Goal: Task Accomplishment & Management: Complete application form

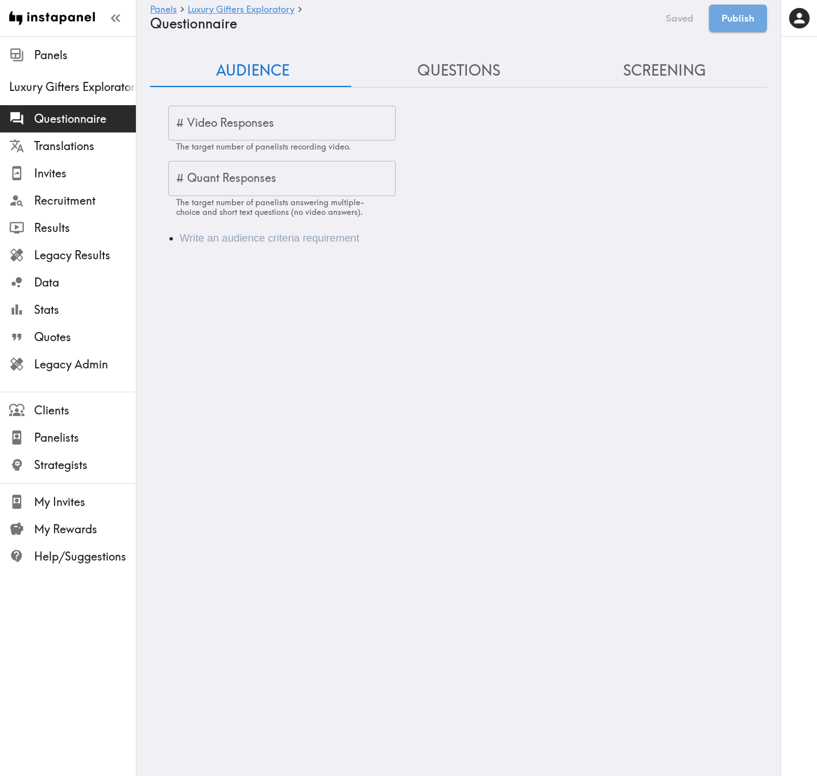
click at [302, 128] on input "# Video Responses" at bounding box center [281, 123] width 227 height 35
type input "20"
click at [335, 178] on input "# Quant Responses" at bounding box center [281, 178] width 227 height 35
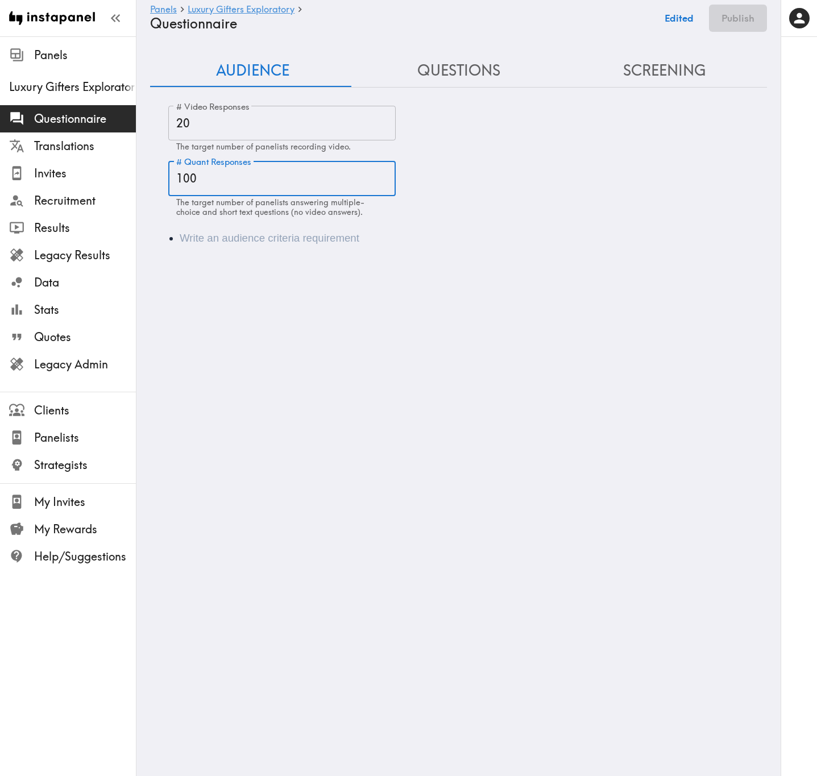
type input "100"
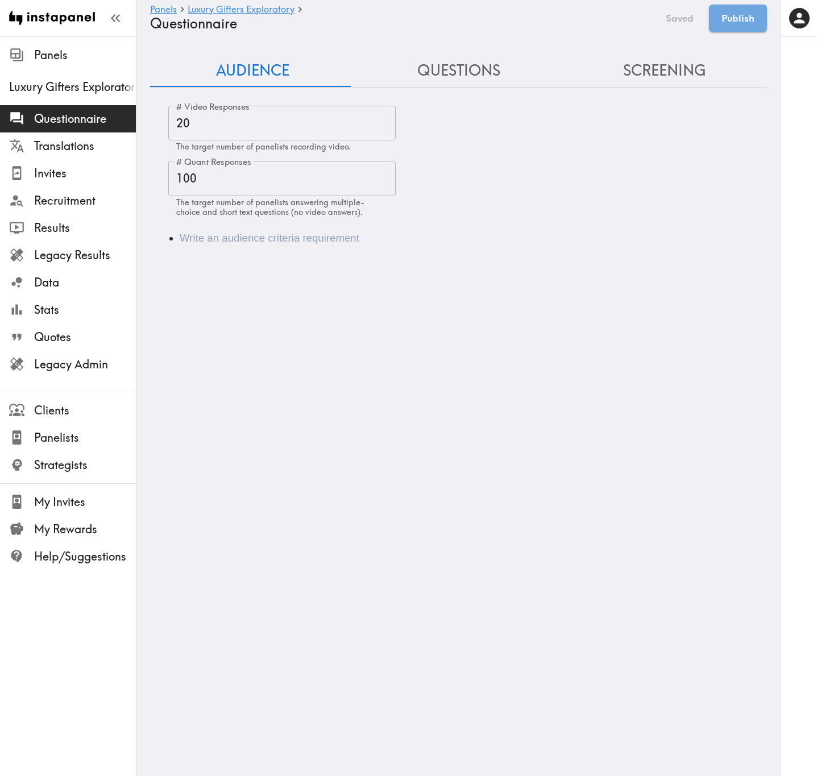
click at [198, 230] on li "Audience" at bounding box center [474, 238] width 589 height 16
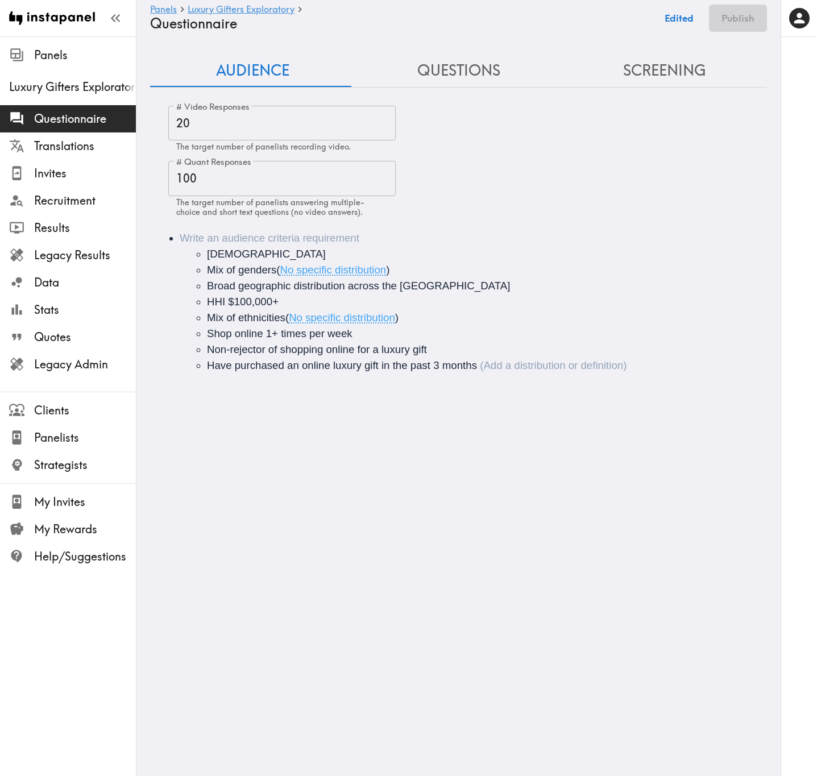
click at [360, 239] on li "[DEMOGRAPHIC_DATA] Mix of genders ( No specific distribution ) Broad geographic…" at bounding box center [474, 301] width 589 height 143
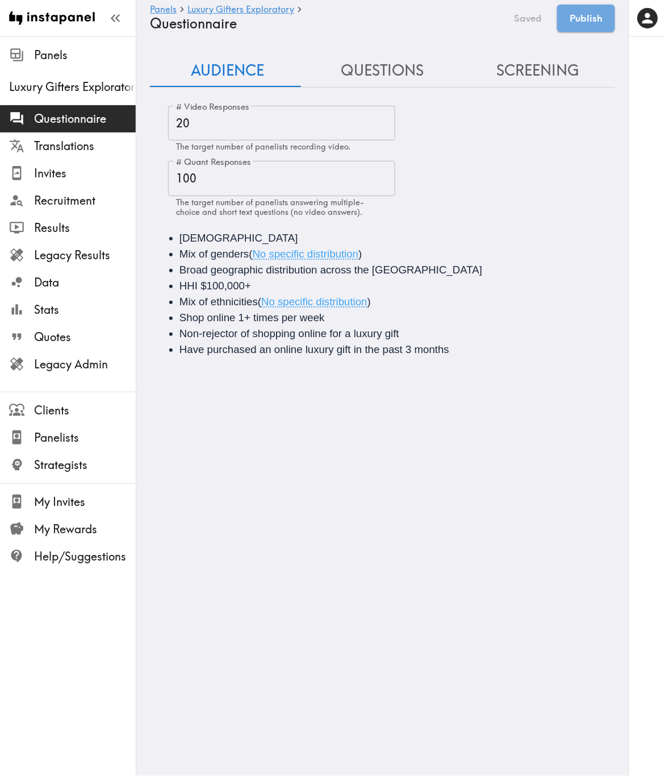
click at [394, 76] on button "Questions" at bounding box center [382, 71] width 155 height 32
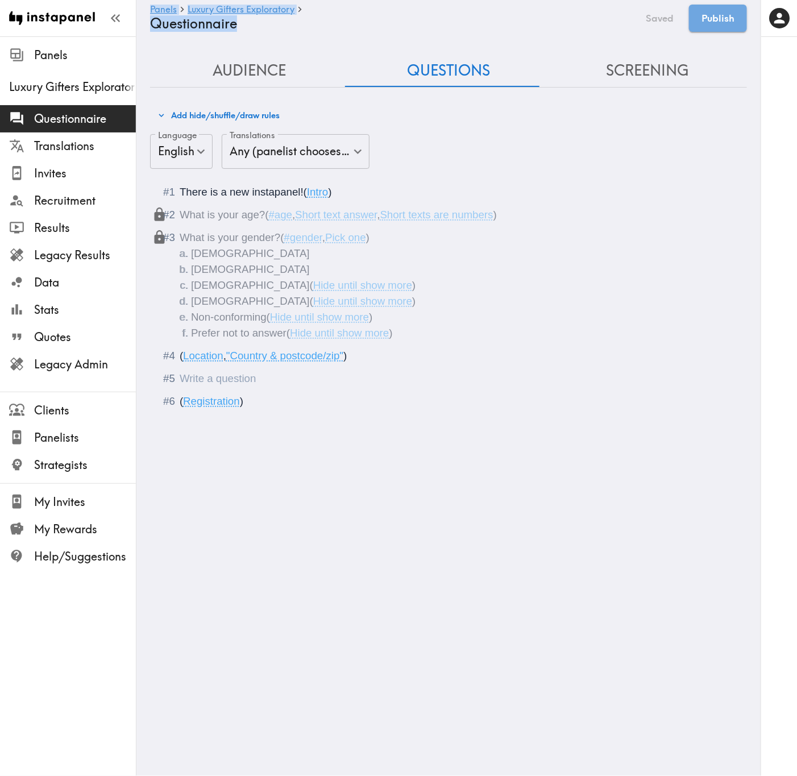
drag, startPoint x: 788, startPoint y: 178, endPoint x: 747, endPoint y: 178, distance: 40.3
click at [747, 178] on div "Instapanel - Panels - Luxury Gifters Exploratory - Questionnaire Panels Luxury …" at bounding box center [398, 241] width 797 height 411
click at [267, 377] on div "Questionnaire" at bounding box center [456, 378] width 553 height 16
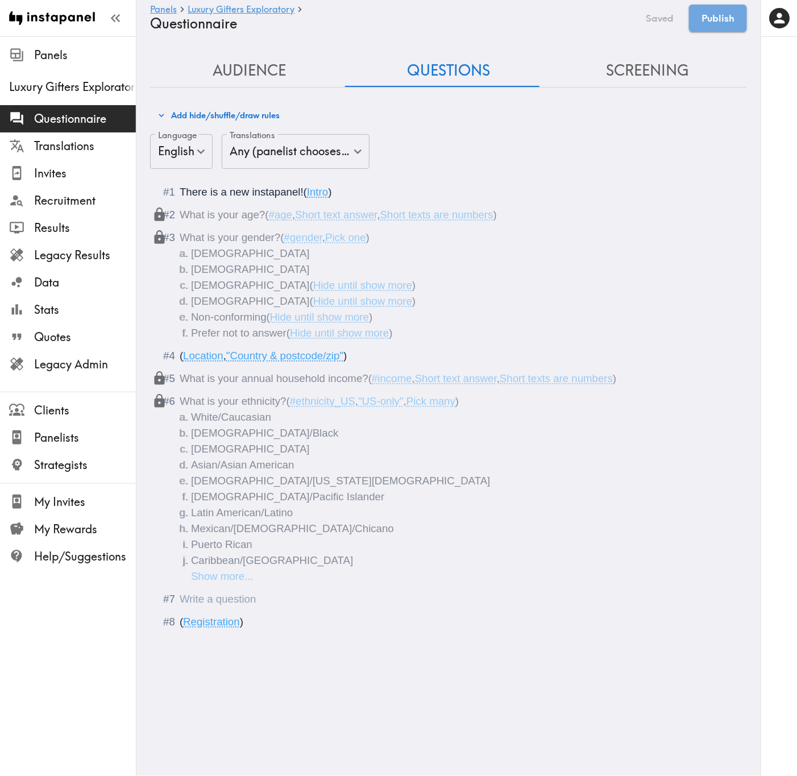
click at [256, 469] on div "Questionnaire" at bounding box center [456, 599] width 553 height 16
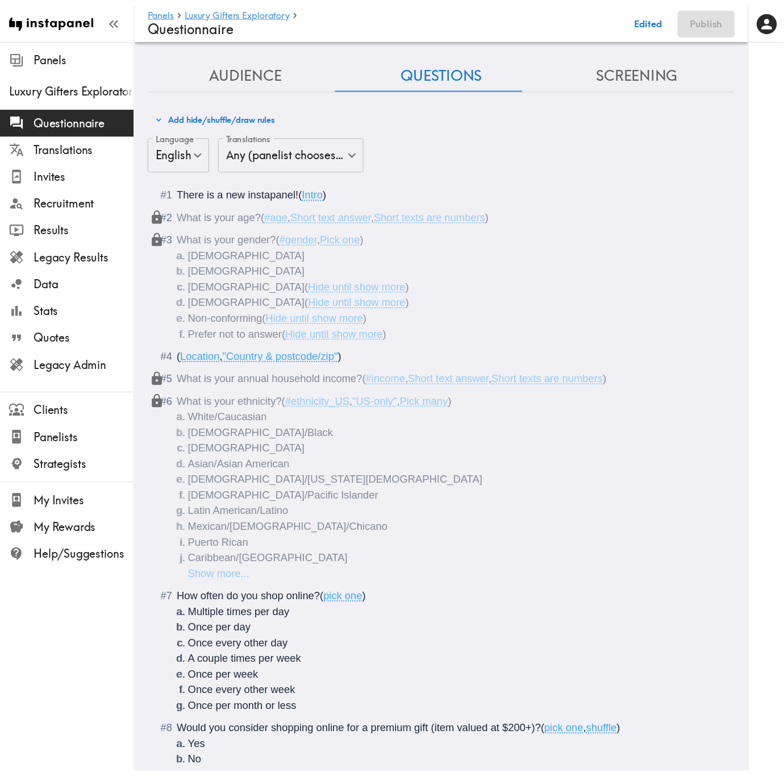
scroll to position [1534, 0]
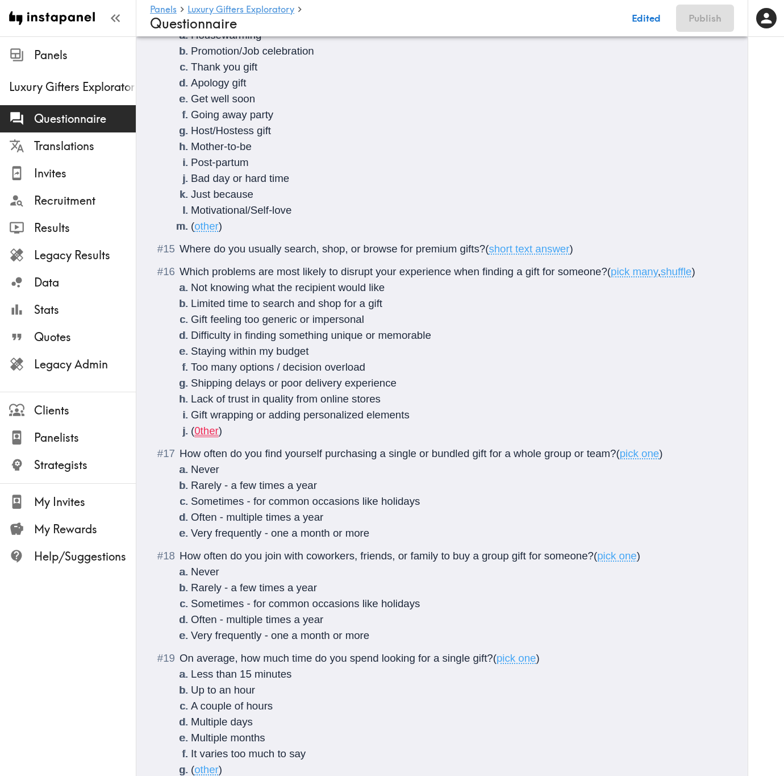
click at [320, 425] on li "( 0ther )" at bounding box center [456, 431] width 530 height 16
click at [197, 432] on span "0ther" at bounding box center [206, 430] width 24 height 12
click at [515, 454] on span "How often do you find yourself purchasing a single or bundled gift for a whole …" at bounding box center [398, 453] width 436 height 12
click at [646, 447] on span "How often do you find yourself purchasing a single or bundled gift for a <b><u>…" at bounding box center [416, 453] width 473 height 12
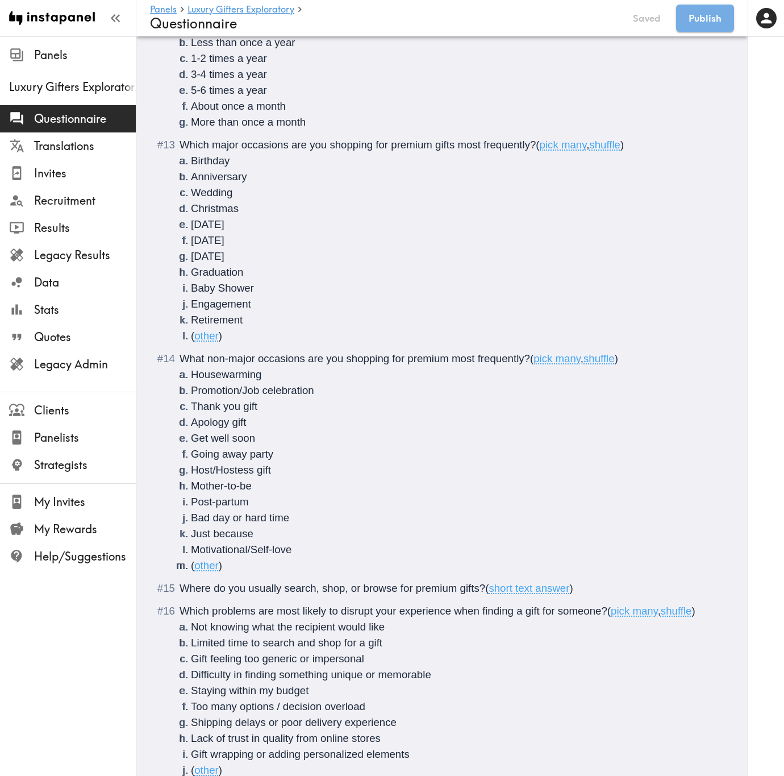
scroll to position [1193, 0]
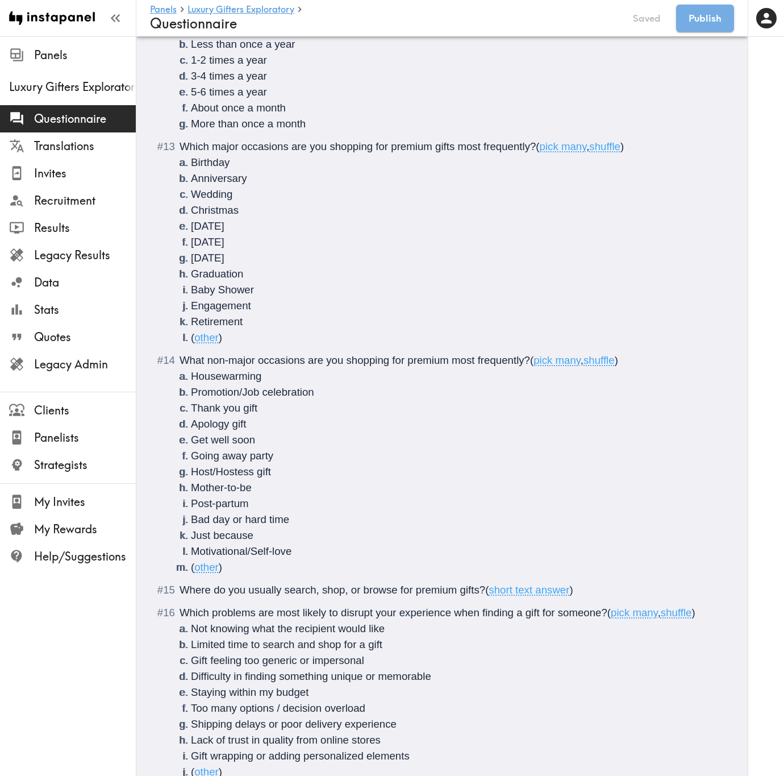
click at [214, 140] on div "Which major occasions are you shopping for premium gifts most frequently? ( pic…" at bounding box center [450, 242] width 541 height 207
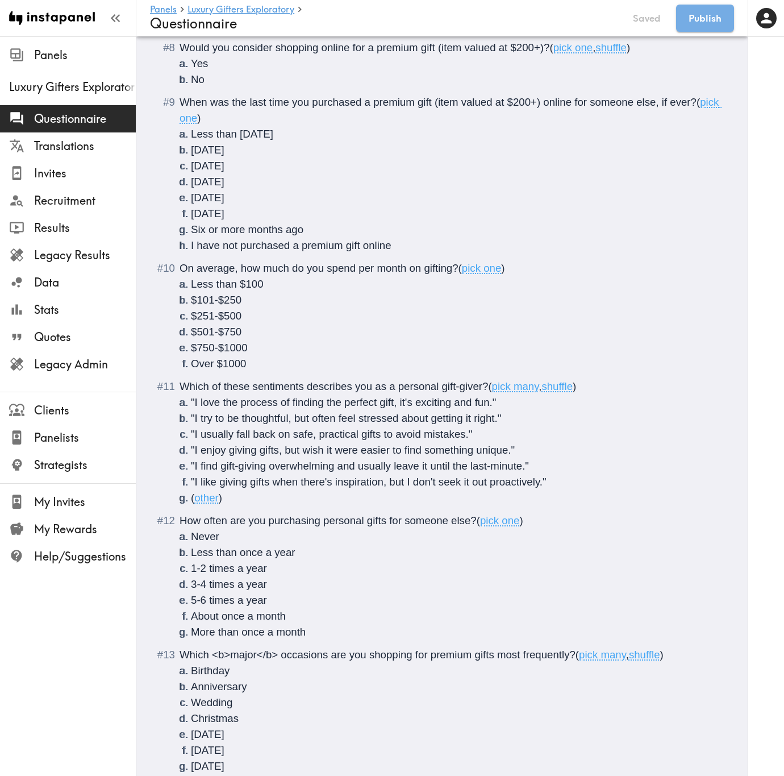
scroll to position [682, 0]
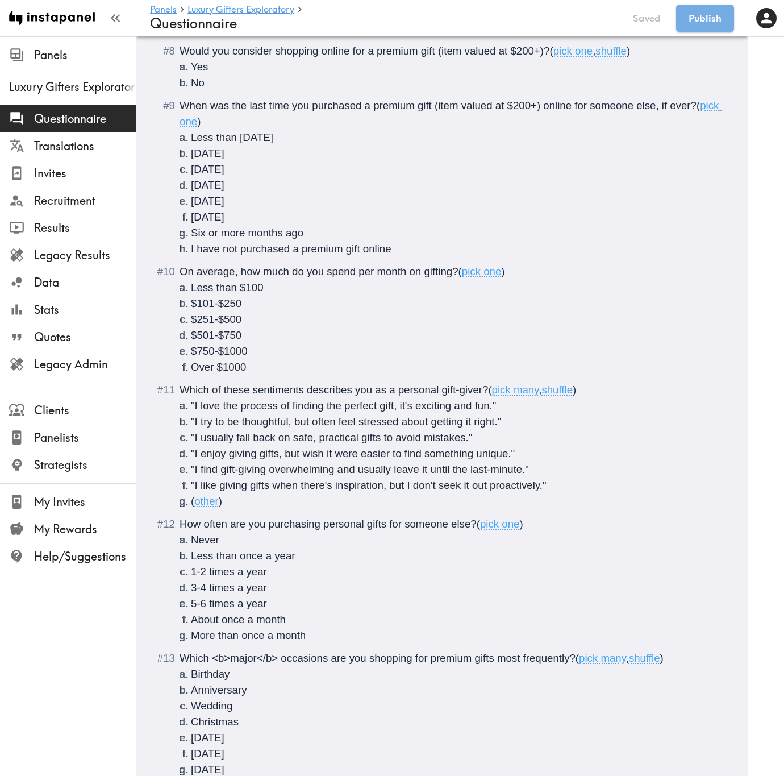
click at [544, 104] on span "When was the last time you purchased a premium gift (item valued at $200+) onli…" at bounding box center [438, 105] width 517 height 12
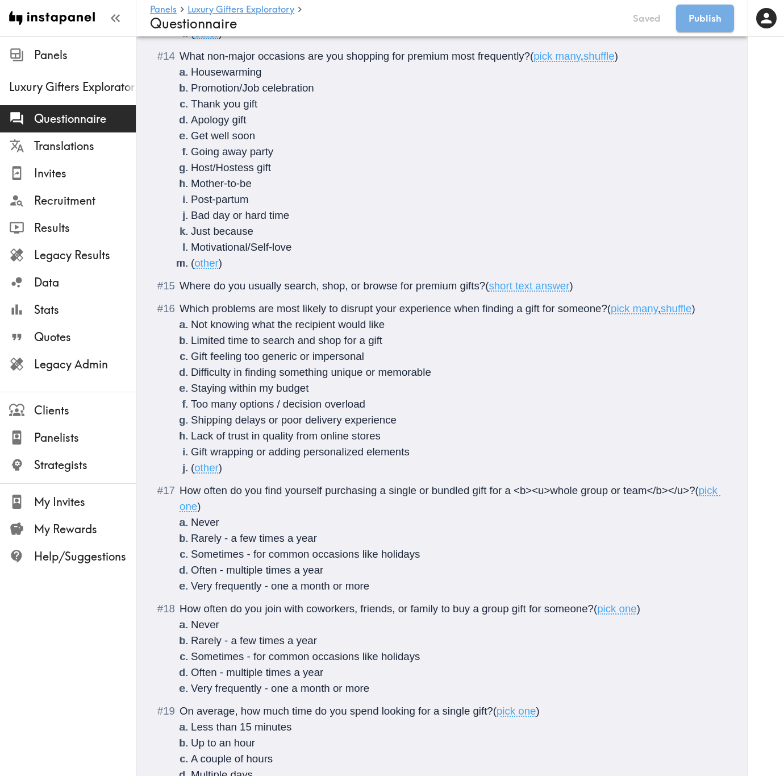
scroll to position [1627, 0]
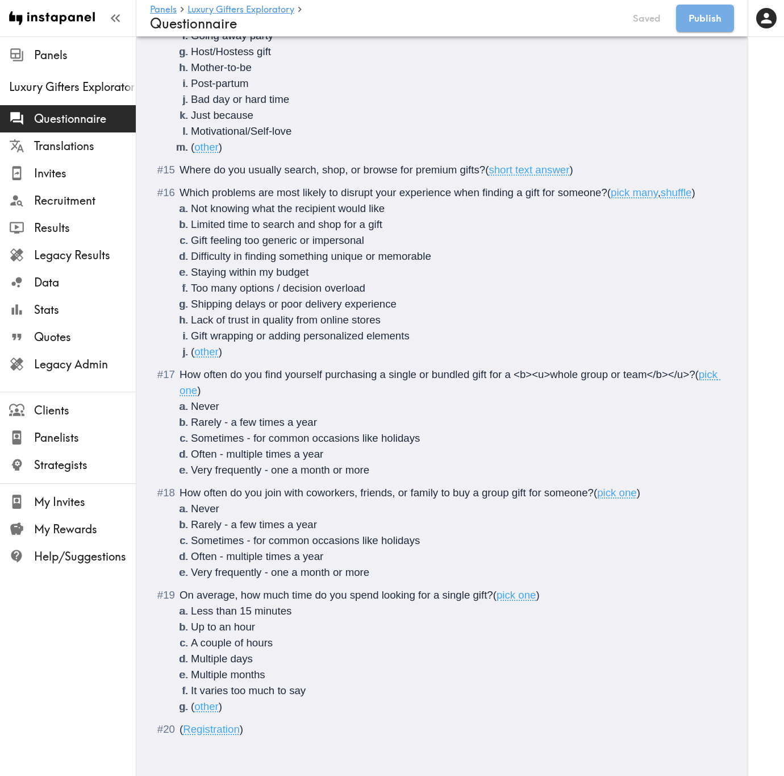
click at [265, 469] on li "( other )" at bounding box center [456, 706] width 530 height 16
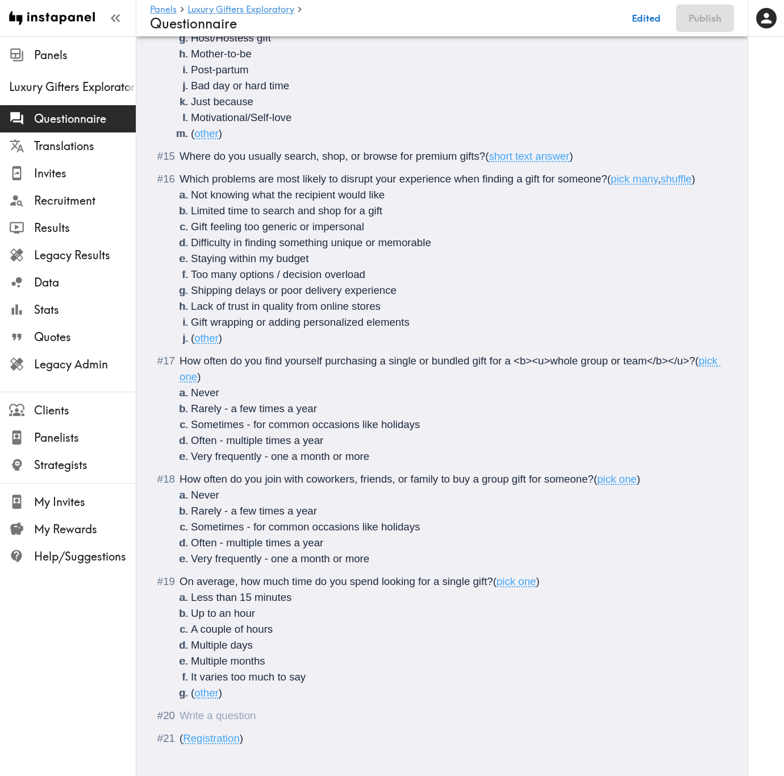
click at [278, 469] on div "Questionnaire" at bounding box center [450, 715] width 541 height 16
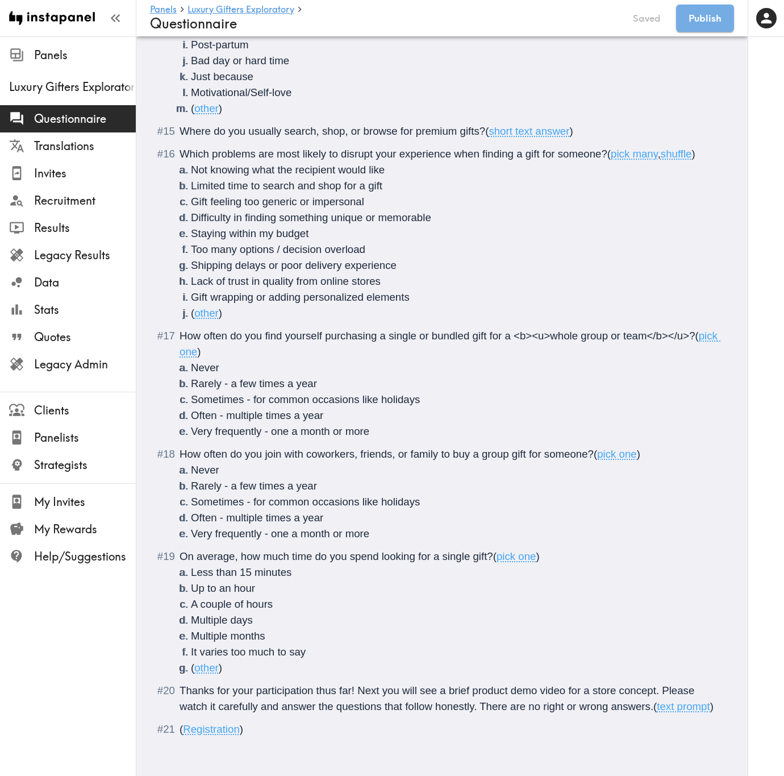
scroll to position [1681, 0]
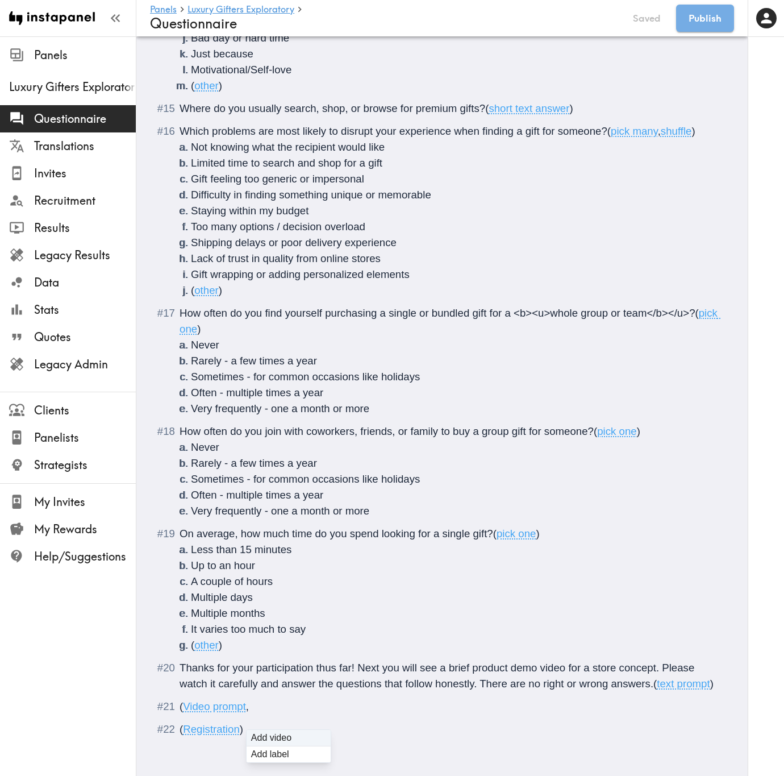
type input "C:\fakepath\Fete_Testing_Stimuli_07_compressed.mp4"
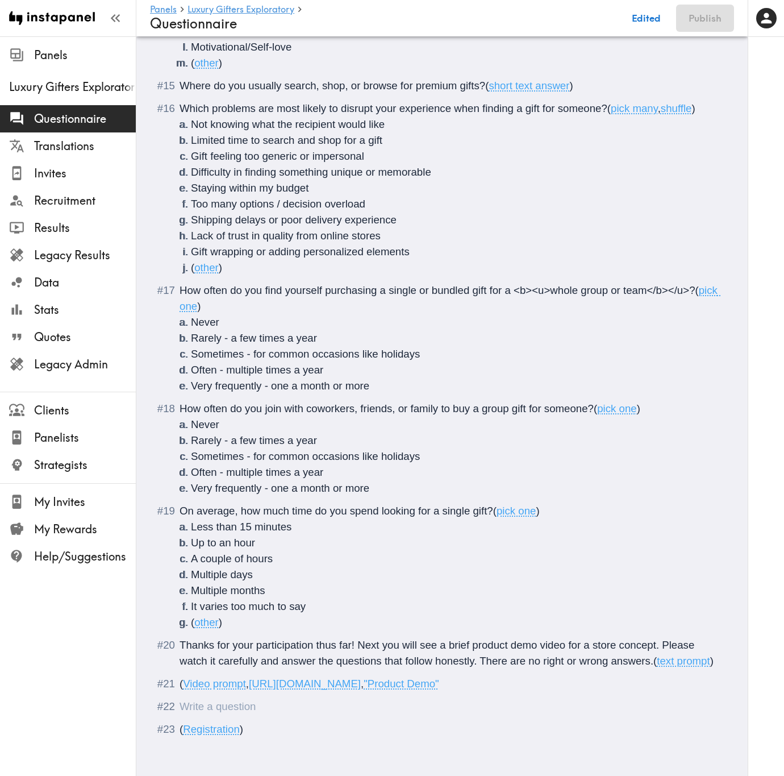
scroll to position [1758, 0]
click at [301, 469] on div "Questionnaire" at bounding box center [450, 706] width 541 height 16
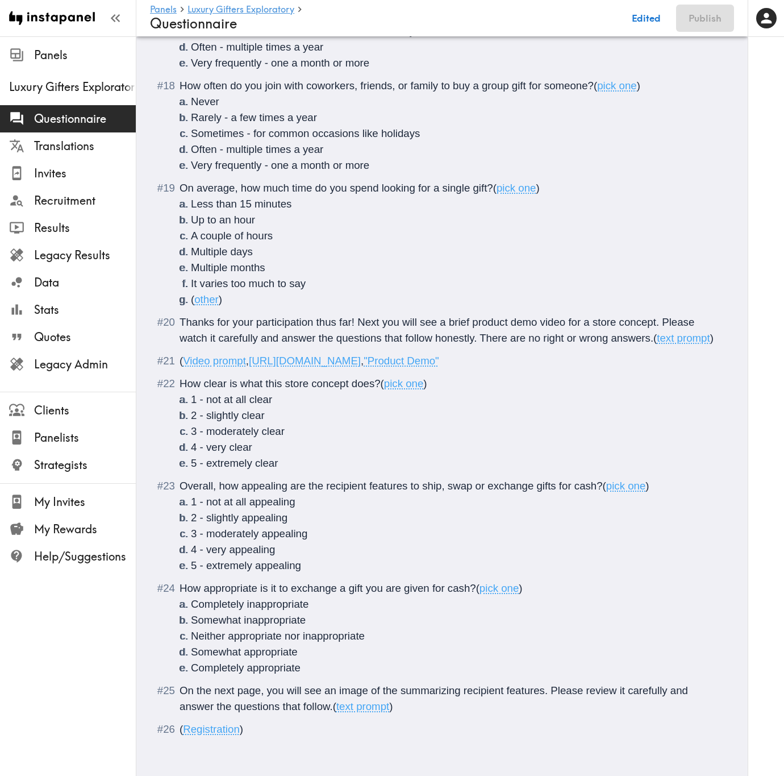
scroll to position [2081, 0]
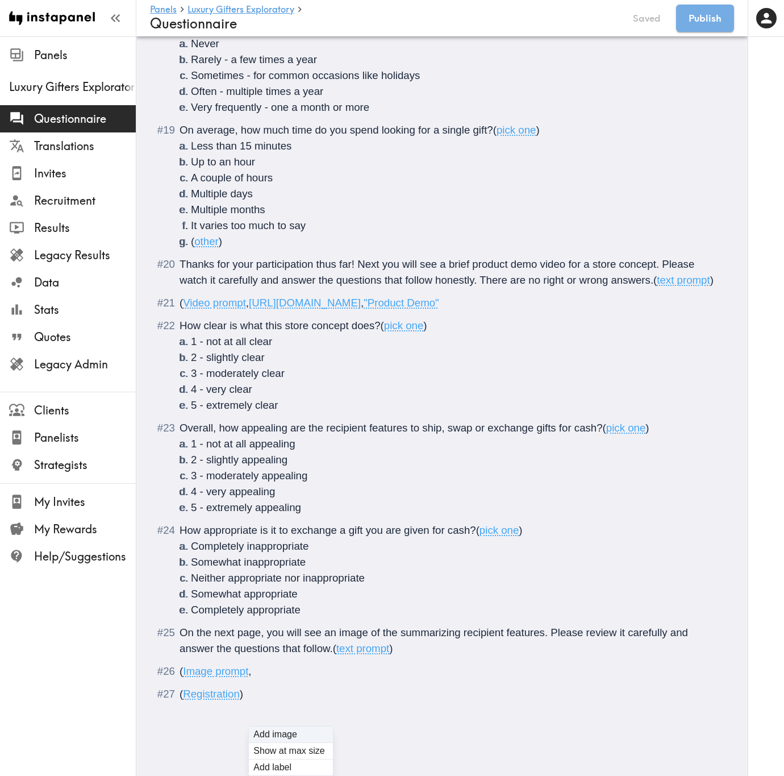
type input "C:\fakepath\RCM-landscape.png"
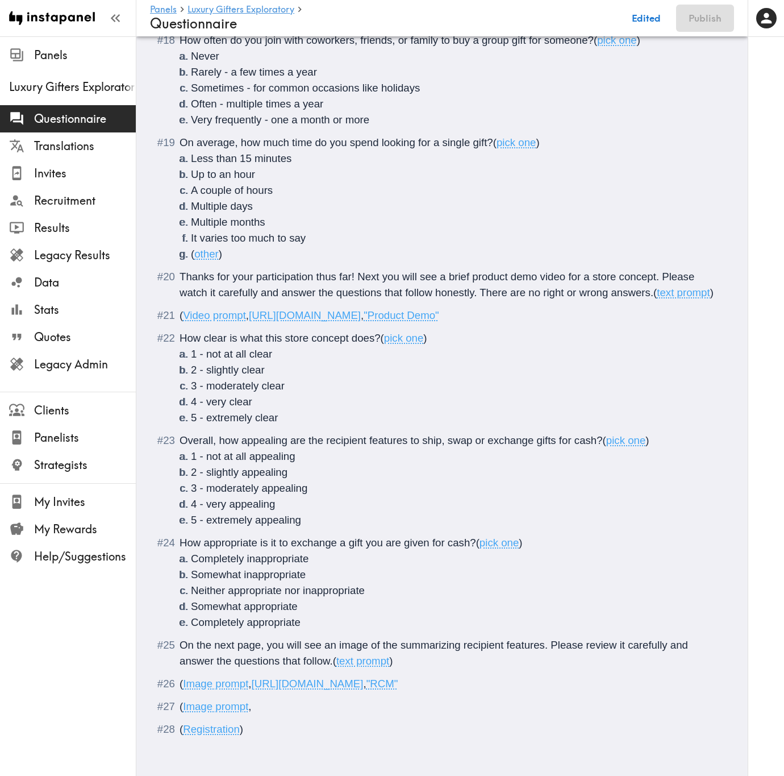
type input "C:\fakepath\RCM-portrait.png"
click at [398, 469] on span ""RCM"" at bounding box center [383, 683] width 32 height 12
click at [454, 469] on span ""RCM LAndscape"" at bounding box center [411, 683] width 88 height 12
click at [367, 469] on span ")" at bounding box center [364, 706] width 3 height 12
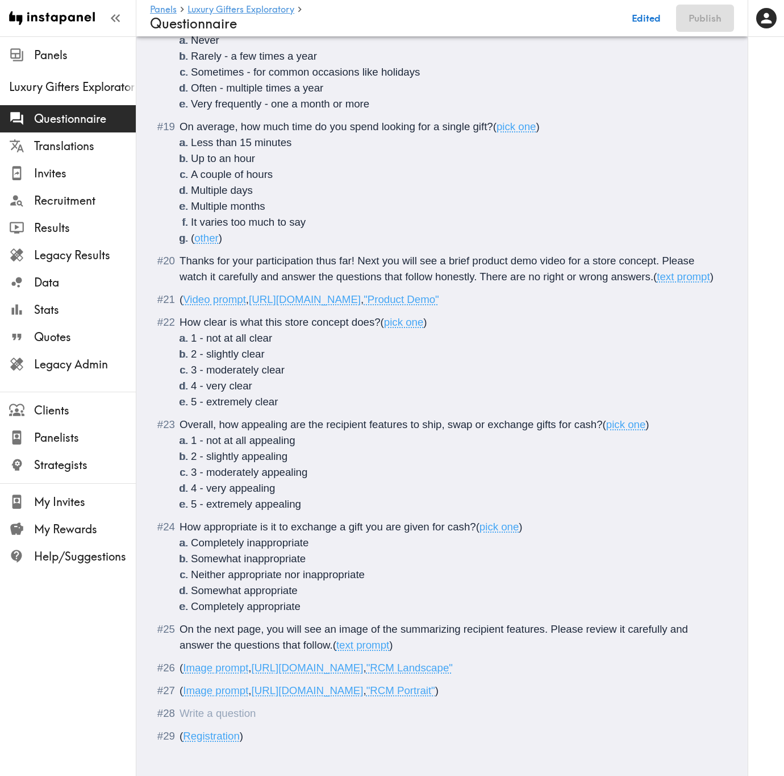
scroll to position [2150, 0]
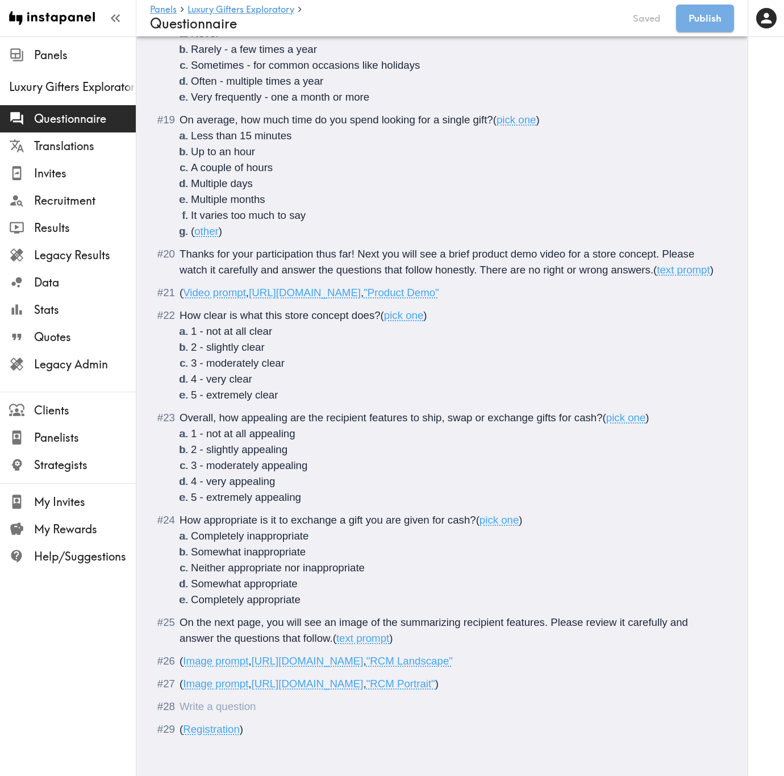
click at [180, 469] on div "Questionnaire" at bounding box center [180, 706] width 0 height 12
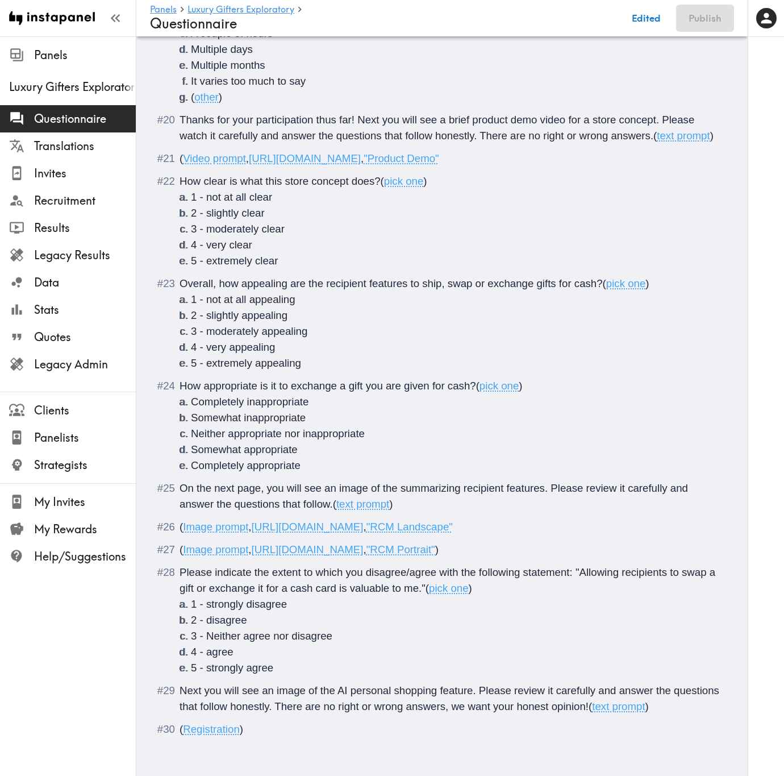
scroll to position [2284, 0]
click at [576, 469] on span "Please indicate the extent to which you disagree/agree with the following state…" at bounding box center [449, 580] width 539 height 28
click at [580, 469] on span ""<i>Allowing recipients to swap a gift or exchange it for a cash card is valuab…" at bounding box center [381, 588] width 403 height 12
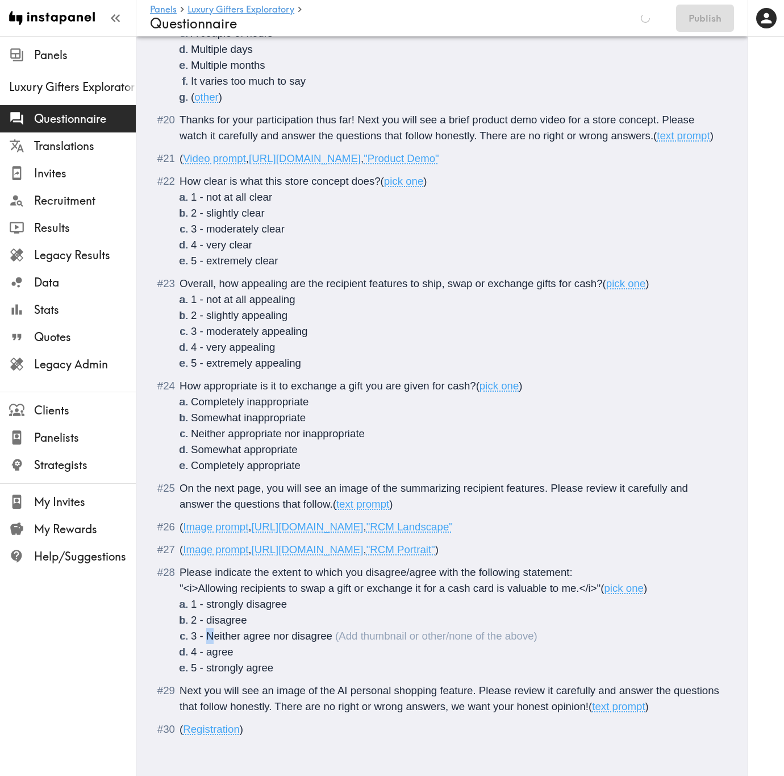
click at [210, 469] on span "3 - Neither agree nor disagree" at bounding box center [261, 636] width 141 height 12
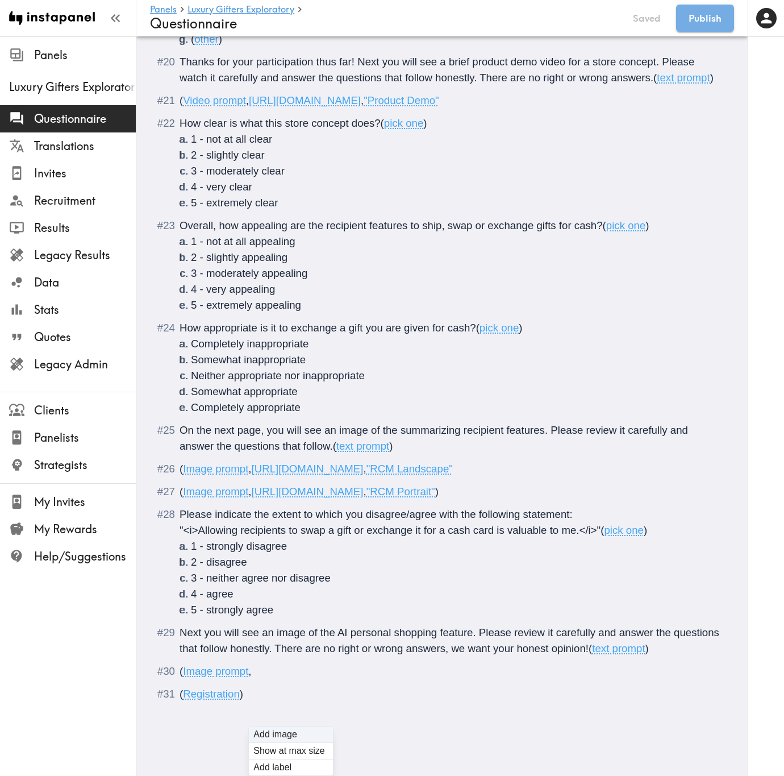
type input "C:\fakepath\AI-landscape.png"
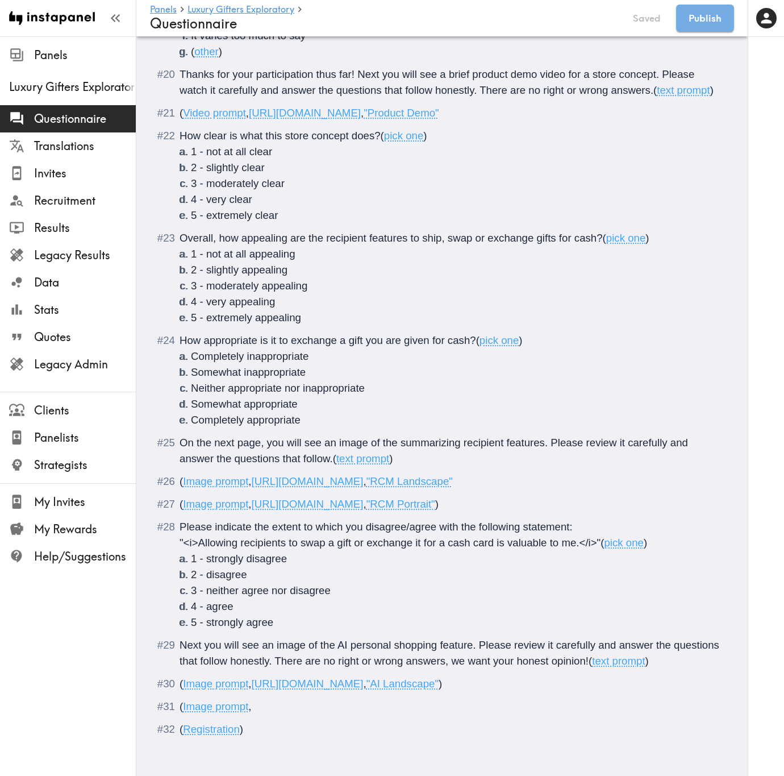
type input "C:\fakepath\AI-portrait.png"
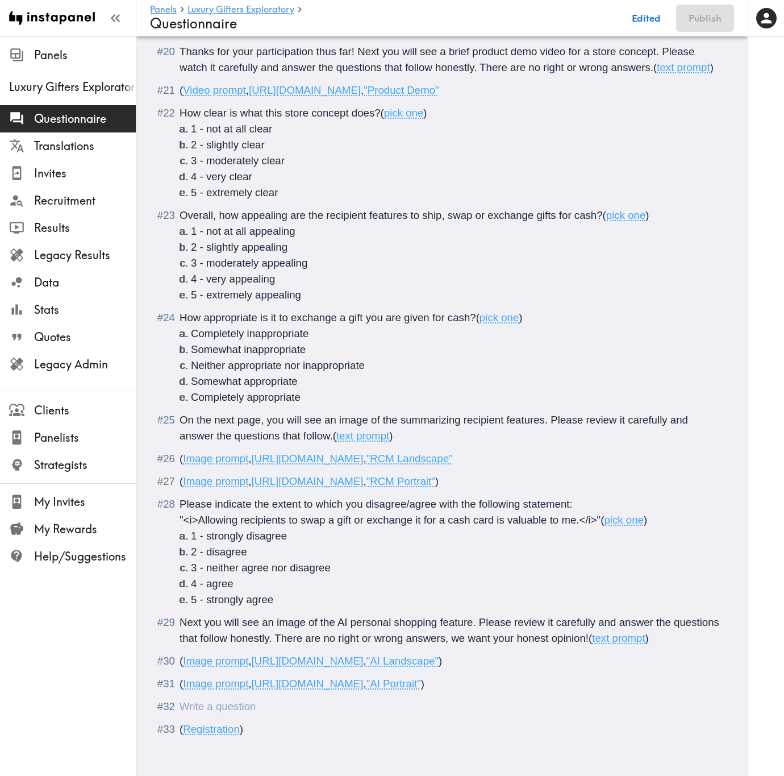
scroll to position [2353, 0]
click at [278, 469] on div "Questionnaire" at bounding box center [450, 706] width 541 height 16
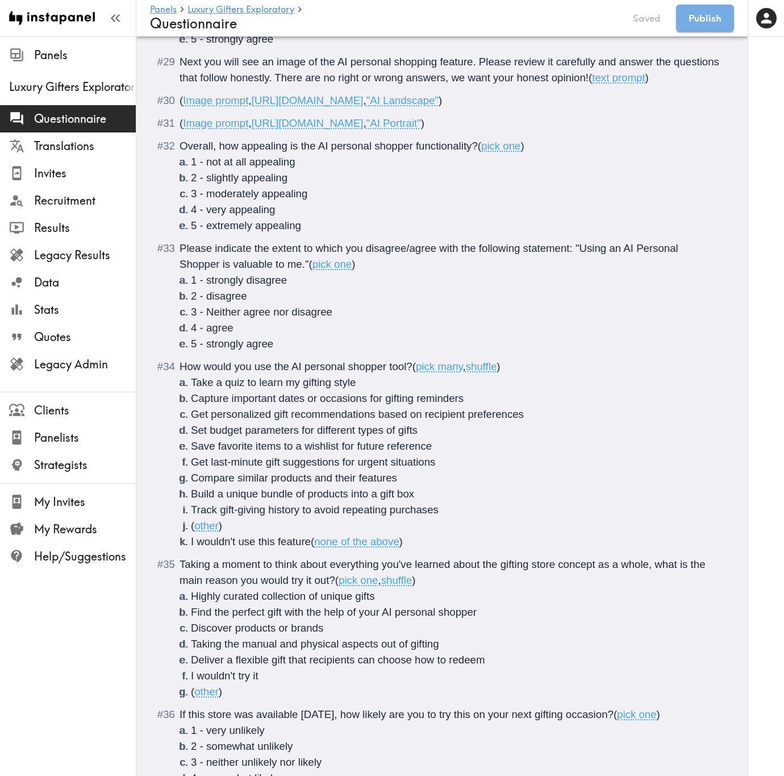
scroll to position [2807, 0]
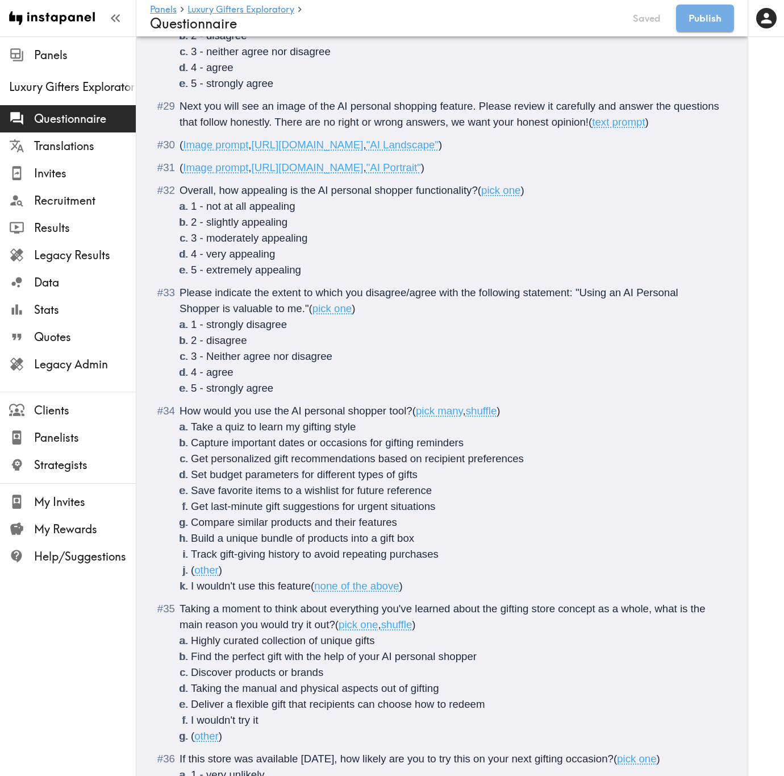
click at [575, 314] on span "Please indicate the extent to which you disagree/agree with the following state…" at bounding box center [431, 300] width 502 height 28
click at [428, 314] on span ""<i>Using an AI Personal Shopper is valuable to me."" at bounding box center [305, 308] width 250 height 12
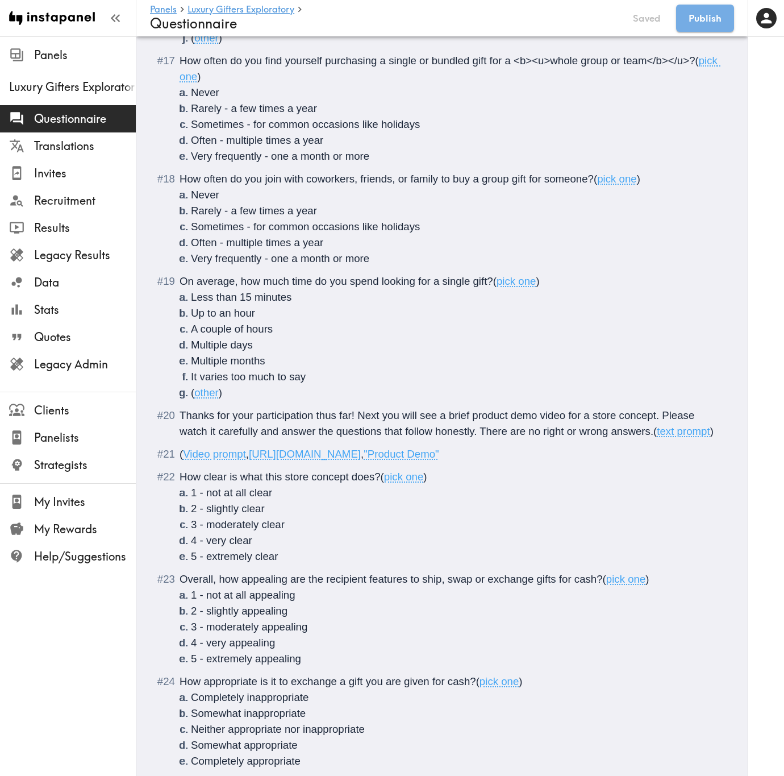
scroll to position [2039, 0]
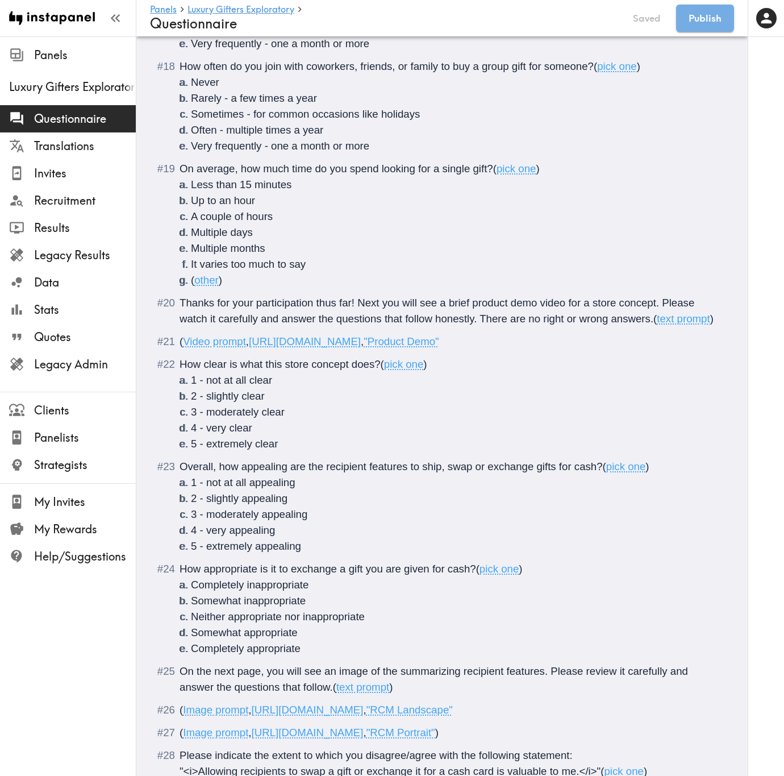
click at [431, 349] on div "( Video prompt , https://prompts.instapanel.com/HnCN8OhqNRmv9rzP/Fete_Testing_S…" at bounding box center [450, 342] width 541 height 16
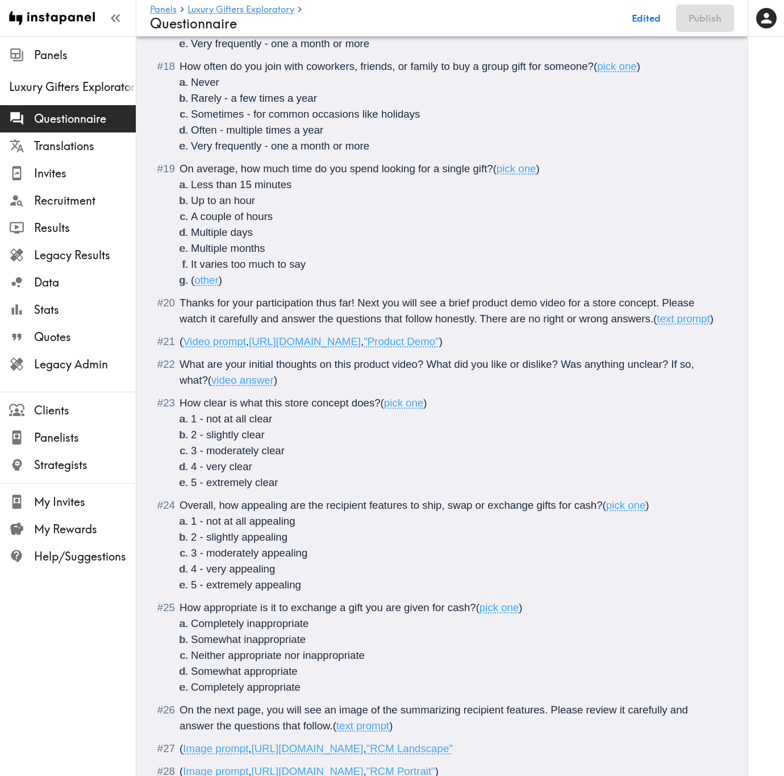
click at [426, 409] on span ")" at bounding box center [424, 403] width 3 height 12
click at [649, 469] on span ")" at bounding box center [647, 505] width 3 height 12
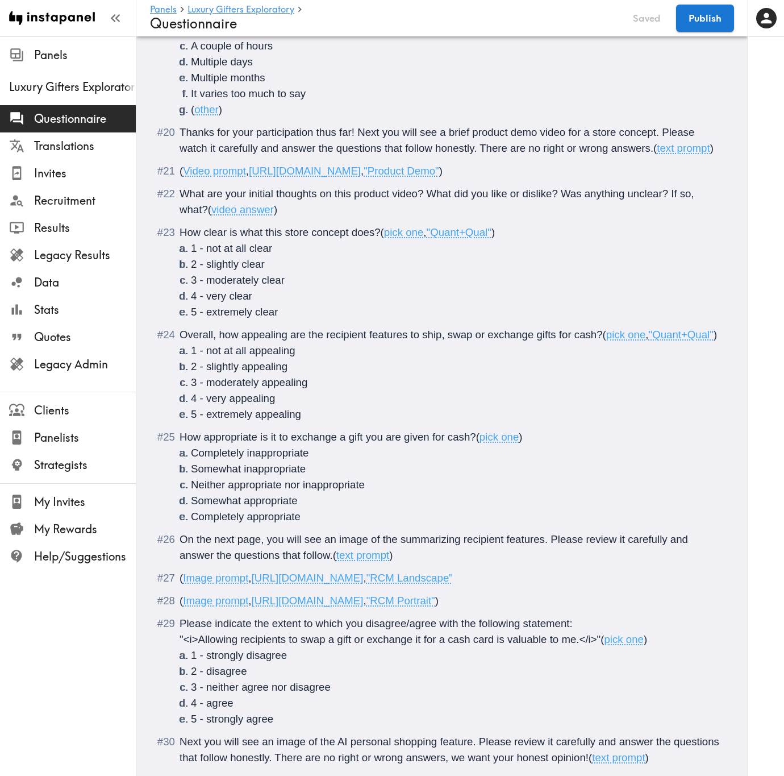
scroll to position [2295, 0]
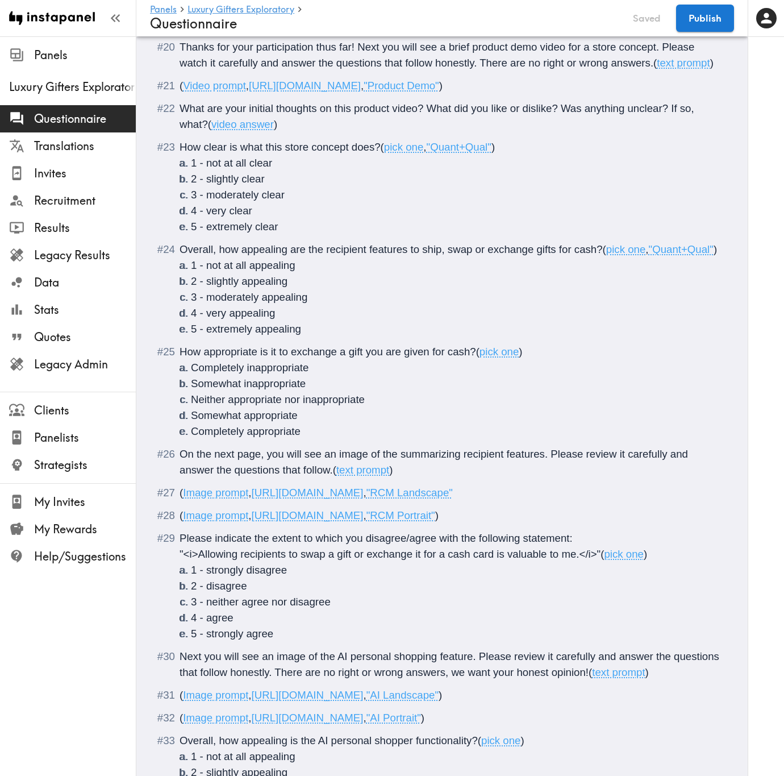
click at [393, 469] on span ")" at bounding box center [390, 470] width 3 height 12
click at [689, 469] on div "( Image prompt , https://prompts.instapanel.com/ItKdx1EZFbiU3fdl/RCM_landscape.…" at bounding box center [450, 493] width 541 height 16
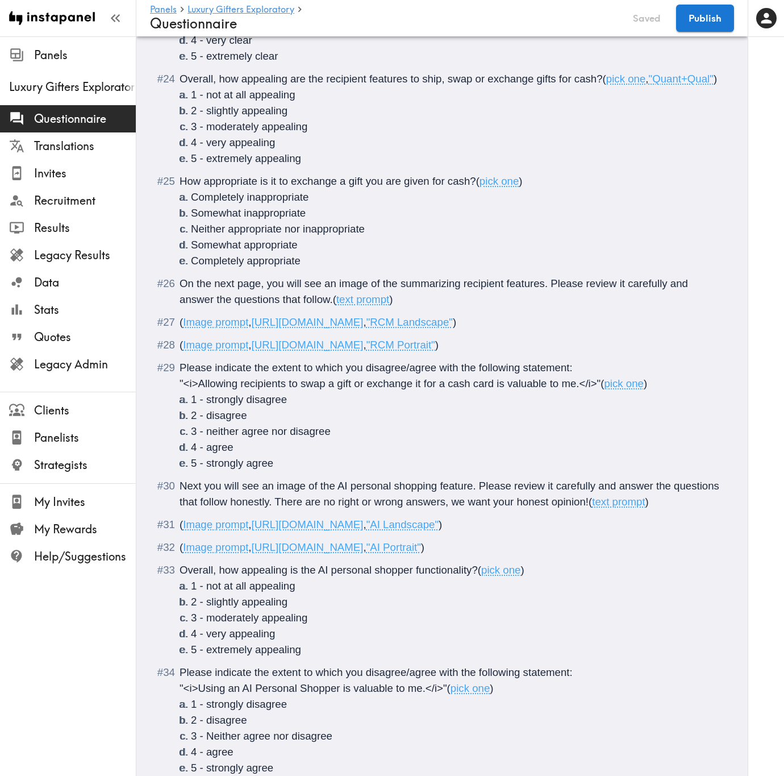
scroll to position [2551, 0]
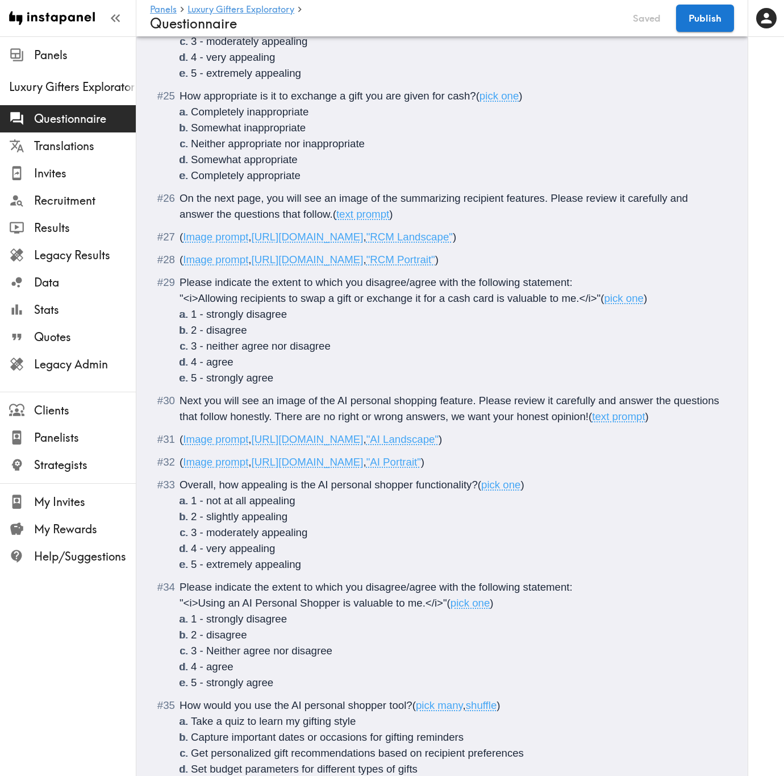
click at [183, 288] on span "Please indicate the extent to which you disagree/agree with the following state…" at bounding box center [376, 282] width 393 height 12
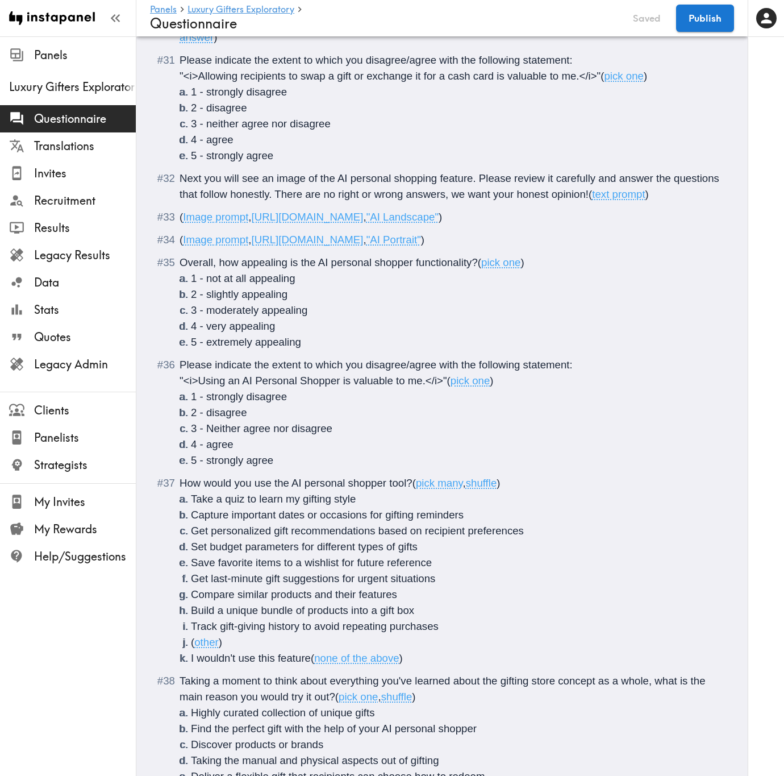
scroll to position [2892, 0]
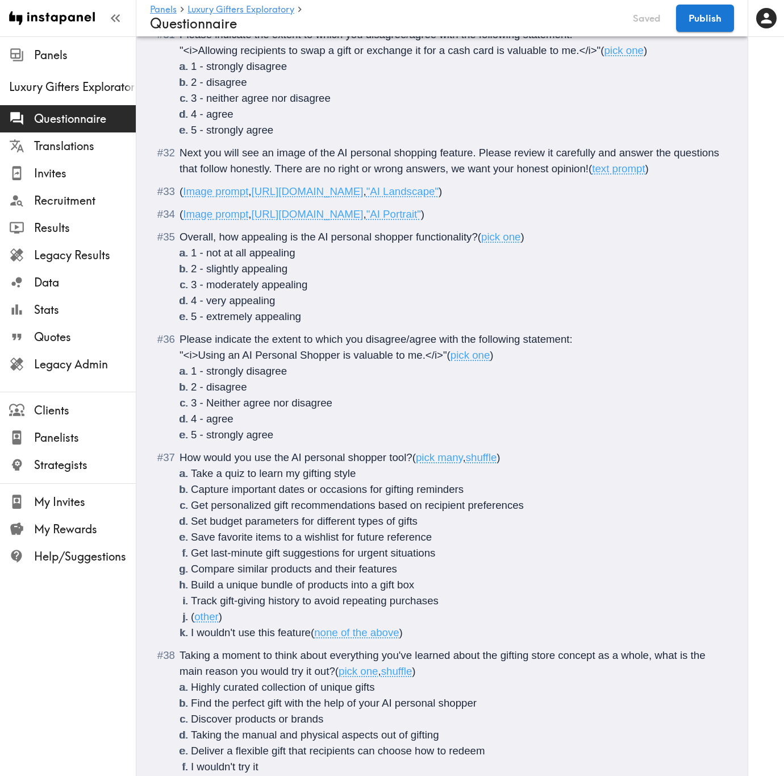
click at [182, 243] on span "Overall, how appealing is the AI personal shopper functionality?" at bounding box center [329, 237] width 298 height 12
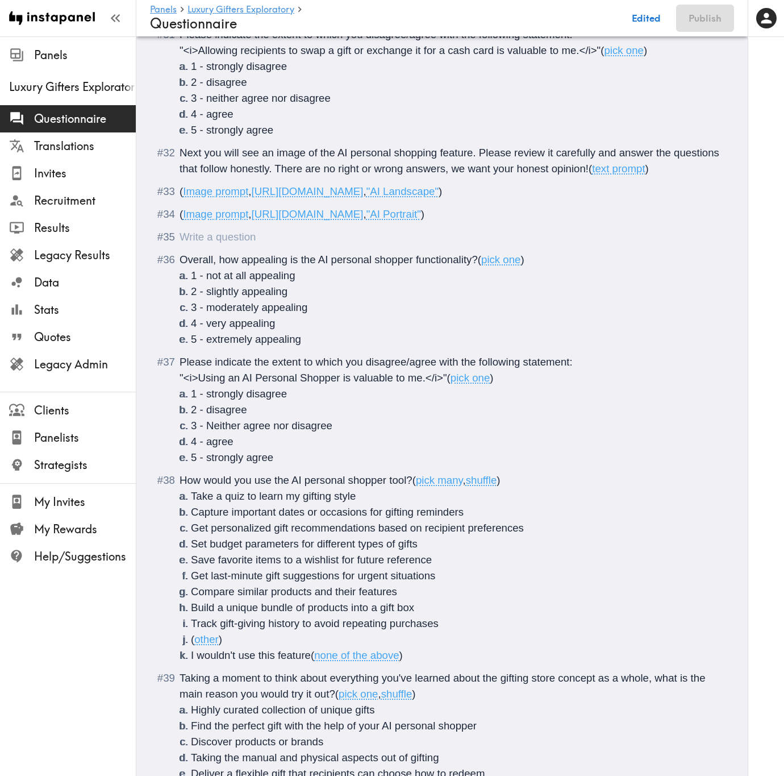
click at [180, 243] on div "Questionnaire" at bounding box center [180, 237] width 0 height 12
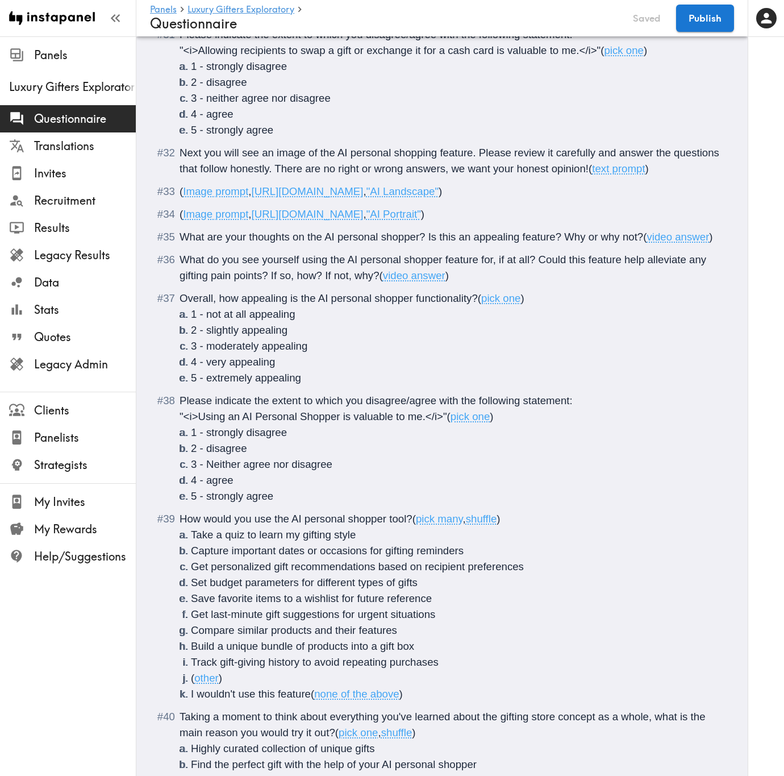
click at [490, 422] on span "pick one" at bounding box center [471, 416] width 40 height 12
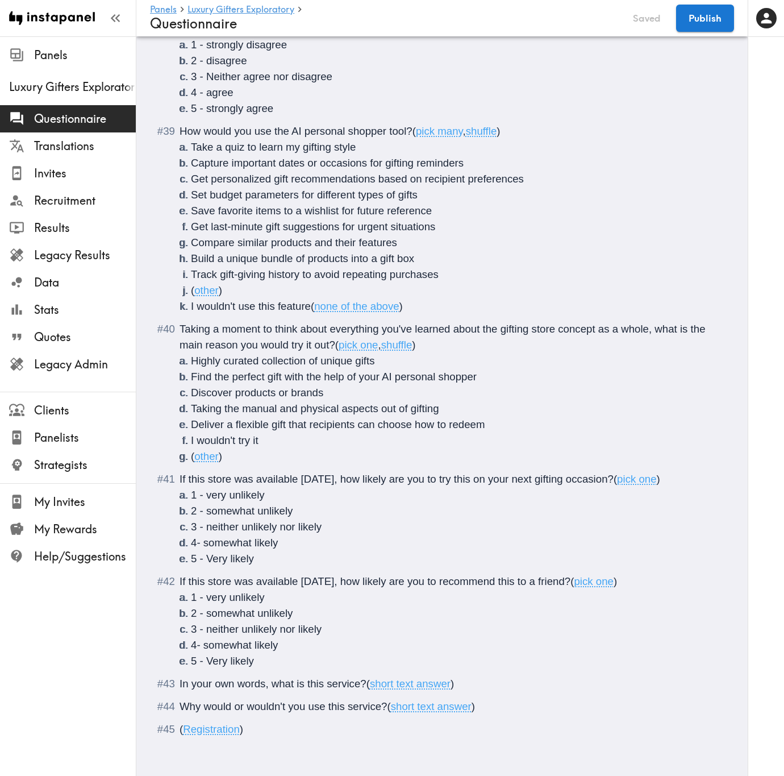
scroll to position [3373, 0]
click at [177, 469] on li "If this store was available today, how likely are you to recommend this to a fr…" at bounding box center [442, 620] width 557 height 95
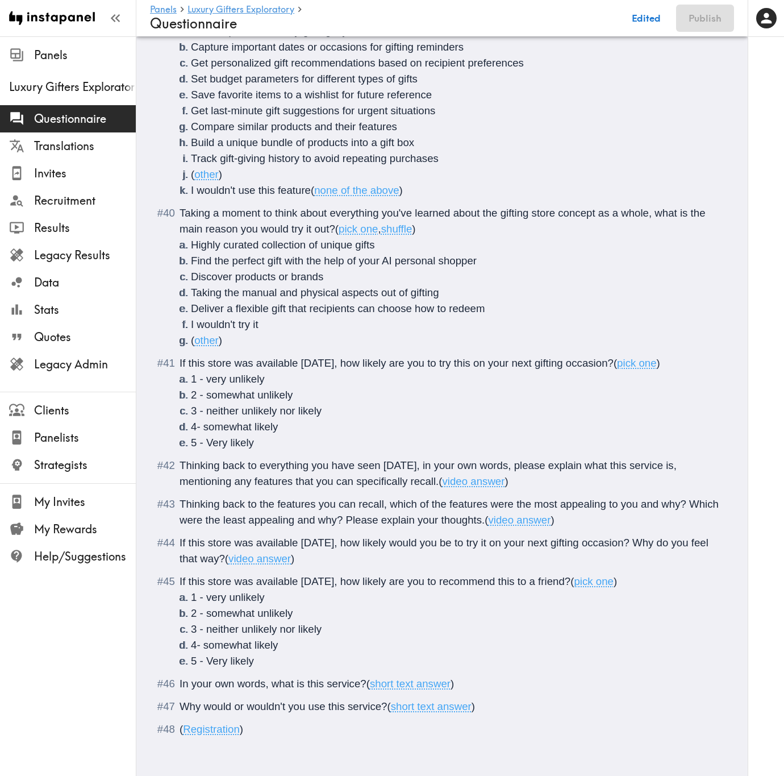
scroll to position [3488, 0]
click at [614, 469] on span ")" at bounding box center [615, 581] width 3 height 12
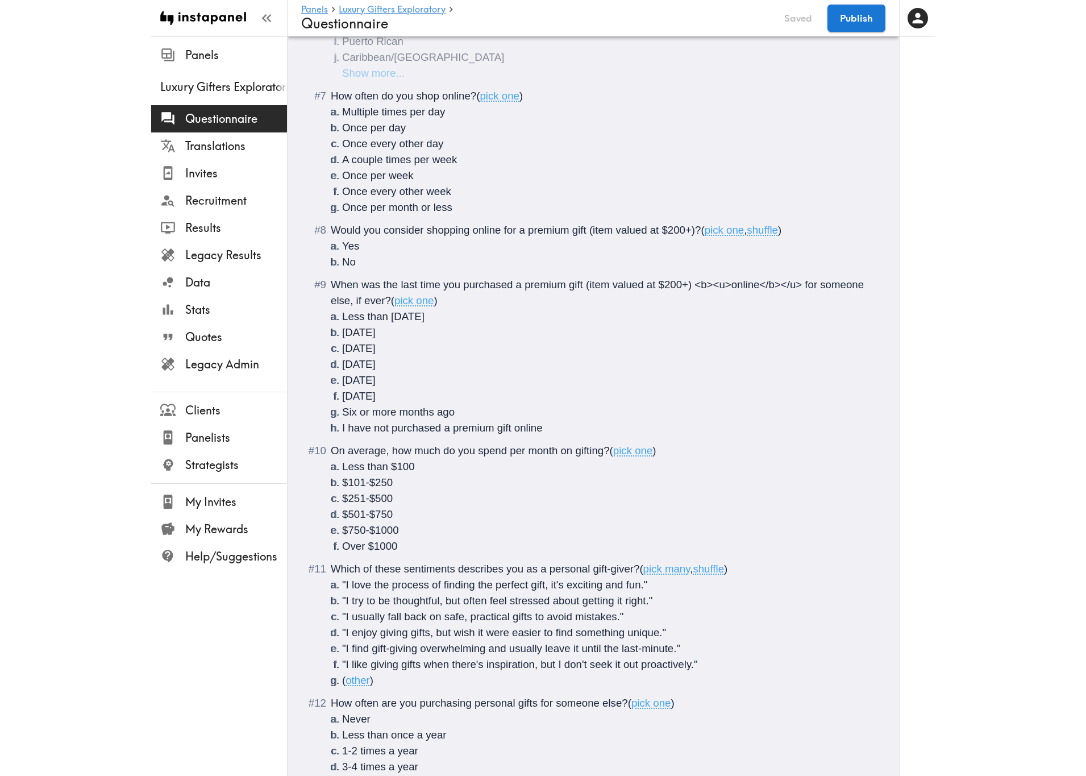
scroll to position [0, 0]
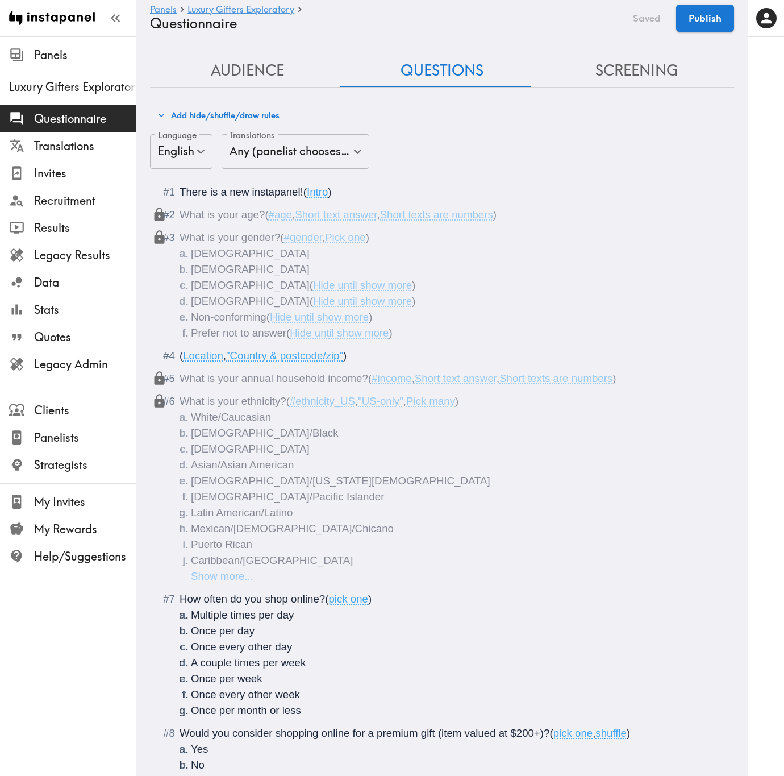
click at [278, 110] on button "Add hide/shuffle/draw rules" at bounding box center [219, 115] width 128 height 19
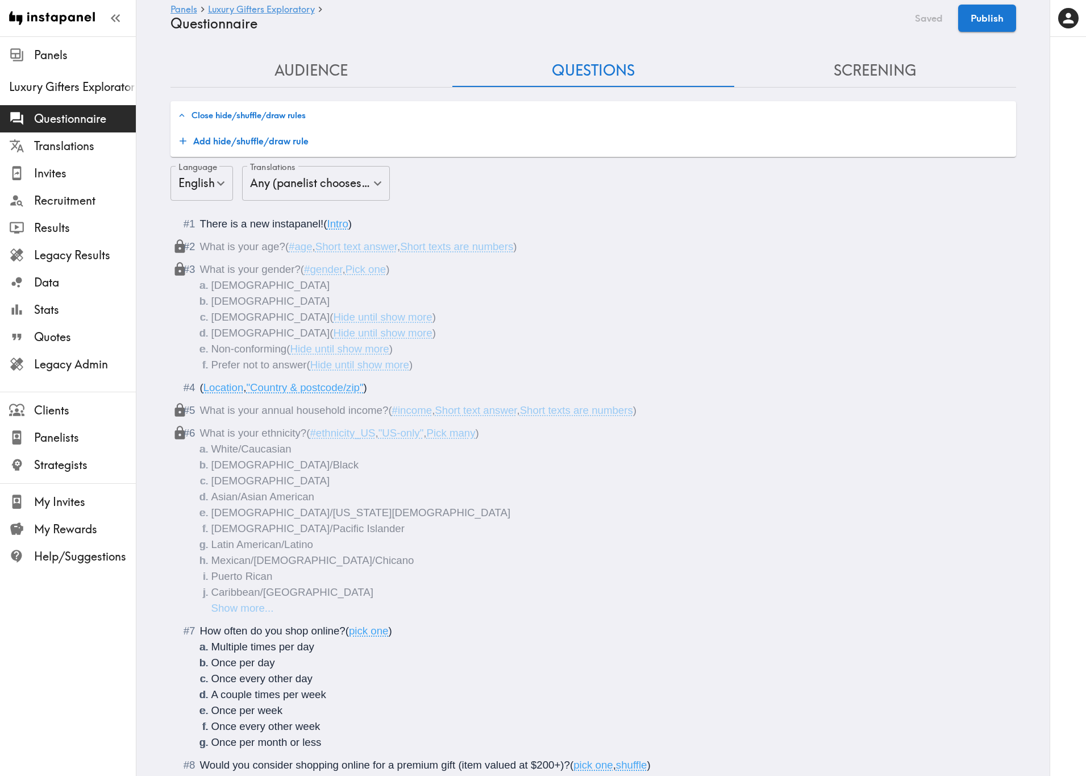
click at [267, 140] on button "Add hide/shuffle/draw rule" at bounding box center [244, 141] width 138 height 23
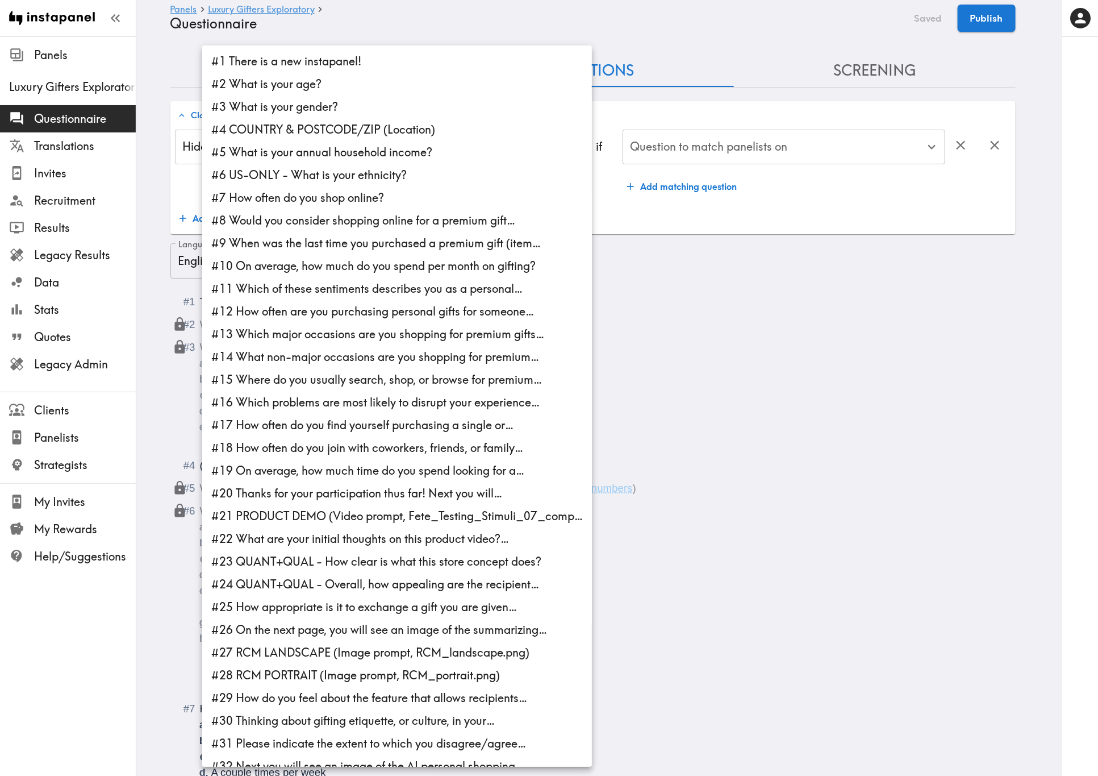
click at [704, 207] on div at bounding box center [549, 388] width 1098 height 776
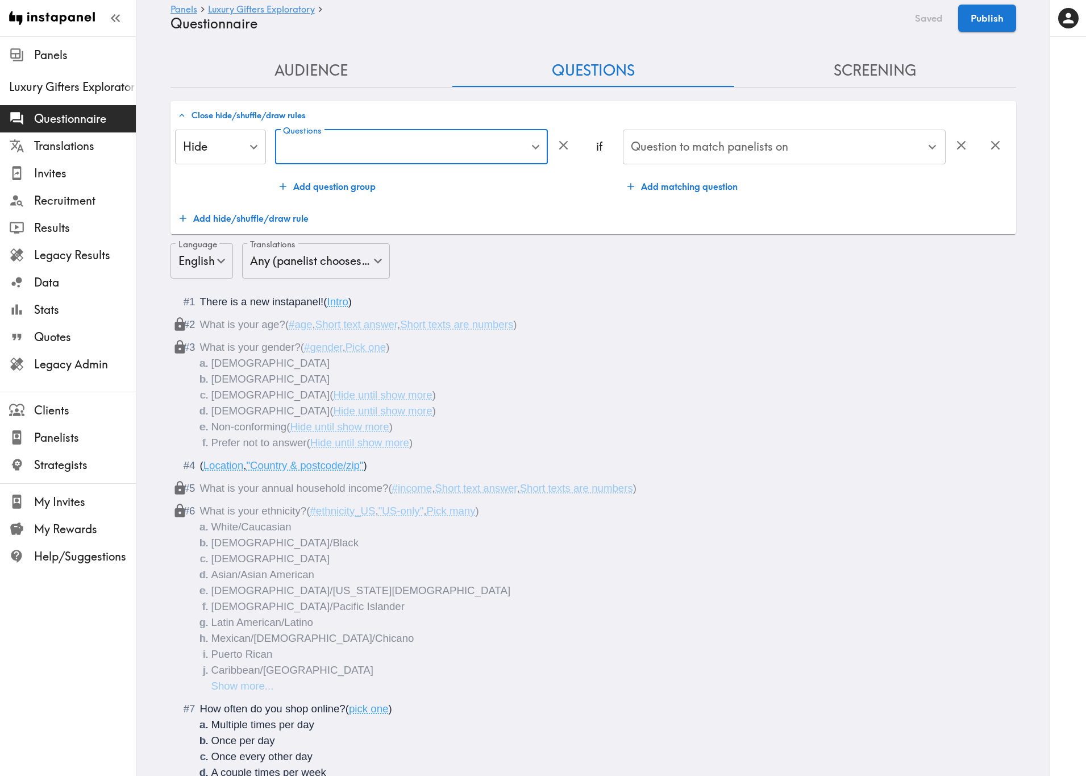
click at [714, 160] on div "#1 There is a new instapanel! #2 What is your age? #3 What is your gender? #4 C…" at bounding box center [543, 388] width 1086 height 776
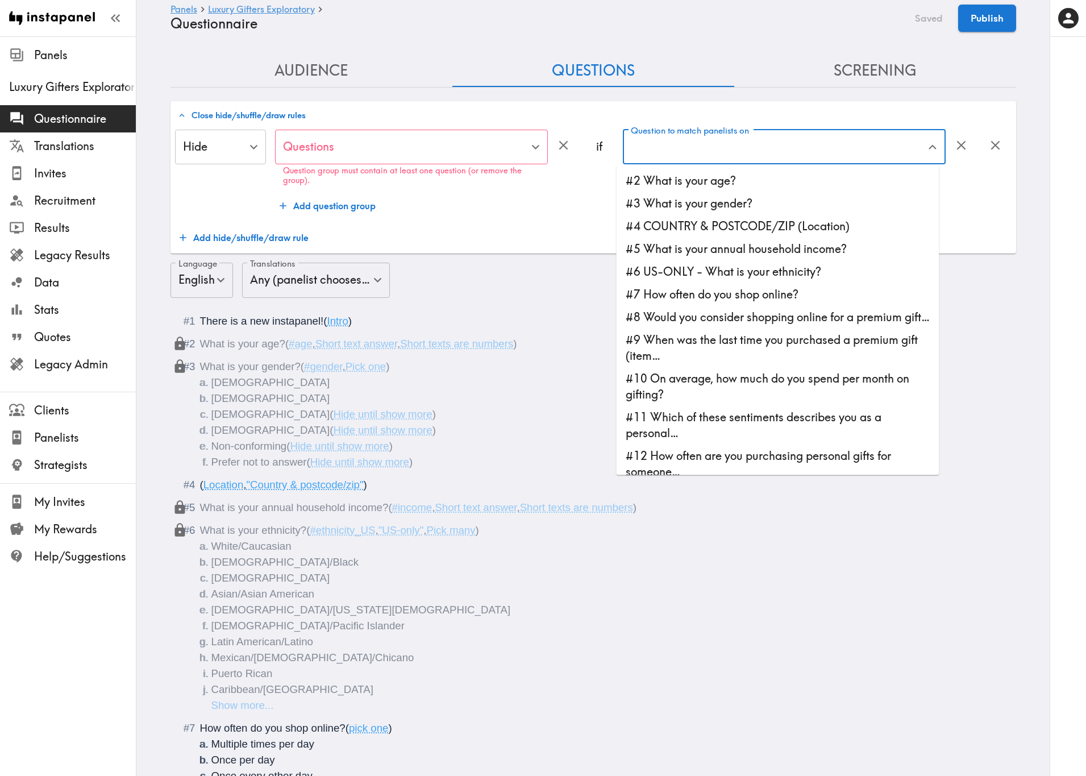
click at [717, 143] on div "Question to match panelists on Question to match panelists on" at bounding box center [784, 148] width 323 height 37
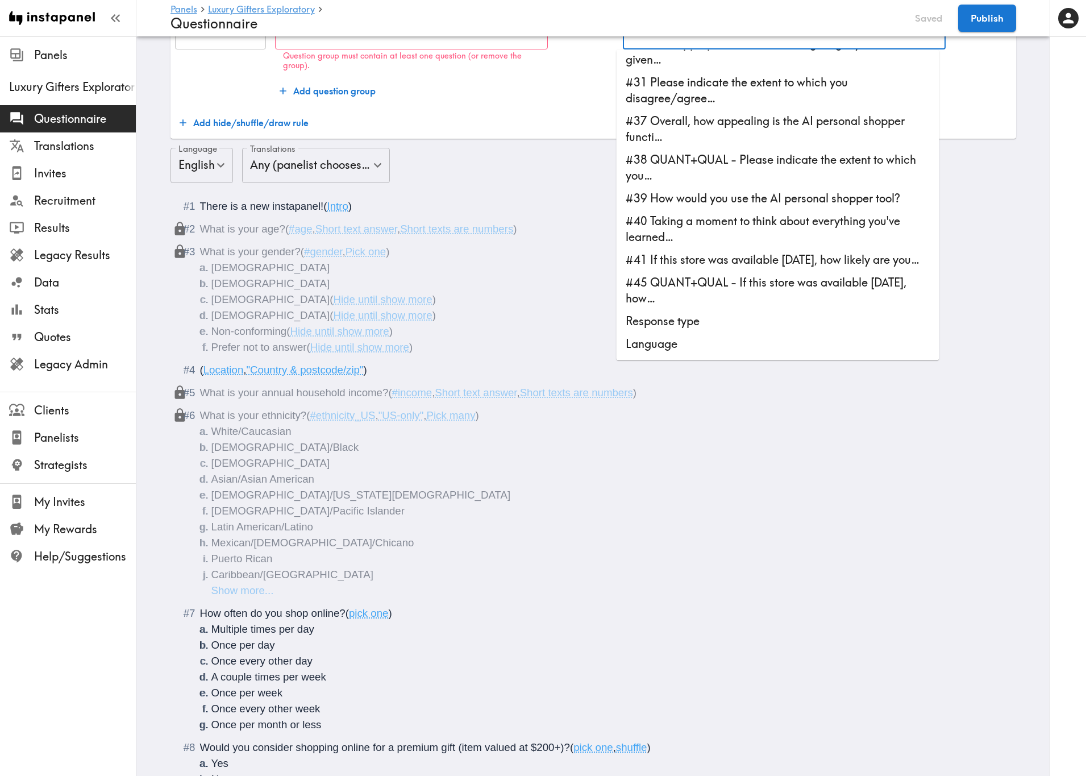
scroll to position [85, 0]
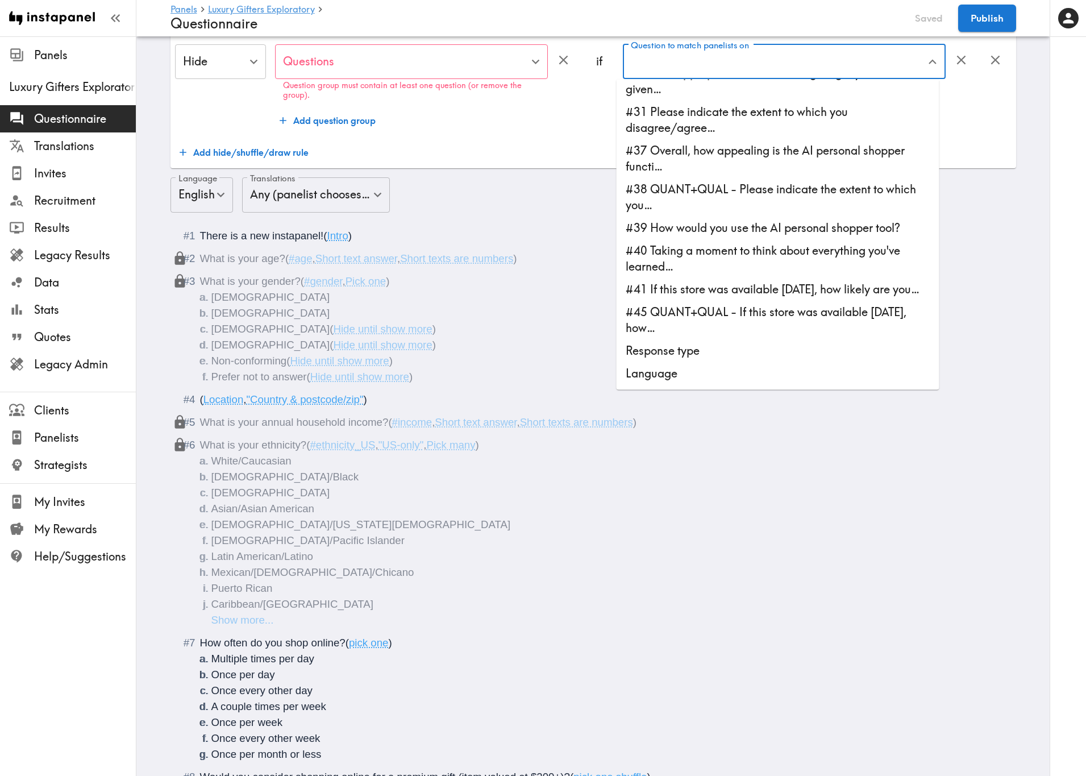
click at [701, 352] on li "Response type" at bounding box center [778, 351] width 323 height 23
type input "Response type"
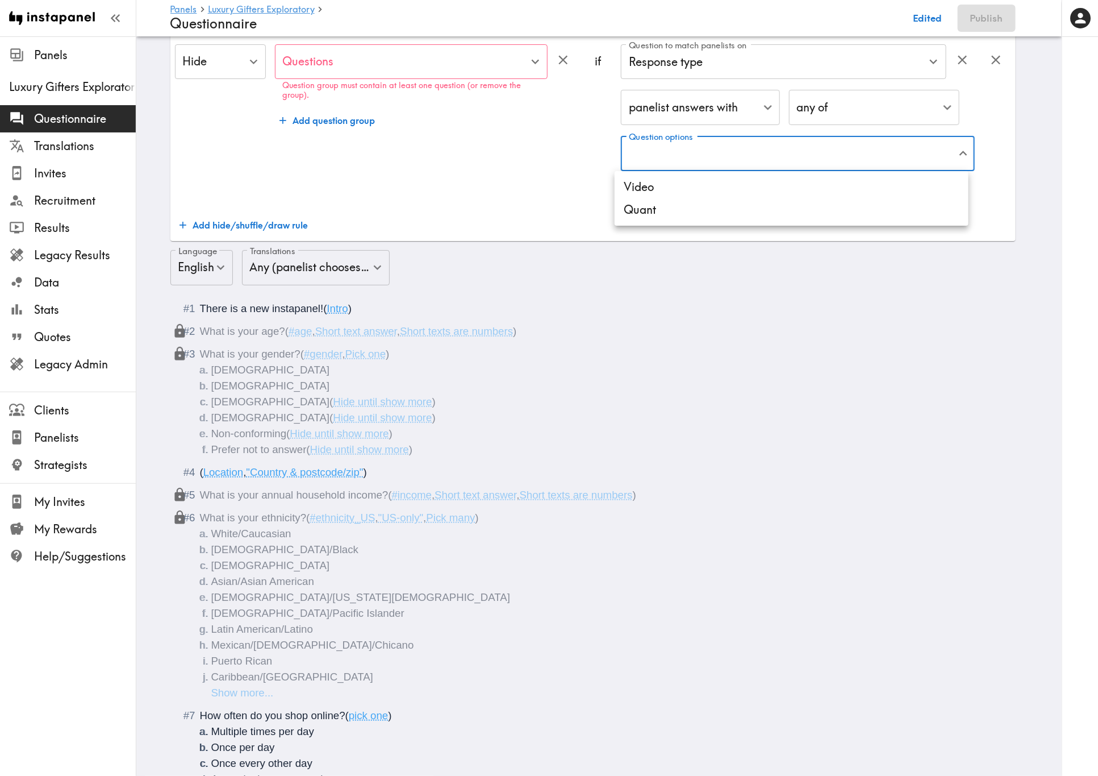
click at [726, 192] on li "Video" at bounding box center [792, 187] width 354 height 23
type input "Video"
click at [499, 152] on div at bounding box center [549, 388] width 1098 height 776
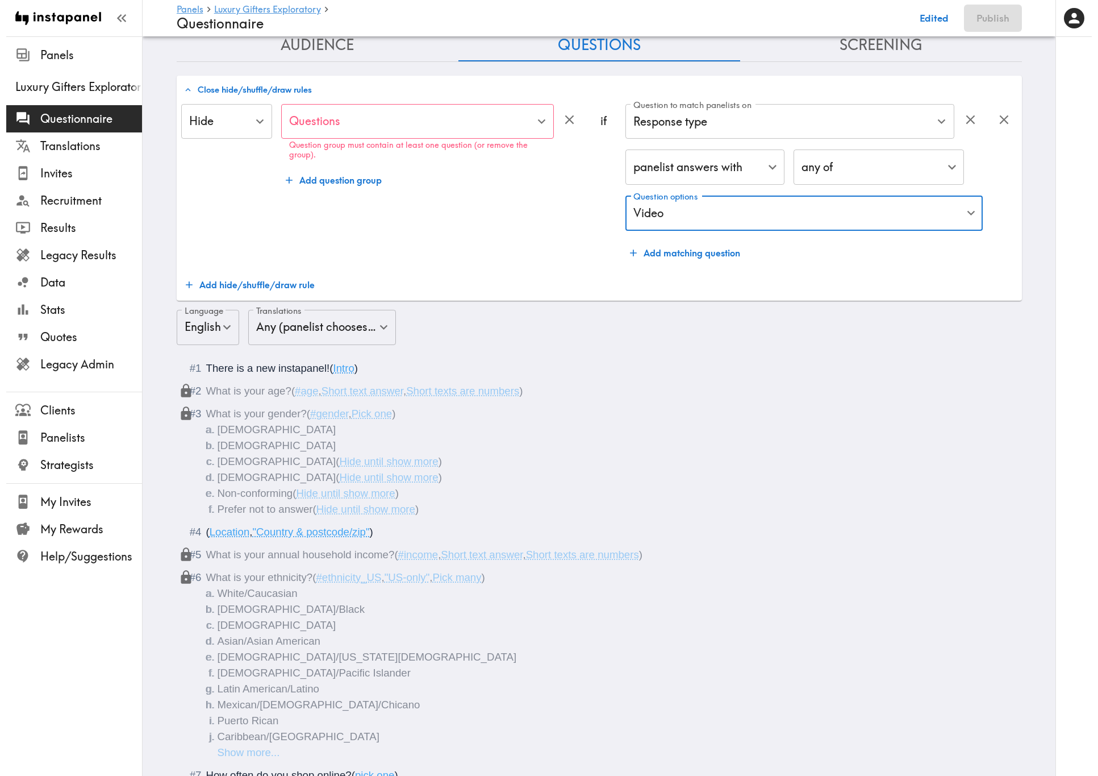
scroll to position [0, 0]
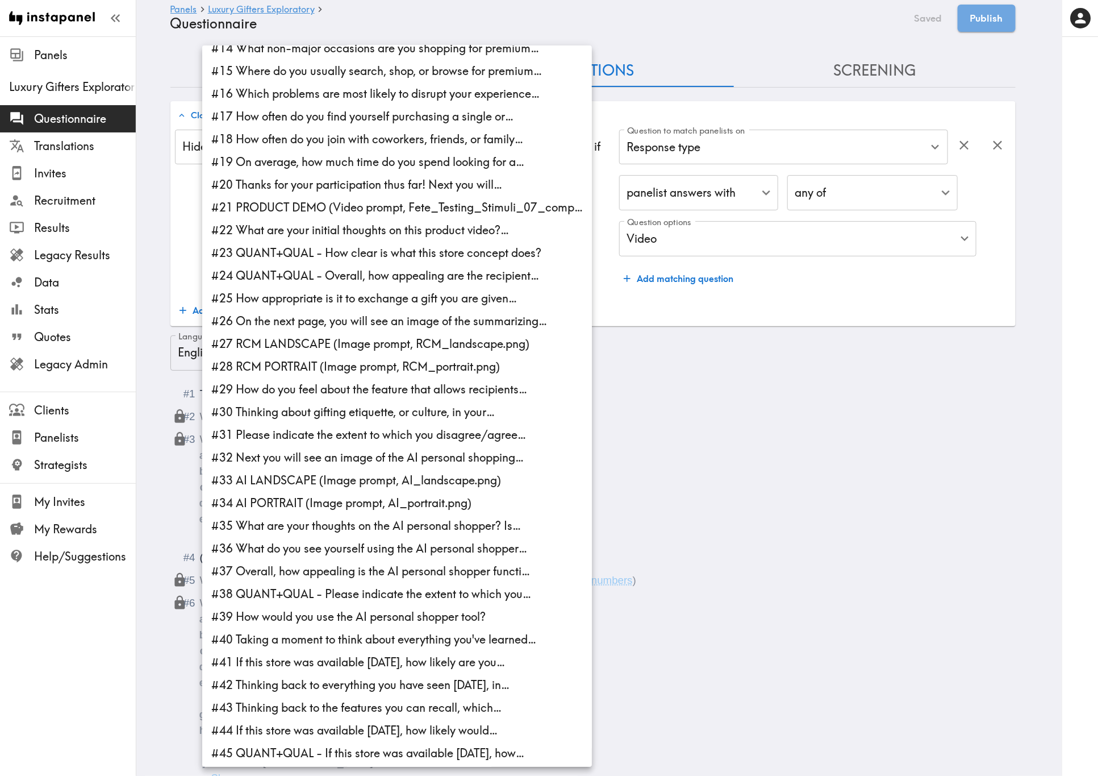
scroll to position [341, 0]
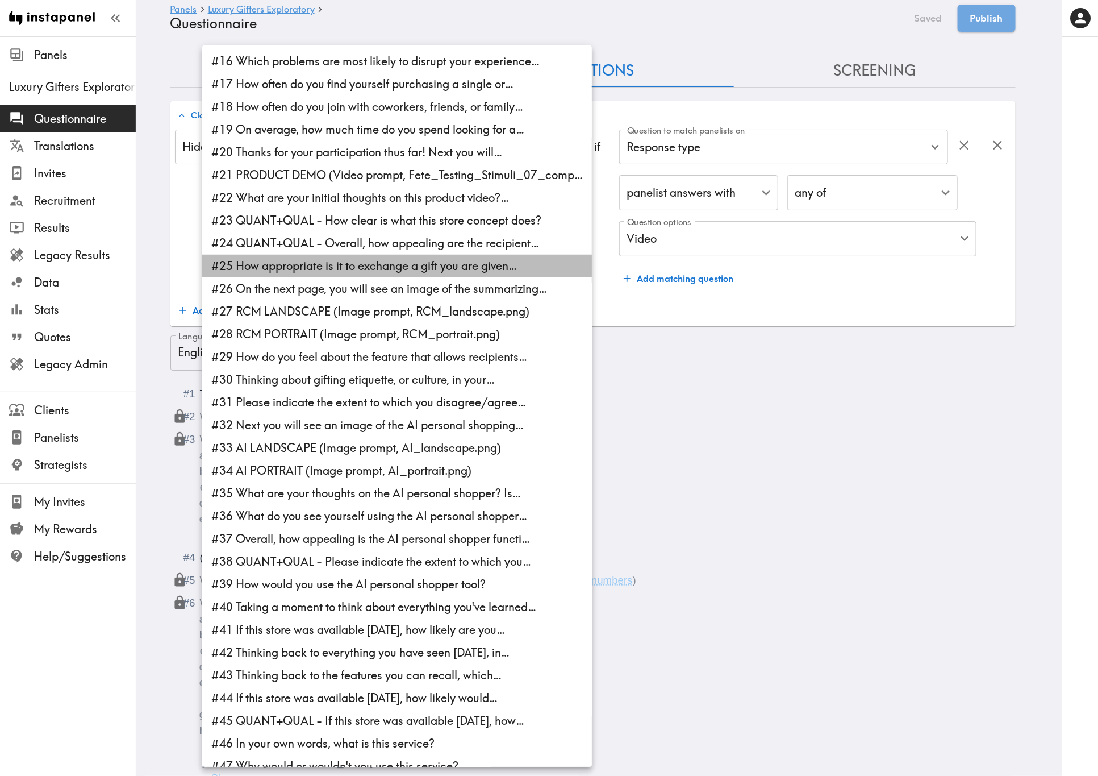
click at [455, 261] on li "#25 How appropriate is it to exchange a gift you are given…" at bounding box center [397, 266] width 390 height 23
type input "5851c5fd-e343-484a-821e-2ed0b02e9154"
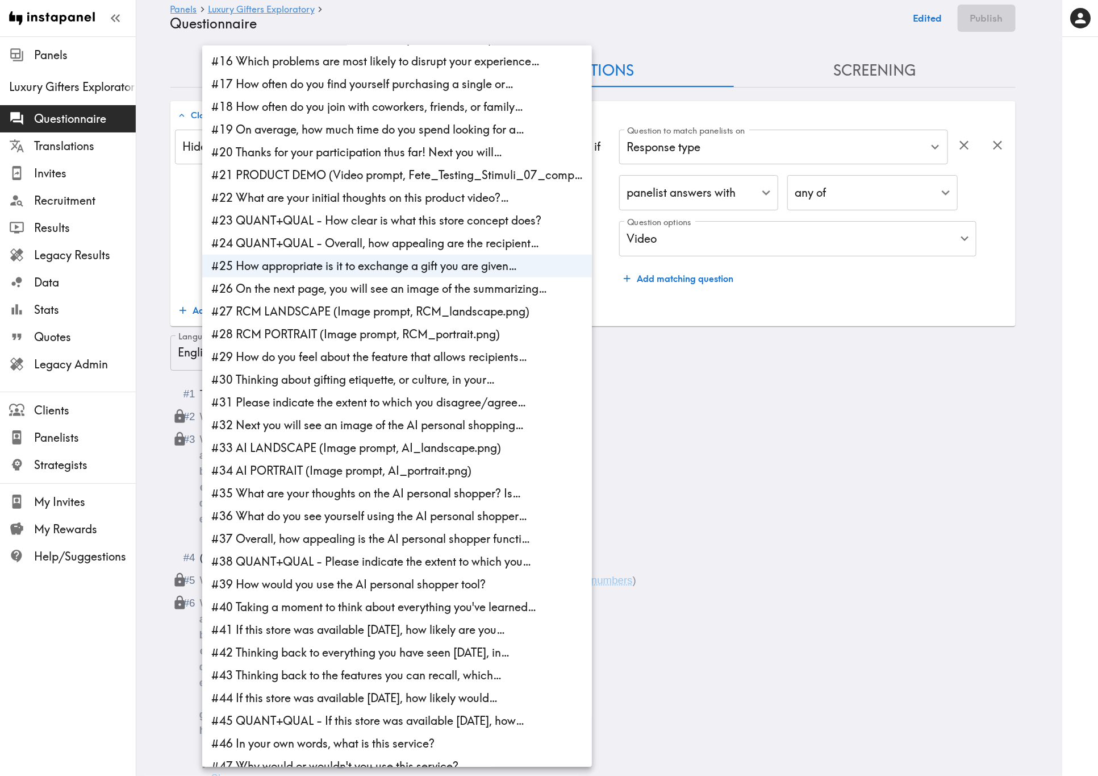
click at [455, 261] on li "#25 How appropriate is it to exchange a gift you are given…" at bounding box center [397, 266] width 390 height 23
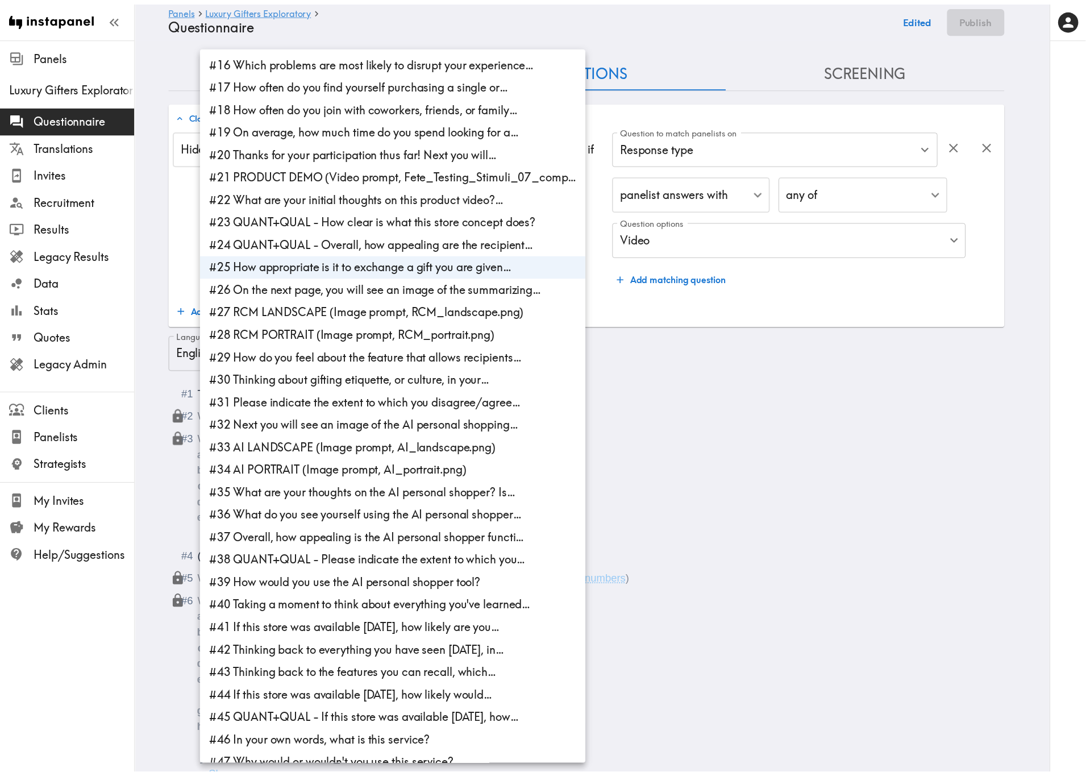
scroll to position [0, 0]
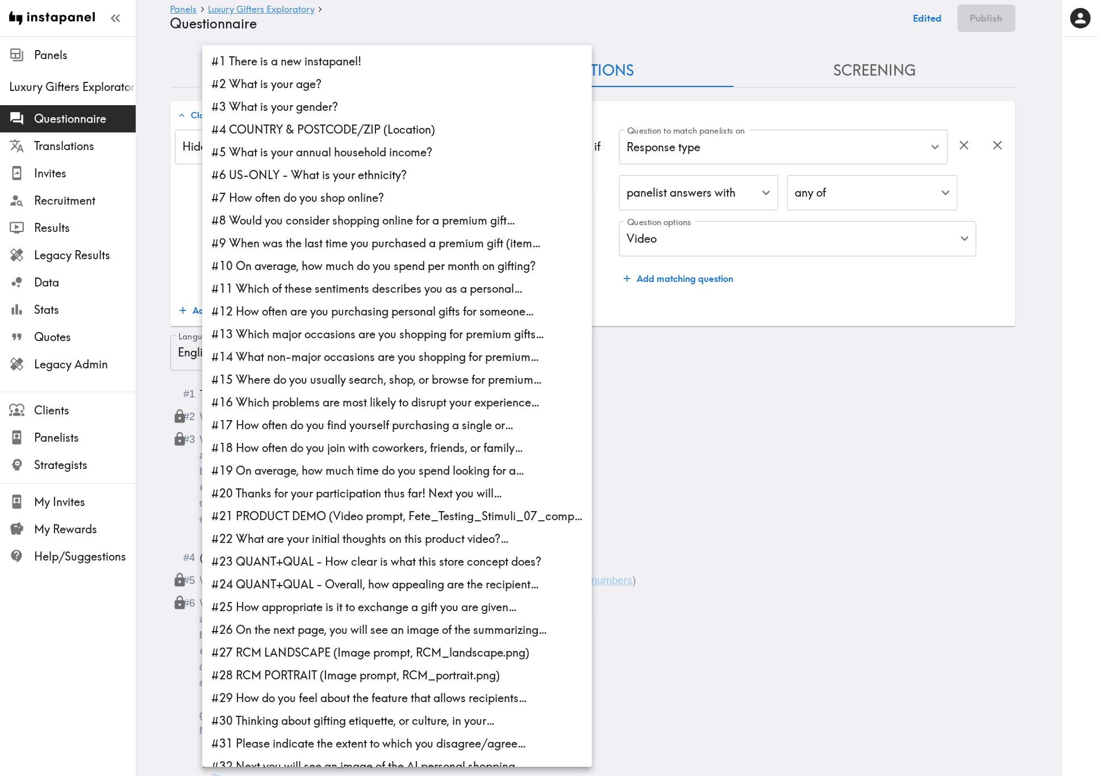
click at [762, 406] on div at bounding box center [549, 388] width 1098 height 776
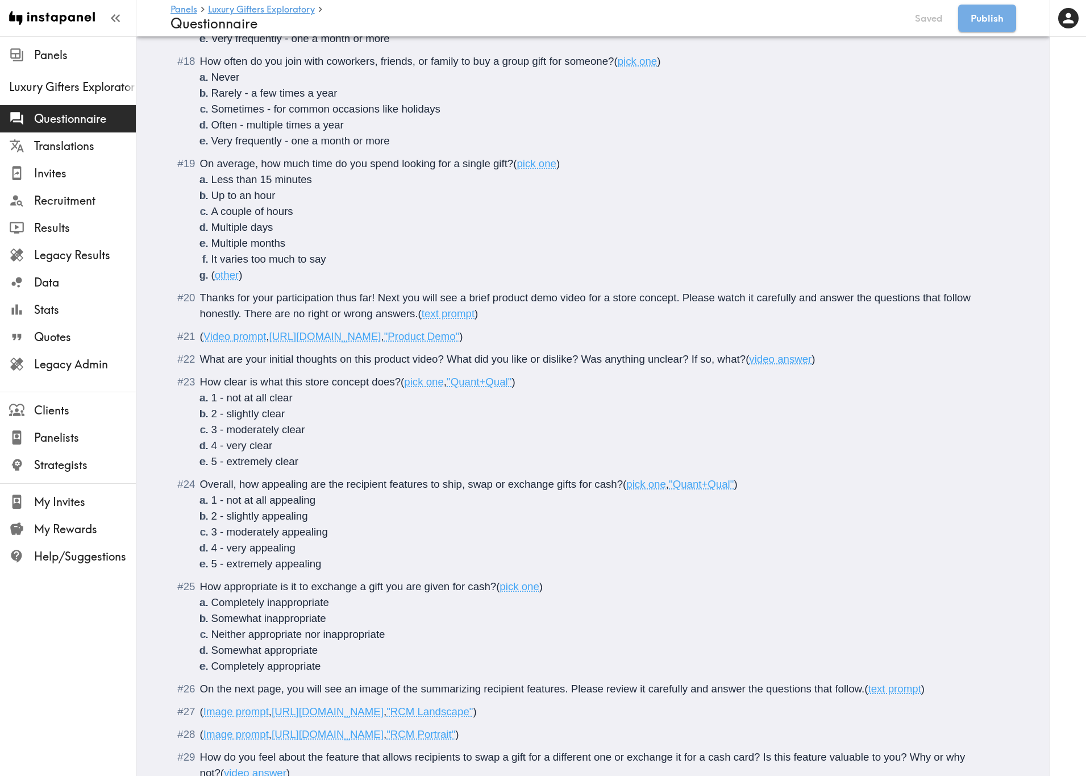
scroll to position [2216, 0]
click at [809, 360] on span "( video answer )" at bounding box center [780, 357] width 69 height 12
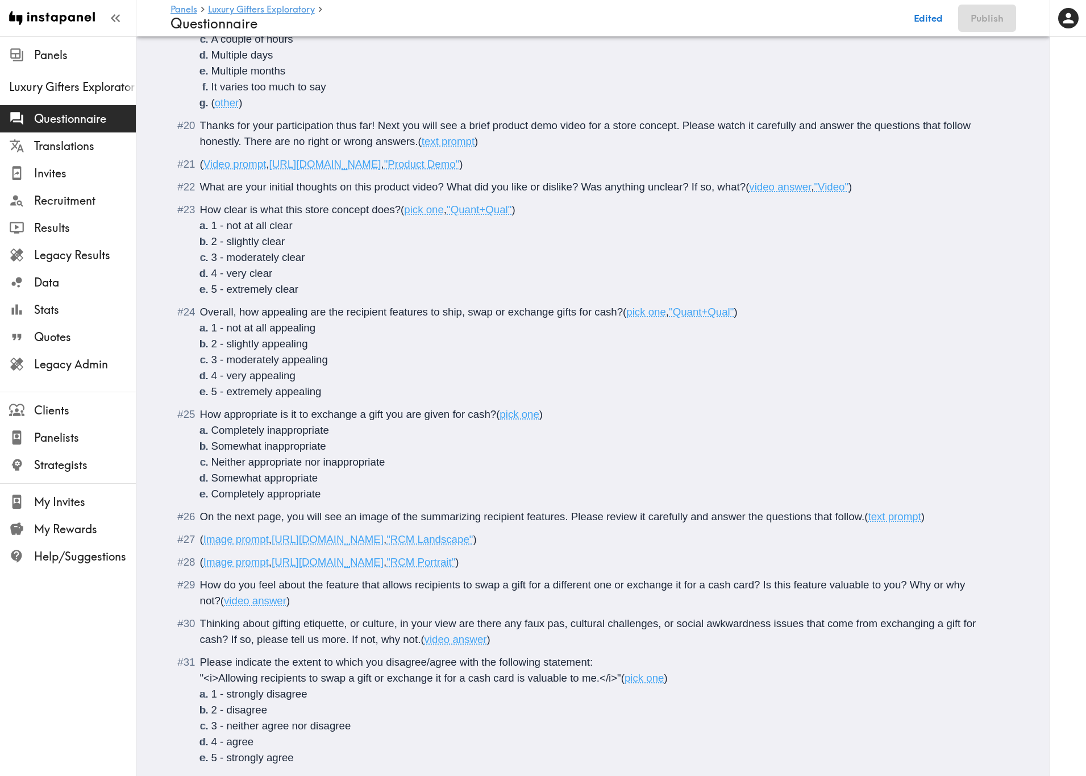
scroll to position [2472, 0]
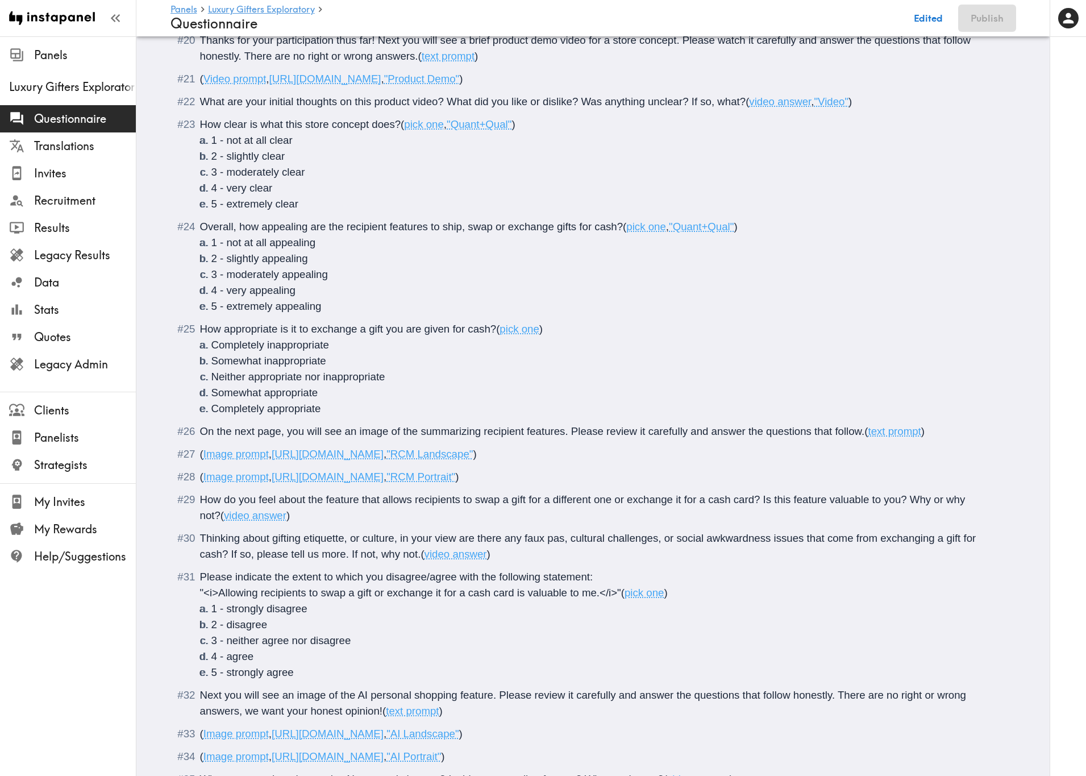
click at [258, 469] on span "video answer" at bounding box center [255, 515] width 63 height 12
click at [487, 469] on span ")" at bounding box center [488, 554] width 3 height 12
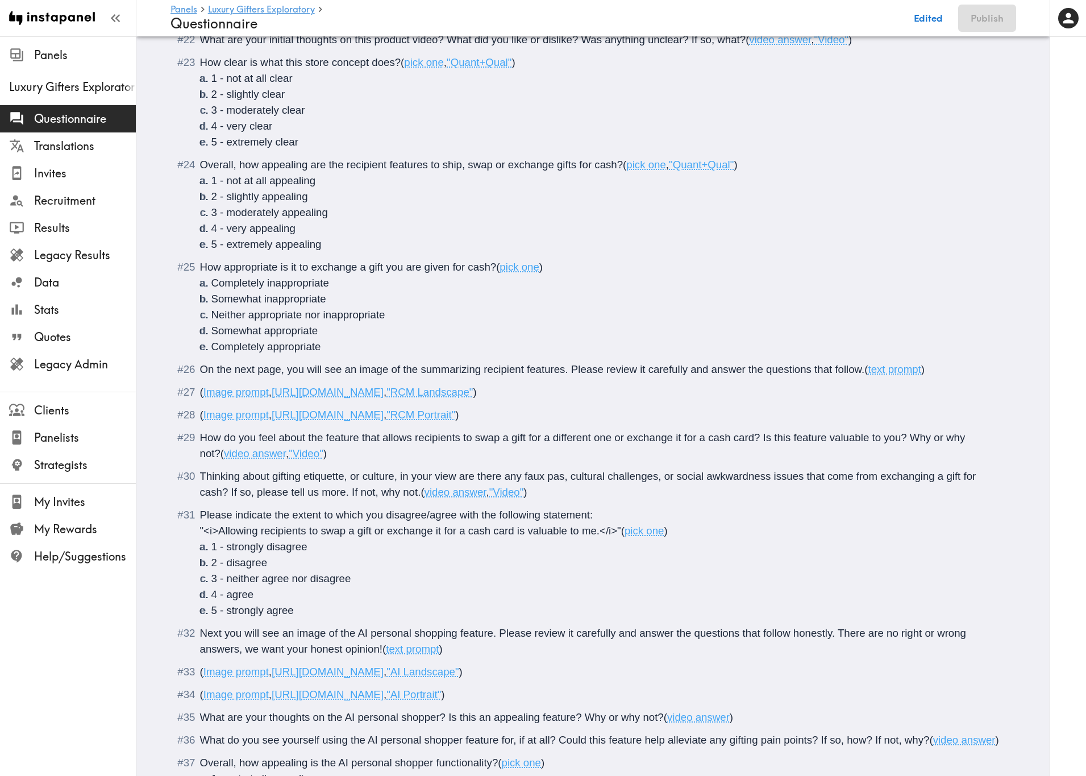
scroll to position [2728, 0]
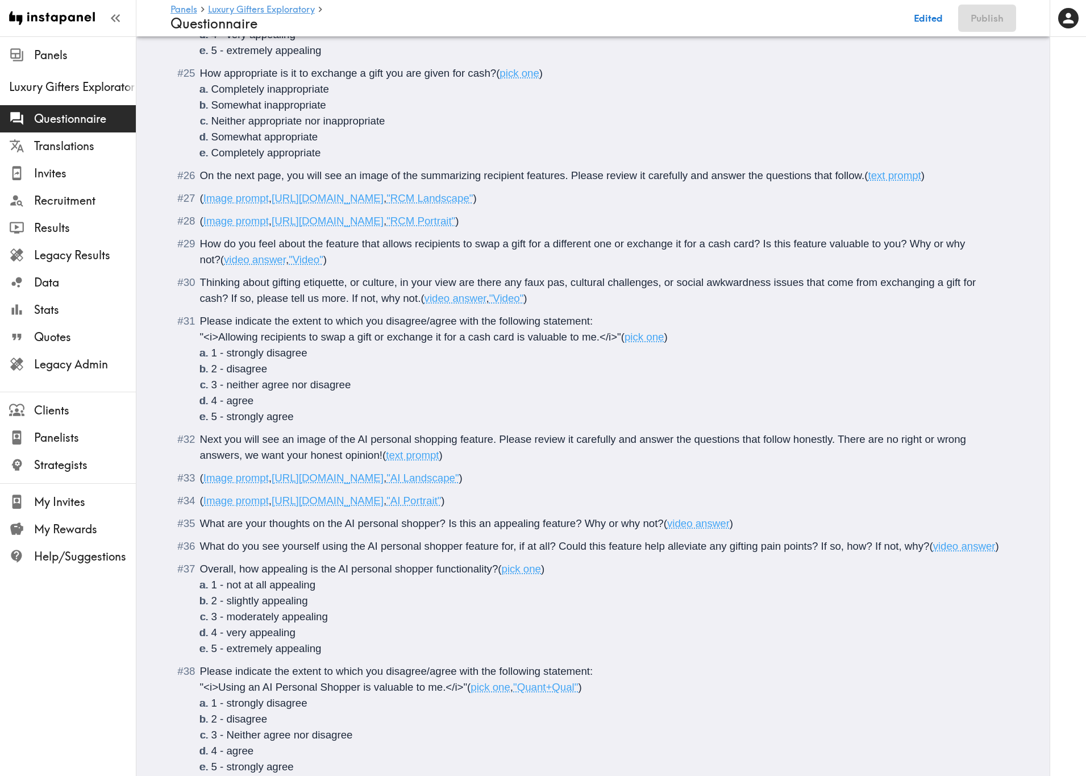
click at [730, 469] on span ")" at bounding box center [731, 523] width 3 height 12
click at [981, 469] on span ")" at bounding box center [997, 546] width 3 height 12
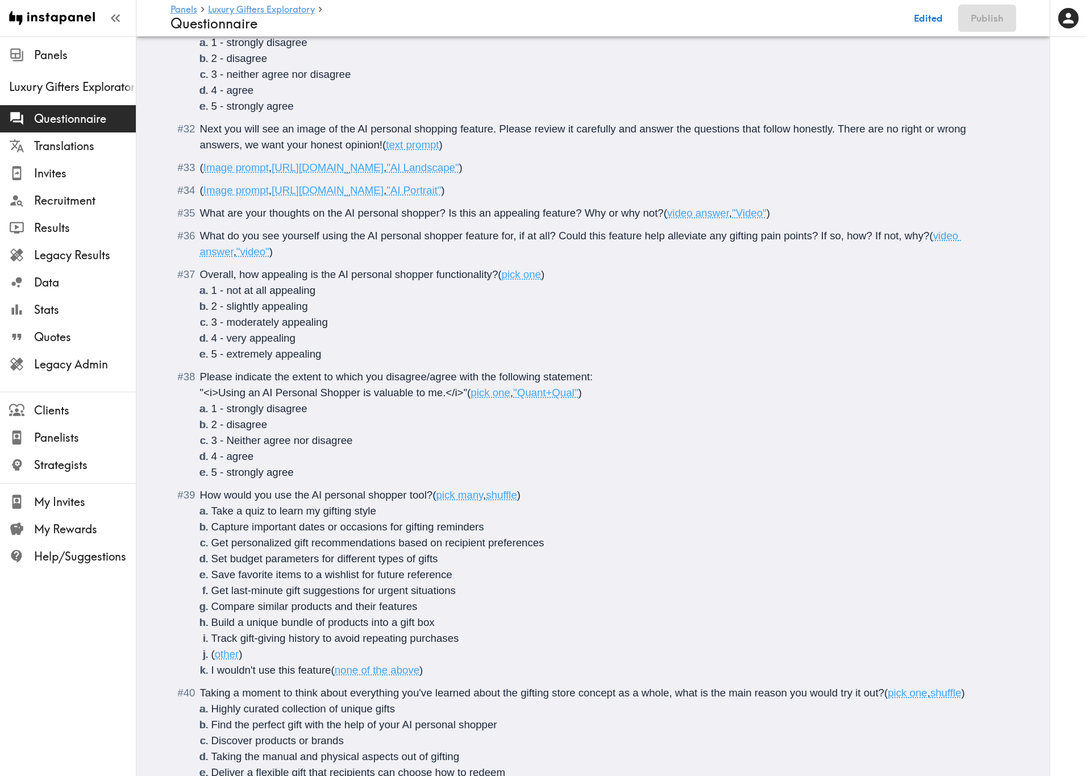
scroll to position [3069, 0]
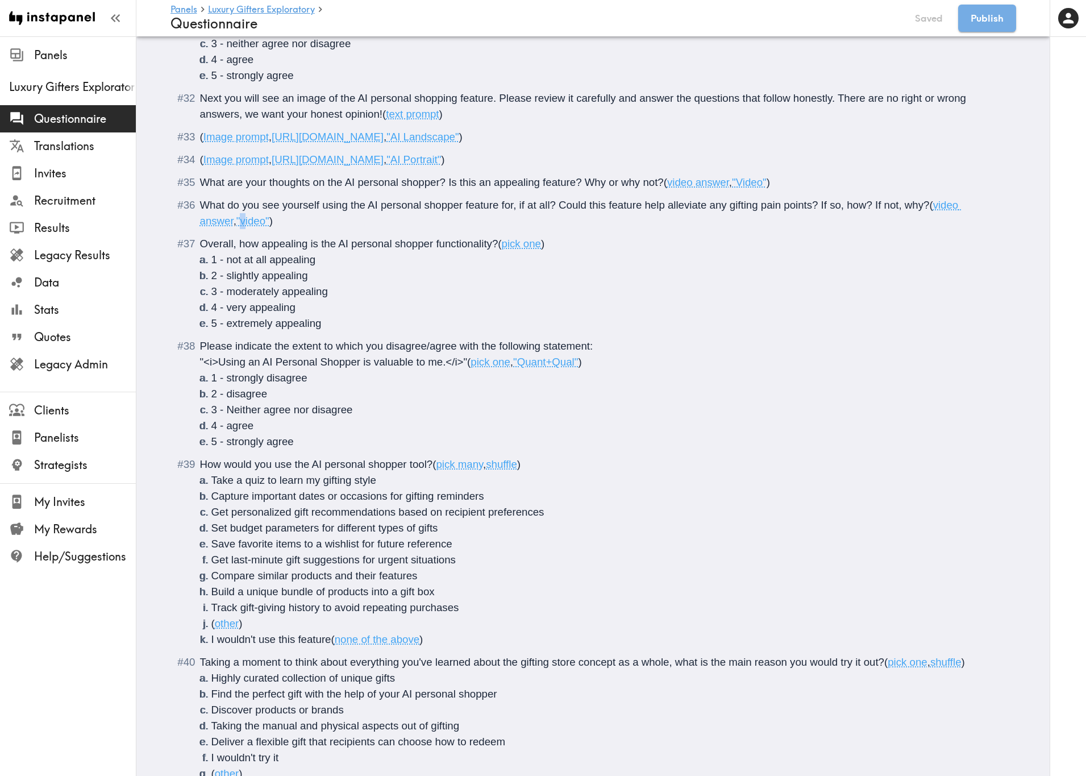
click at [236, 220] on span ""video"" at bounding box center [252, 221] width 33 height 12
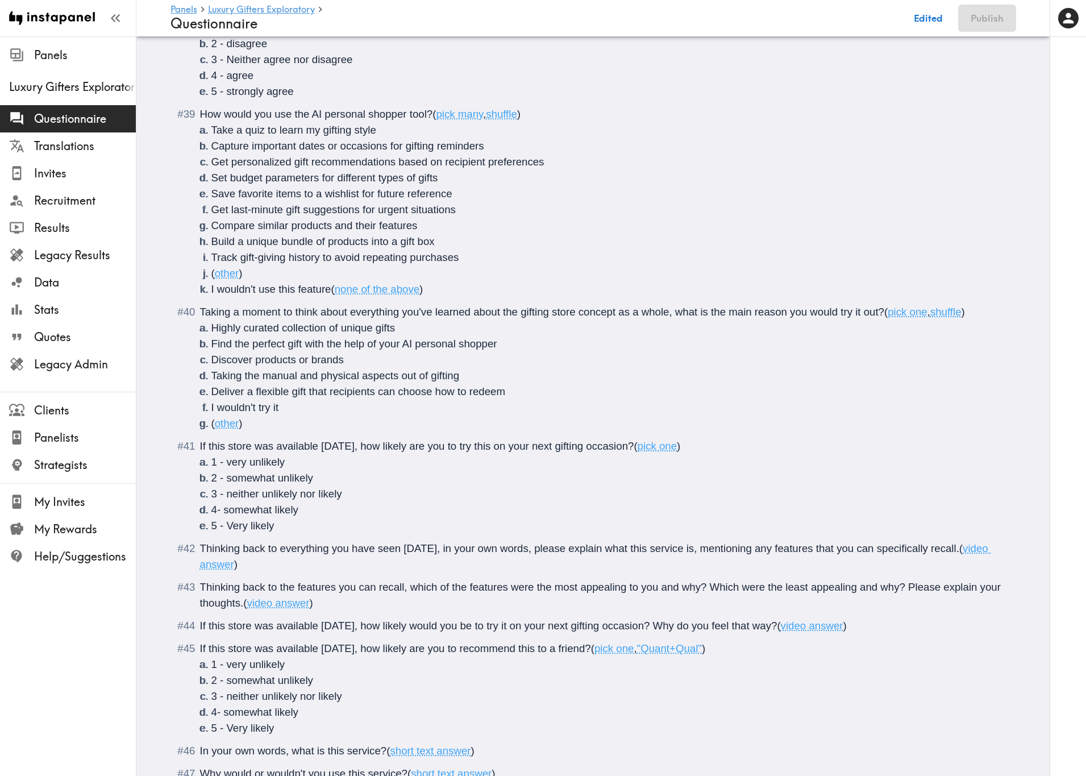
scroll to position [3495, 0]
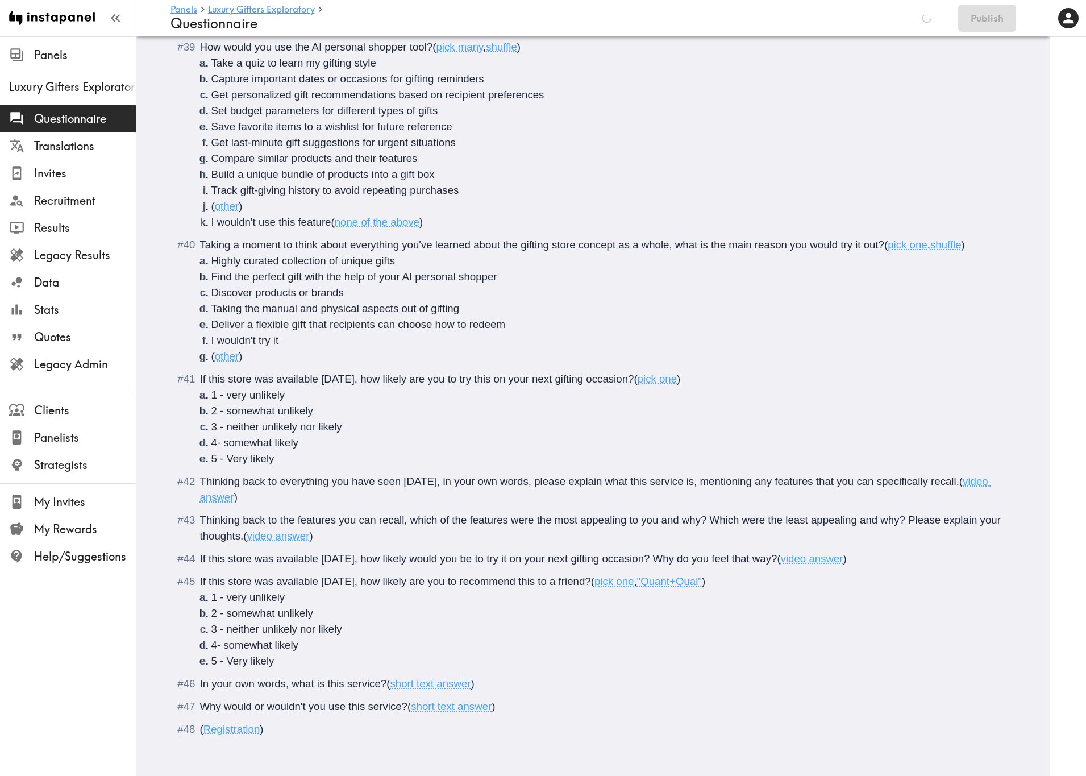
click at [234, 469] on span ")" at bounding box center [235, 497] width 3 height 12
click at [309, 469] on span ")" at bounding box center [310, 536] width 3 height 12
click at [843, 469] on span ")" at bounding box center [844, 558] width 3 height 12
click at [747, 239] on span "Taking a moment to think about everything you've learned about the gifting stor…" at bounding box center [542, 245] width 685 height 12
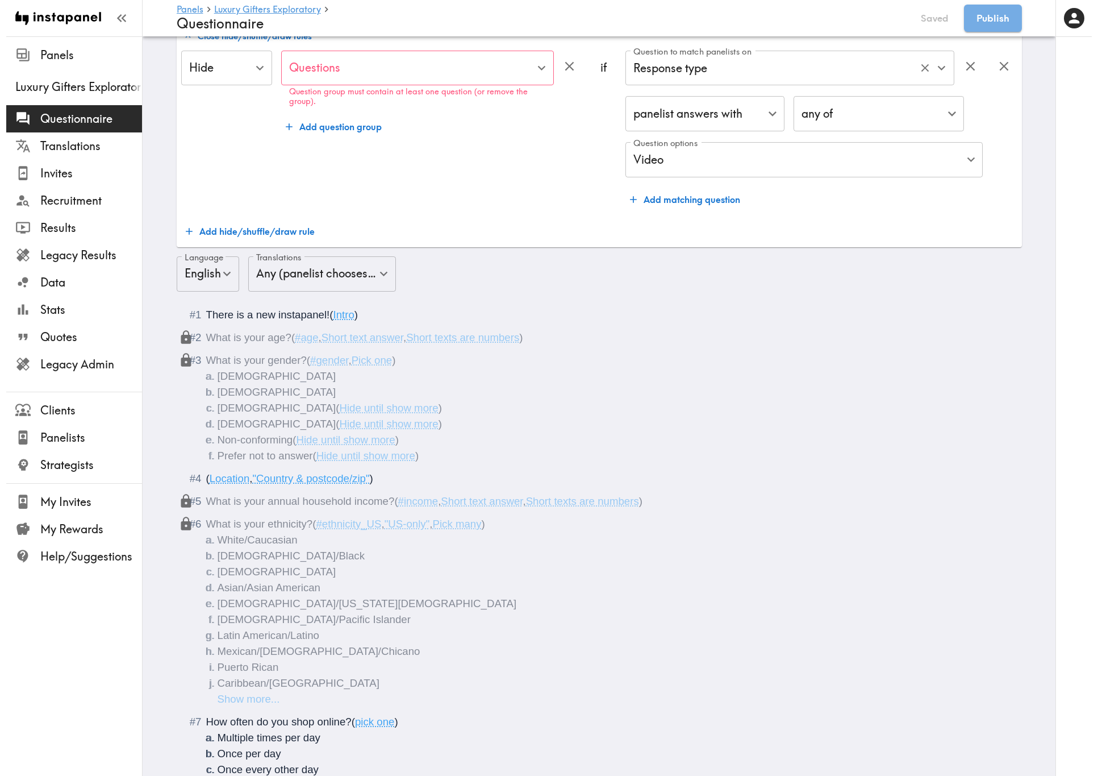
scroll to position [0, 0]
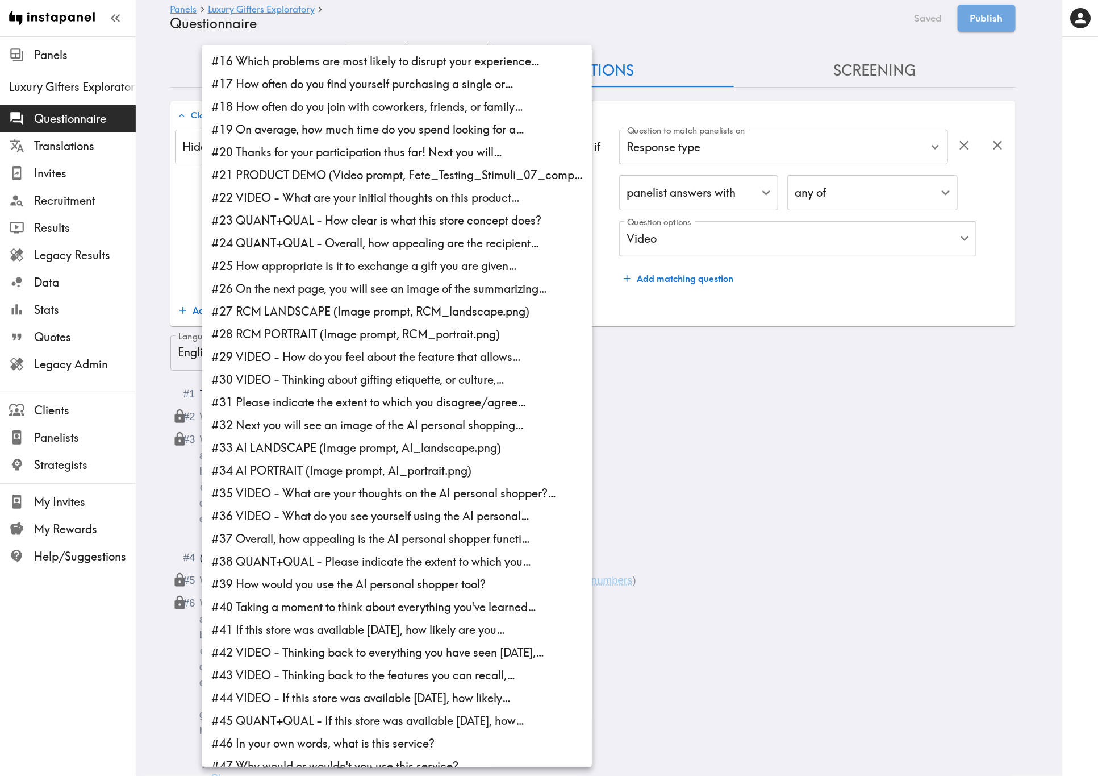
scroll to position [378, 0]
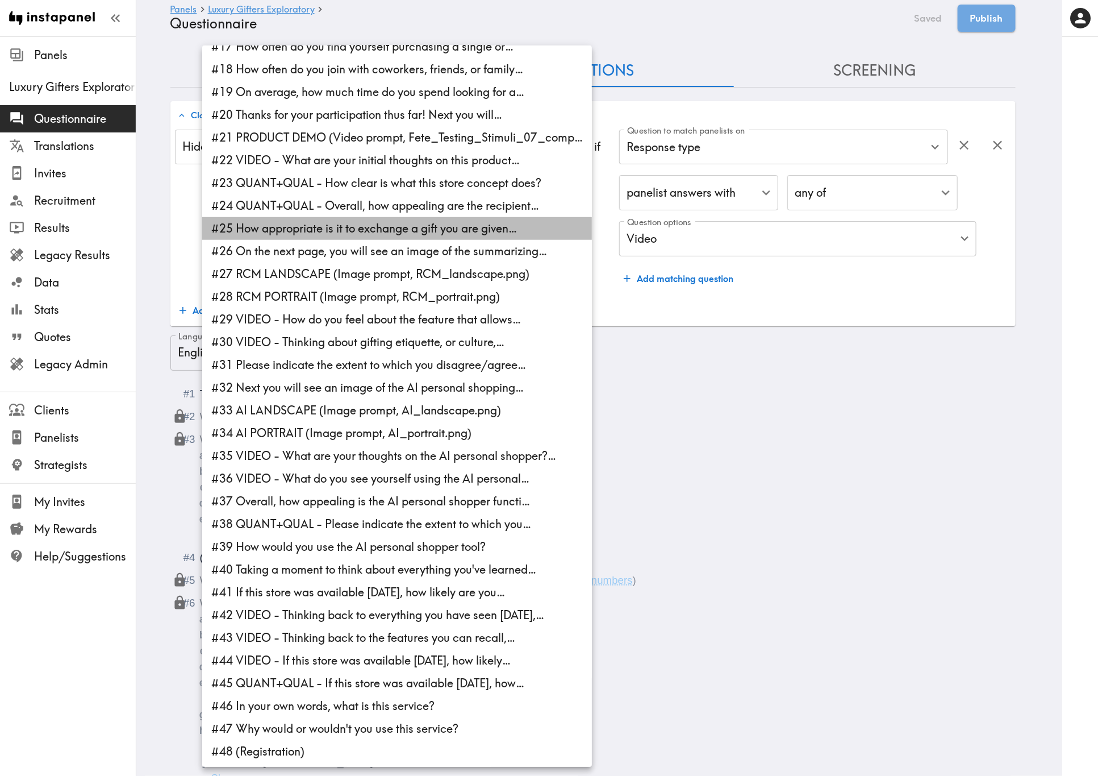
click at [387, 220] on li "#25 How appropriate is it to exchange a gift you are given…" at bounding box center [397, 228] width 390 height 23
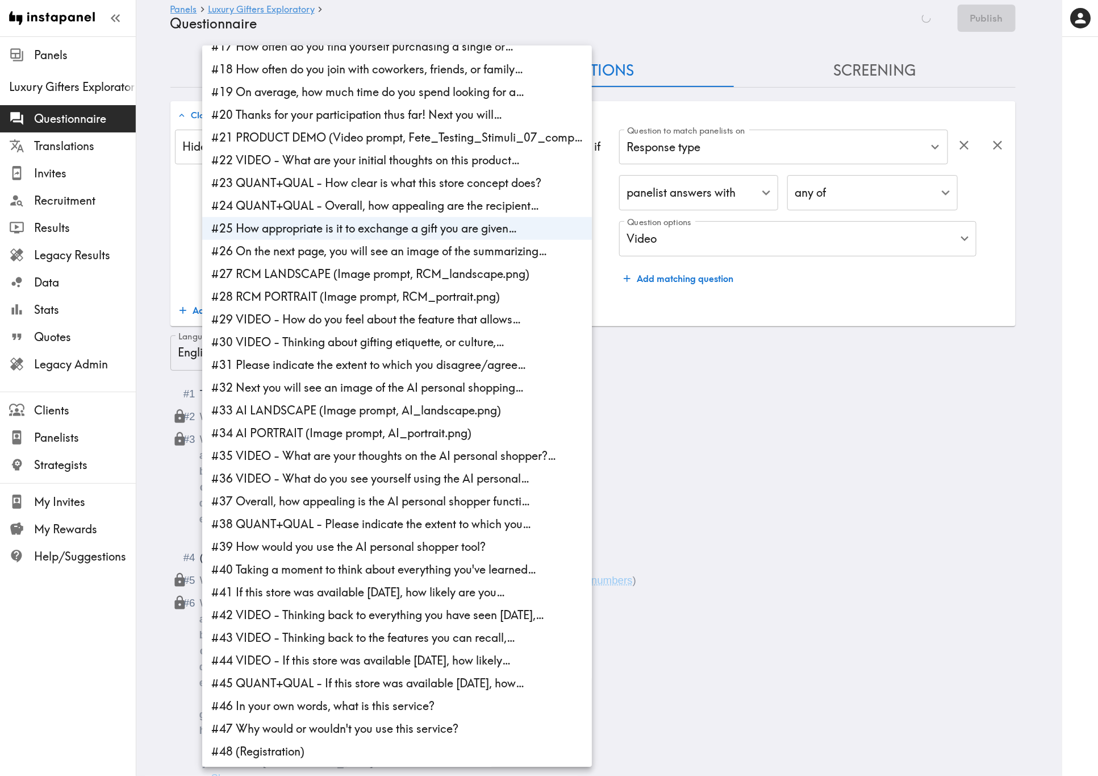
click at [365, 368] on li "#31 Please indicate the extent to which you disagree/agree…" at bounding box center [397, 364] width 390 height 23
click at [333, 469] on li "#37 Overall, how appealing is the AI personal shopper functi…" at bounding box center [397, 501] width 390 height 23
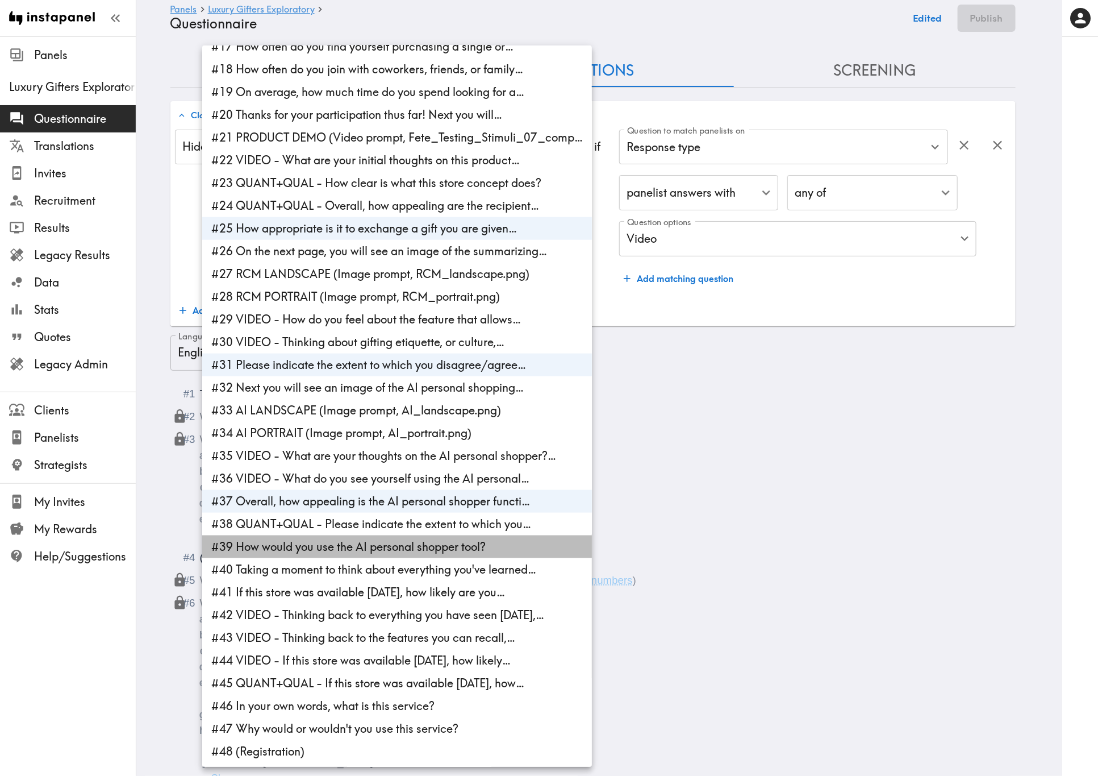
click at [350, 469] on li "#39 How would you use the AI personal shopper tool?" at bounding box center [397, 546] width 390 height 23
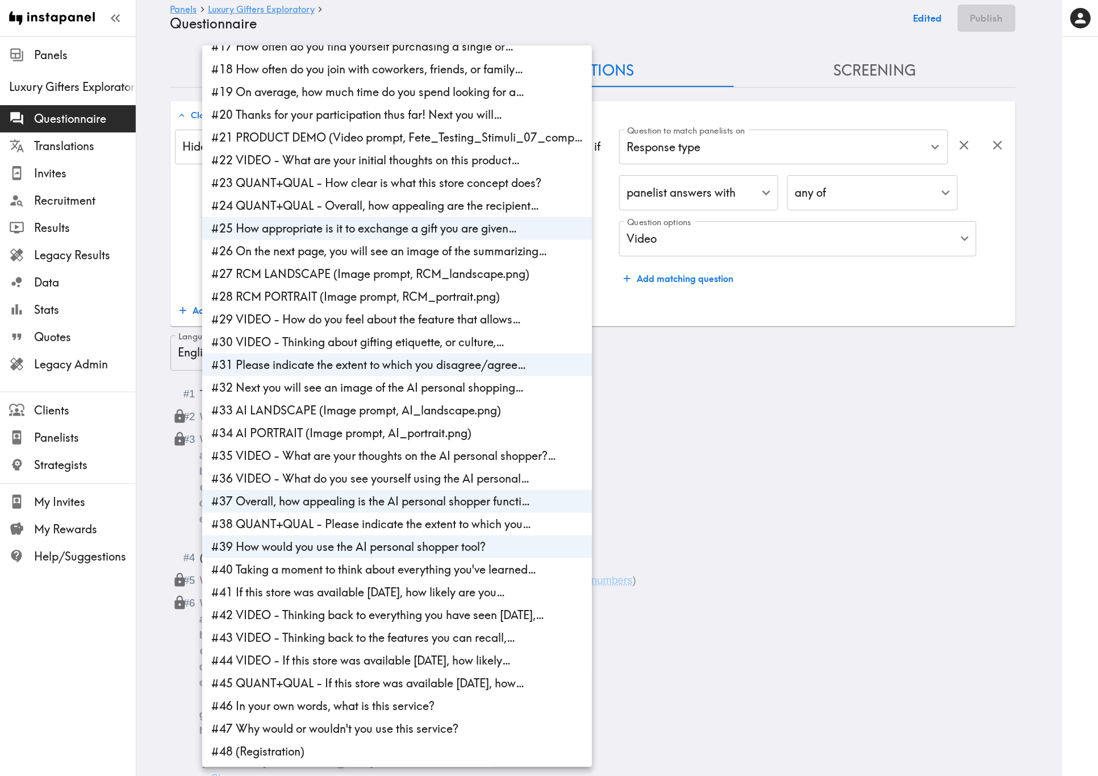
click at [353, 469] on li "#40 Taking a moment to think about everything you've learned…" at bounding box center [397, 569] width 390 height 23
click at [362, 469] on li "#41 If this store was available today, how likely are you…" at bounding box center [397, 592] width 390 height 23
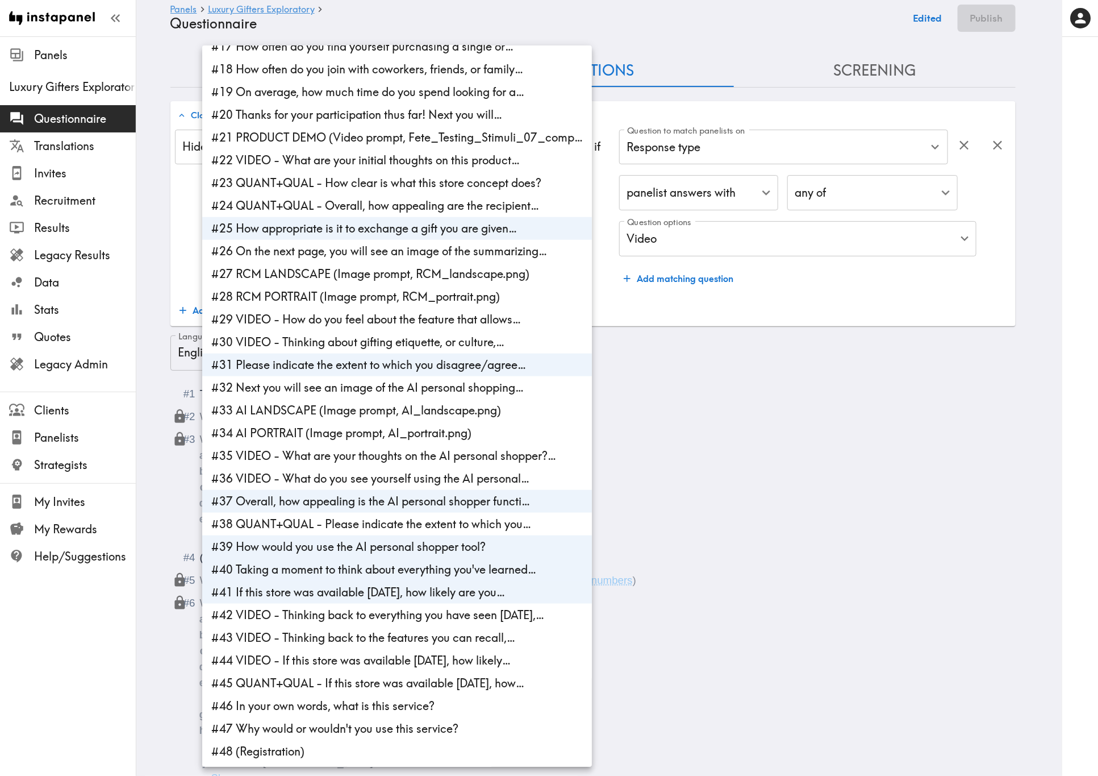
click at [387, 469] on li "#46 In your own words, what is this service?" at bounding box center [397, 705] width 390 height 23
click at [401, 469] on li "#47 Why would or wouldn't you use this service?" at bounding box center [397, 728] width 390 height 23
type input "5851c5fd-e343-484a-821e-2ed0b02e9154,0fd26f3e-cc01-4646-b16d-fb174ba2288b,85480…"
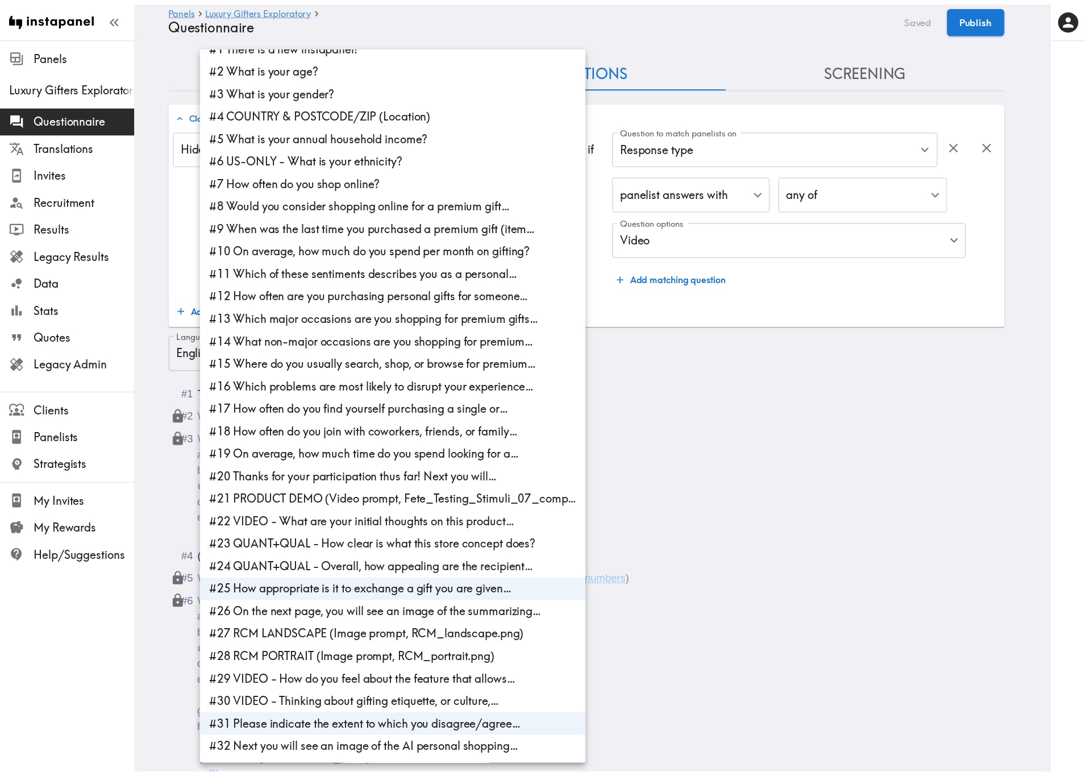
scroll to position [0, 0]
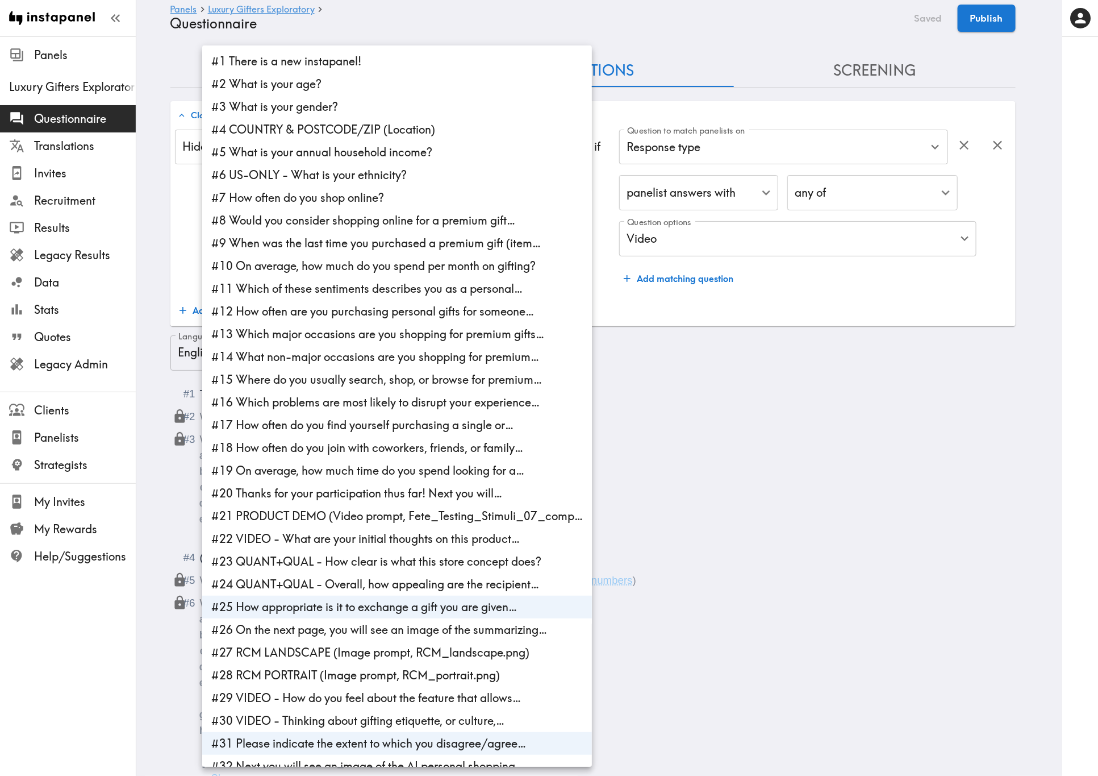
click at [791, 379] on div at bounding box center [549, 388] width 1098 height 776
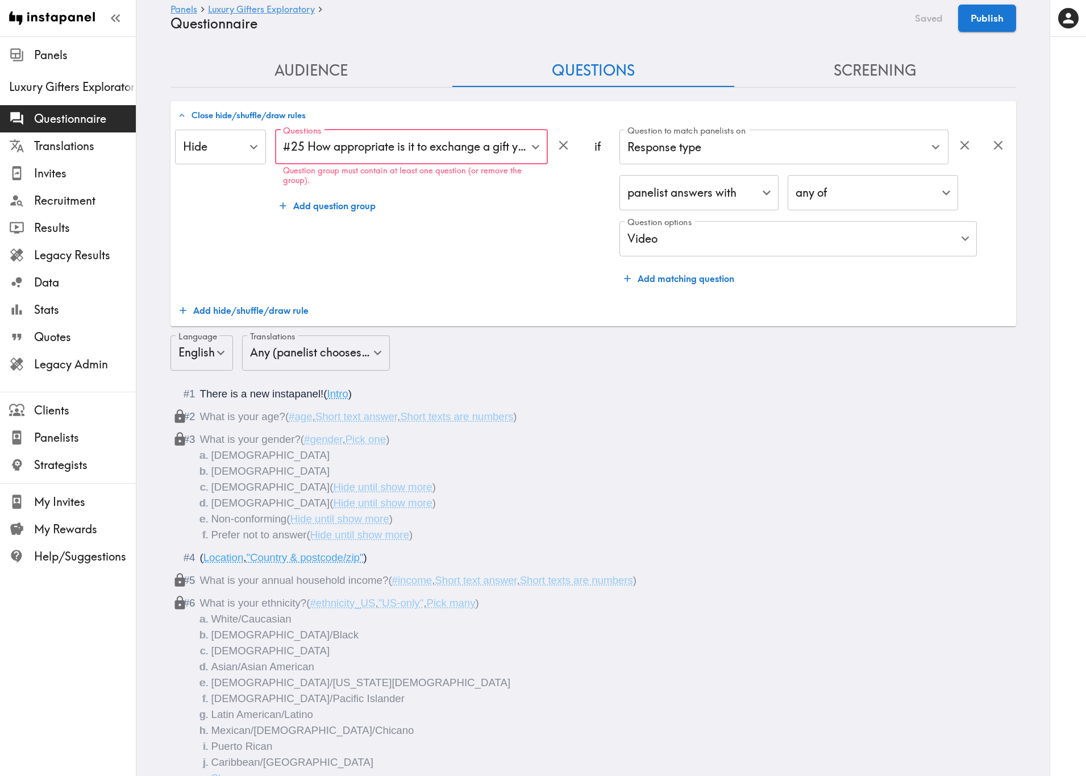
click at [499, 239] on div "Questions #25 How appropriate is it to exchange a gift you are given… , #31 Ple…" at bounding box center [425, 210] width 301 height 160
click at [836, 73] on button "Screening" at bounding box center [875, 71] width 282 height 32
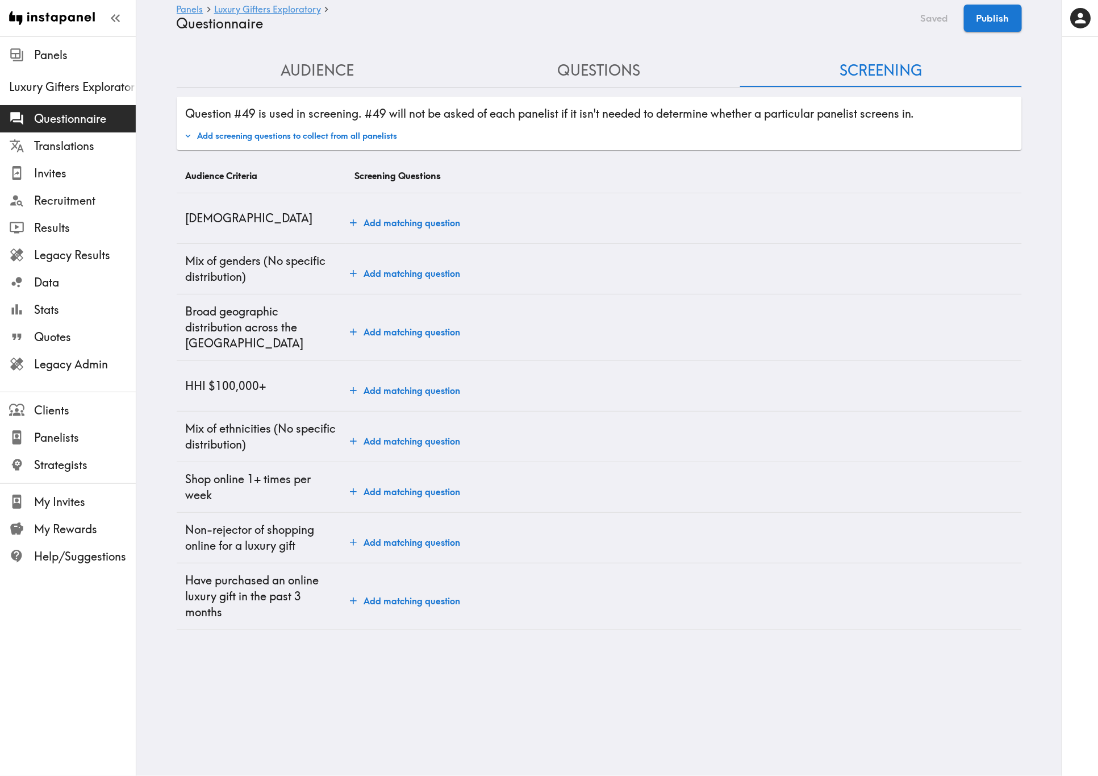
click at [452, 215] on button "Add matching question" at bounding box center [404, 222] width 119 height 23
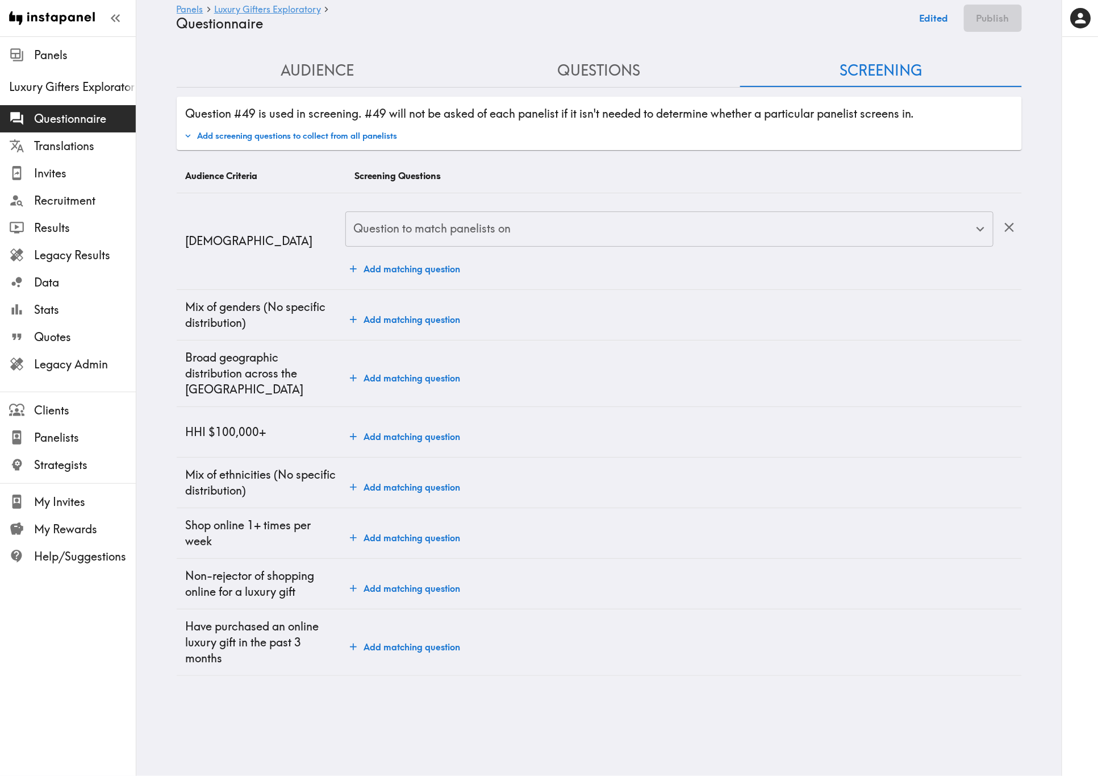
click at [451, 227] on div "Question to match panelists on Question to match panelists on" at bounding box center [669, 229] width 648 height 37
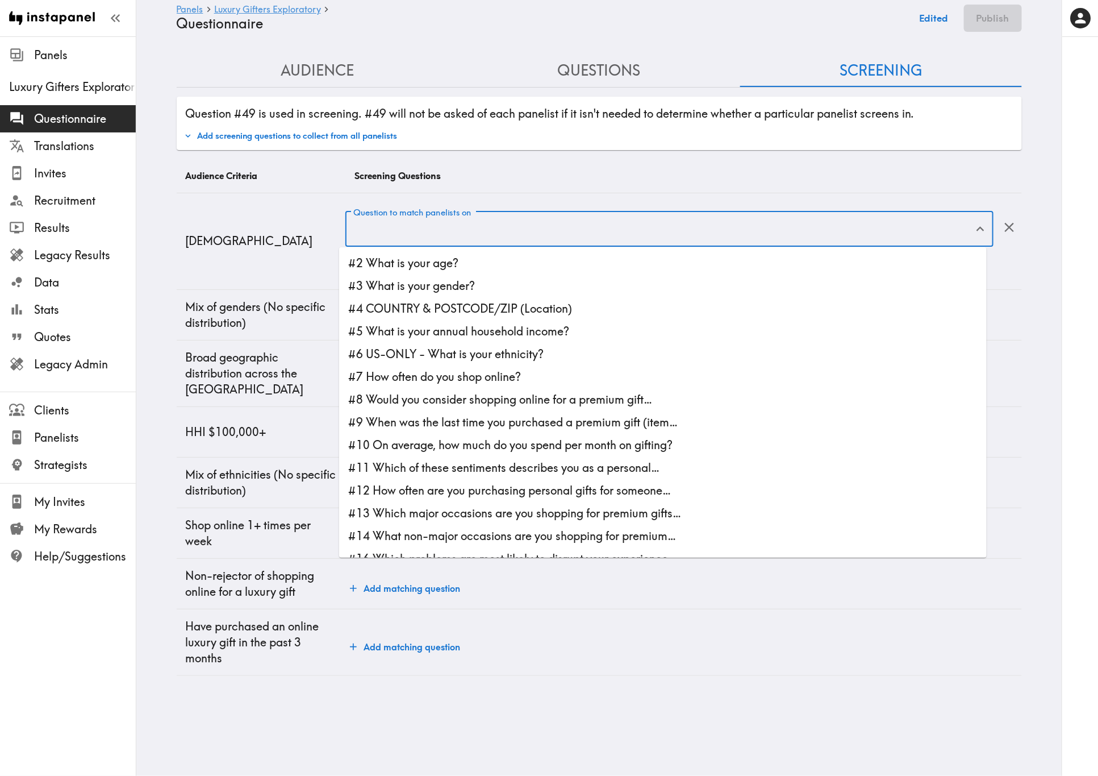
click at [481, 271] on li "#2 What is your age?" at bounding box center [663, 263] width 648 height 23
type input "#2 What is your age?"
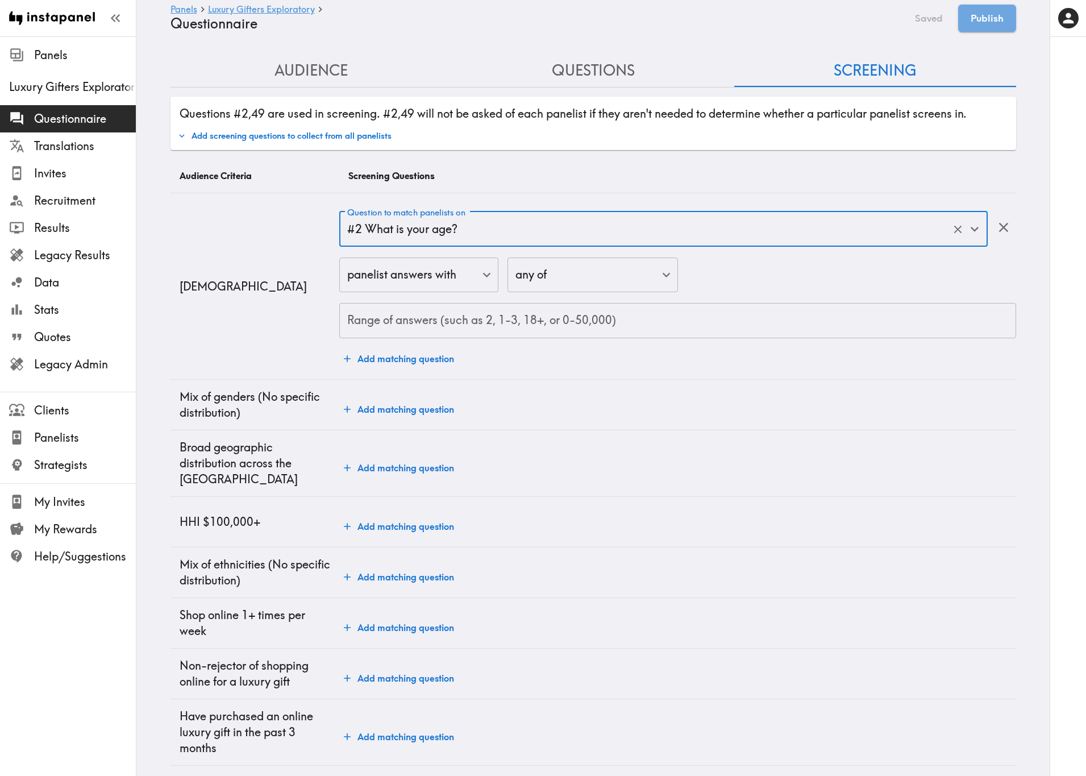
click at [419, 313] on div "Range of answers (such as 2, 1-3, 18+, or 0-50,000) Range of answers (such as 2…" at bounding box center [677, 320] width 676 height 35
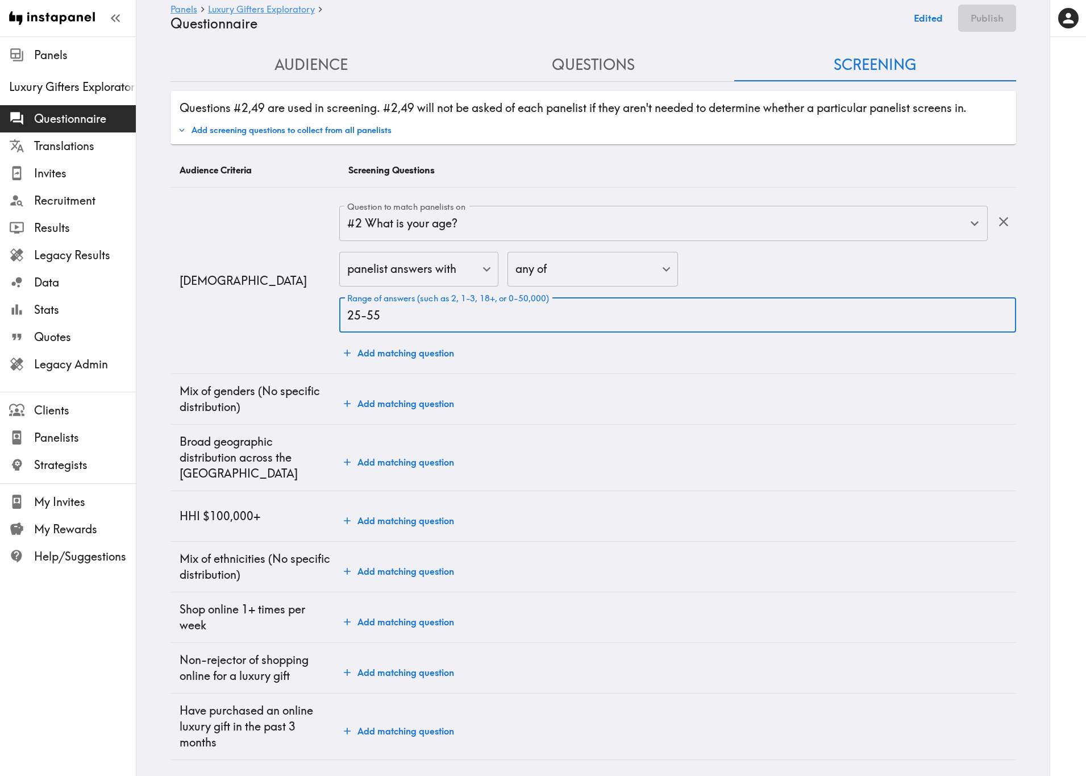
scroll to position [7, 0]
type input "25-55"
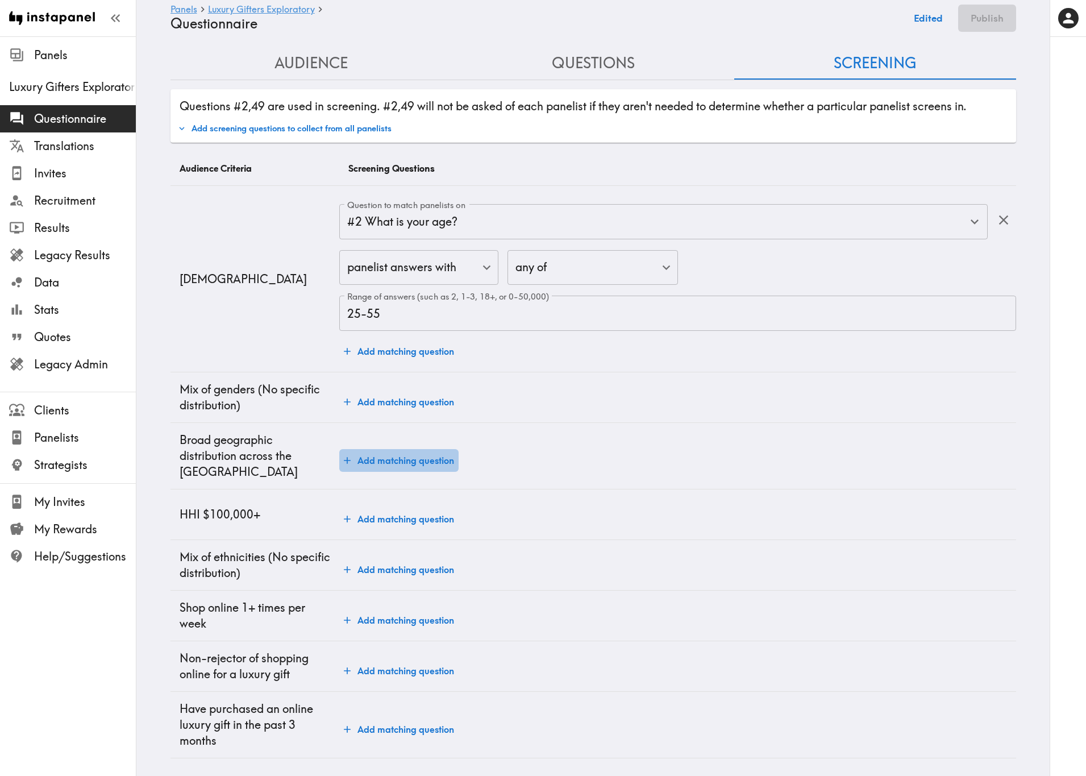
click at [399, 459] on button "Add matching question" at bounding box center [398, 460] width 119 height 23
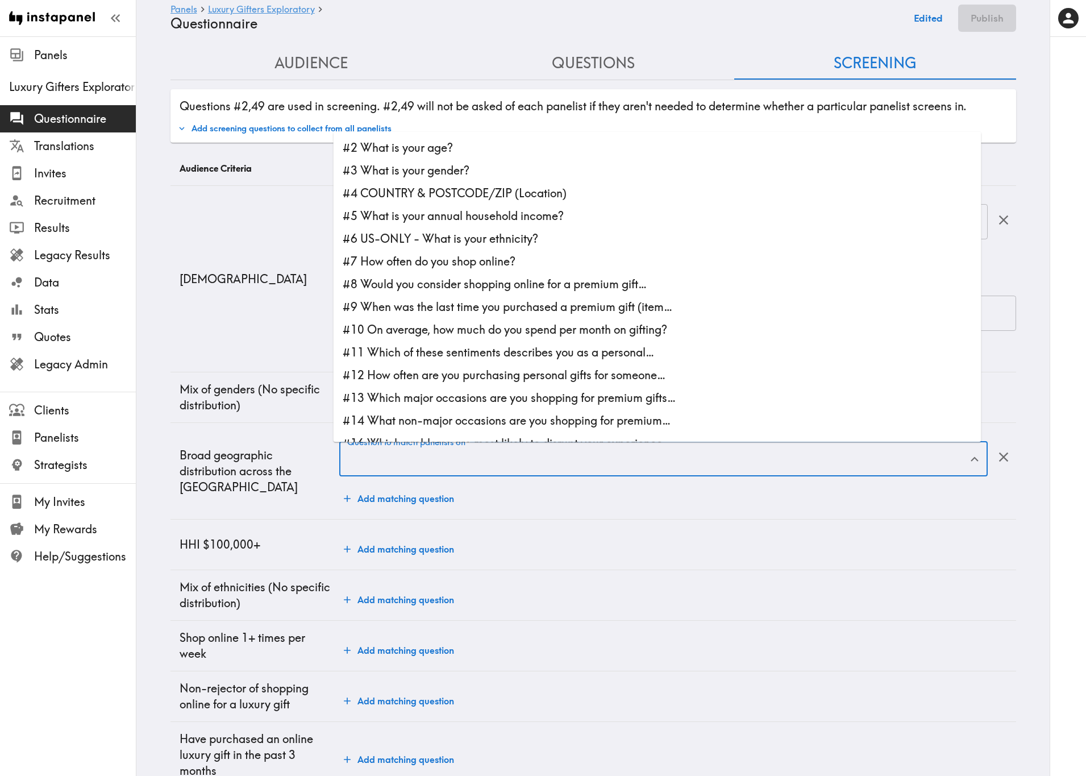
click at [430, 462] on input "Question to match panelists on" at bounding box center [654, 458] width 621 height 25
click at [490, 201] on li "#4 COUNTRY & POSTCODE/ZIP (Location)" at bounding box center [658, 193] width 648 height 23
type input "#4 COUNTRY & POSTCODE/ZIP (Location)"
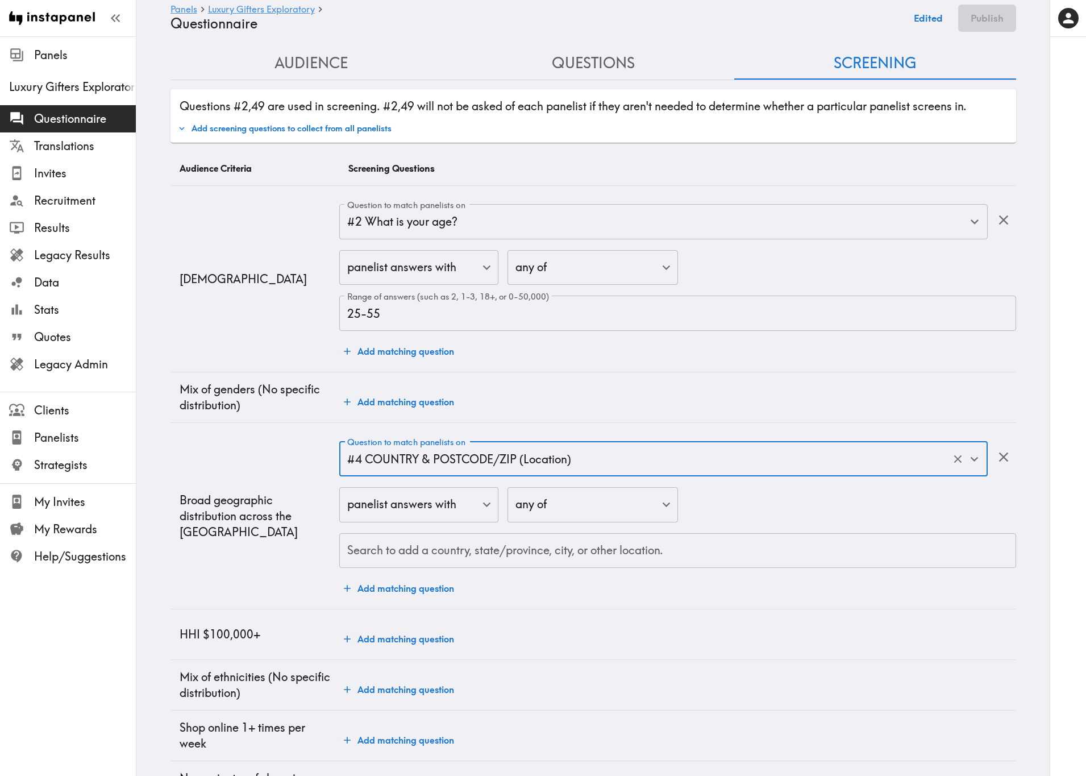
click at [495, 469] on div "Search to add a country, state/province, city, or other location. Search to add…" at bounding box center [677, 550] width 676 height 35
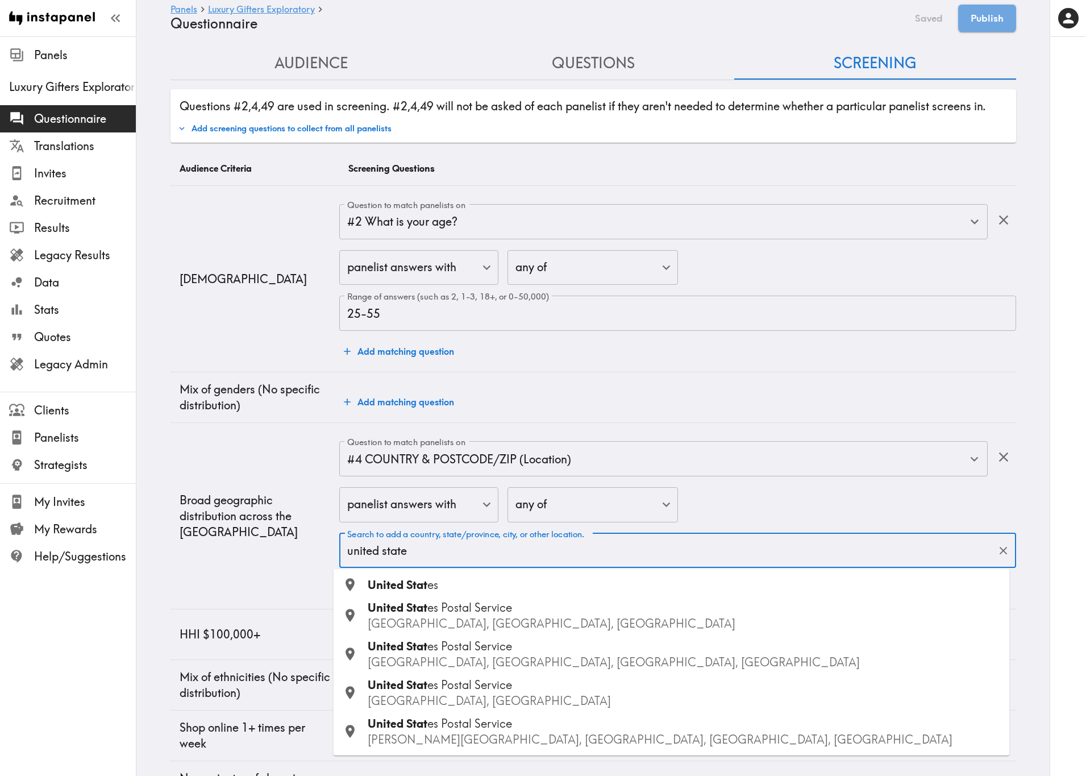
type input "united states"
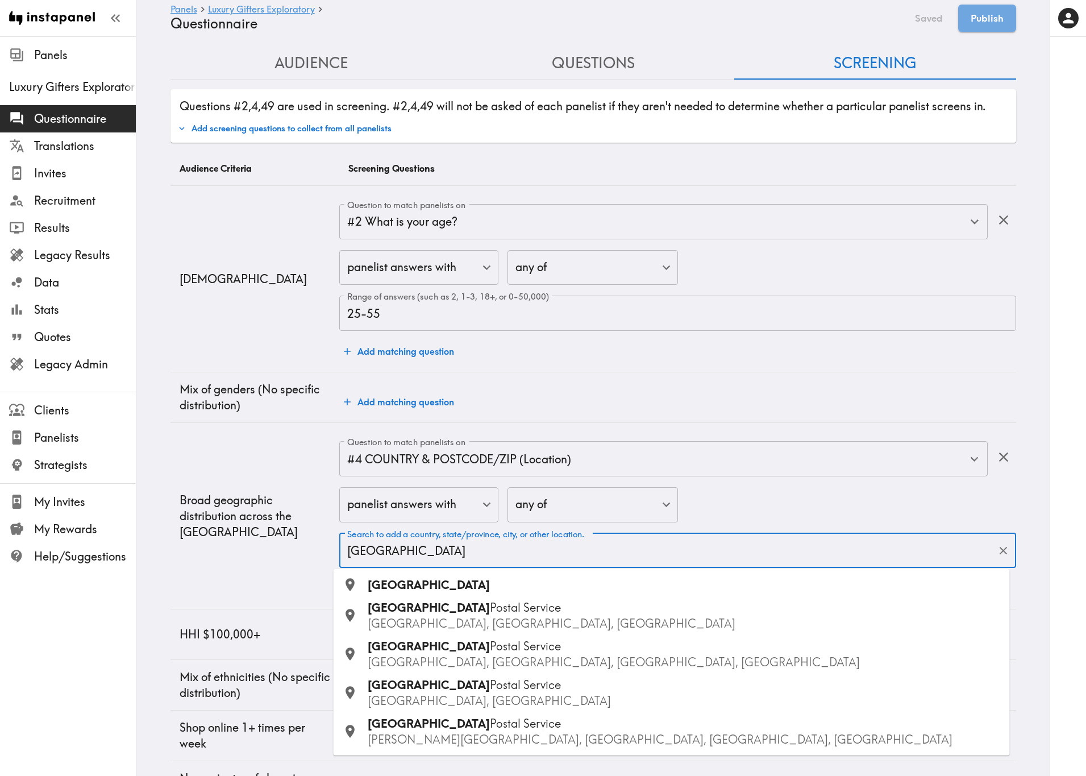
click at [450, 469] on div "United States" at bounding box center [684, 585] width 633 height 16
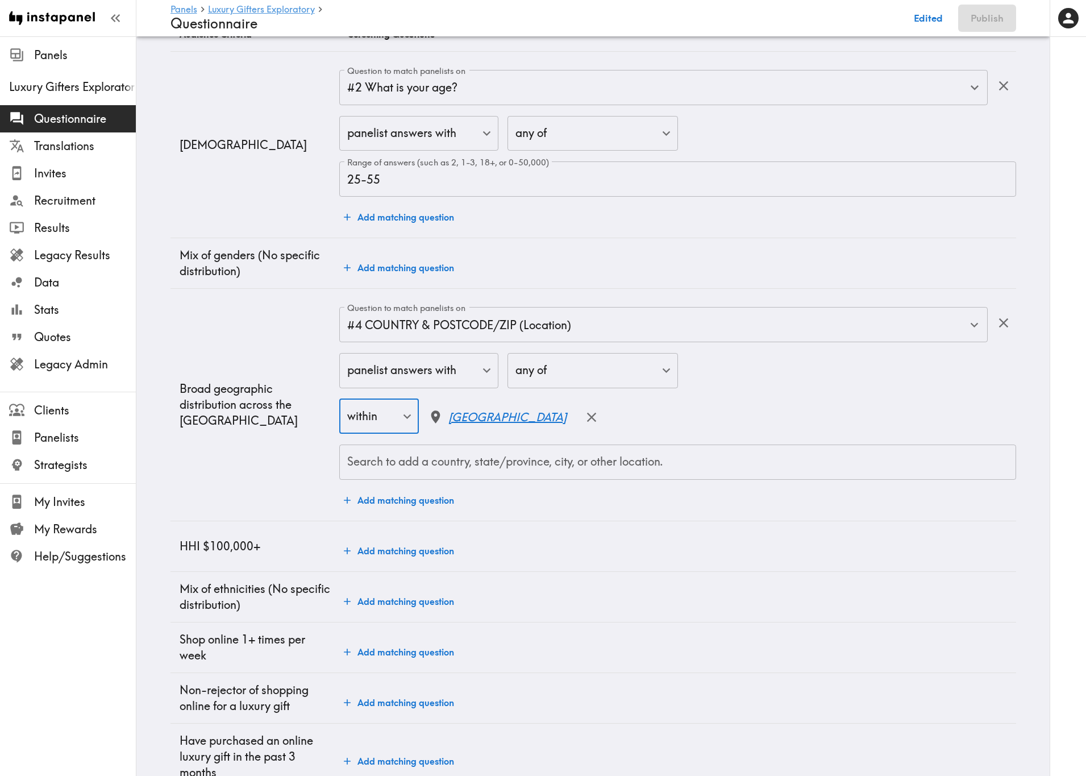
scroll to position [189, 0]
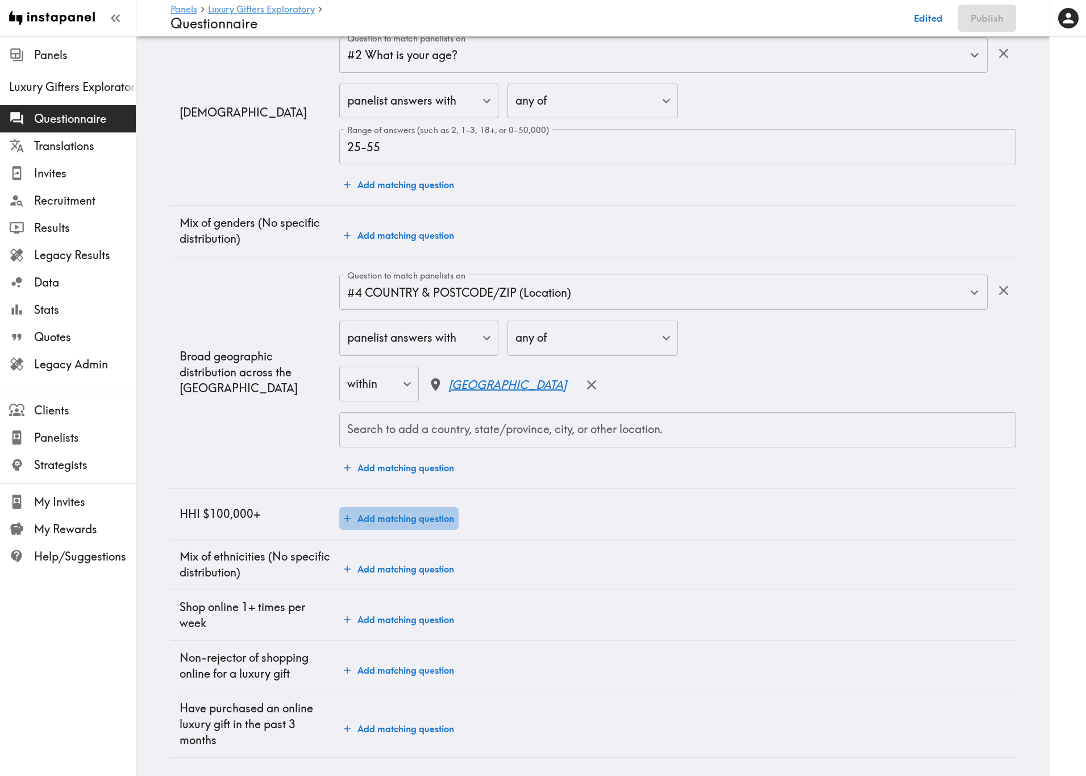
click at [413, 469] on button "Add matching question" at bounding box center [398, 518] width 119 height 23
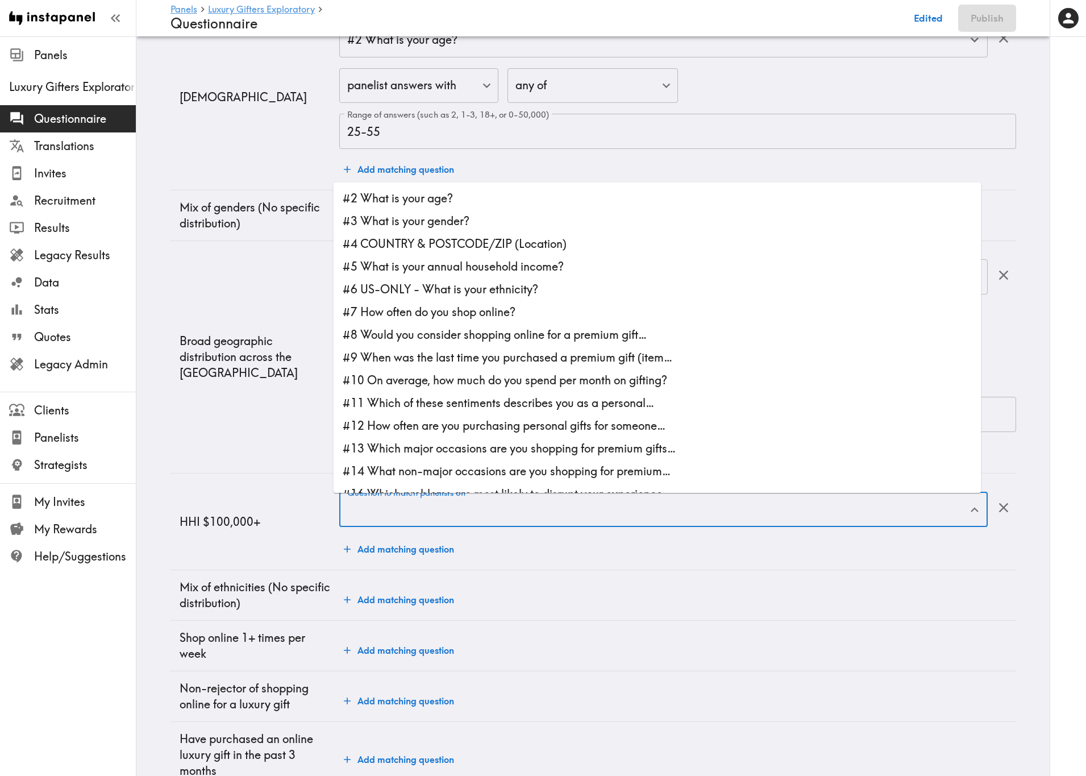
drag, startPoint x: 459, startPoint y: 237, endPoint x: 214, endPoint y: 357, distance: 273.2
click at [218, 355] on body "Instapanel - Panels - Luxury Gifters Exploratory - Questionnaire Panels Luxury …" at bounding box center [543, 326] width 1086 height 959
click at [500, 268] on ul "#2 What is your age? #3 What is your gender? #4 COUNTRY & POSTCODE/ZIP (Locatio…" at bounding box center [658, 337] width 648 height 310
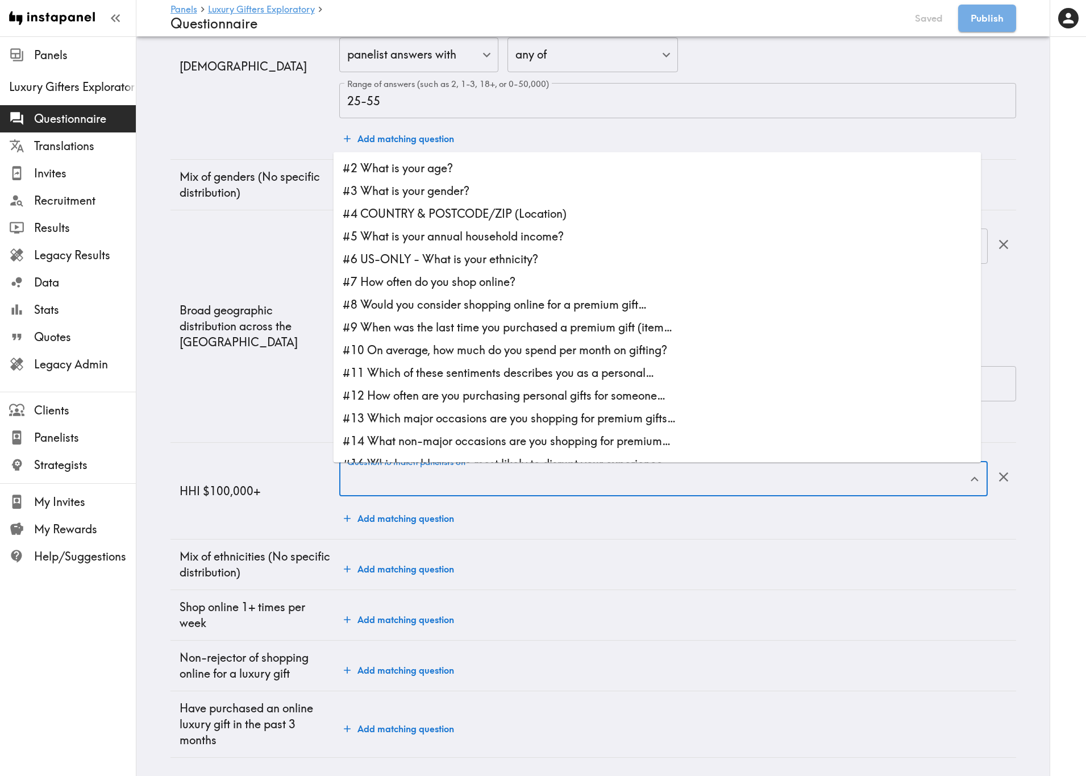
scroll to position [173, 0]
click at [528, 225] on li "#5 What is your annual household income?" at bounding box center [658, 236] width 648 height 23
type input "#5 What is your annual household income?"
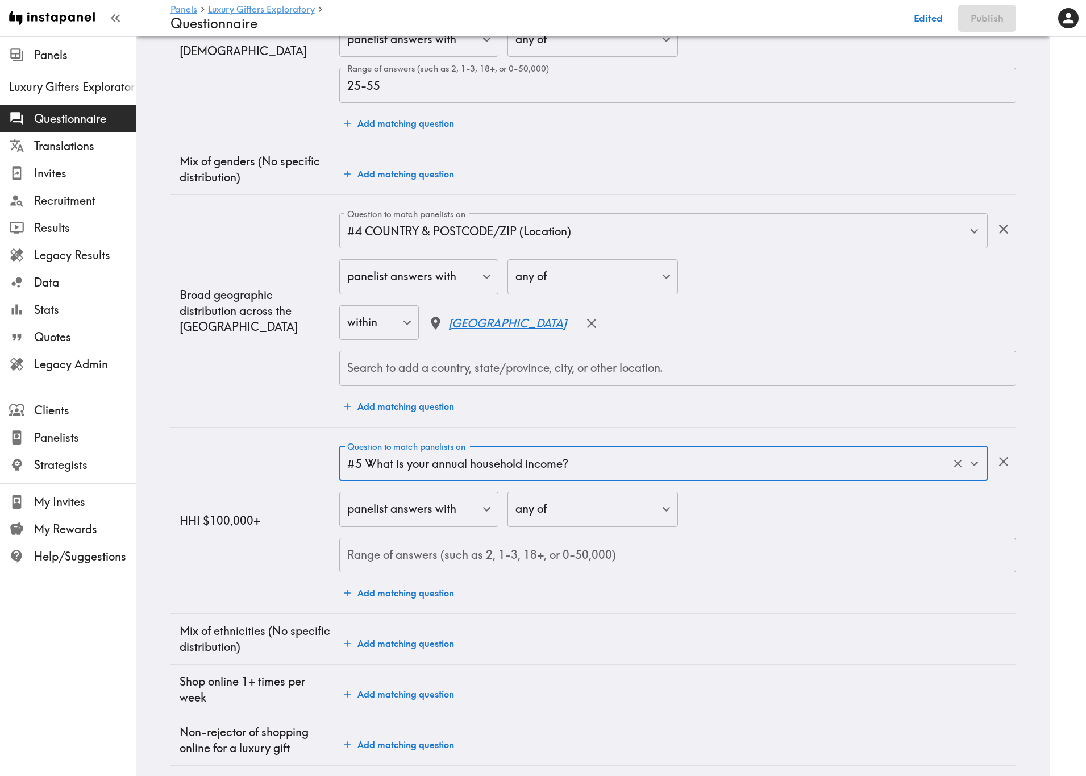
click at [580, 469] on input "Range of answers (such as 2, 1-3, 18+, or 0-50,000)" at bounding box center [677, 555] width 676 height 35
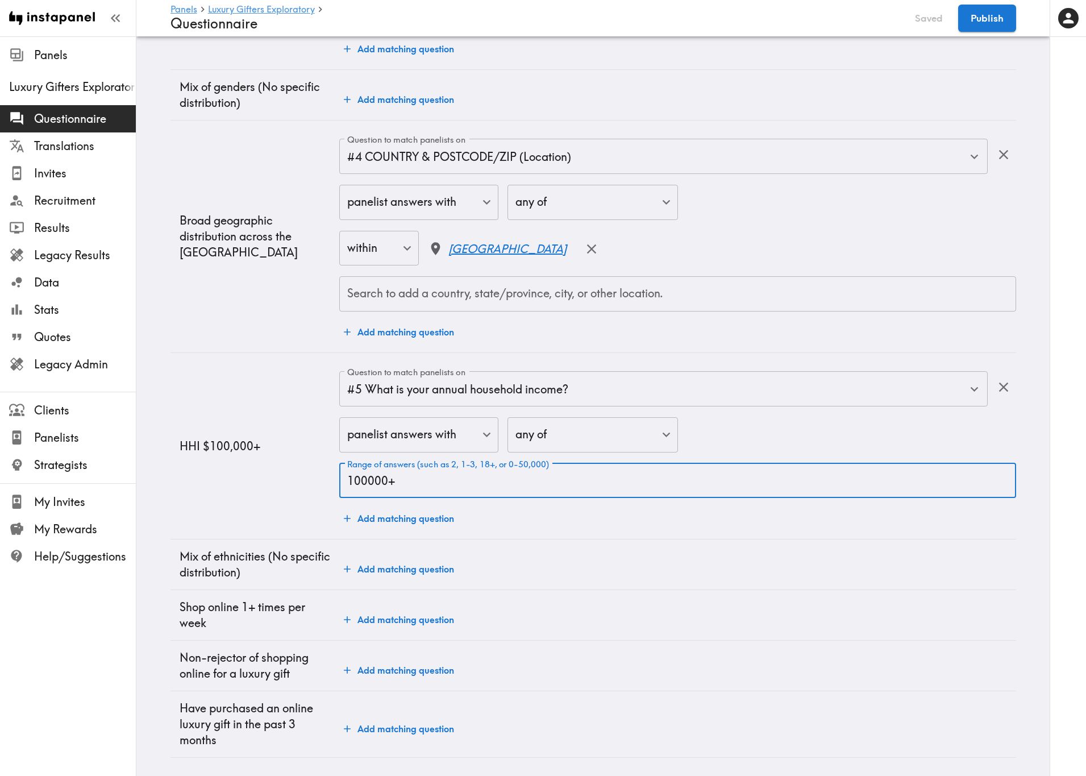
scroll to position [341, 0]
type input "100000+"
click at [424, 469] on button "Add matching question" at bounding box center [398, 619] width 119 height 23
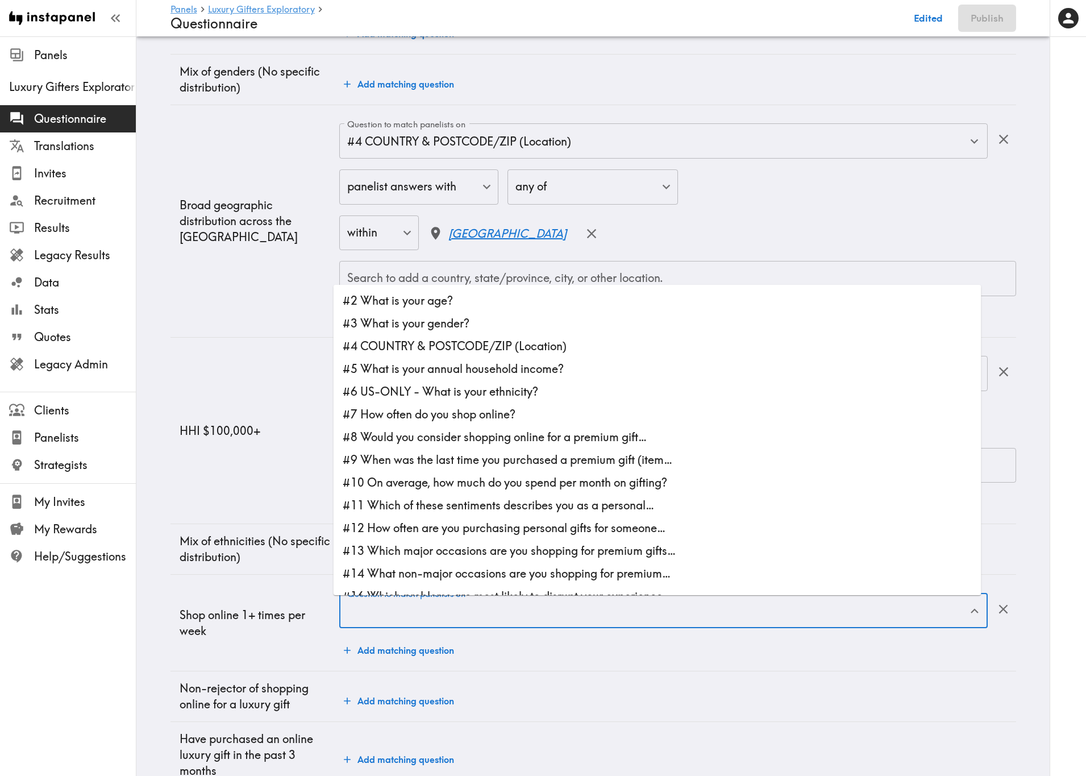
click at [438, 469] on div "Question to match panelists on Question to match panelists on" at bounding box center [663, 611] width 648 height 37
click at [624, 417] on li "#7 How often do you shop online?" at bounding box center [658, 414] width 648 height 23
type input "#7 How often do you shop online?"
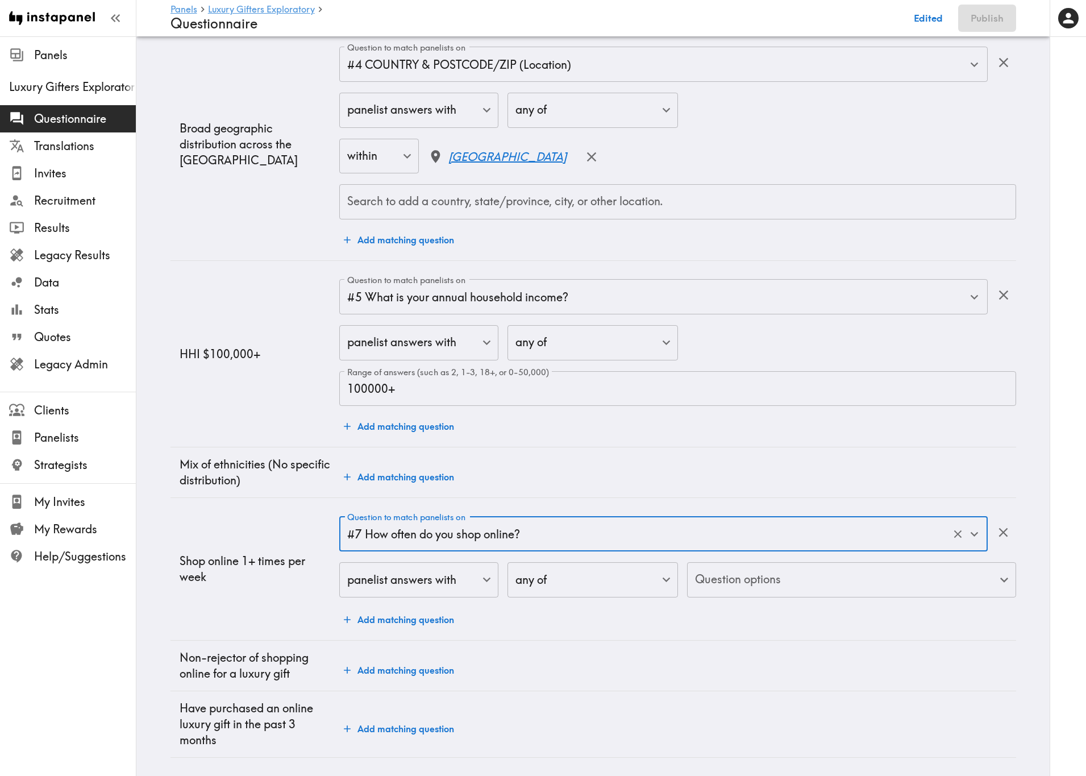
scroll to position [433, 0]
click at [793, 469] on div "Question to match panelists on #7 How often do you shop online? Question to mat…" at bounding box center [677, 573] width 676 height 115
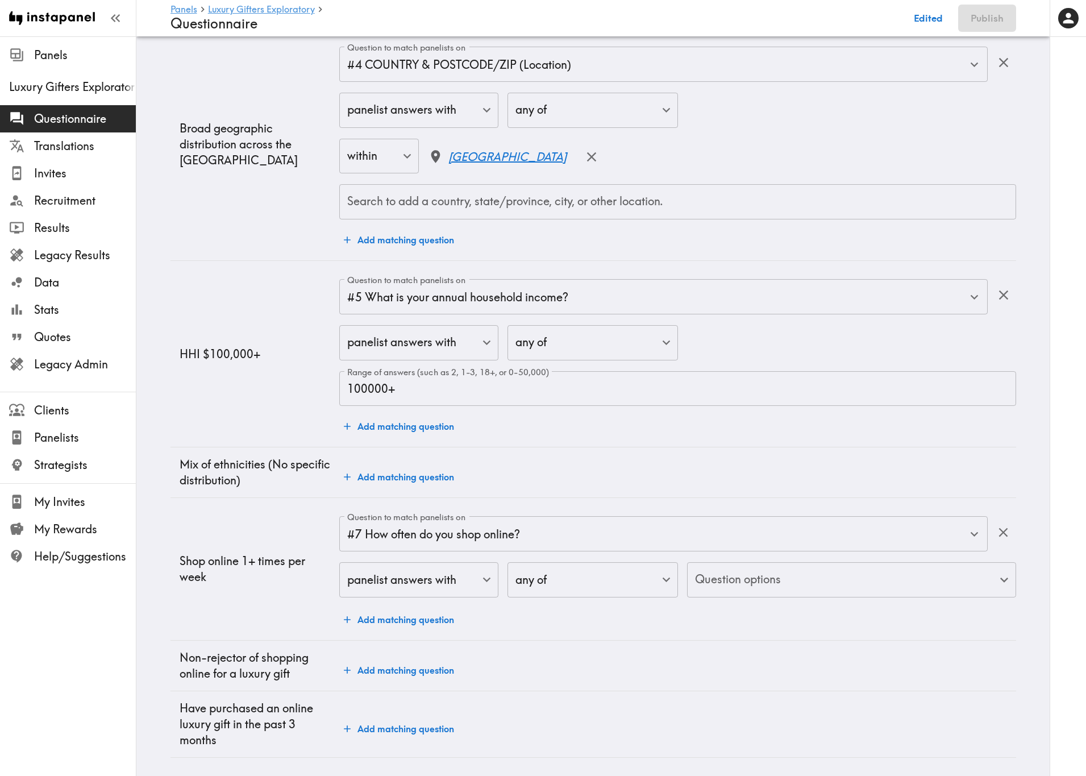
click at [796, 469] on body "Instapanel - Panels - Luxury Gifters Exploratory - Questionnaire Panels Luxury …" at bounding box center [543, 197] width 1086 height 1157
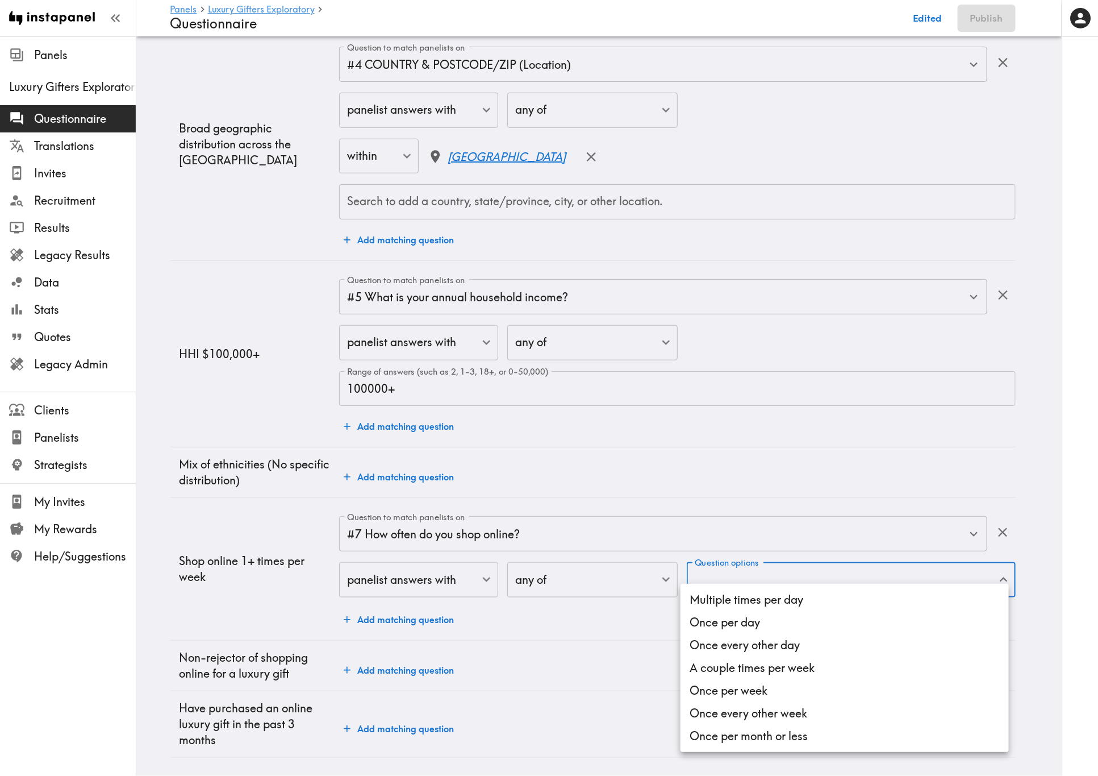
click at [785, 469] on li "Multiple times per day" at bounding box center [845, 599] width 328 height 23
drag, startPoint x: 789, startPoint y: 626, endPoint x: 791, endPoint y: 644, distance: 18.8
click at [789, 469] on li "Once per day" at bounding box center [845, 622] width 328 height 23
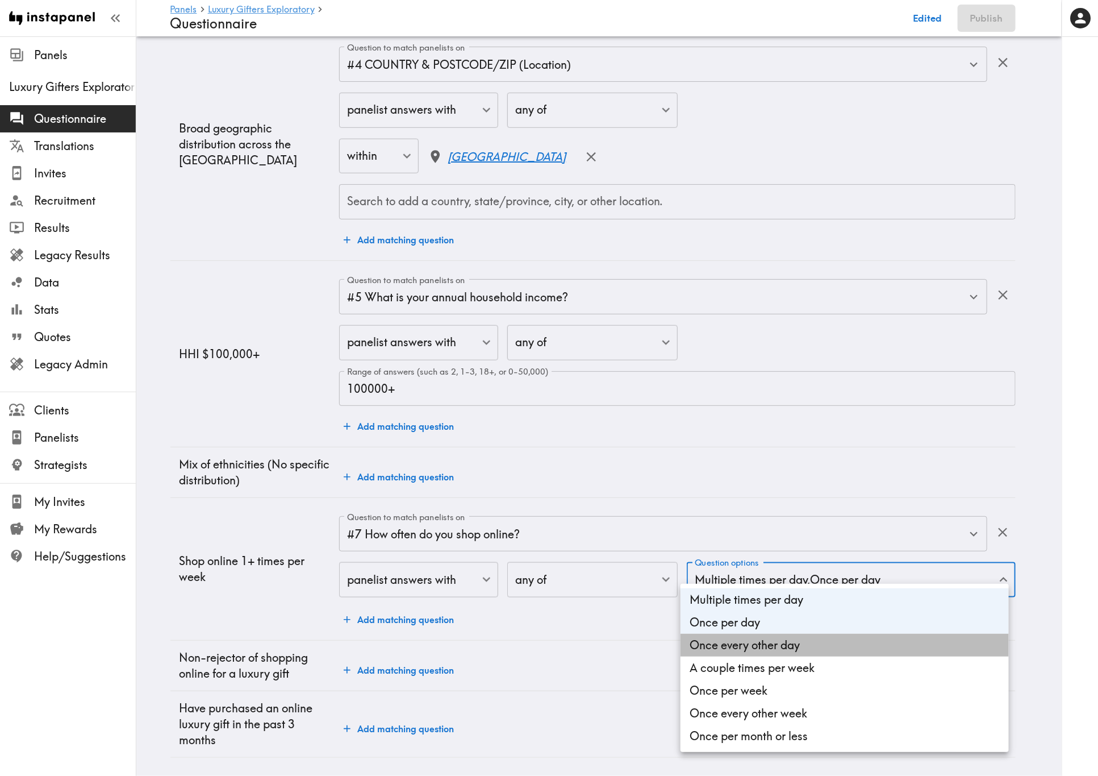
click at [793, 469] on li "Once every other day" at bounding box center [845, 645] width 328 height 23
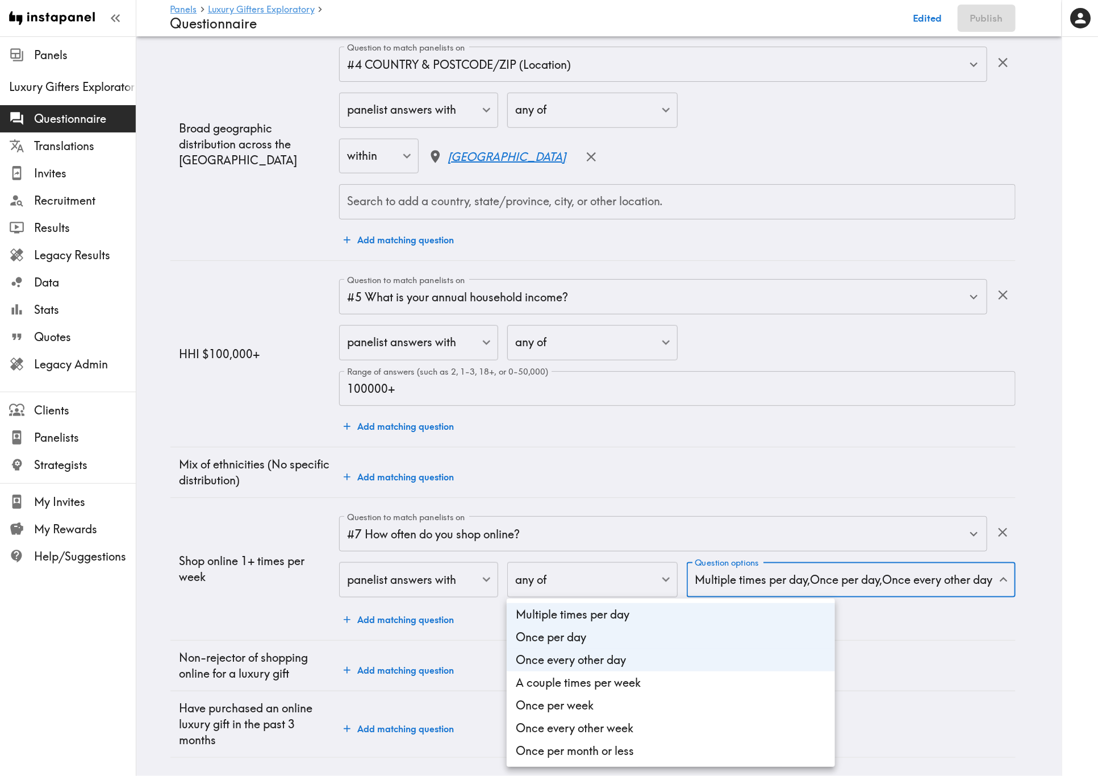
click at [796, 469] on li "Once every other day" at bounding box center [671, 659] width 328 height 23
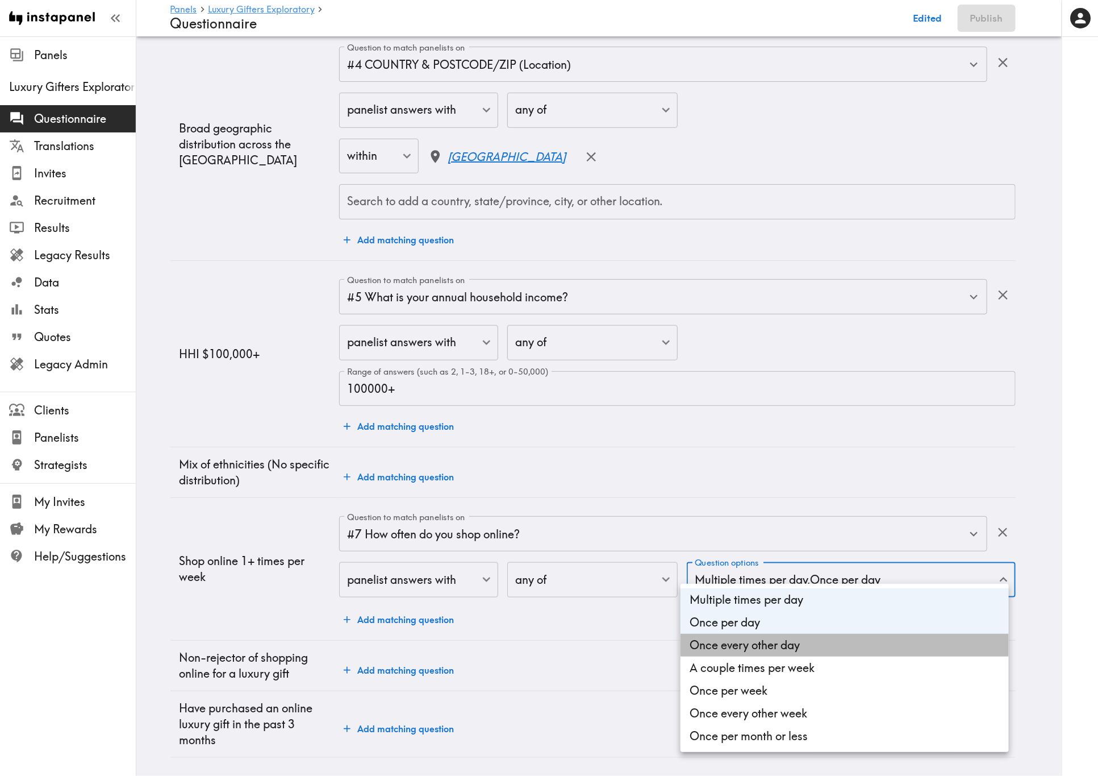
click at [792, 469] on li "Once every other day" at bounding box center [845, 645] width 328 height 23
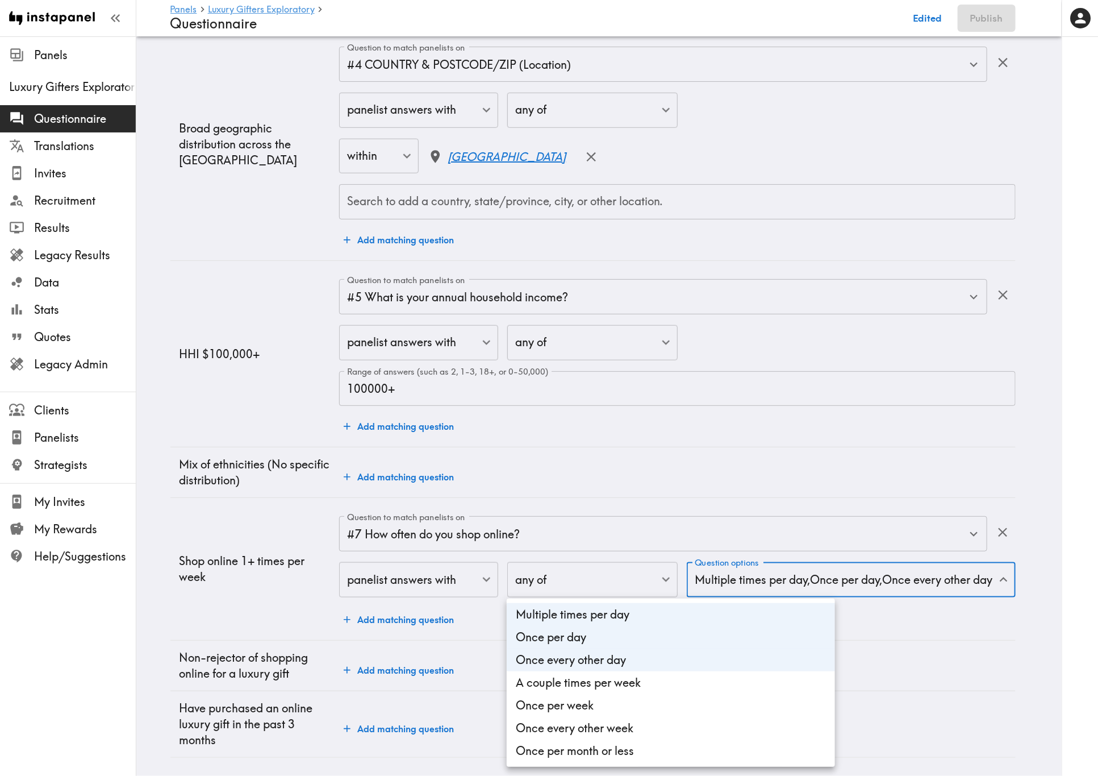
click at [785, 469] on li "A couple times per week" at bounding box center [671, 682] width 328 height 23
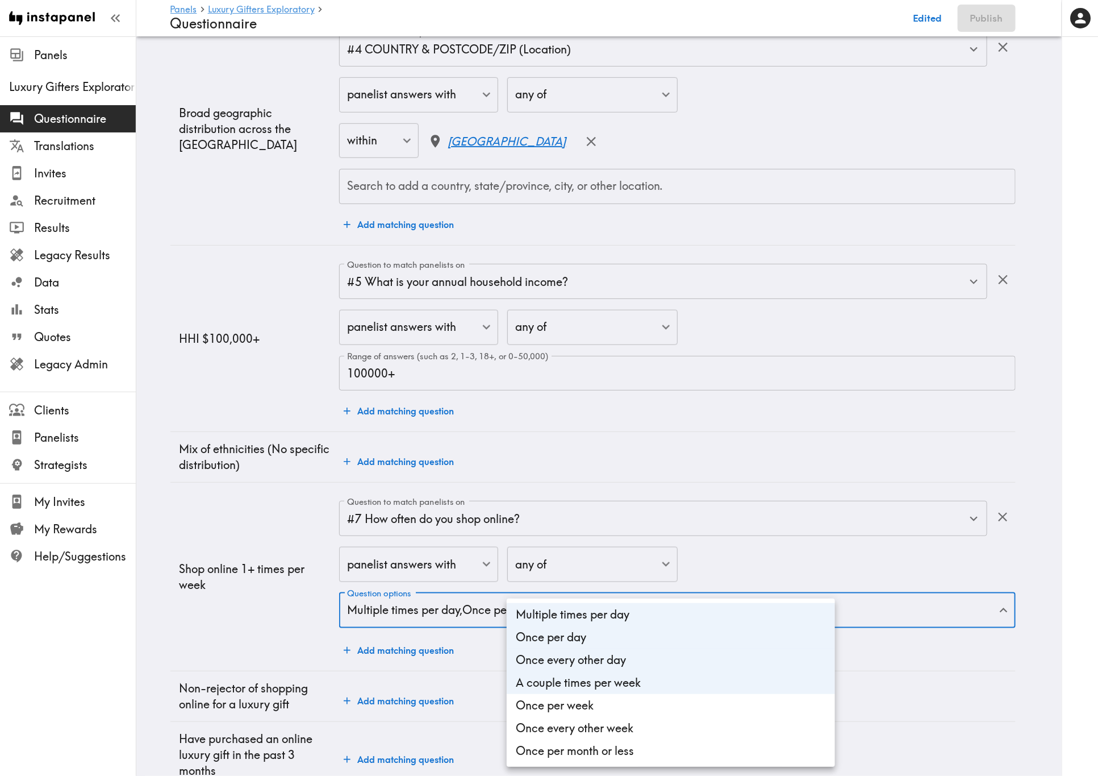
click at [785, 469] on li "Once per week" at bounding box center [671, 705] width 328 height 23
type input "91ea8372-8a51-42dd-a6fa-defde7bc2121,37528db5-5977-4450-8de1-174a888f9f9d,bea70…"
click at [945, 469] on div at bounding box center [549, 388] width 1098 height 776
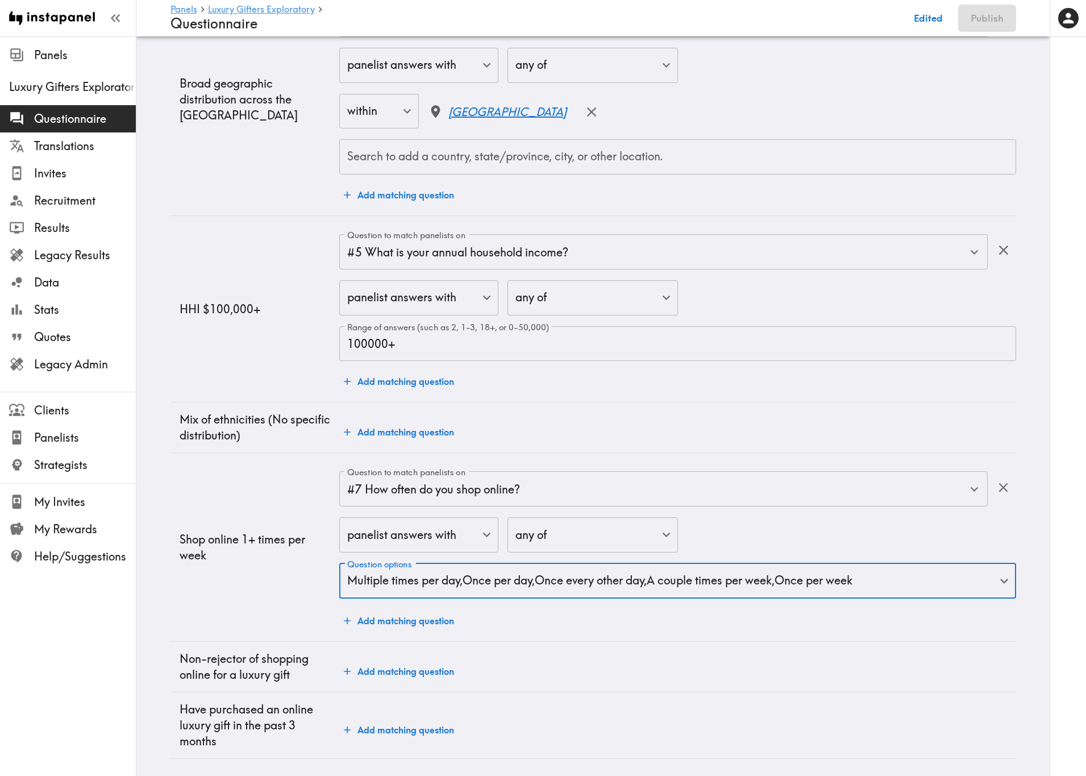
scroll to position [479, 0]
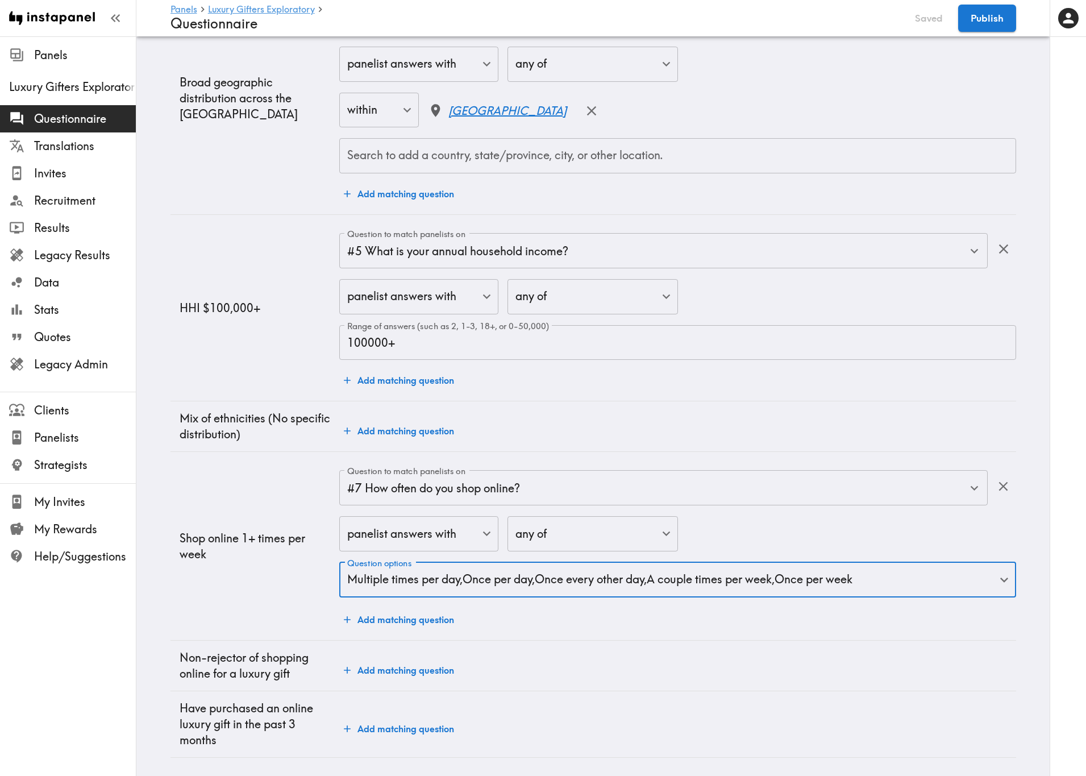
click at [393, 469] on button "Add matching question" at bounding box center [398, 619] width 119 height 23
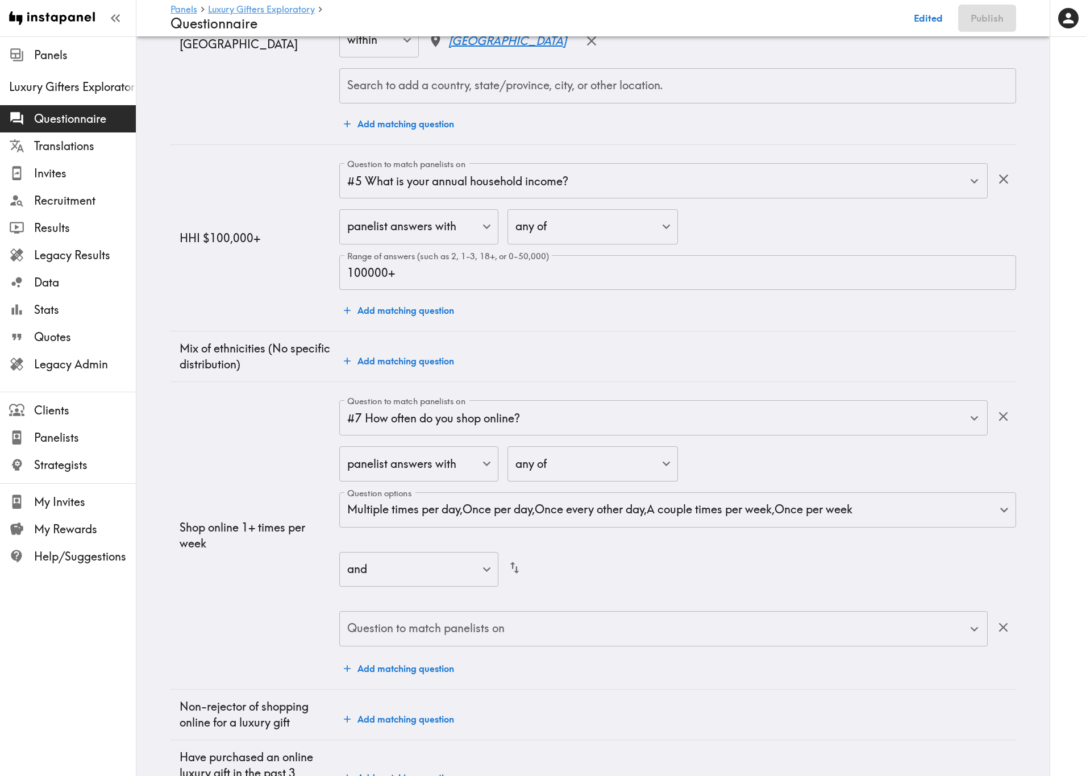
scroll to position [597, 0]
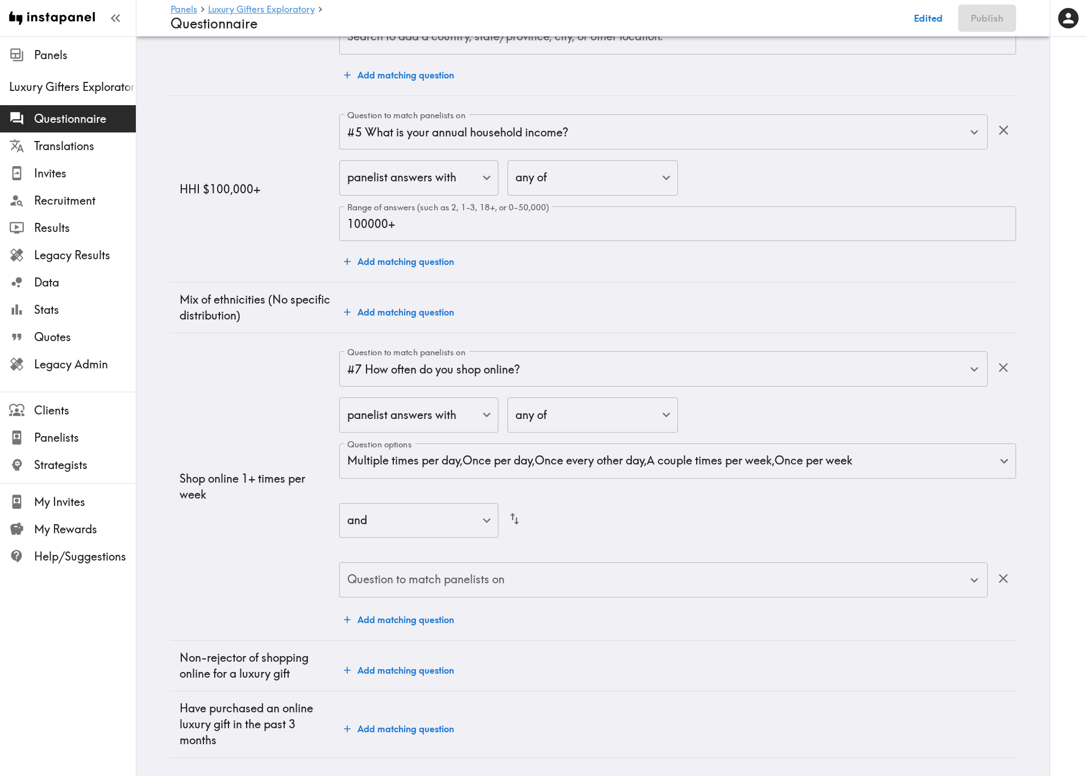
click at [681, 469] on input "Question to match panelists on" at bounding box center [654, 579] width 621 height 25
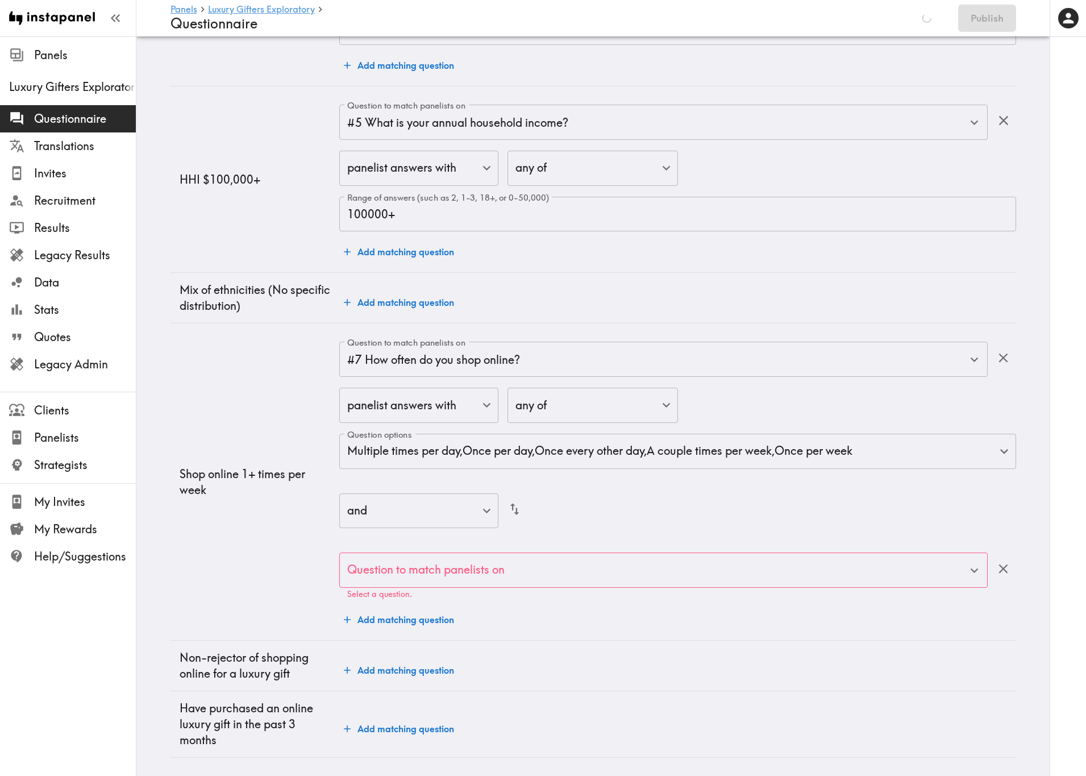
click at [592, 469] on div "Add matching question" at bounding box center [677, 670] width 676 height 23
click at [575, 469] on input "Question to match panelists on" at bounding box center [654, 569] width 621 height 25
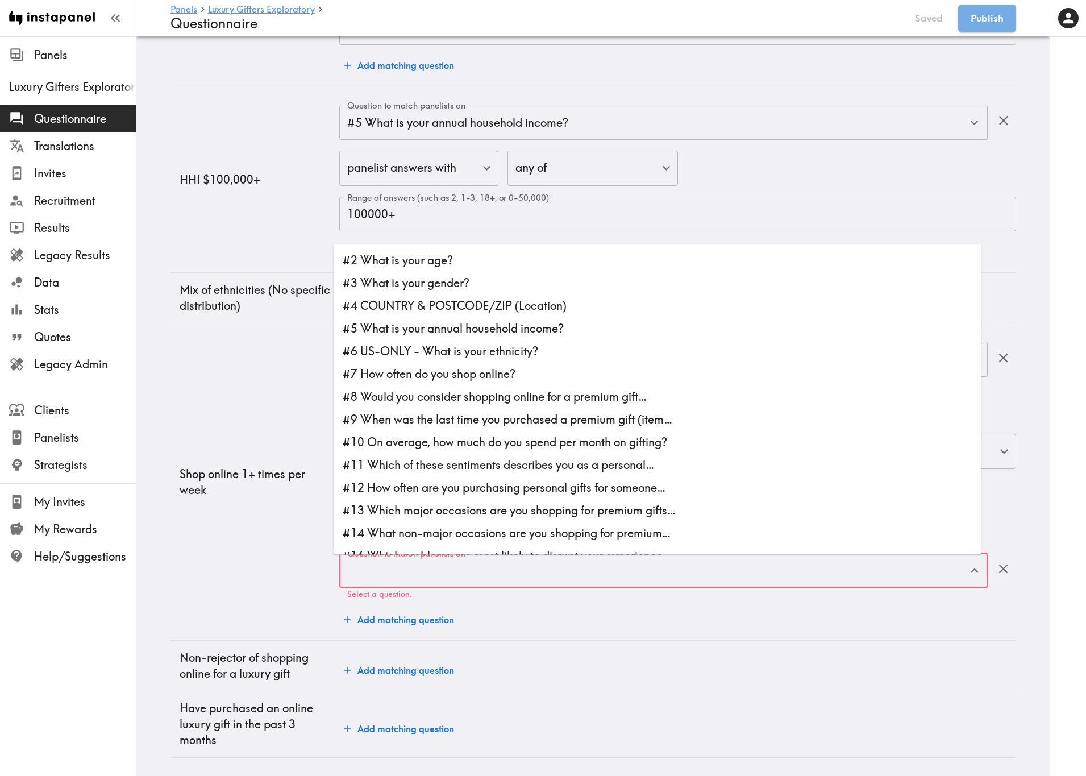
click at [528, 389] on li "#8 Would you consider shopping online for a premium gift…" at bounding box center [658, 396] width 648 height 23
type input "#8 Would you consider shopping online for a premium gift…"
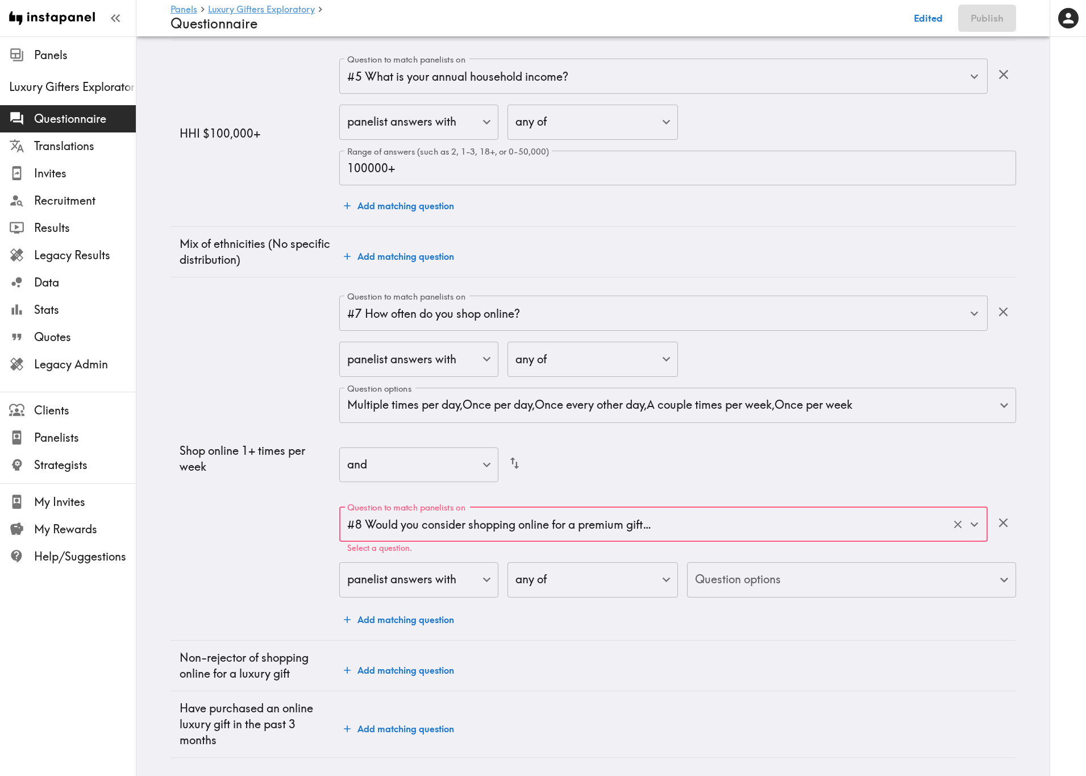
scroll to position [565, 0]
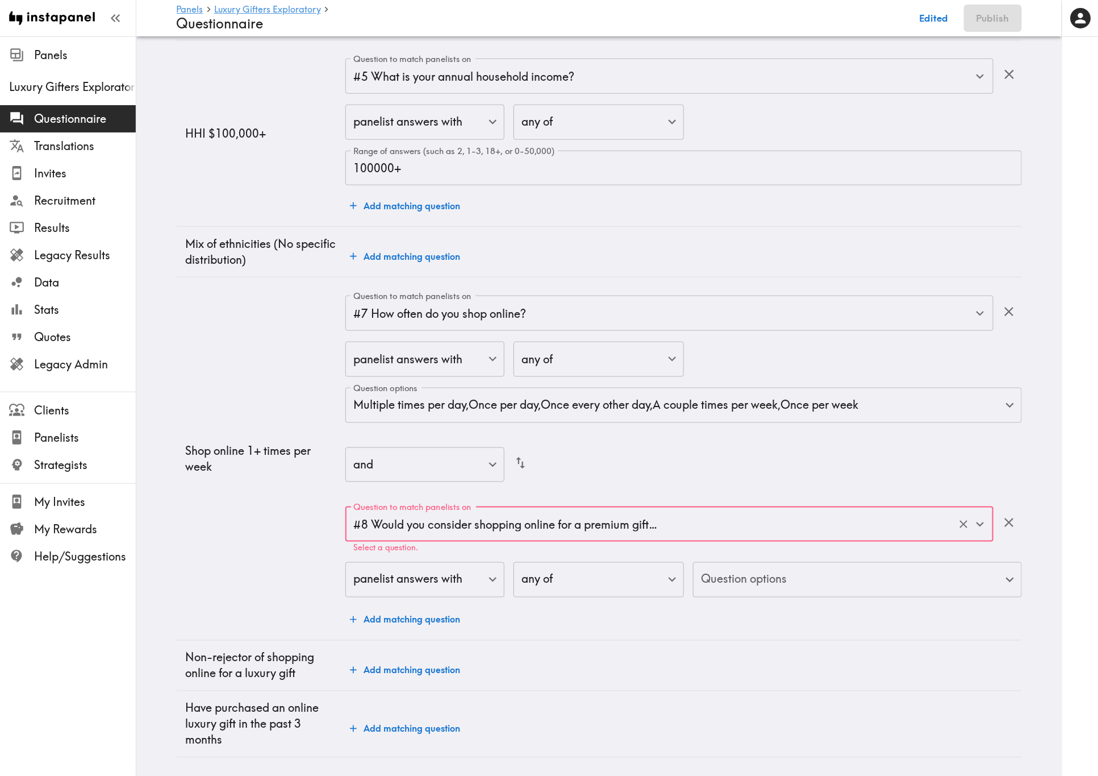
click at [794, 469] on body "Instapanel - Panels - Luxury Gifters Exploratory - Questionnaire Panels Luxury …" at bounding box center [549, 126] width 1098 height 1299
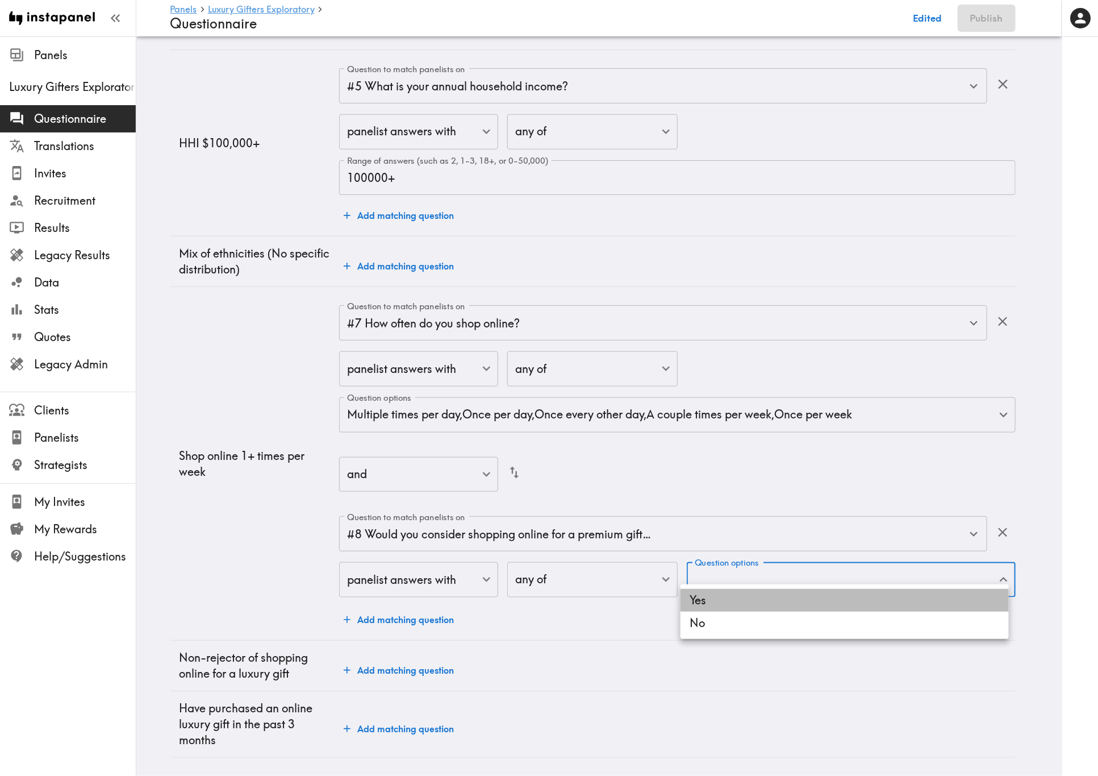
click at [798, 469] on li "Yes" at bounding box center [845, 600] width 328 height 23
type input "0997d2d2-05fc-491c-80a6-bb46aa82da7e"
click at [585, 469] on div at bounding box center [549, 388] width 1098 height 776
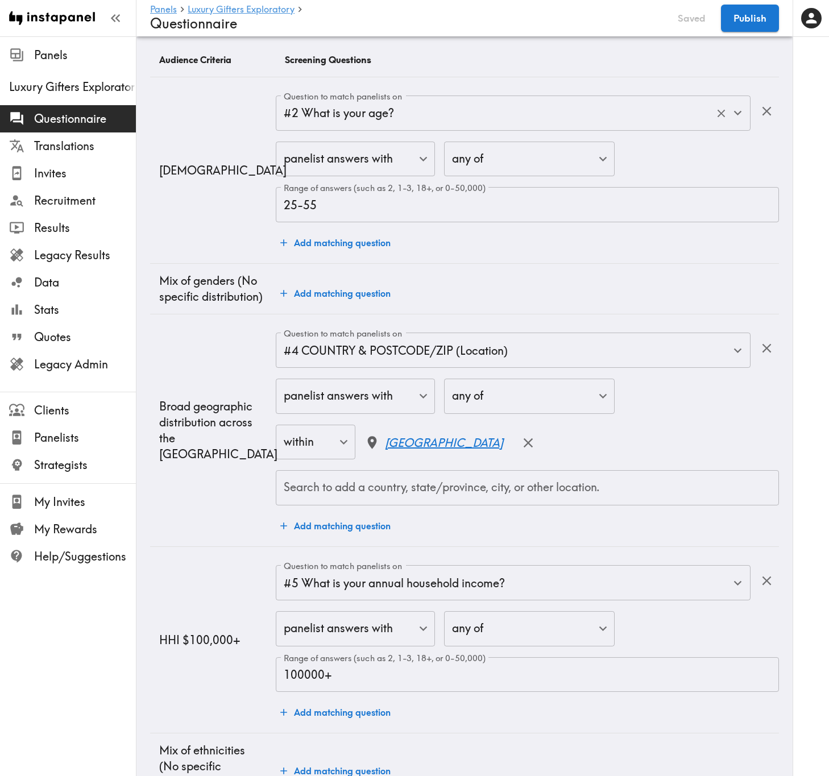
scroll to position [0, 0]
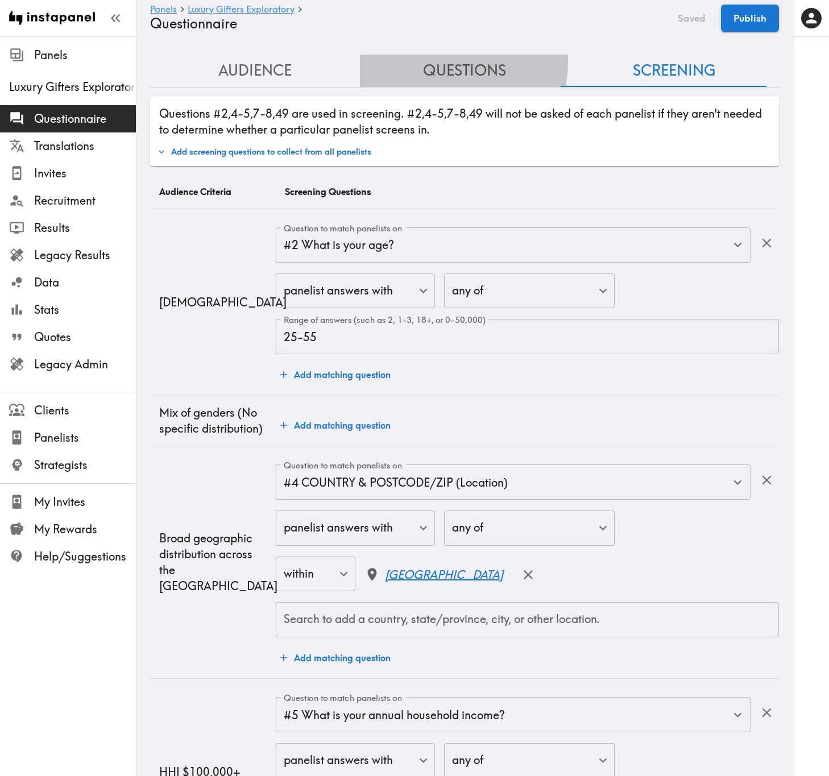
click at [426, 60] on button "Questions" at bounding box center [465, 71] width 210 height 32
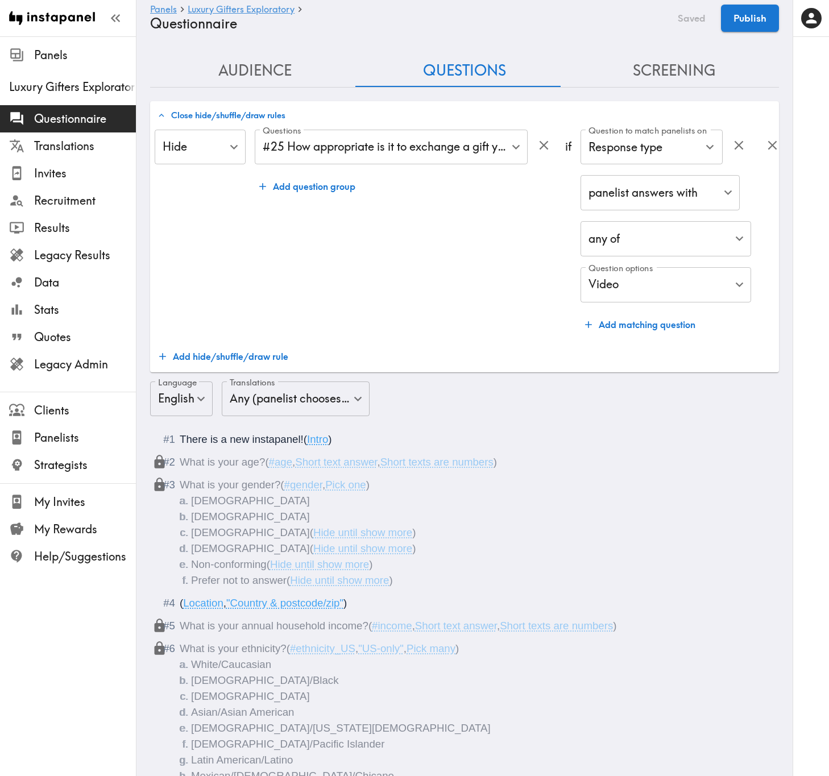
click at [651, 65] on button "Screening" at bounding box center [674, 71] width 210 height 32
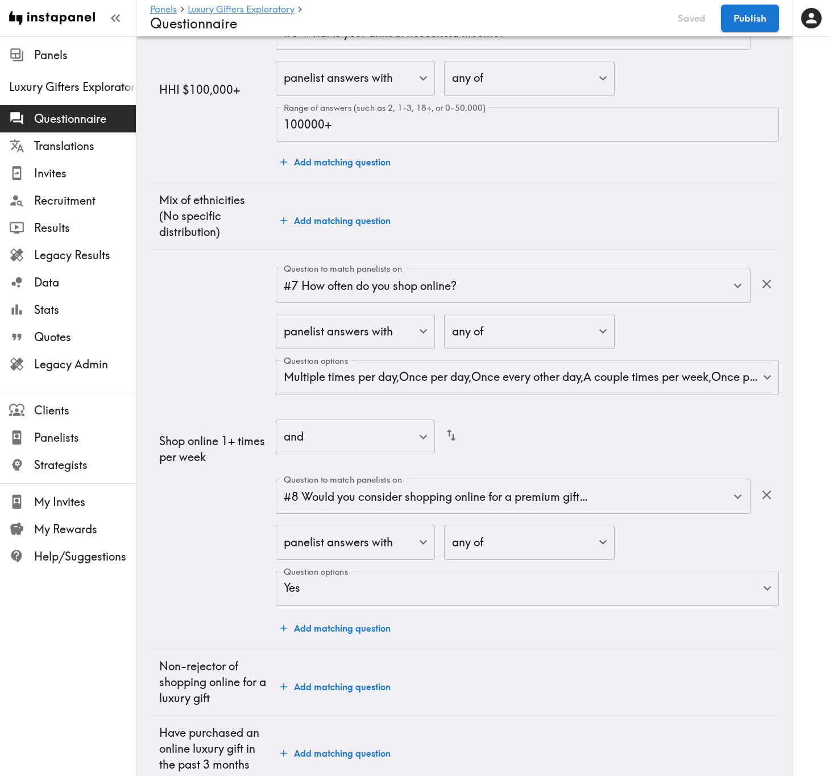
scroll to position [721, 0]
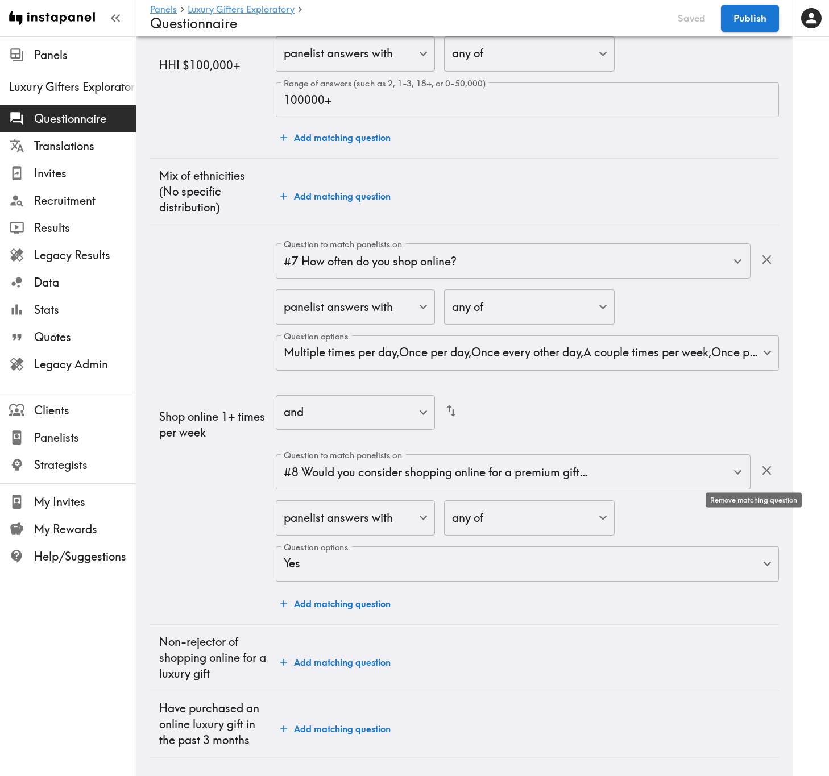
click at [759, 463] on icon "button" at bounding box center [766, 470] width 15 height 15
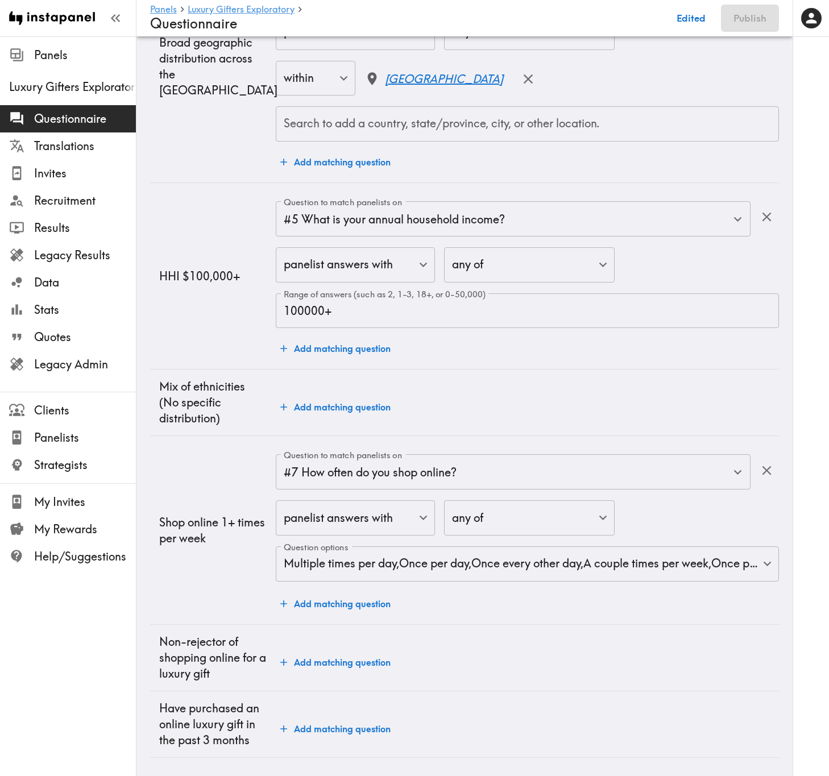
scroll to position [510, 0]
click at [342, 469] on button "Add matching question" at bounding box center [335, 662] width 119 height 23
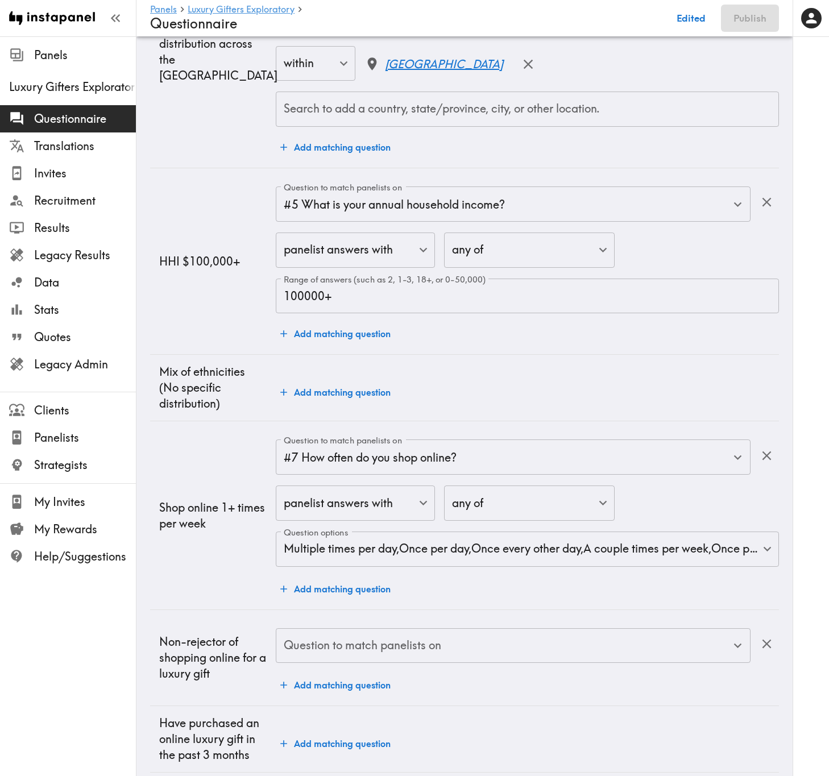
click at [360, 469] on div "Question to match panelists on Question to match panelists on" at bounding box center [513, 646] width 474 height 37
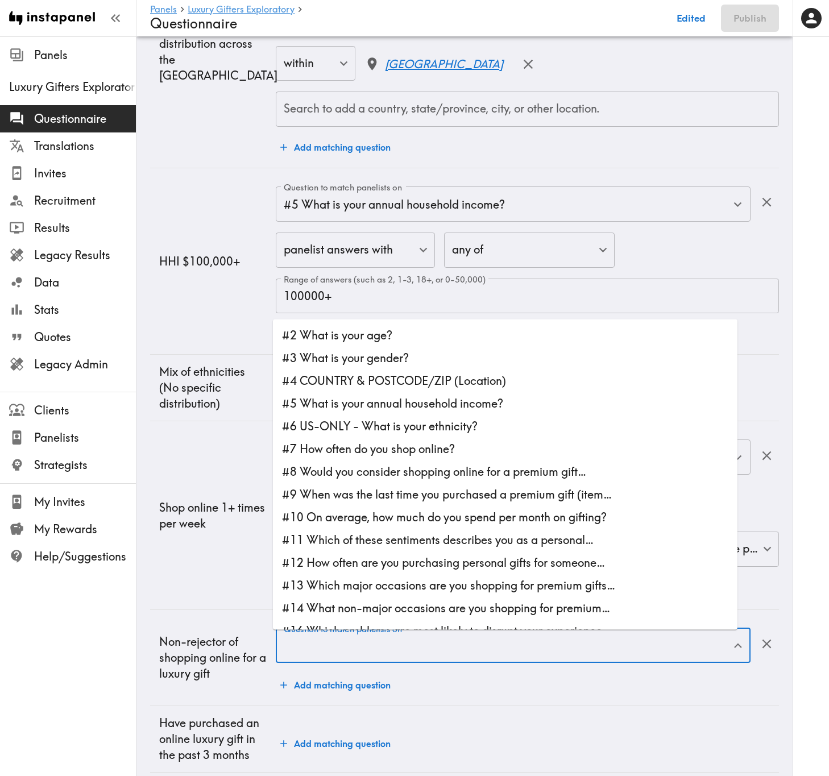
click at [382, 469] on li "#8 Would you consider shopping online for a premium gift…" at bounding box center [505, 471] width 464 height 23
type input "#8 Would you consider shopping online for a premium gift…"
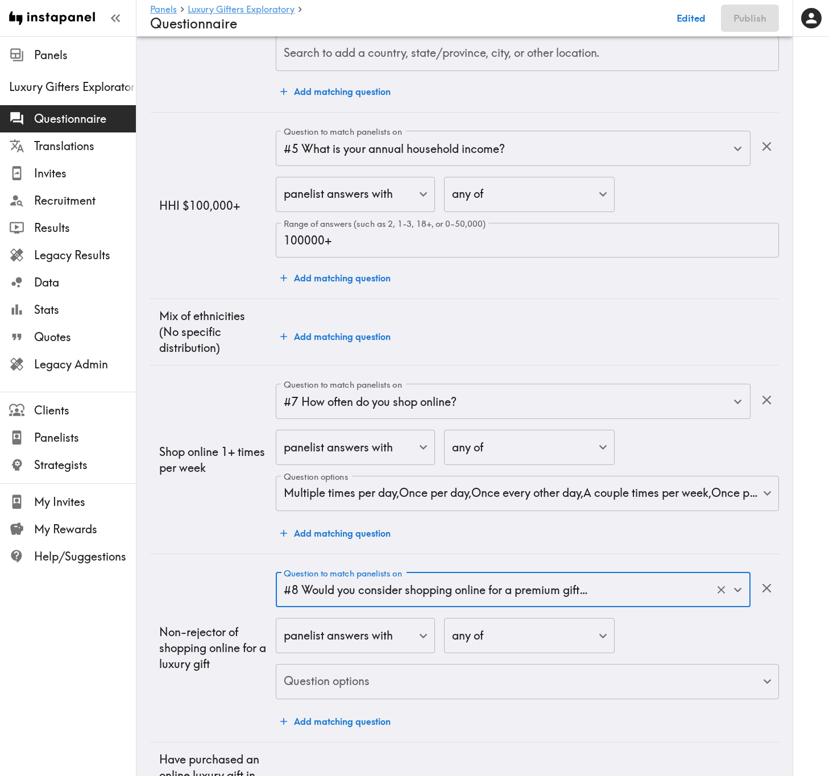
scroll to position [632, 0]
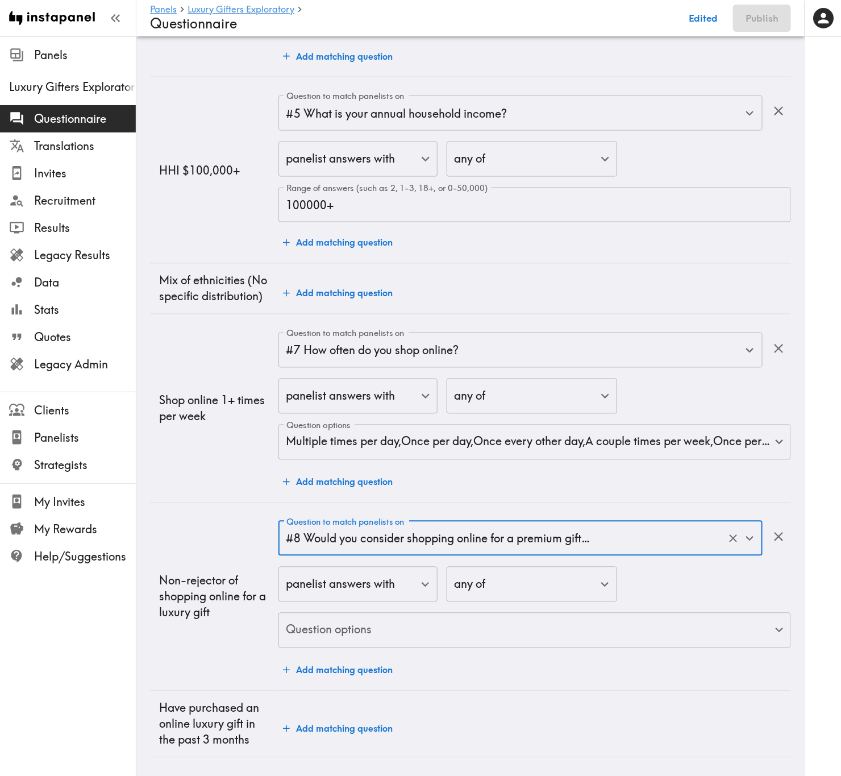
click at [598, 469] on body "Instapanel - Panels - Luxury Gifters Exploratory - Questionnaire Panels Luxury …" at bounding box center [420, 105] width 841 height 1341
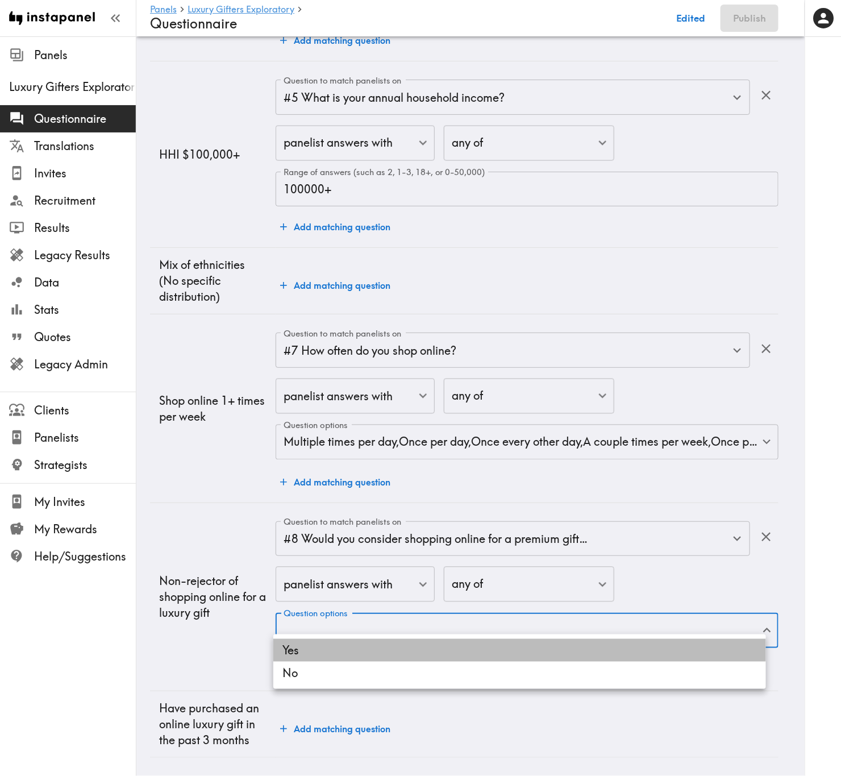
click at [563, 469] on li "Yes" at bounding box center [519, 650] width 493 height 23
type input "0997d2d2-05fc-491c-80a6-bb46aa82da7e"
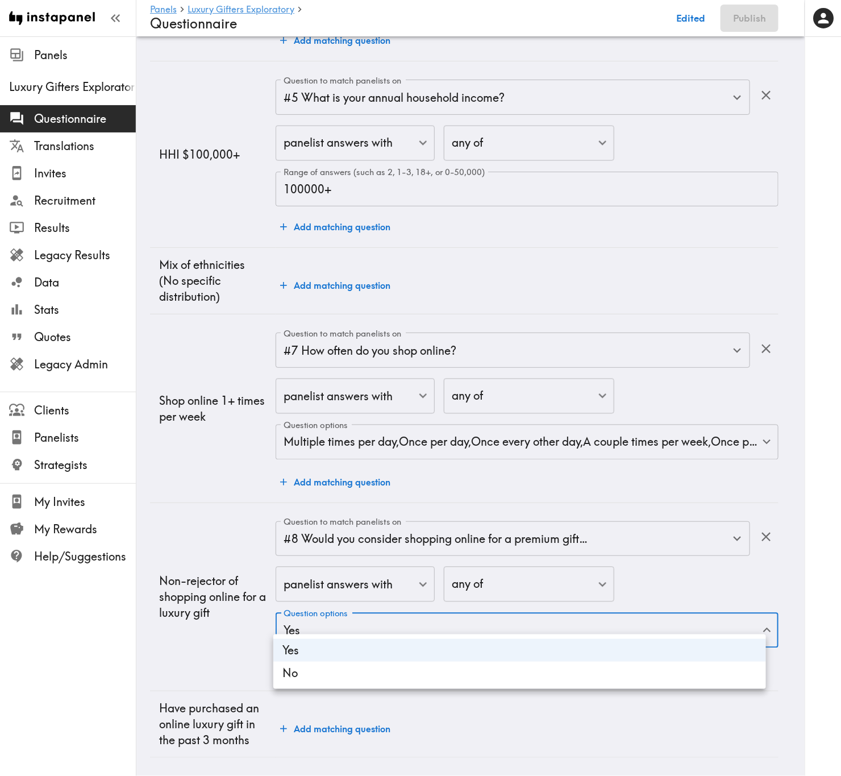
click at [255, 469] on div at bounding box center [420, 388] width 841 height 776
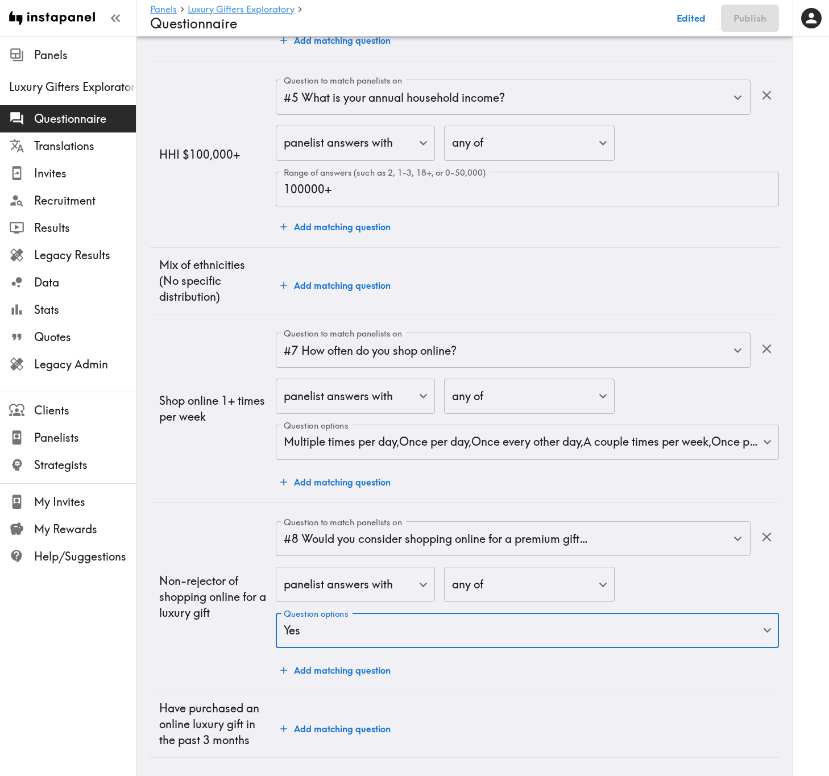
click at [364, 469] on button "Add matching question" at bounding box center [335, 728] width 119 height 23
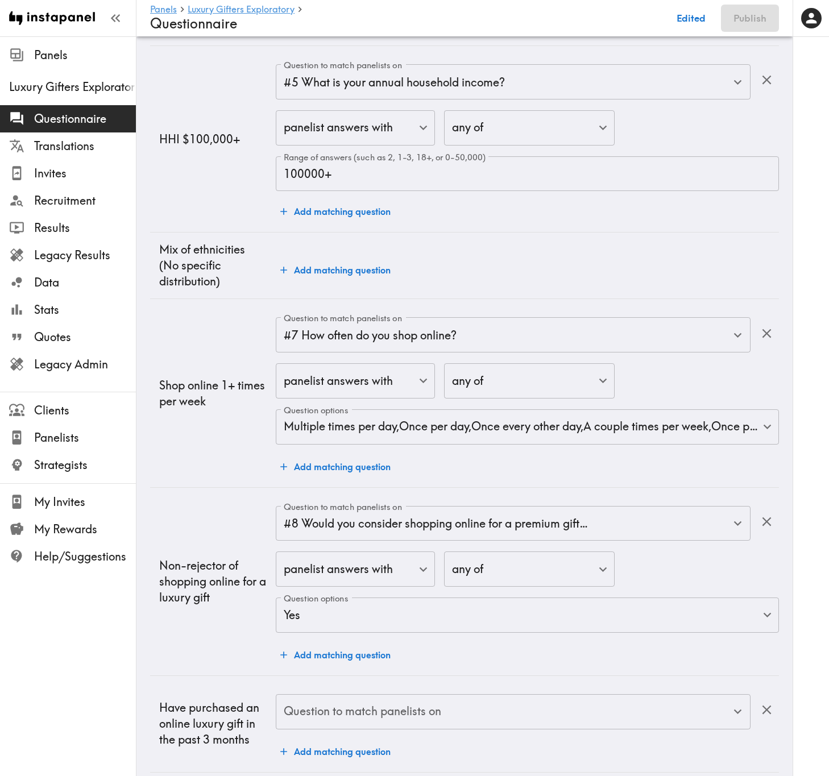
scroll to position [662, 0]
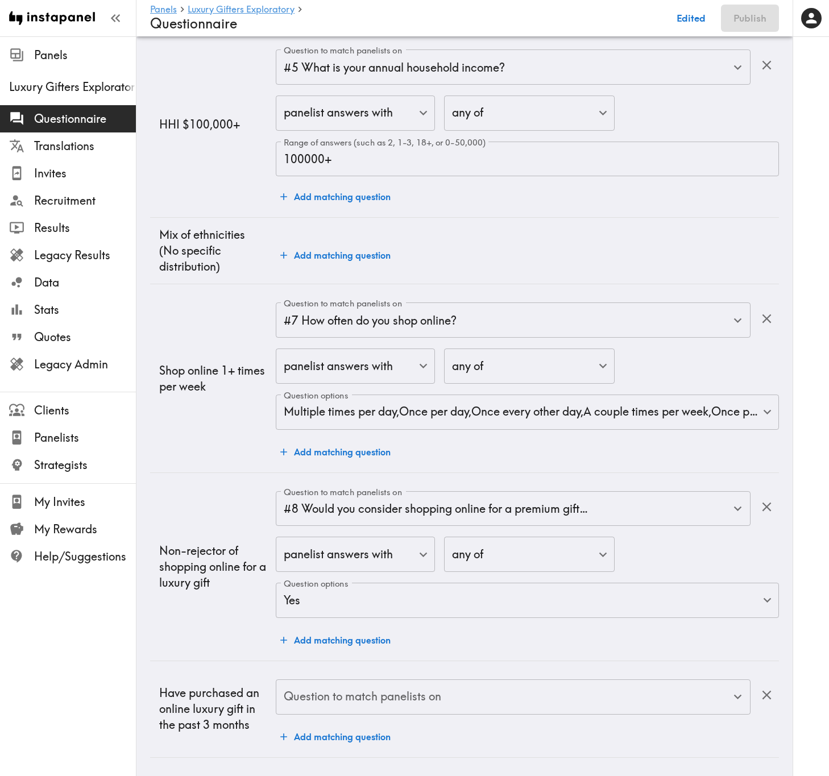
click at [651, 469] on input "Question to match panelists on" at bounding box center [504, 696] width 447 height 25
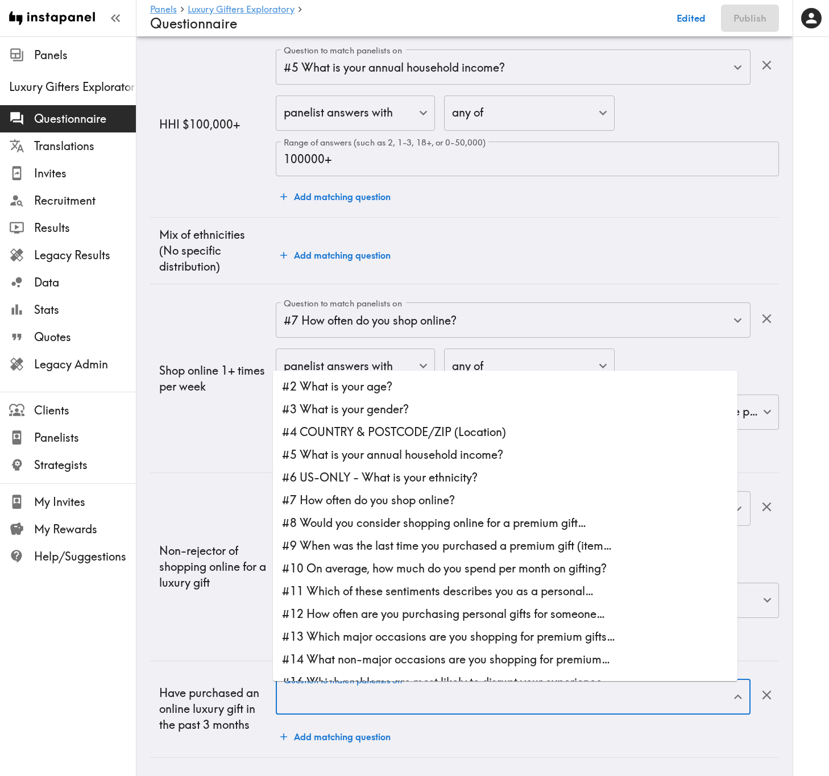
click at [416, 469] on li "#9 When was the last time you purchased a premium gift (item…" at bounding box center [505, 545] width 464 height 23
type input "#9 When was the last time you purchased a premium gift (item…"
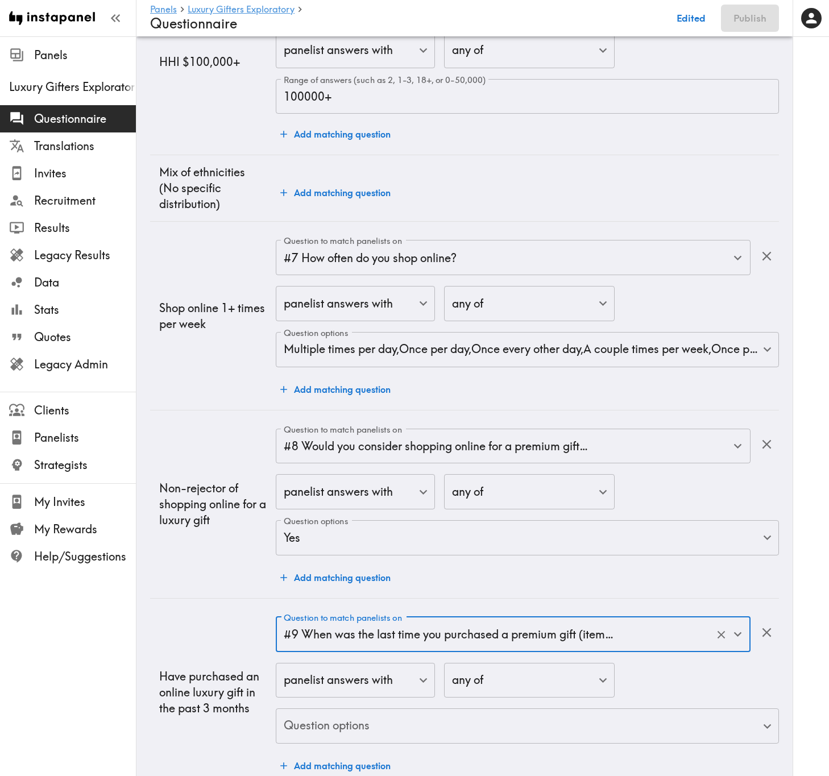
scroll to position [754, 0]
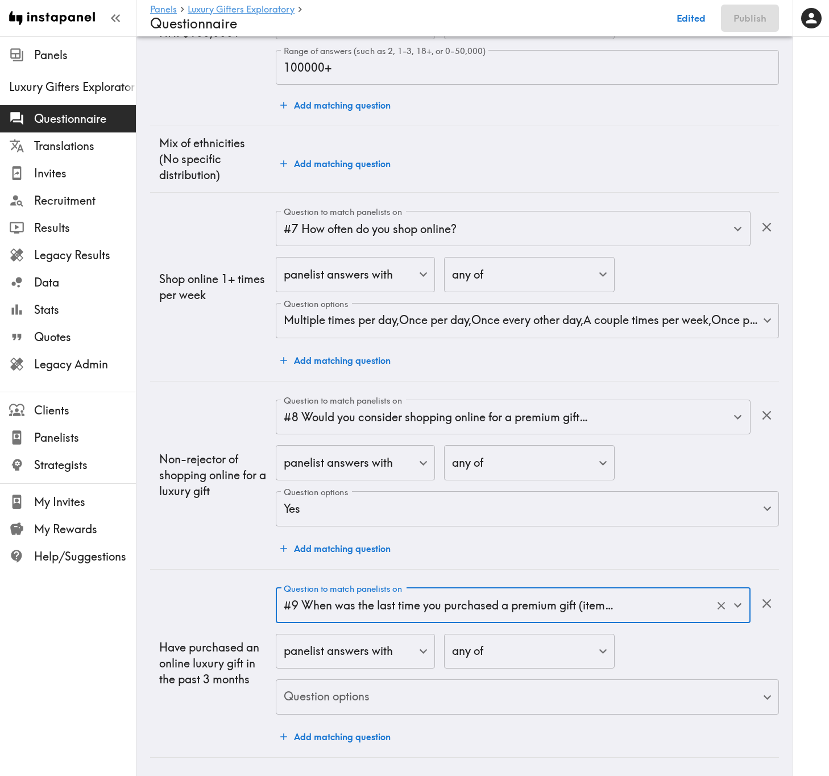
click at [573, 469] on body "Instapanel - Panels - Luxury Gifters Exploratory - Questionnaire Panels Luxury …" at bounding box center [414, 37] width 829 height 1478
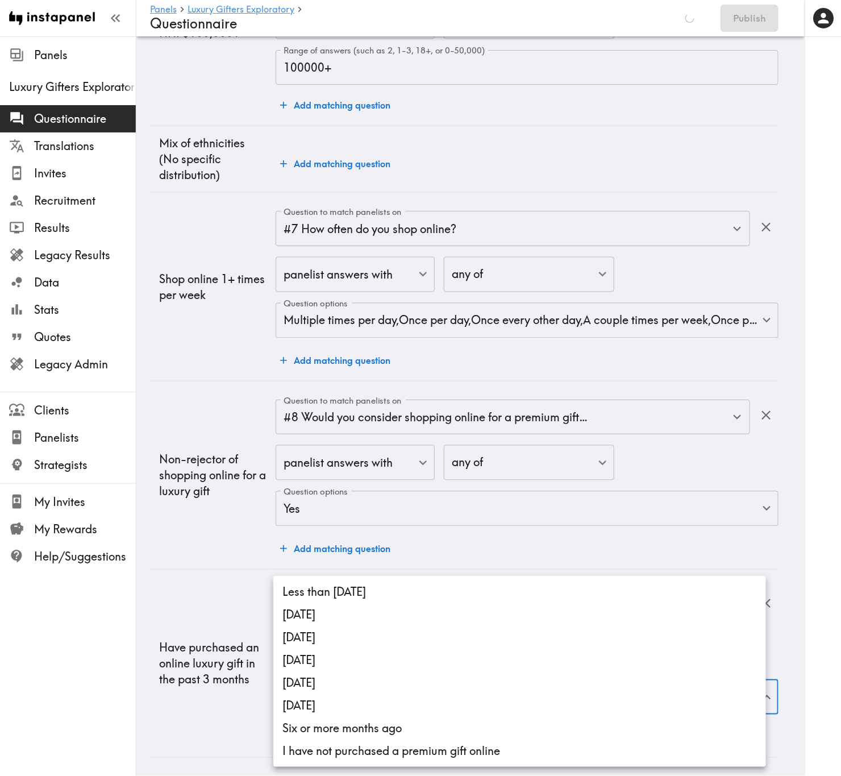
click at [478, 469] on li "Less than [DATE]" at bounding box center [519, 591] width 493 height 23
click at [476, 469] on li "[DATE]" at bounding box center [519, 614] width 493 height 23
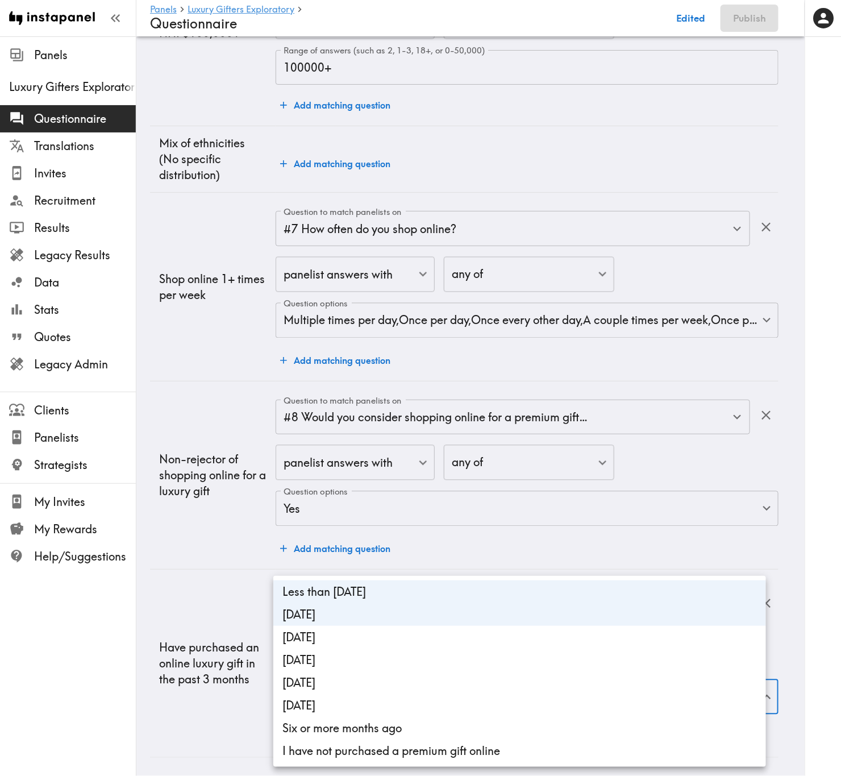
click at [478, 469] on li "[DATE]" at bounding box center [519, 637] width 493 height 23
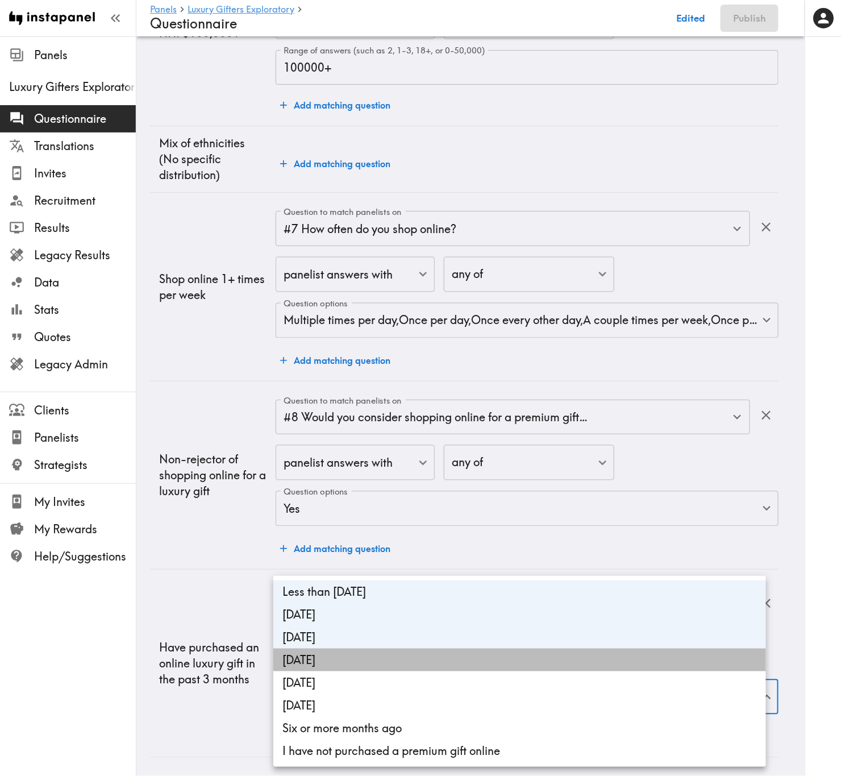
click at [482, 469] on li "[DATE]" at bounding box center [519, 659] width 493 height 23
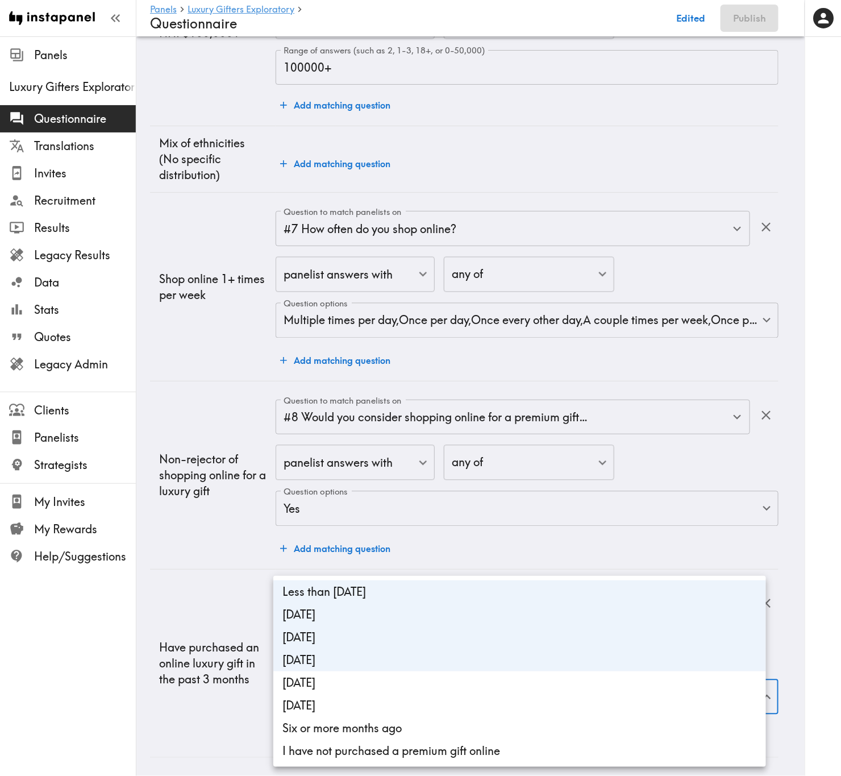
click at [486, 469] on li "[DATE]" at bounding box center [519, 659] width 493 height 23
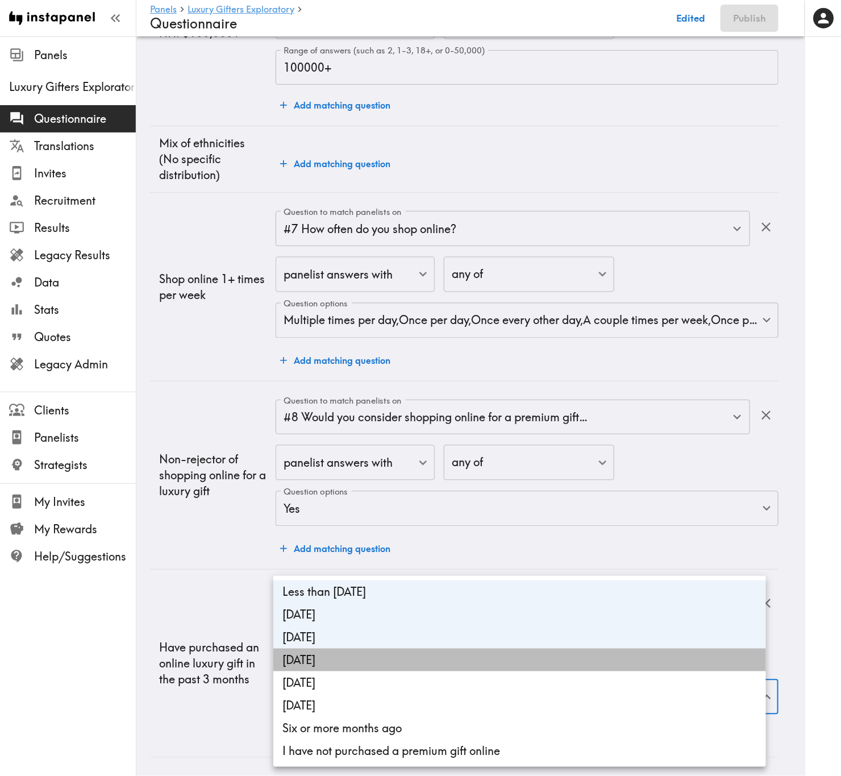
click at [486, 469] on li "[DATE]" at bounding box center [519, 659] width 493 height 23
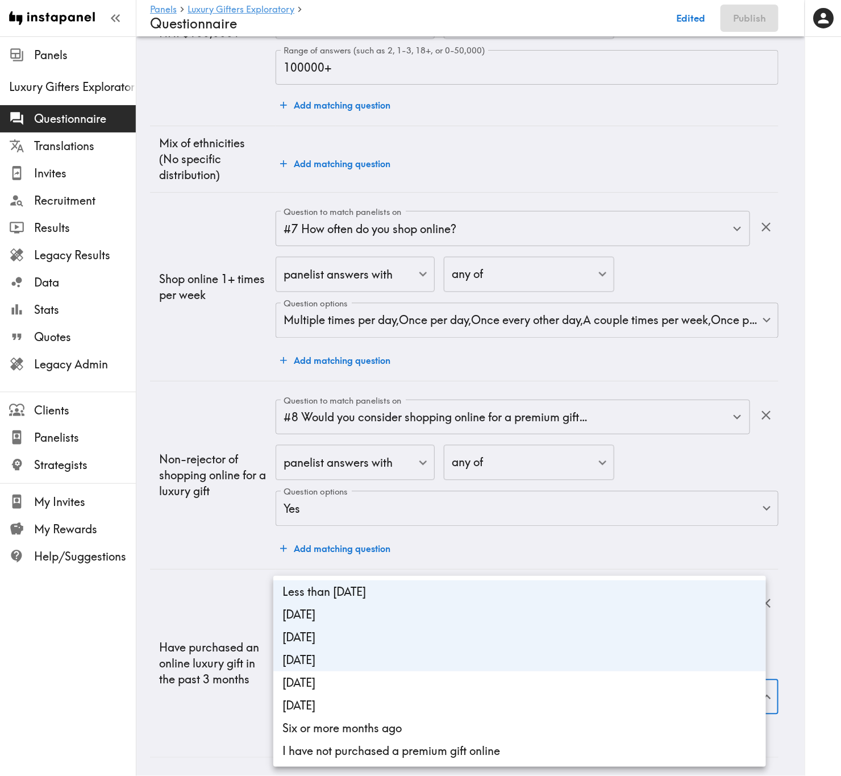
click at [486, 469] on li "[DATE]" at bounding box center [519, 659] width 493 height 23
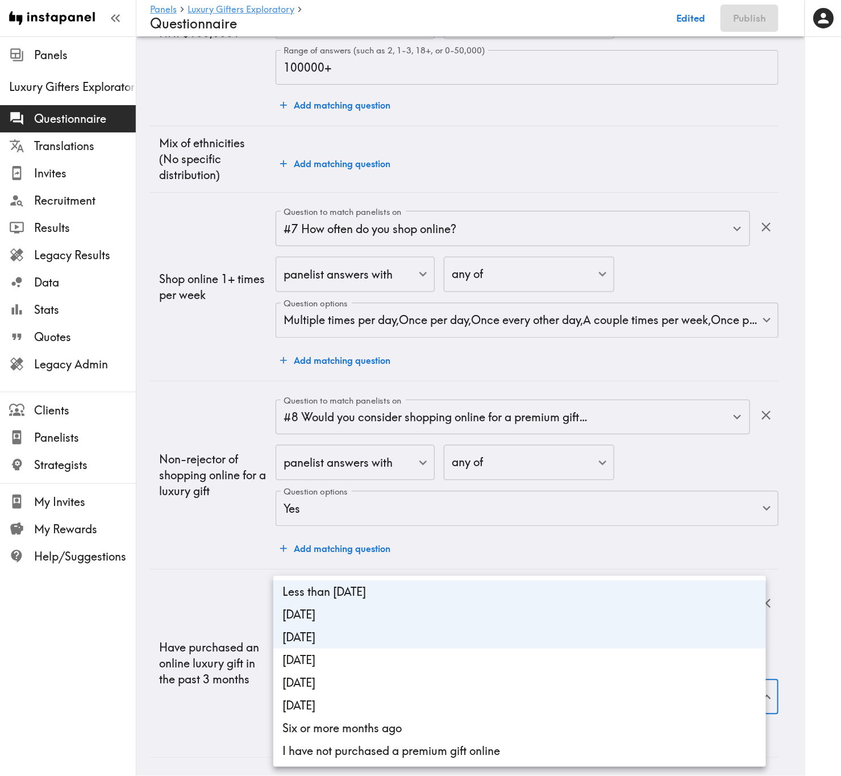
click at [394, 469] on li "[DATE]" at bounding box center [519, 659] width 493 height 23
type input "639581e9-1c8e-4285-b560-c2f2ef9cbb52,b26de551-0690-41e3-9fba-9b794faa108c,6d4df…"
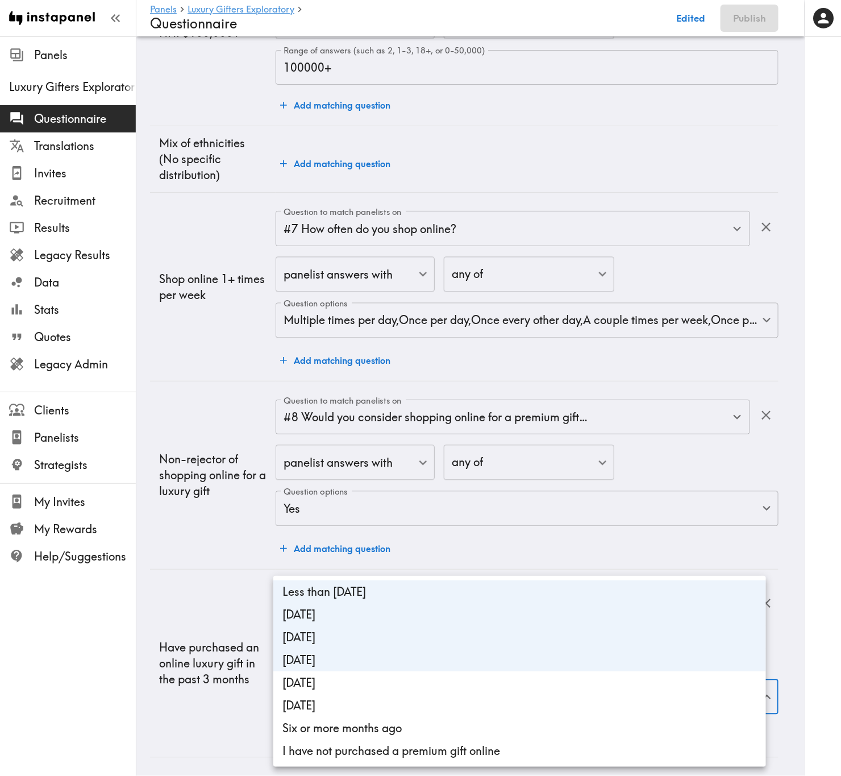
click at [219, 469] on div at bounding box center [420, 388] width 841 height 776
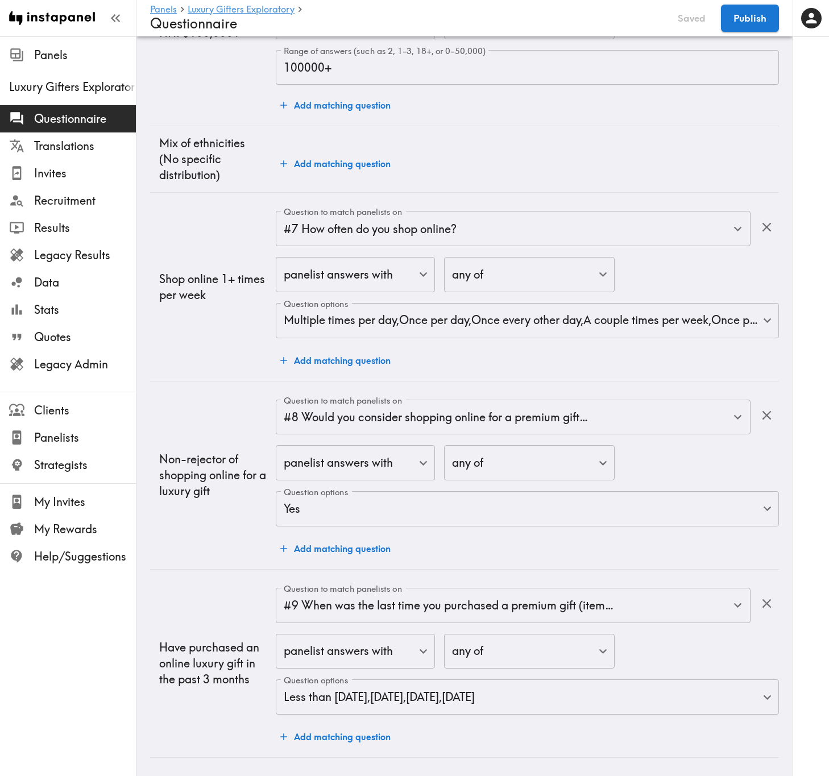
click at [754, 469] on div "panelist answers with false ​ any of any ​ Question options Less than one month…" at bounding box center [527, 675] width 503 height 83
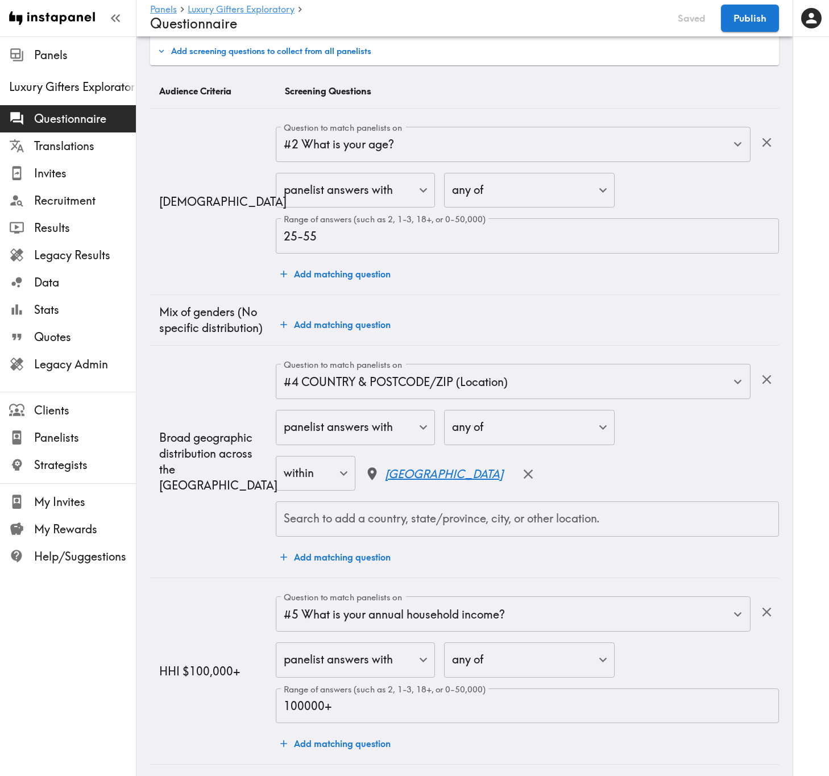
scroll to position [0, 0]
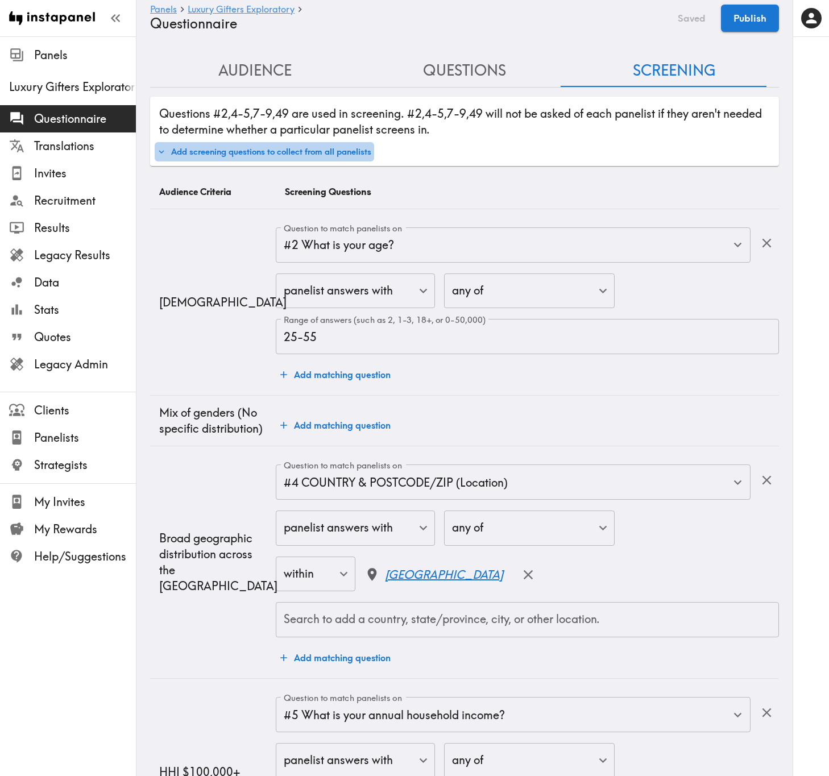
click at [295, 144] on button "Add screening questions to collect from all panelists" at bounding box center [264, 151] width 219 height 19
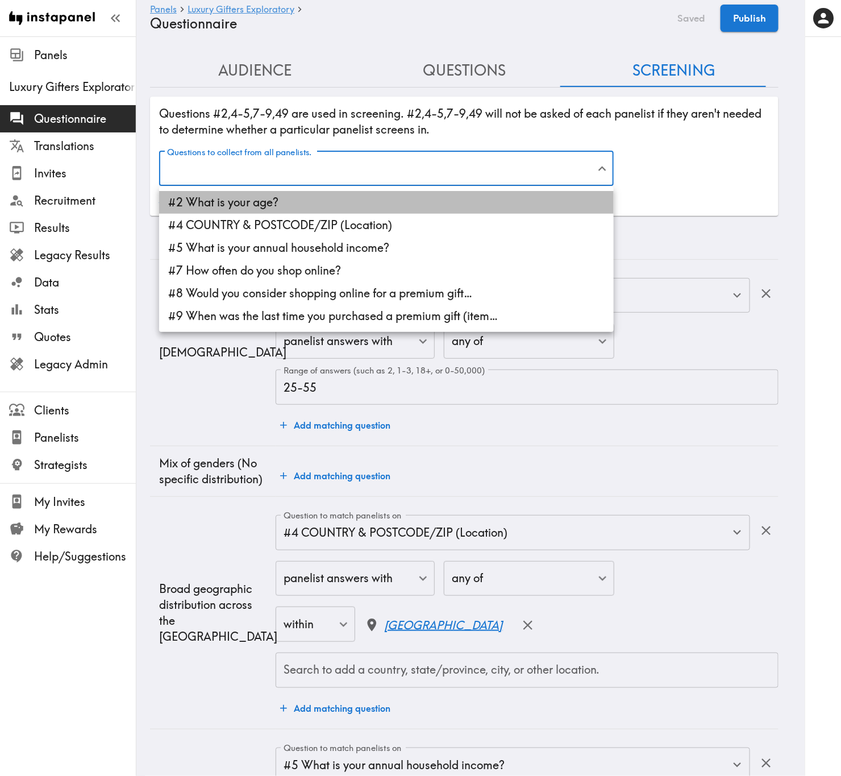
click at [327, 194] on li "#2 What is your age?" at bounding box center [386, 202] width 455 height 23
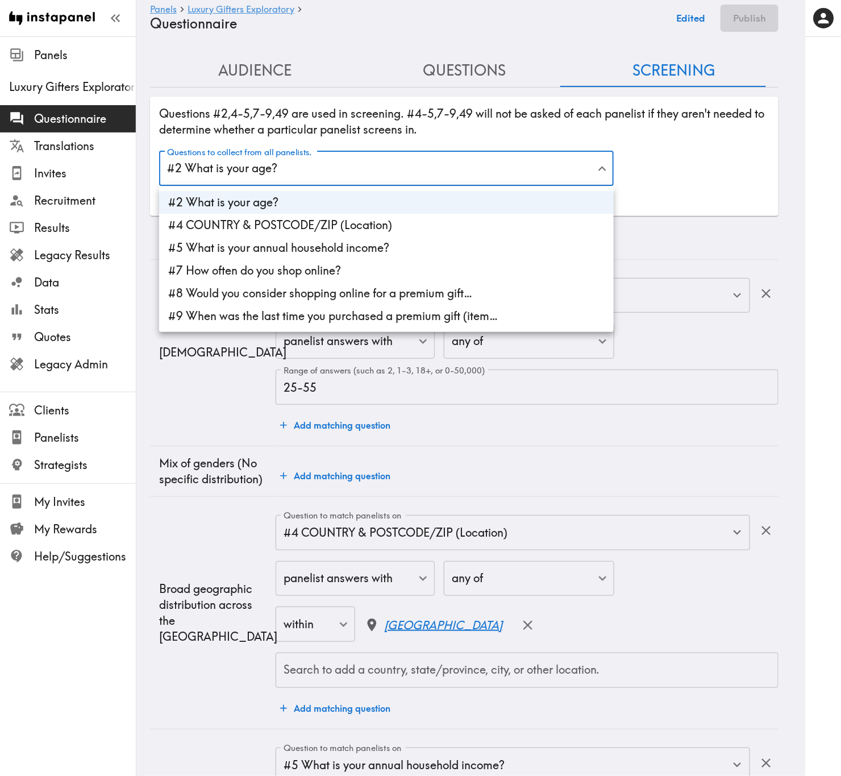
click at [343, 230] on li "#4 COUNTRY & POSTCODE/ZIP (Location)" at bounding box center [386, 225] width 455 height 23
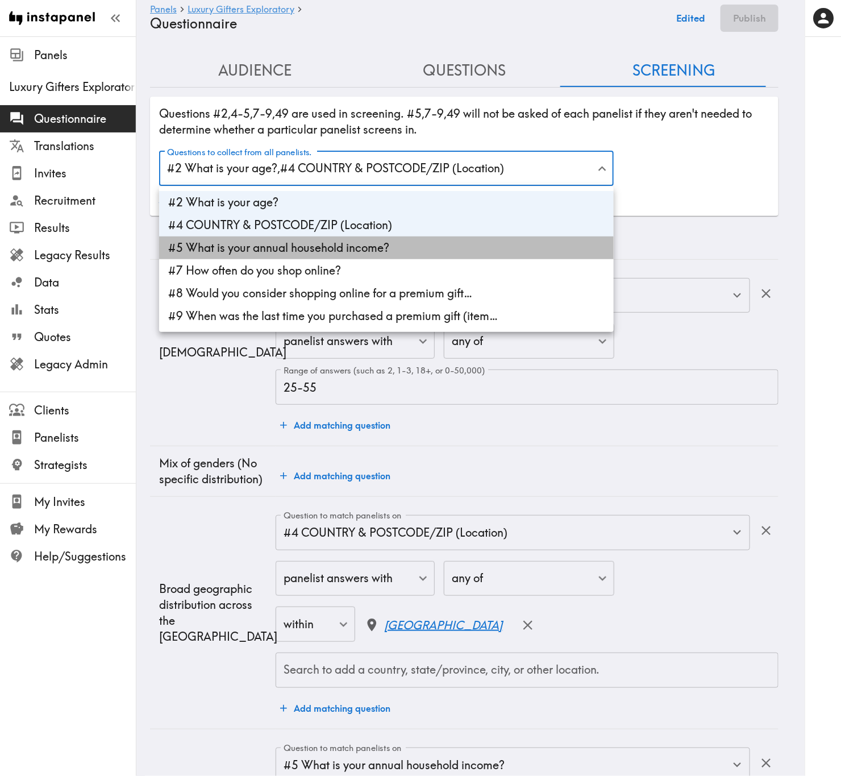
click at [348, 246] on li "#5 What is your annual household income?" at bounding box center [386, 247] width 455 height 23
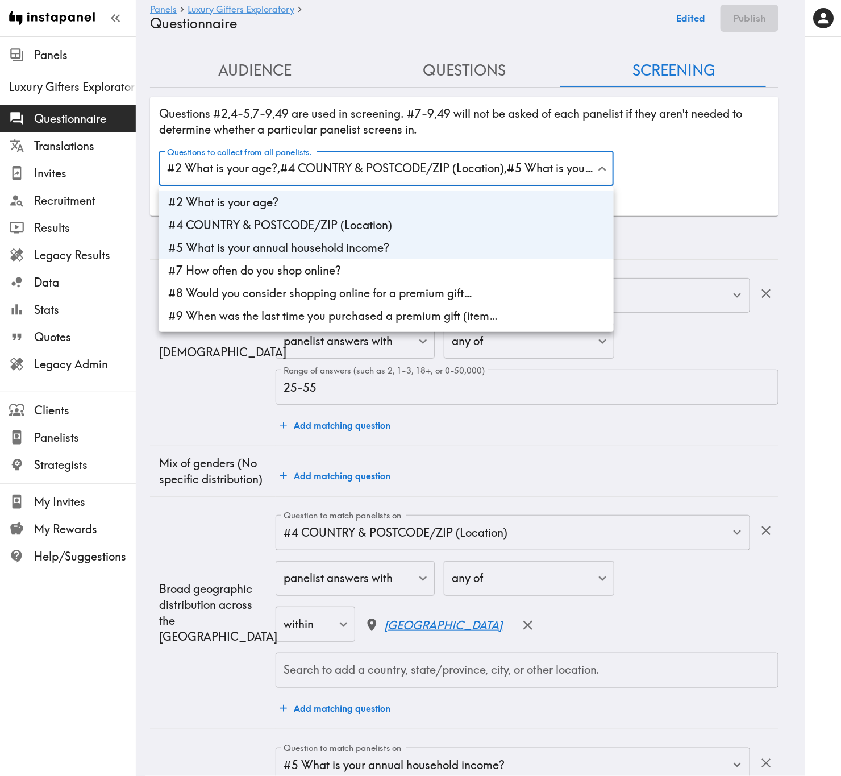
click at [353, 263] on li "#7 How often do you shop online?" at bounding box center [386, 270] width 455 height 23
click at [382, 300] on li "#8 Would you consider shopping online for a premium gift…" at bounding box center [386, 293] width 455 height 23
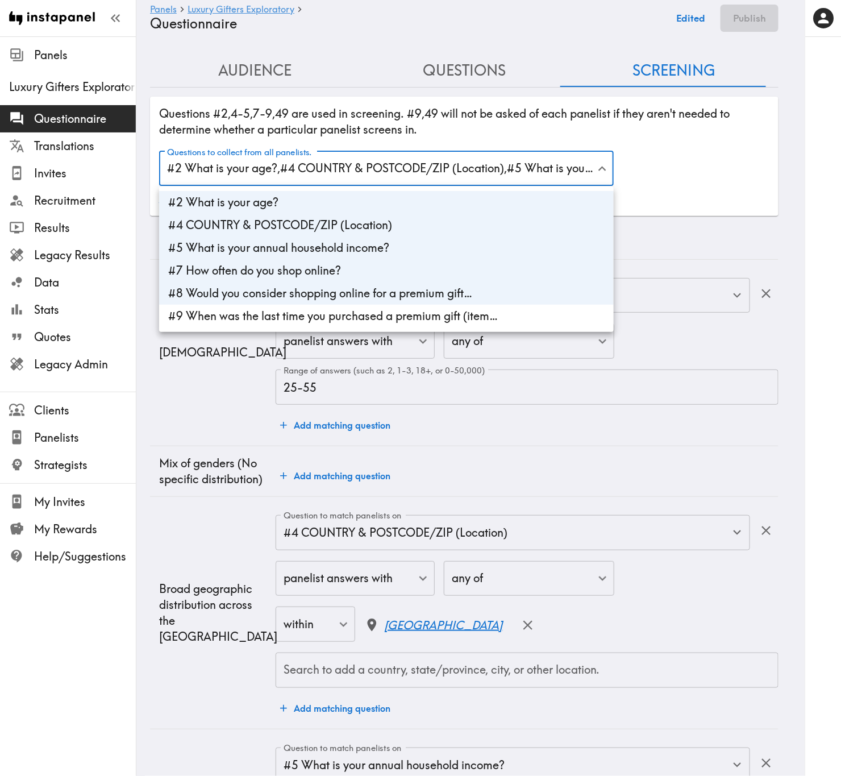
click at [386, 317] on li "#9 When was the last time you purchased a premium gift (item…" at bounding box center [386, 316] width 455 height 23
type input "age,4eb80056-3efd-46f2-a322-659ad7bb9207,income,b0140640-43b7-4d39-bf4b-87e5c41…"
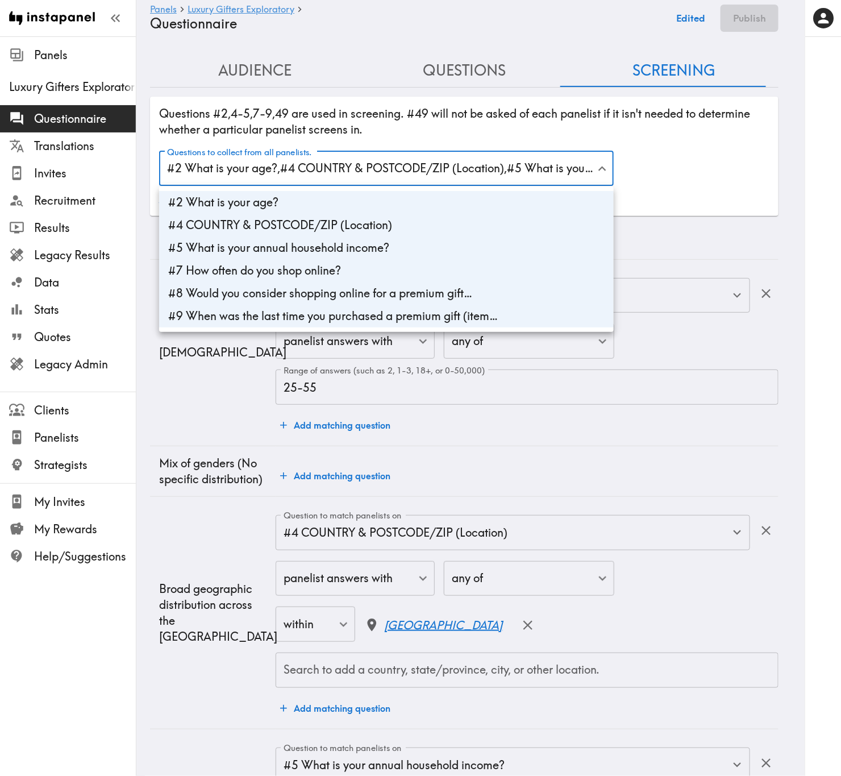
click at [716, 172] on div at bounding box center [420, 388] width 841 height 776
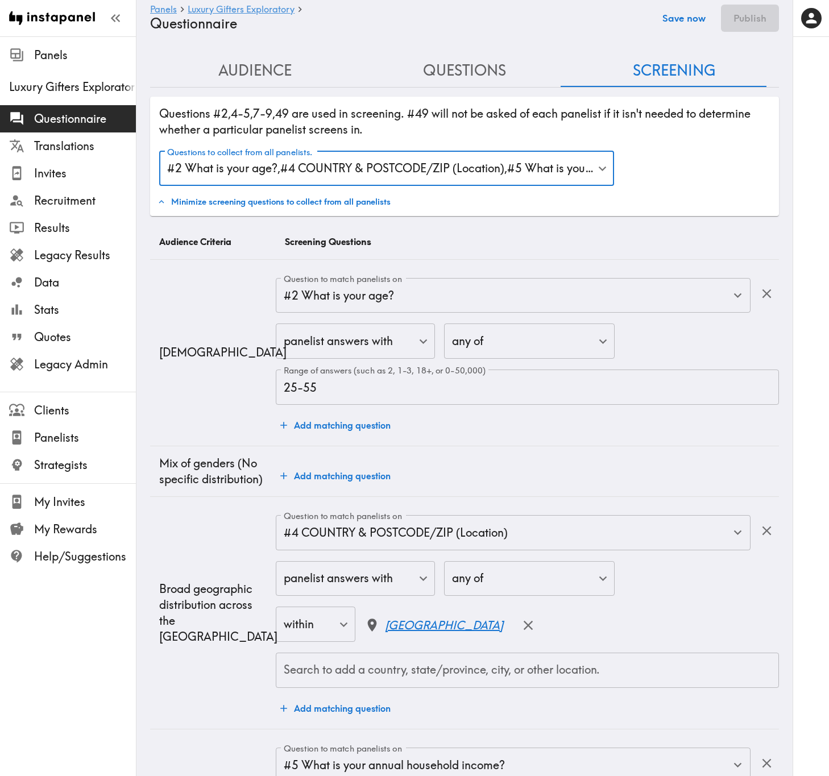
click at [702, 19] on button "Save now" at bounding box center [684, 18] width 56 height 27
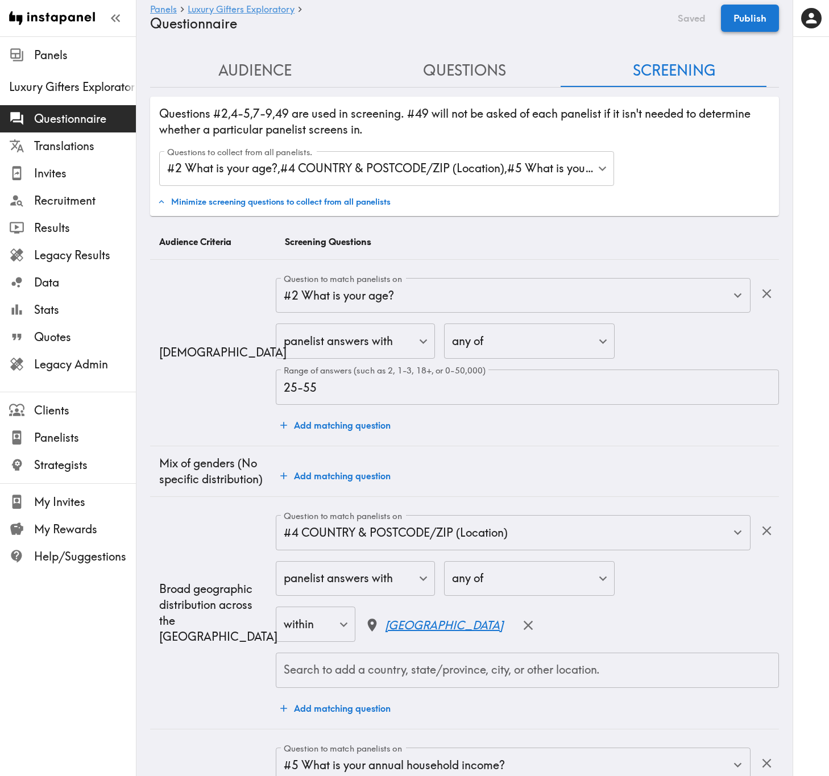
click at [748, 23] on button "Publish" at bounding box center [750, 18] width 58 height 27
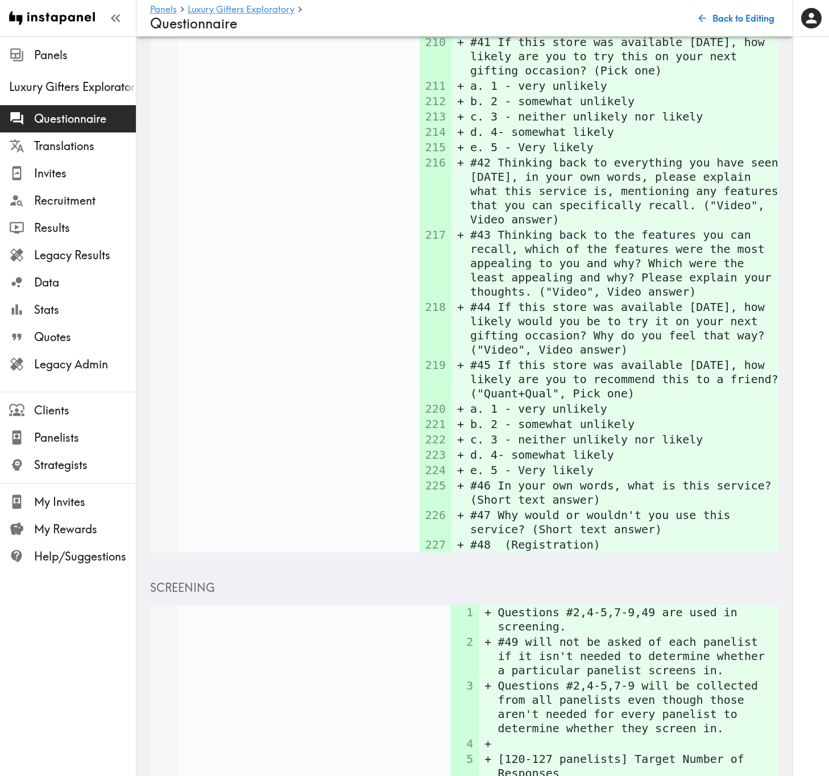
scroll to position [5439, 0]
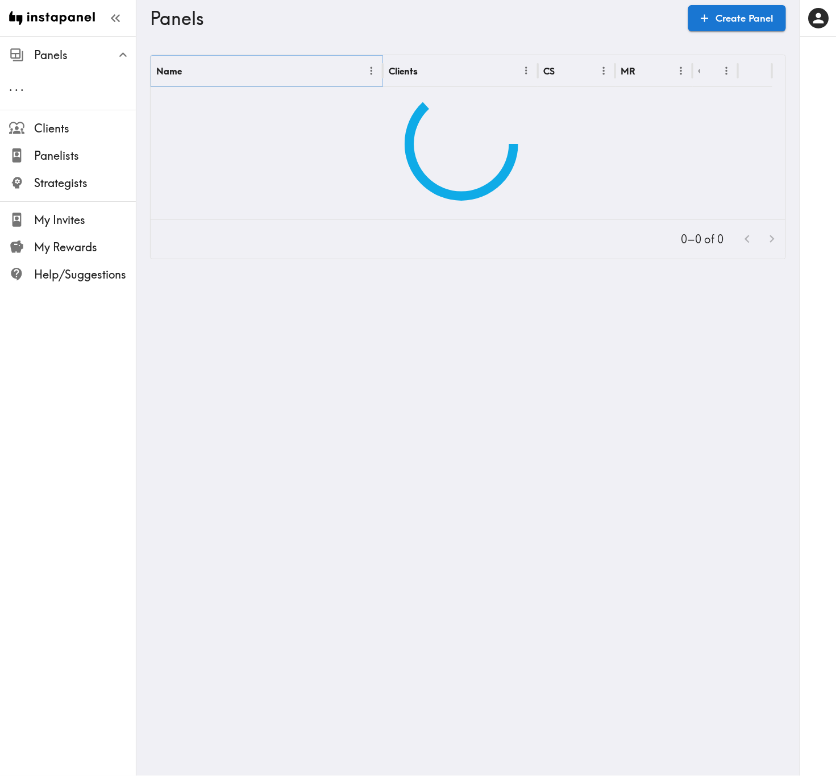
click at [374, 70] on icon "Menu" at bounding box center [371, 71] width 12 height 12
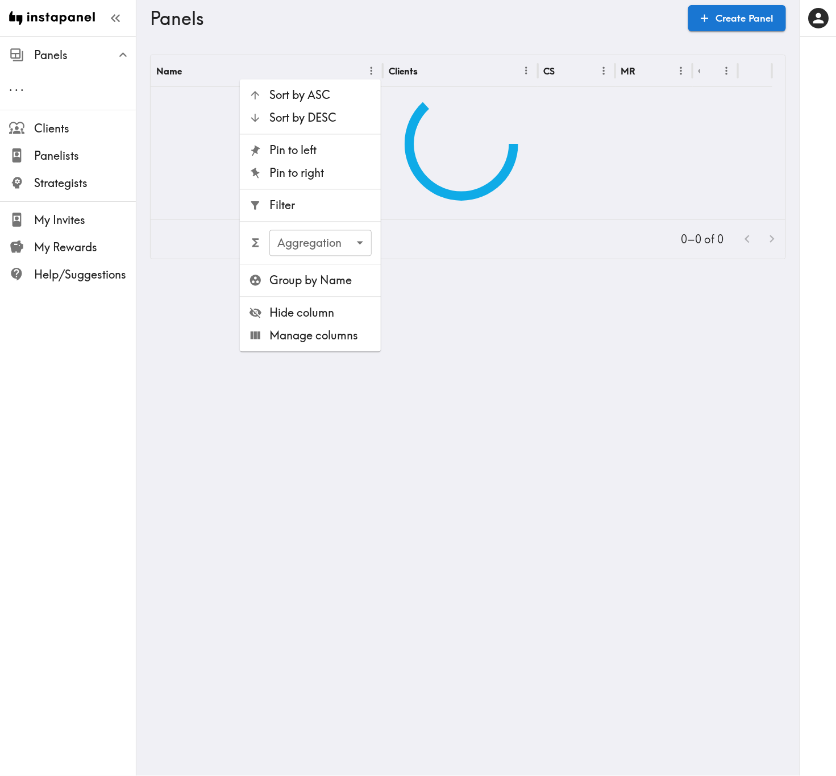
click at [343, 209] on span "Filter" at bounding box center [320, 206] width 102 height 16
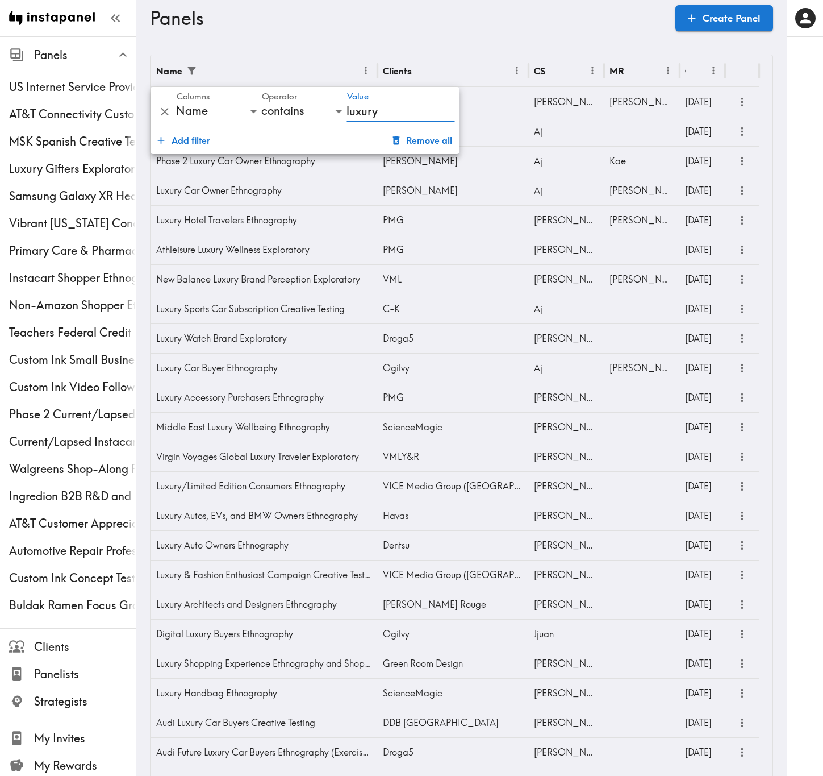
type input "luxury"
click at [583, 26] on h3 "Panels" at bounding box center [408, 18] width 517 height 22
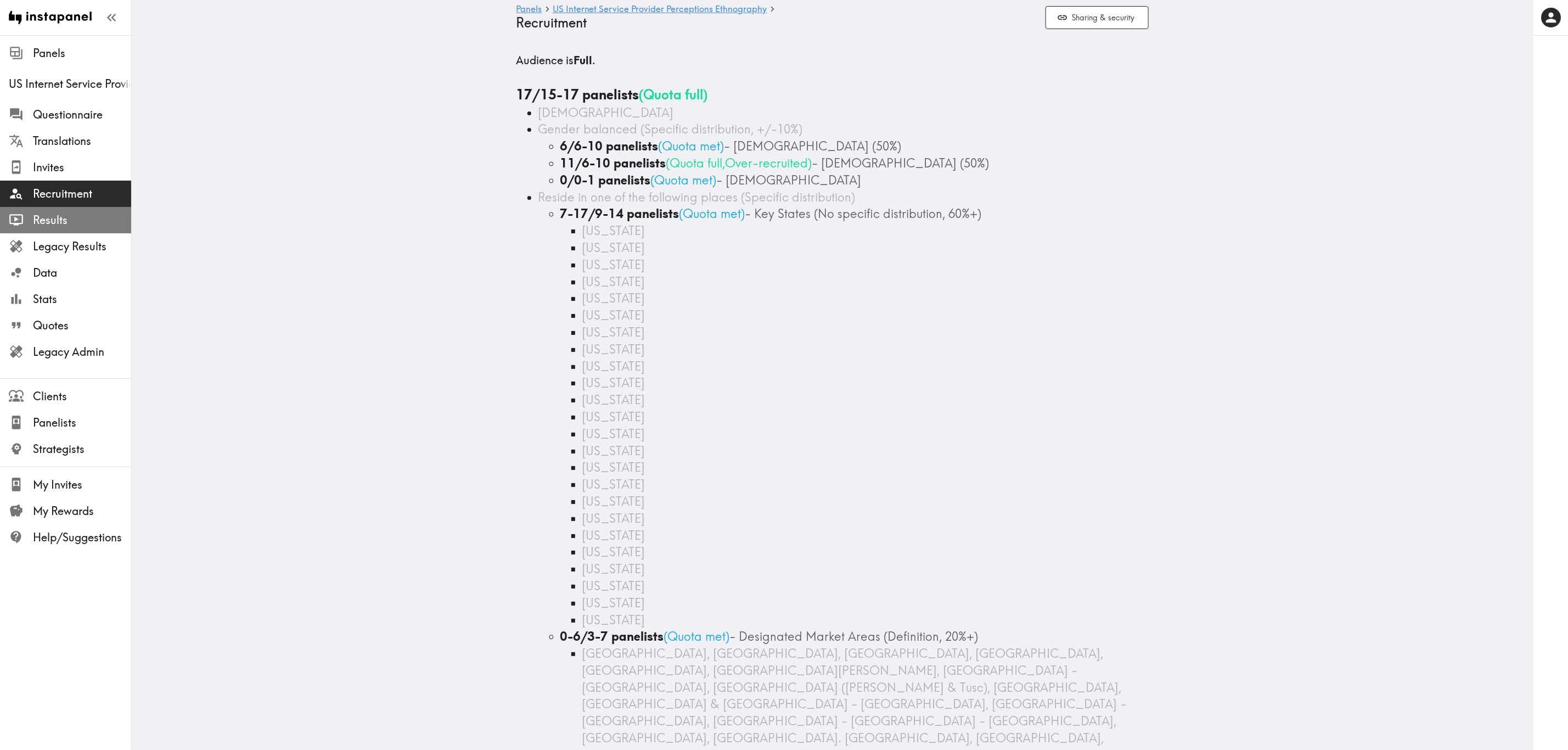
click at [90, 217] on span "Results" at bounding box center [82, 220] width 99 height 15
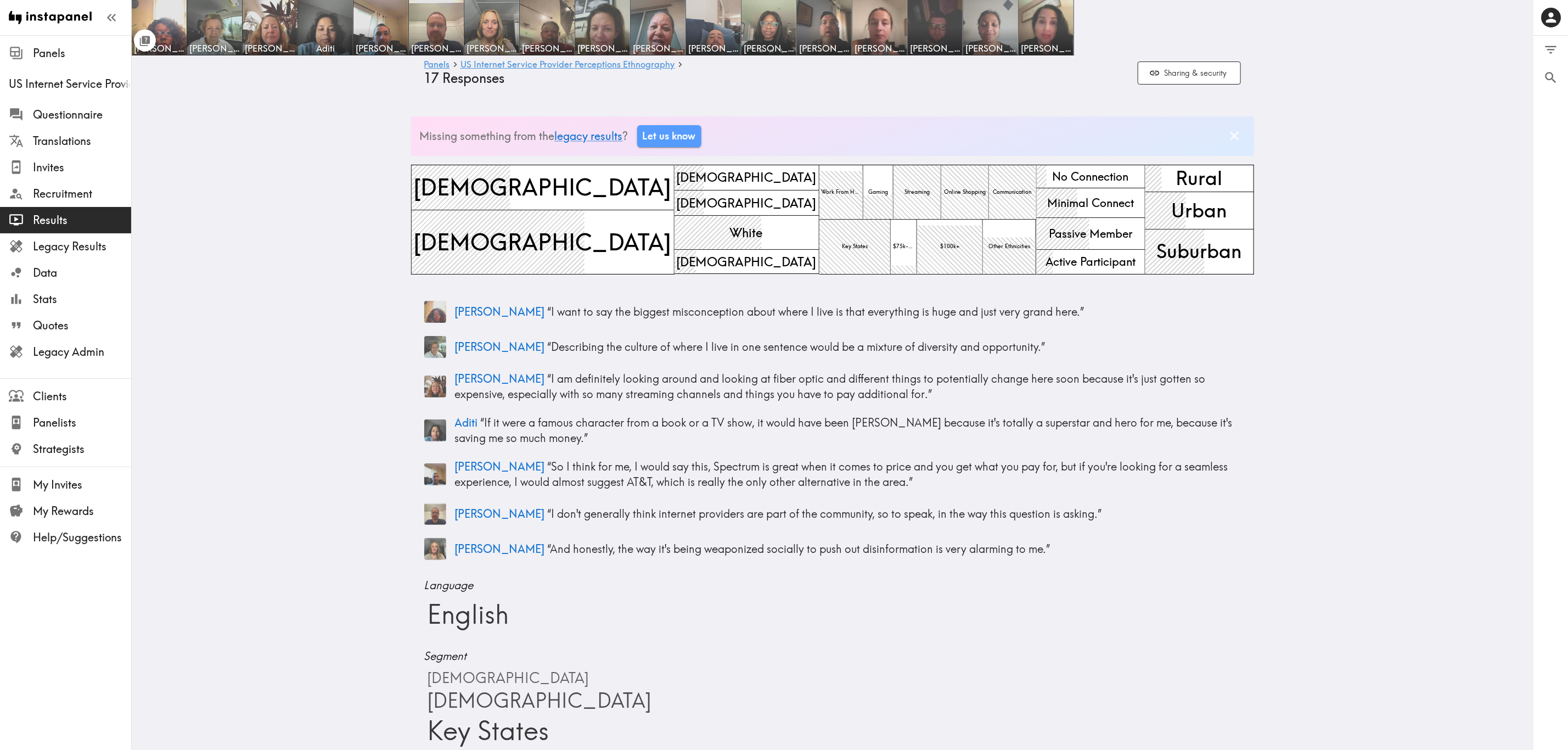
click at [144, 42] on div "Toggle between responses and questions" at bounding box center [145, 42] width 13 height 18
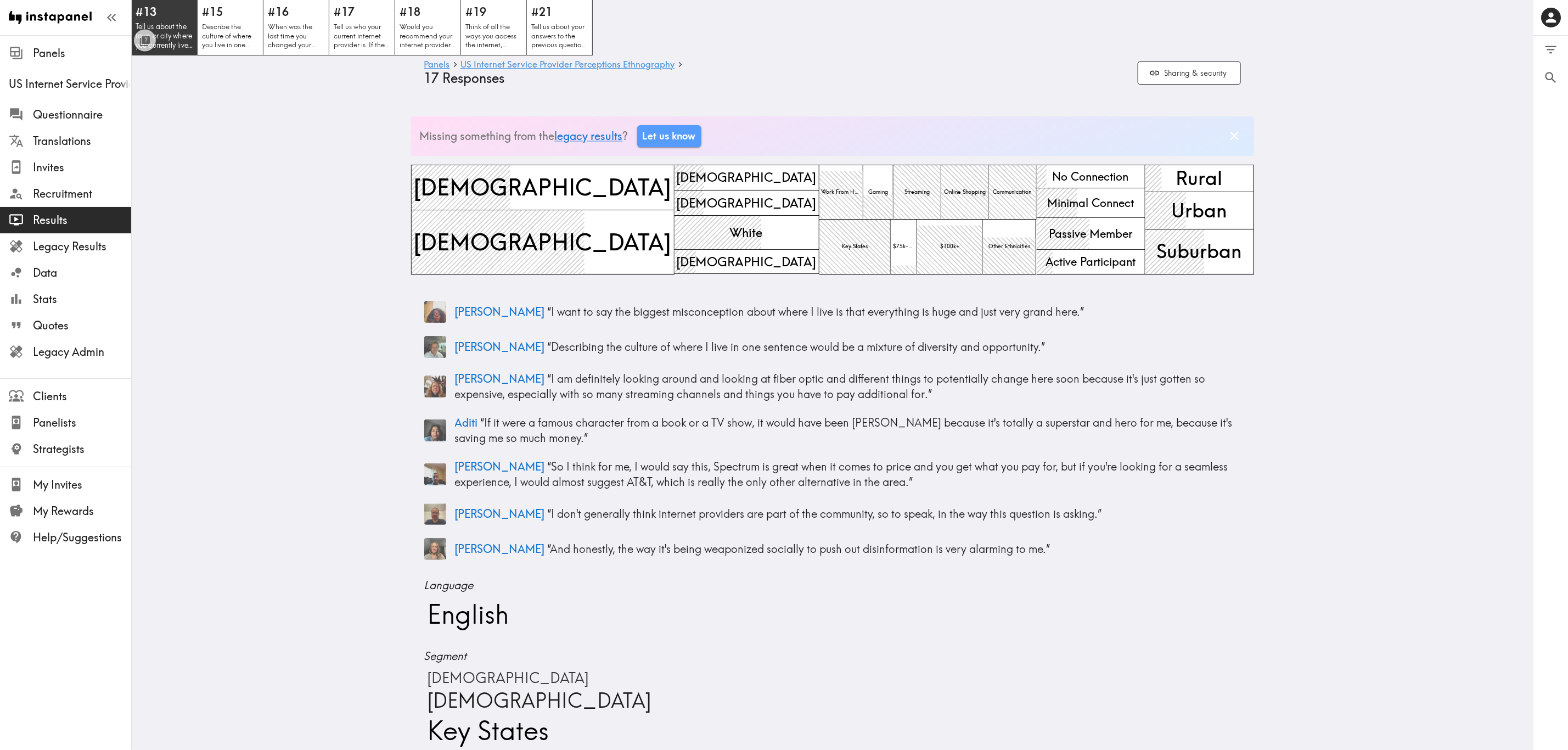
click at [186, 31] on p "Tell us about the town or city where you currently live. What's special about i…" at bounding box center [164, 36] width 58 height 28
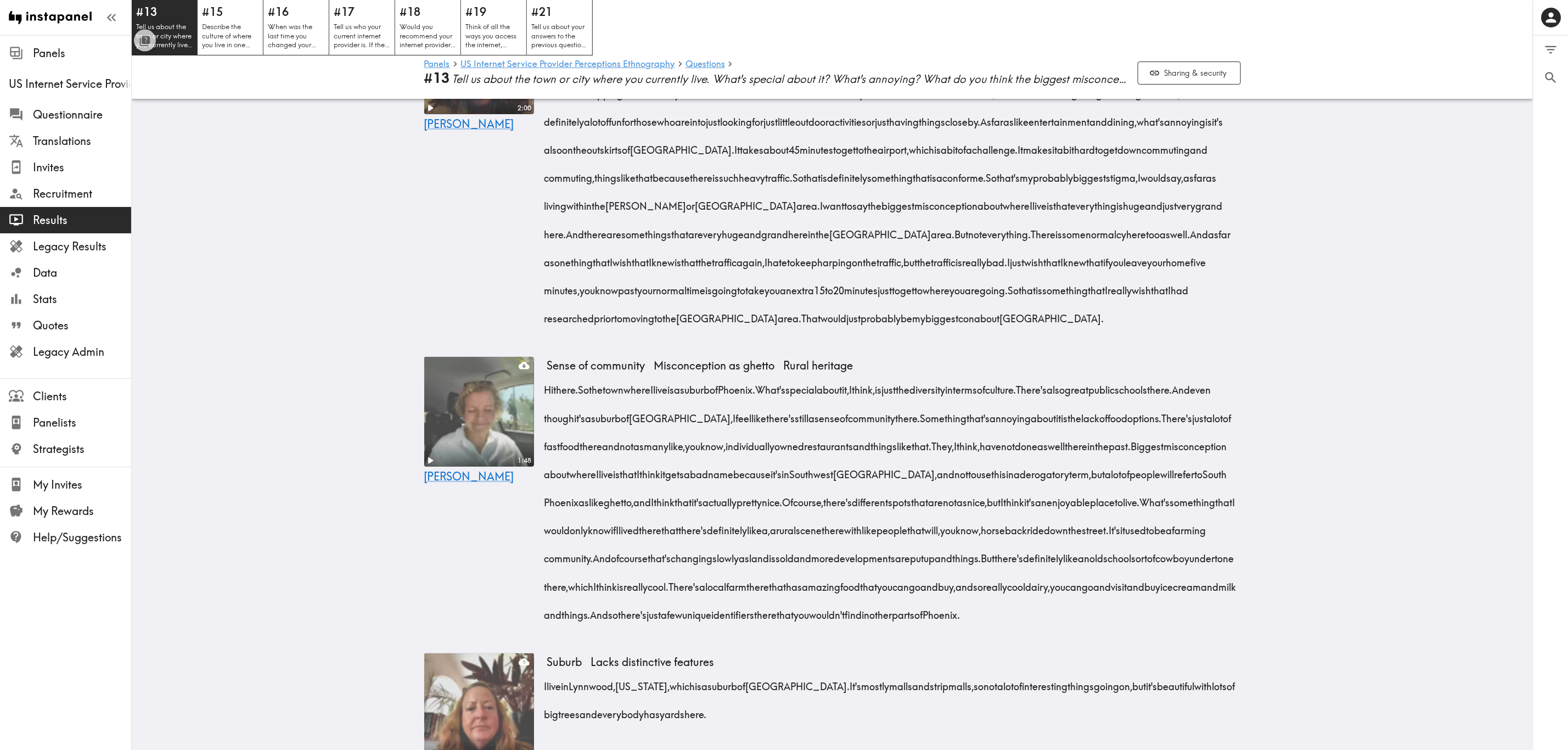
scroll to position [494, 0]
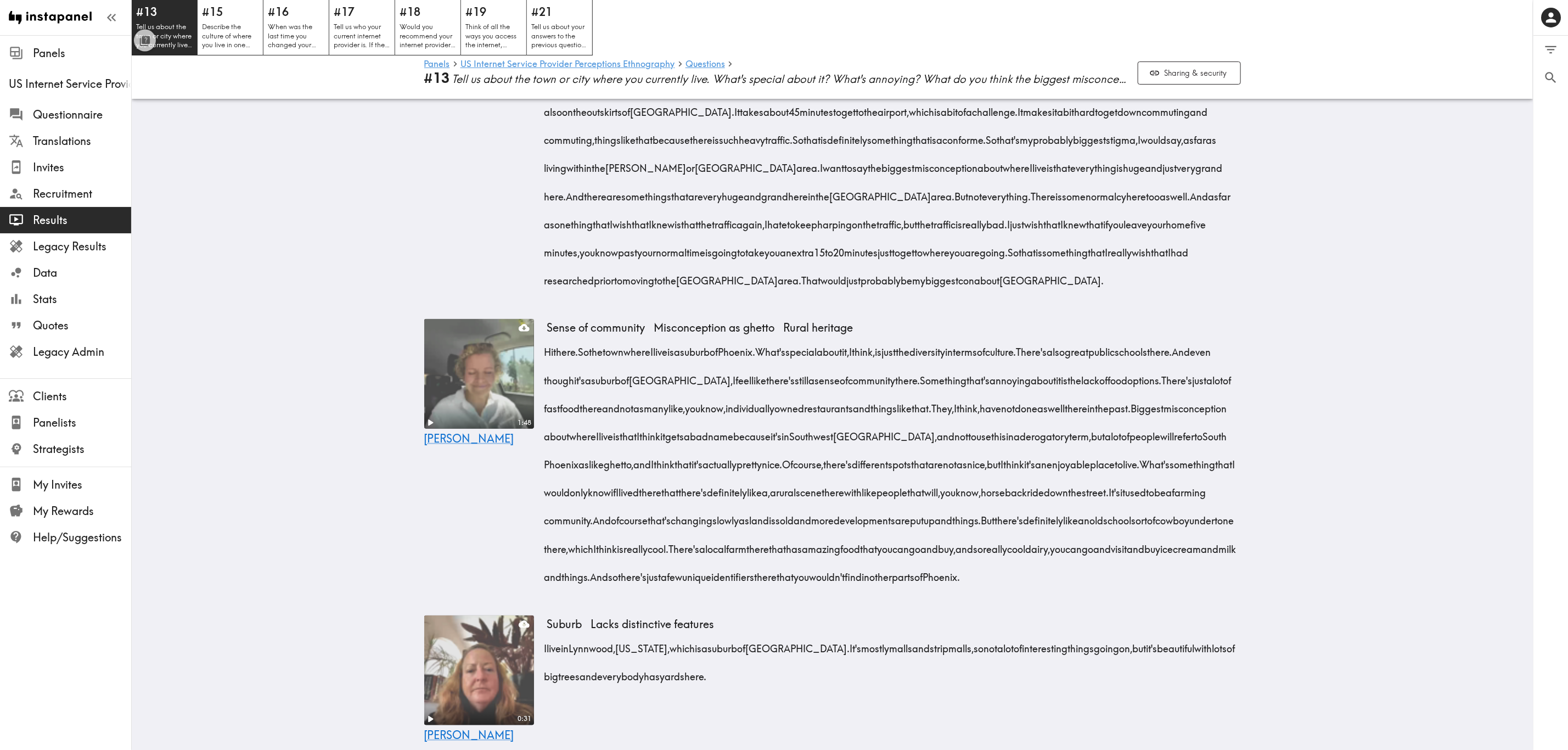
drag, startPoint x: 789, startPoint y: 347, endPoint x: 1002, endPoint y: 514, distance: 270.7
click at [948, 453] on div "Hi there. So the town where I live is a suburb of Phoenix. What's special about…" at bounding box center [895, 461] width 694 height 253
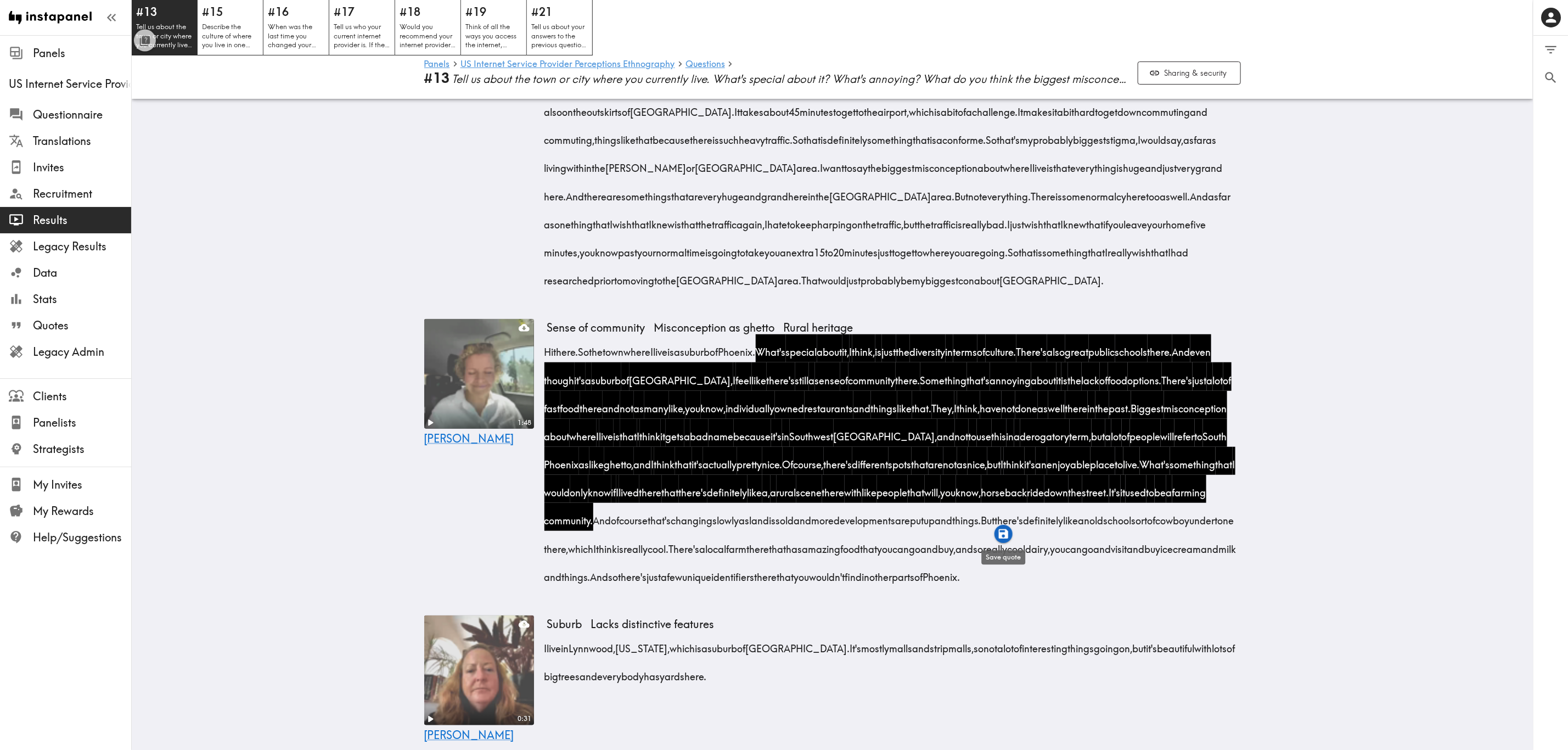
click at [948, 453] on icon "button" at bounding box center [1004, 534] width 13 height 13
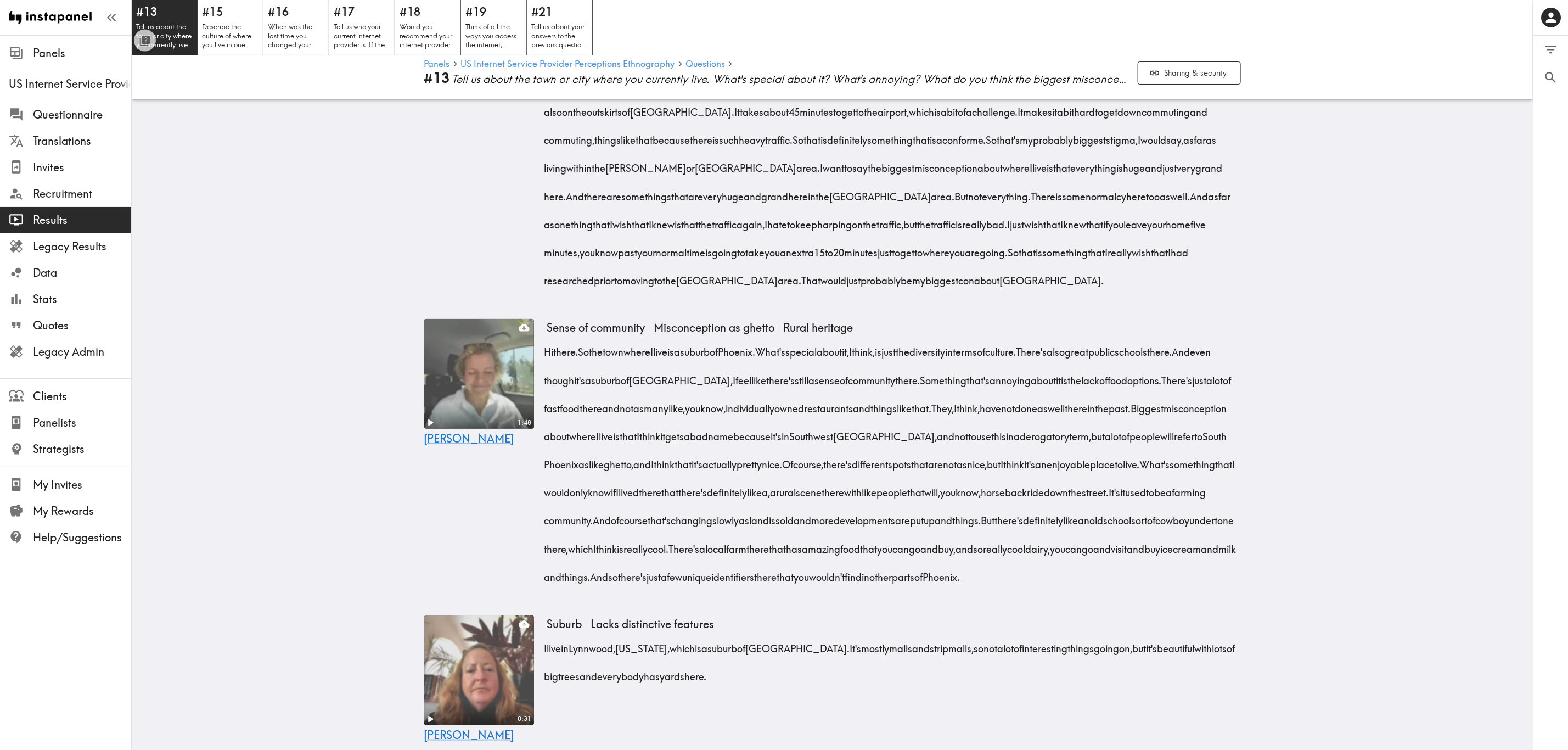
drag, startPoint x: 789, startPoint y: 346, endPoint x: 1003, endPoint y: 513, distance: 271.4
click at [948, 453] on div "Hi there. So the town where I live is a suburb of Phoenix. What's special about…" at bounding box center [895, 461] width 694 height 253
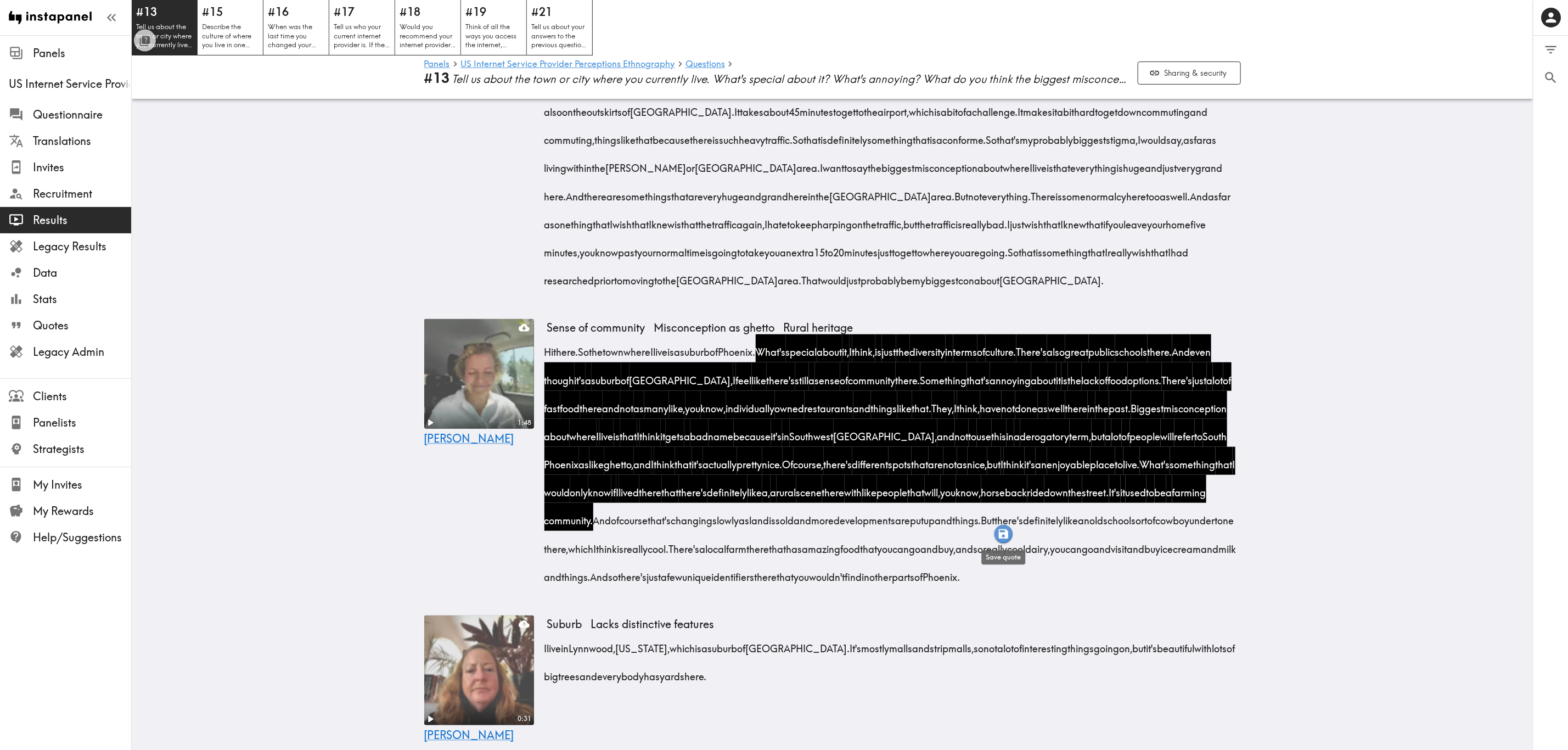
click at [948, 453] on icon "button" at bounding box center [1004, 534] width 10 height 10
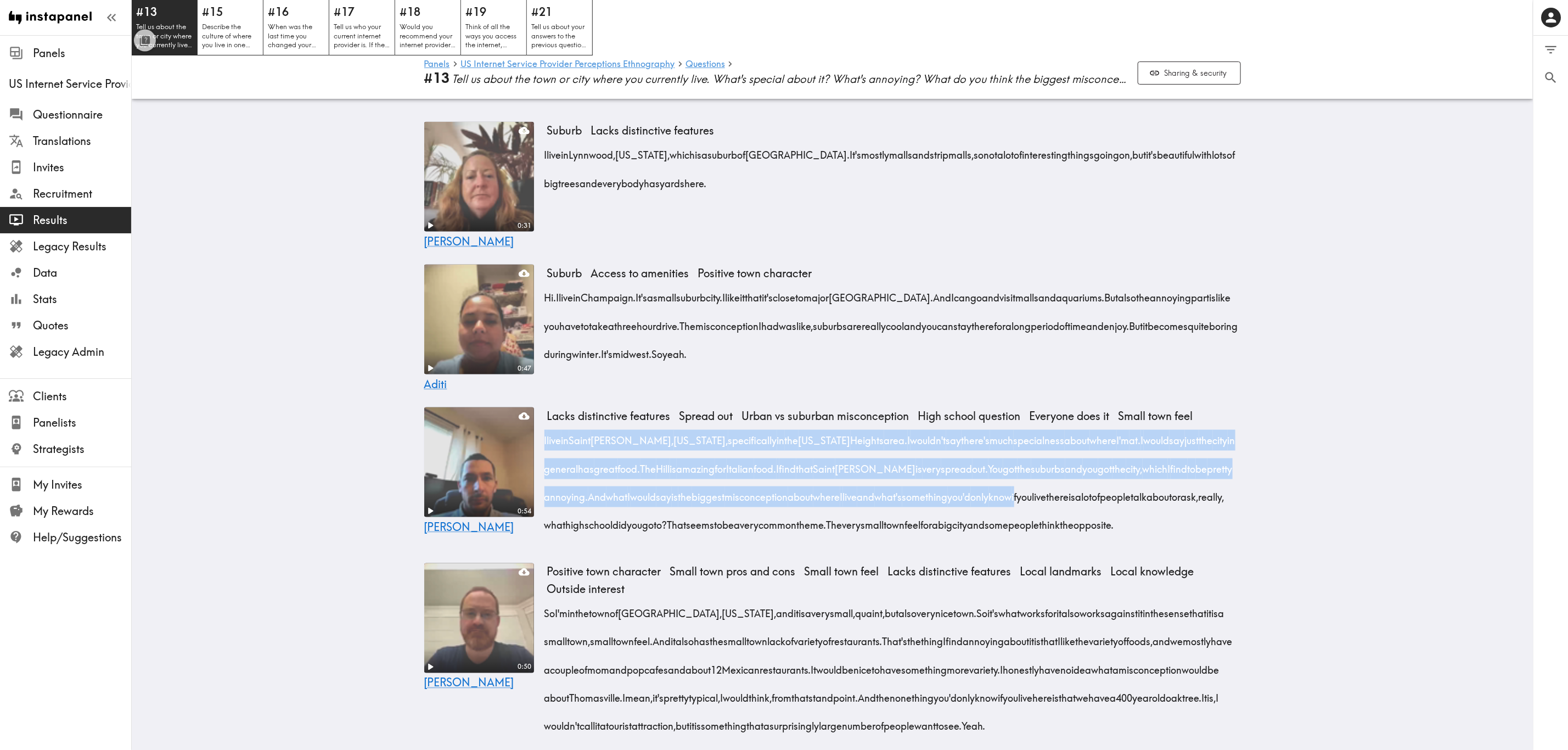
scroll to position [989, 0]
drag, startPoint x: 537, startPoint y: 462, endPoint x: 964, endPoint y: 557, distance: 437.4
click at [948, 453] on div "I live in Saint Louis, Missouri, specifically in the Maryland Heights area. I w…" at bounding box center [895, 478] width 694 height 112
click at [657, 453] on icon "button" at bounding box center [655, 593] width 10 height 10
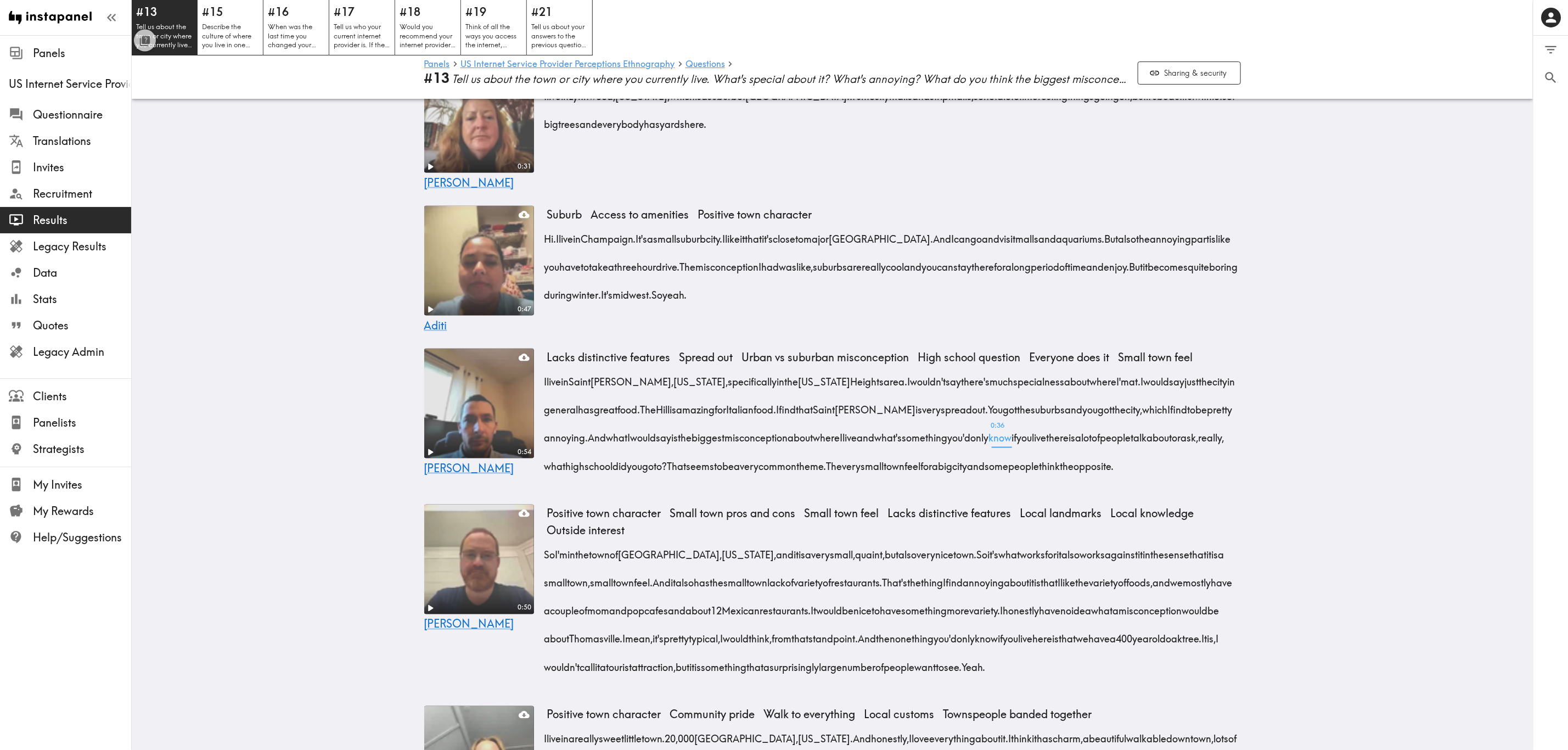
scroll to position [1236, 0]
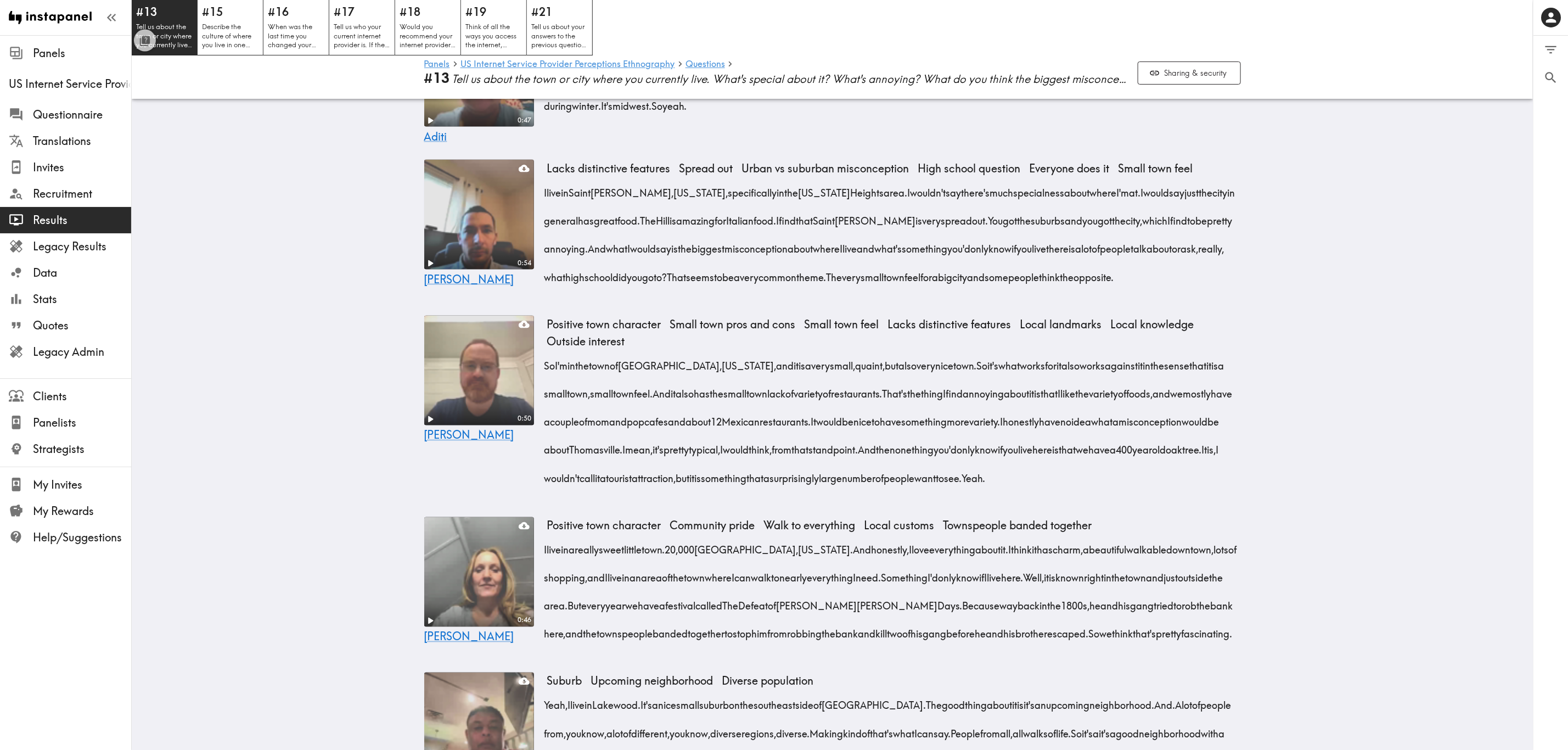
drag, startPoint x: 538, startPoint y: 414, endPoint x: 626, endPoint y: 556, distance: 167.1
click at [626, 453] on div "So I'm in the town of Thomasville, Georgia, and it is a very small, quaint, but…" at bounding box center [895, 418] width 694 height 140
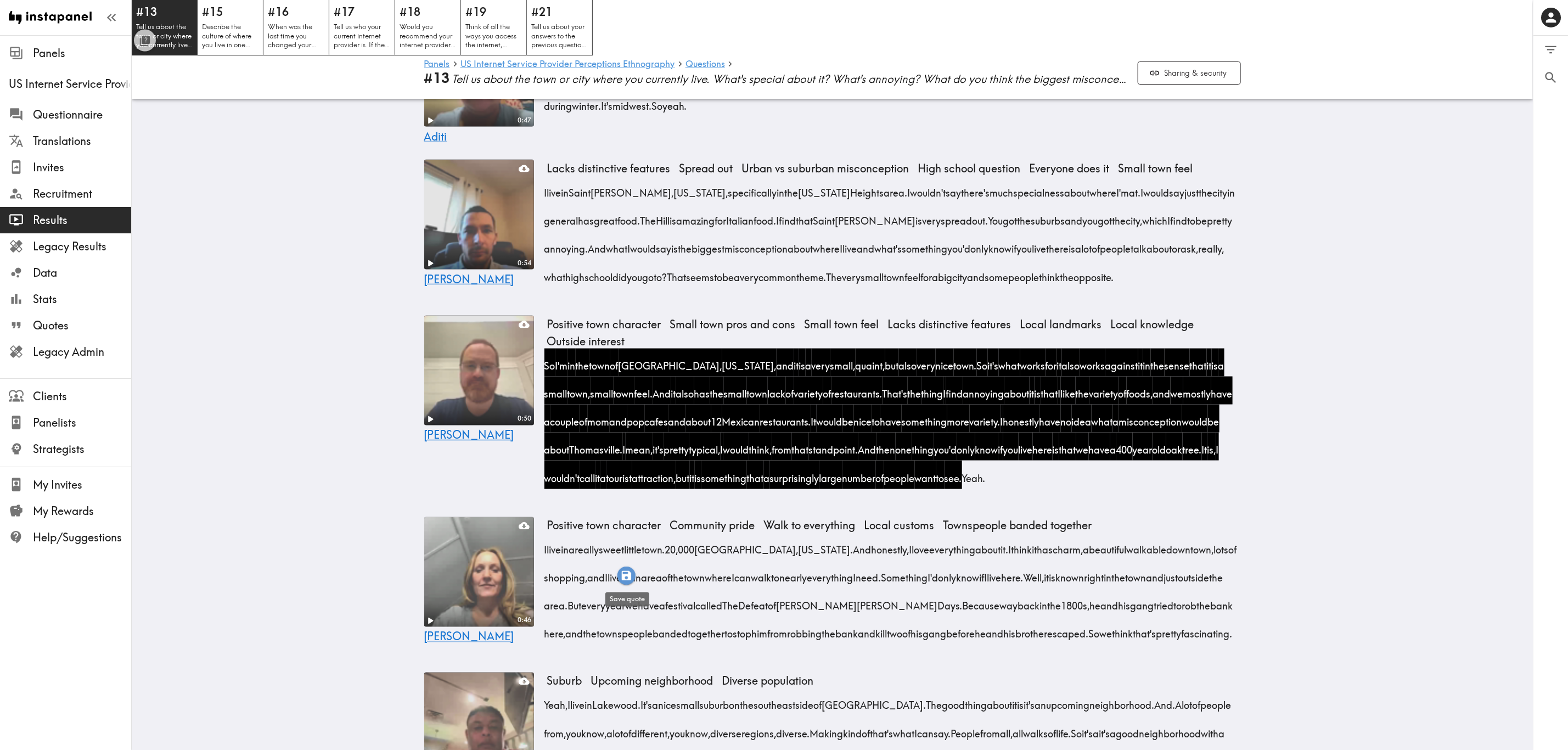
click at [623, 453] on icon "button" at bounding box center [627, 576] width 10 height 10
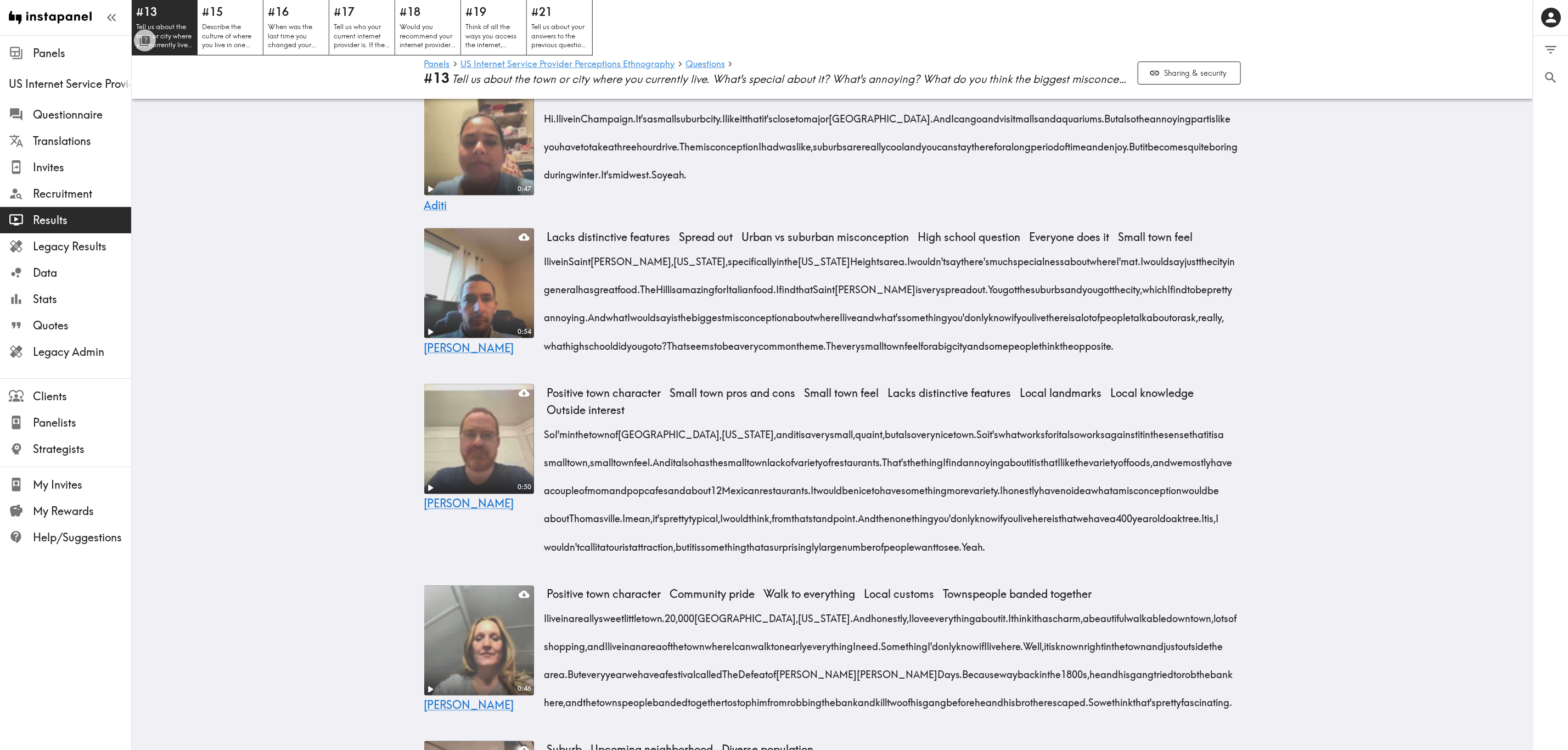
scroll to position [1566, 0]
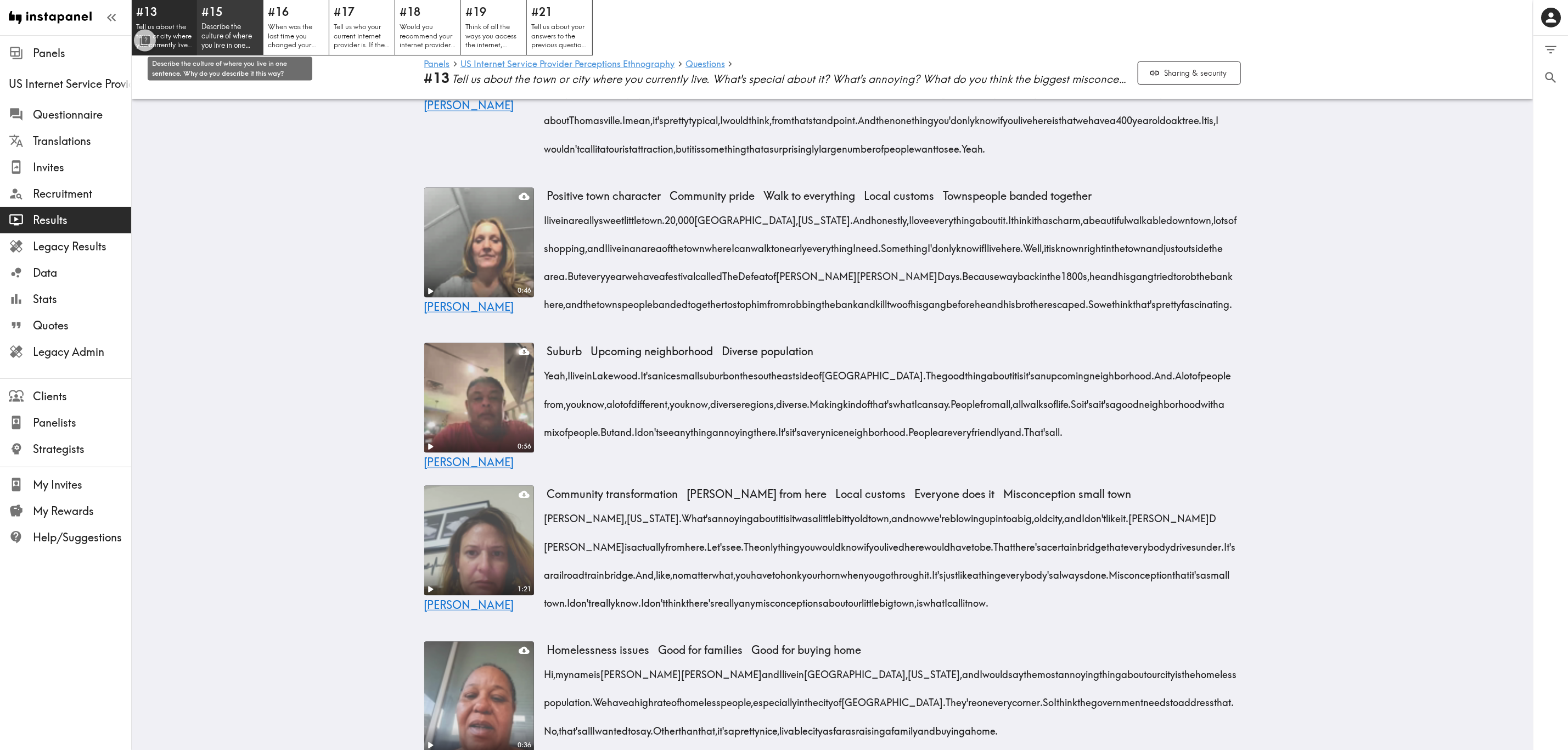
click at [227, 25] on p "Describe the culture of where you live in one sentence. Why do you describe it …" at bounding box center [231, 36] width 58 height 28
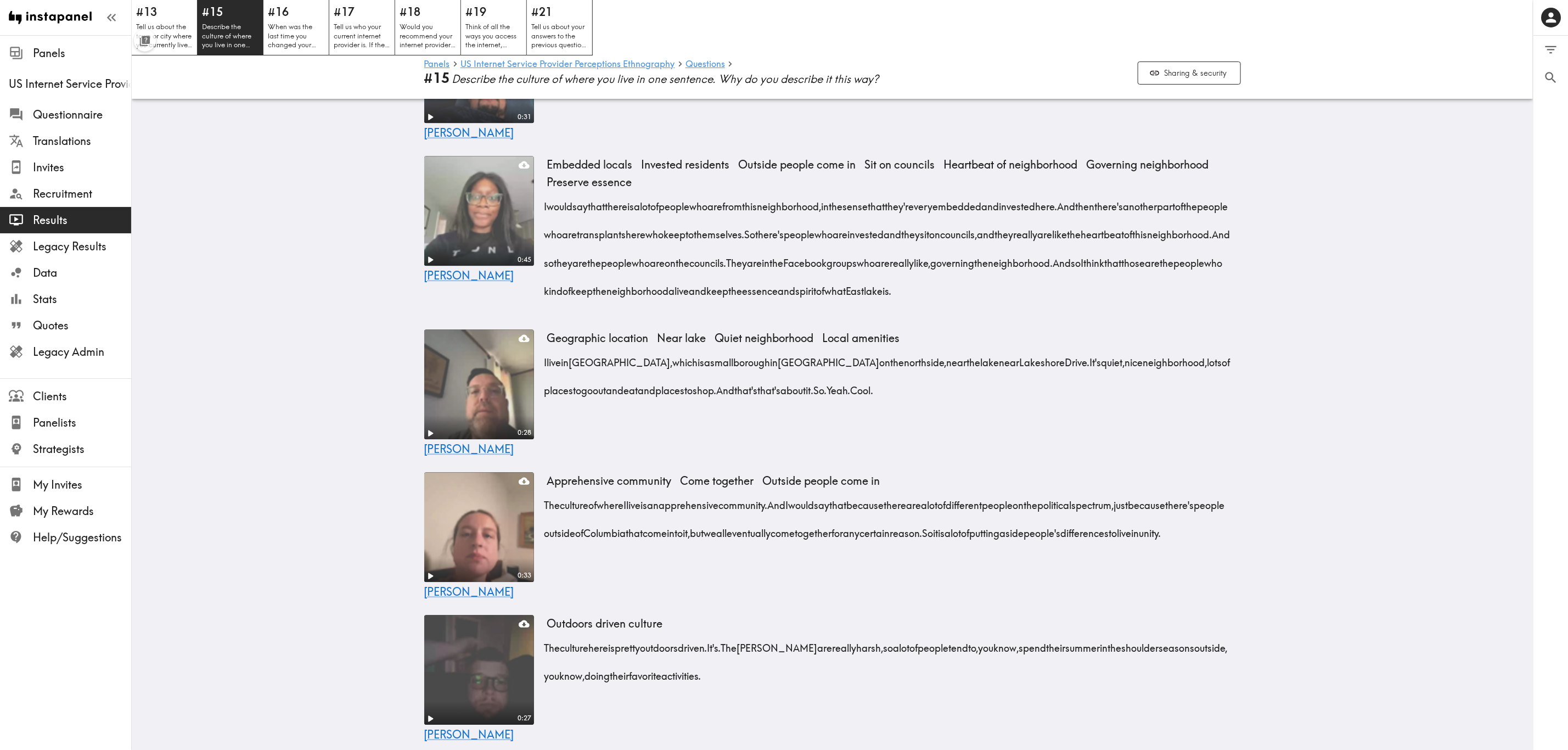
scroll to position [2110, 0]
drag, startPoint x: 537, startPoint y: 231, endPoint x: 1187, endPoint y: 316, distance: 655.5
click at [948, 316] on div "0:45 Karen Embedded locals Invested residents Outside people come in Sit on cou…" at bounding box center [833, 236] width 843 height 164
click at [948, 332] on icon "button" at bounding box center [1187, 332] width 13 height 13
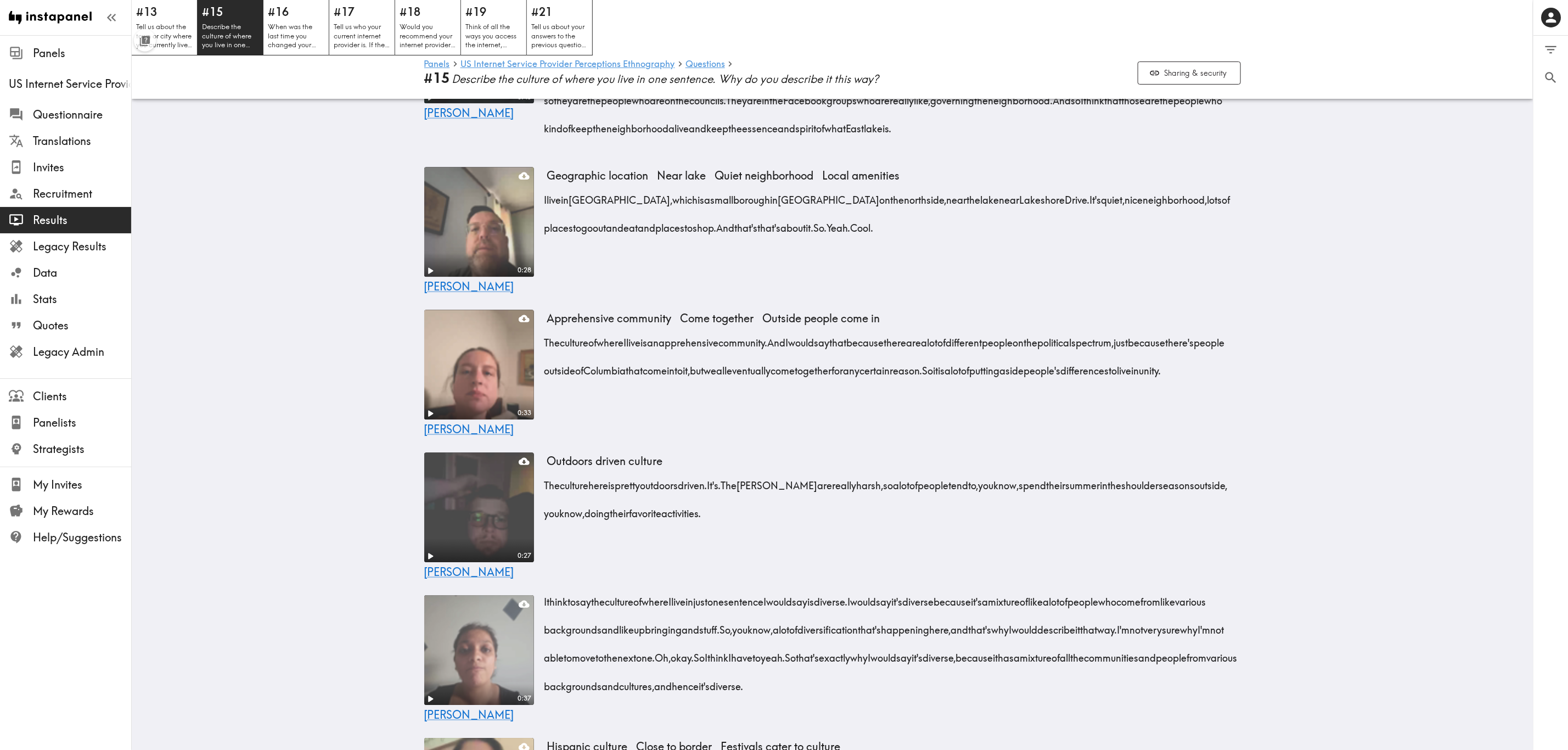
scroll to position [2274, 0]
drag, startPoint x: 538, startPoint y: 364, endPoint x: 661, endPoint y: 420, distance: 135.1
click at [661, 381] on div "The culture of where I live is an apprehensive community. And I would say that …" at bounding box center [895, 353] width 694 height 56
click at [654, 437] on icon "button" at bounding box center [653, 439] width 13 height 13
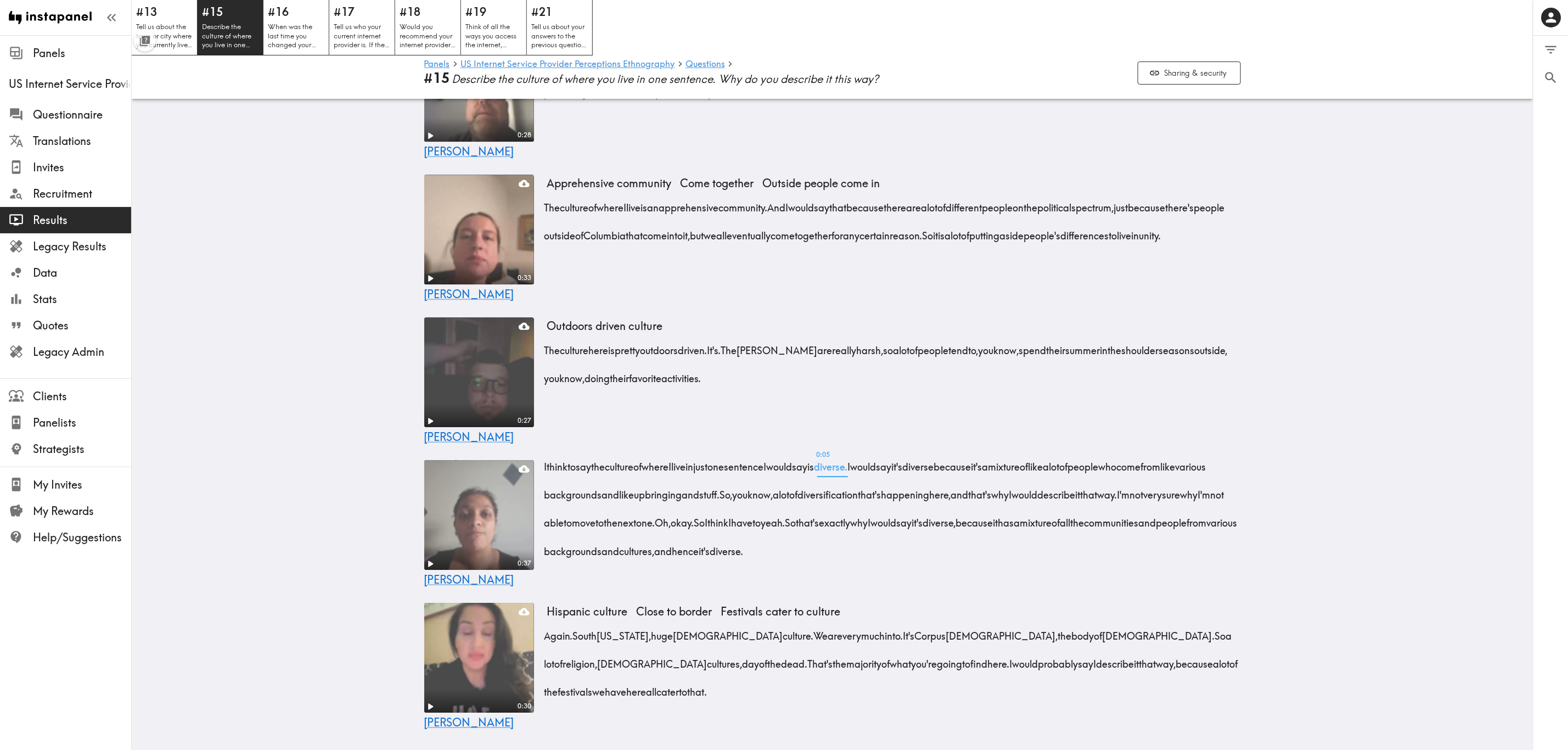
scroll to position [2439, 0]
drag, startPoint x: 538, startPoint y: 456, endPoint x: 828, endPoint y: 492, distance: 292.2
click at [828, 453] on div "I think to say the culture of where I live in just one sentence I would say is …" at bounding box center [895, 505] width 694 height 112
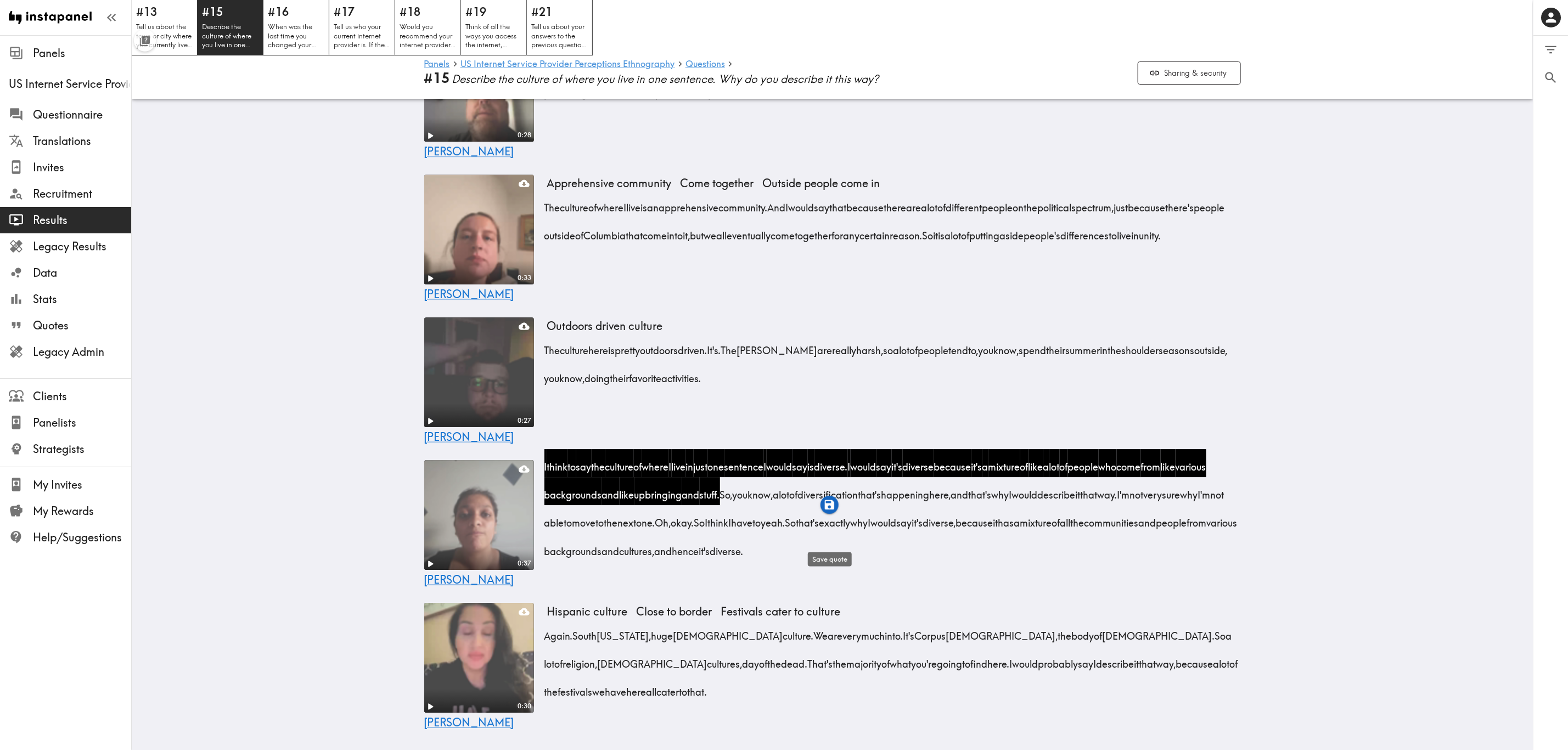
click at [828, 453] on icon "button" at bounding box center [830, 505] width 10 height 10
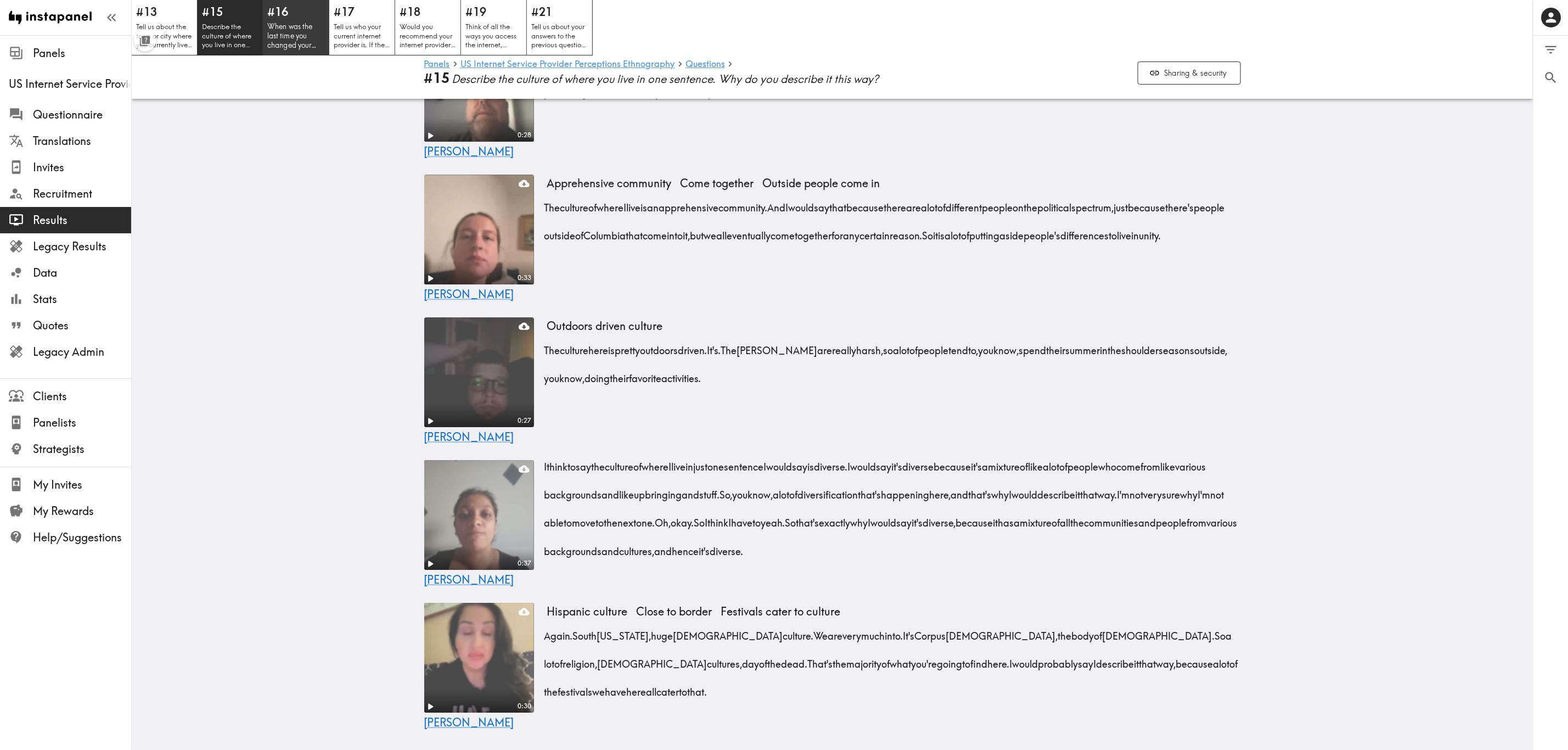
click at [285, 40] on p "When was the last time you changed your internet provider? Tell us as much as y…" at bounding box center [297, 36] width 58 height 28
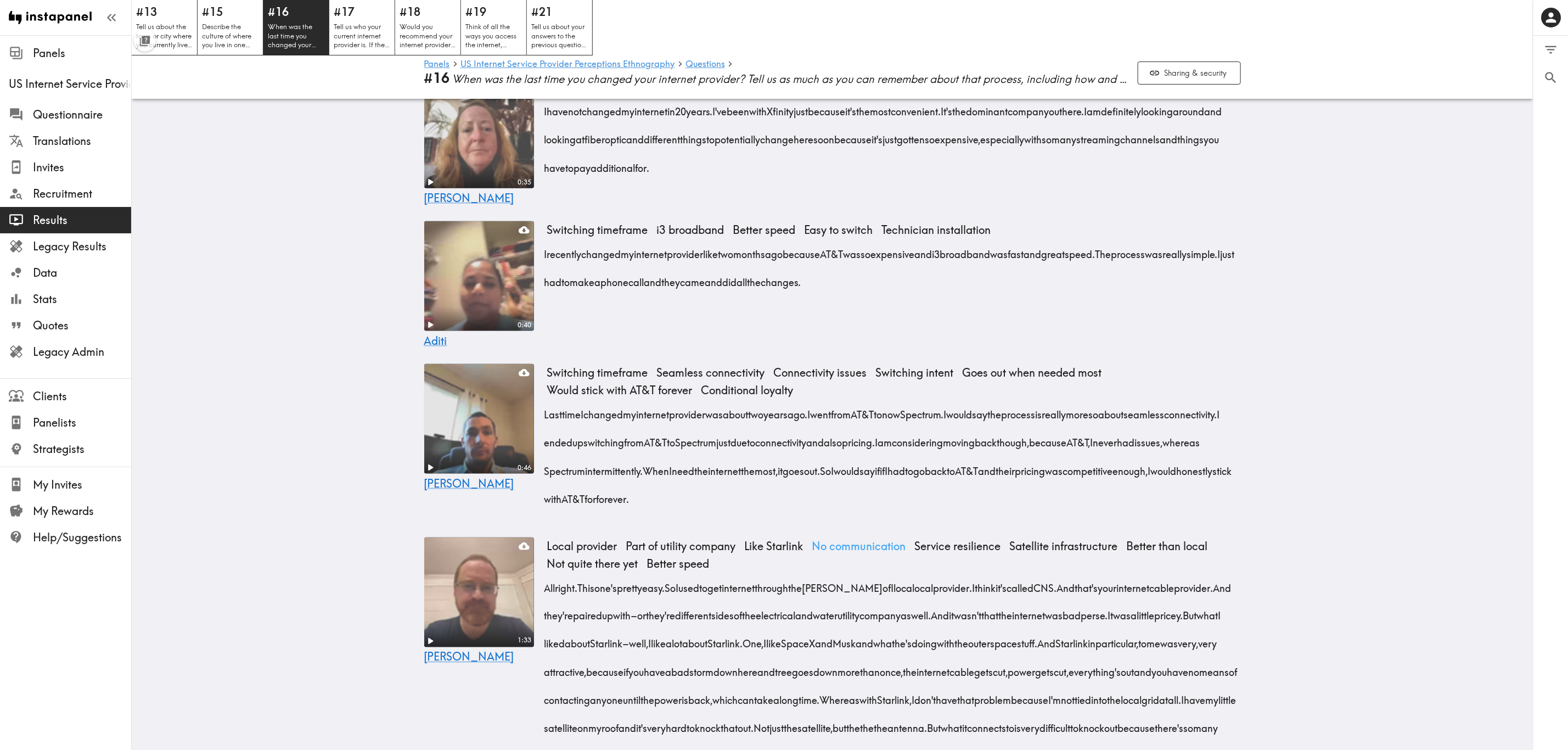
scroll to position [1057, 0]
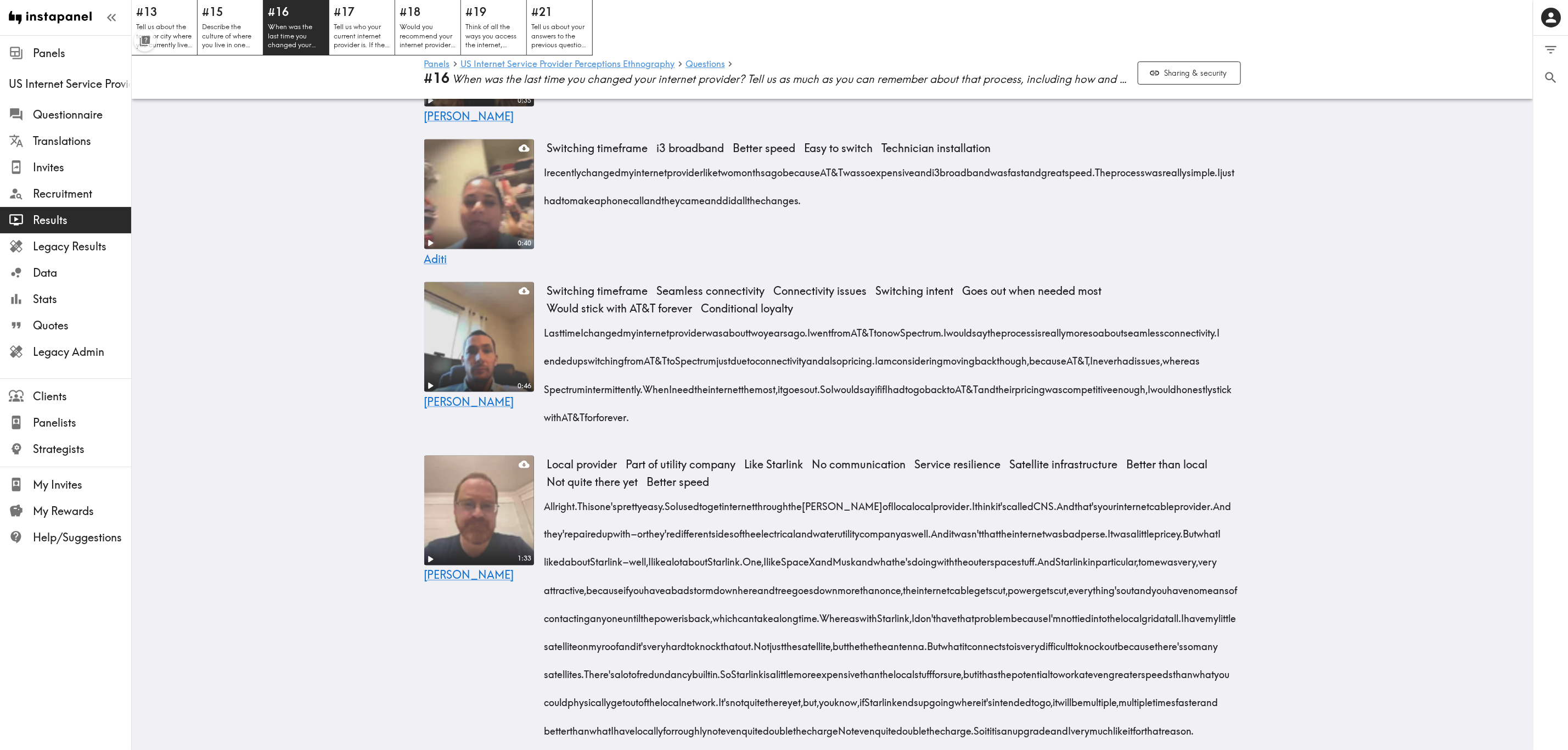
drag, startPoint x: 542, startPoint y: 364, endPoint x: 882, endPoint y: 448, distance: 350.2
click at [882, 428] on div "Last time I changed my internet provider was about two years ago. I went from A…" at bounding box center [895, 371] width 694 height 112
click at [874, 453] on icon "button" at bounding box center [873, 467] width 13 height 13
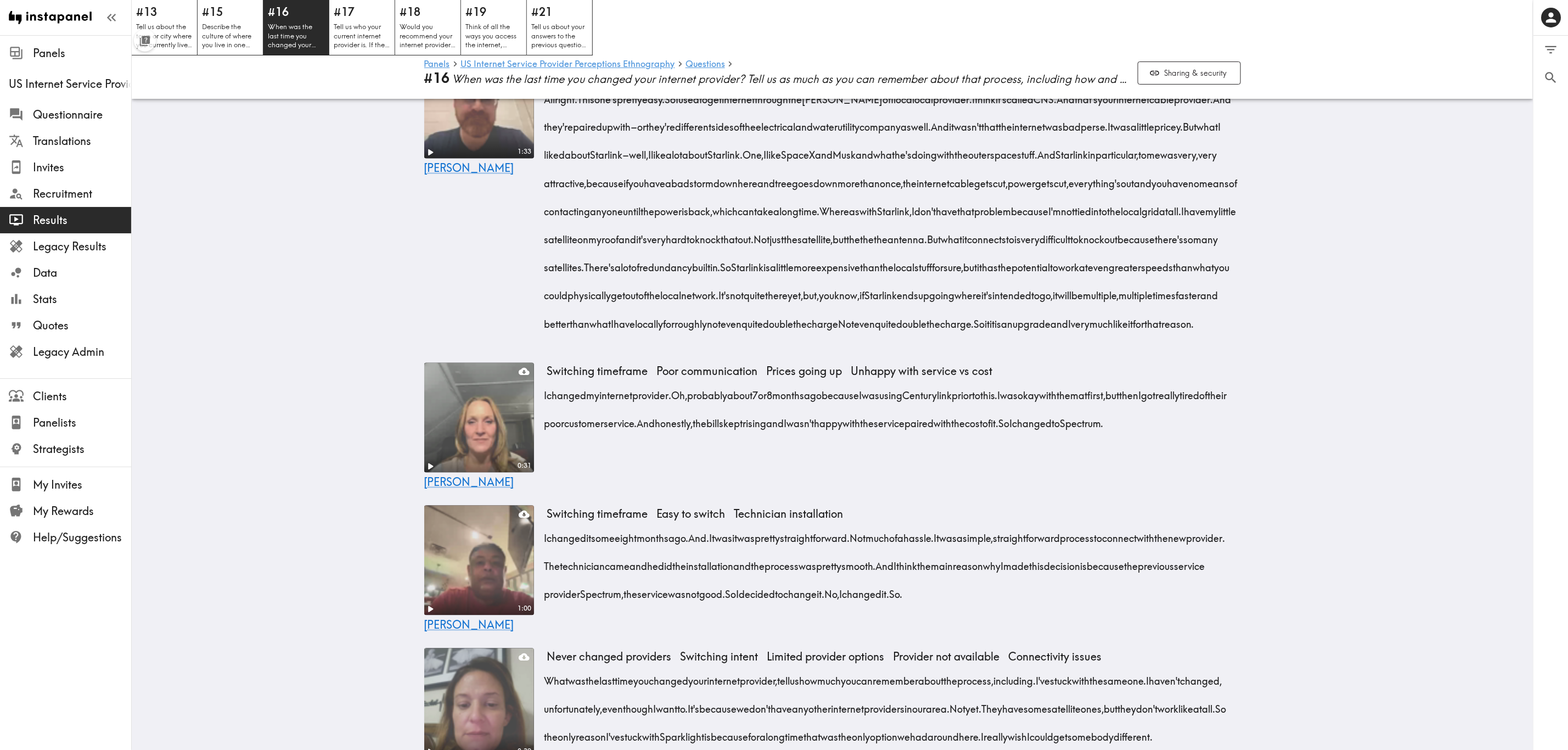
scroll to position [1470, 0]
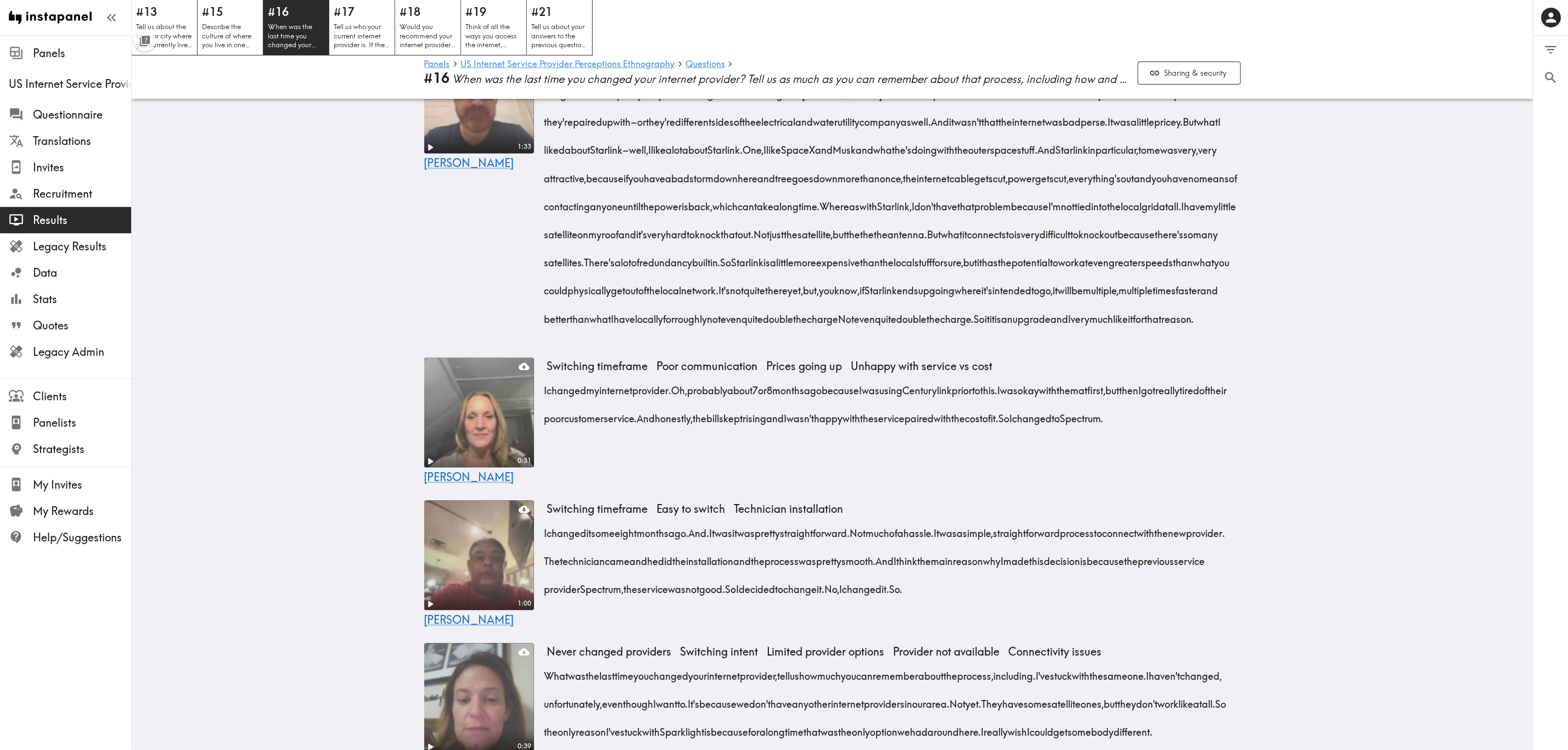
drag, startPoint x: 538, startPoint y: 476, endPoint x: 584, endPoint y: 535, distance: 74.8
click at [584, 429] on div "I changed my internet provider. Oh, probably about 7 or 8 months ago because I …" at bounding box center [895, 401] width 694 height 56
click at [586, 453] on icon "button" at bounding box center [585, 554] width 10 height 10
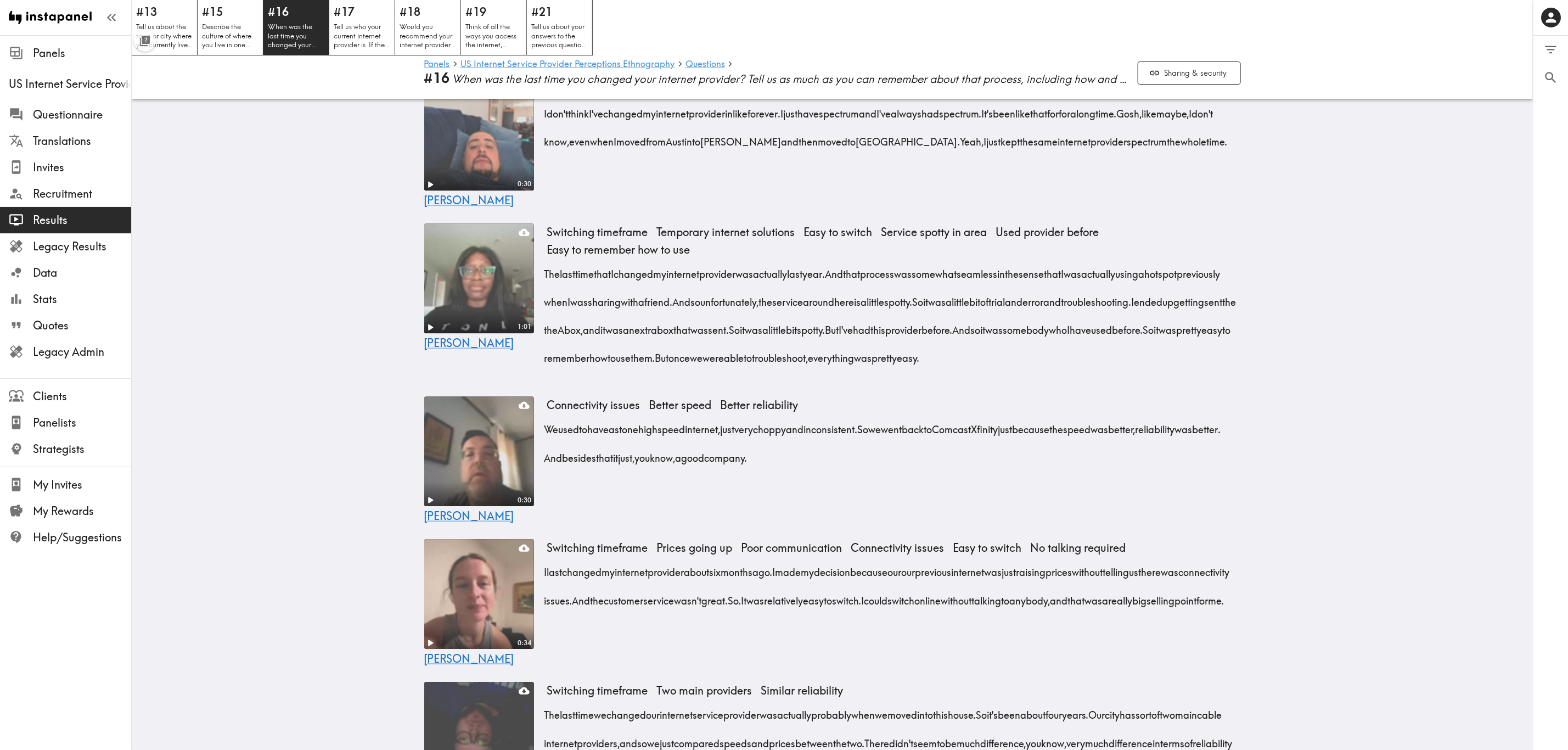
scroll to position [2376, 0]
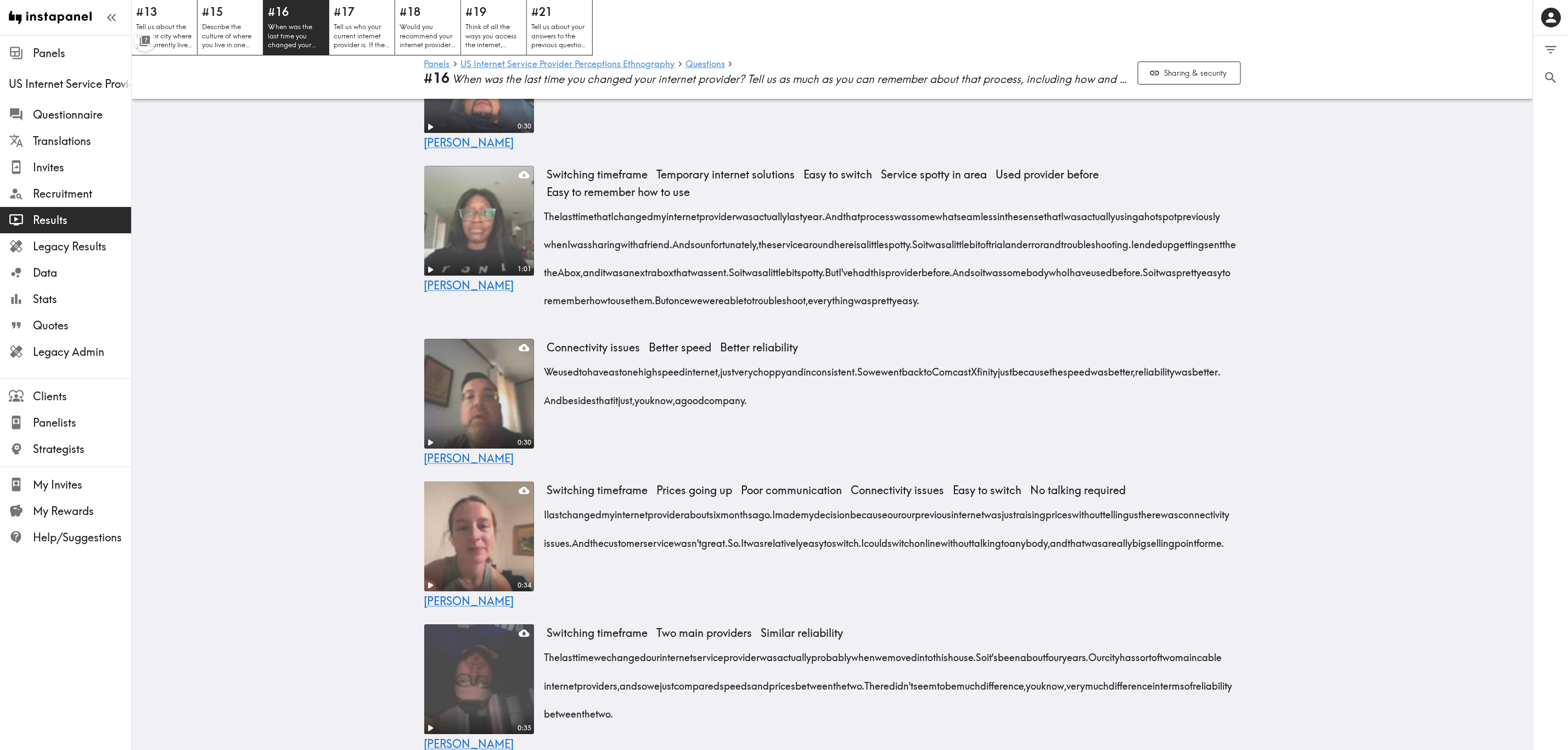
drag, startPoint x: 541, startPoint y: 315, endPoint x: 566, endPoint y: 429, distance: 116.7
click at [566, 311] on div "The last time that I changed my internet provider was actually last year. And t…" at bounding box center [895, 255] width 694 height 112
click at [564, 444] on icon "button" at bounding box center [563, 447] width 10 height 10
click at [353, 42] on p "Tell us who your current internet provider is. If they were a famous character …" at bounding box center [362, 36] width 58 height 28
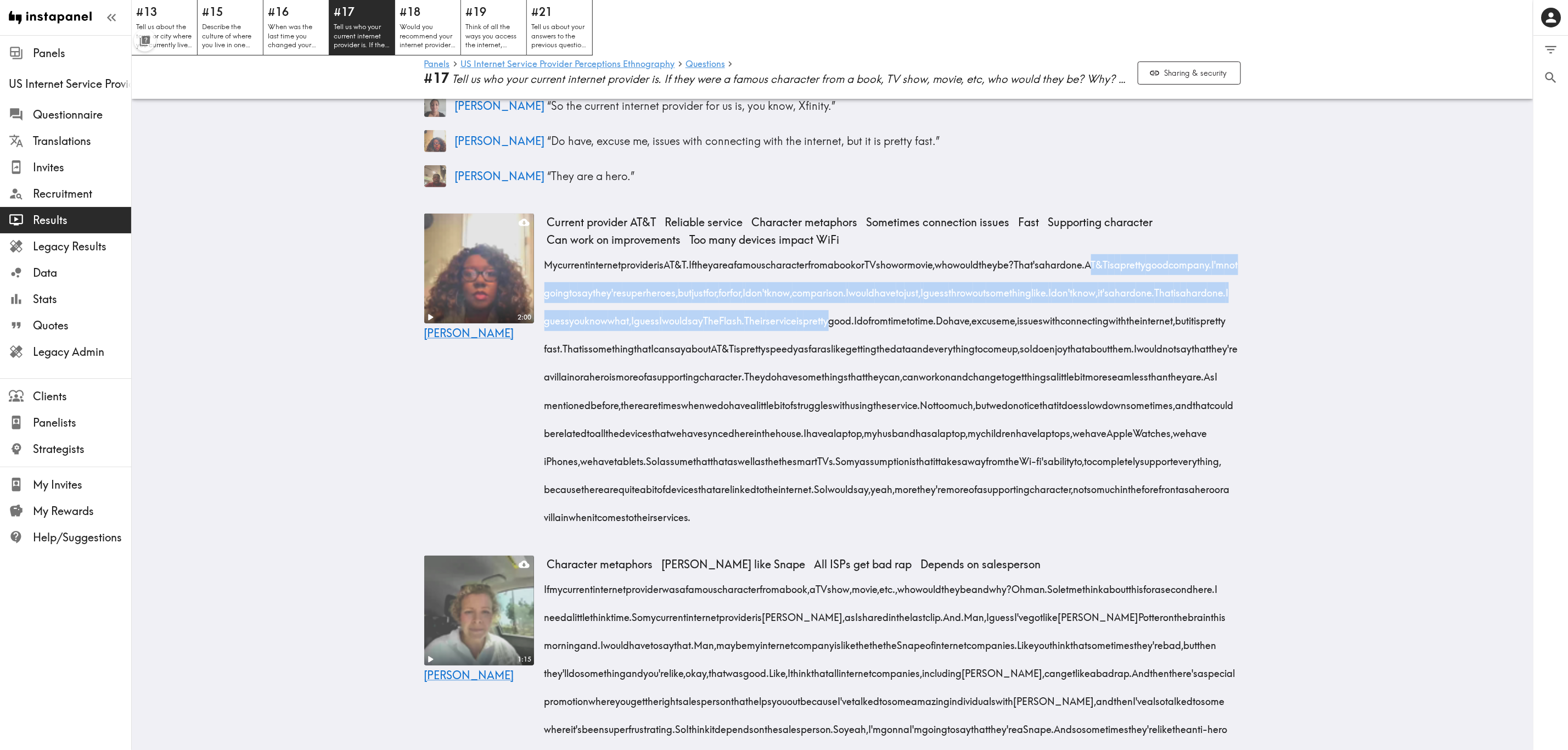
scroll to position [247, 0]
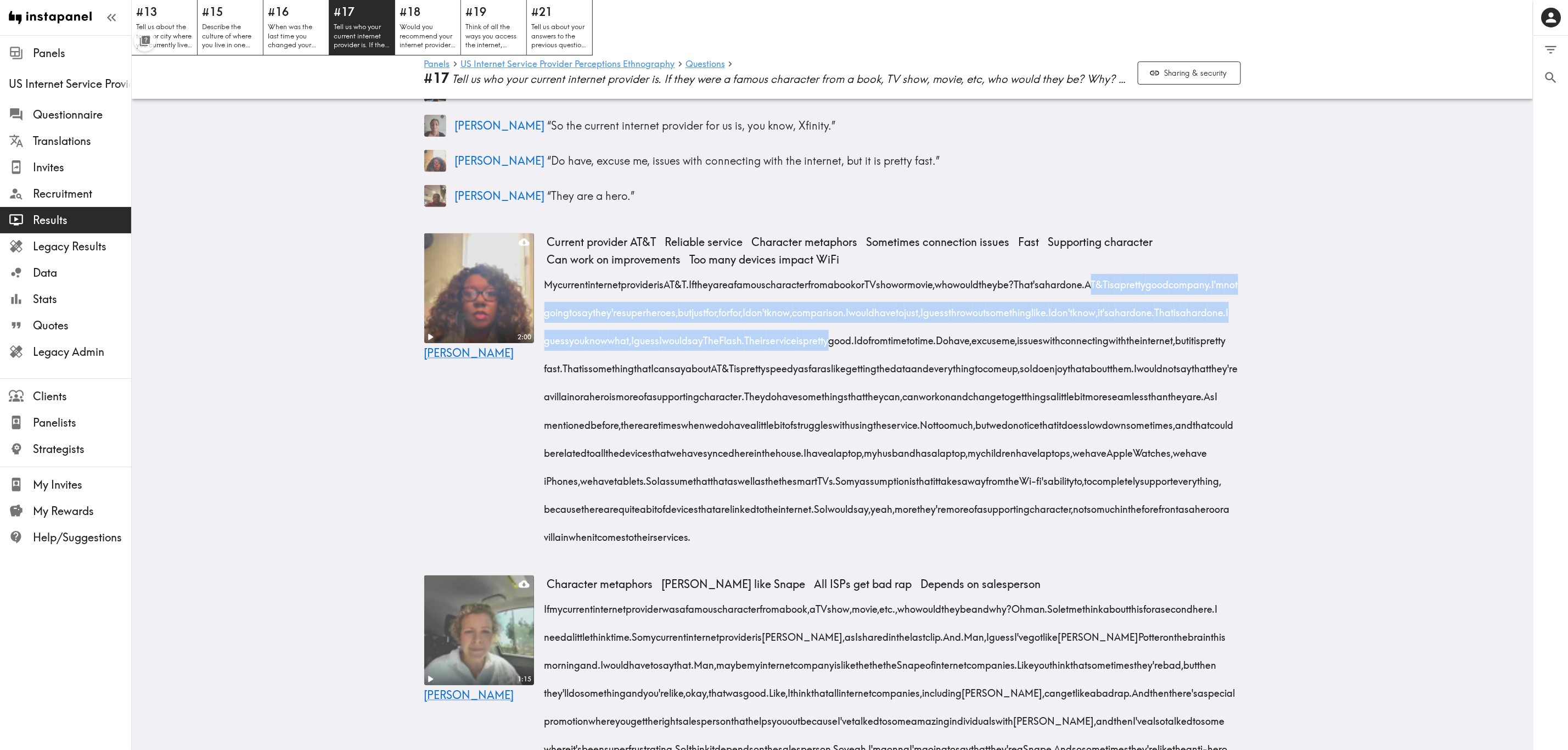
drag, startPoint x: 1156, startPoint y: 274, endPoint x: 1332, endPoint y: 288, distance: 176.6
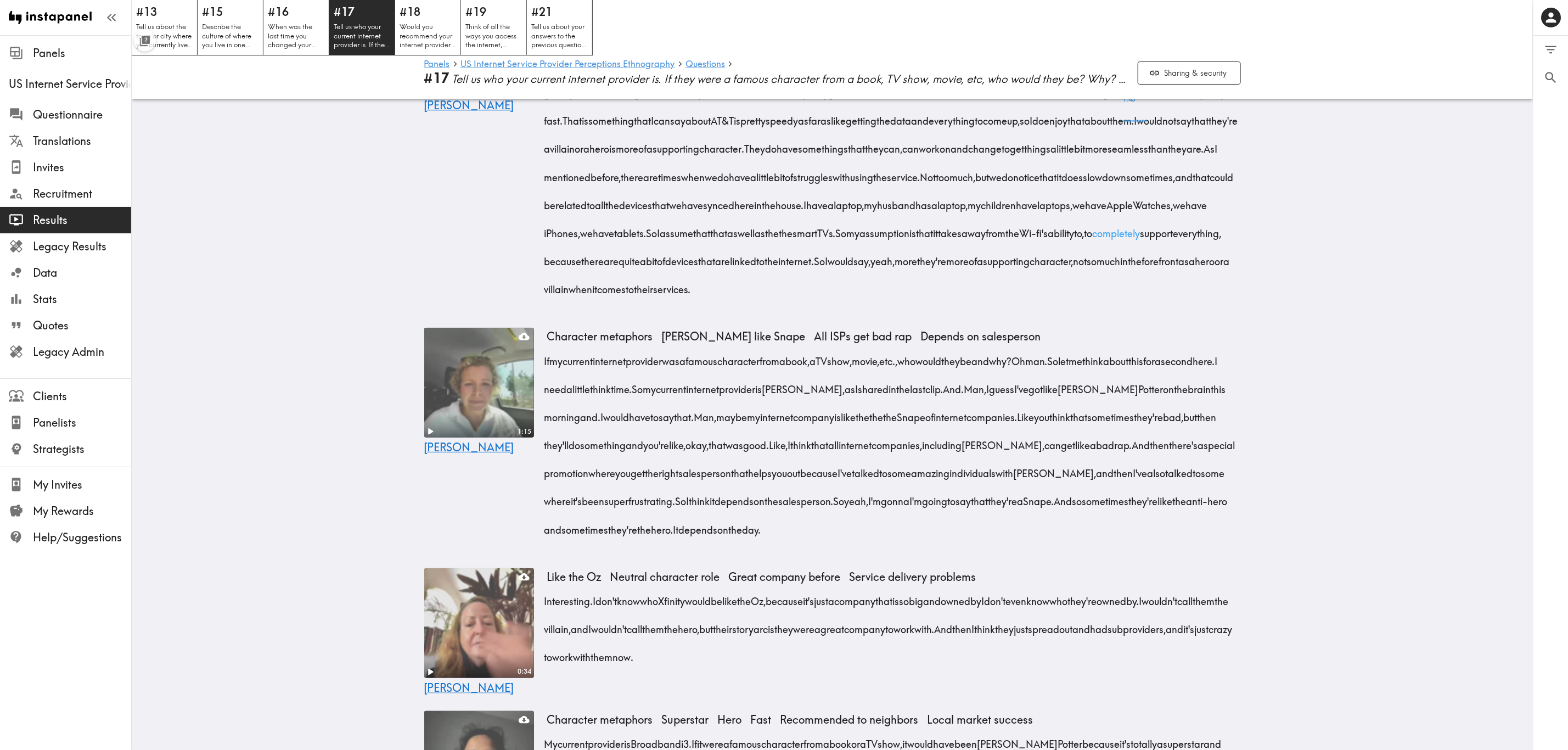
scroll to position [577, 0]
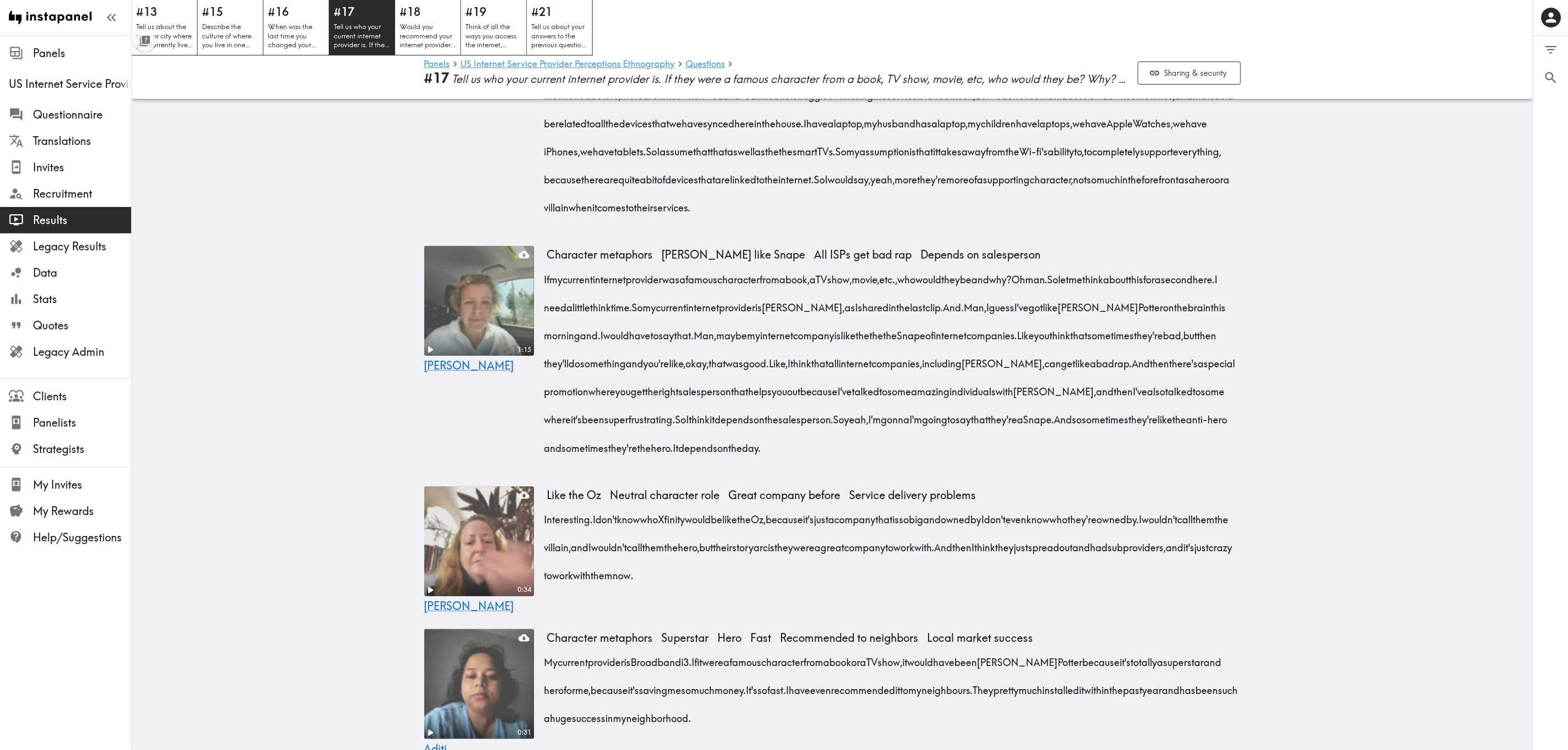
drag, startPoint x: 730, startPoint y: 319, endPoint x: 930, endPoint y: 384, distance: 210.3
click at [930, 384] on div "If my current internet provider was a famous character from a book, a TV show, …" at bounding box center [895, 359] width 694 height 196
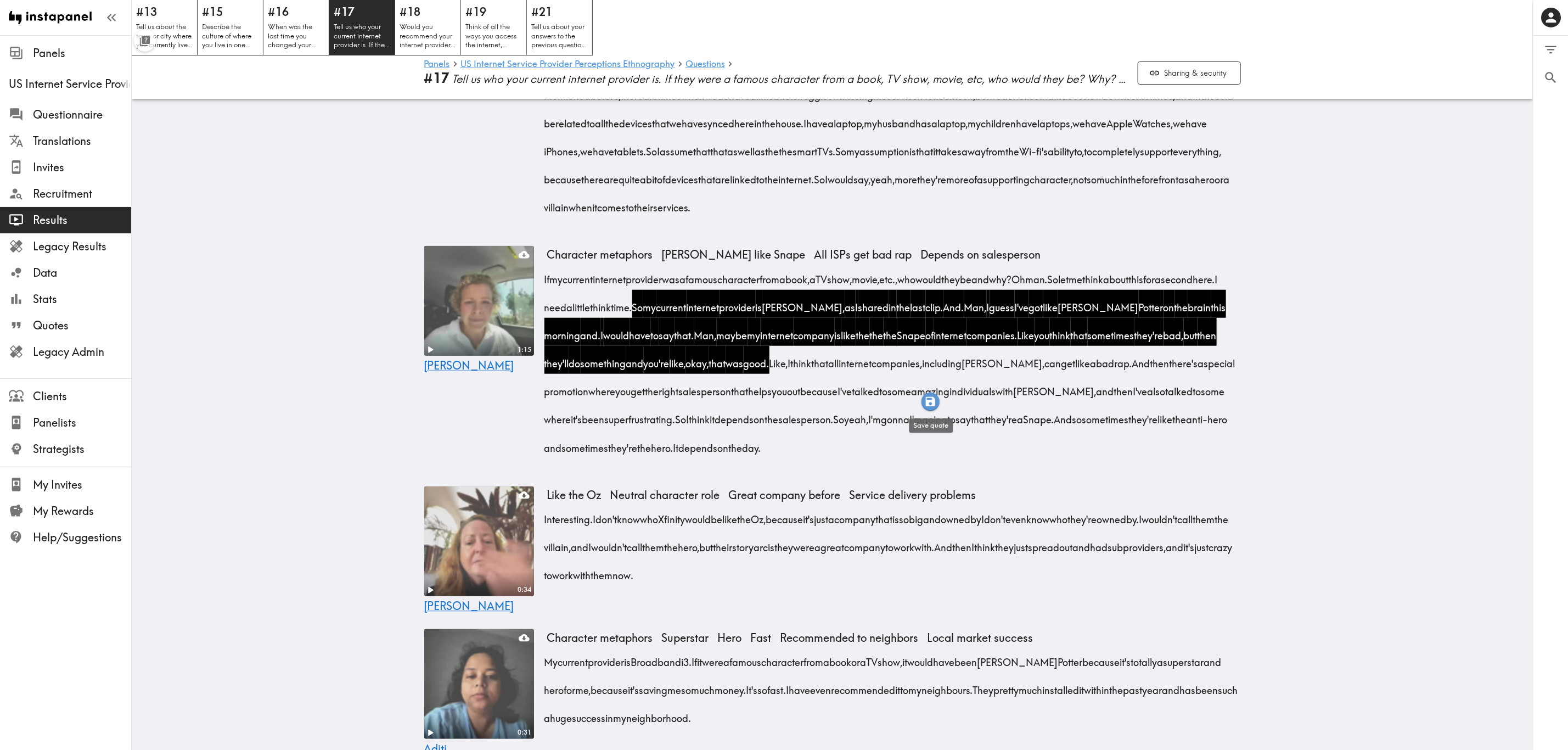
click at [932, 396] on icon "button" at bounding box center [930, 401] width 13 height 13
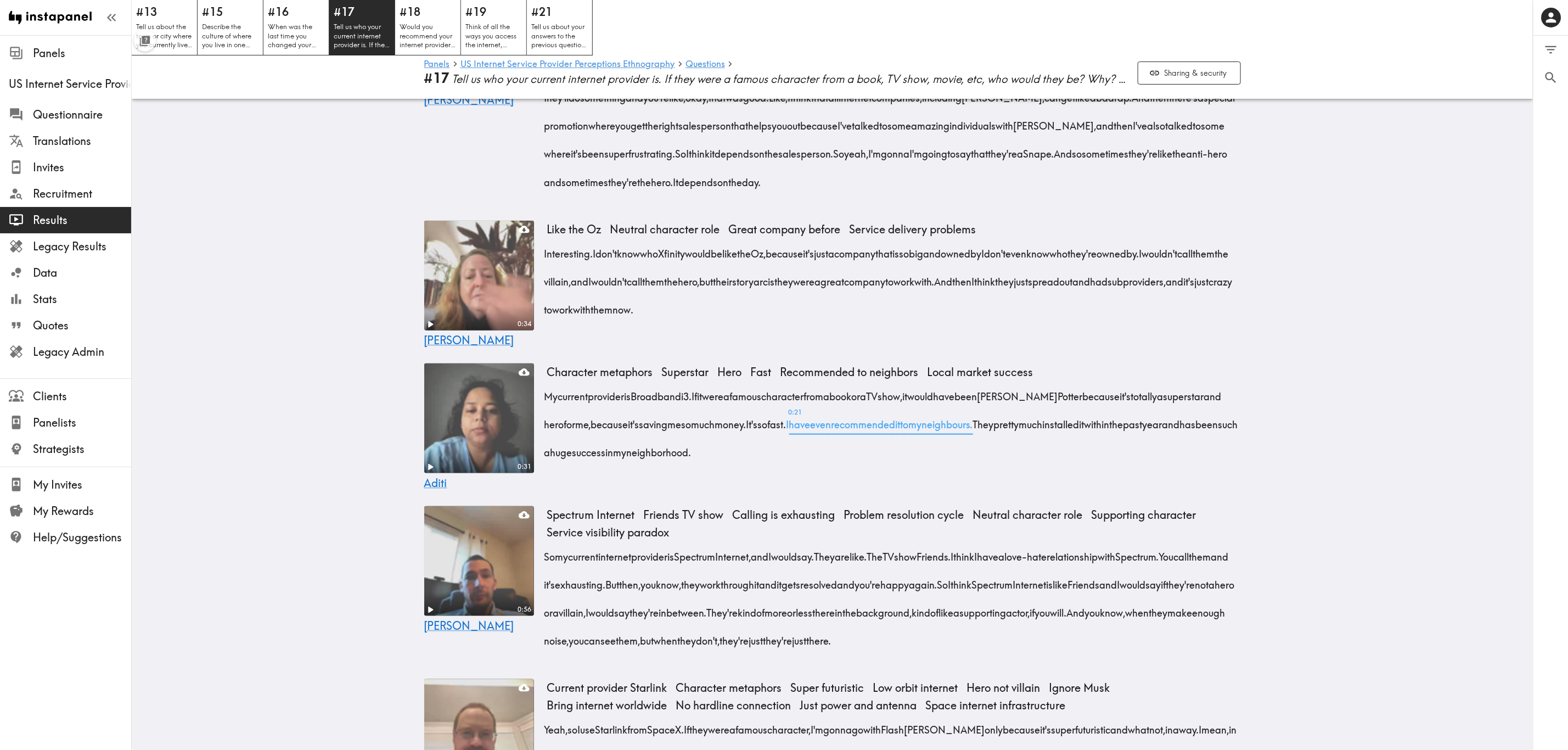
scroll to position [989, 0]
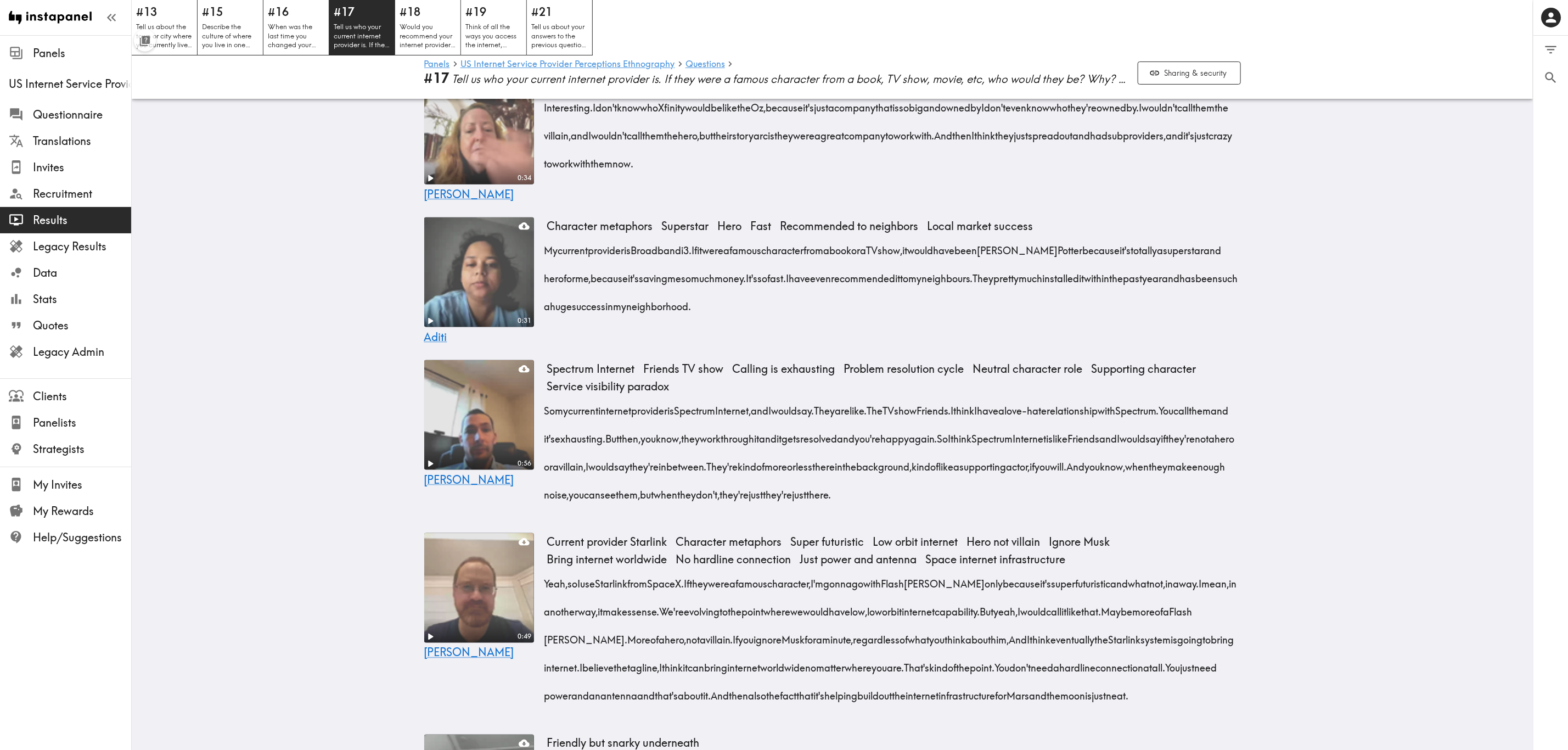
drag, startPoint x: 544, startPoint y: 430, endPoint x: 920, endPoint y: 484, distance: 379.9
click at [920, 453] on div "So my current internet provider is Spectrum Internet, and I would say. They are…" at bounding box center [895, 449] width 694 height 112
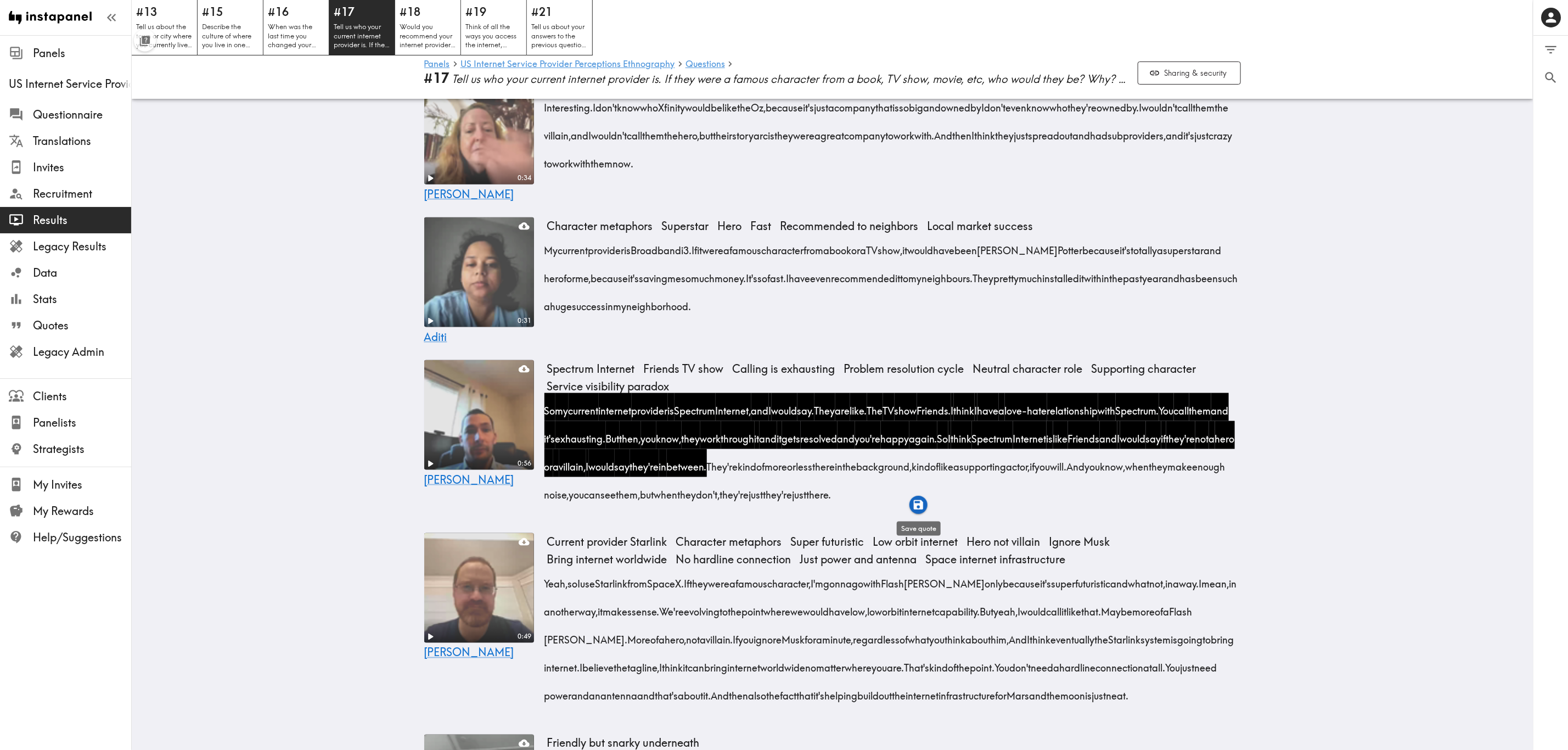
click at [915, 453] on icon "button" at bounding box center [919, 505] width 10 height 10
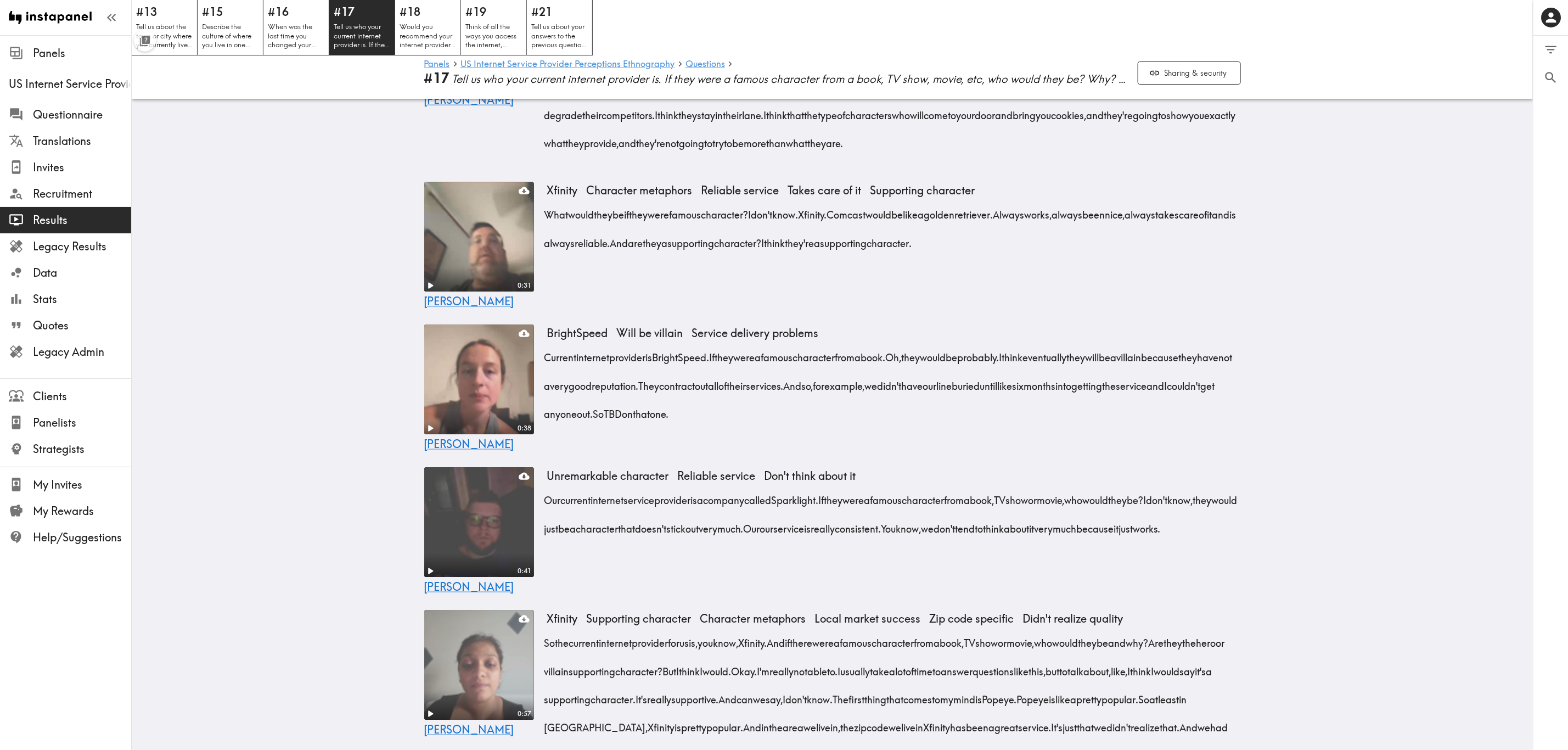
scroll to position [2471, 0]
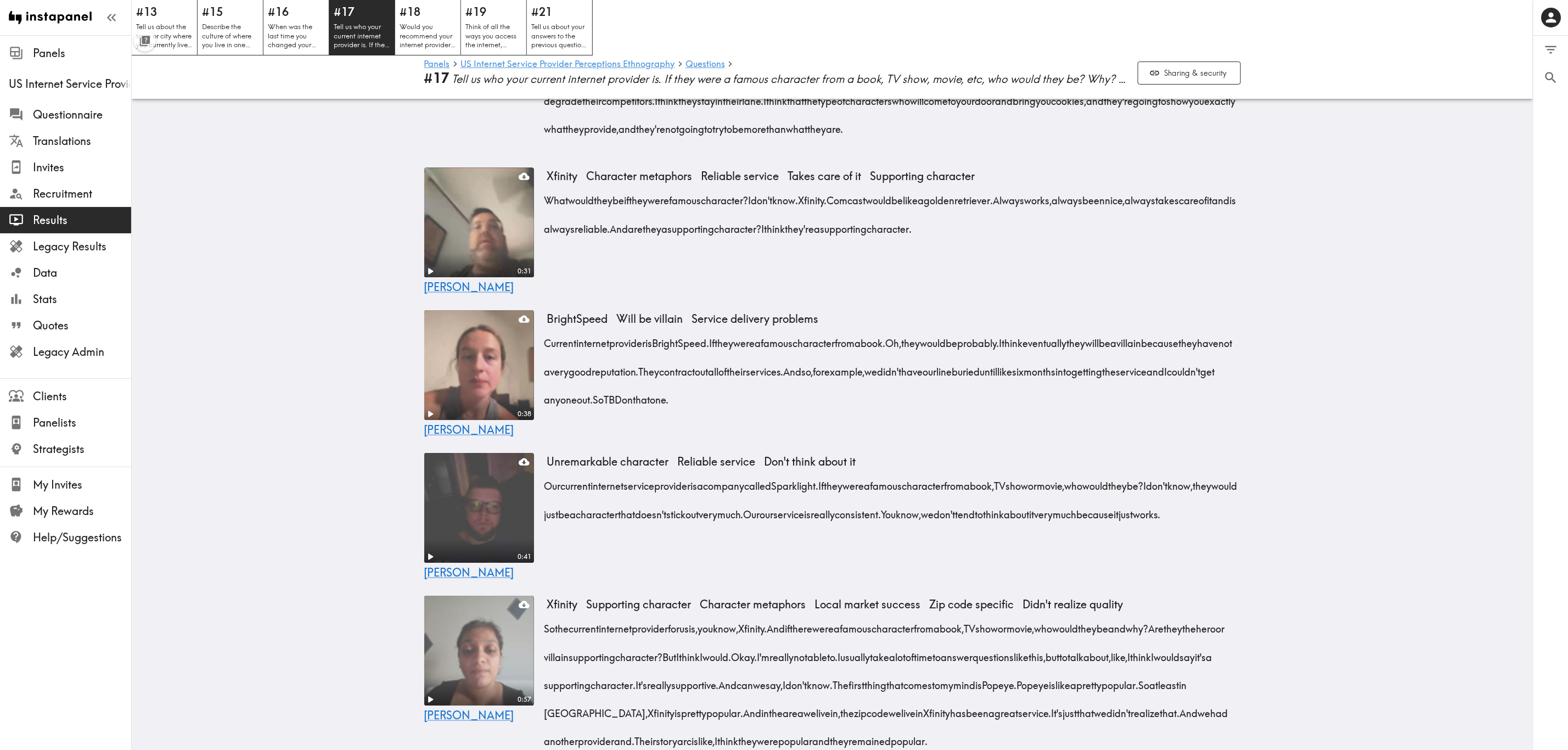
drag, startPoint x: 540, startPoint y: 400, endPoint x: 774, endPoint y: 462, distance: 242.1
click at [774, 410] on div "Current internet provider is BrightSpeed. If they were a famous character from …" at bounding box center [895, 368] width 694 height 85
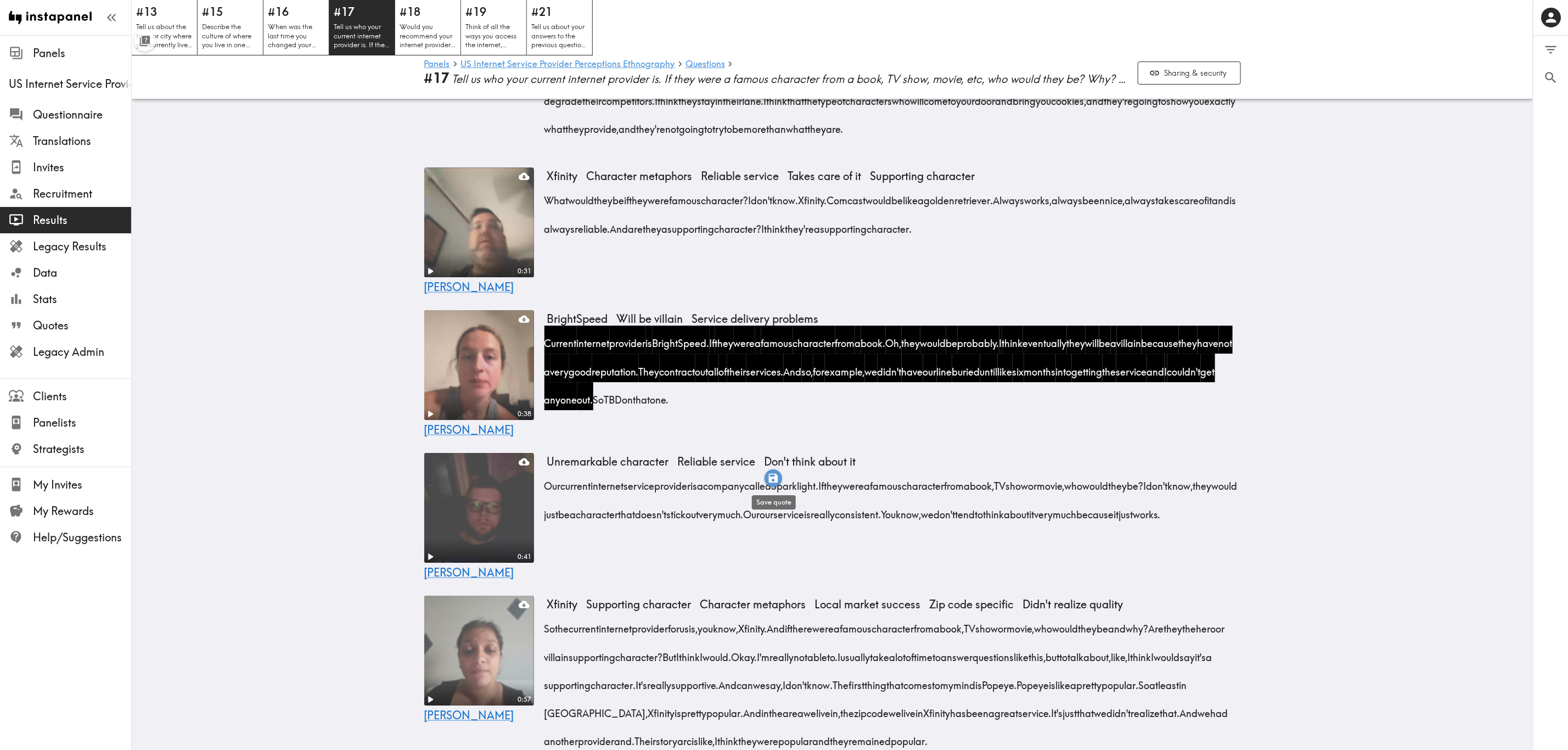
click at [776, 453] on icon "button" at bounding box center [774, 478] width 10 height 10
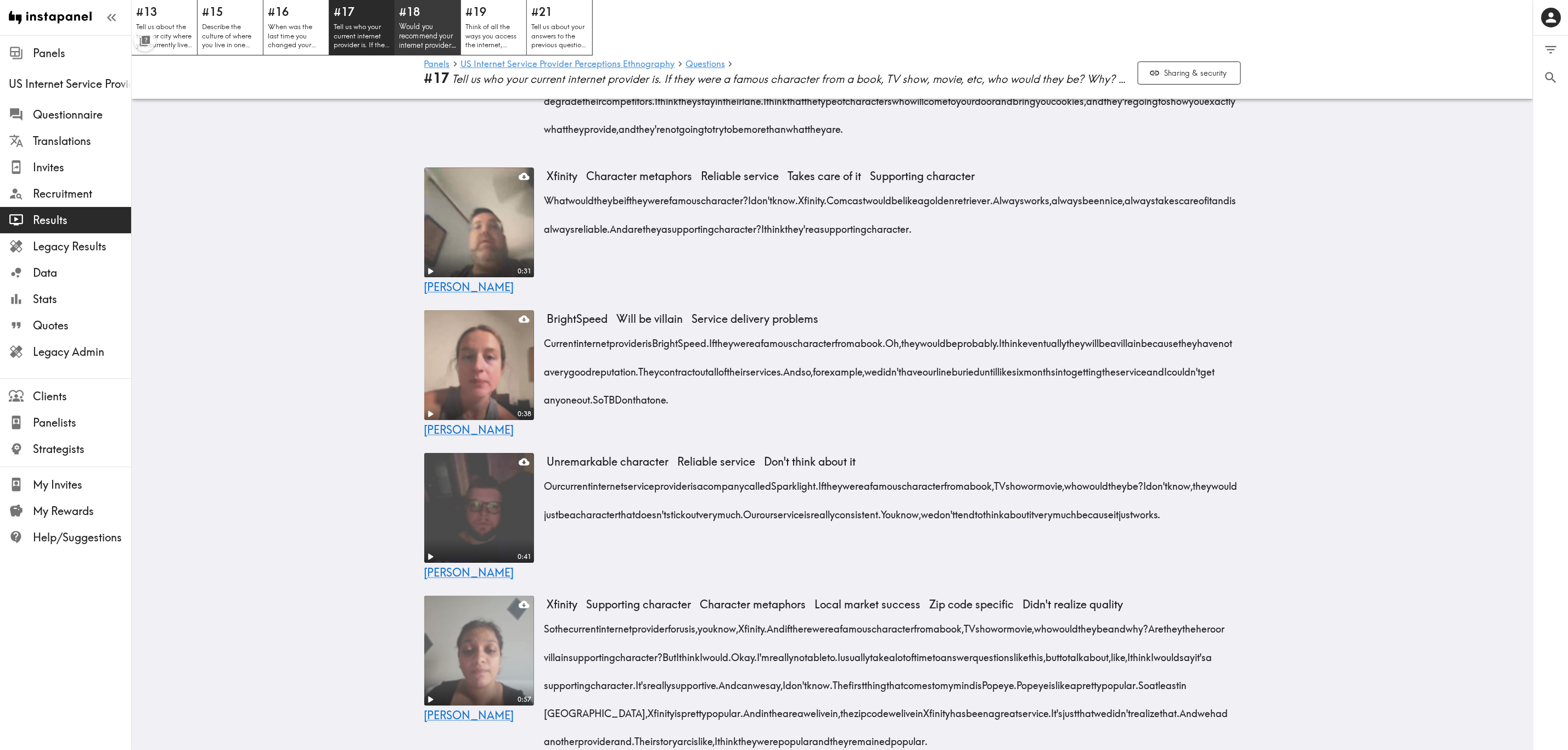
click at [433, 15] on h5 "#18" at bounding box center [428, 12] width 58 height 15
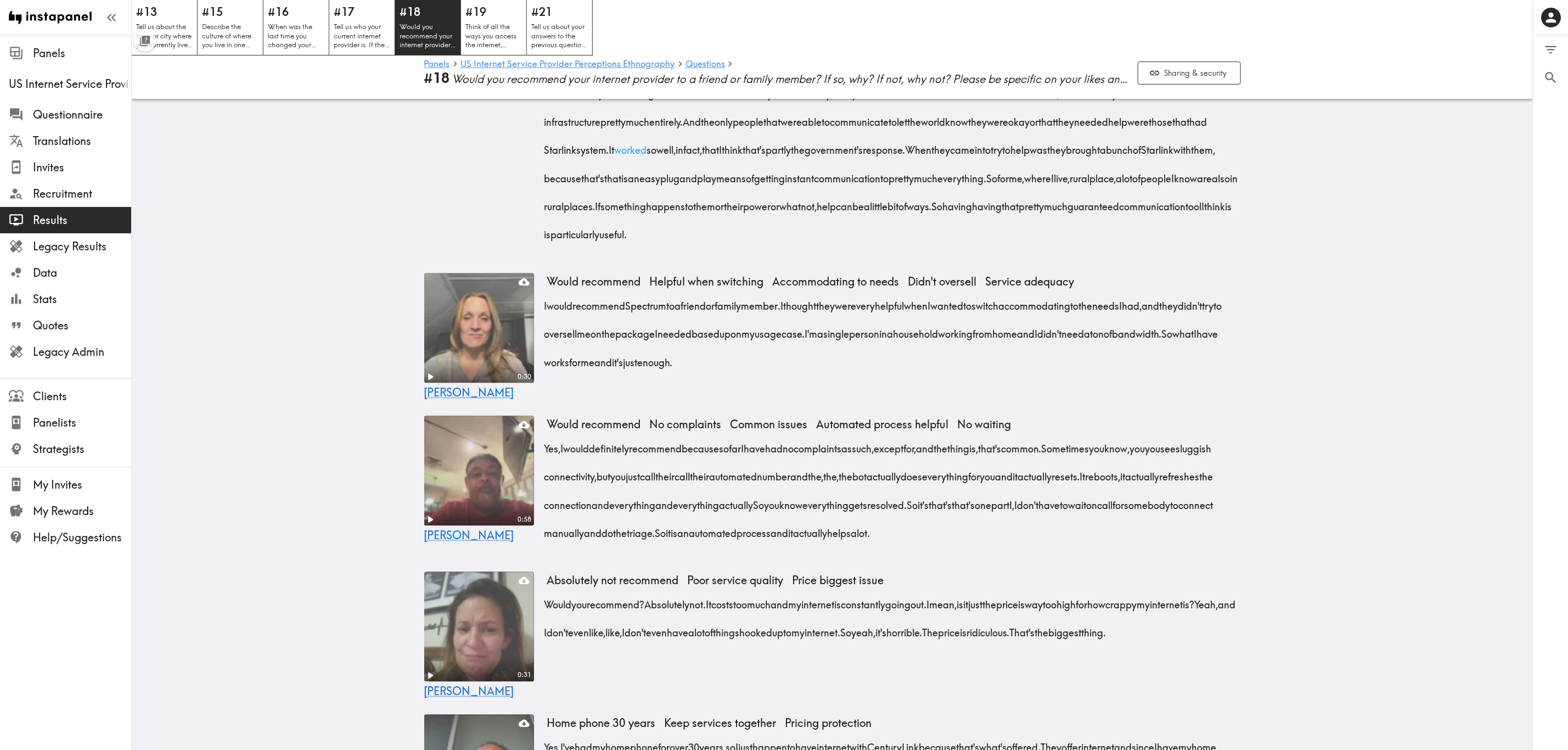
scroll to position [1716, 0]
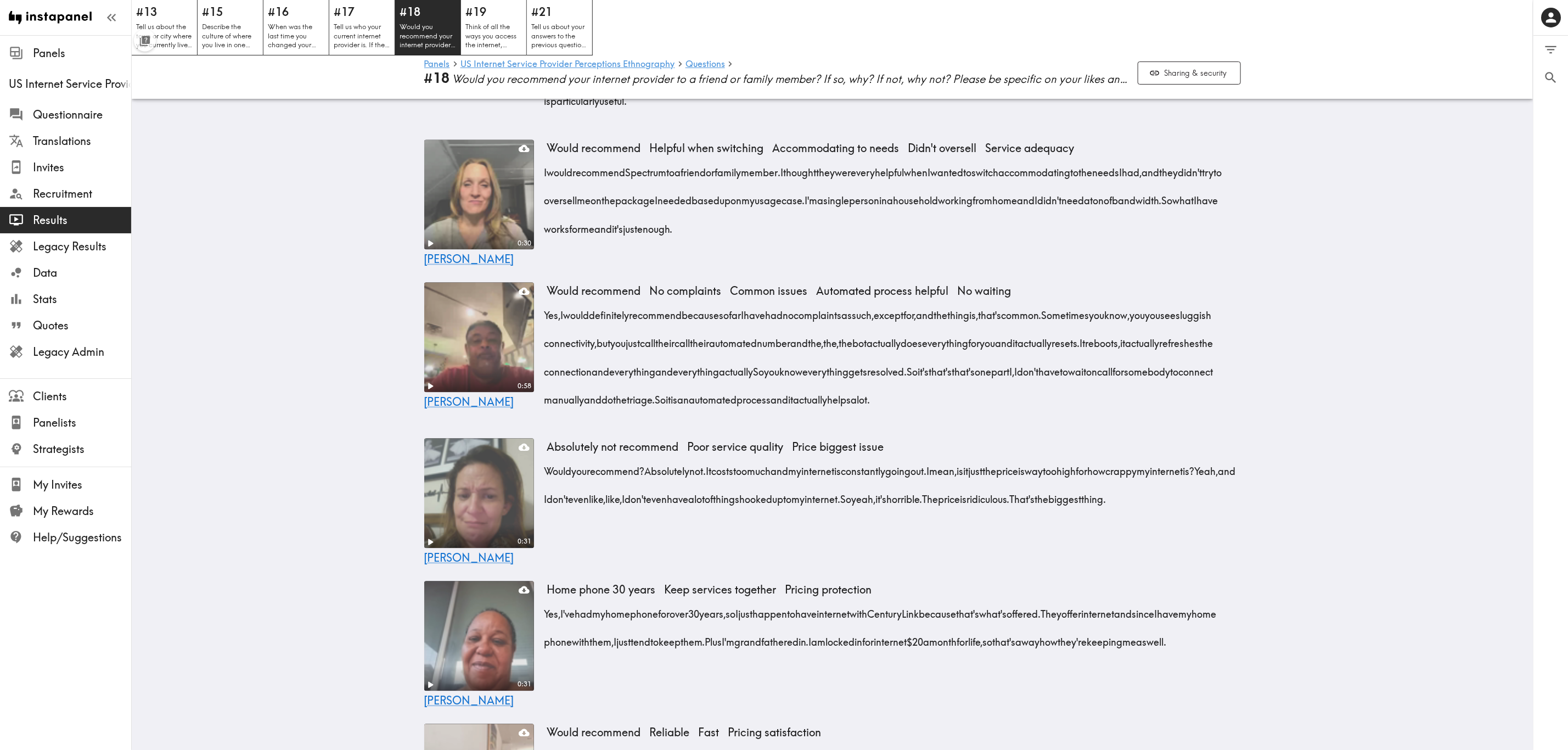
drag, startPoint x: 541, startPoint y: 405, endPoint x: 1072, endPoint y: 457, distance: 533.5
click at [948, 410] on div "Yes, I would definitely recommend because so far I have had no complaints as su…" at bounding box center [895, 354] width 694 height 112
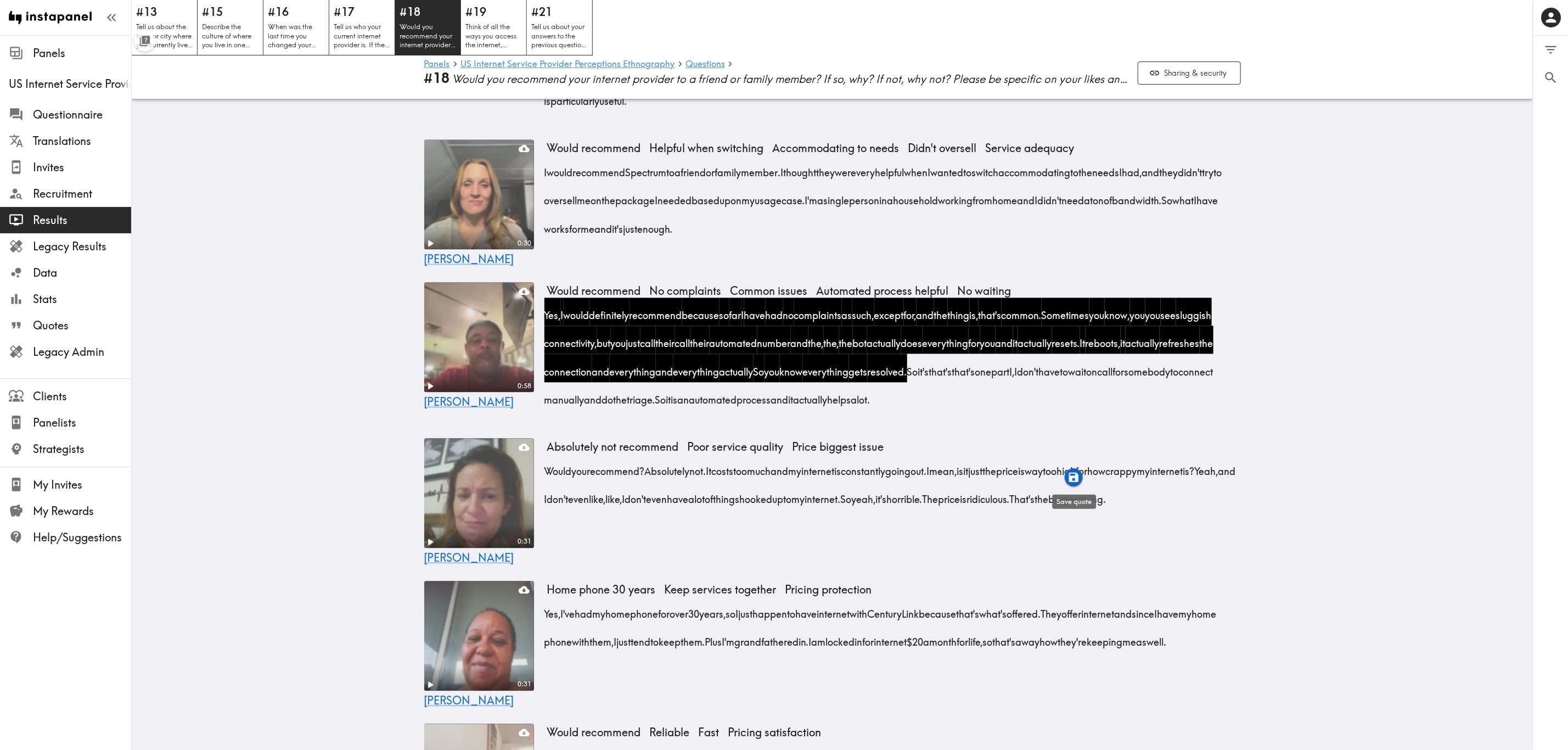
click at [948, 453] on icon "button" at bounding box center [1073, 477] width 13 height 13
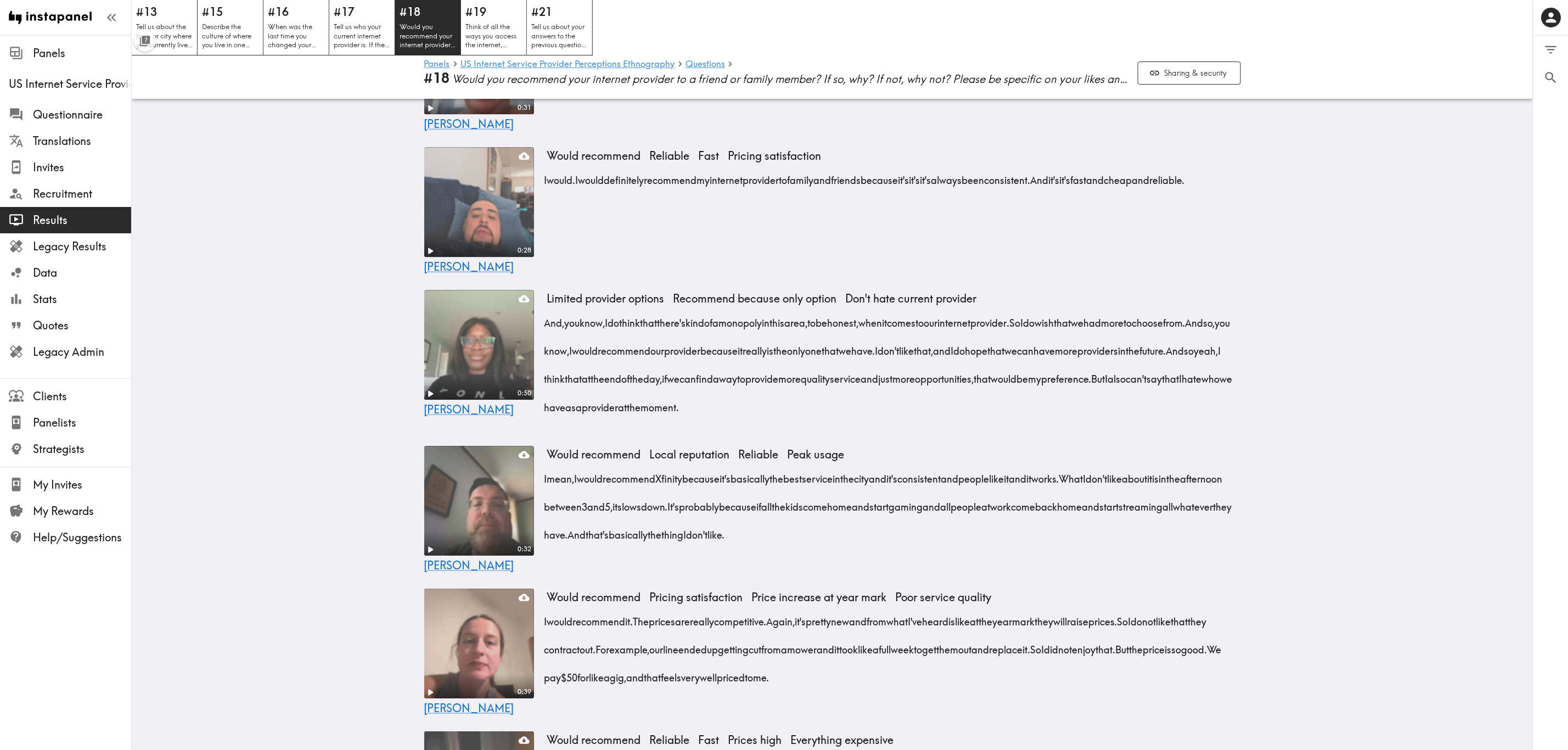
scroll to position [2376, 0]
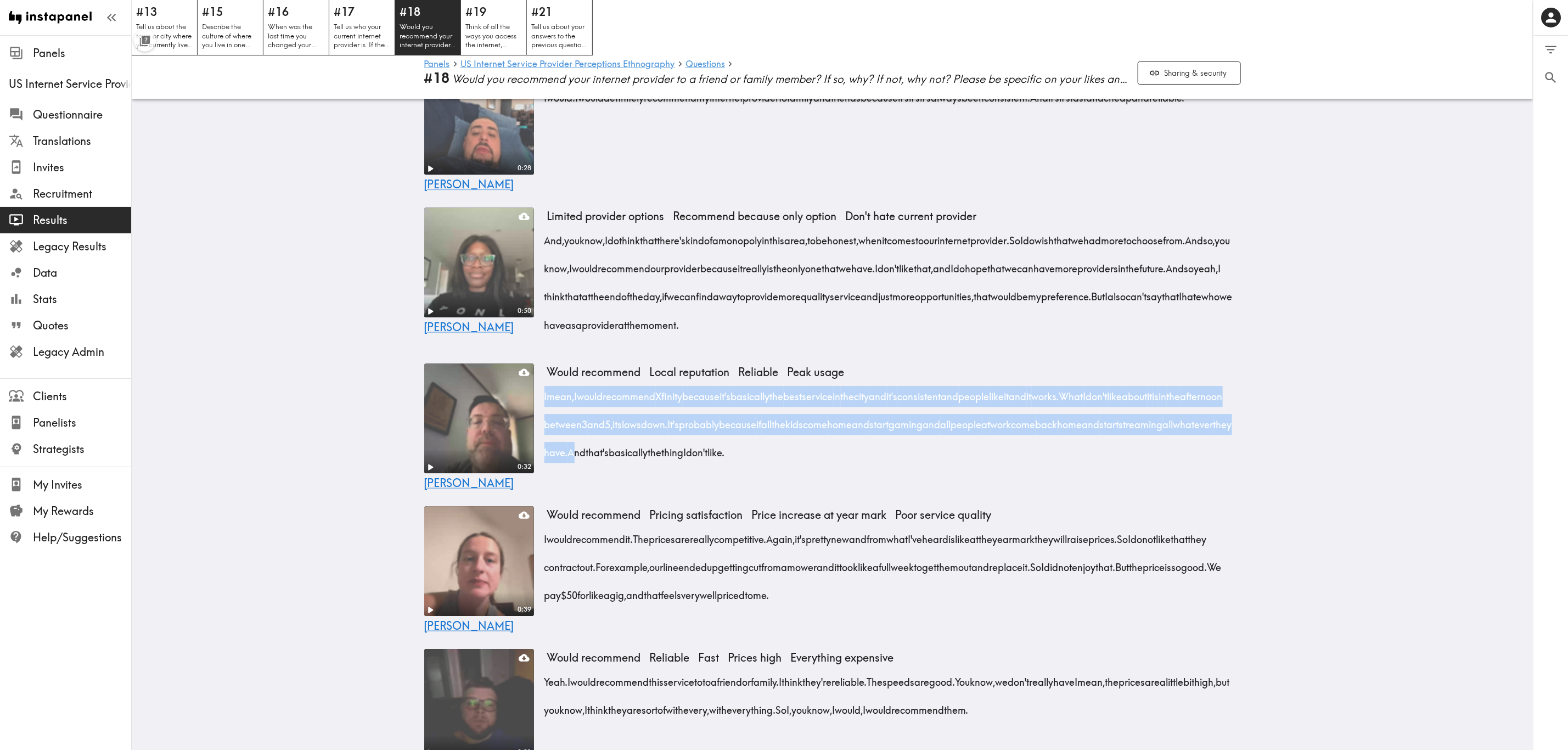
drag, startPoint x: 539, startPoint y: 481, endPoint x: 733, endPoint y: 539, distance: 202.5
click at [733, 453] on div "I mean, I would recommend Xfinity because it's basically the best service in th…" at bounding box center [895, 421] width 694 height 85
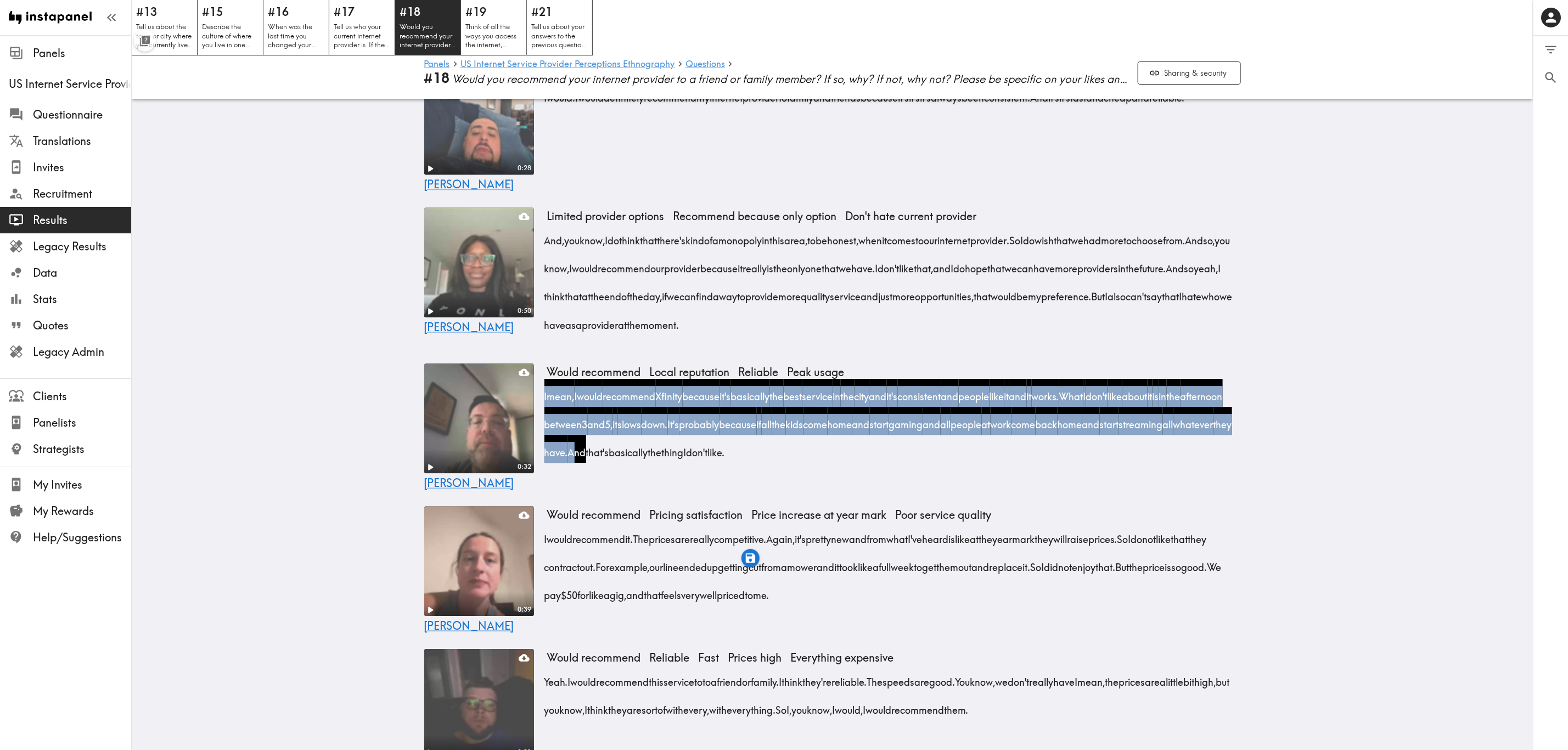
click at [720, 453] on div "Would recommend Local reputation Reliable Peak usage I mean, I would recommend …" at bounding box center [895, 427] width 694 height 128
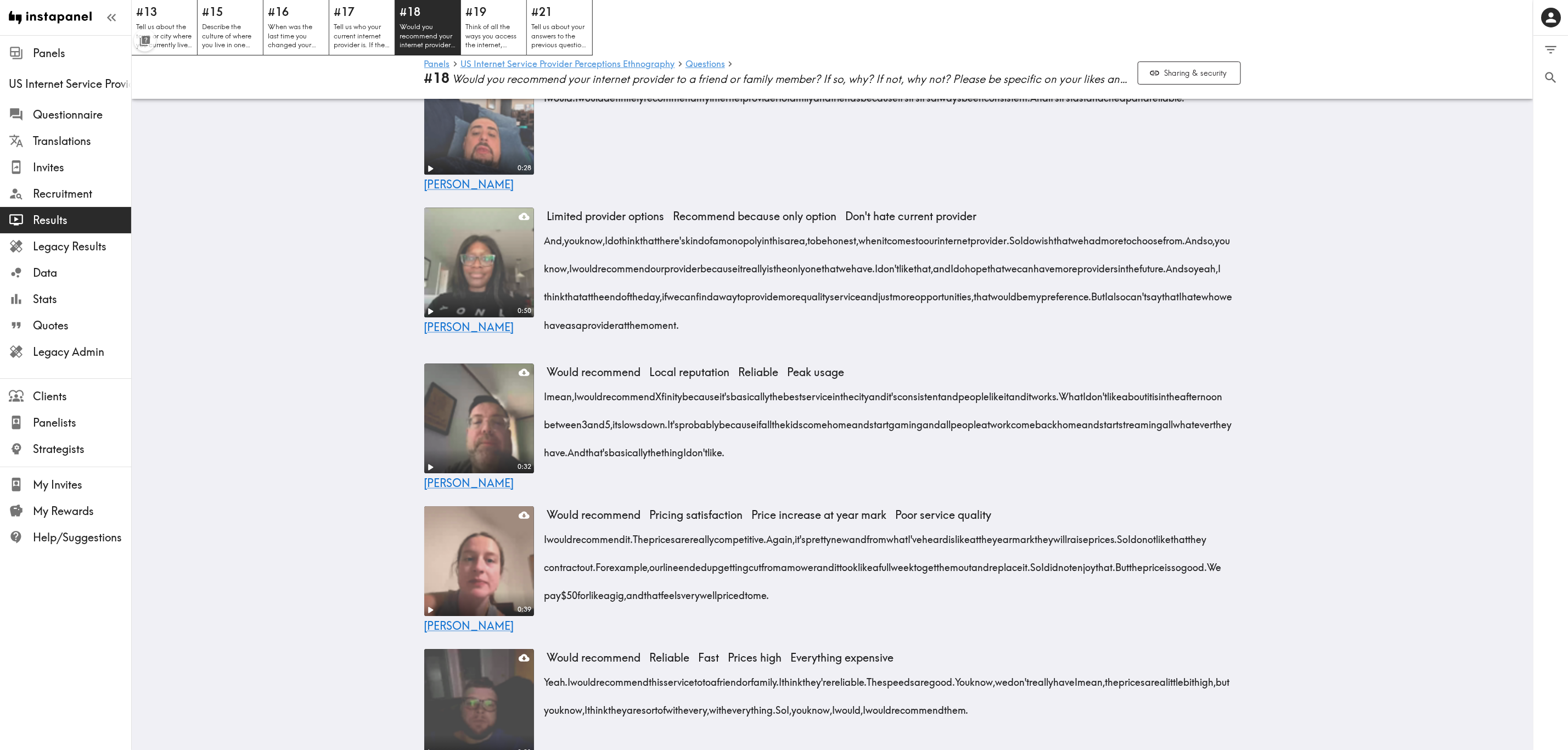
drag, startPoint x: 542, startPoint y: 480, endPoint x: 729, endPoint y: 540, distance: 196.4
click at [729, 453] on div "I mean, I would recommend Xfinity because it's basically the best service in th…" at bounding box center [895, 421] width 694 height 85
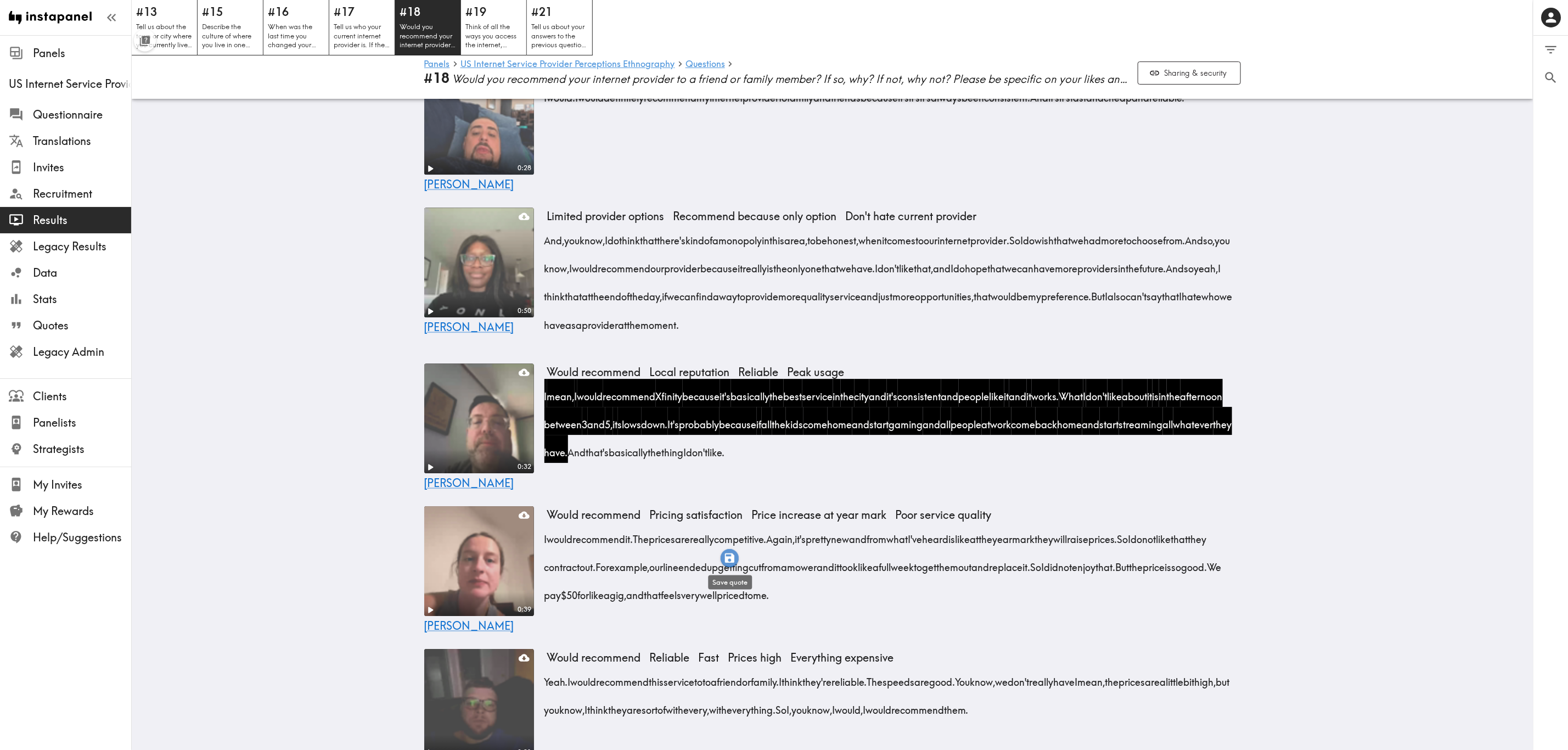
click at [731, 453] on icon "button" at bounding box center [730, 559] width 10 height 10
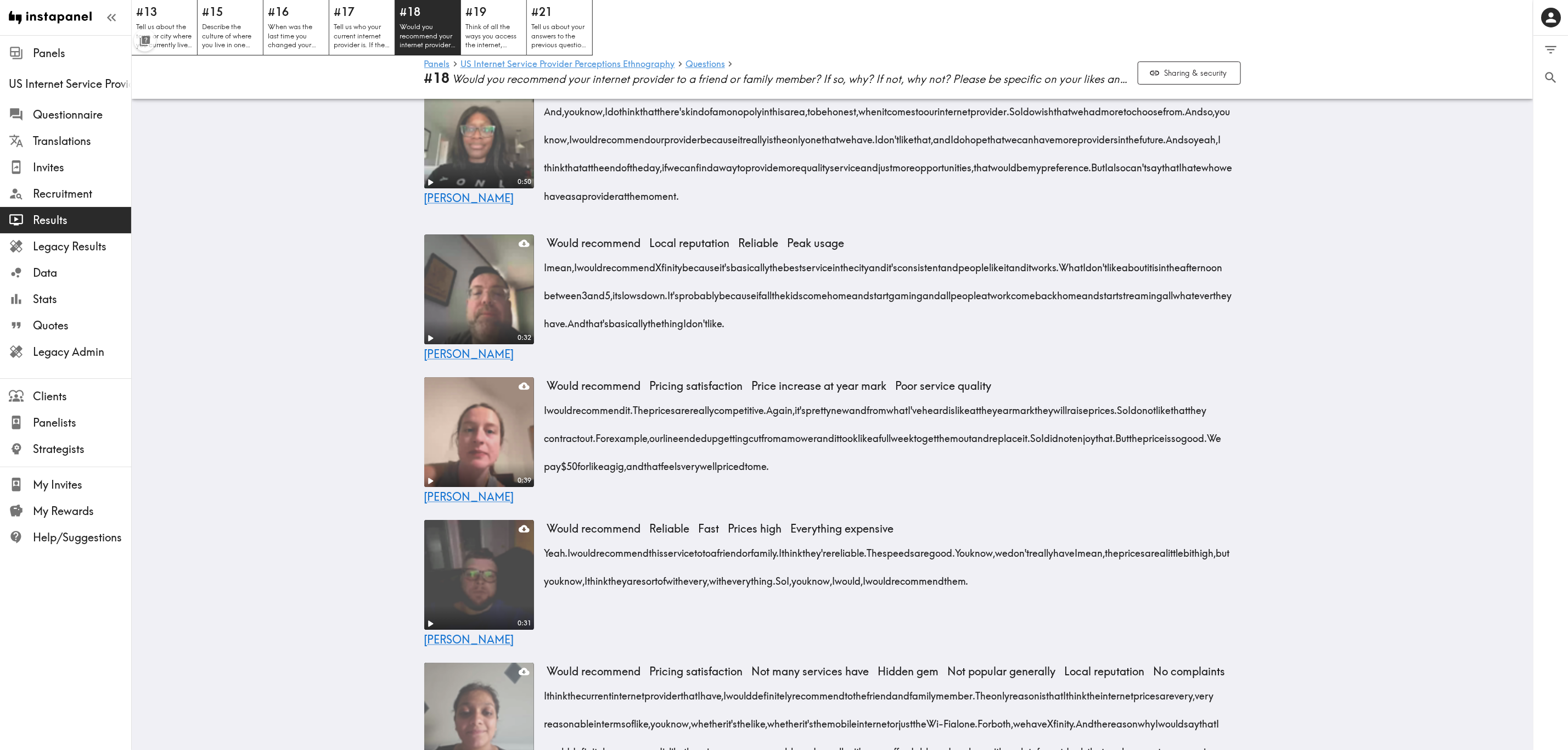
scroll to position [2623, 0]
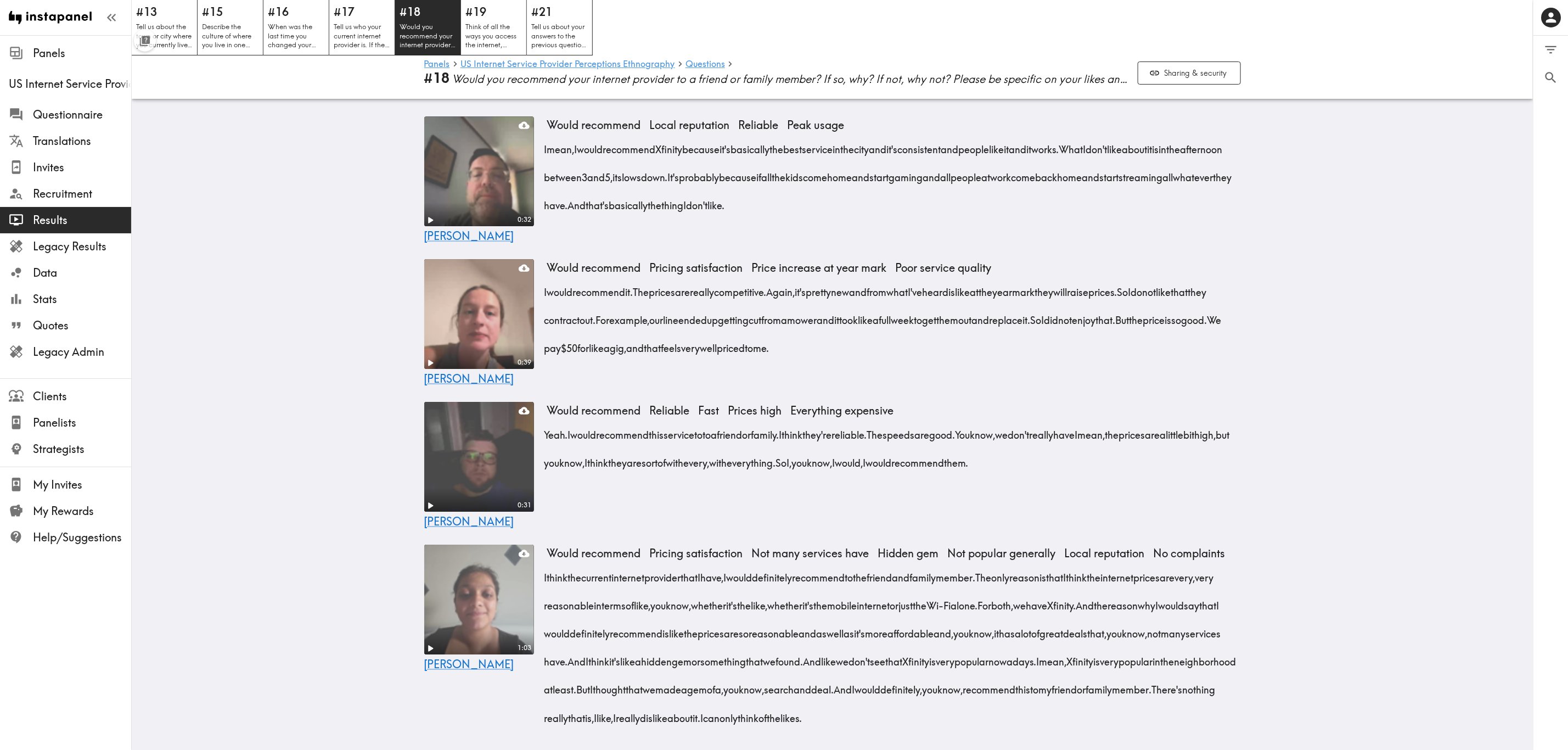
drag, startPoint x: 537, startPoint y: 376, endPoint x: 974, endPoint y: 447, distance: 442.7
click at [948, 372] on div "Would recommend Pricing satisfaction Price increase at year mark Poor service q…" at bounding box center [895, 315] width 694 height 112
click at [948, 387] on div "Would recommend Pricing satisfaction Price increase at year mark Poor service q…" at bounding box center [895, 323] width 694 height 128
drag, startPoint x: 540, startPoint y: 375, endPoint x: 975, endPoint y: 432, distance: 438.7
click at [948, 360] on div "I would recommend it. The prices are really competitive. Again, it's pretty new…" at bounding box center [895, 317] width 694 height 85
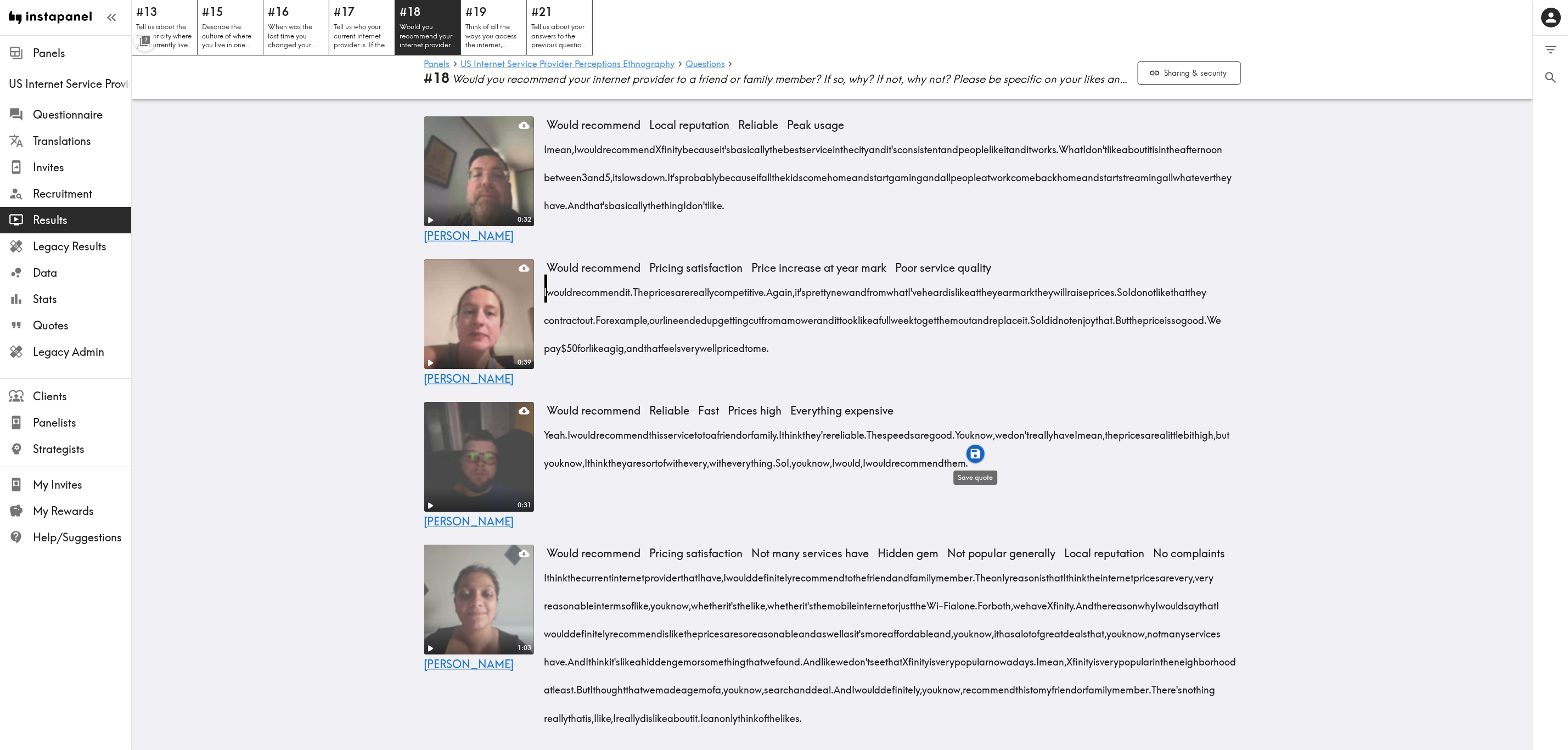
click at [948, 452] on icon "button" at bounding box center [976, 453] width 13 height 13
click at [498, 14] on h5 "#19" at bounding box center [494, 12] width 58 height 15
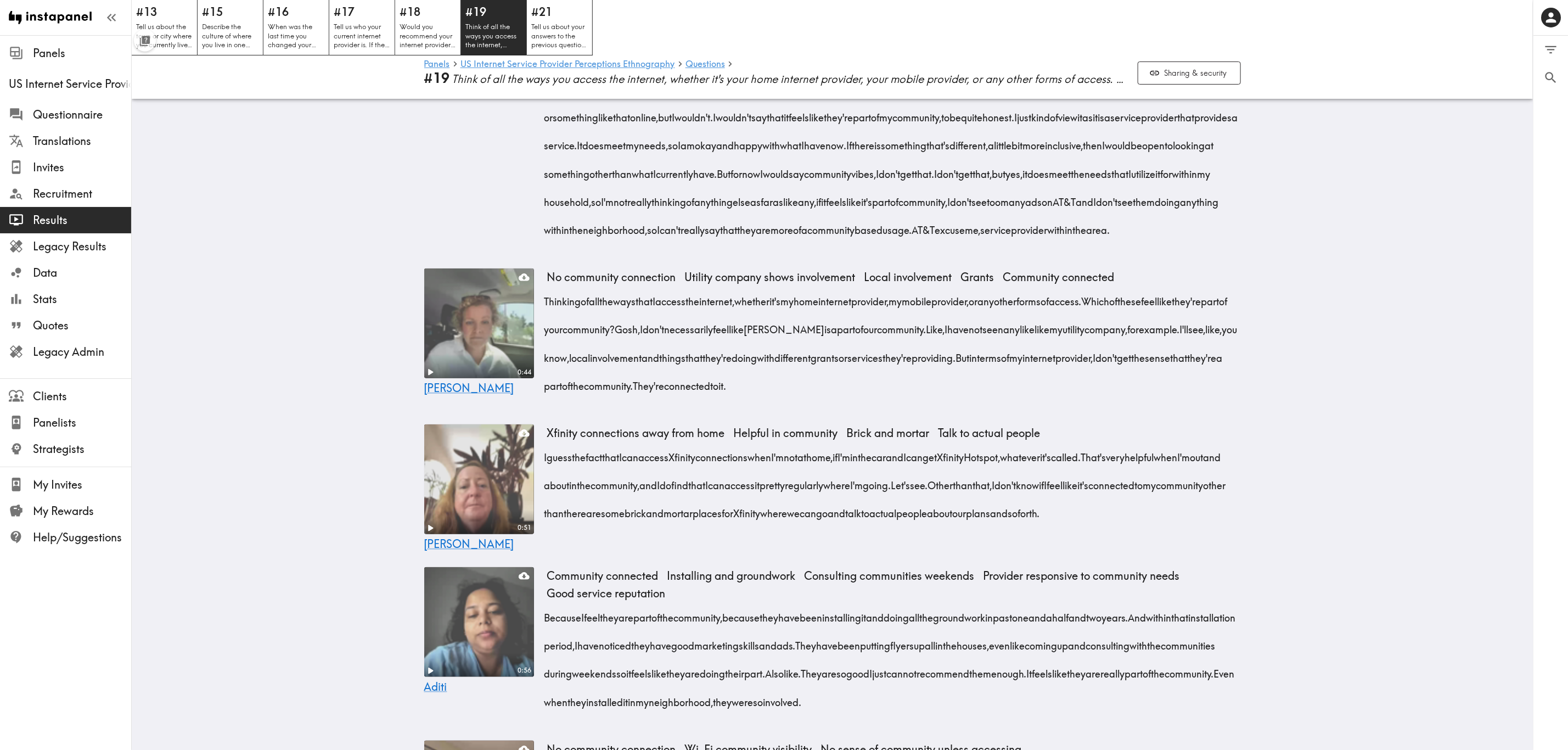
scroll to position [494, 0]
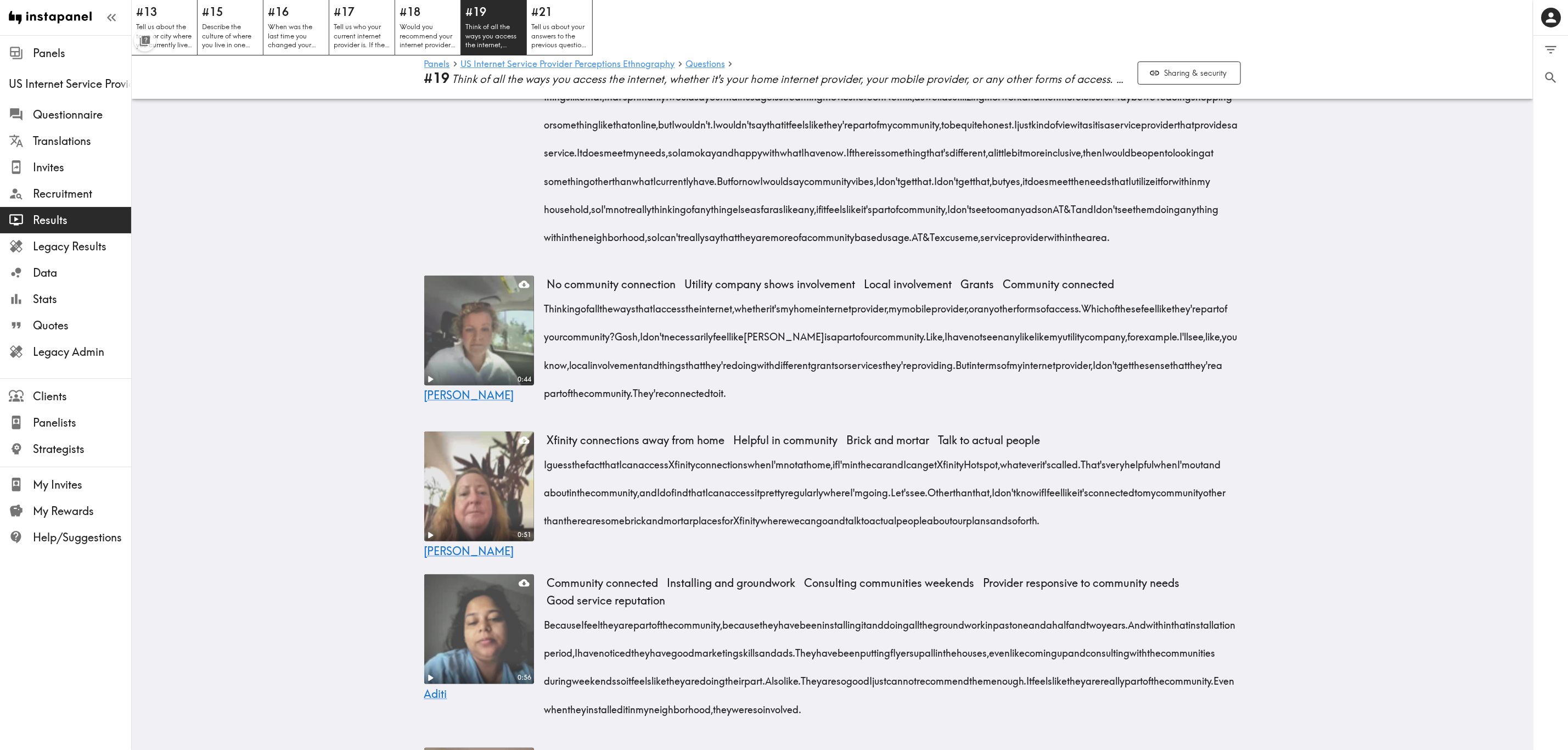
drag, startPoint x: 698, startPoint y: 395, endPoint x: 935, endPoint y: 450, distance: 243.3
click at [935, 404] on div "Thinking of all the ways that I access the internet, whether it's my home inter…" at bounding box center [895, 347] width 694 height 112
click at [935, 453] on icon "button" at bounding box center [933, 471] width 10 height 10
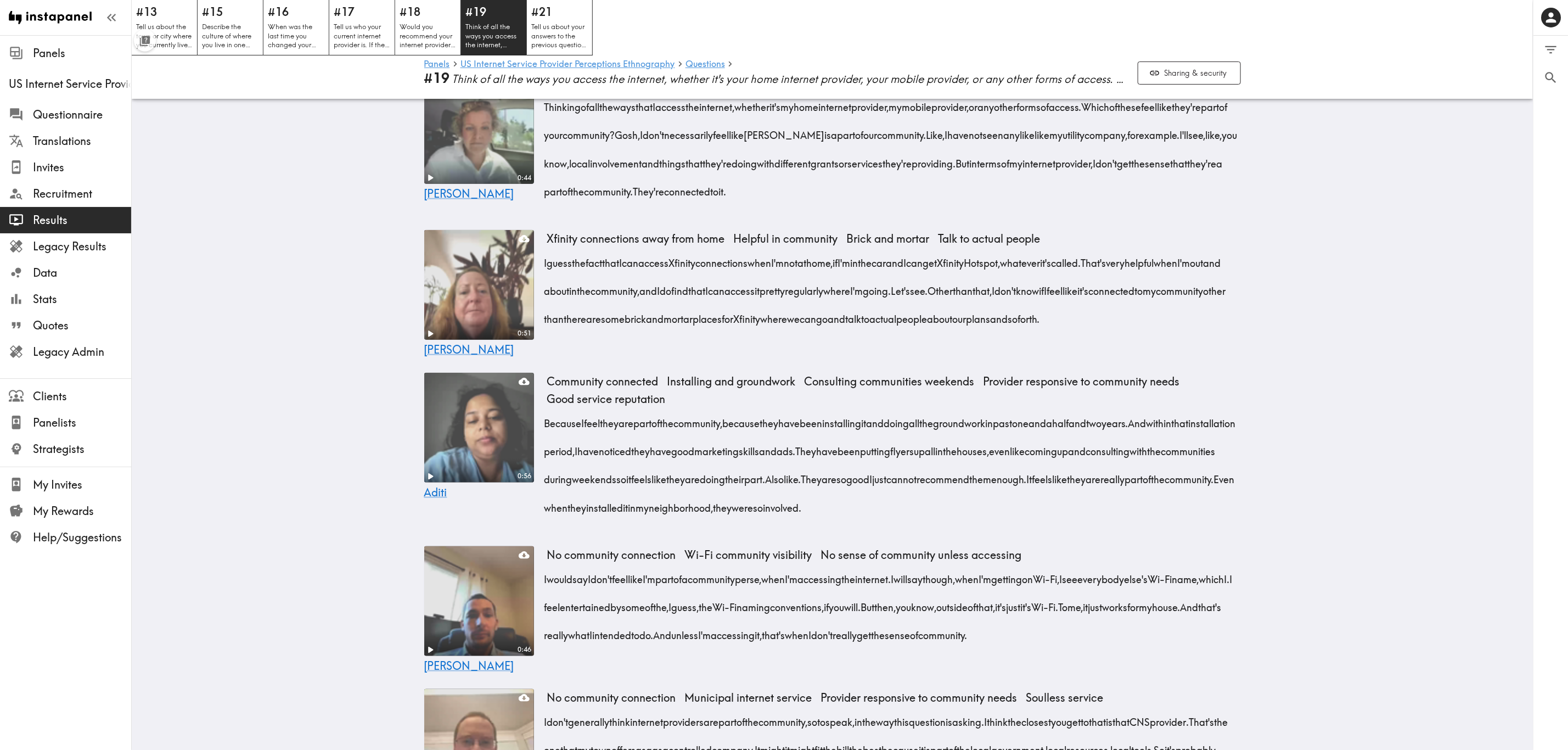
scroll to position [741, 0]
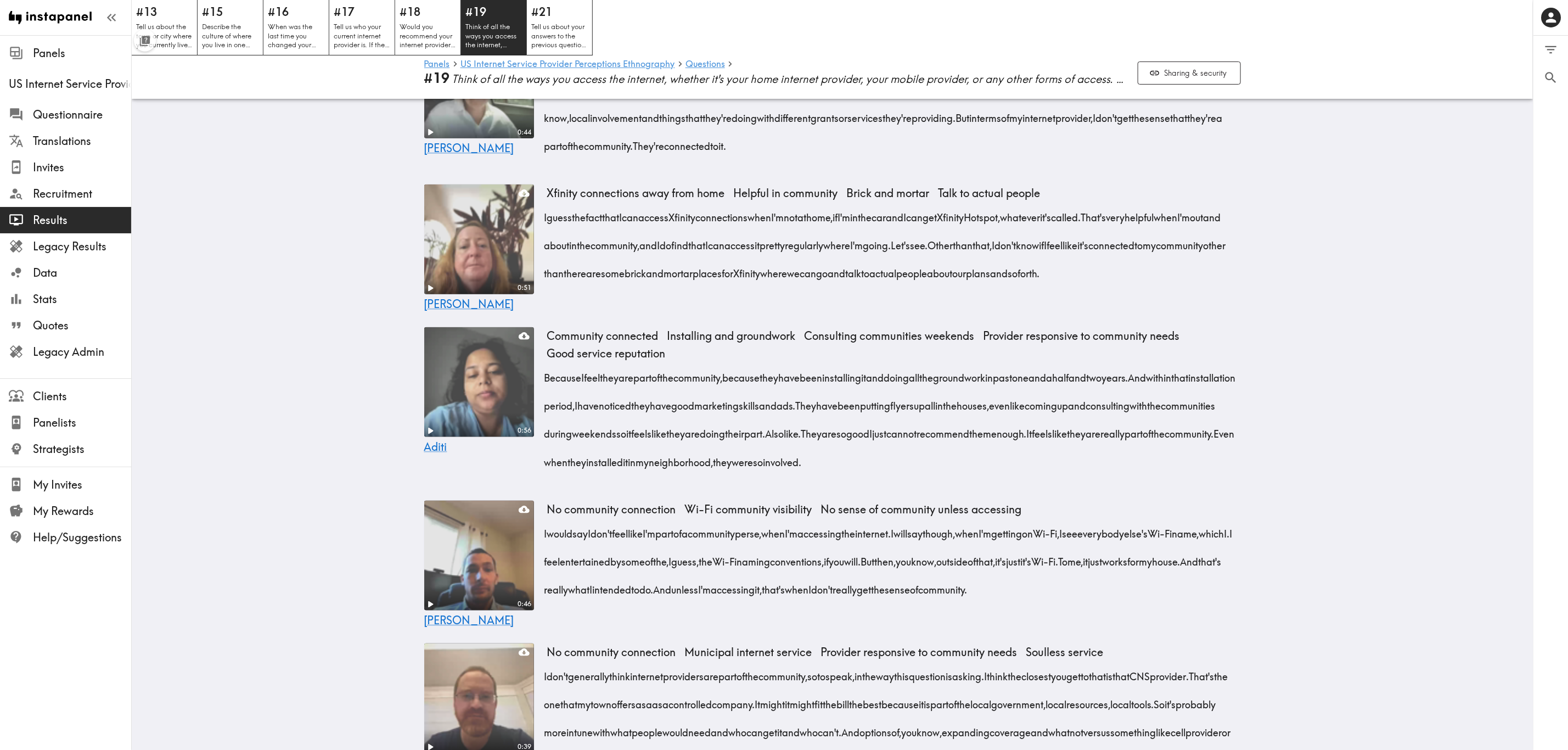
drag, startPoint x: 540, startPoint y: 447, endPoint x: 1103, endPoint y: 537, distance: 570.1
click at [948, 453] on div "Because I feel they are part of the community, because they have been installin…" at bounding box center [895, 417] width 694 height 112
click at [948, 453] on icon "button" at bounding box center [1100, 554] width 10 height 10
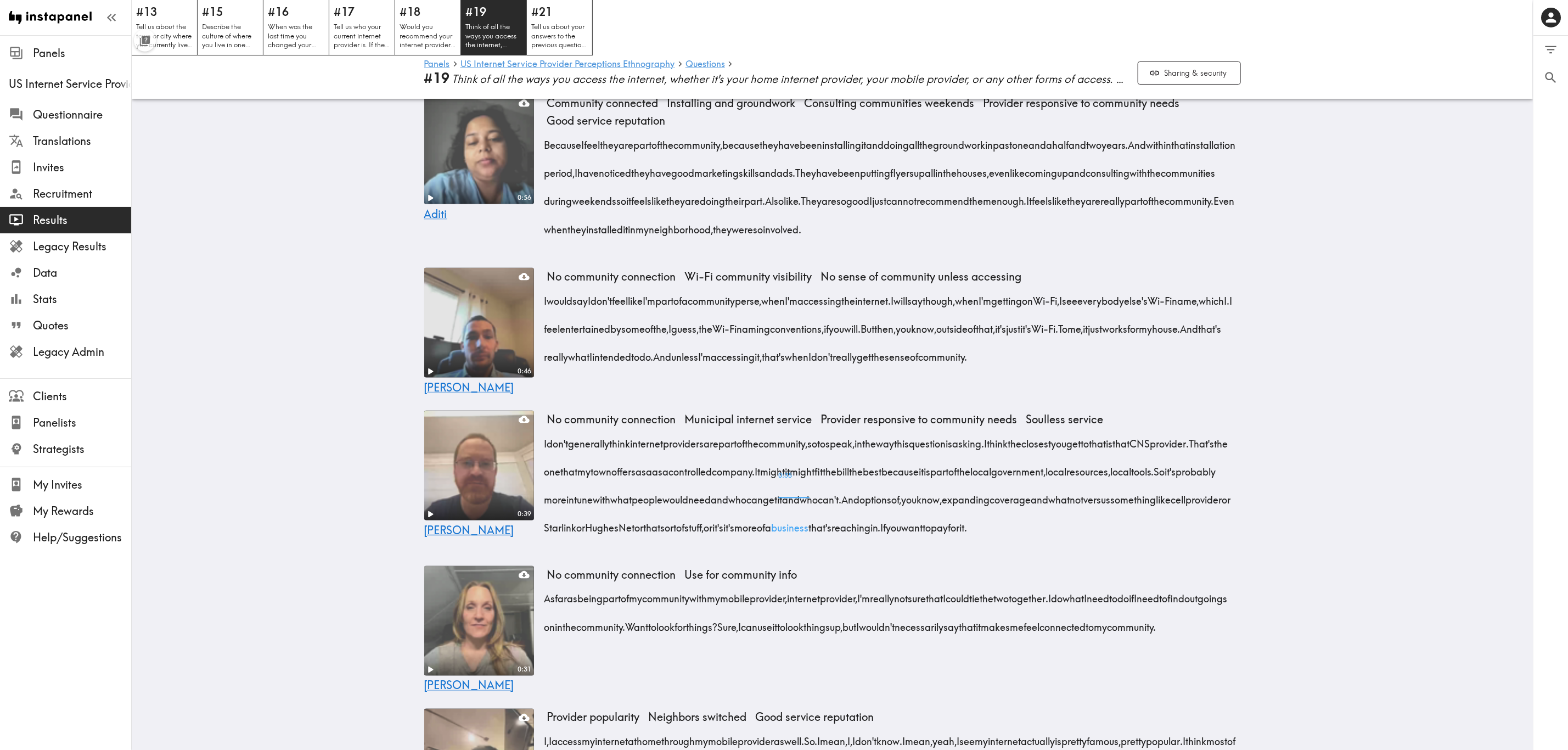
scroll to position [1071, 0]
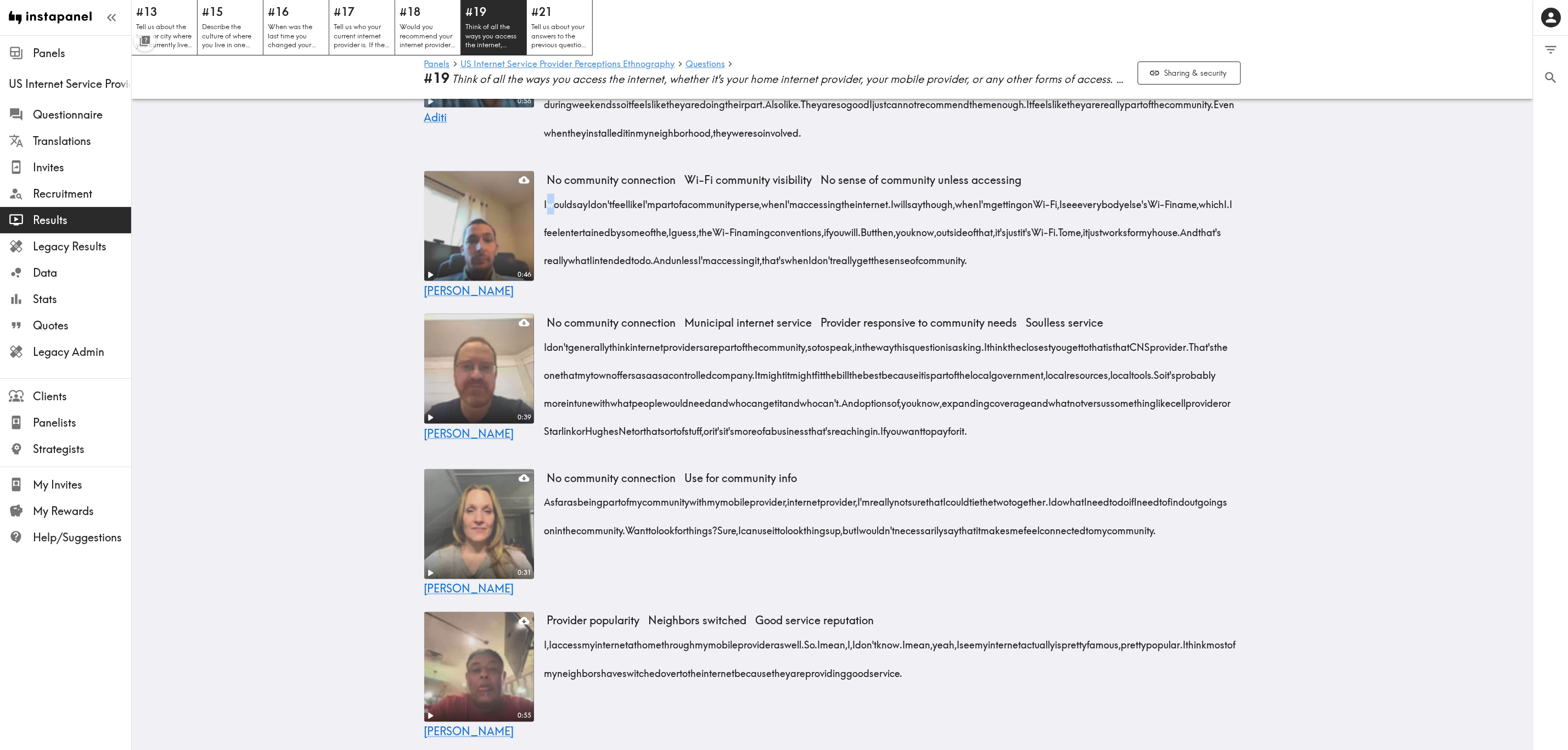
drag, startPoint x: 542, startPoint y: 274, endPoint x: 1007, endPoint y: 360, distance: 472.9
click at [948, 299] on div "No community connection Wi-Fi community visibility No sense of community unless…" at bounding box center [895, 235] width 694 height 128
click at [545, 215] on span "0:07 I" at bounding box center [546, 200] width 3 height 28
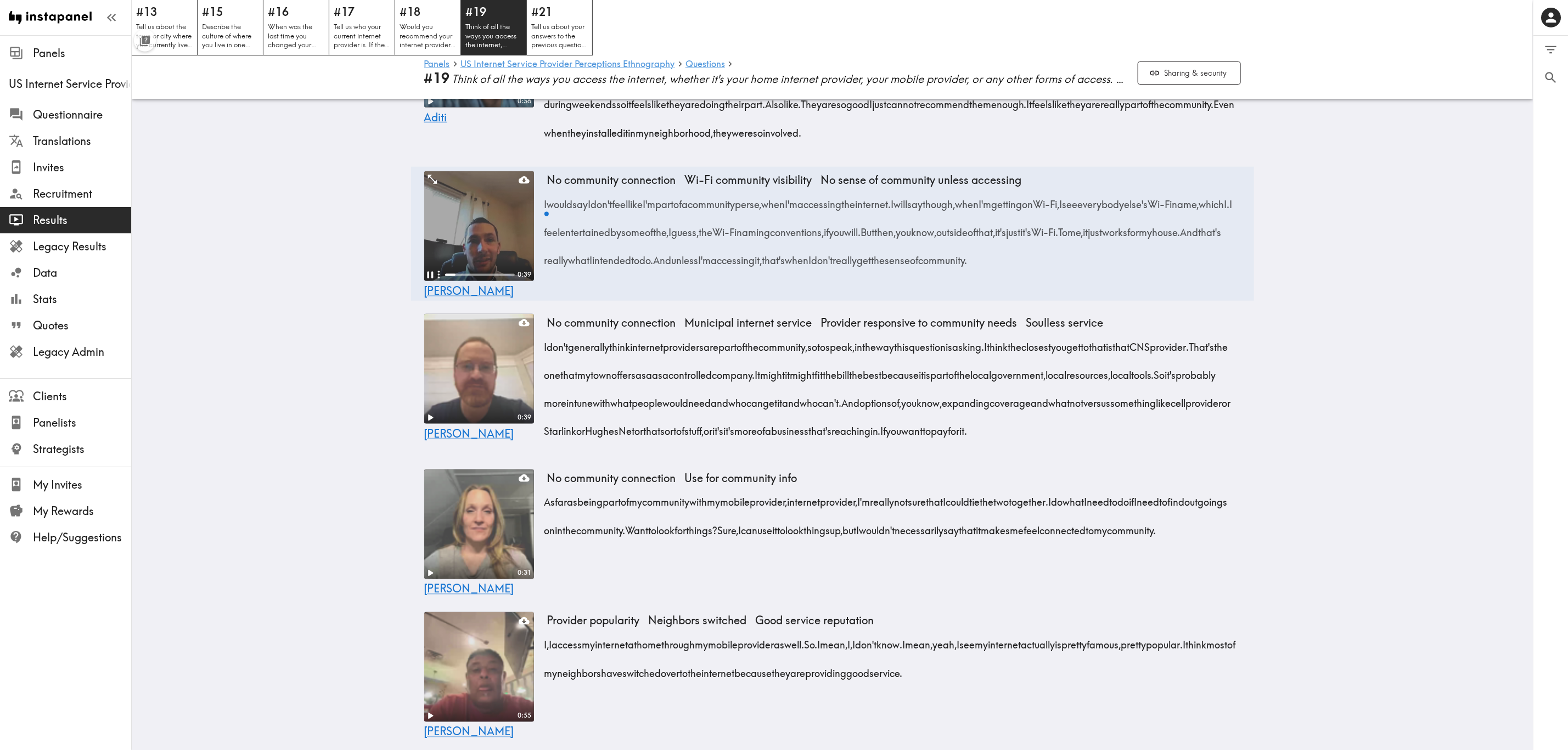
click at [489, 281] on video at bounding box center [479, 226] width 110 height 110
drag, startPoint x: 537, startPoint y: 271, endPoint x: 1212, endPoint y: 338, distance: 678.3
click at [948, 301] on div "0:45 0:46 Steven No community connection Wi-Fi community visibility No sense of…" at bounding box center [833, 234] width 843 height 134
click at [948, 347] on icon "button" at bounding box center [1206, 351] width 13 height 13
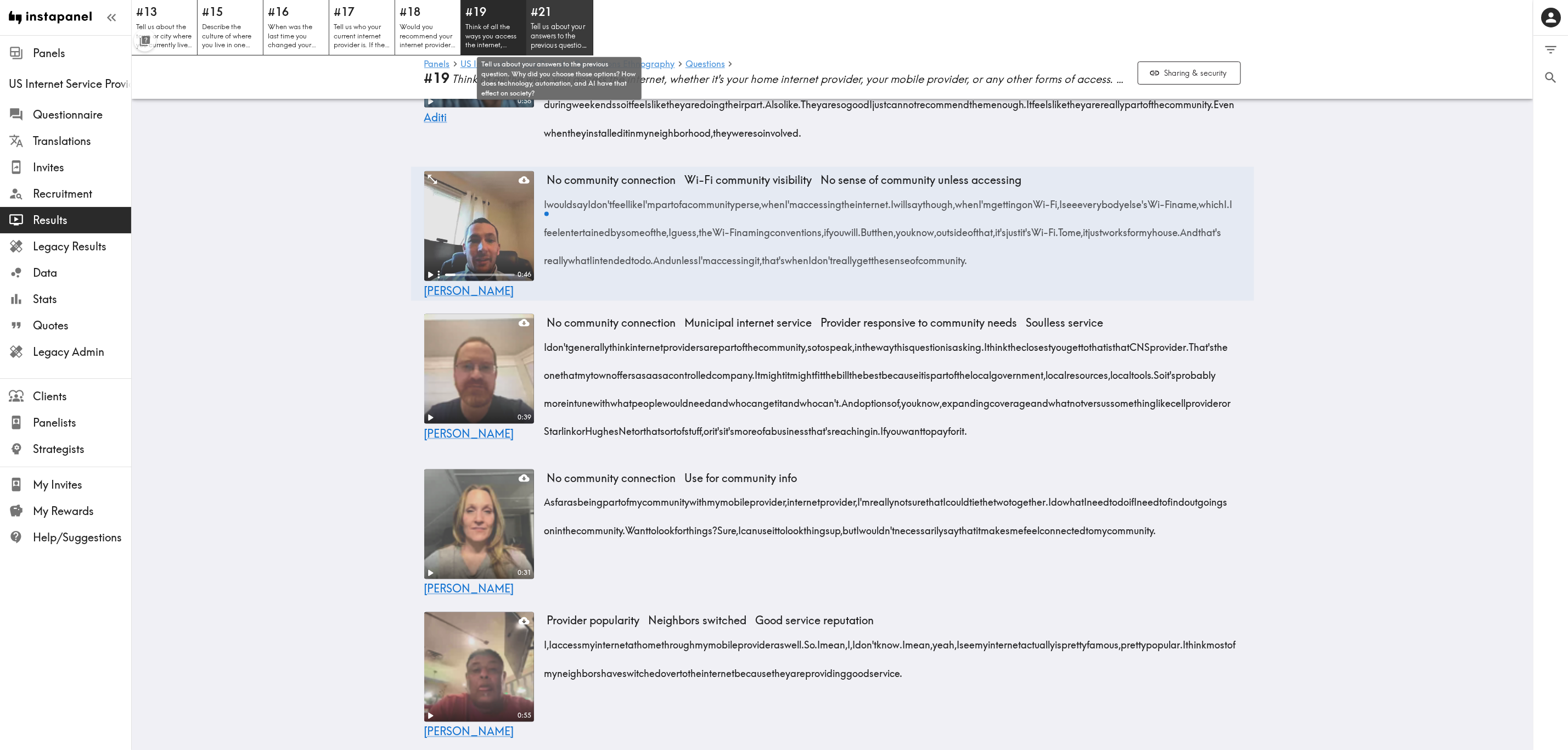
click at [565, 30] on p "Tell us about your answers to the previous question. Why did you choose those o…" at bounding box center [559, 36] width 58 height 28
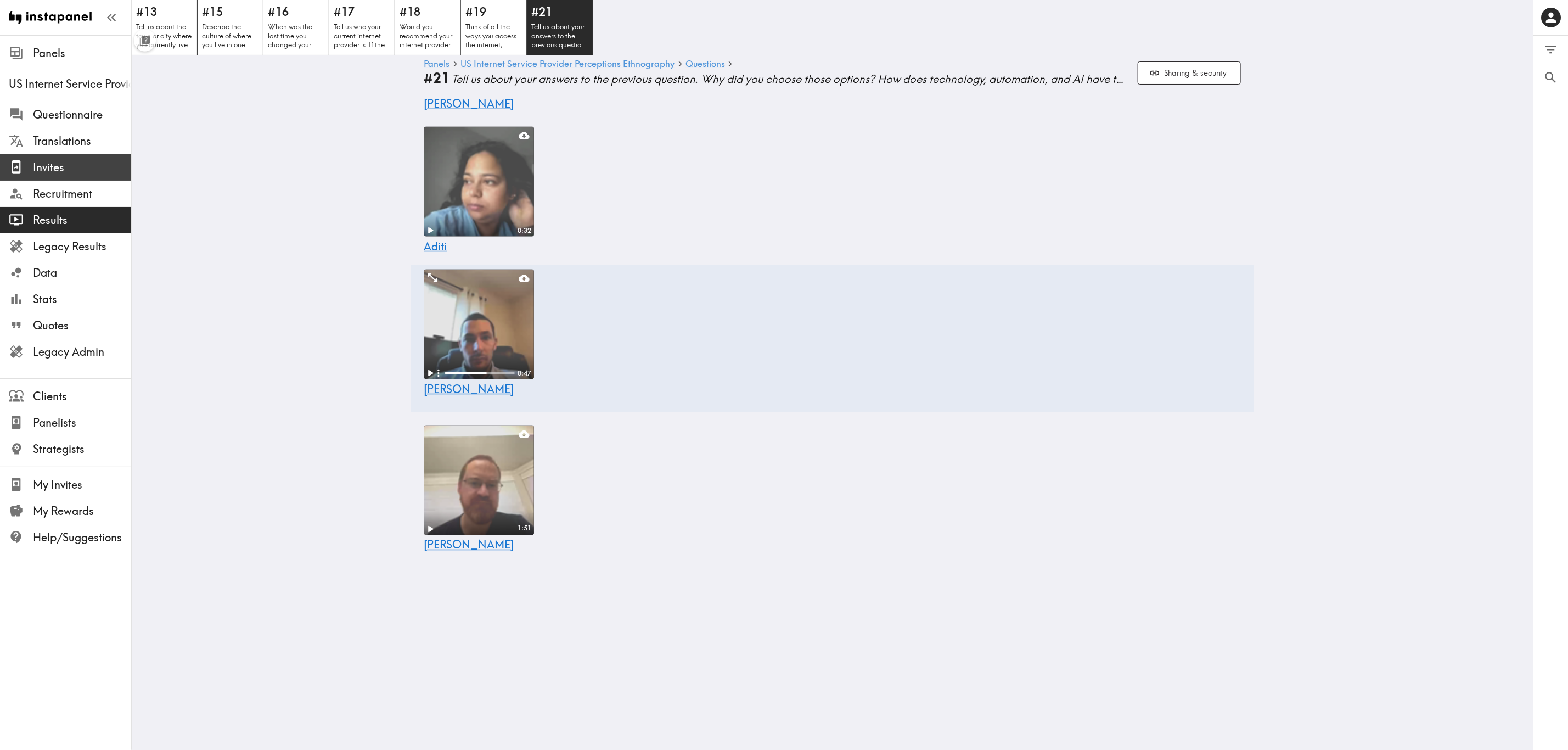
scroll to position [818, 0]
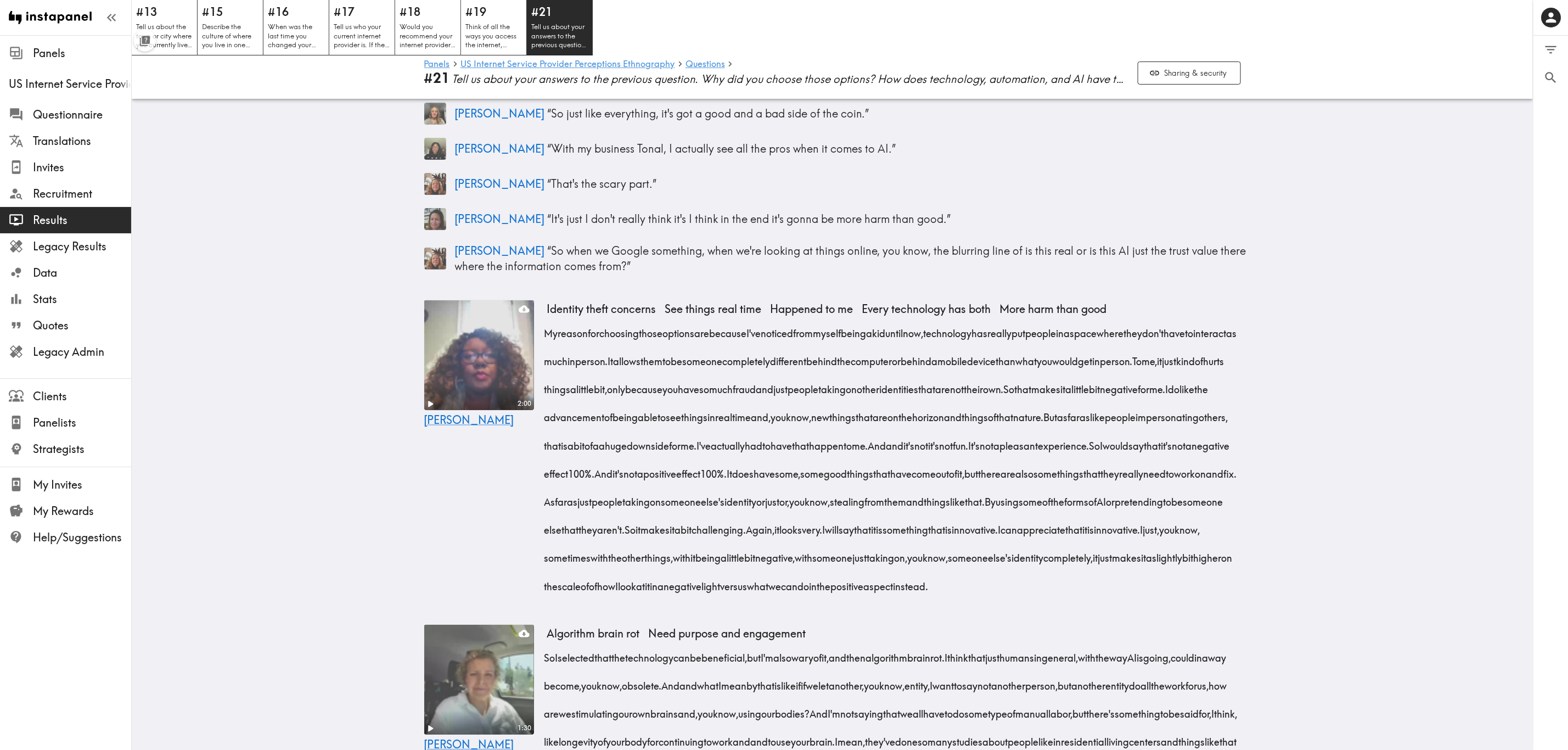
scroll to position [159, 0]
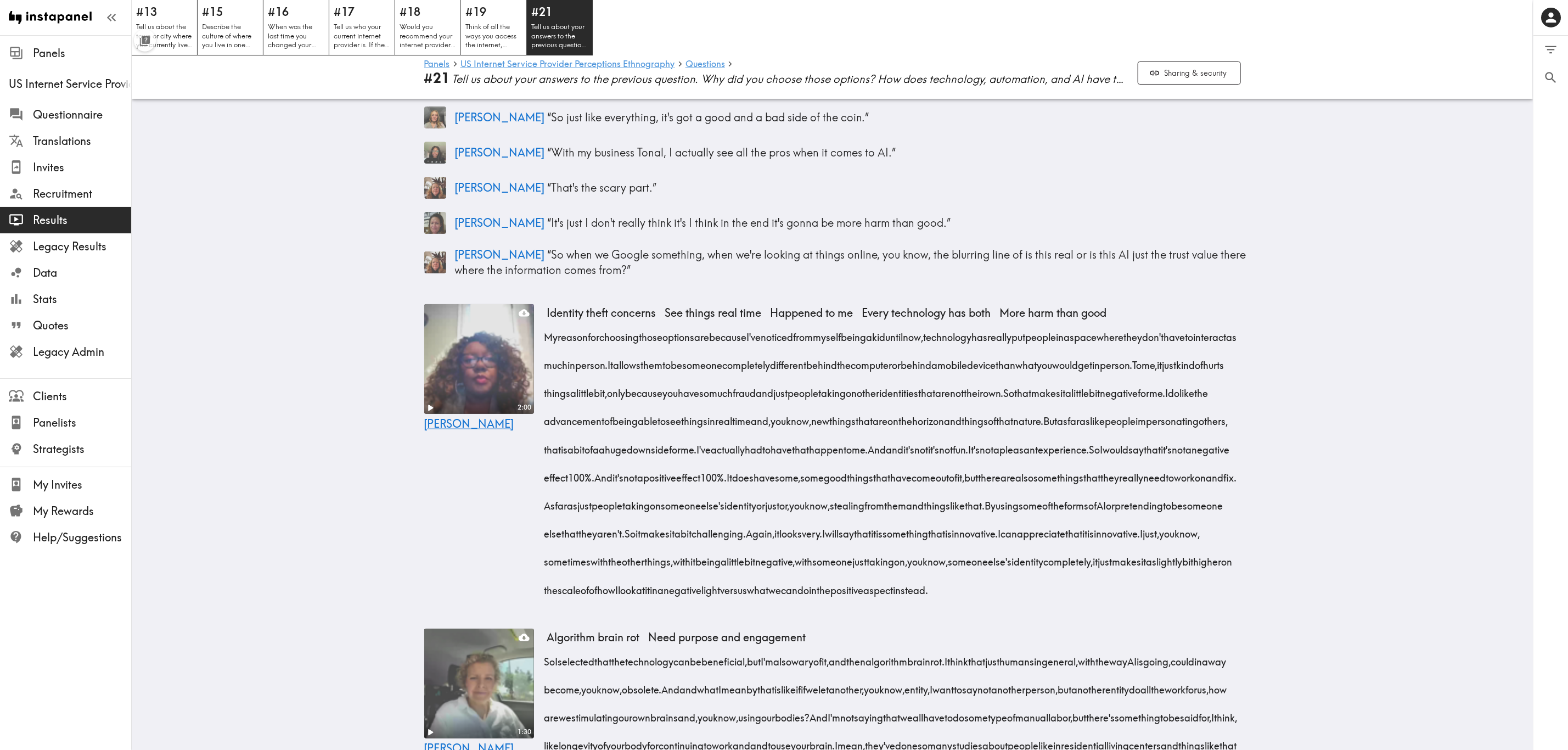
drag, startPoint x: 541, startPoint y: 336, endPoint x: 1140, endPoint y: 622, distance: 663.8
click at [948, 453] on div "My reason for choosing those options are because I've noticed from myself being…" at bounding box center [895, 460] width 694 height 281
click at [948, 453] on icon "button" at bounding box center [1141, 640] width 10 height 10
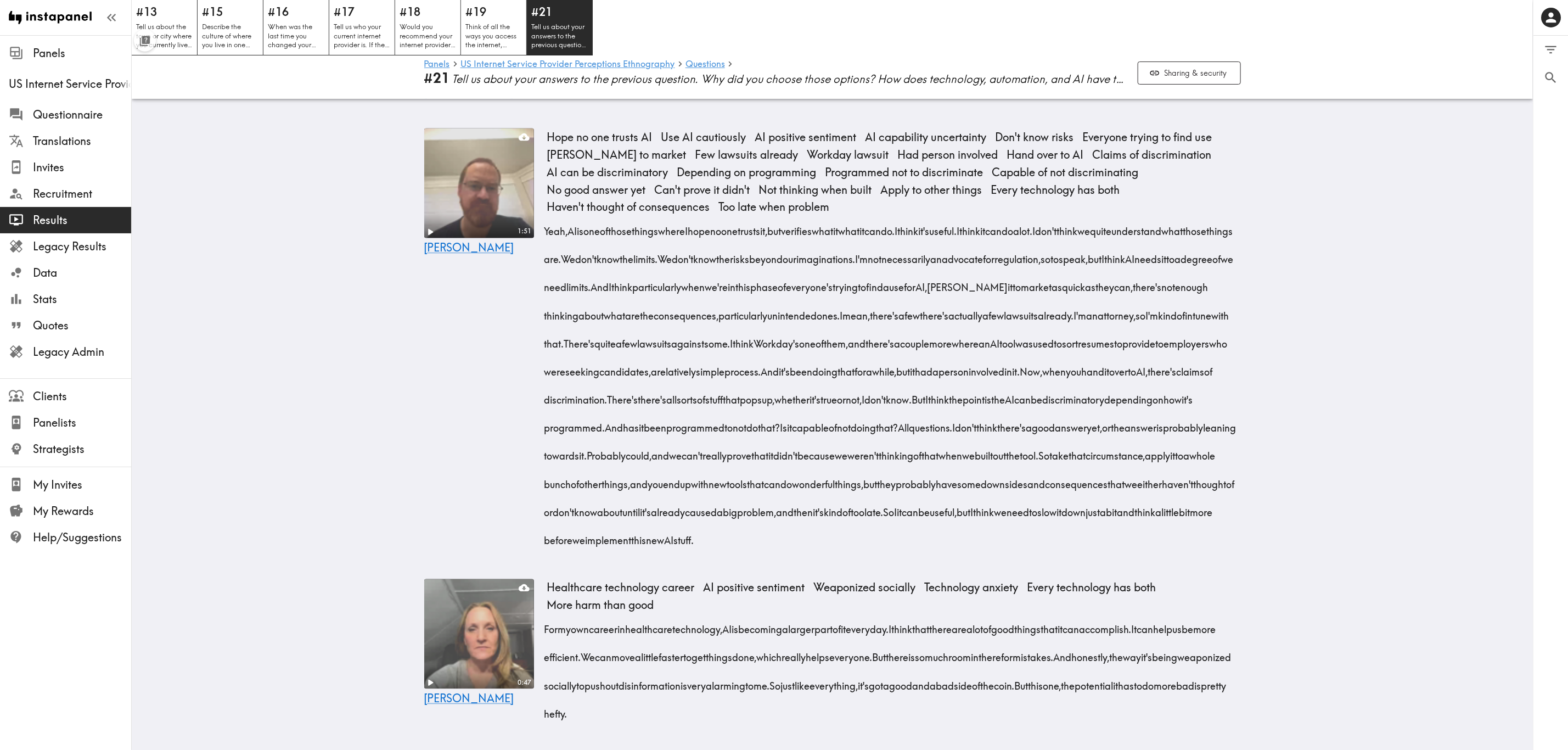
scroll to position [1394, 0]
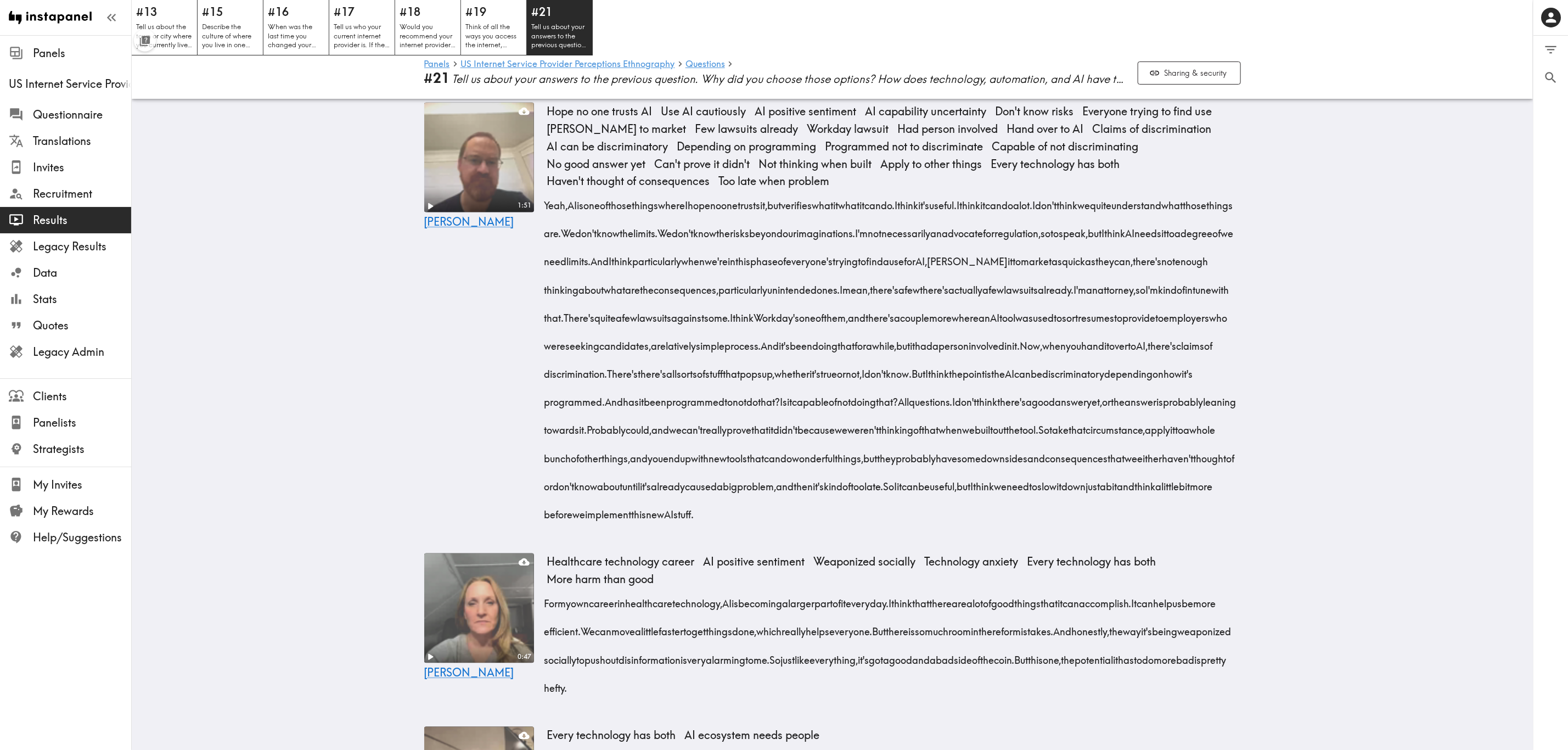
drag, startPoint x: 542, startPoint y: 292, endPoint x: 1041, endPoint y: 630, distance: 602.7
click at [948, 453] on div "Yeah, AI is one of those things where I hope no one trusts it, but verifies wha…" at bounding box center [895, 357] width 694 height 337
click at [948, 453] on icon "button" at bounding box center [1012, 649] width 10 height 10
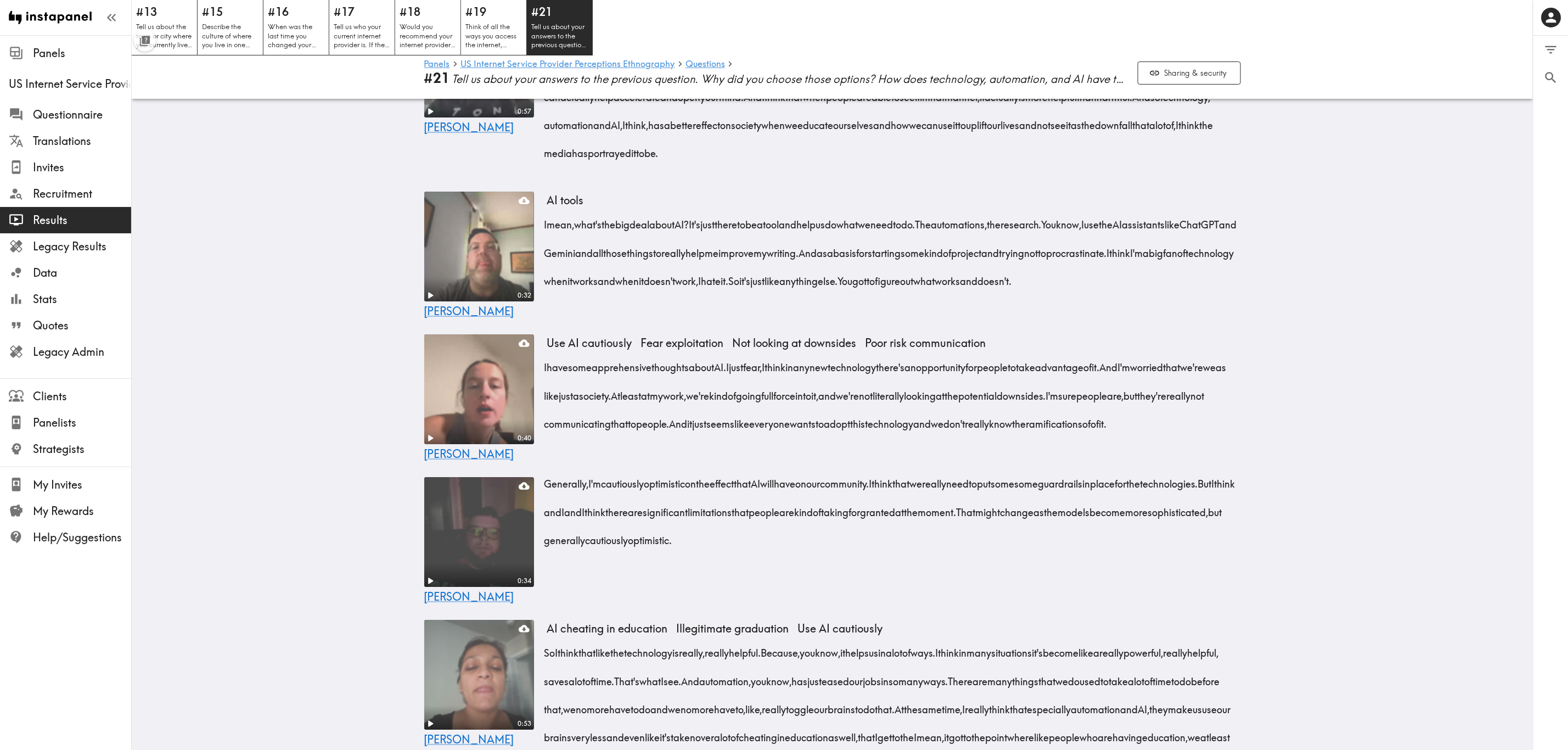
scroll to position [2712, 0]
drag, startPoint x: 537, startPoint y: 335, endPoint x: 556, endPoint y: 346, distance: 22.0
click at [541, 320] on div "0:32 Alex AI tools I mean, what's the big deal about AI? It's just there to be …" at bounding box center [833, 252] width 843 height 134
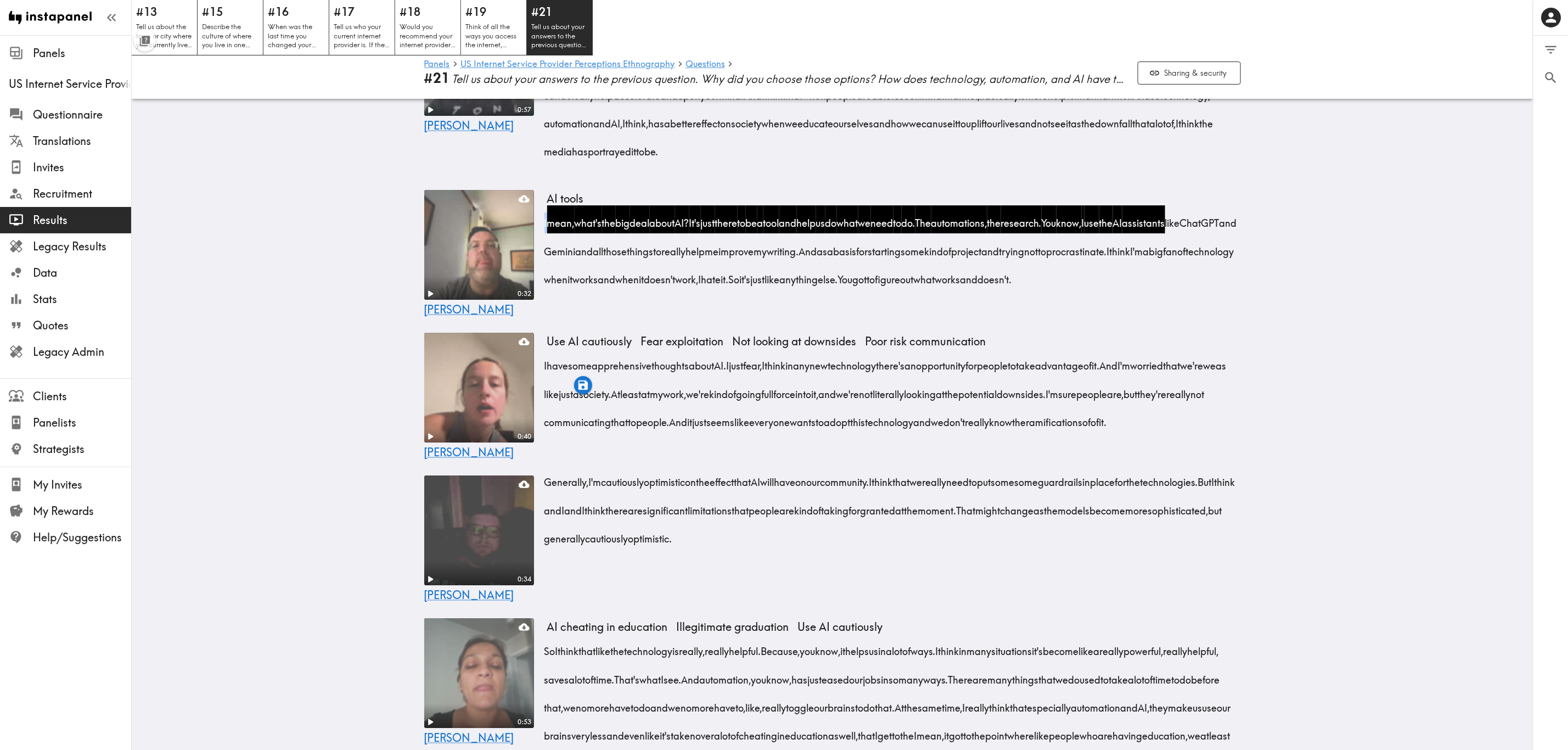
drag, startPoint x: 556, startPoint y: 346, endPoint x: 628, endPoint y: 430, distance: 110.6
click at [628, 290] on div "I mean, what's the big deal about AI? It's just there to be a tool and help us …" at bounding box center [895, 248] width 694 height 85
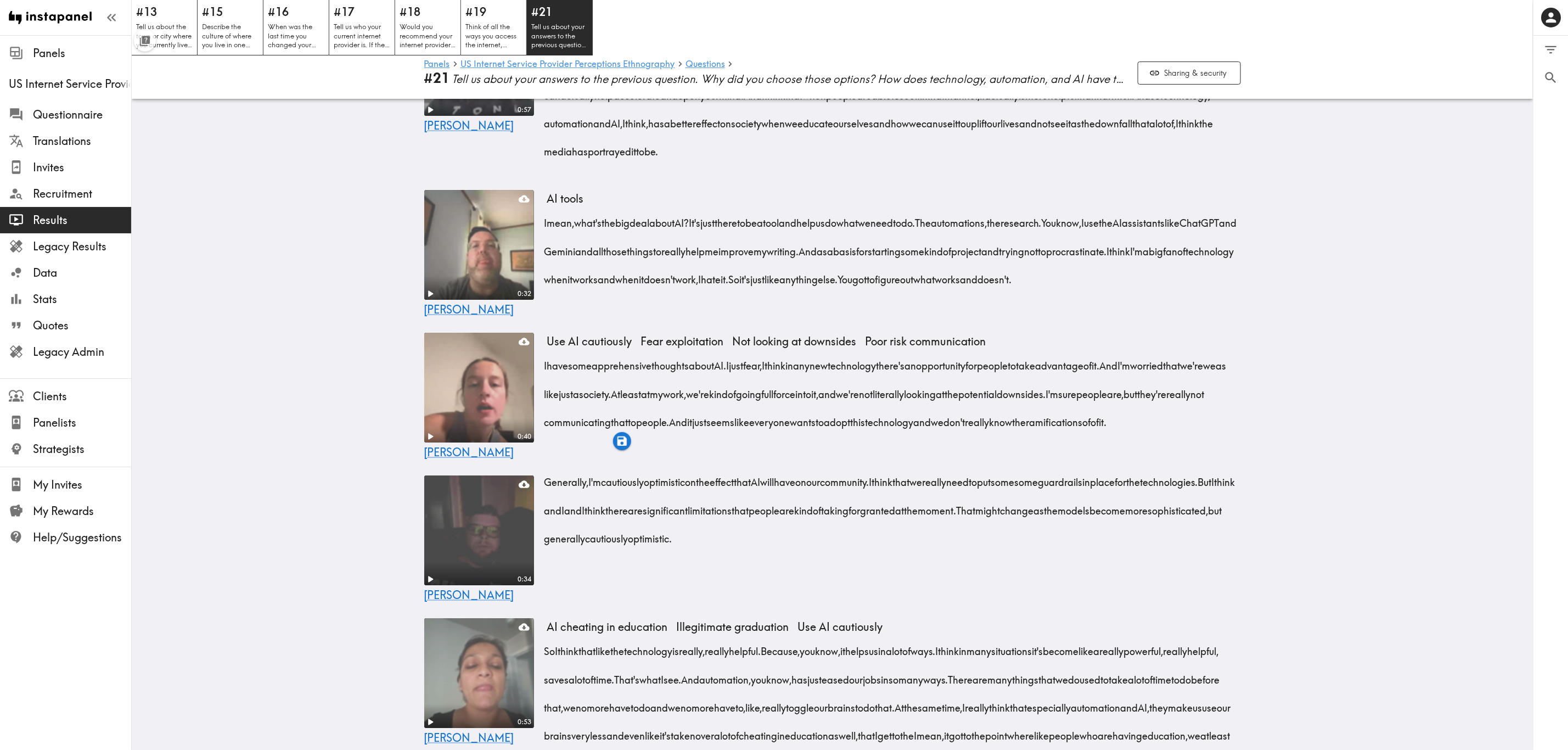
click at [670, 290] on div "I mean, what's the big deal about AI? It's just there to be a tool and help us …" at bounding box center [895, 248] width 694 height 85
drag, startPoint x: 538, startPoint y: 336, endPoint x: 624, endPoint y: 420, distance: 120.2
click at [624, 290] on div "I mean, what's the big deal about AI? It's just there to be a tool and help us …" at bounding box center [895, 248] width 694 height 85
click at [624, 442] on icon "button" at bounding box center [622, 442] width 10 height 10
click at [755, 290] on div "I mean, what's the big deal about AI? It's just there to be a tool and help us …" at bounding box center [895, 248] width 694 height 85
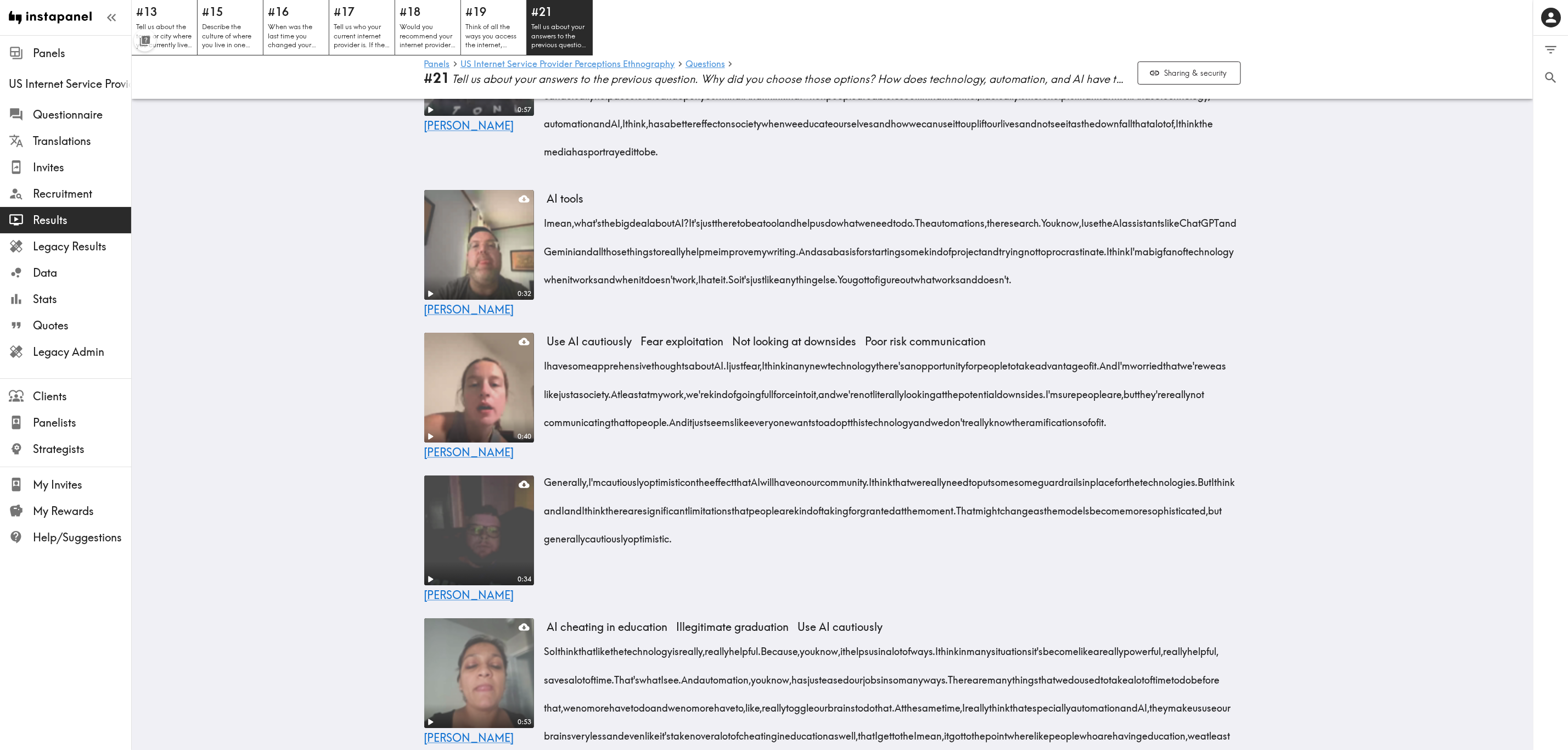
drag, startPoint x: 538, startPoint y: 486, endPoint x: 672, endPoint y: 576, distance: 161.4
click at [672, 433] on div "I have some apprehensive thoughts about AI. I just fear, I think in any new tec…" at bounding box center [895, 390] width 694 height 85
click at [677, 453] on icon "button" at bounding box center [671, 596] width 13 height 13
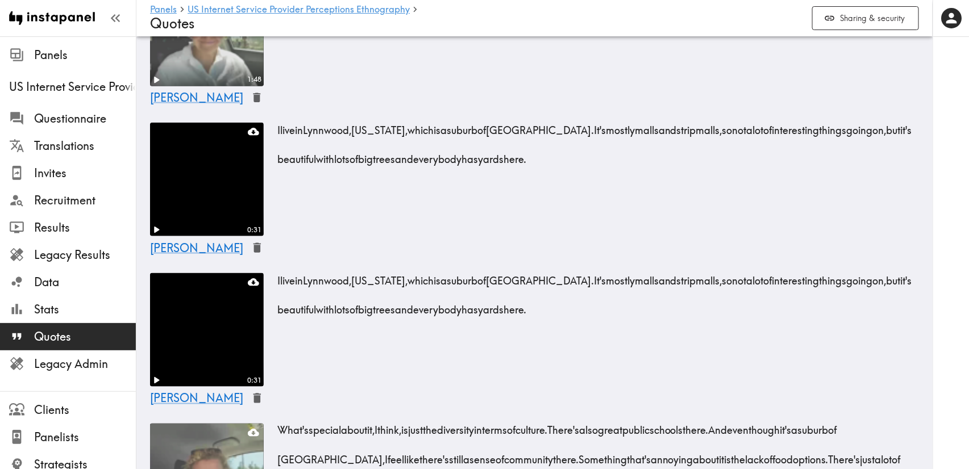
scroll to position [767, 0]
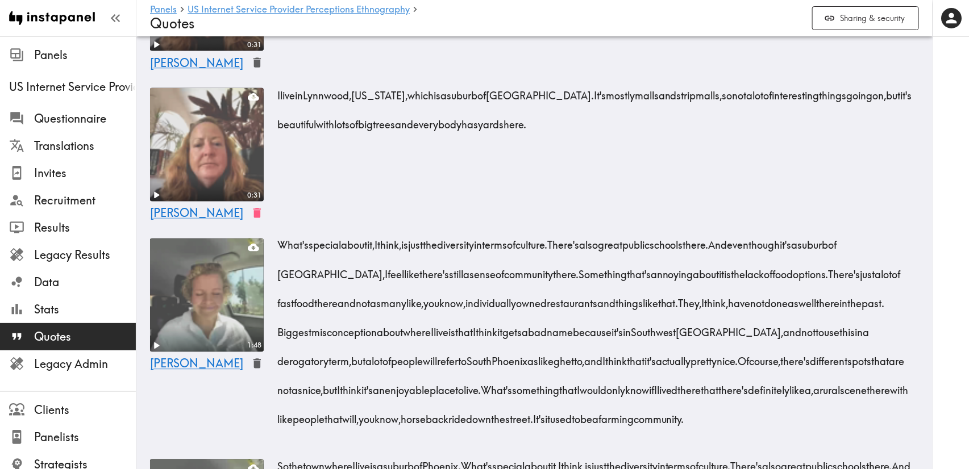
click at [259, 220] on icon "button" at bounding box center [257, 213] width 13 height 13
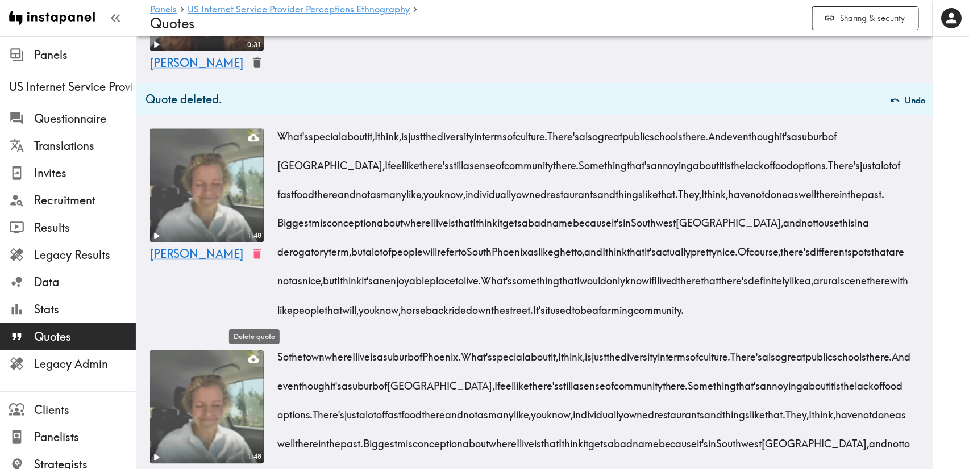
click at [254, 261] on icon "button" at bounding box center [257, 254] width 13 height 13
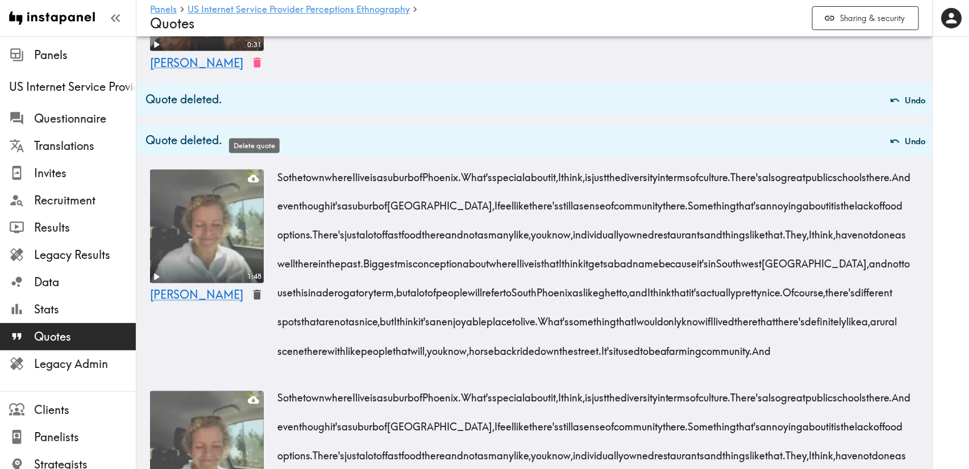
click at [254, 68] on icon "button" at bounding box center [256, 63] width 7 height 10
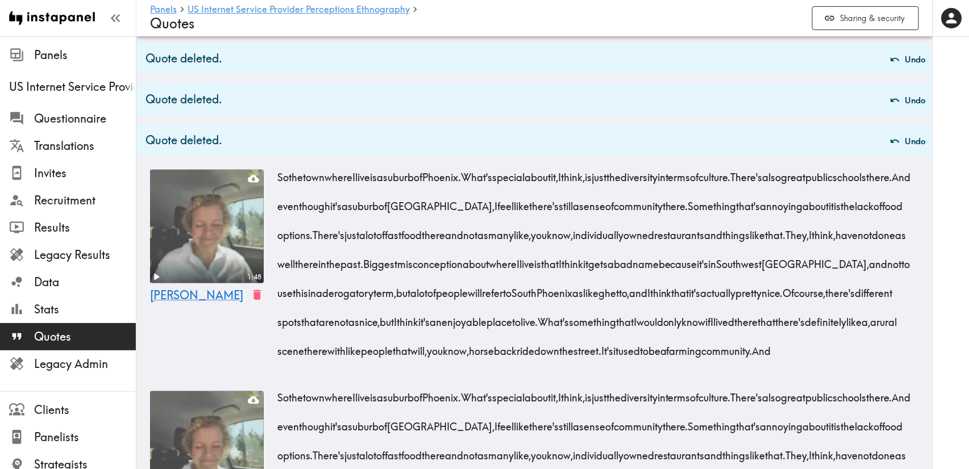
click at [256, 302] on icon "button" at bounding box center [257, 295] width 13 height 13
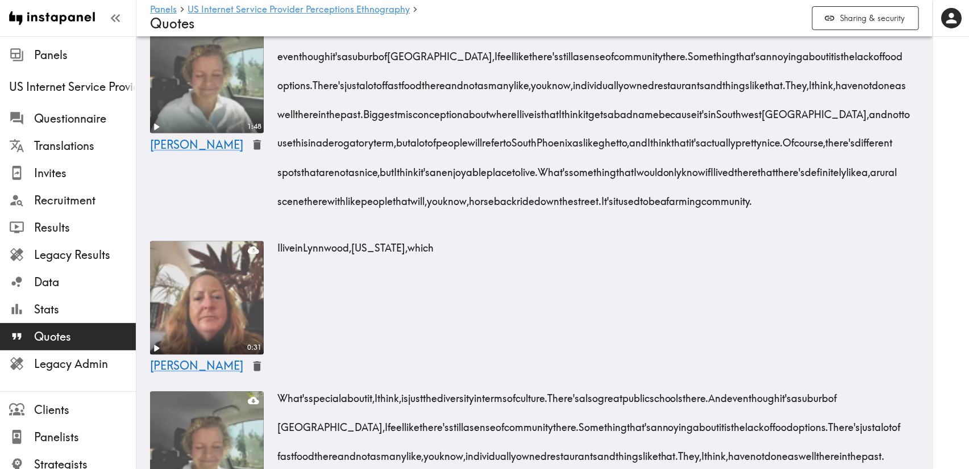
scroll to position [913, 0]
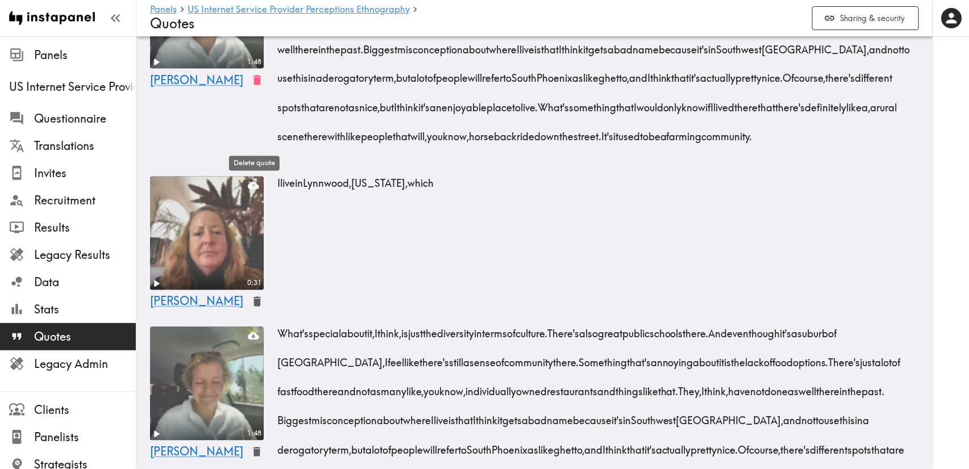
click at [253, 85] on icon "button" at bounding box center [256, 81] width 7 height 10
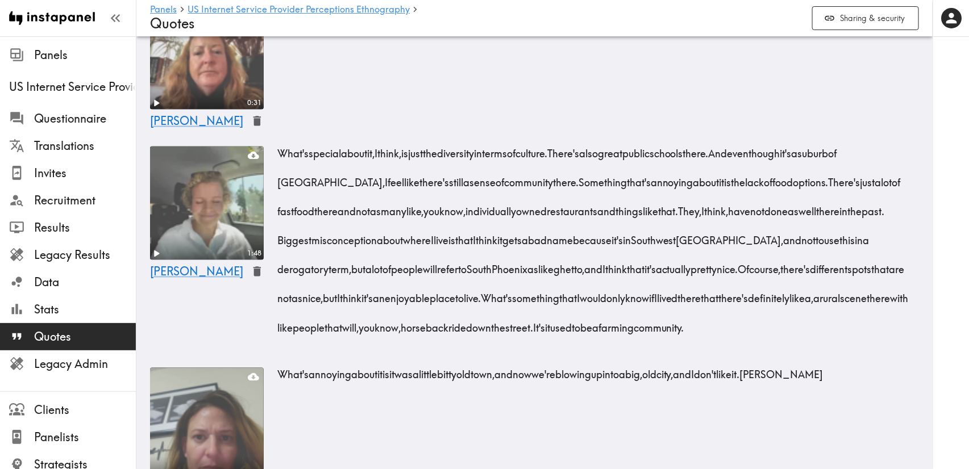
scroll to position [703, 0]
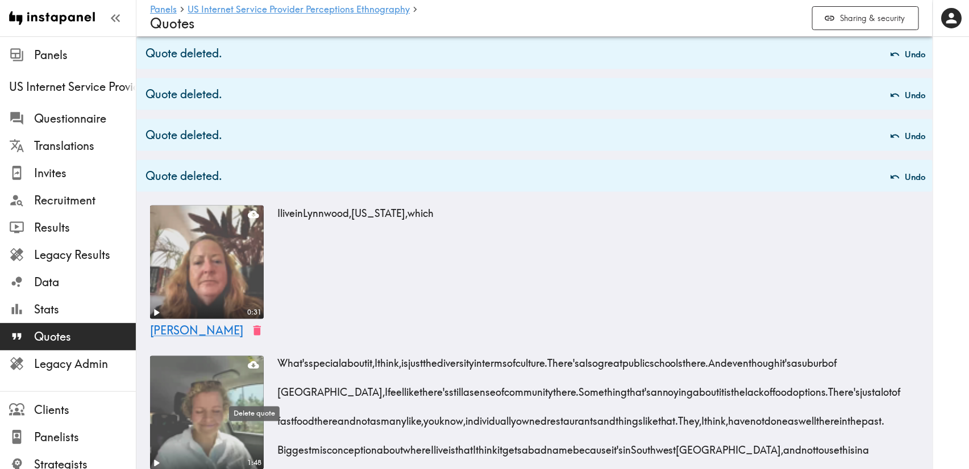
click at [248, 340] on button "button" at bounding box center [257, 331] width 19 height 19
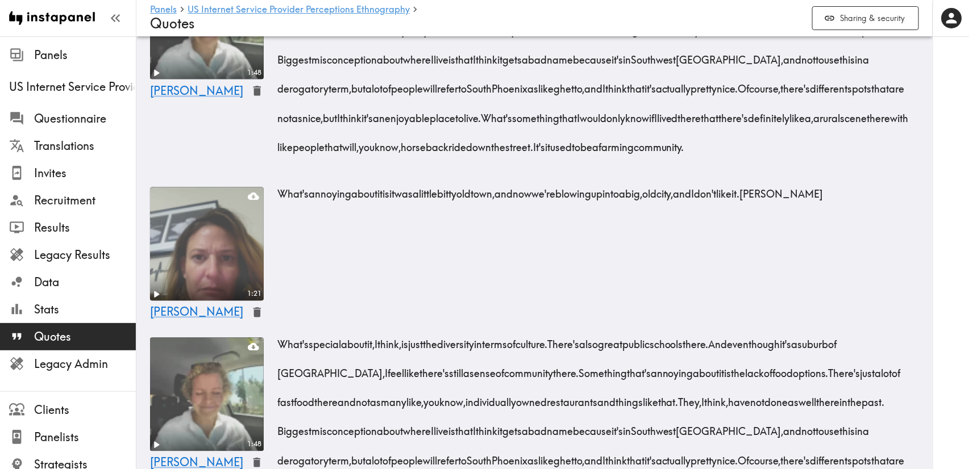
scroll to position [1044, 0]
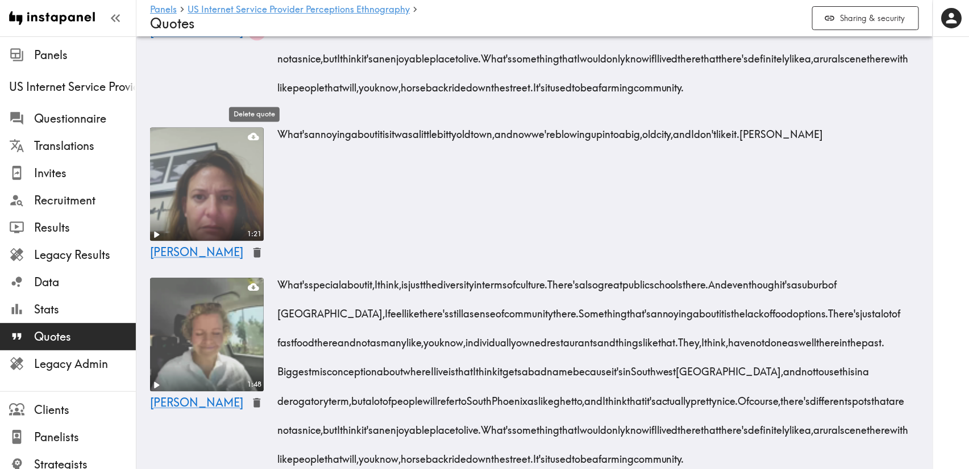
click at [259, 38] on icon "button" at bounding box center [257, 30] width 13 height 13
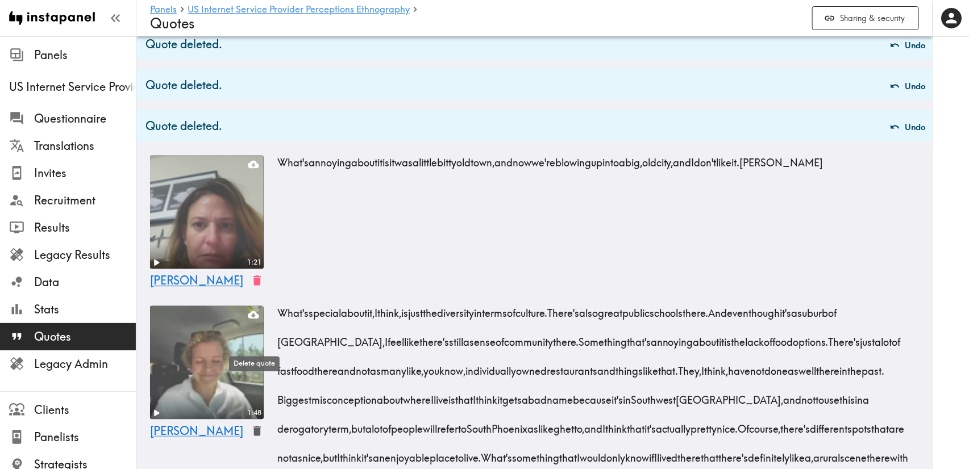
click at [255, 286] on icon "button" at bounding box center [256, 281] width 7 height 10
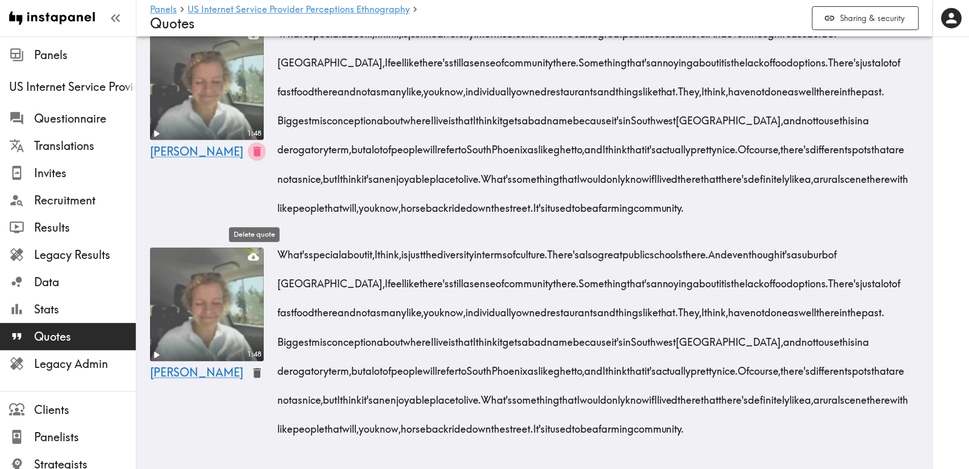
click at [256, 158] on icon "button" at bounding box center [257, 151] width 13 height 13
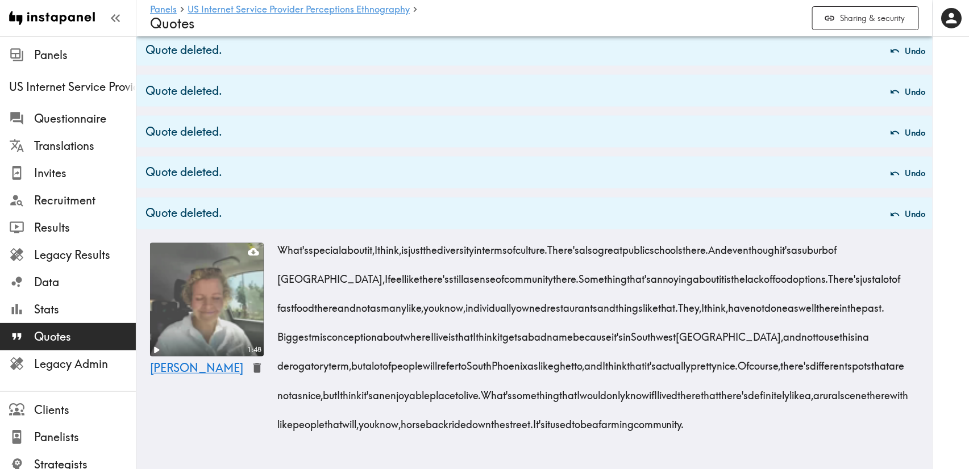
scroll to position [929, 0]
click at [255, 364] on icon "button" at bounding box center [256, 369] width 7 height 10
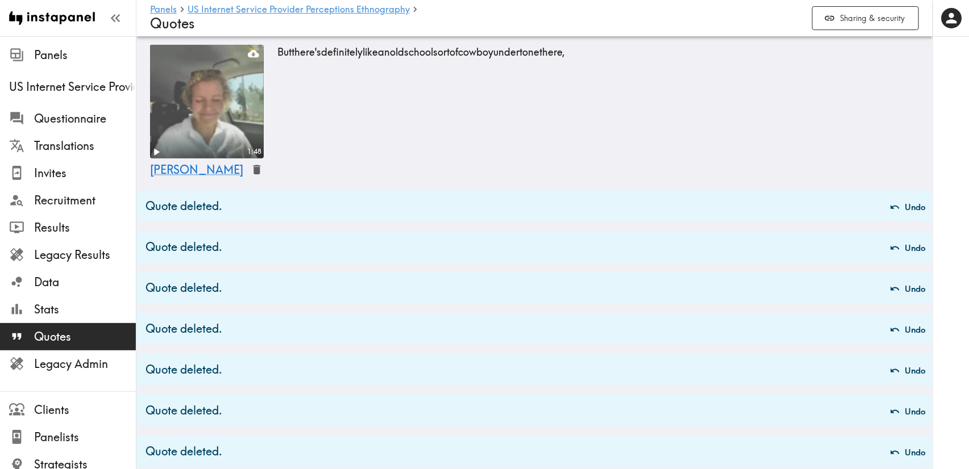
scroll to position [379, 0]
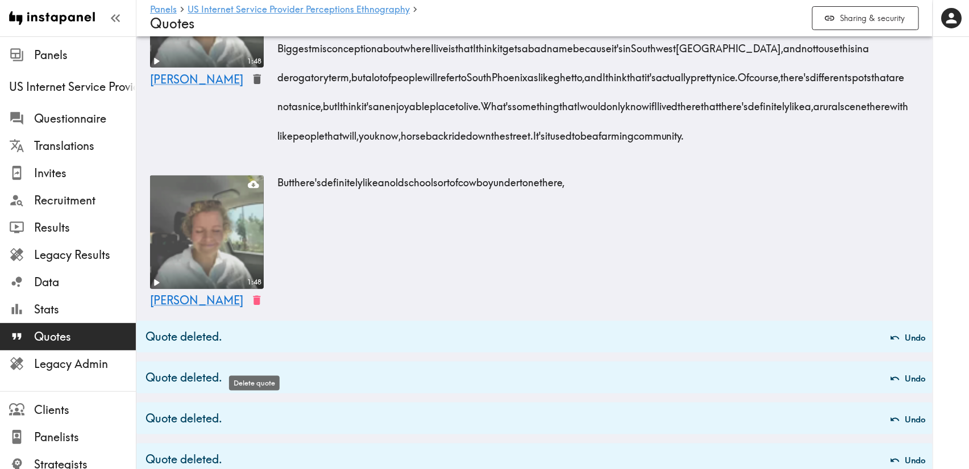
click at [260, 307] on icon "button" at bounding box center [257, 300] width 13 height 13
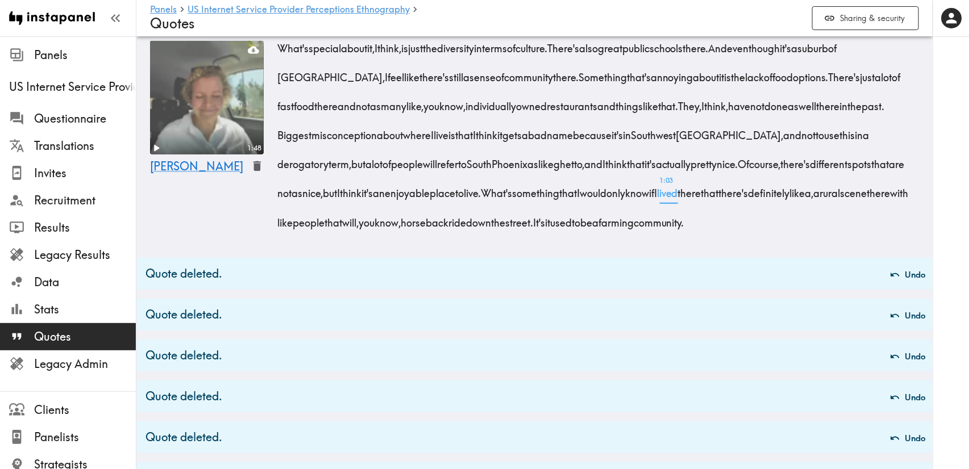
scroll to position [209, 0]
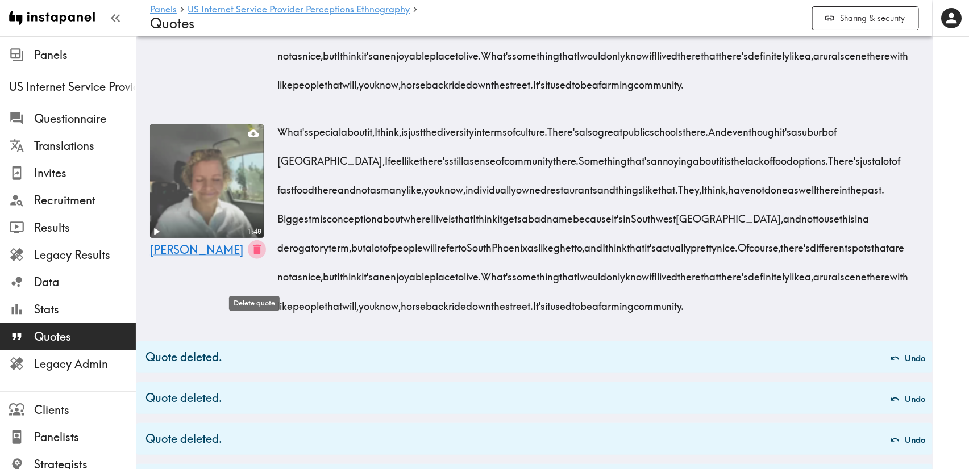
click at [249, 259] on button "button" at bounding box center [257, 249] width 19 height 19
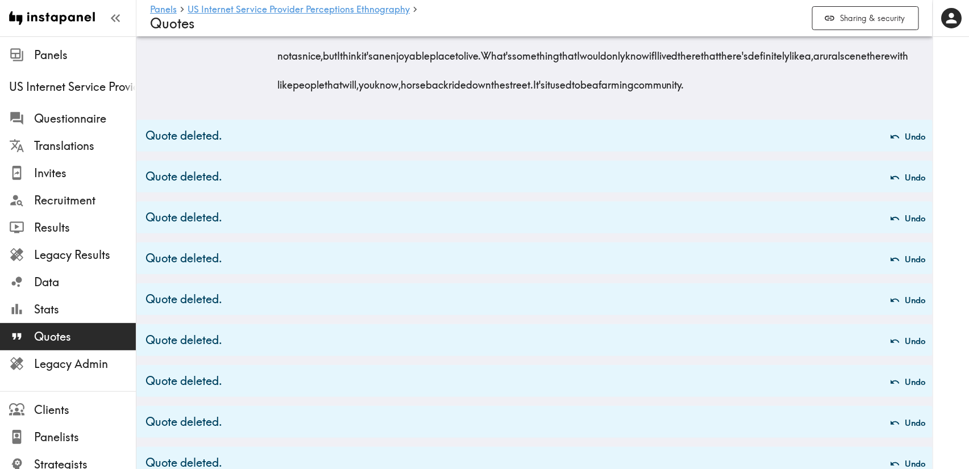
scroll to position [0, 0]
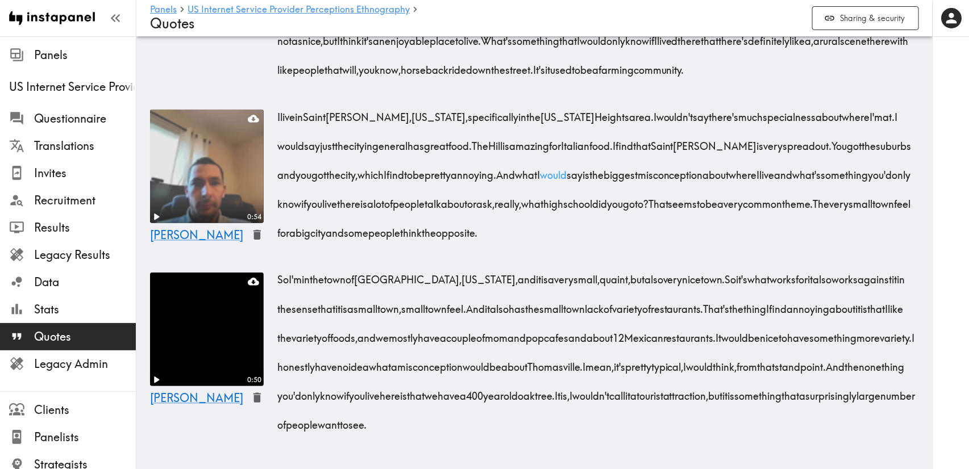
scroll to position [265, 0]
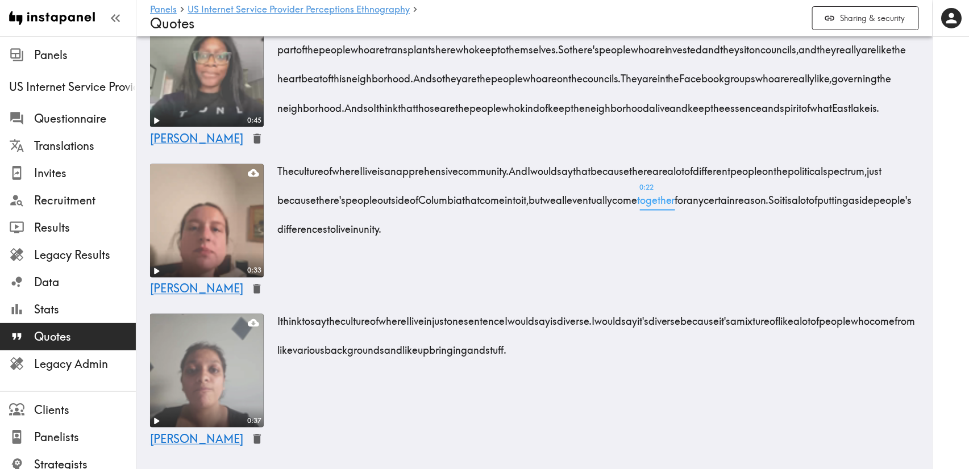
scroll to position [779, 0]
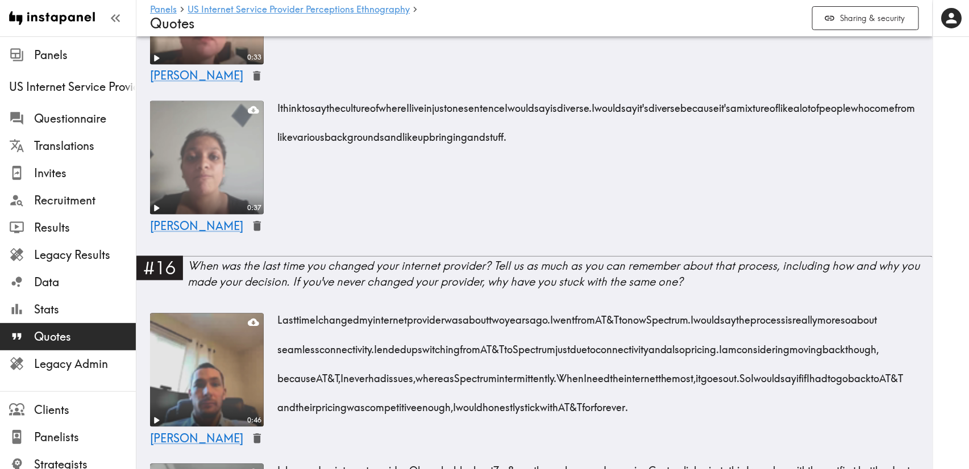
scroll to position [1317, 0]
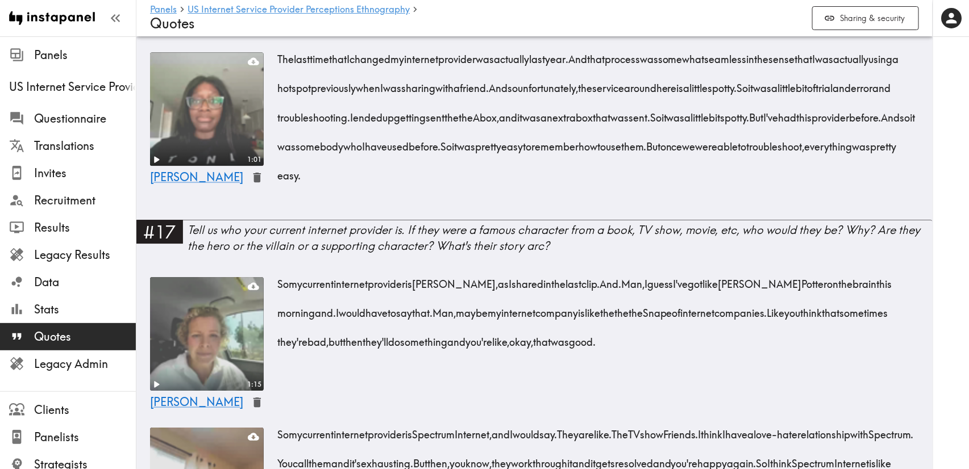
scroll to position [1831, 0]
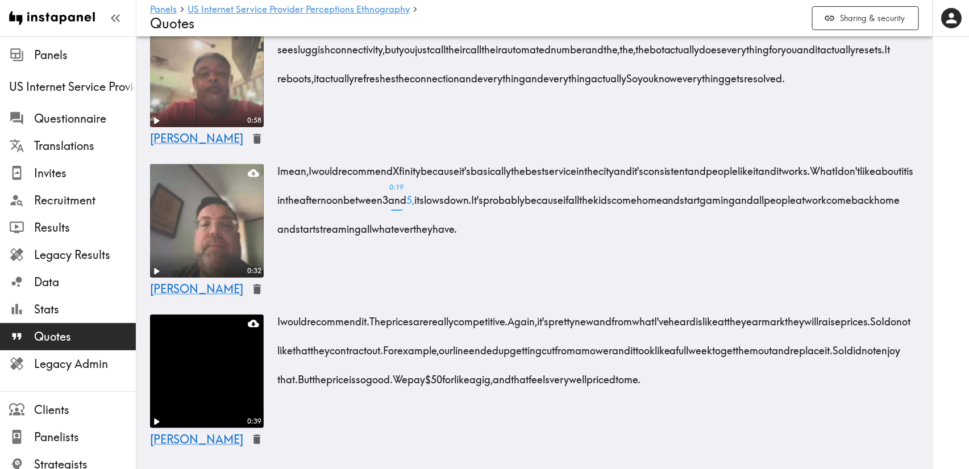
scroll to position [2344, 0]
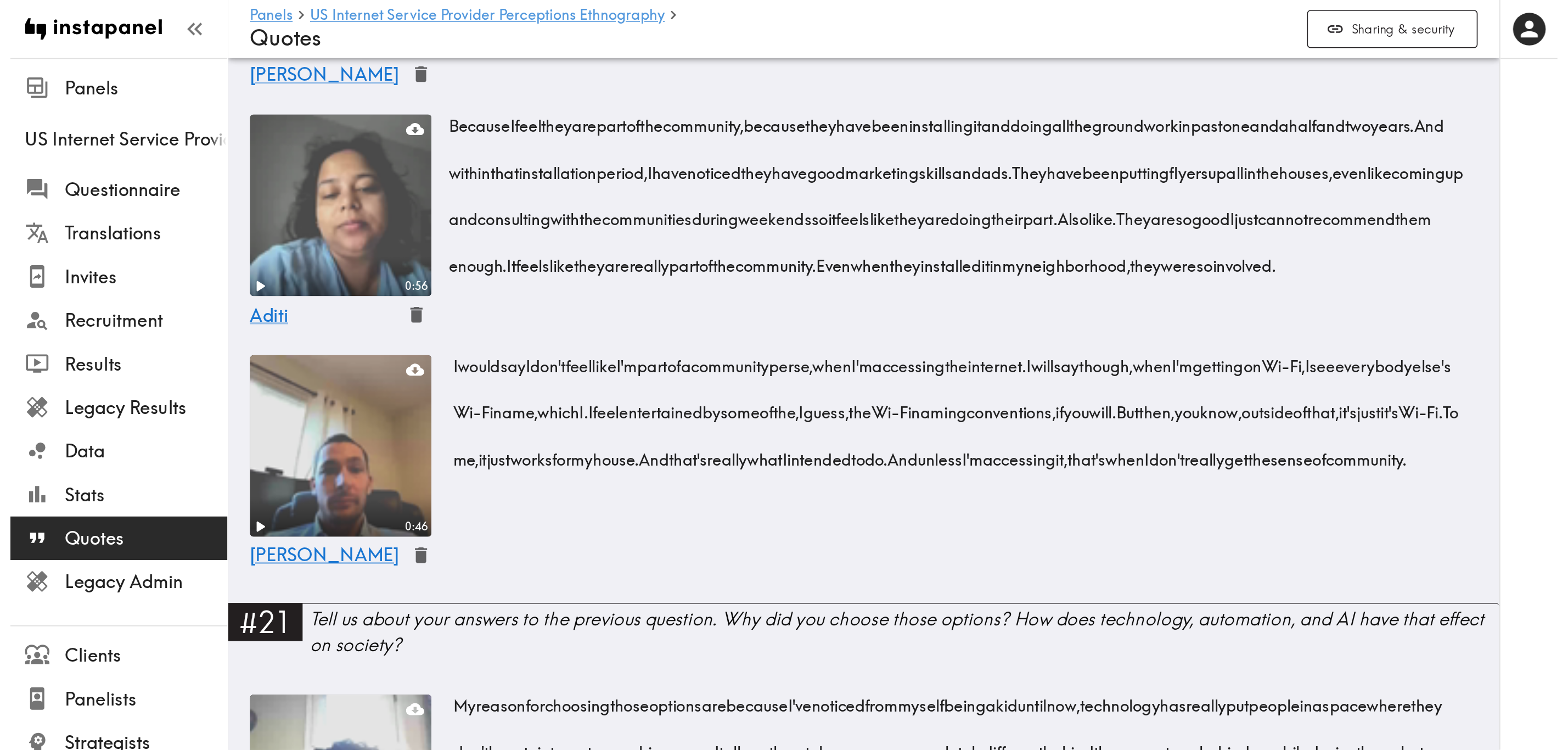
scroll to position [2710, 0]
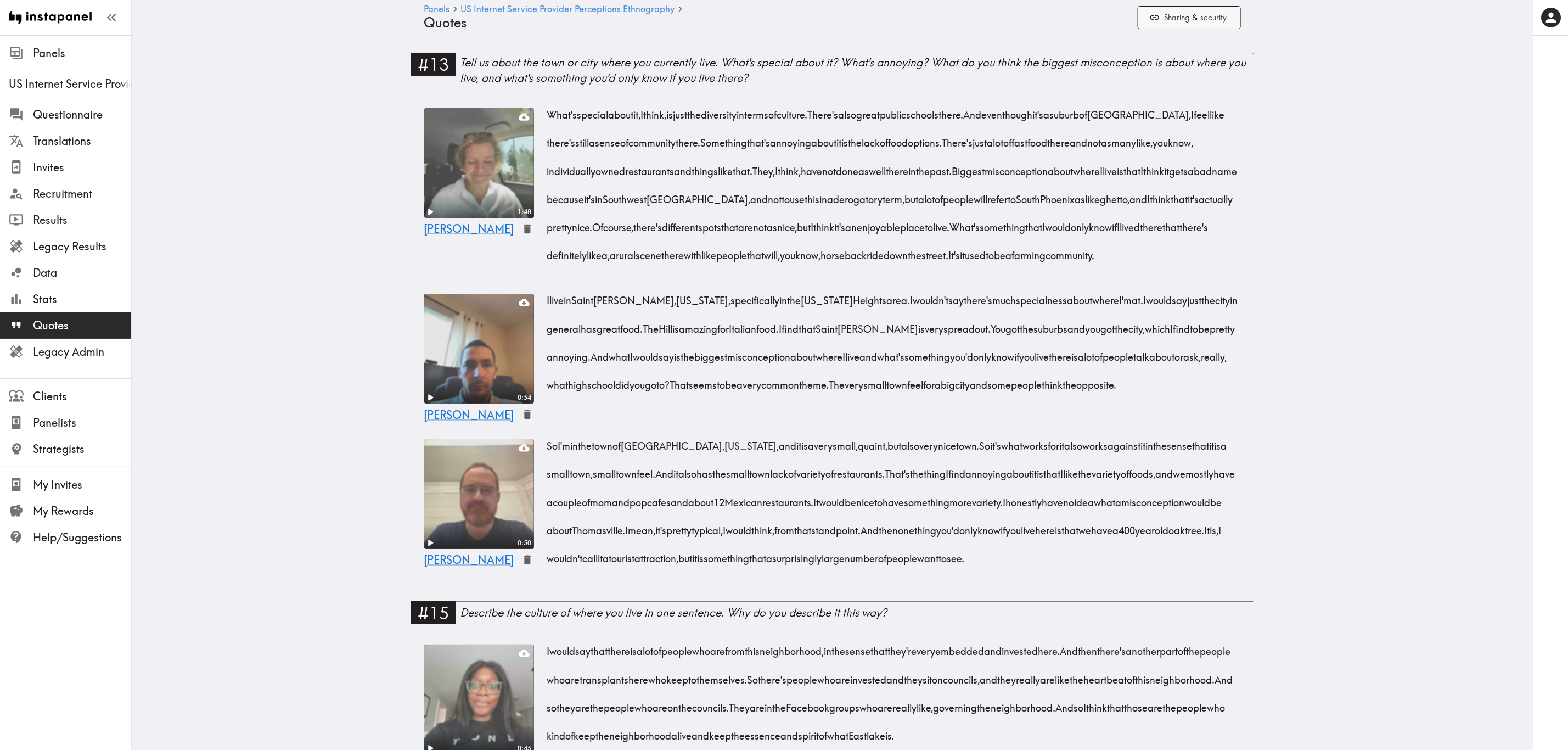
click at [1227, 23] on button "Sharing & security" at bounding box center [1189, 17] width 103 height 23
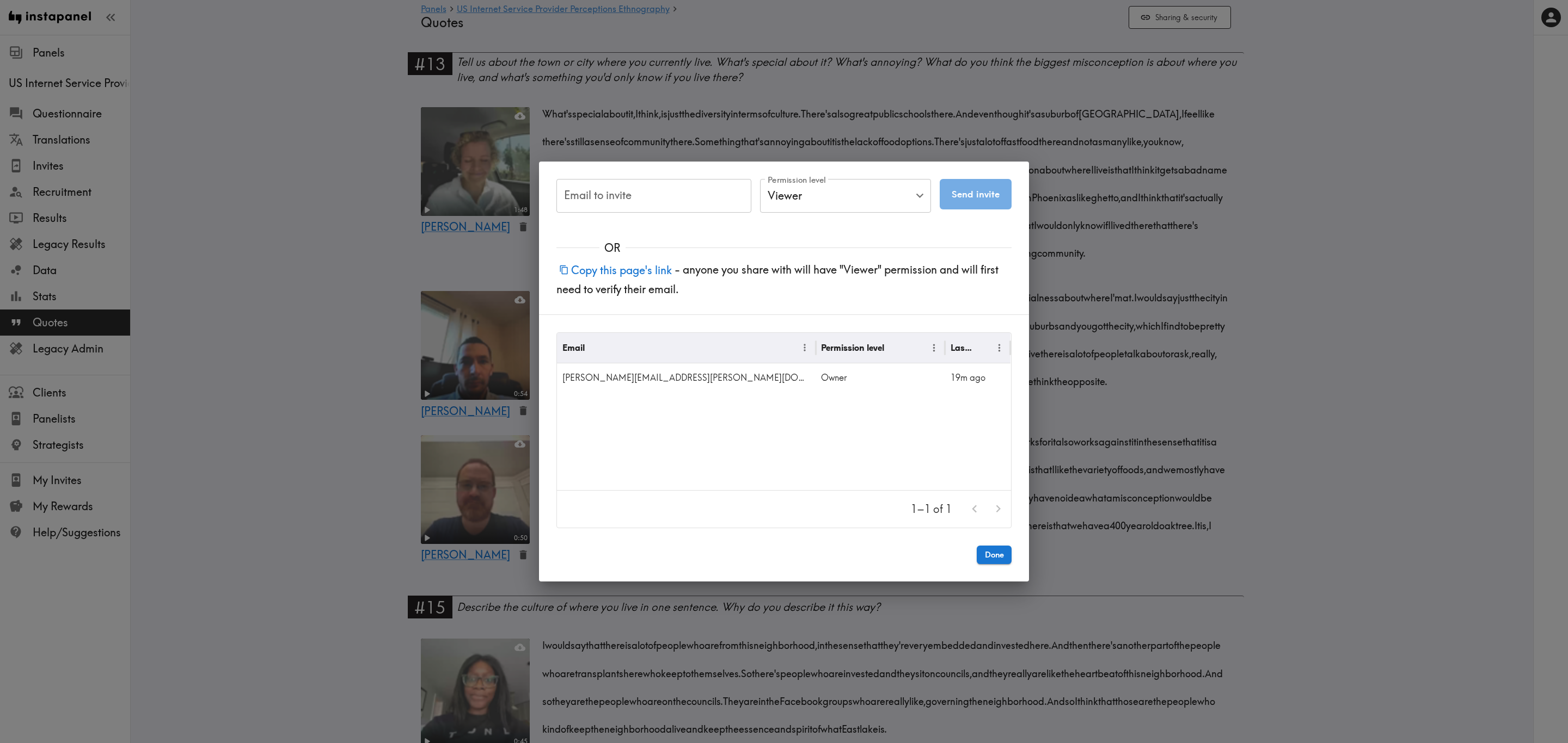
click at [314, 361] on div "Email to invite Email to invite Permission level Viewer Viewer Permission level…" at bounding box center [784, 372] width 1568 height 743
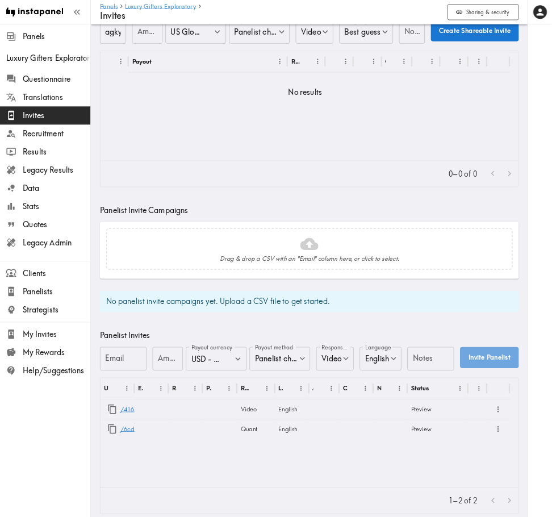
scroll to position [75, 0]
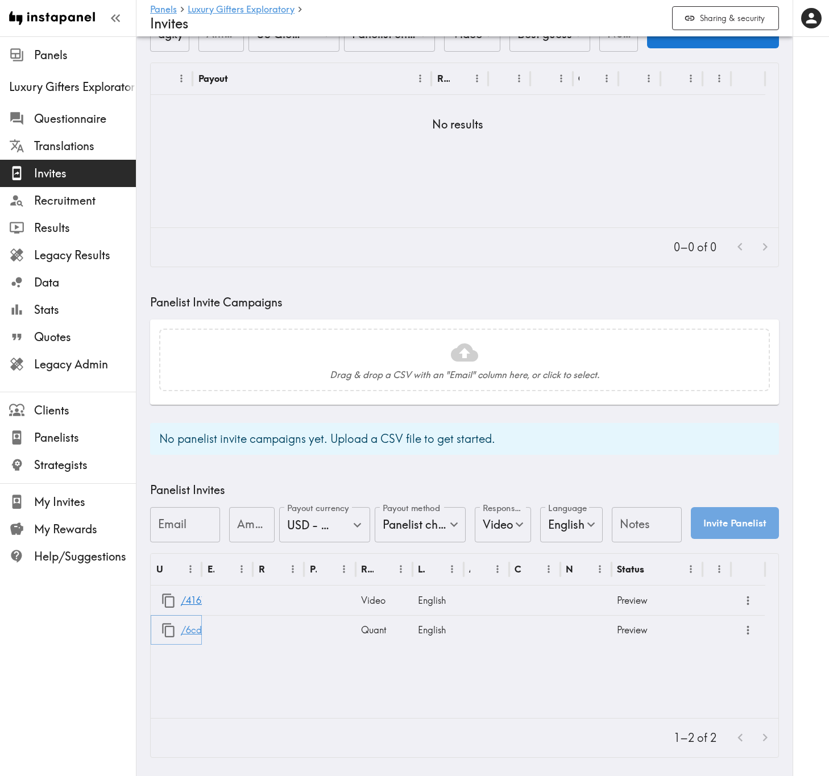
click at [190, 619] on link "/6cd3a813-bd40-4310-b76e-12f4c2395160" at bounding box center [275, 629] width 188 height 29
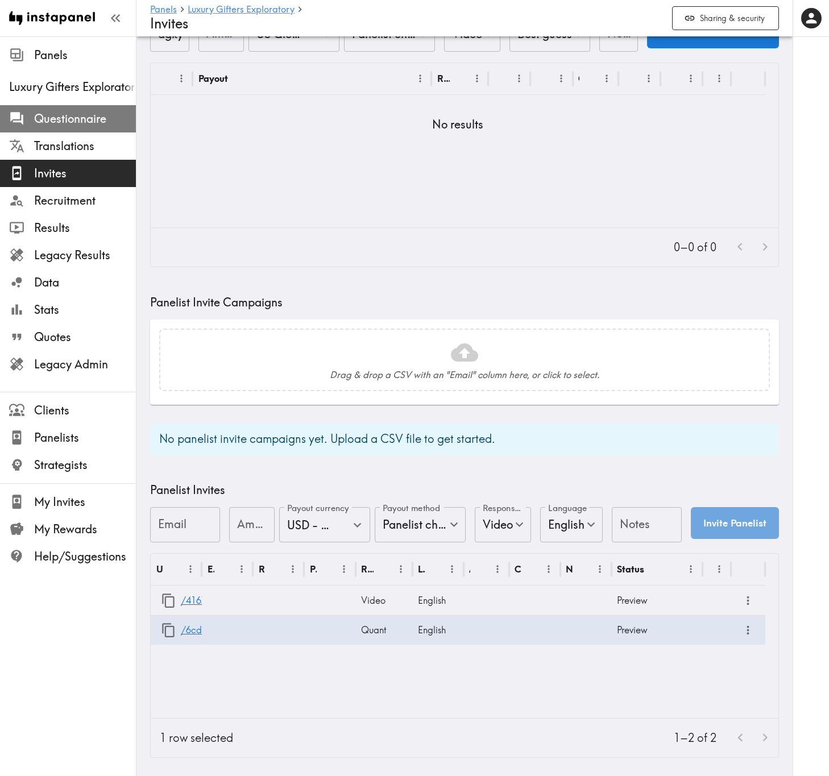
drag, startPoint x: 512, startPoint y: 3, endPoint x: 104, endPoint y: 116, distance: 423.5
click at [105, 118] on span "Questionnaire" at bounding box center [85, 119] width 102 height 16
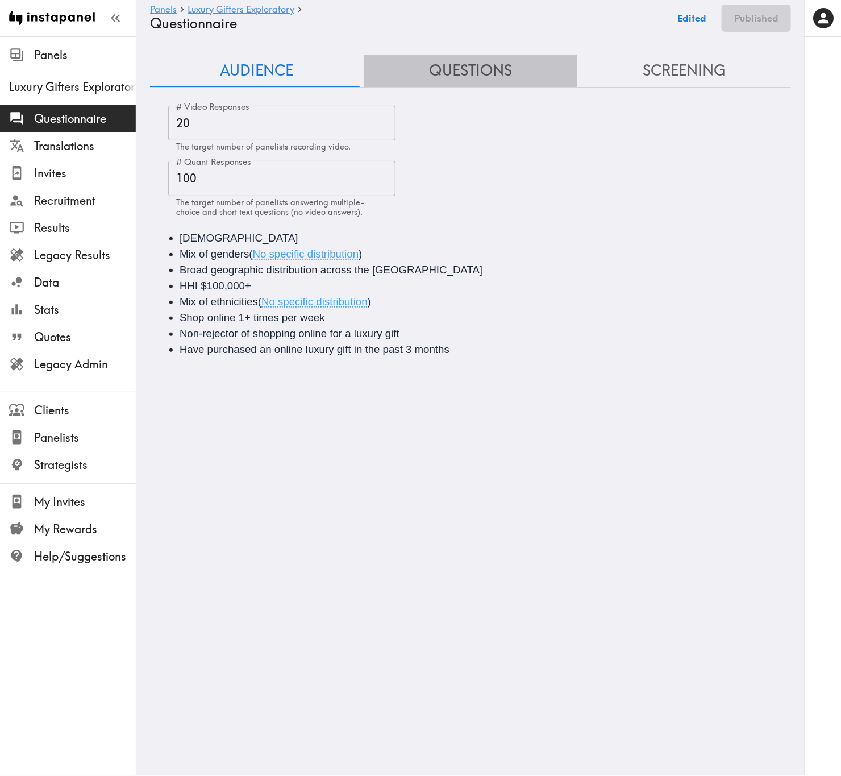
click at [514, 63] on button "Questions" at bounding box center [471, 71] width 214 height 32
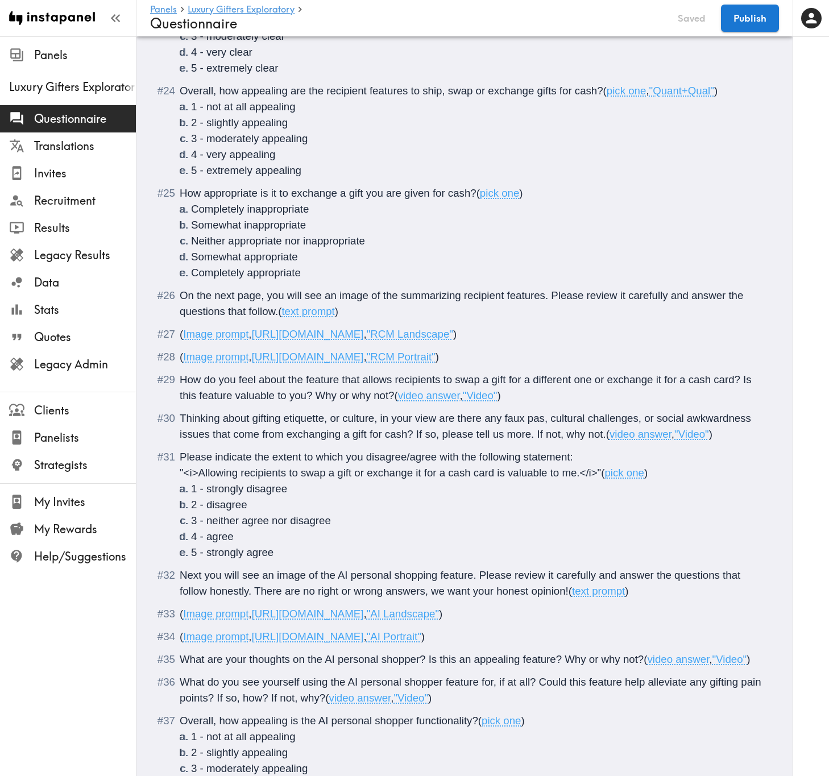
scroll to position [2472, 0]
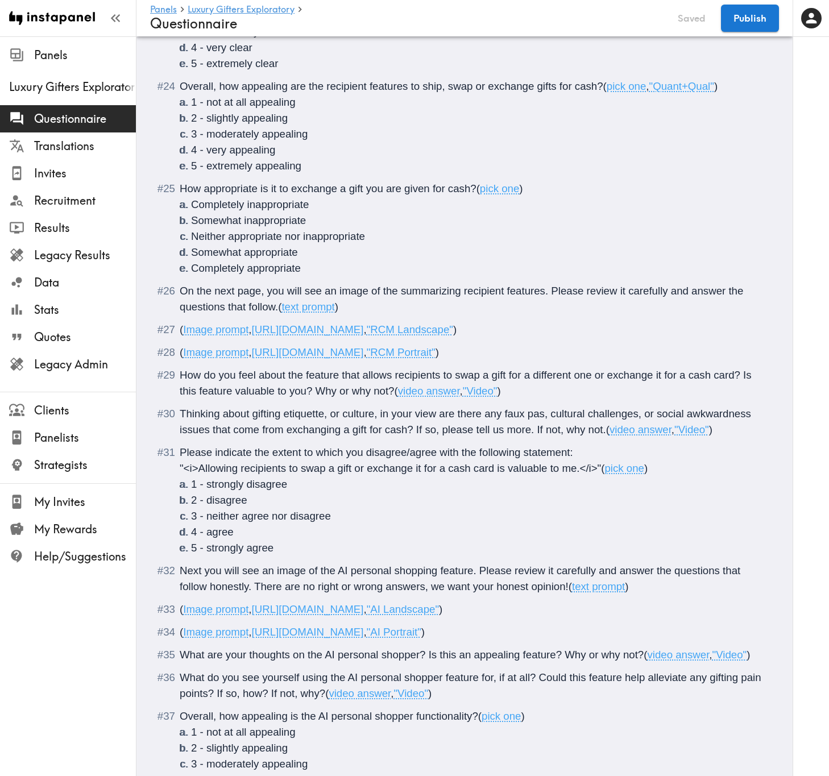
click at [453, 335] on span ""RCM Landscape"" at bounding box center [410, 329] width 86 height 12
click at [435, 358] on span ""RCM Portrait"" at bounding box center [401, 352] width 69 height 12
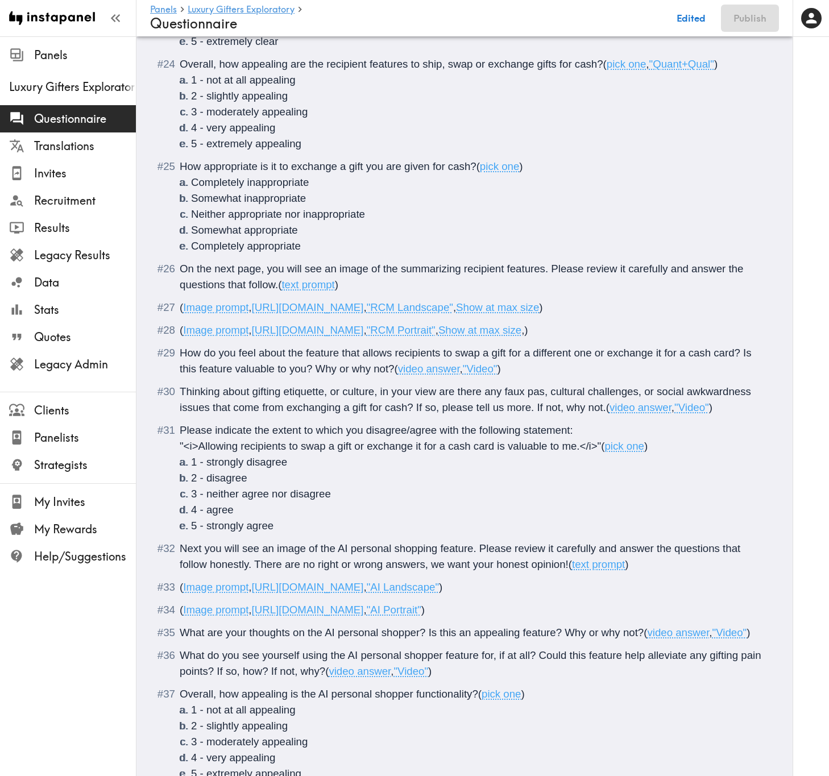
scroll to position [2728, 0]
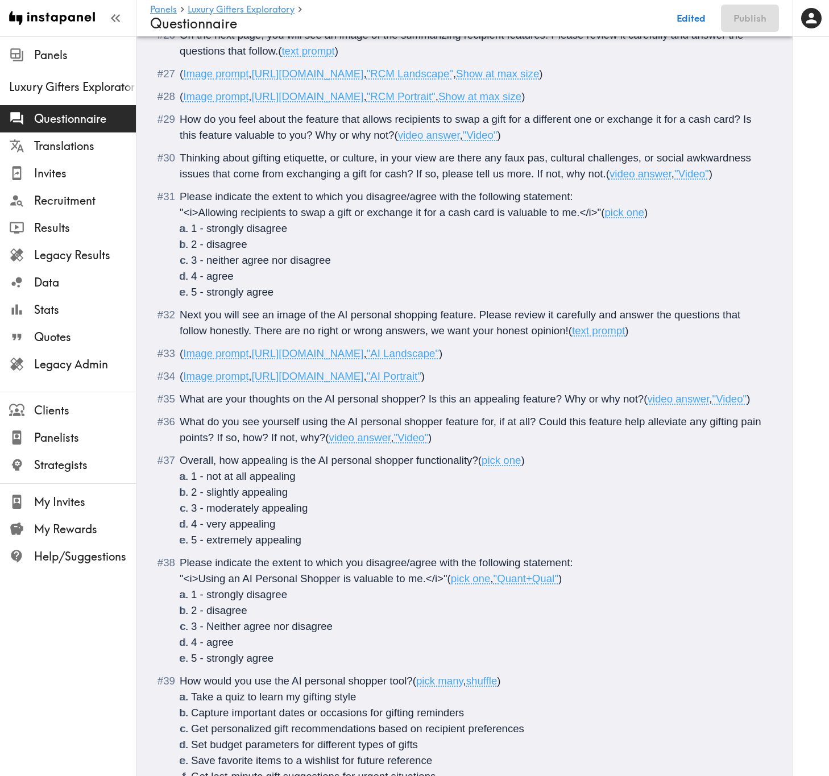
click at [424, 382] on span ")" at bounding box center [422, 376] width 3 height 12
click at [605, 407] on div "What are your thoughts on the AI personal shopper? Is this an appealing feature…" at bounding box center [472, 399] width 585 height 16
click at [677, 23] on button "Save now" at bounding box center [684, 18] width 56 height 27
click at [723, 14] on button "Publish" at bounding box center [750, 18] width 58 height 27
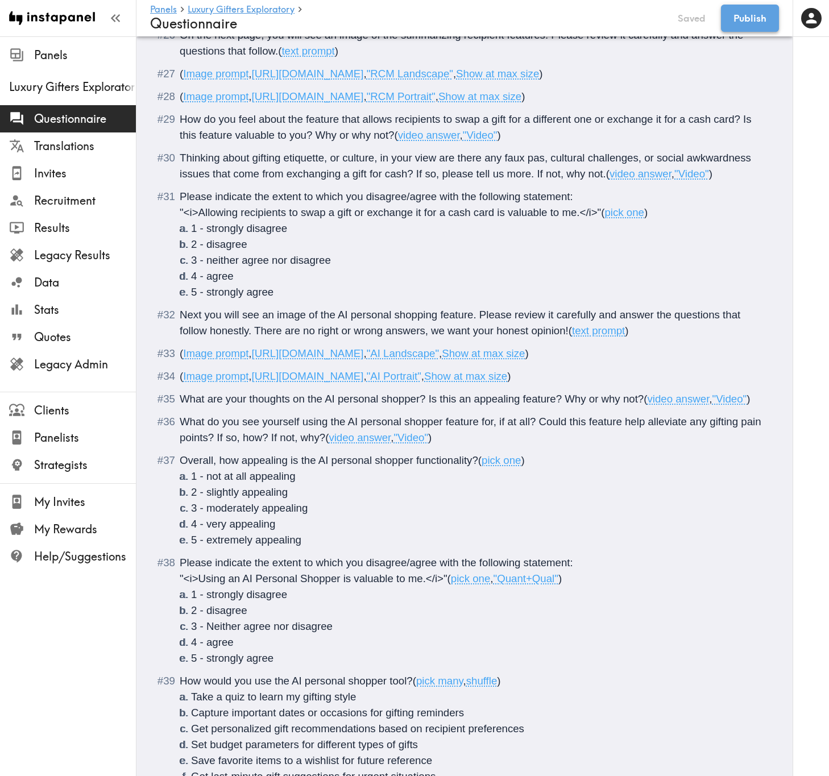
scroll to position [359, 0]
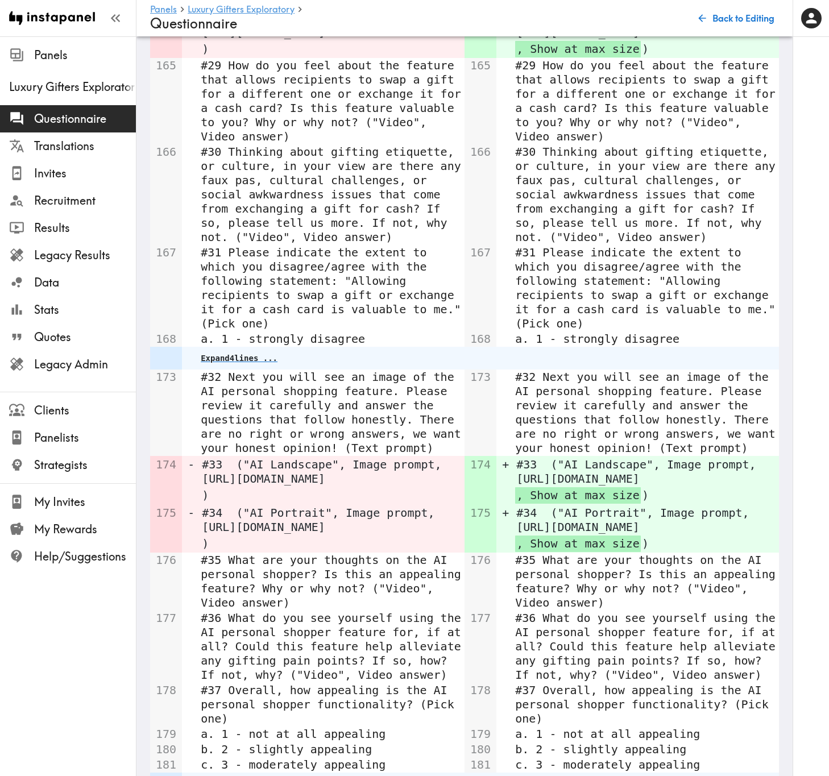
click at [560, 716] on div "Audience Expand 12 lines ... Questions Expand 159 lines ... 160 d. Somewhat app…" at bounding box center [464, 354] width 628 height 1237
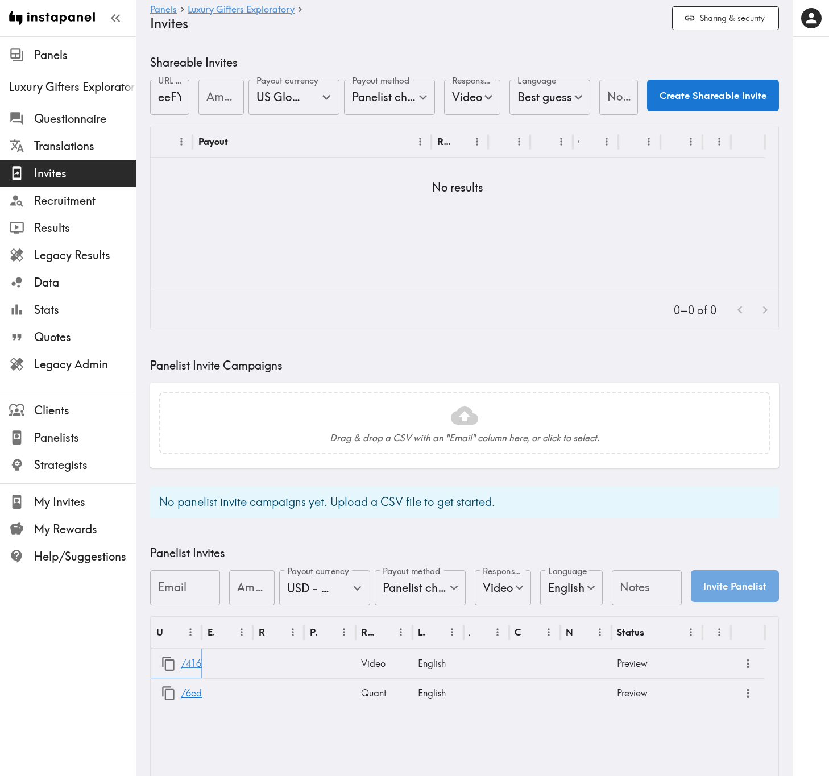
click at [192, 665] on link "/4167ee3a-34b6-4649-ba5c-8638502b53ed" at bounding box center [276, 663] width 190 height 29
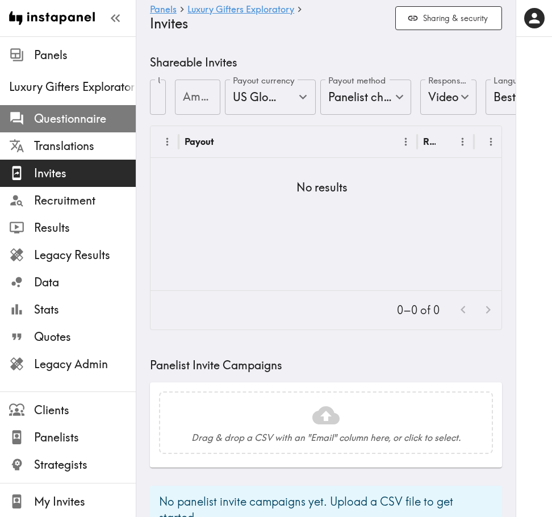
click at [92, 113] on span "Questionnaire" at bounding box center [85, 119] width 102 height 16
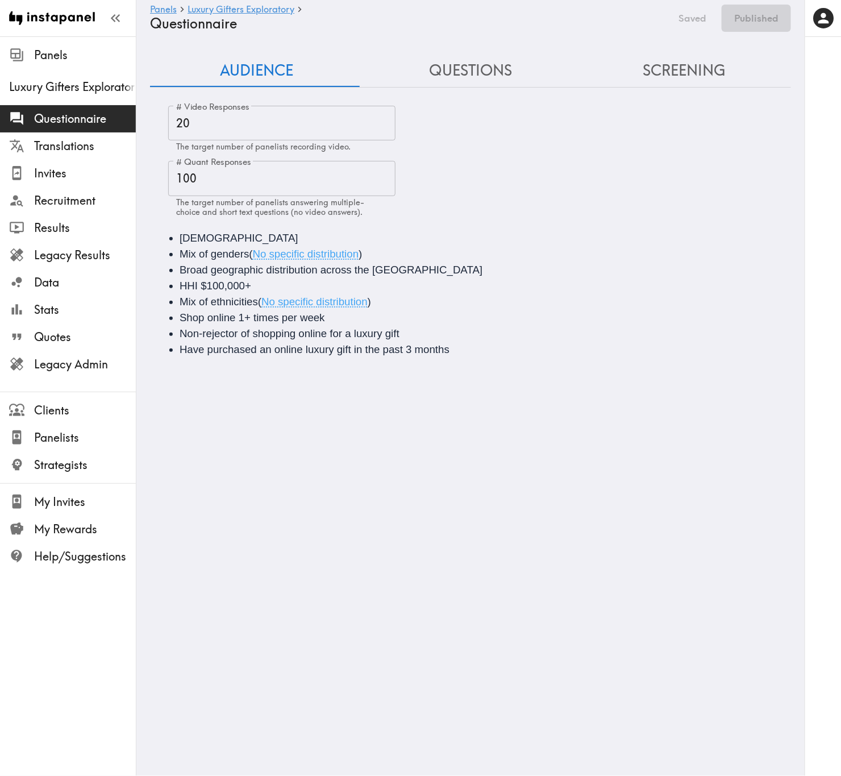
drag, startPoint x: 549, startPoint y: 0, endPoint x: 451, endPoint y: 74, distance: 123.4
click at [451, 74] on button "Questions" at bounding box center [471, 71] width 214 height 32
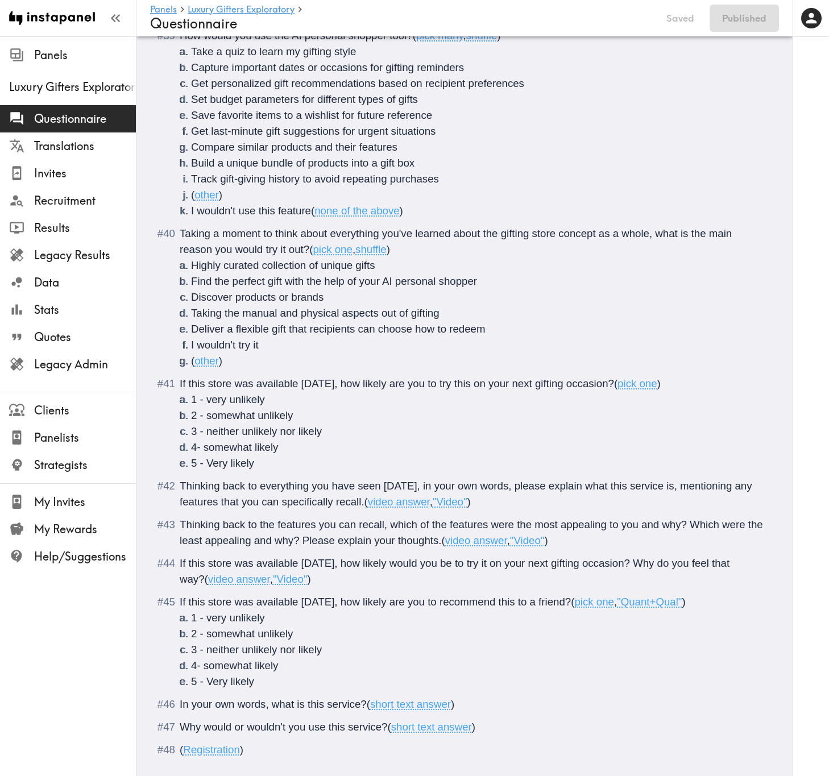
scroll to position [3471, 0]
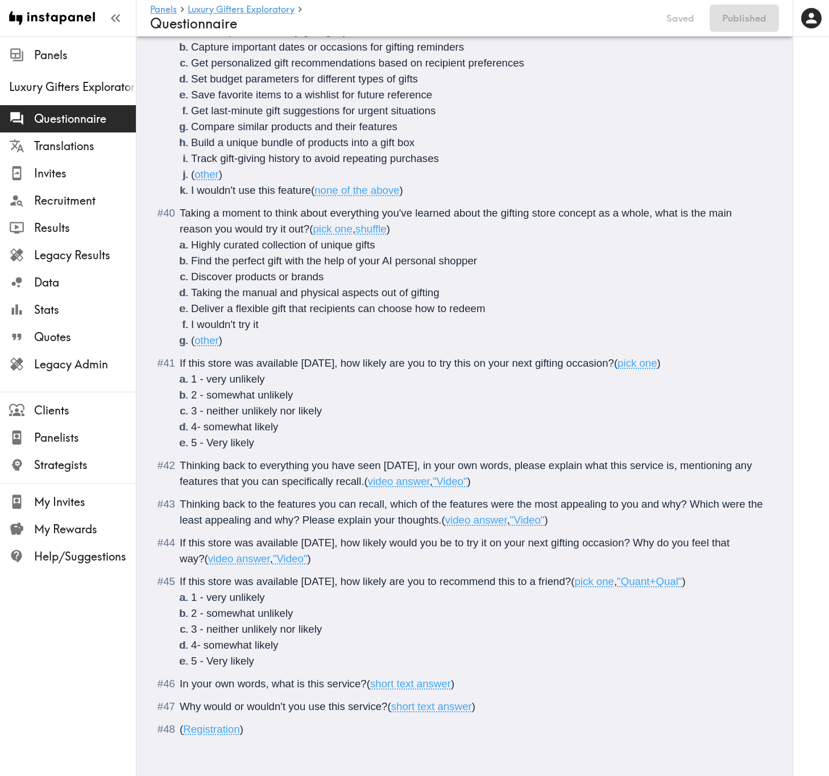
click at [261, 459] on span "Thinking back to everything you have seen today, in your own words, please expl…" at bounding box center [467, 473] width 575 height 28
click at [322, 459] on span "Thinking back to <i>everything you have seen today, in your own words, please e…" at bounding box center [464, 473] width 569 height 28
click at [685, 24] on button "Save now" at bounding box center [672, 18] width 56 height 27
click at [756, 16] on button "Publish" at bounding box center [750, 18] width 58 height 27
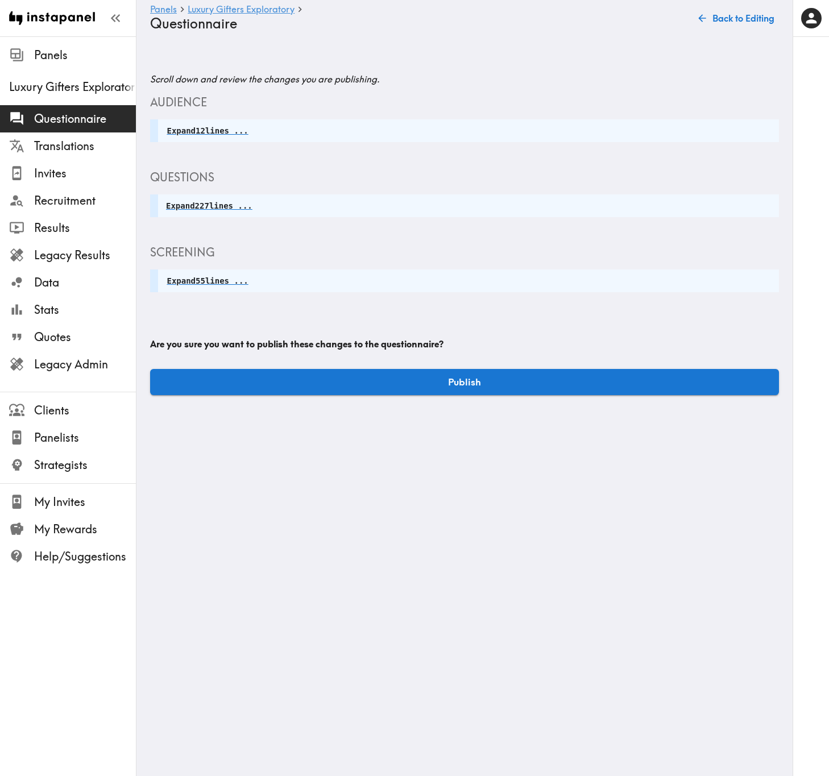
scroll to position [0, 0]
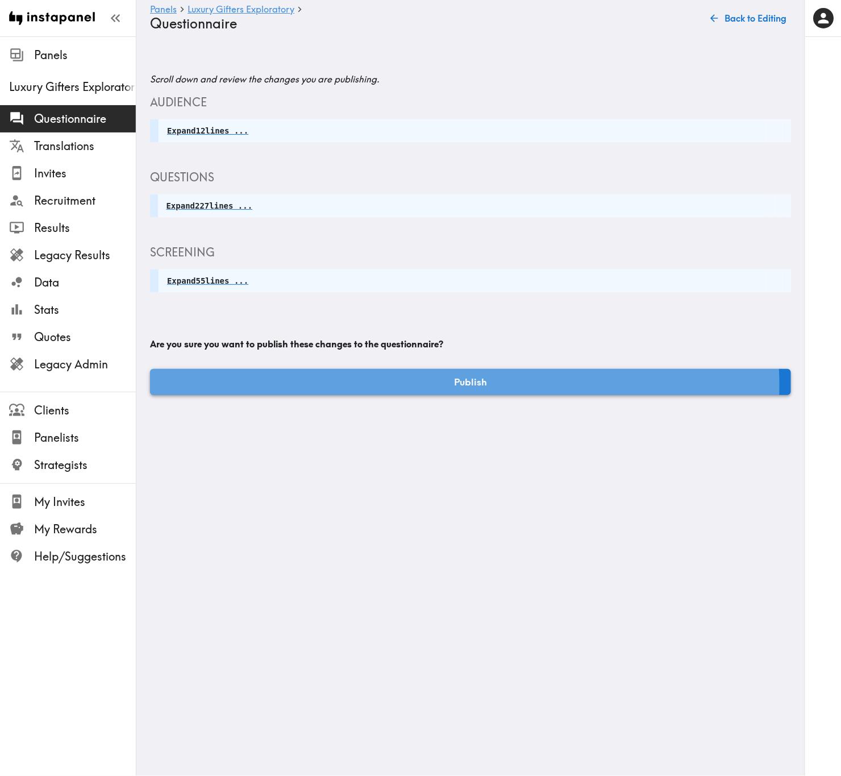
click at [443, 385] on button "Publish" at bounding box center [470, 382] width 641 height 26
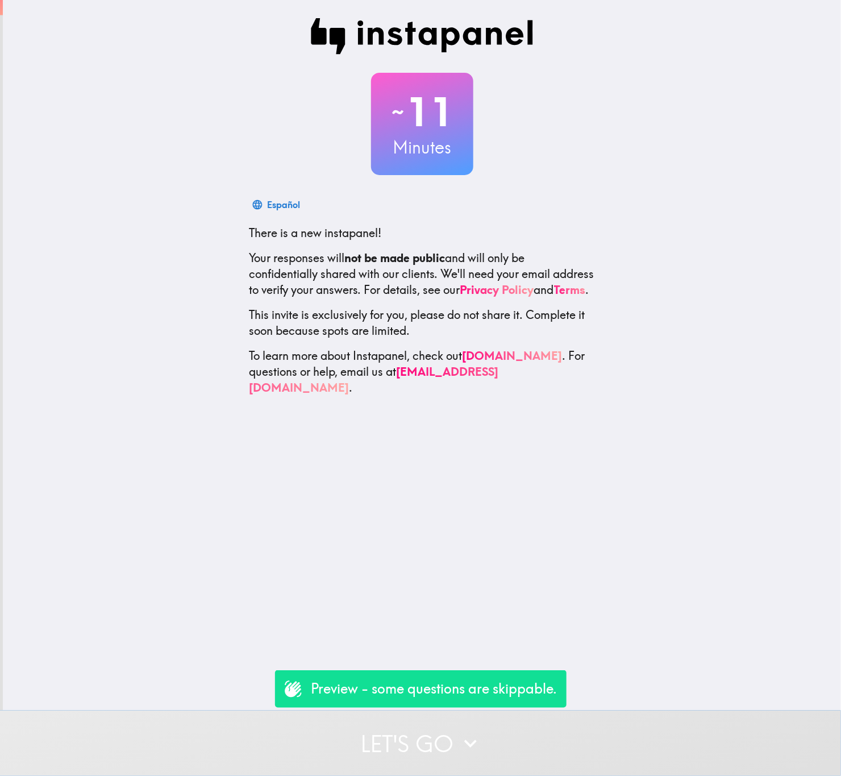
click at [490, 735] on button "Let's go" at bounding box center [420, 742] width 841 height 65
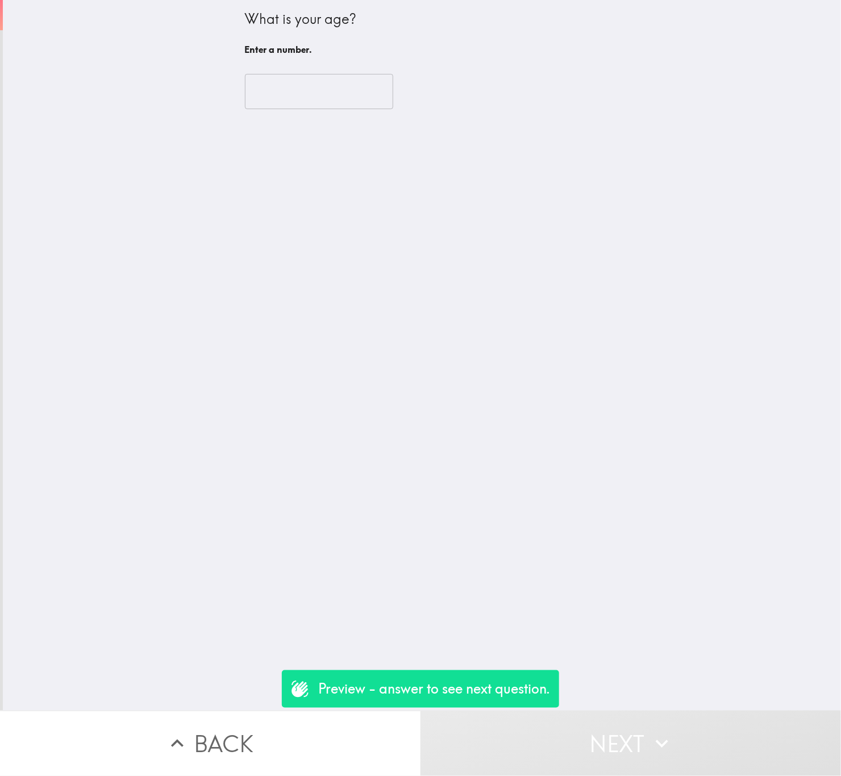
click at [341, 90] on input "number" at bounding box center [319, 91] width 148 height 35
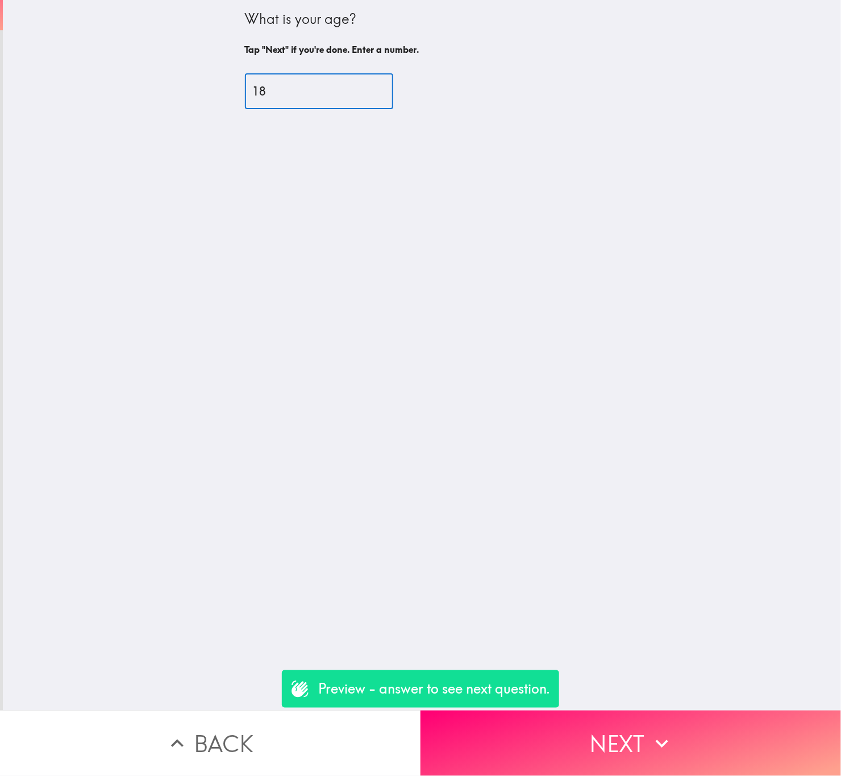
type input "1"
type input "25"
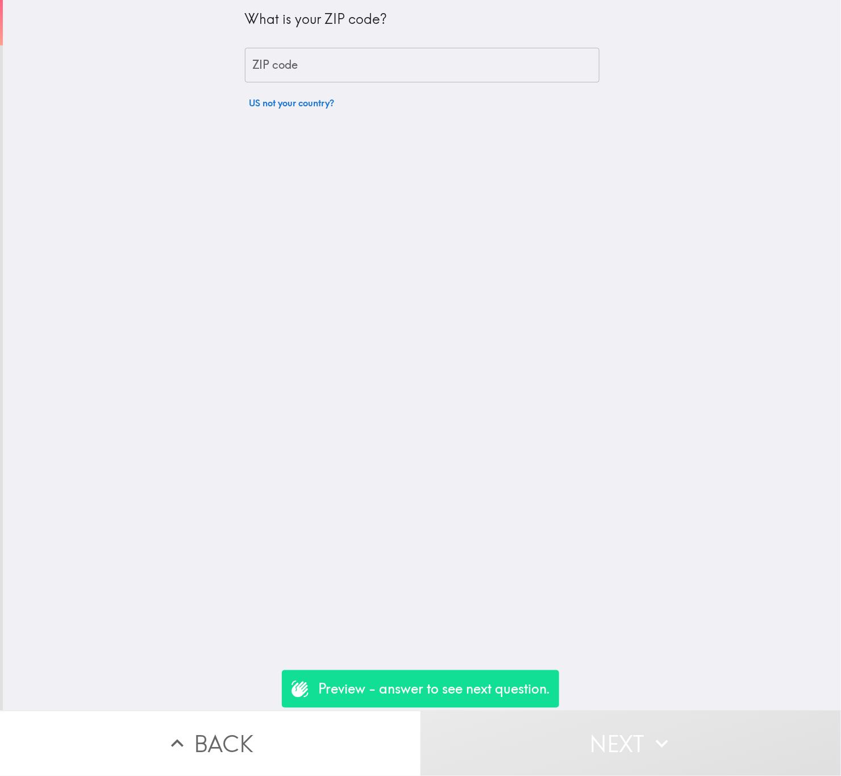
click at [331, 56] on input "ZIP code" at bounding box center [422, 65] width 355 height 35
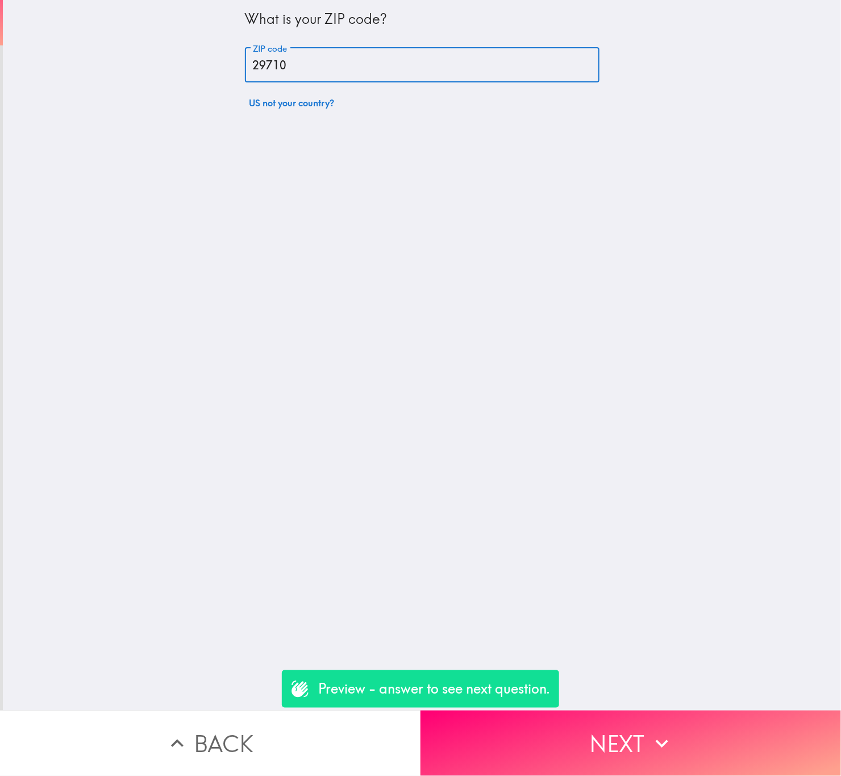
type input "29710"
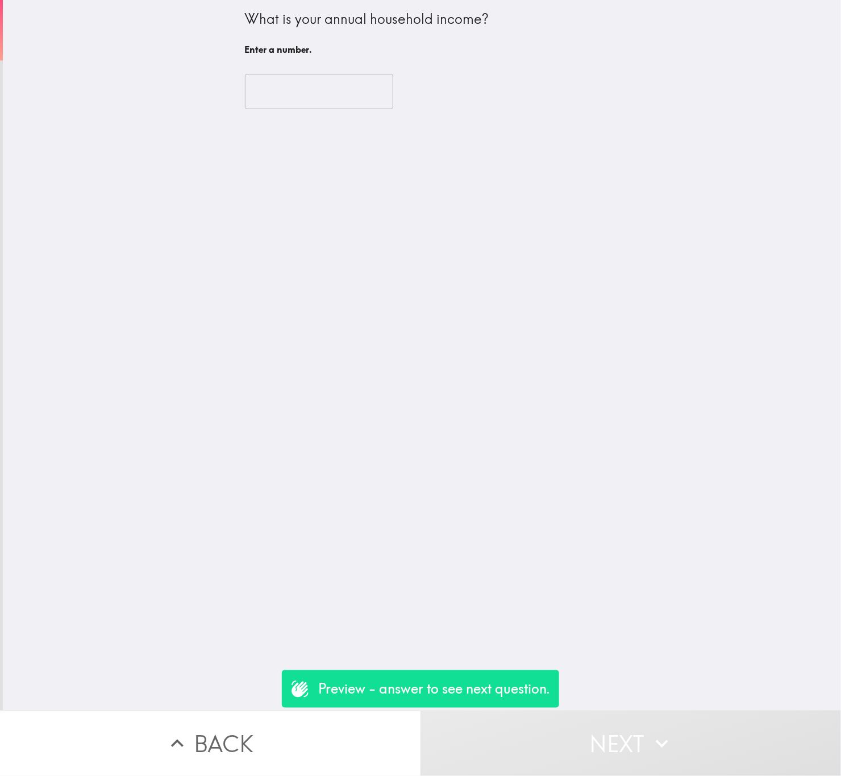
click at [295, 87] on input "number" at bounding box center [319, 91] width 148 height 35
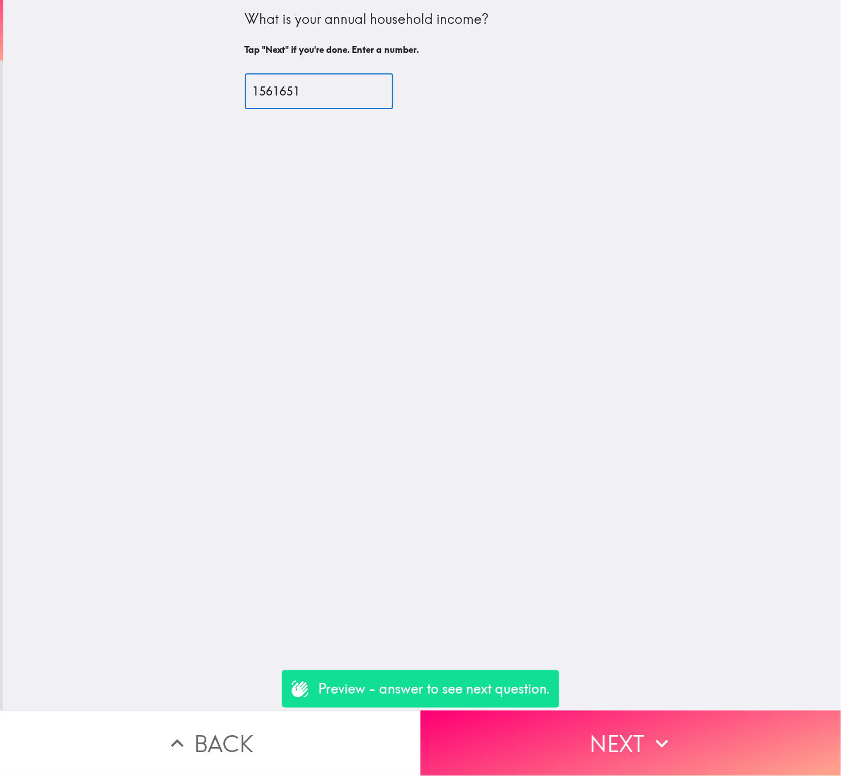
type input "1561651"
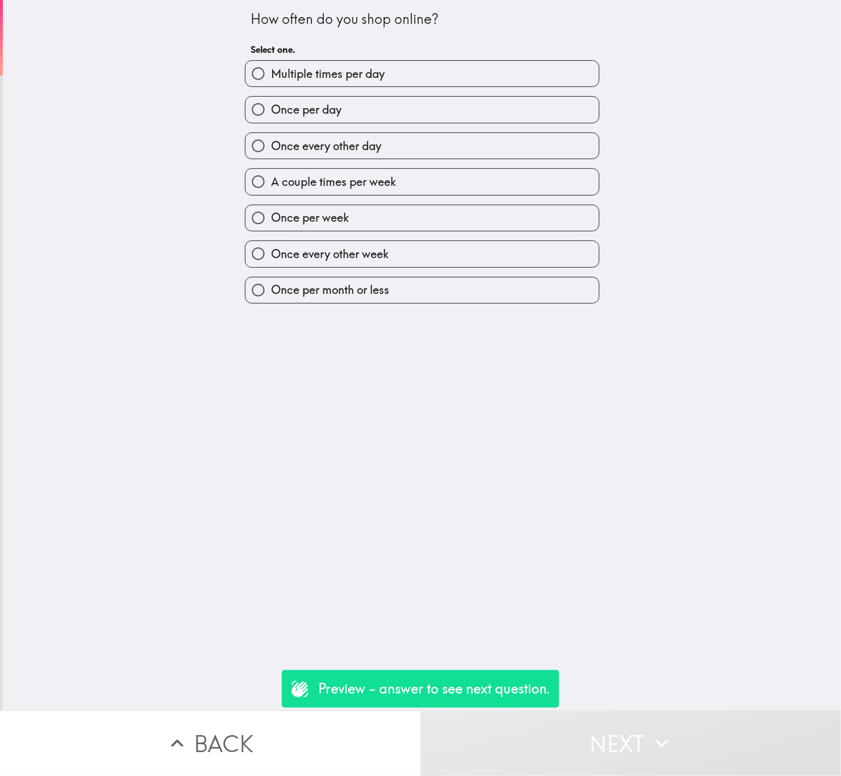
click at [413, 82] on label "Multiple times per day" at bounding box center [421, 74] width 353 height 26
click at [271, 82] on input "Multiple times per day" at bounding box center [258, 74] width 26 height 26
radio input "true"
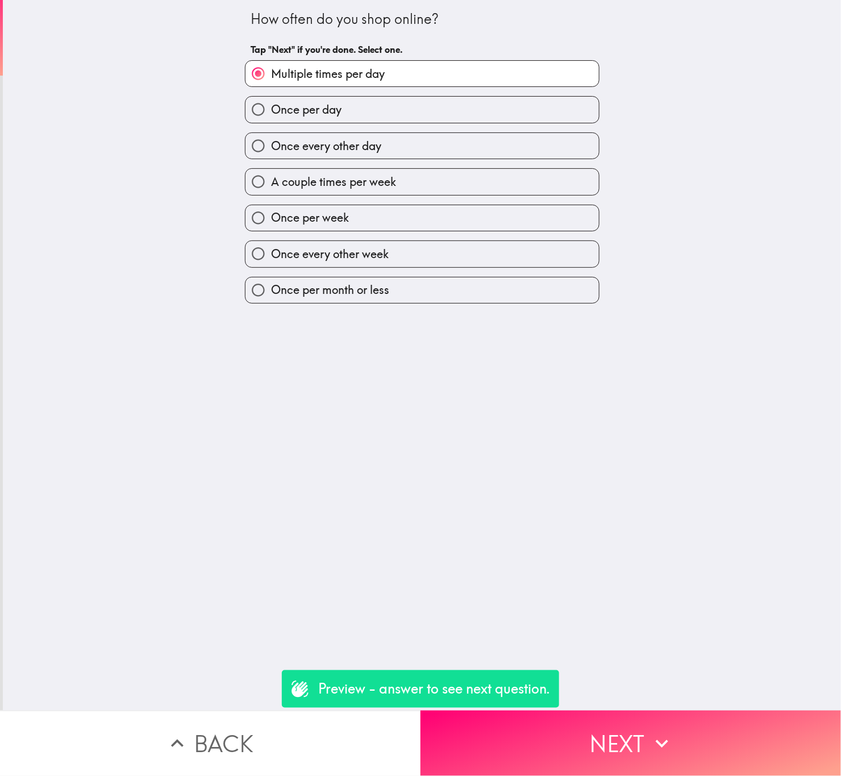
click at [639, 747] on button "Next" at bounding box center [631, 742] width 421 height 65
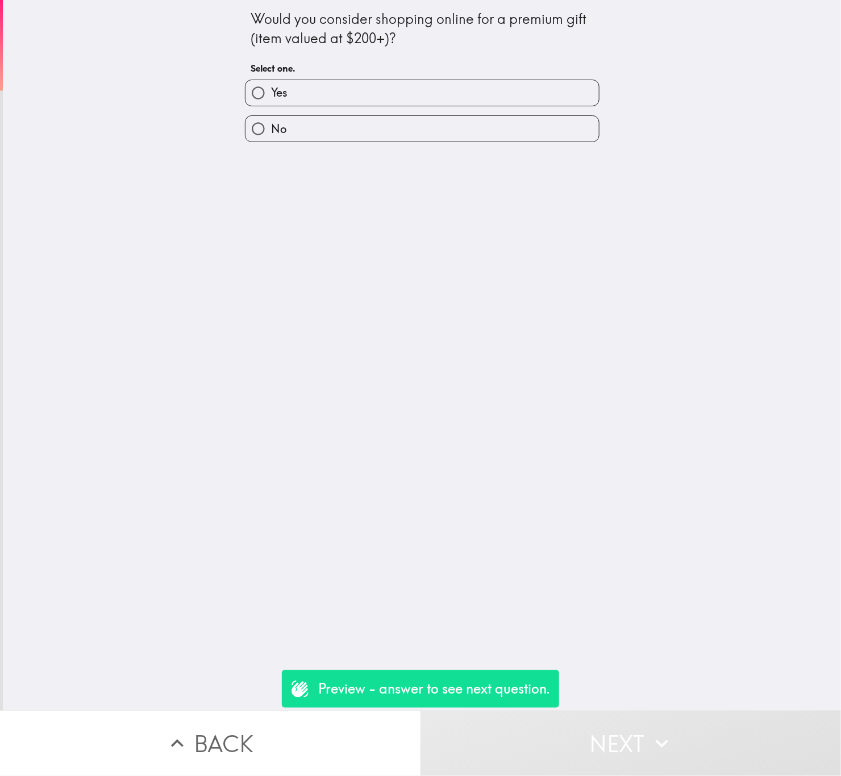
click at [413, 86] on label "Yes" at bounding box center [421, 93] width 353 height 26
click at [271, 86] on input "Yes" at bounding box center [258, 93] width 26 height 26
radio input "true"
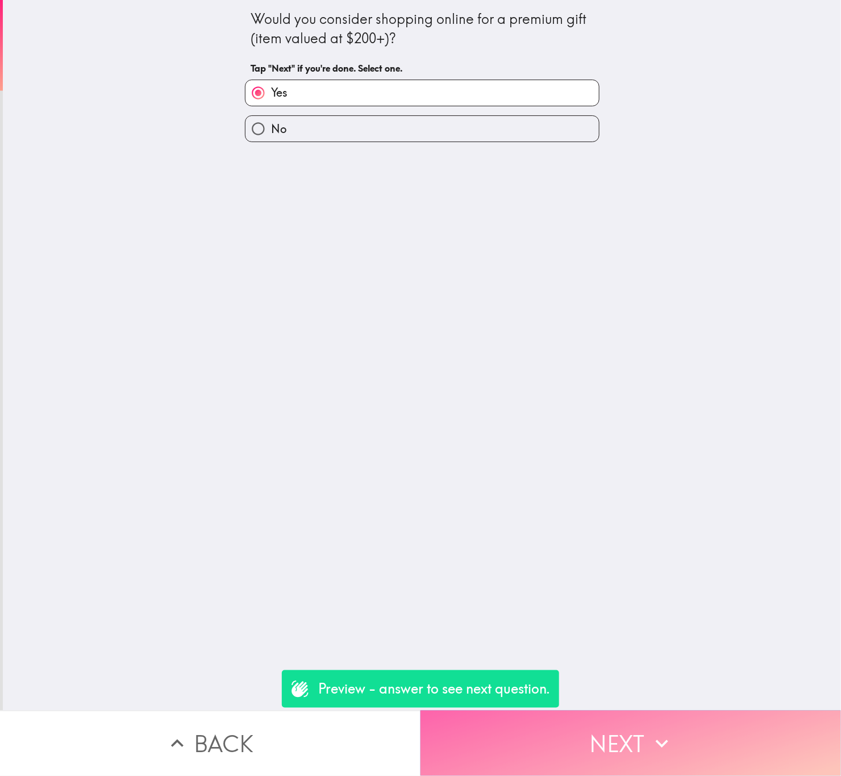
click at [677, 732] on button "Next" at bounding box center [631, 742] width 421 height 65
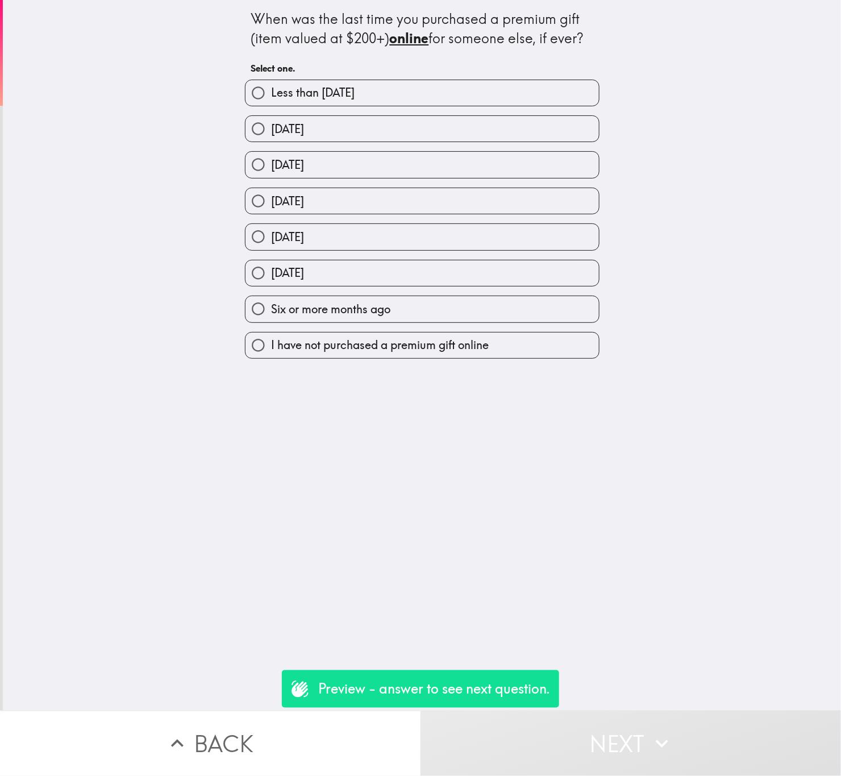
click at [423, 115] on div "[DATE]" at bounding box center [422, 128] width 355 height 27
click at [447, 124] on label "[DATE]" at bounding box center [421, 129] width 353 height 26
click at [271, 124] on input "[DATE]" at bounding box center [258, 129] width 26 height 26
radio input "true"
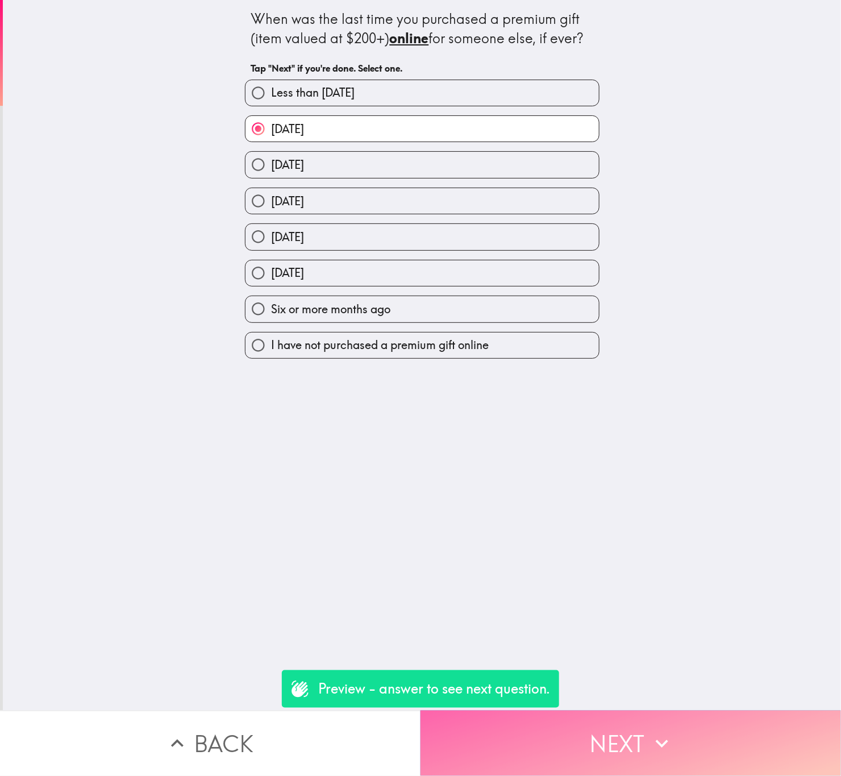
click at [631, 718] on button "Next" at bounding box center [631, 742] width 421 height 65
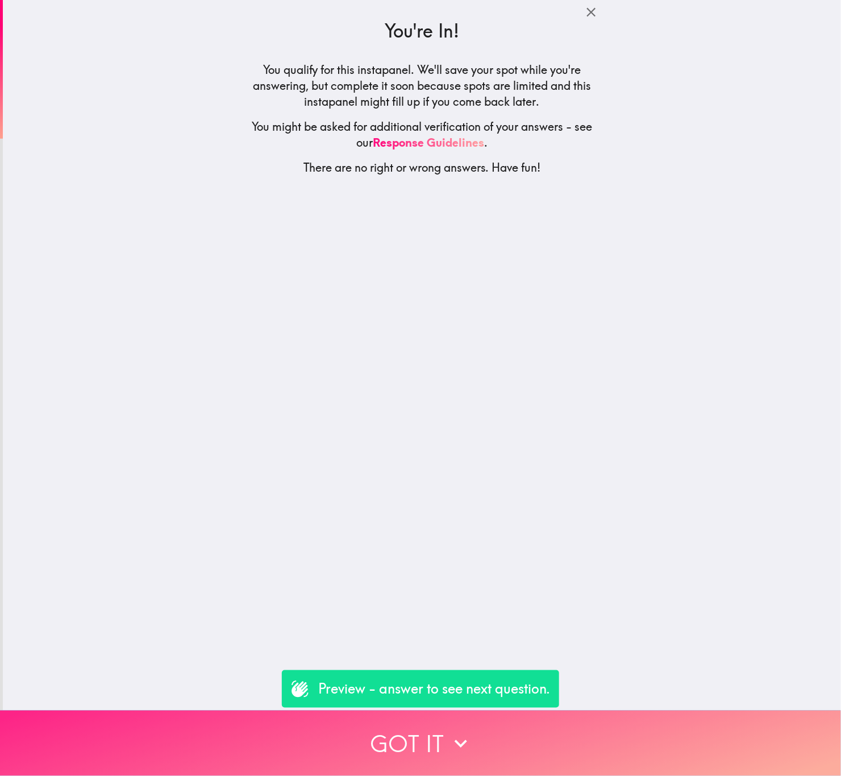
click at [548, 718] on button "Got it" at bounding box center [420, 742] width 841 height 65
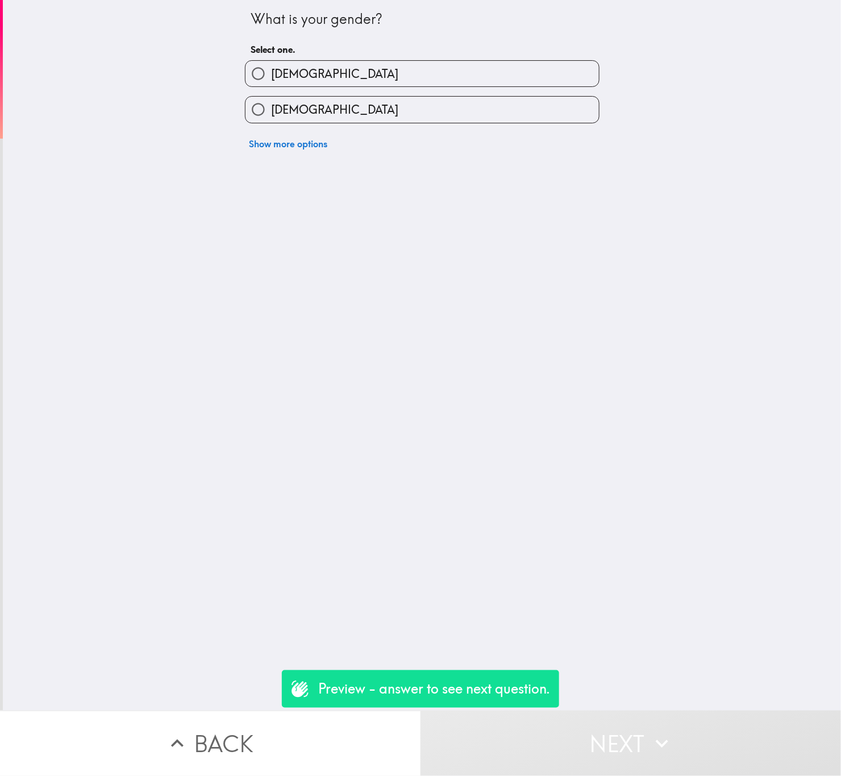
click at [399, 86] on div "[DEMOGRAPHIC_DATA] [DEMOGRAPHIC_DATA] Show more options" at bounding box center [418, 103] width 364 height 104
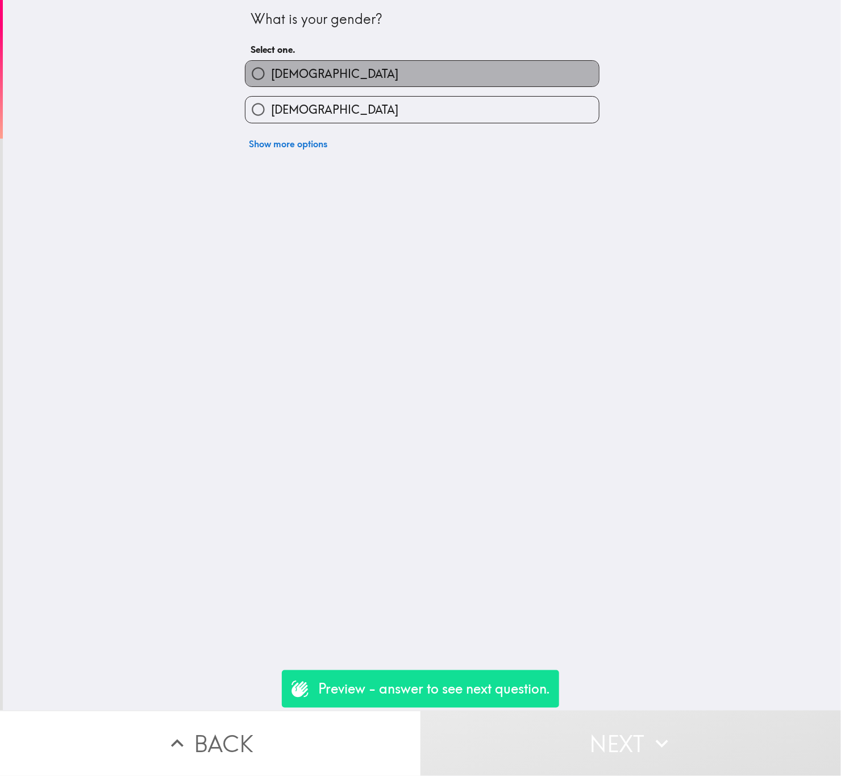
click at [399, 82] on label "[DEMOGRAPHIC_DATA]" at bounding box center [421, 74] width 353 height 26
click at [271, 82] on input "[DEMOGRAPHIC_DATA]" at bounding box center [258, 74] width 26 height 26
radio input "true"
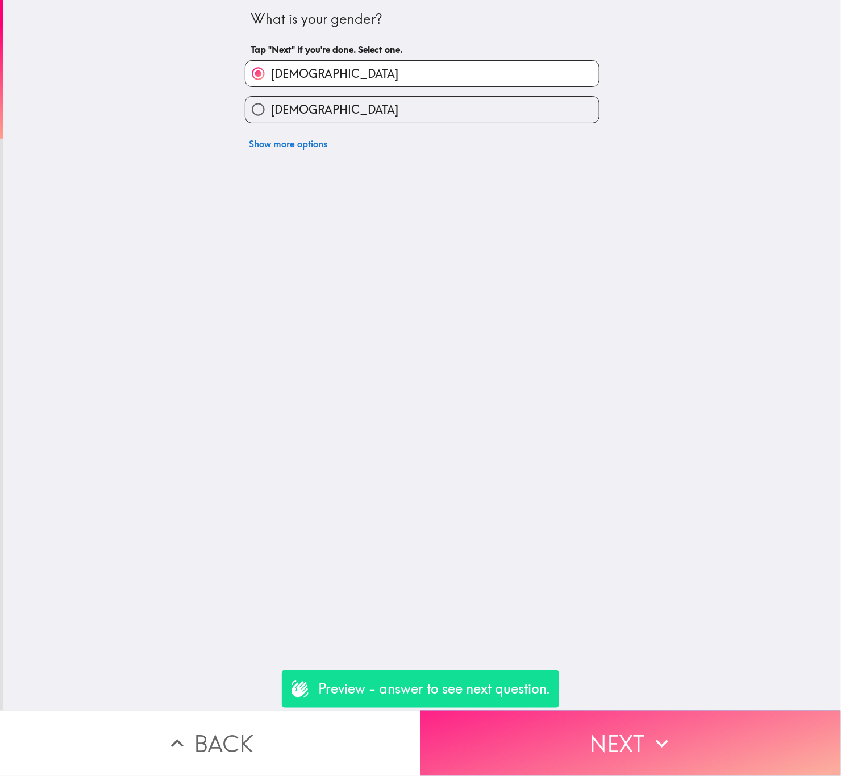
click at [633, 710] on button "Next" at bounding box center [631, 742] width 421 height 65
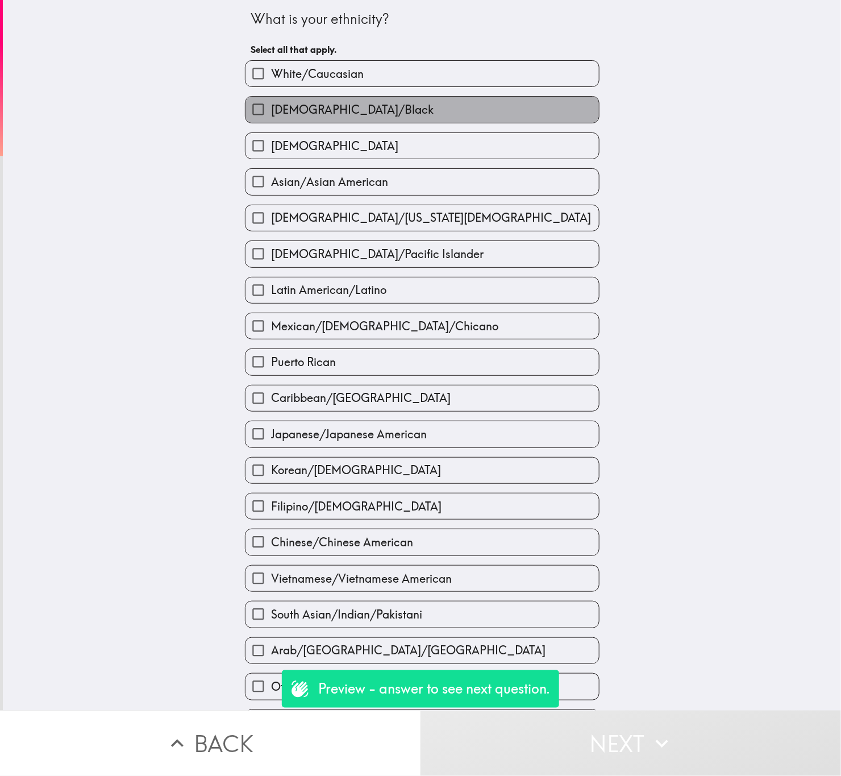
click at [408, 104] on label "[DEMOGRAPHIC_DATA]/Black" at bounding box center [421, 110] width 353 height 26
click at [271, 104] on input "[DEMOGRAPHIC_DATA]/Black" at bounding box center [258, 110] width 26 height 26
checkbox input "true"
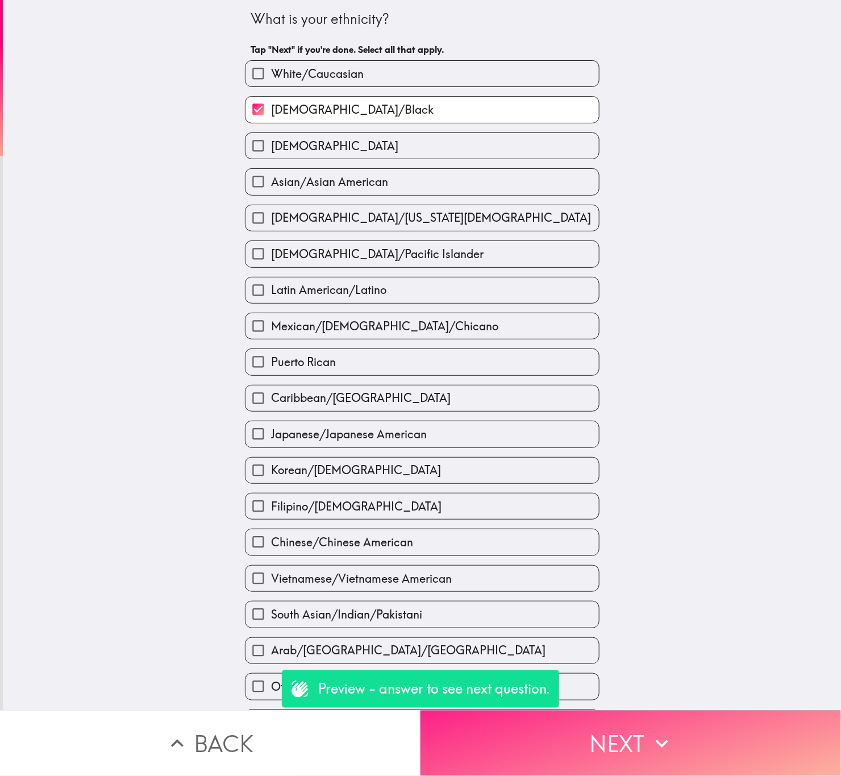
click at [609, 726] on button "Next" at bounding box center [631, 742] width 421 height 65
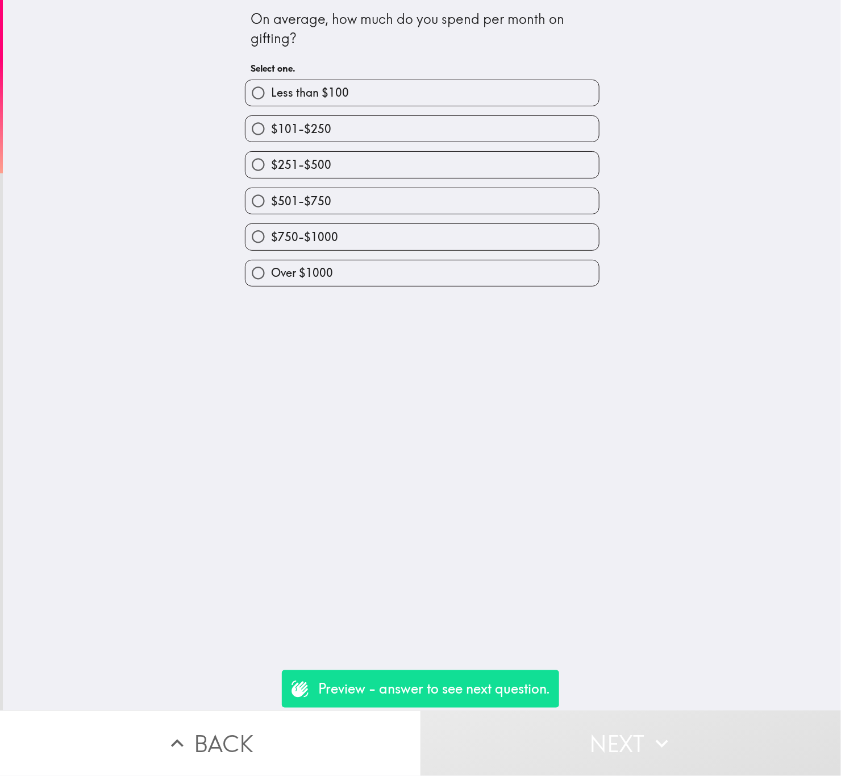
click at [389, 116] on label "$101-$250" at bounding box center [421, 129] width 353 height 26
click at [271, 116] on input "$101-$250" at bounding box center [258, 129] width 26 height 26
radio input "true"
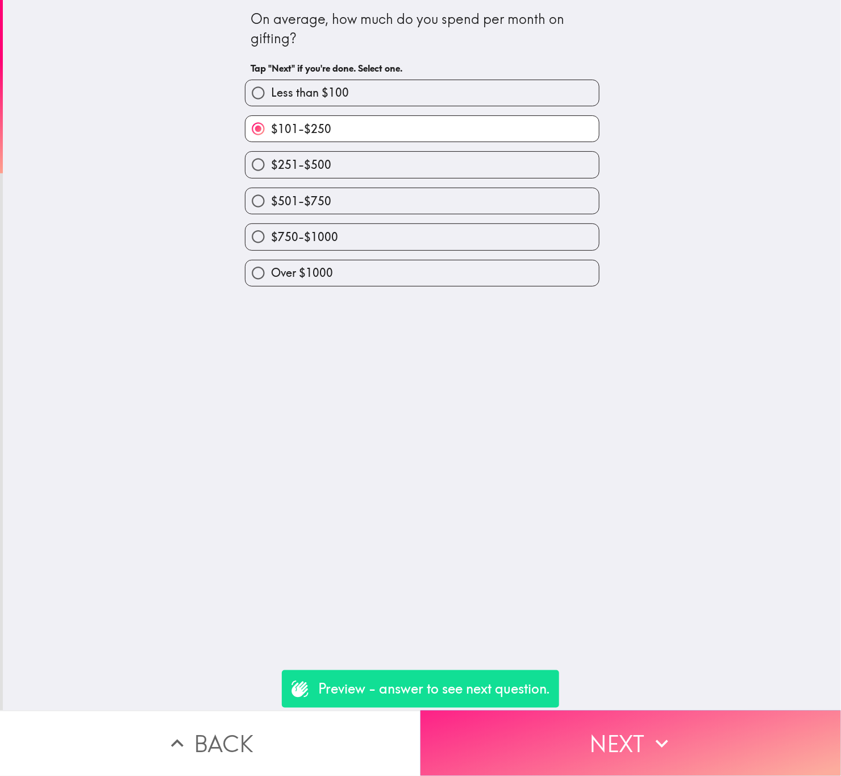
click at [614, 722] on button "Next" at bounding box center [631, 742] width 421 height 65
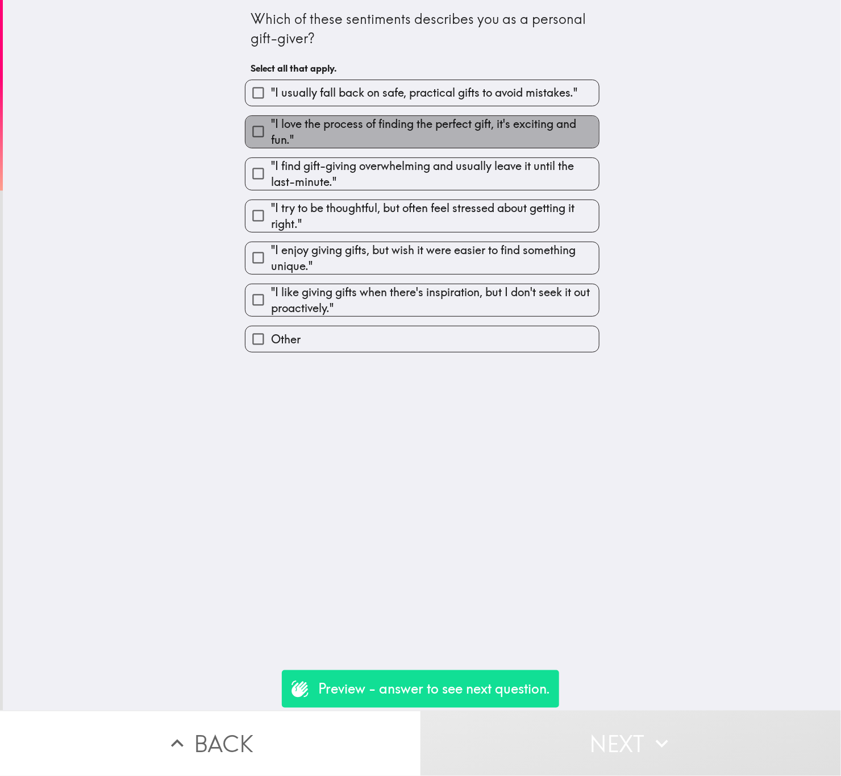
click at [461, 121] on span ""I love the process of finding the perfect gift, it's exciting and fun."" at bounding box center [435, 132] width 328 height 32
click at [271, 121] on input ""I love the process of finding the perfect gift, it's exciting and fun."" at bounding box center [258, 132] width 26 height 26
checkbox input "true"
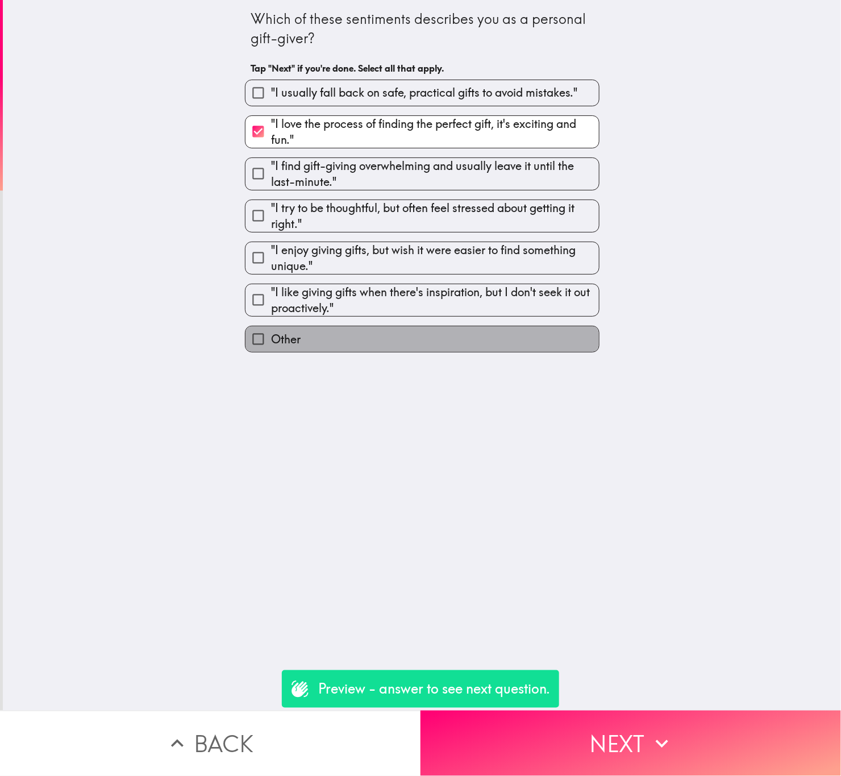
click at [535, 336] on label "Other" at bounding box center [421, 339] width 353 height 26
click at [271, 336] on input "Other" at bounding box center [258, 339] width 26 height 26
checkbox input "true"
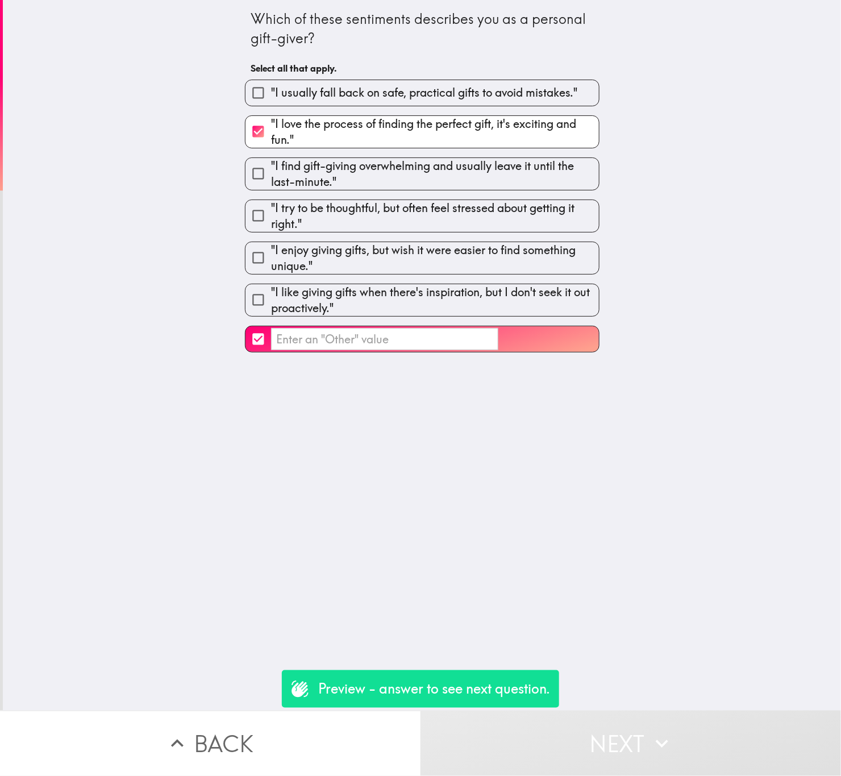
click at [529, 309] on span ""I like giving gifts when there's inspiration, but I don't seek it out proactiv…" at bounding box center [435, 300] width 328 height 32
click at [271, 309] on input ""I like giving gifts when there's inspiration, but I don't seek it out proactiv…" at bounding box center [258, 300] width 26 height 26
checkbox input "true"
click at [534, 343] on label "​" at bounding box center [421, 339] width 353 height 26
click at [271, 343] on input "​" at bounding box center [258, 339] width 26 height 26
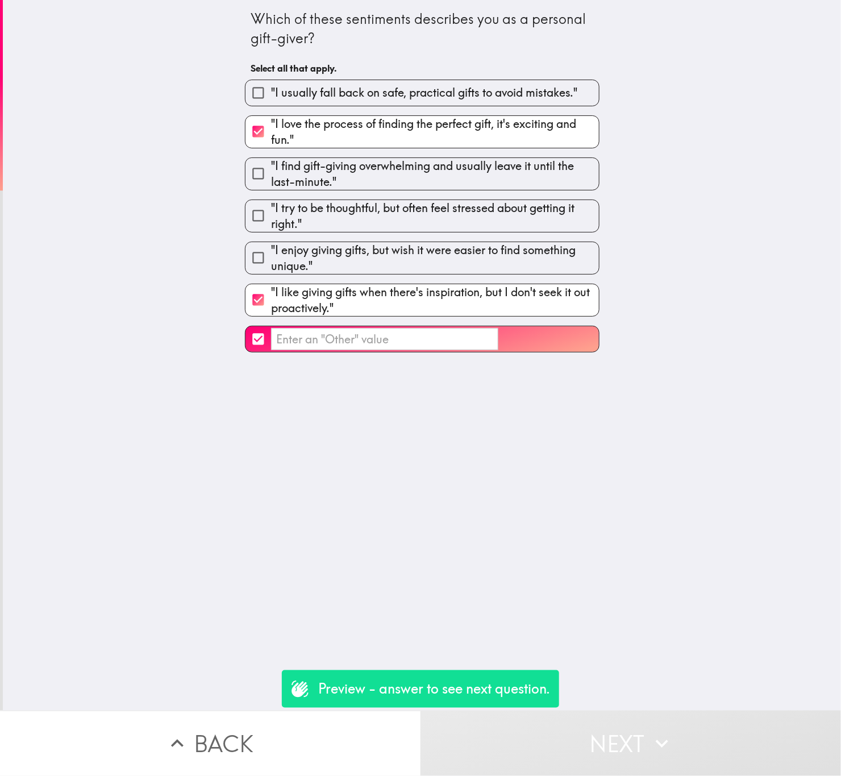
checkbox input "false"
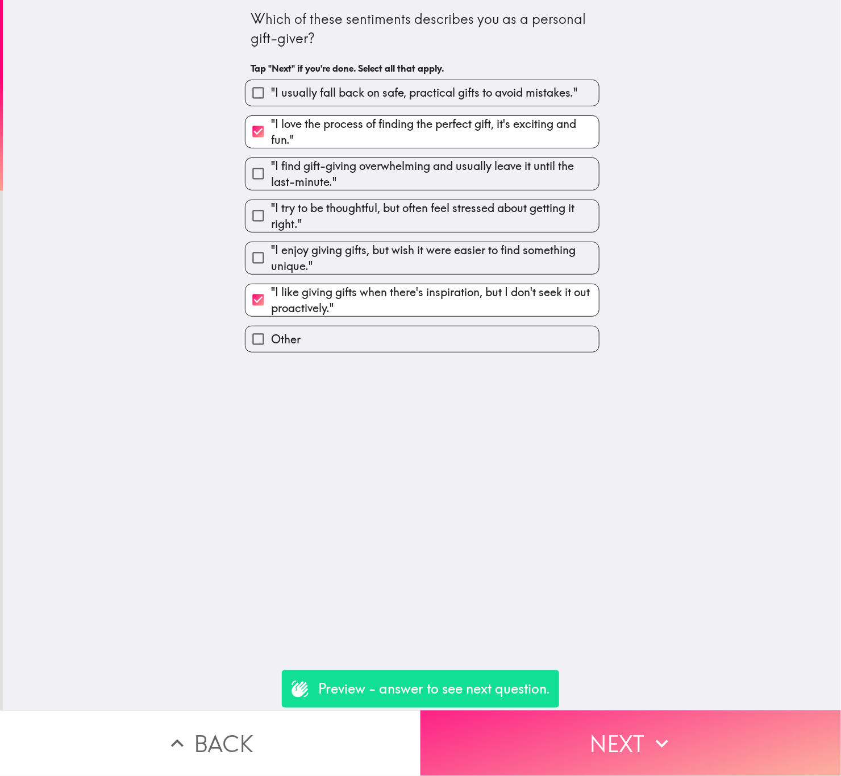
click at [672, 710] on button "Next" at bounding box center [631, 742] width 421 height 65
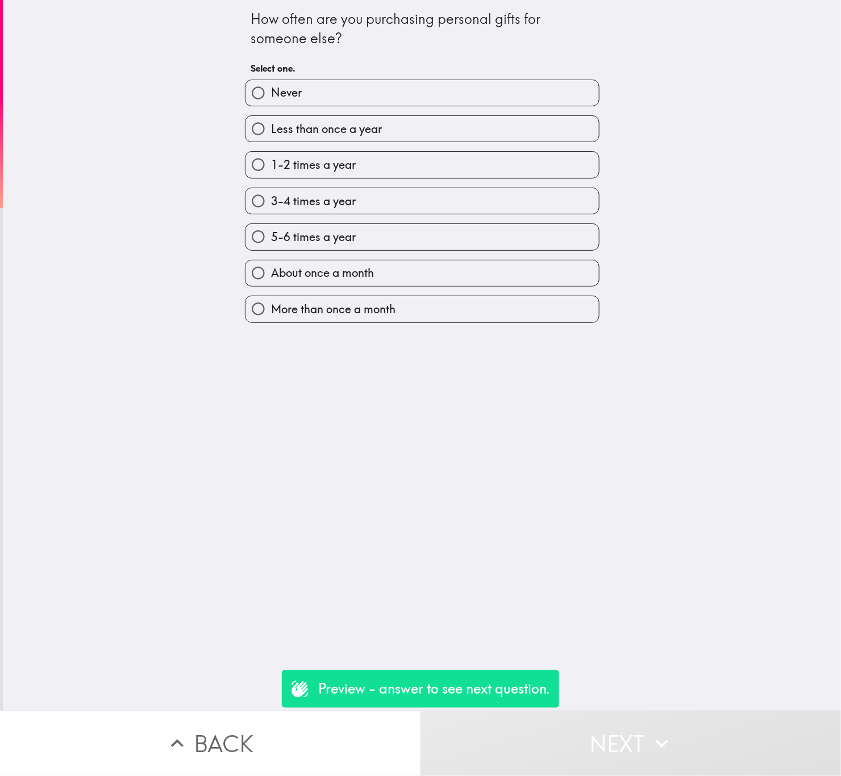
click at [462, 219] on div "5-6 times a year" at bounding box center [418, 232] width 364 height 36
click at [486, 228] on label "5-6 times a year" at bounding box center [421, 237] width 353 height 26
click at [271, 228] on input "5-6 times a year" at bounding box center [258, 237] width 26 height 26
radio input "true"
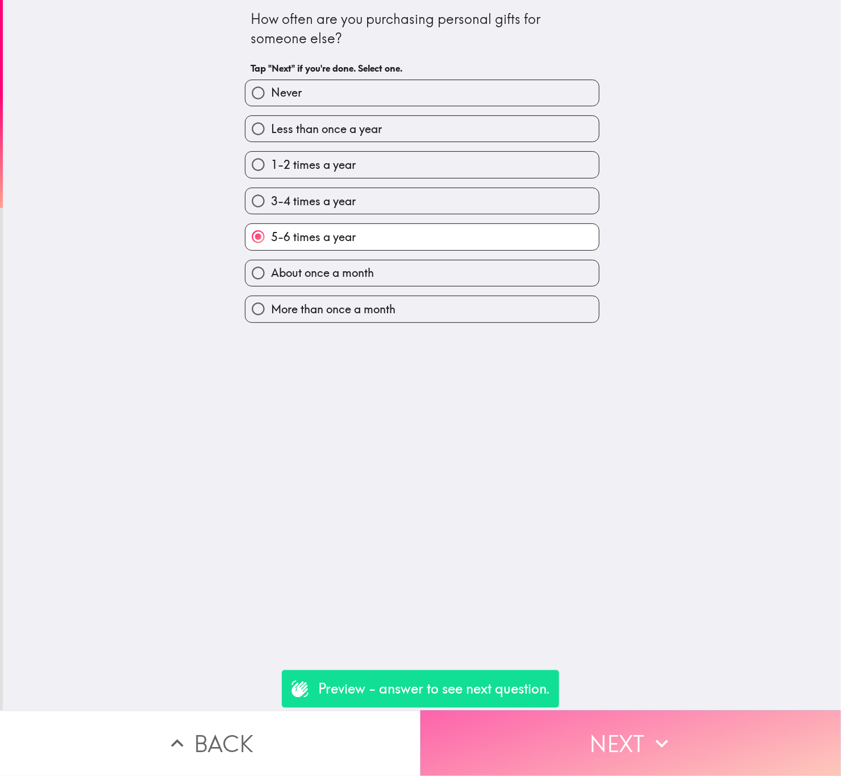
click at [636, 710] on button "Next" at bounding box center [631, 742] width 421 height 65
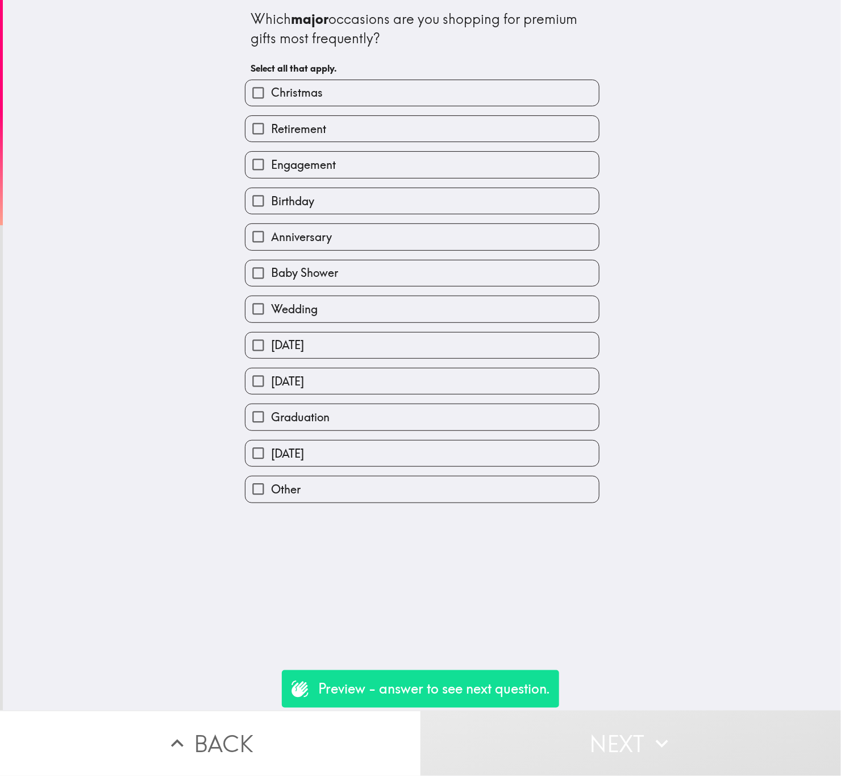
click at [432, 321] on label "Wedding" at bounding box center [421, 309] width 353 height 26
click at [271, 321] on input "Wedding" at bounding box center [258, 309] width 26 height 26
checkbox input "true"
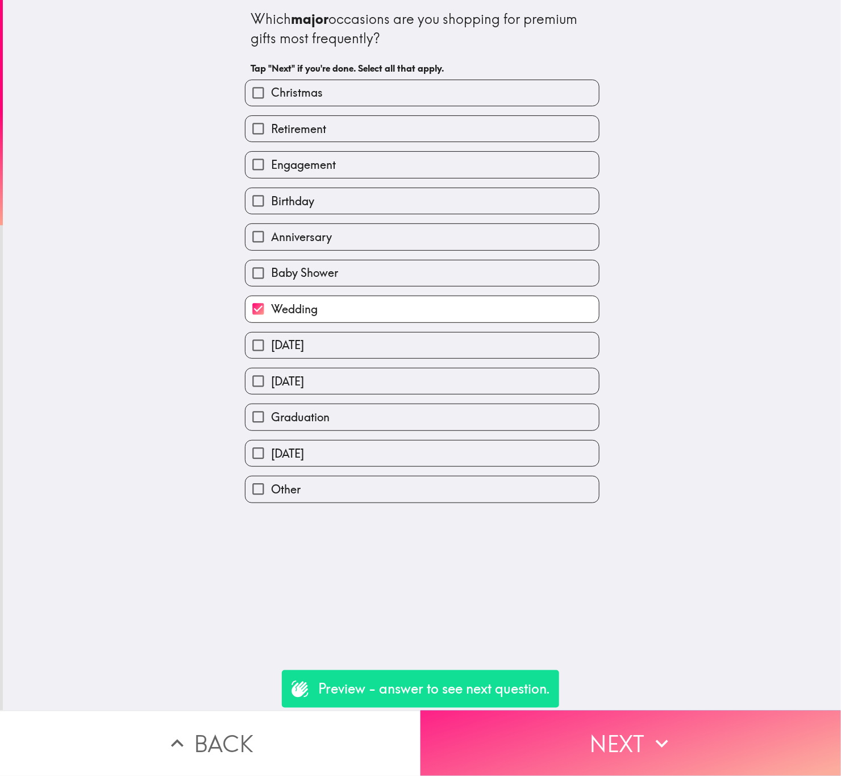
click at [650, 731] on icon "button" at bounding box center [662, 743] width 25 height 25
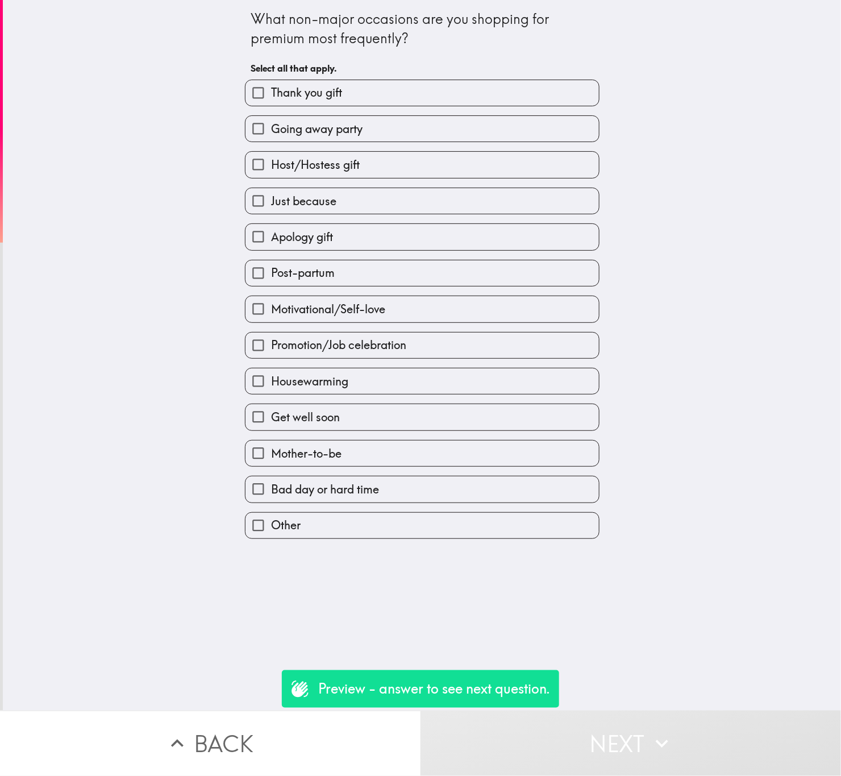
click at [541, 264] on label "Post-partum" at bounding box center [421, 273] width 353 height 26
click at [271, 264] on input "Post-partum" at bounding box center [258, 273] width 26 height 26
checkbox input "true"
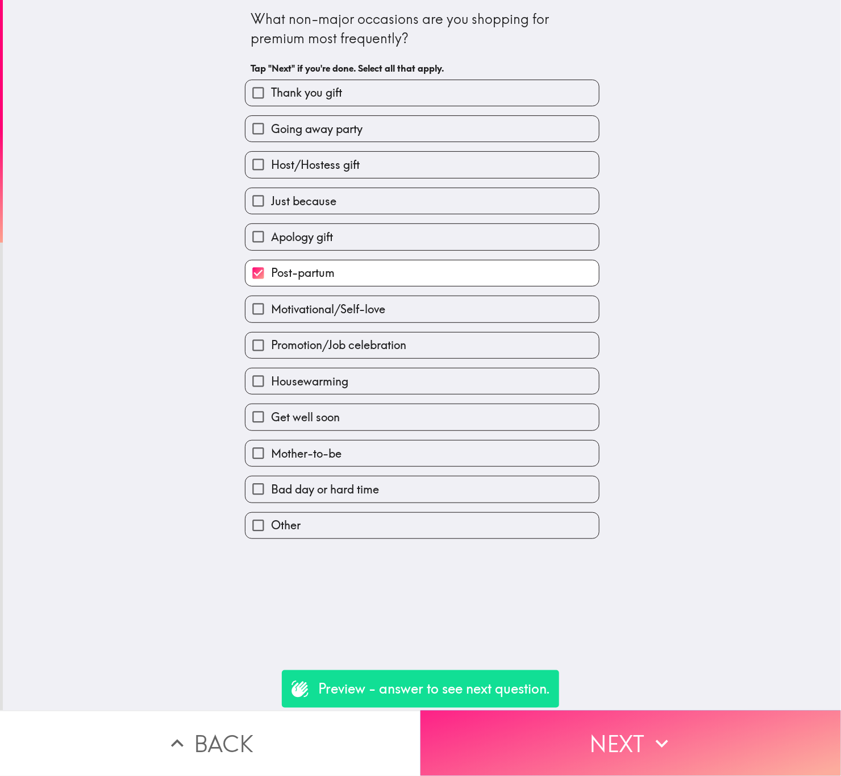
click at [623, 718] on button "Next" at bounding box center [631, 742] width 421 height 65
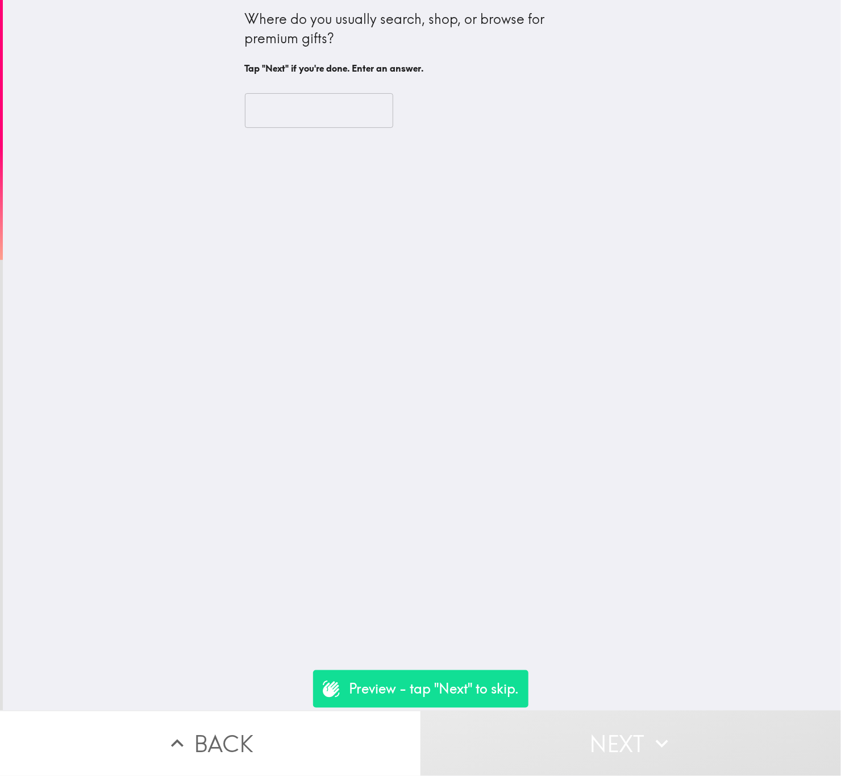
click at [315, 118] on input "text" at bounding box center [319, 110] width 148 height 35
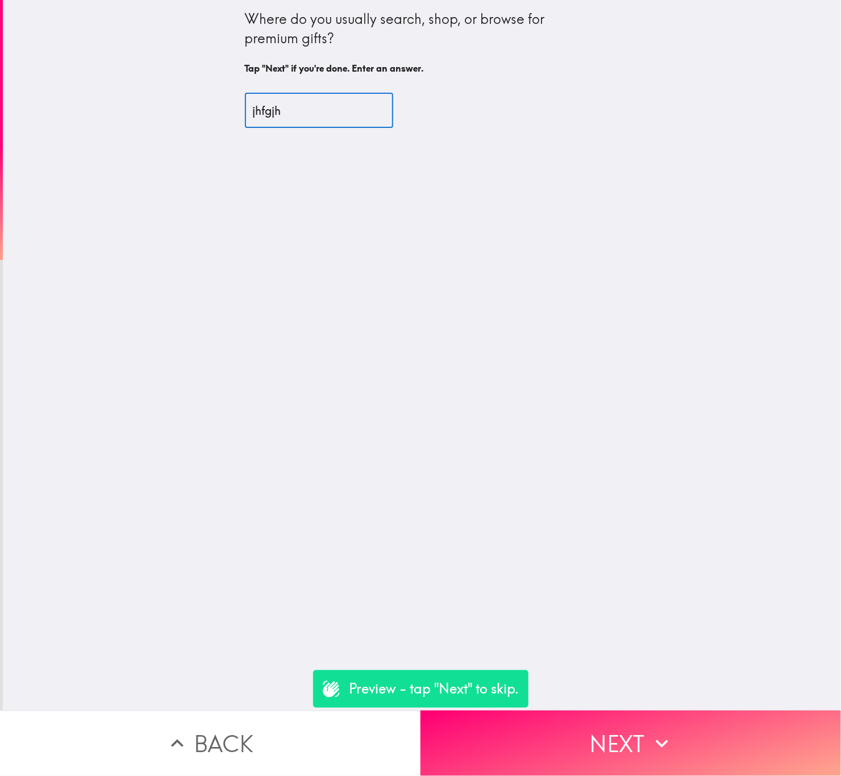
type input "jhfgjh"
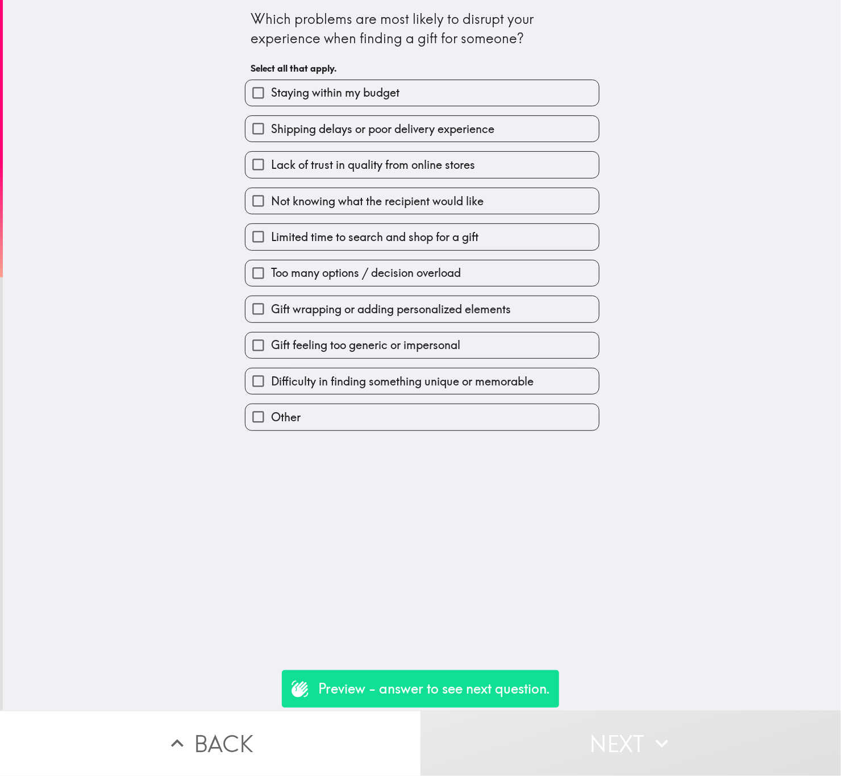
click at [398, 93] on label "Staying within my budget" at bounding box center [421, 93] width 353 height 26
click at [271, 93] on input "Staying within my budget" at bounding box center [258, 93] width 26 height 26
checkbox input "true"
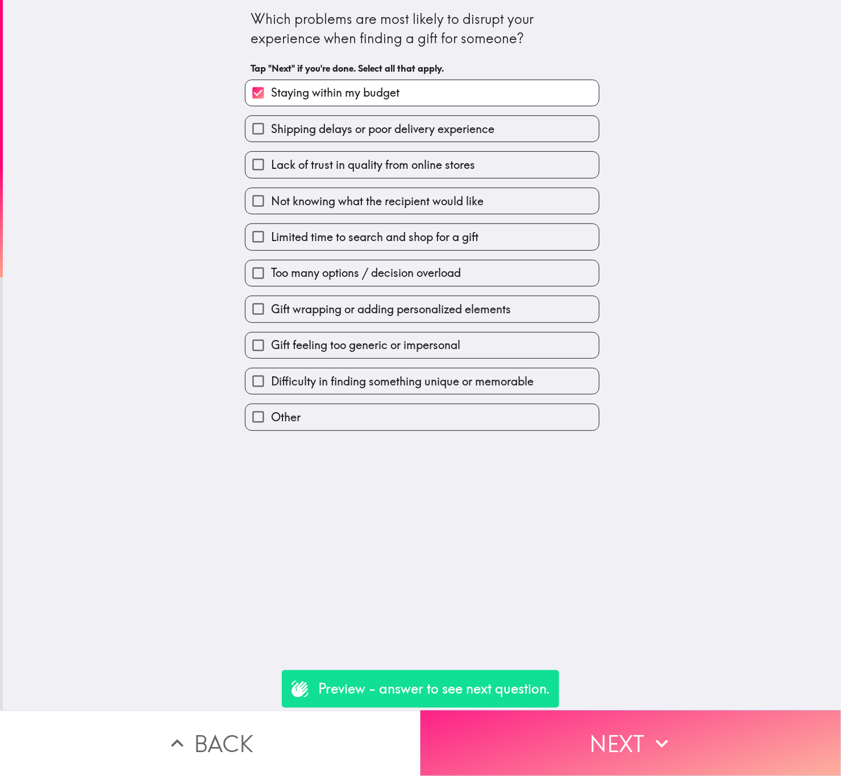
click at [690, 723] on button "Next" at bounding box center [631, 742] width 421 height 65
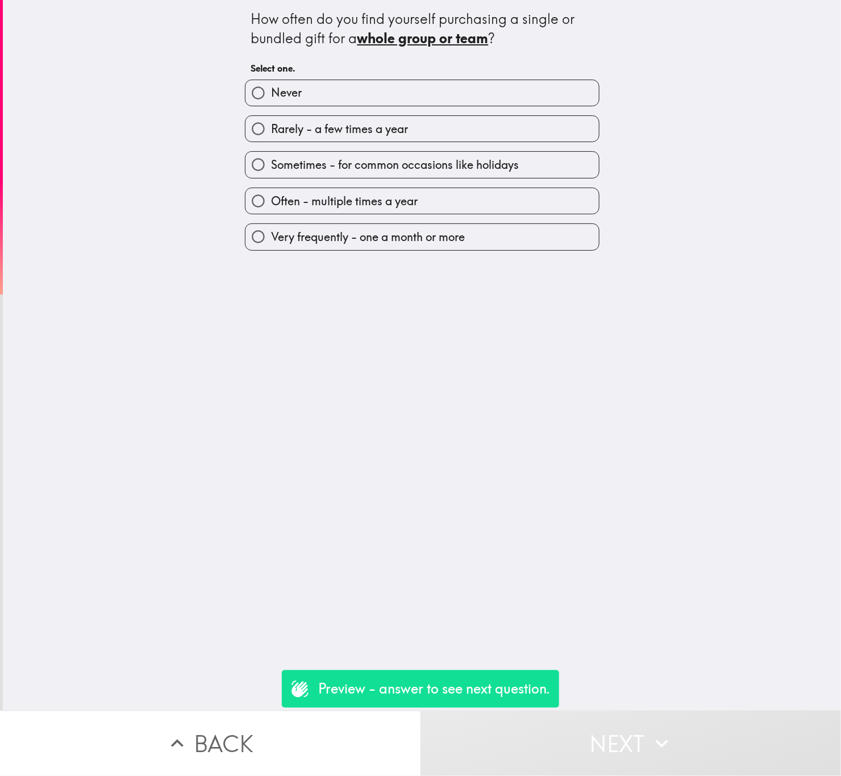
click at [376, 198] on span "Often - multiple times a year" at bounding box center [344, 201] width 147 height 16
click at [271, 198] on input "Often - multiple times a year" at bounding box center [258, 201] width 26 height 26
radio input "true"
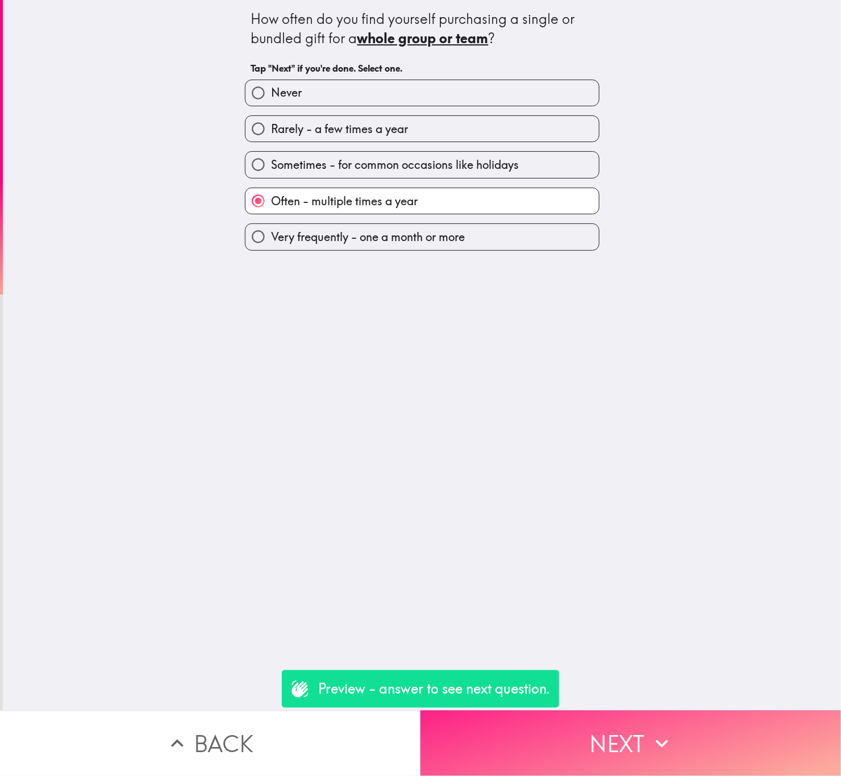
click at [691, 723] on button "Next" at bounding box center [631, 742] width 421 height 65
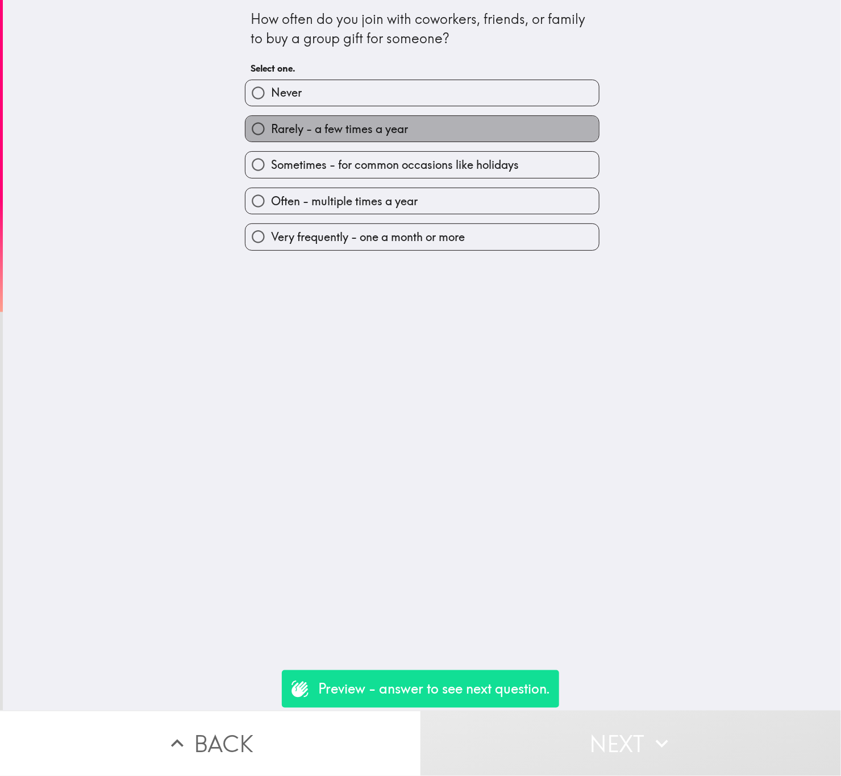
click at [482, 130] on label "Rarely - a few times a year" at bounding box center [421, 129] width 353 height 26
click at [271, 130] on input "Rarely - a few times a year" at bounding box center [258, 129] width 26 height 26
radio input "true"
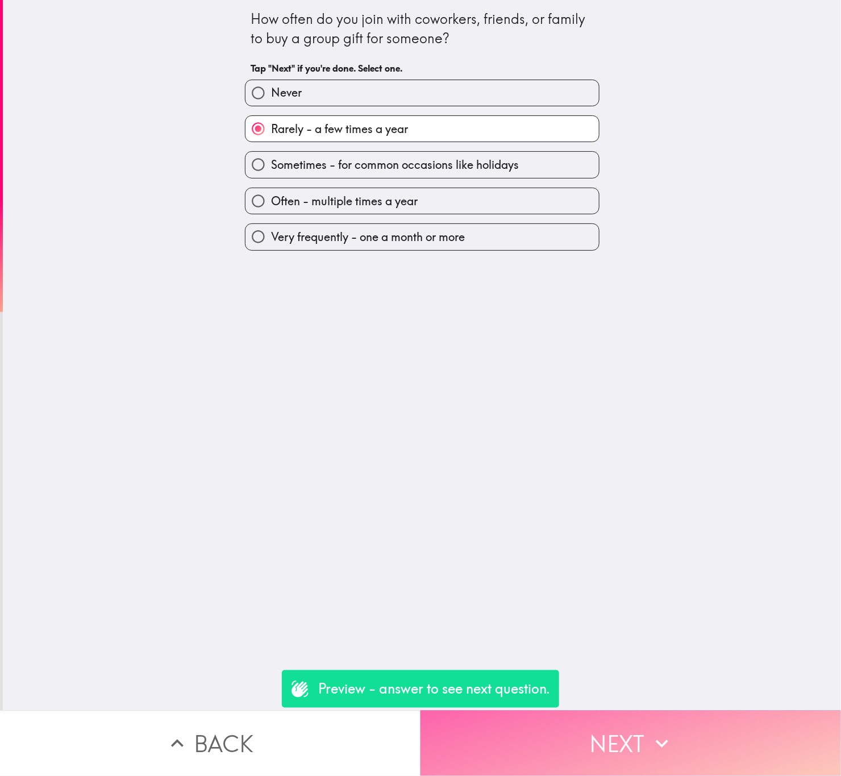
click at [728, 717] on button "Next" at bounding box center [631, 742] width 421 height 65
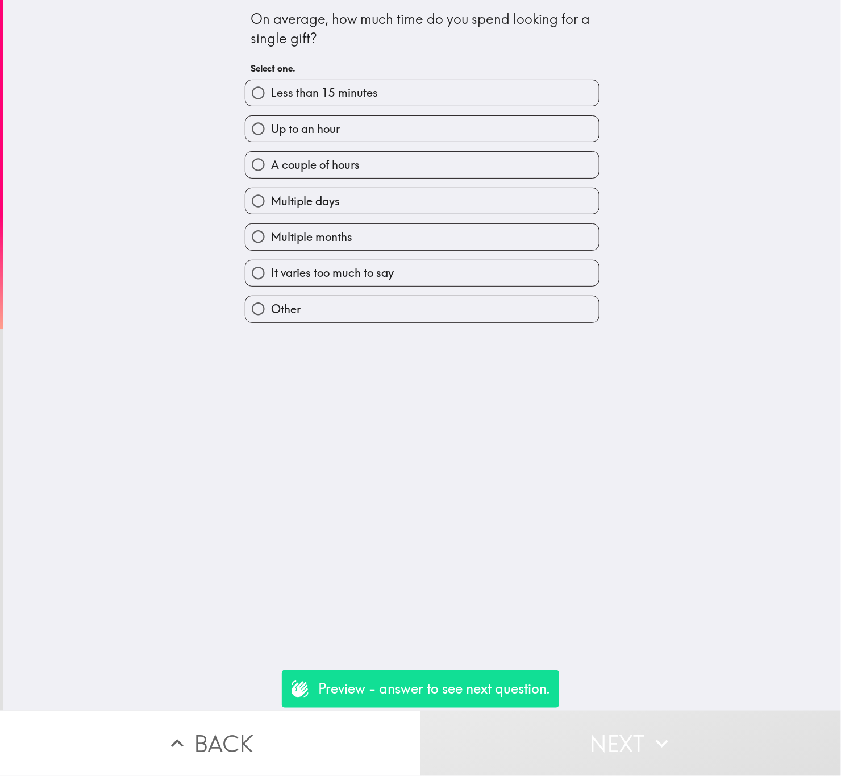
click at [384, 223] on div "Multiple months" at bounding box center [418, 232] width 364 height 36
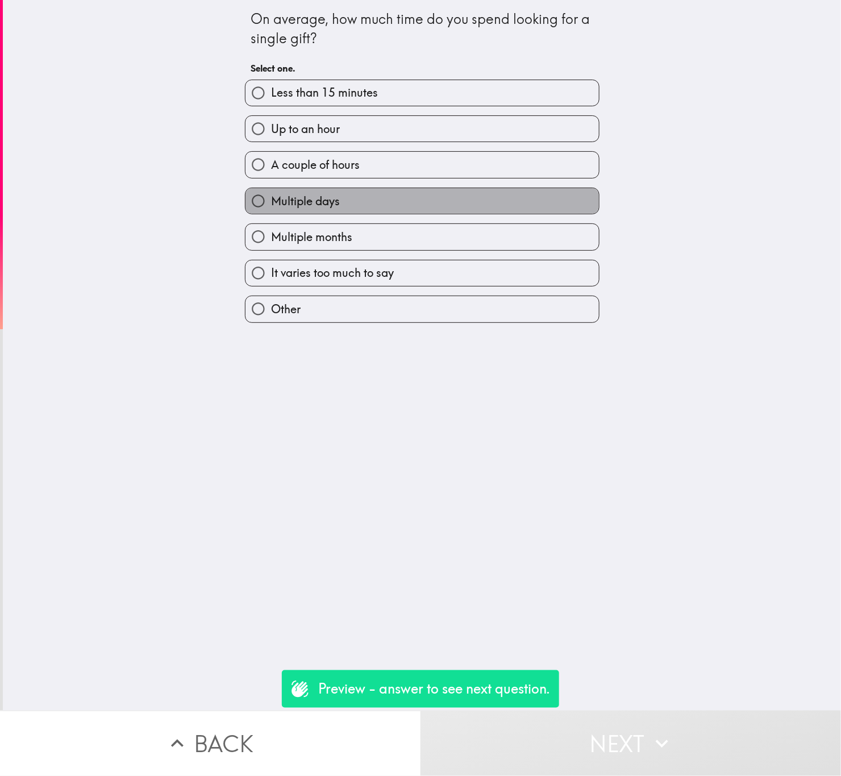
drag, startPoint x: 403, startPoint y: 210, endPoint x: 423, endPoint y: 234, distance: 31.9
click at [404, 208] on label "Multiple days" at bounding box center [421, 201] width 353 height 26
click at [271, 208] on input "Multiple days" at bounding box center [258, 201] width 26 height 26
radio input "true"
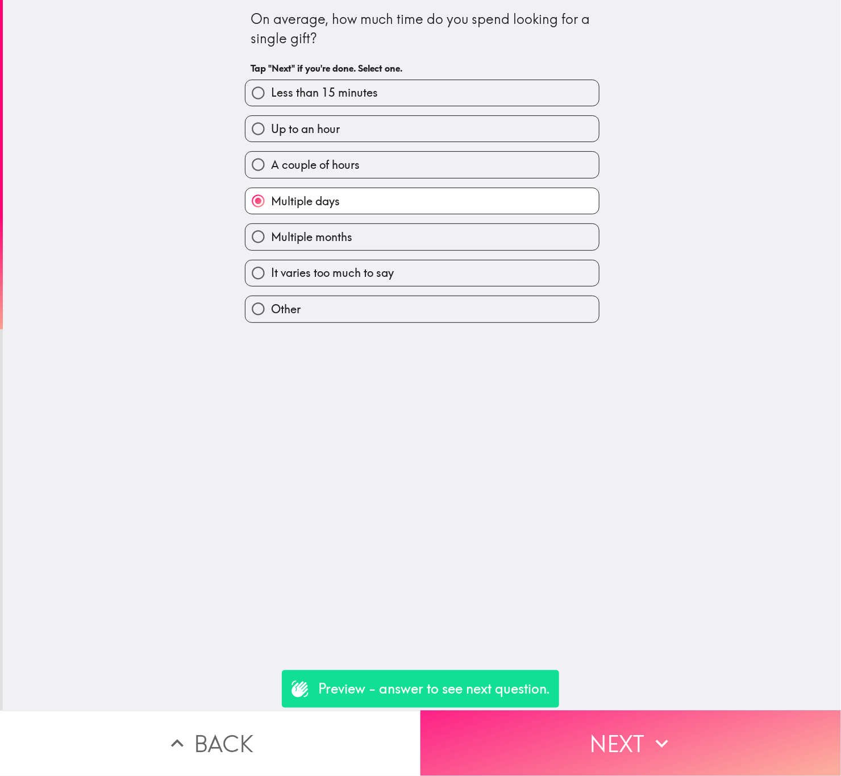
click at [668, 725] on button "Next" at bounding box center [631, 742] width 421 height 65
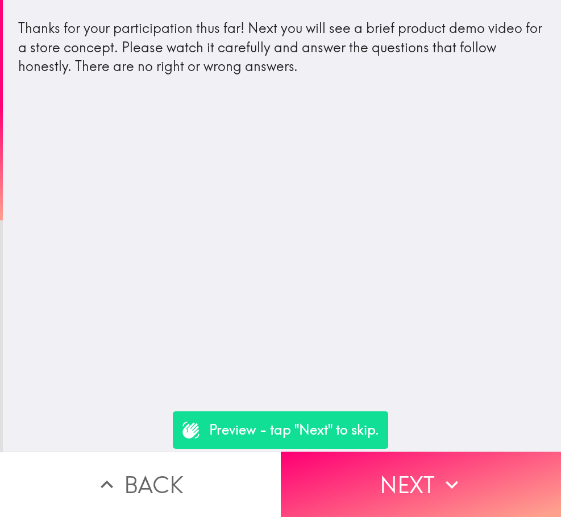
drag, startPoint x: 773, startPoint y: 0, endPoint x: 263, endPoint y: 190, distance: 544.6
click at [251, 152] on div "Thanks for your participation thus far! Next you will see a brief product demo …" at bounding box center [282, 226] width 558 height 452
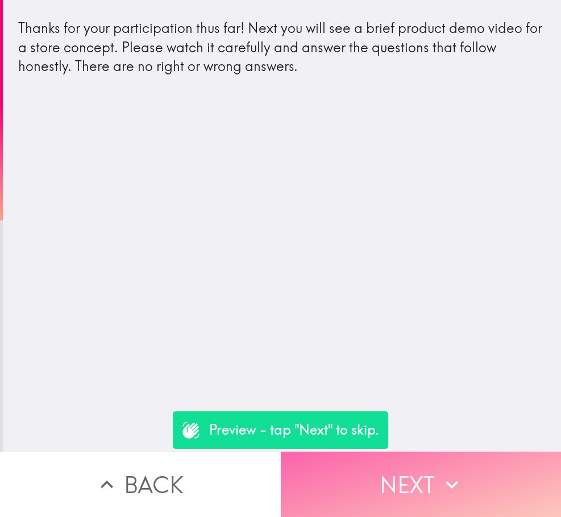
click at [410, 456] on button "Next" at bounding box center [421, 484] width 281 height 65
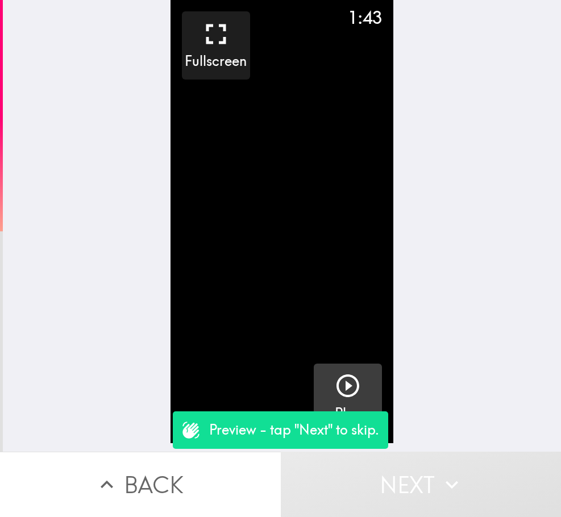
click at [355, 381] on button "Play" at bounding box center [348, 398] width 68 height 68
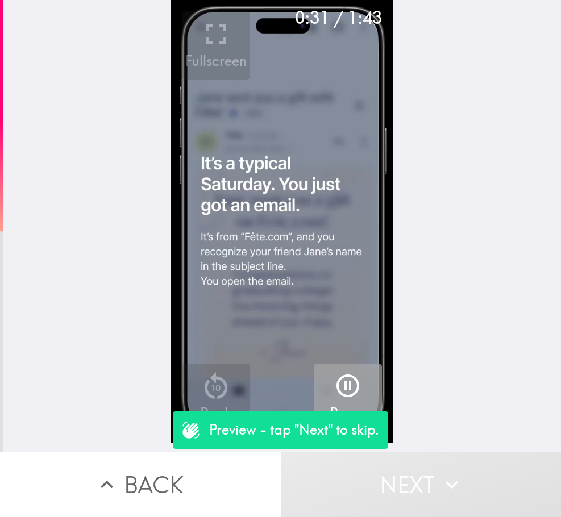
click at [346, 398] on icon "button" at bounding box center [347, 385] width 27 height 27
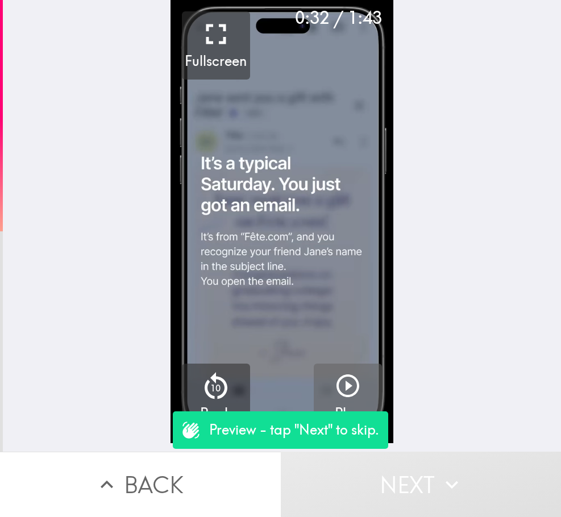
click at [334, 388] on icon "button" at bounding box center [347, 385] width 27 height 27
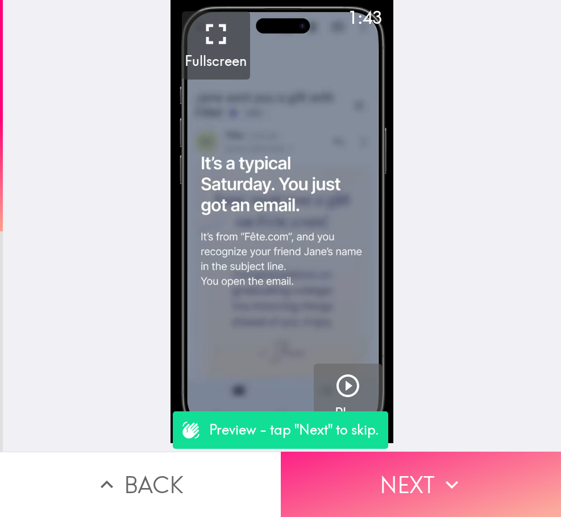
click at [471, 477] on button "Next" at bounding box center [421, 484] width 281 height 65
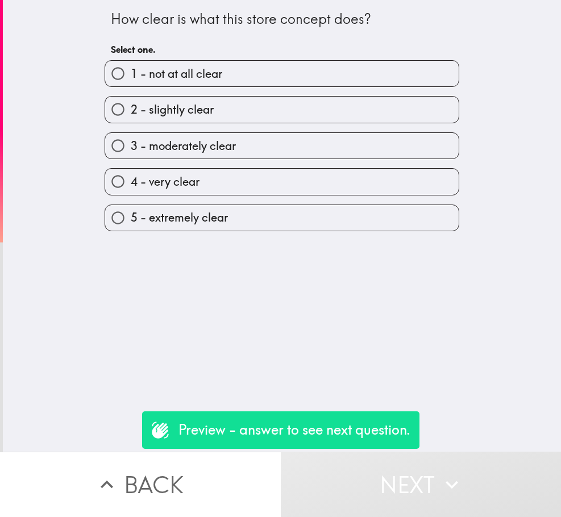
click at [393, 152] on label "3 - moderately clear" at bounding box center [281, 146] width 353 height 26
click at [131, 152] on input "3 - moderately clear" at bounding box center [118, 146] width 26 height 26
radio input "true"
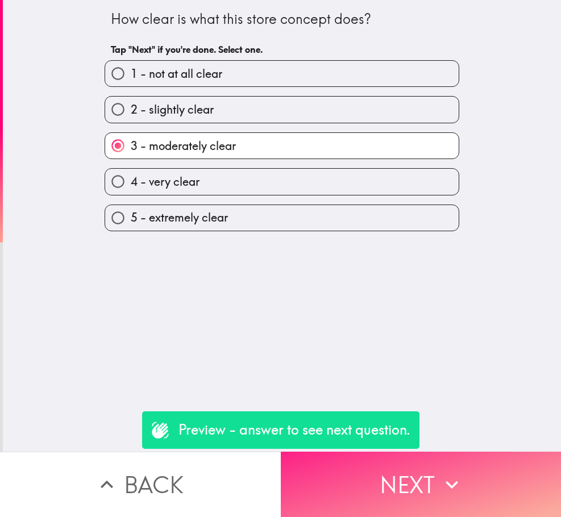
click at [455, 482] on icon "button" at bounding box center [451, 484] width 25 height 25
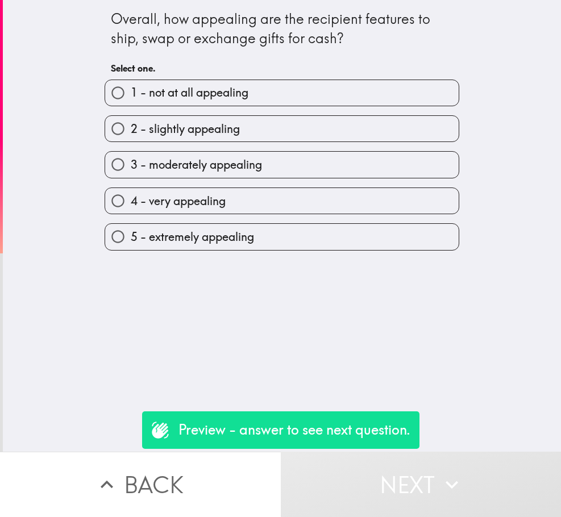
click at [357, 157] on label "3 - moderately appealing" at bounding box center [281, 165] width 353 height 26
click at [131, 157] on input "3 - moderately appealing" at bounding box center [118, 165] width 26 height 26
radio input "true"
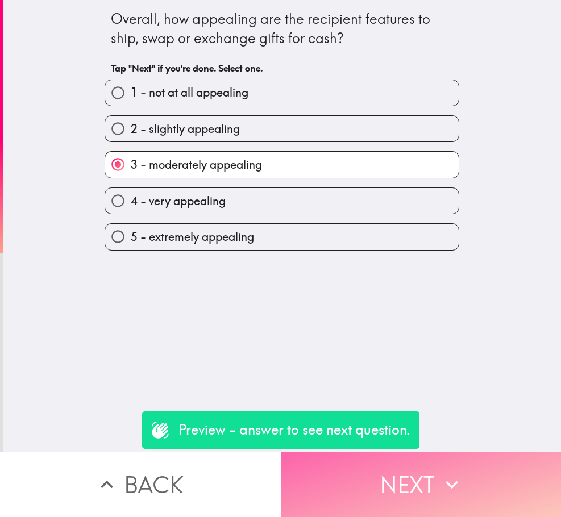
click at [432, 460] on button "Next" at bounding box center [421, 484] width 281 height 65
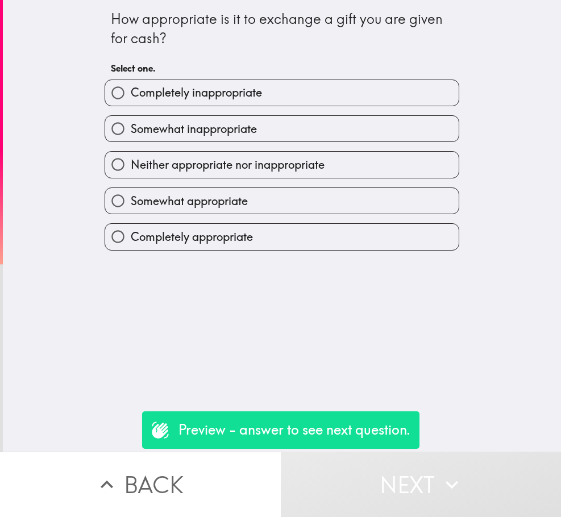
click at [360, 114] on div "Somewhat inappropriate" at bounding box center [277, 124] width 364 height 36
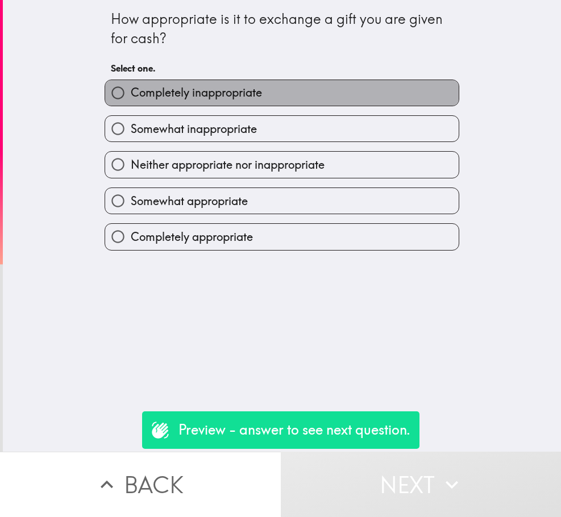
click at [375, 96] on label "Completely inappropriate" at bounding box center [281, 93] width 353 height 26
click at [131, 96] on input "Completely inappropriate" at bounding box center [118, 93] width 26 height 26
radio input "true"
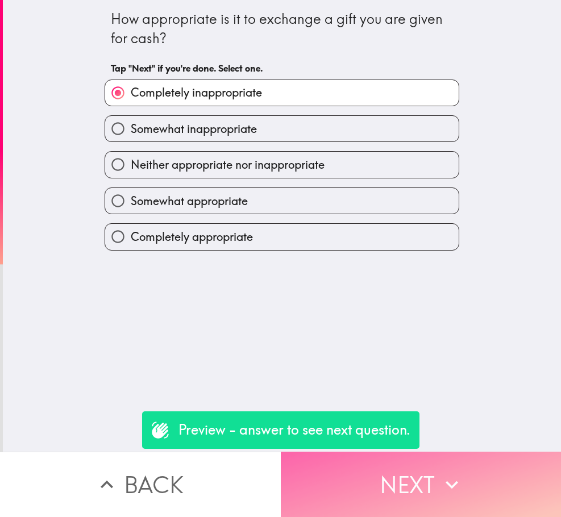
click at [440, 472] on icon "button" at bounding box center [451, 484] width 25 height 25
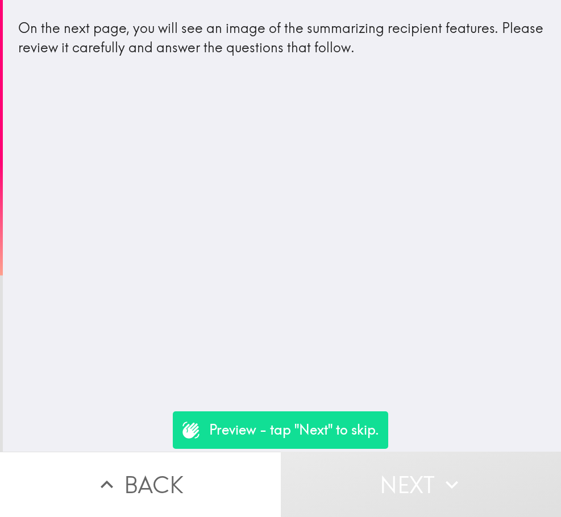
click at [484, 461] on button "Next" at bounding box center [421, 484] width 281 height 65
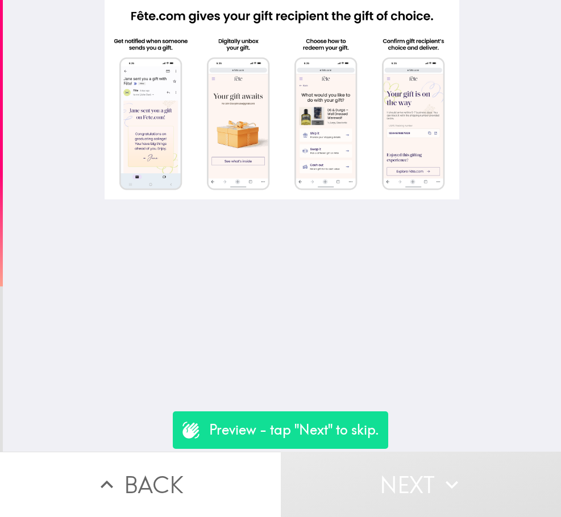
click at [444, 493] on button "Next" at bounding box center [421, 484] width 281 height 65
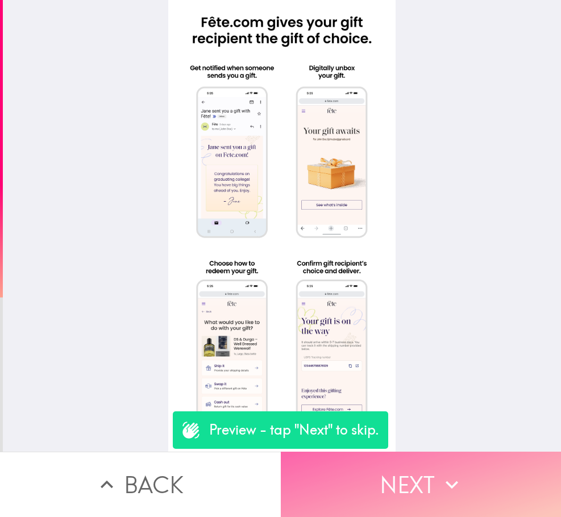
click at [419, 465] on button "Next" at bounding box center [421, 484] width 281 height 65
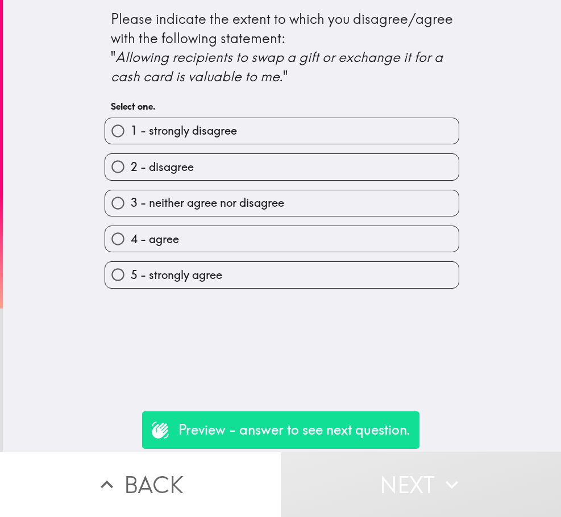
click at [273, 190] on label "3 - neither agree nor disagree" at bounding box center [281, 203] width 353 height 26
click at [131, 190] on input "3 - neither agree nor disagree" at bounding box center [118, 203] width 26 height 26
radio input "true"
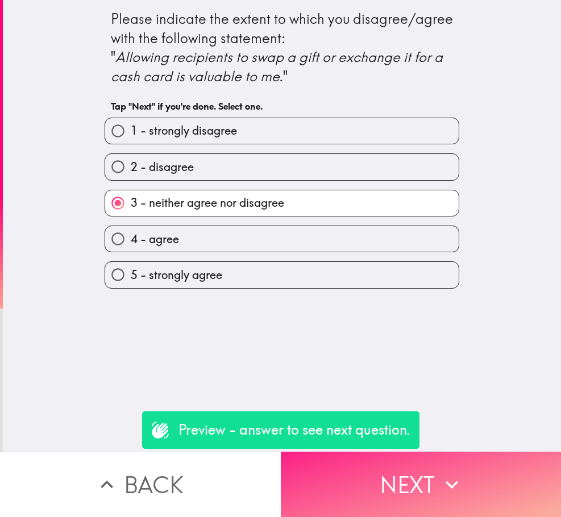
click at [440, 461] on button "Next" at bounding box center [421, 484] width 281 height 65
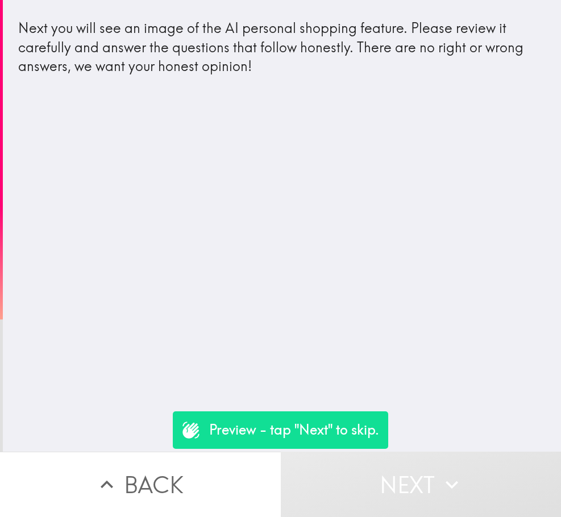
click at [440, 461] on button "Next" at bounding box center [421, 484] width 281 height 65
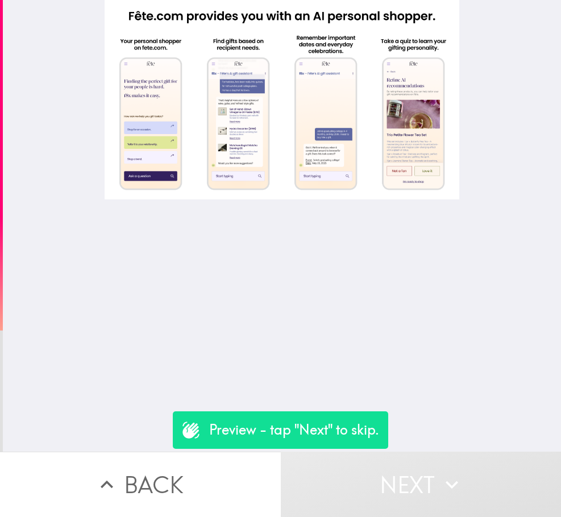
click at [449, 472] on icon "button" at bounding box center [451, 484] width 25 height 25
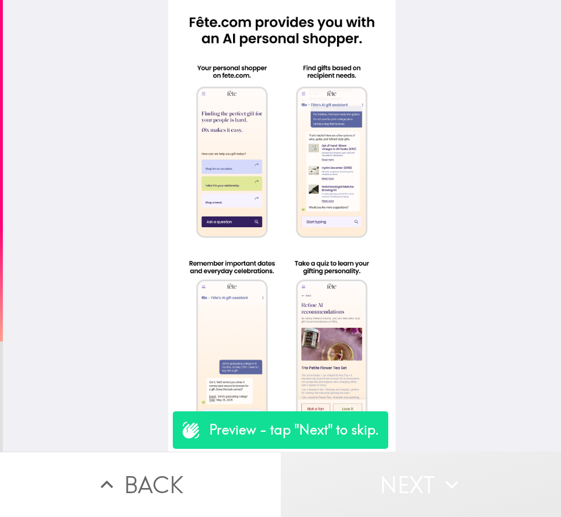
click at [436, 462] on button "Next" at bounding box center [421, 484] width 281 height 65
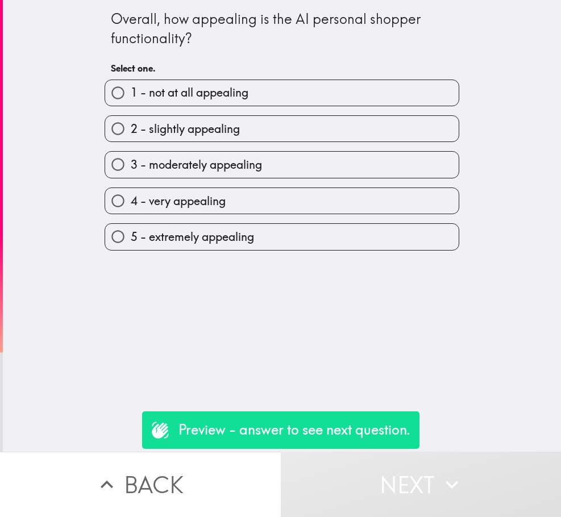
click at [279, 90] on label "1 - not at all appealing" at bounding box center [281, 93] width 353 height 26
click at [131, 90] on input "1 - not at all appealing" at bounding box center [118, 93] width 26 height 26
radio input "true"
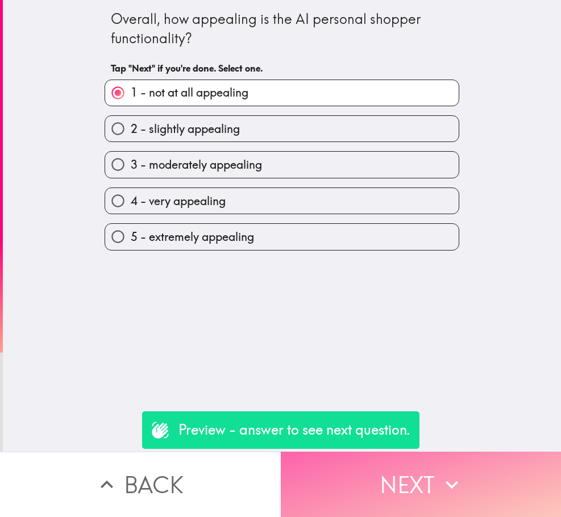
click at [397, 475] on button "Next" at bounding box center [421, 484] width 281 height 65
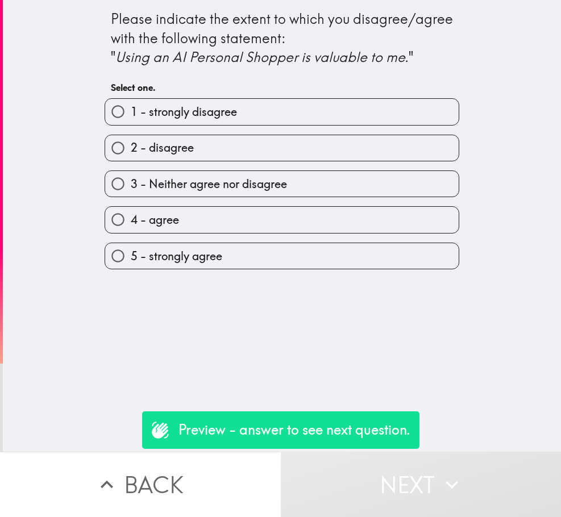
click at [403, 185] on label "3 - Neither agree nor disagree" at bounding box center [281, 184] width 353 height 26
click at [131, 185] on input "3 - Neither agree nor disagree" at bounding box center [118, 184] width 26 height 26
radio input "true"
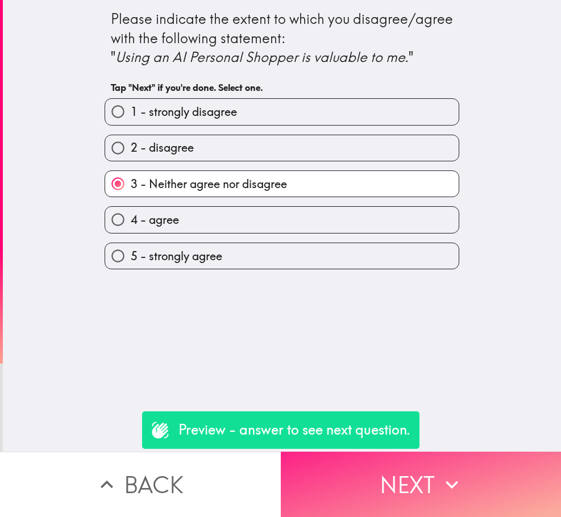
click at [440, 473] on icon "button" at bounding box center [451, 484] width 25 height 25
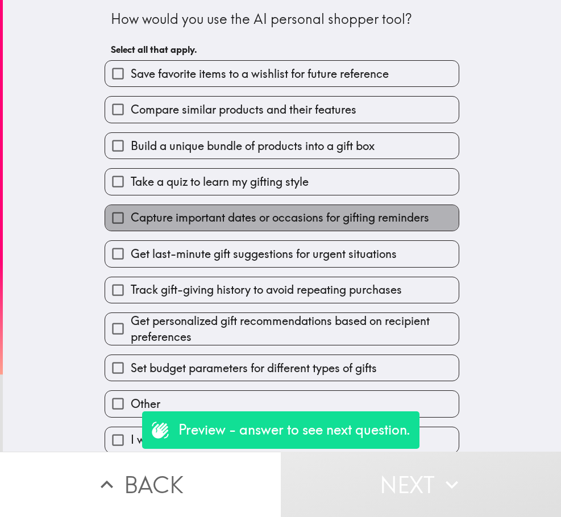
click at [358, 230] on label "Capture important dates or occasions for gifting reminders" at bounding box center [281, 218] width 353 height 26
click at [131, 230] on input "Capture important dates or occasions for gifting reminders" at bounding box center [118, 218] width 26 height 26
checkbox input "true"
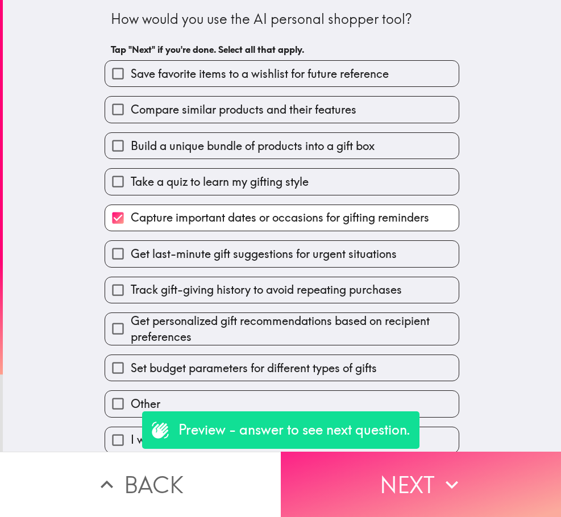
click at [434, 470] on button "Next" at bounding box center [421, 484] width 281 height 65
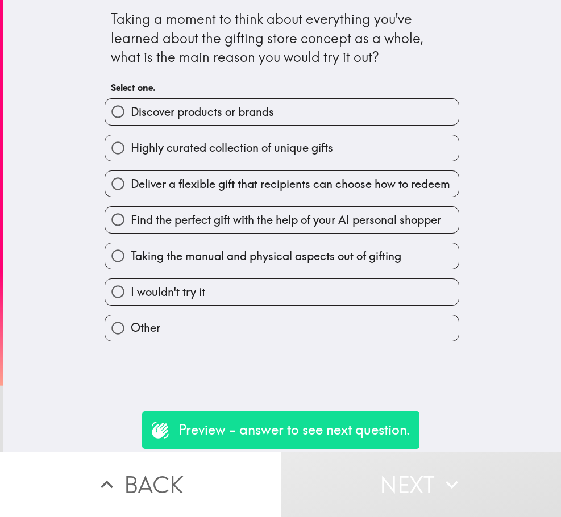
click at [388, 200] on div "Find the perfect gift with the help of your AI personal shopper" at bounding box center [277, 215] width 364 height 36
click at [388, 192] on label "Deliver a flexible gift that recipients can choose how to redeem" at bounding box center [281, 184] width 353 height 26
click at [131, 192] on input "Deliver a flexible gift that recipients can choose how to redeem" at bounding box center [118, 184] width 26 height 26
radio input "true"
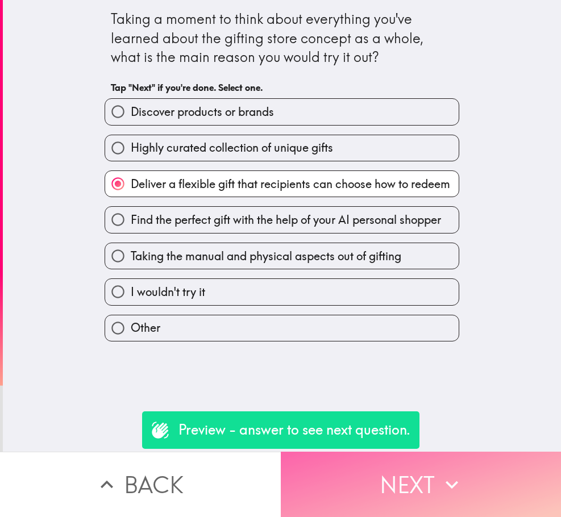
click at [434, 480] on button "Next" at bounding box center [421, 484] width 281 height 65
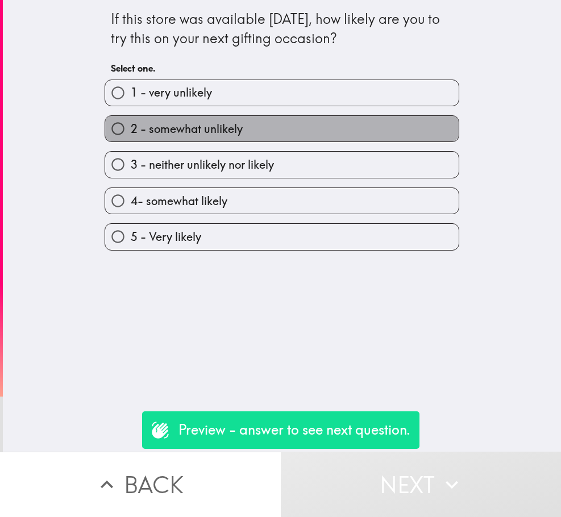
click at [270, 131] on label "2 - somewhat unlikely" at bounding box center [281, 129] width 353 height 26
click at [131, 131] on input "2 - somewhat unlikely" at bounding box center [118, 129] width 26 height 26
radio input "true"
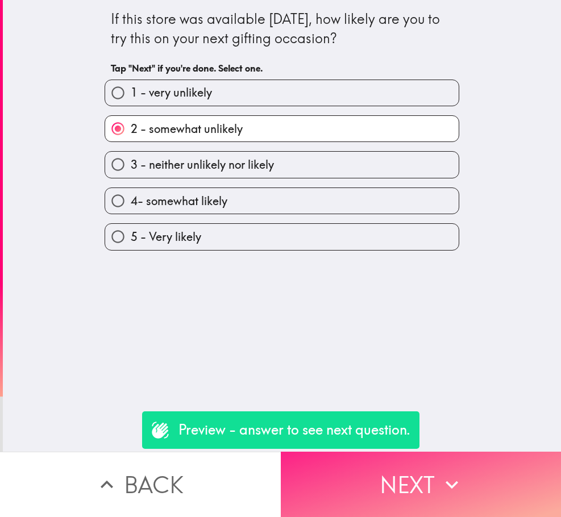
click at [387, 464] on button "Next" at bounding box center [421, 484] width 281 height 65
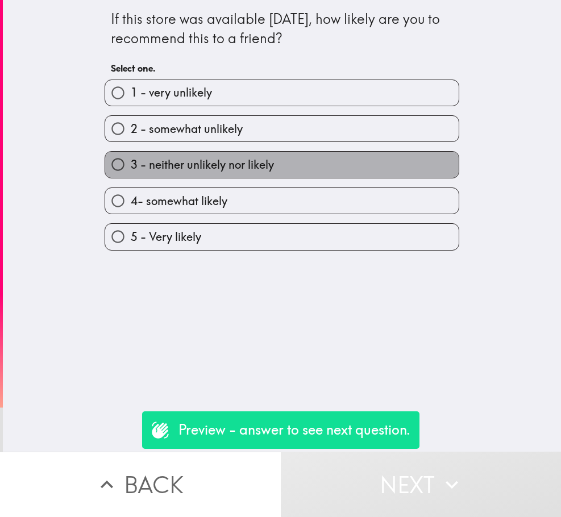
click at [360, 163] on label "3 - neither unlikely nor likely" at bounding box center [281, 165] width 353 height 26
click at [131, 163] on input "3 - neither unlikely nor likely" at bounding box center [118, 165] width 26 height 26
radio input "true"
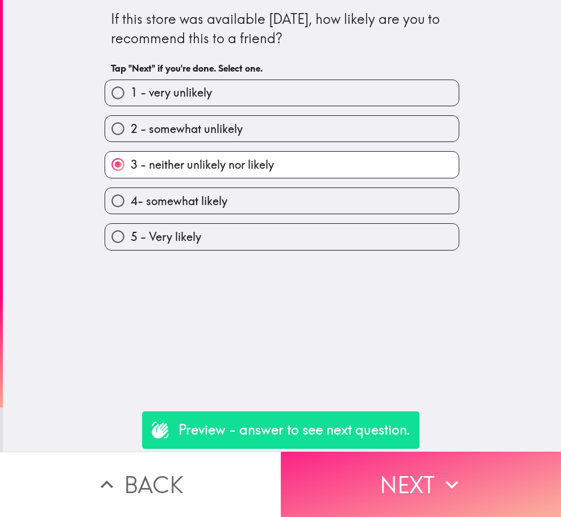
click at [446, 472] on icon "button" at bounding box center [451, 484] width 25 height 25
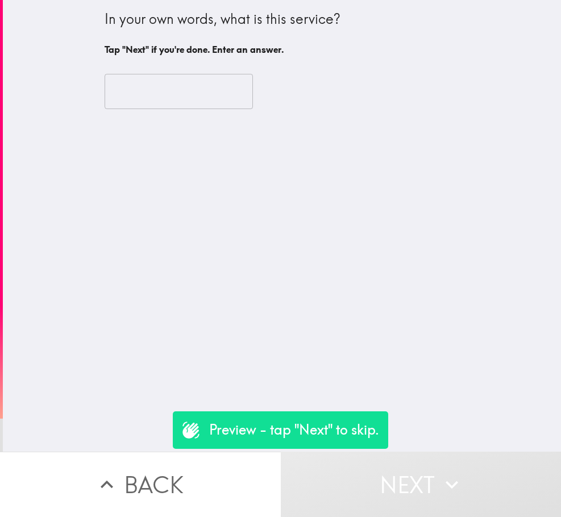
click at [211, 100] on input "text" at bounding box center [179, 91] width 148 height 35
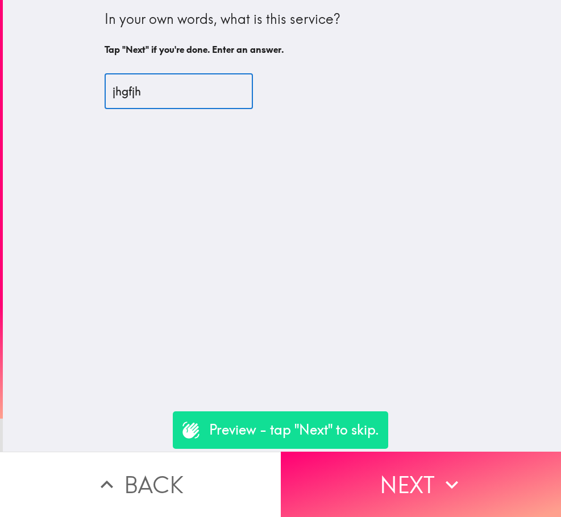
type input "jhgfjh"
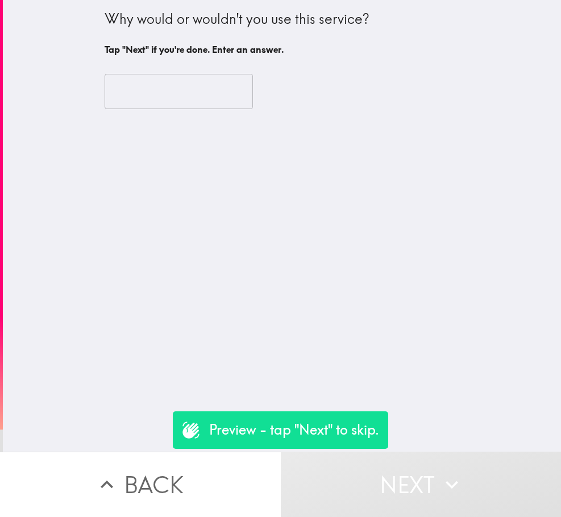
click at [206, 97] on input "text" at bounding box center [179, 91] width 148 height 35
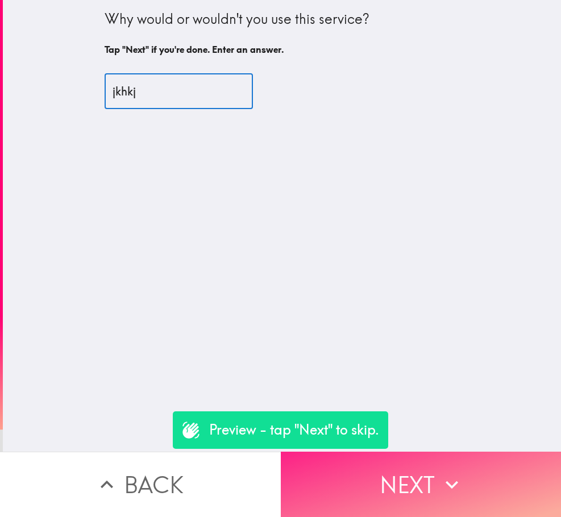
type input "jkhkj"
click at [431, 452] on button "Next" at bounding box center [421, 484] width 281 height 65
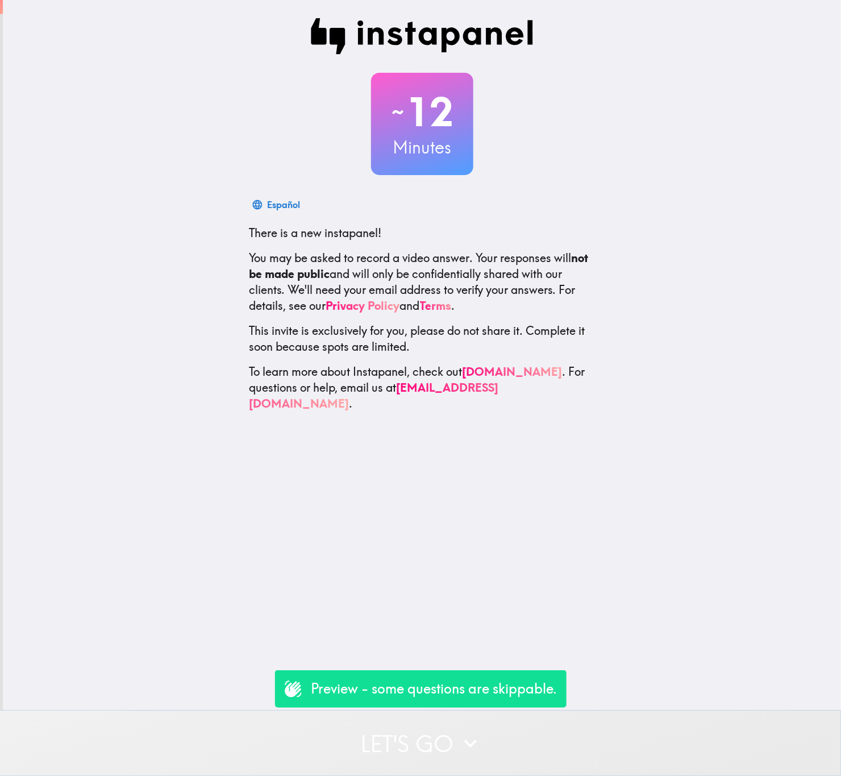
click at [435, 742] on button "Let's go" at bounding box center [420, 742] width 841 height 65
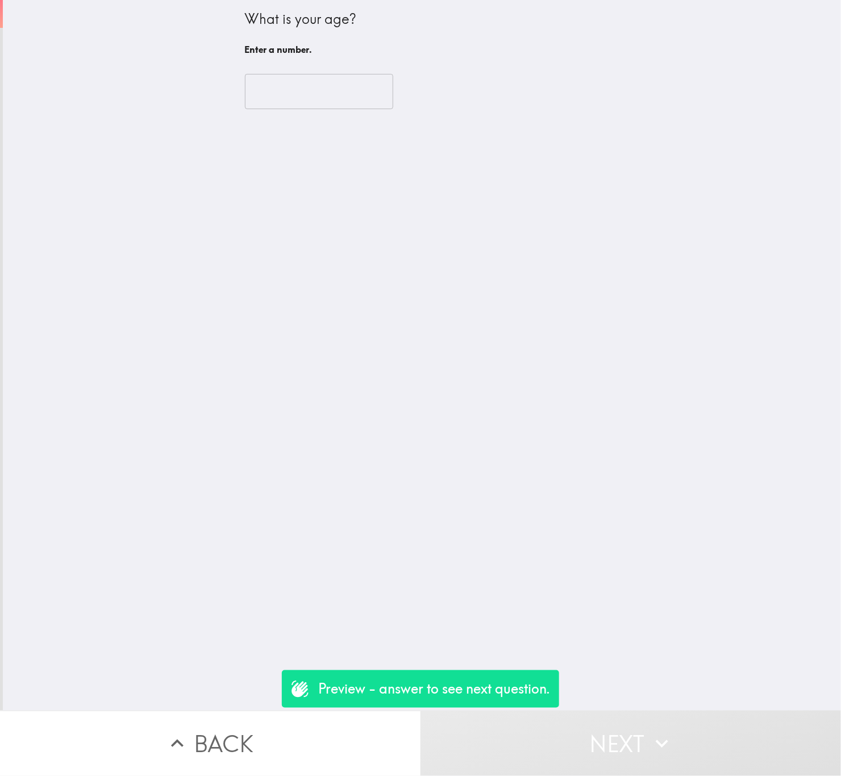
click at [297, 94] on input "number" at bounding box center [319, 91] width 148 height 35
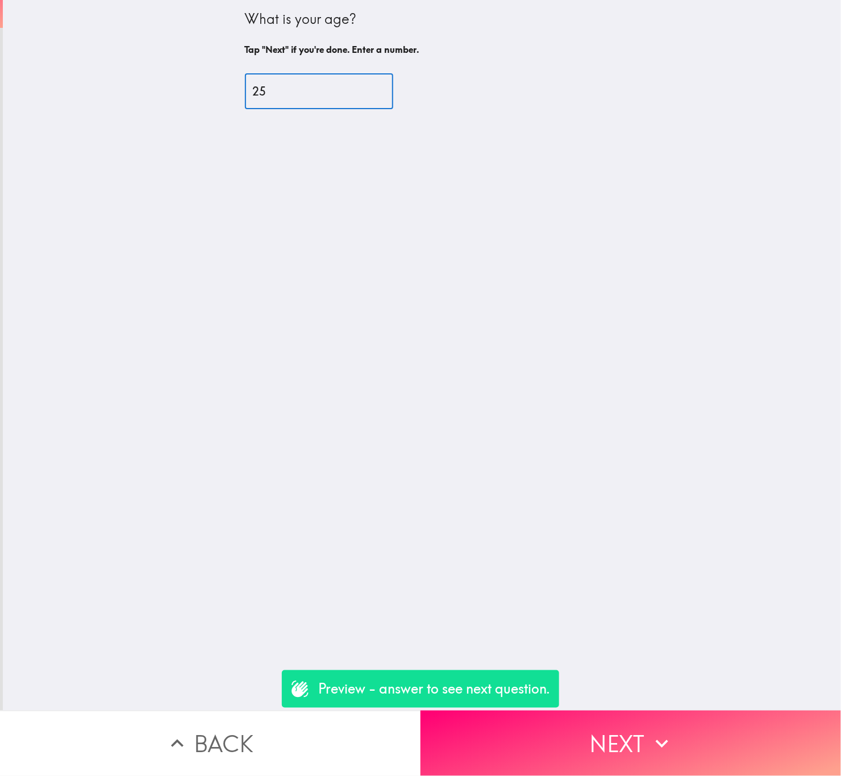
type input "25"
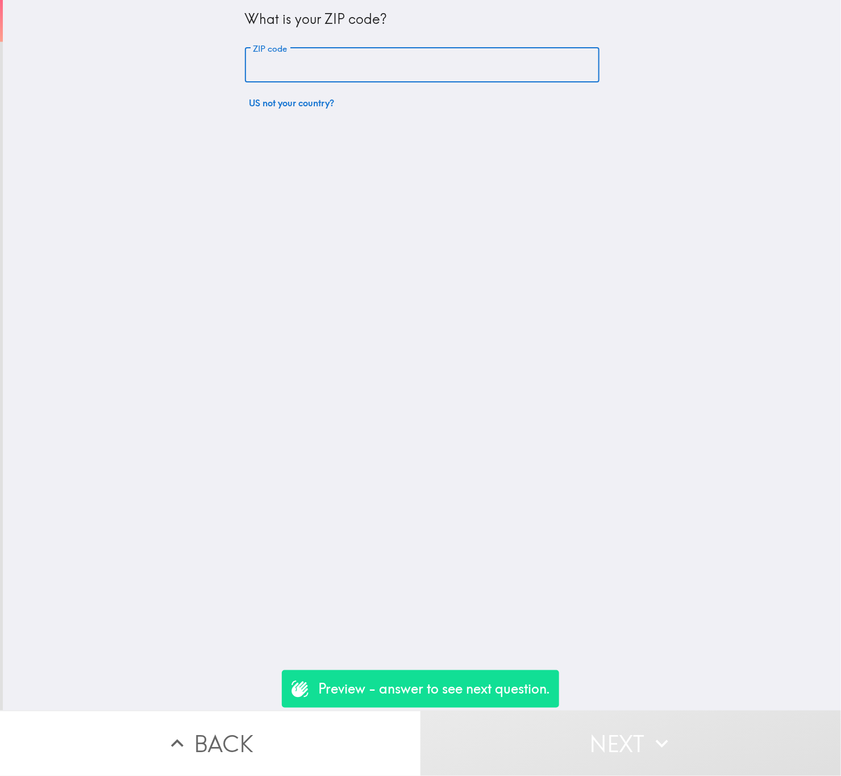
click at [302, 72] on input "ZIP code" at bounding box center [422, 65] width 355 height 35
type input "29710"
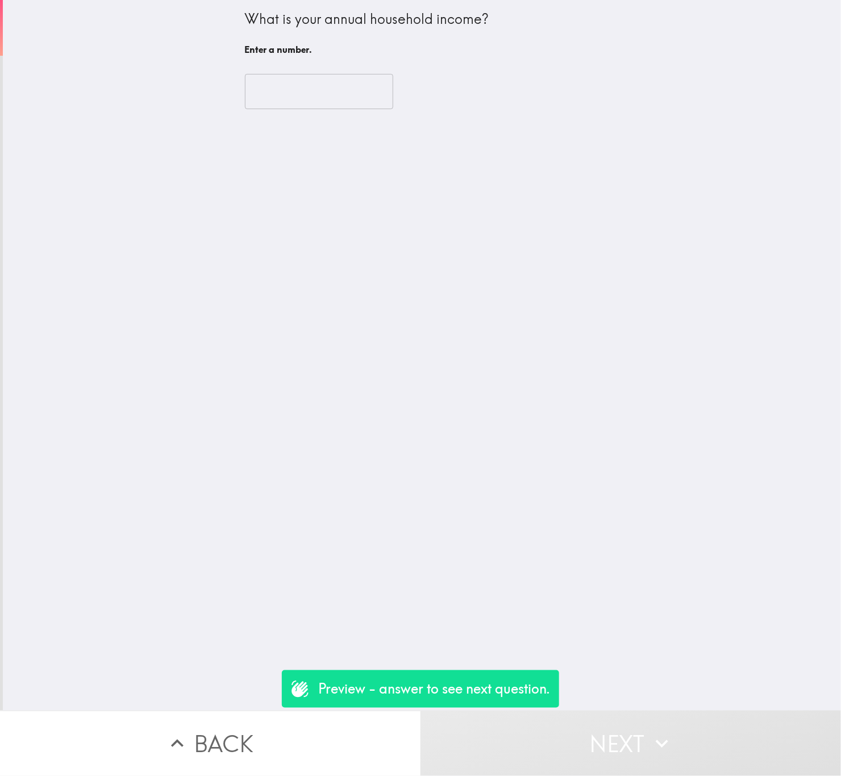
click at [266, 95] on input "number" at bounding box center [319, 91] width 148 height 35
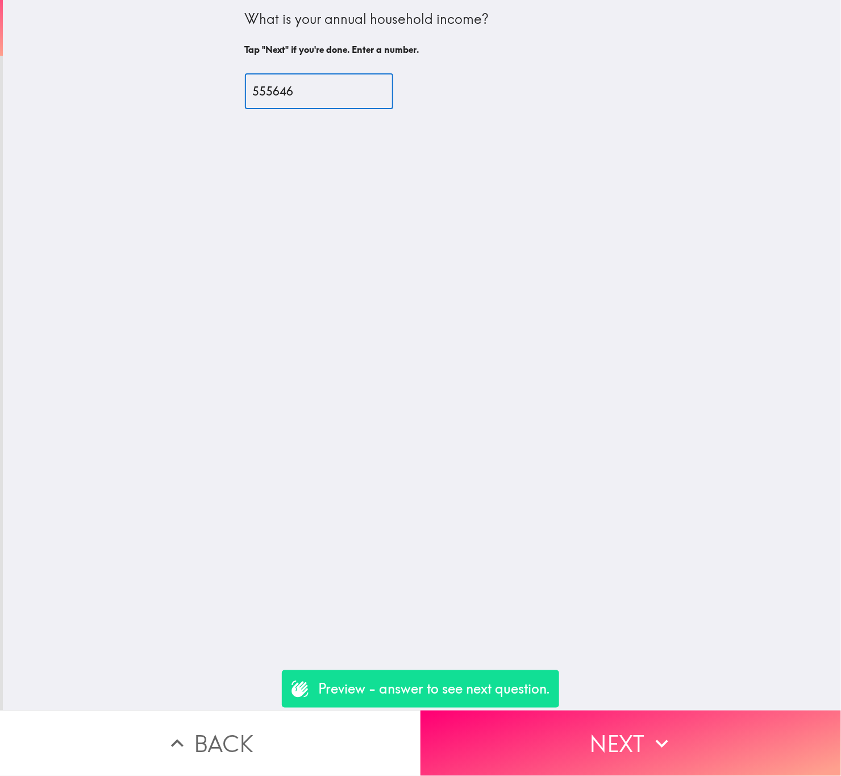
type input "555646"
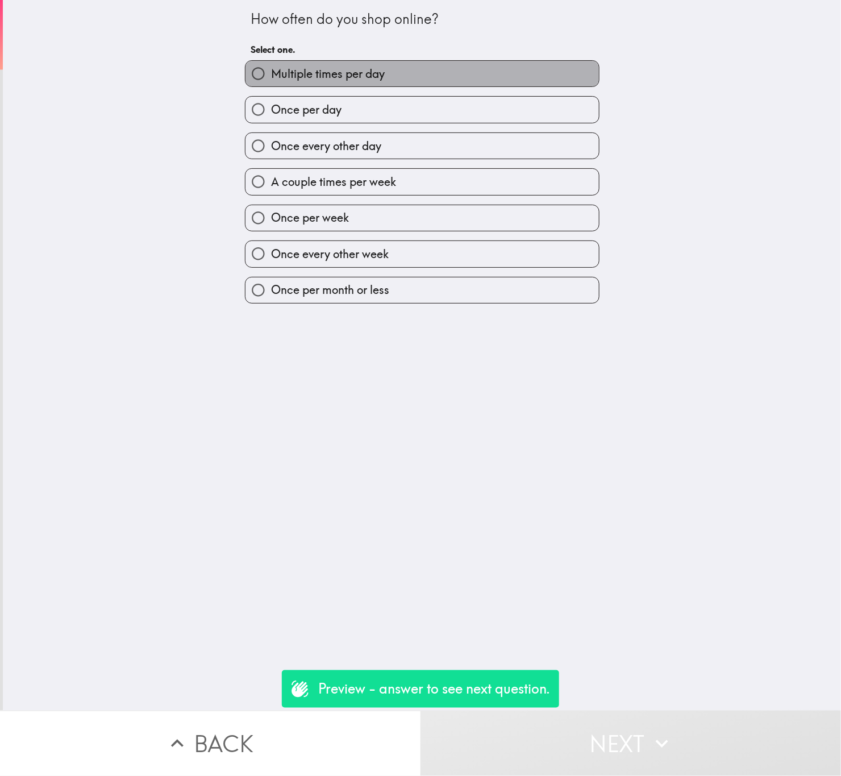
click at [447, 75] on label "Multiple times per day" at bounding box center [421, 74] width 353 height 26
click at [271, 75] on input "Multiple times per day" at bounding box center [258, 74] width 26 height 26
radio input "true"
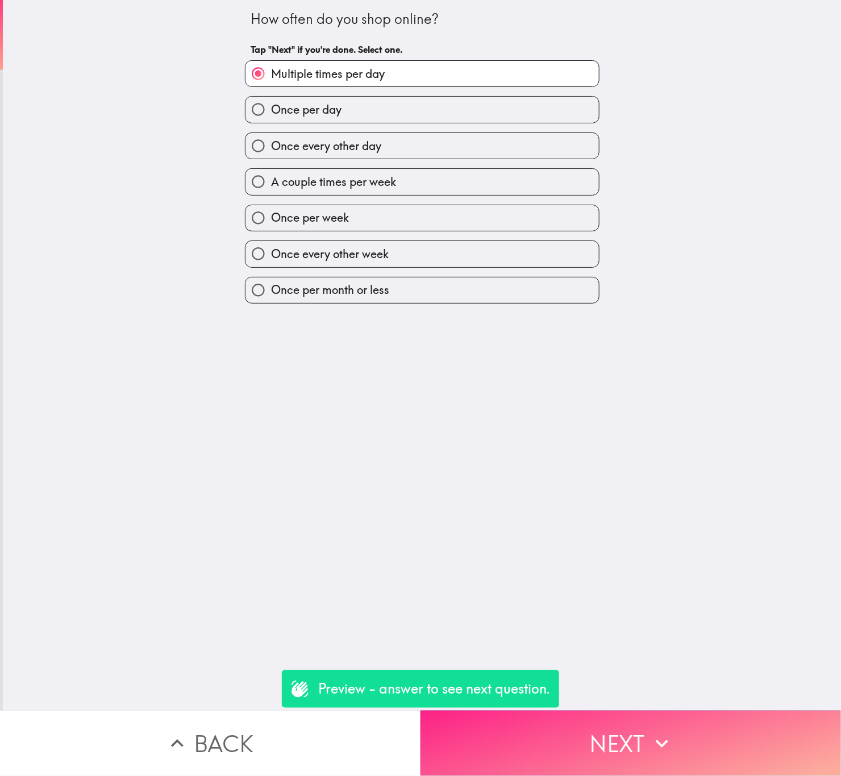
click at [687, 710] on button "Next" at bounding box center [631, 742] width 421 height 65
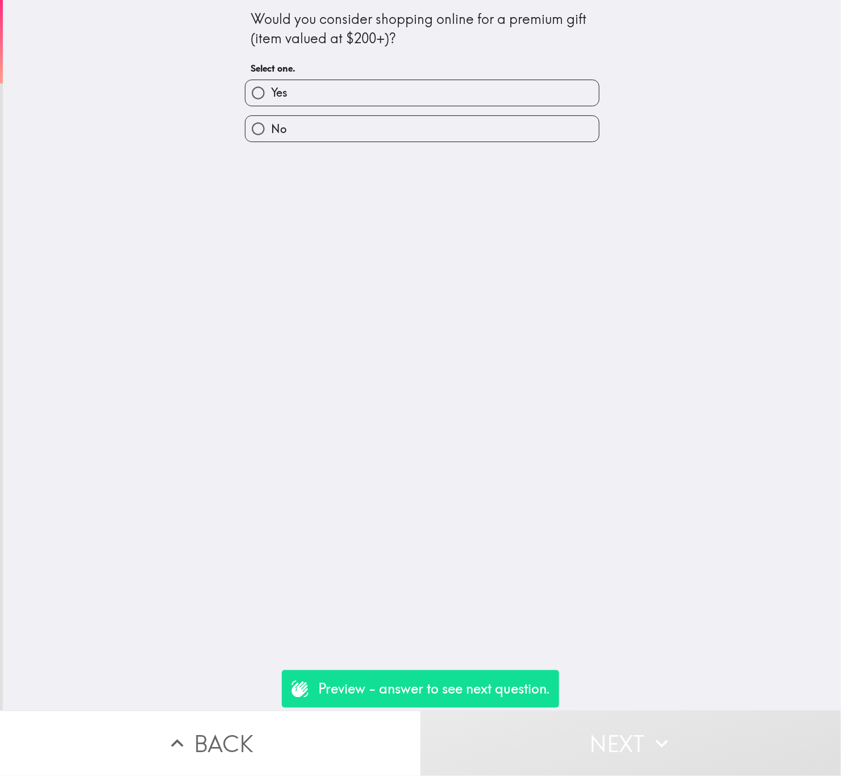
click at [320, 110] on div "No" at bounding box center [418, 124] width 364 height 36
click at [322, 102] on label "Yes" at bounding box center [421, 93] width 353 height 26
click at [271, 102] on input "Yes" at bounding box center [258, 93] width 26 height 26
radio input "true"
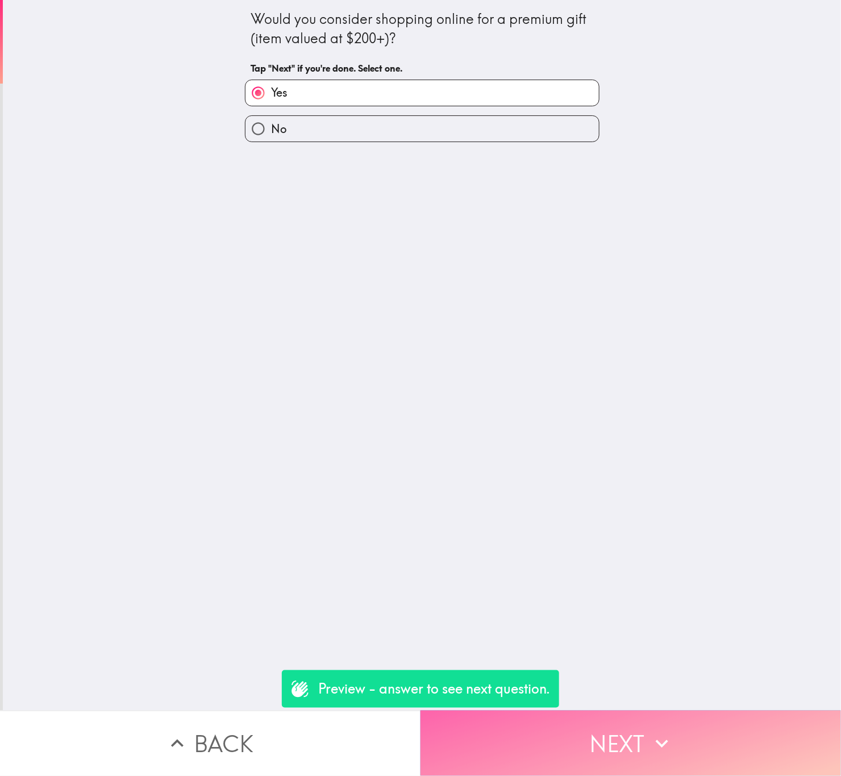
click at [701, 716] on button "Next" at bounding box center [631, 742] width 421 height 65
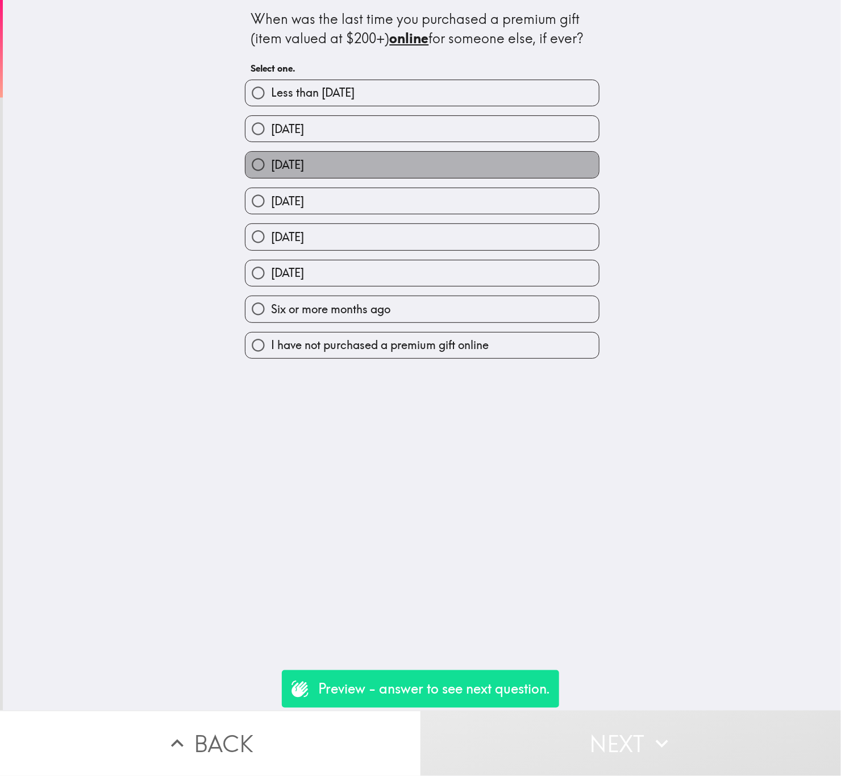
click at [423, 157] on label "[DATE]" at bounding box center [421, 165] width 353 height 26
click at [271, 157] on input "[DATE]" at bounding box center [258, 165] width 26 height 26
radio input "true"
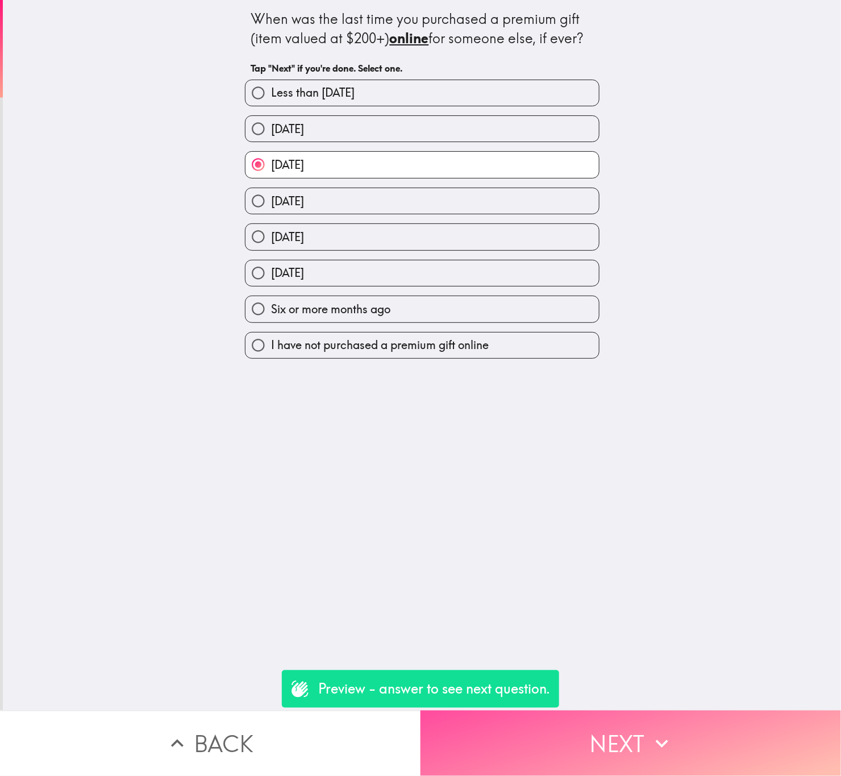
drag, startPoint x: 708, startPoint y: 725, endPoint x: 713, endPoint y: 722, distance: 5.9
click at [708, 725] on button "Next" at bounding box center [631, 742] width 421 height 65
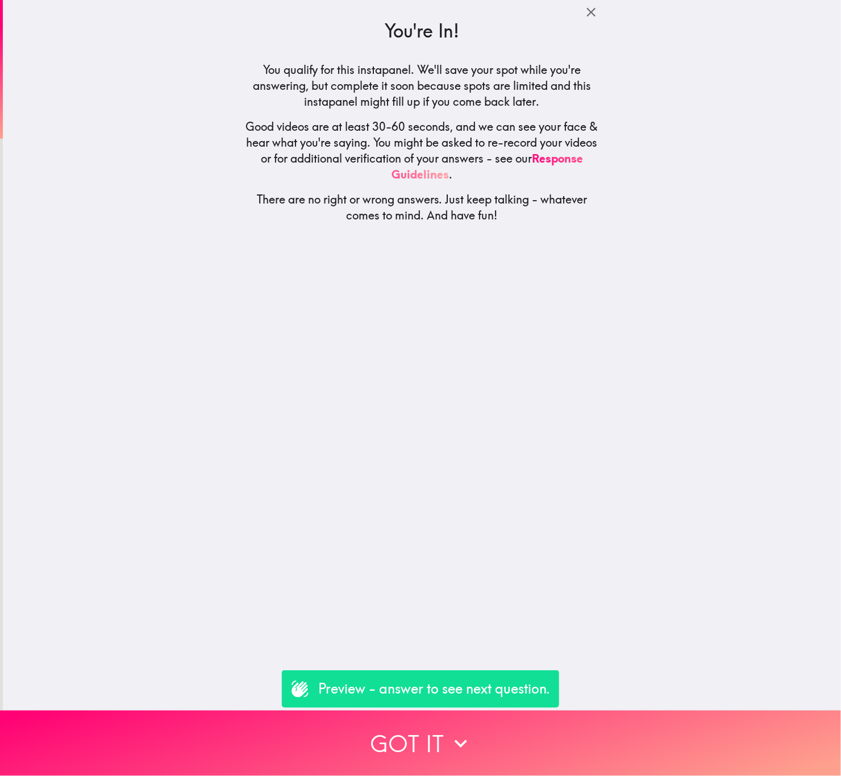
click at [597, 739] on button "Got it" at bounding box center [420, 742] width 841 height 65
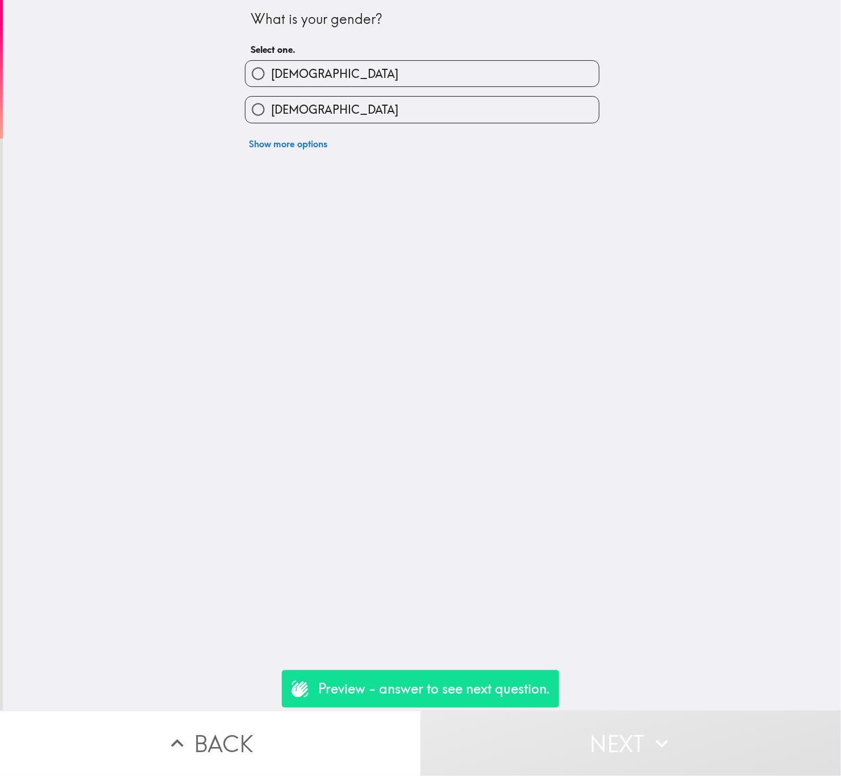
click at [368, 91] on div "[DEMOGRAPHIC_DATA]" at bounding box center [418, 105] width 364 height 36
click at [376, 82] on label "[DEMOGRAPHIC_DATA]" at bounding box center [421, 74] width 353 height 26
click at [271, 82] on input "[DEMOGRAPHIC_DATA]" at bounding box center [258, 74] width 26 height 26
radio input "true"
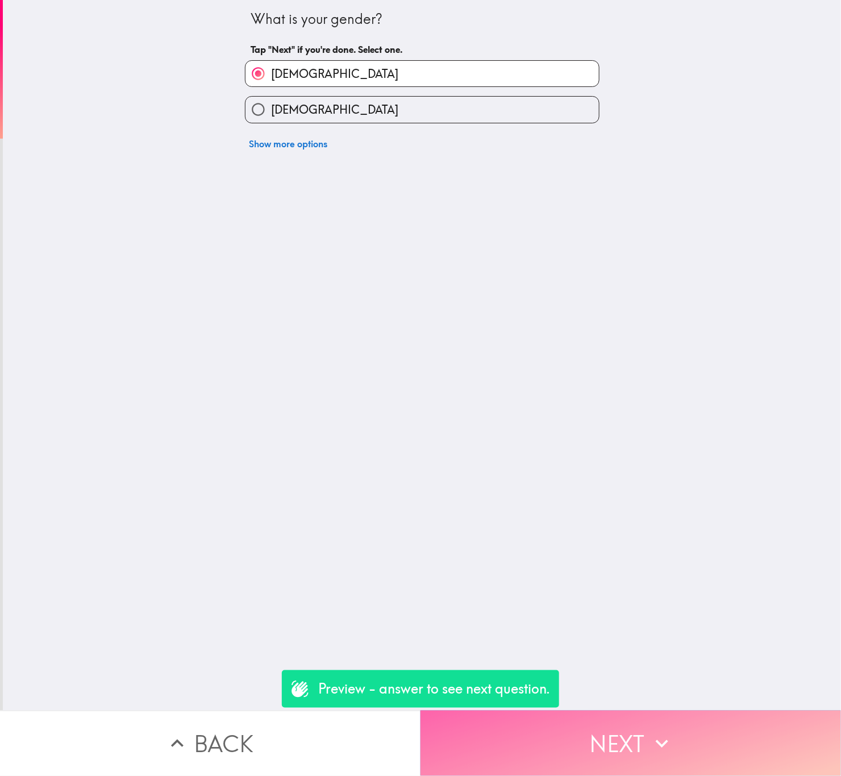
drag, startPoint x: 661, startPoint y: 735, endPoint x: 655, endPoint y: 714, distance: 21.4
click at [661, 735] on icon "button" at bounding box center [662, 743] width 25 height 25
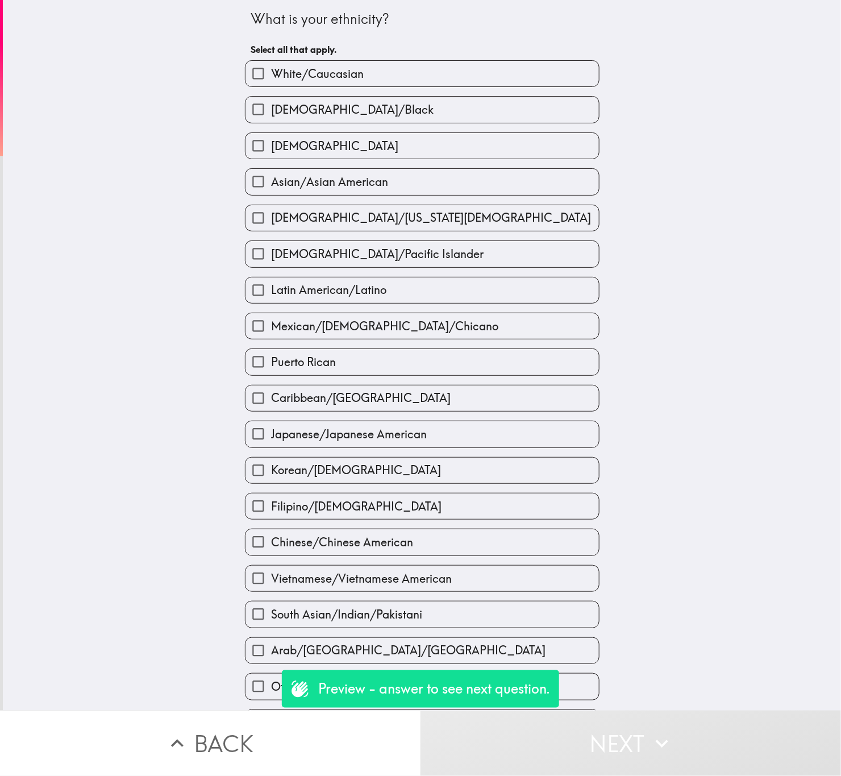
click at [318, 133] on div "[DEMOGRAPHIC_DATA]" at bounding box center [422, 145] width 355 height 27
click at [433, 210] on label "[DEMOGRAPHIC_DATA]/[US_STATE][DEMOGRAPHIC_DATA]" at bounding box center [421, 218] width 353 height 26
click at [271, 210] on input "[DEMOGRAPHIC_DATA]/[US_STATE][DEMOGRAPHIC_DATA]" at bounding box center [258, 218] width 26 height 26
checkbox input "true"
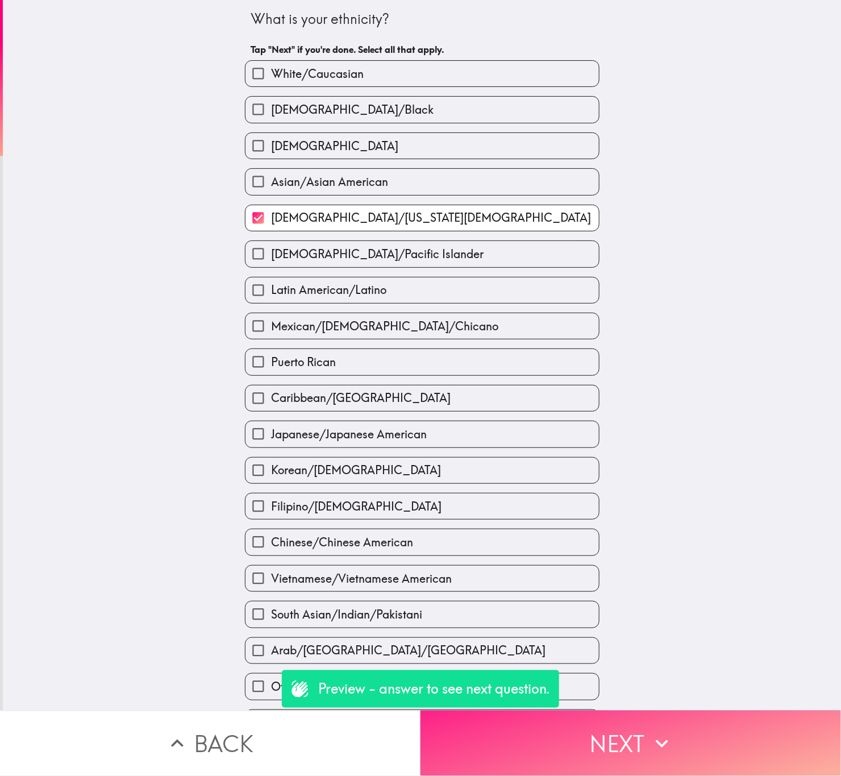
click at [665, 710] on button "Next" at bounding box center [631, 742] width 421 height 65
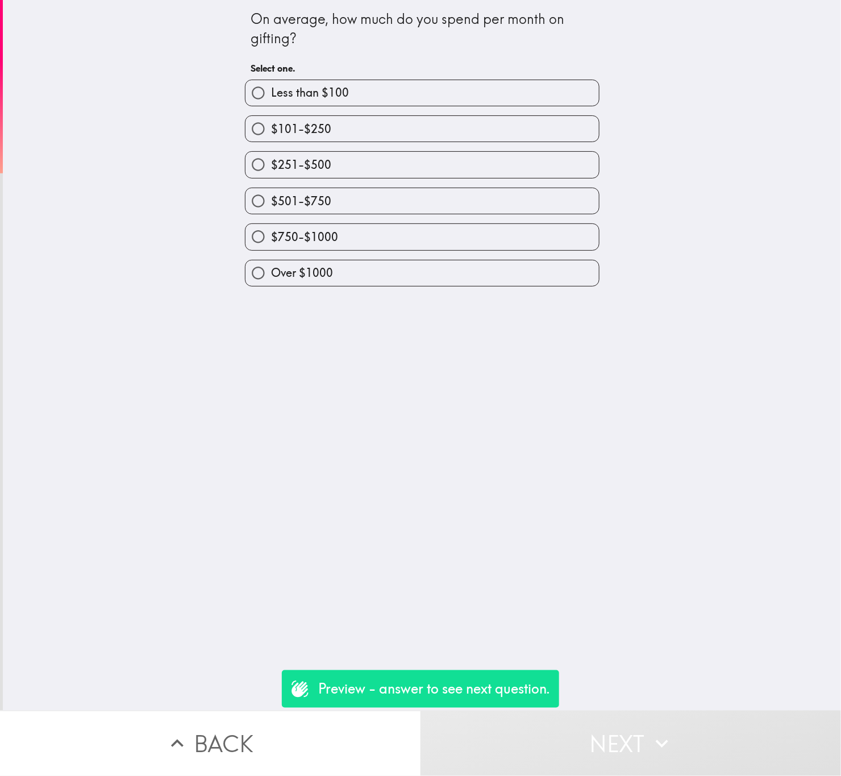
click at [447, 165] on label "$251-$500" at bounding box center [421, 165] width 353 height 26
click at [271, 165] on input "$251-$500" at bounding box center [258, 165] width 26 height 26
radio input "true"
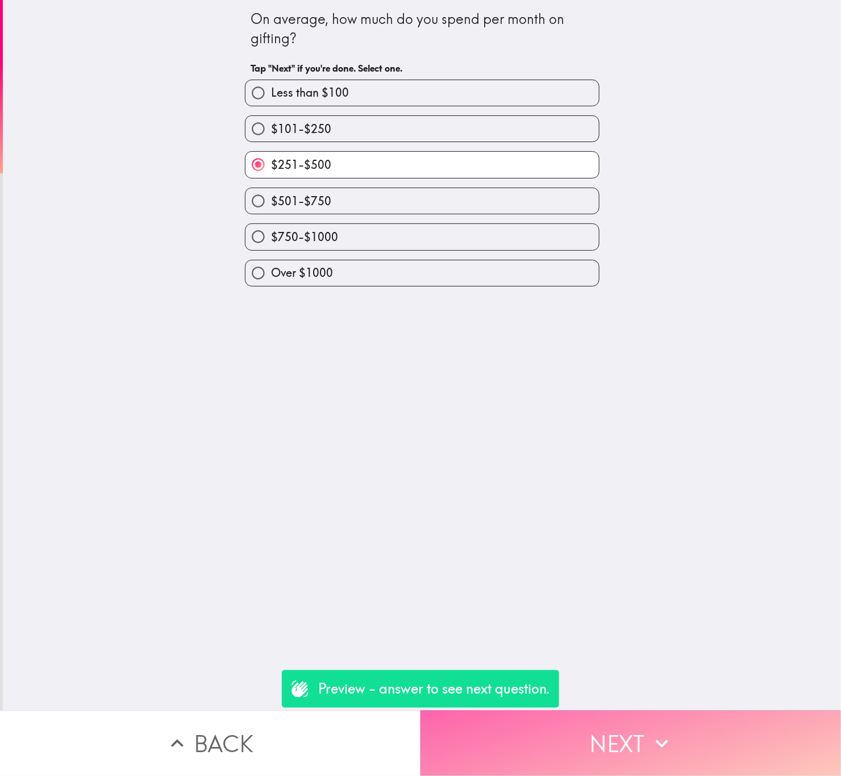
click at [672, 727] on button "Next" at bounding box center [631, 742] width 421 height 65
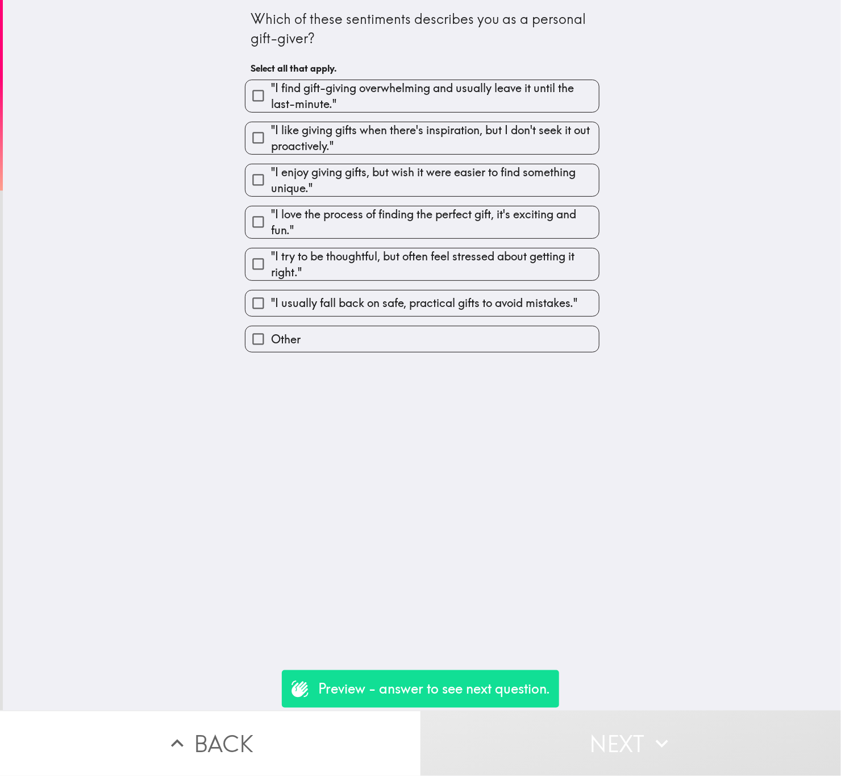
click at [413, 122] on div ""I like giving gifts when there's inspiration, but I don't seek it out proactiv…" at bounding box center [422, 138] width 355 height 33
click at [477, 150] on span ""I like giving gifts when there's inspiration, but I don't seek it out proactiv…" at bounding box center [435, 138] width 328 height 32
click at [271, 150] on input ""I like giving gifts when there's inspiration, but I don't seek it out proactiv…" at bounding box center [258, 138] width 26 height 26
checkbox input "true"
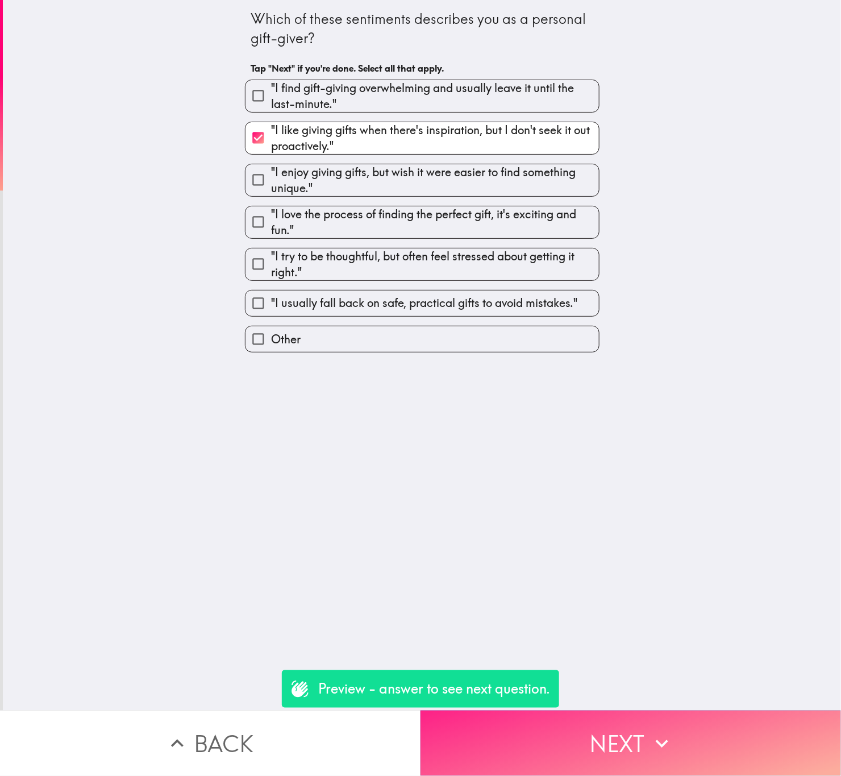
click at [640, 711] on button "Next" at bounding box center [631, 742] width 421 height 65
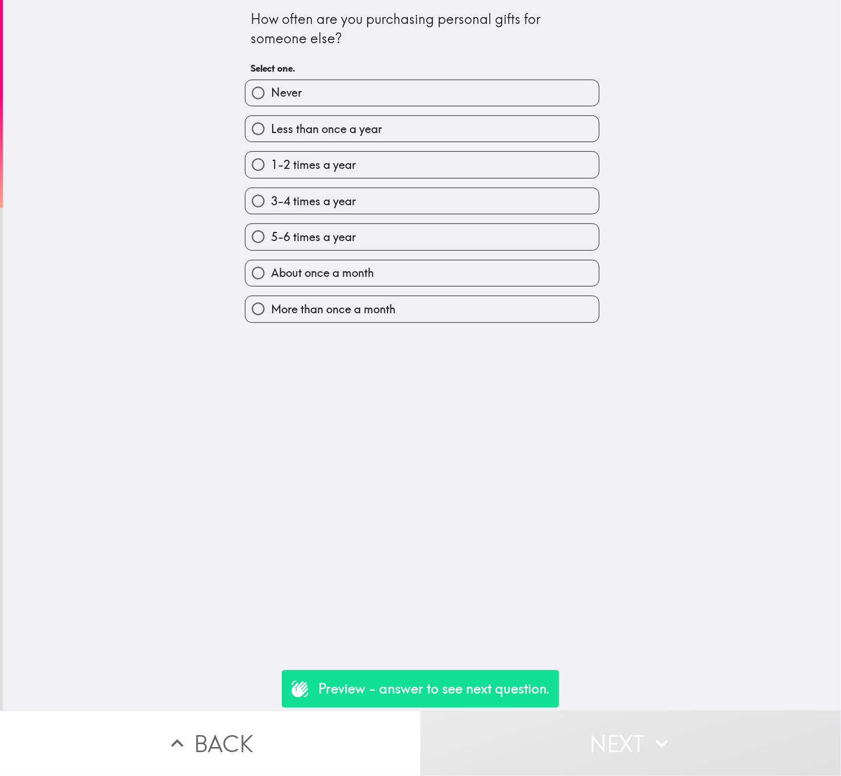
click at [374, 162] on label "1-2 times a year" at bounding box center [421, 165] width 353 height 26
click at [271, 162] on input "1-2 times a year" at bounding box center [258, 165] width 26 height 26
radio input "true"
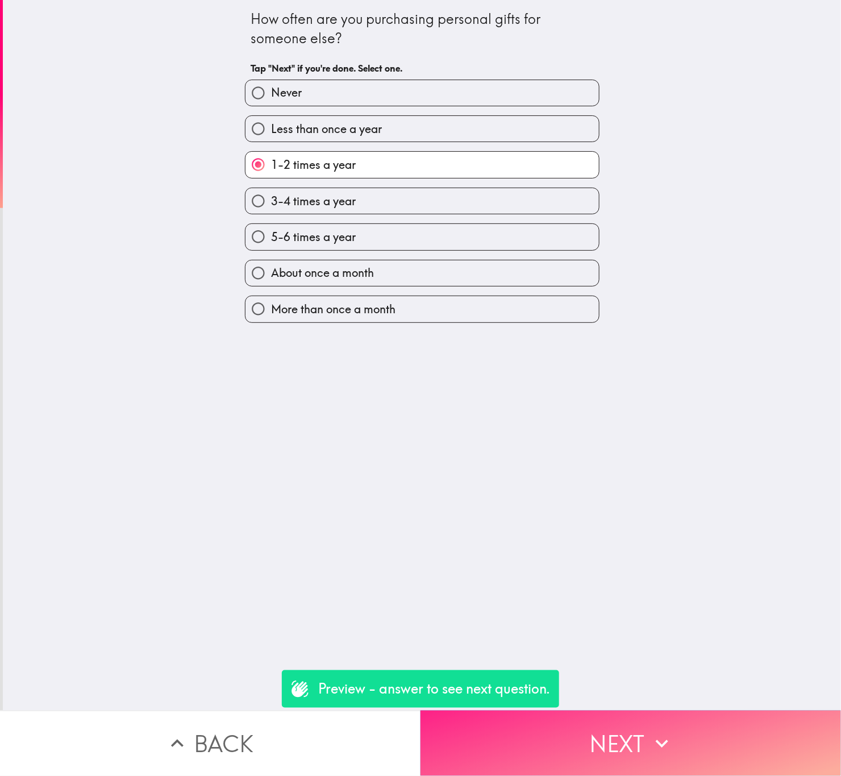
click at [677, 747] on button "Next" at bounding box center [631, 742] width 421 height 65
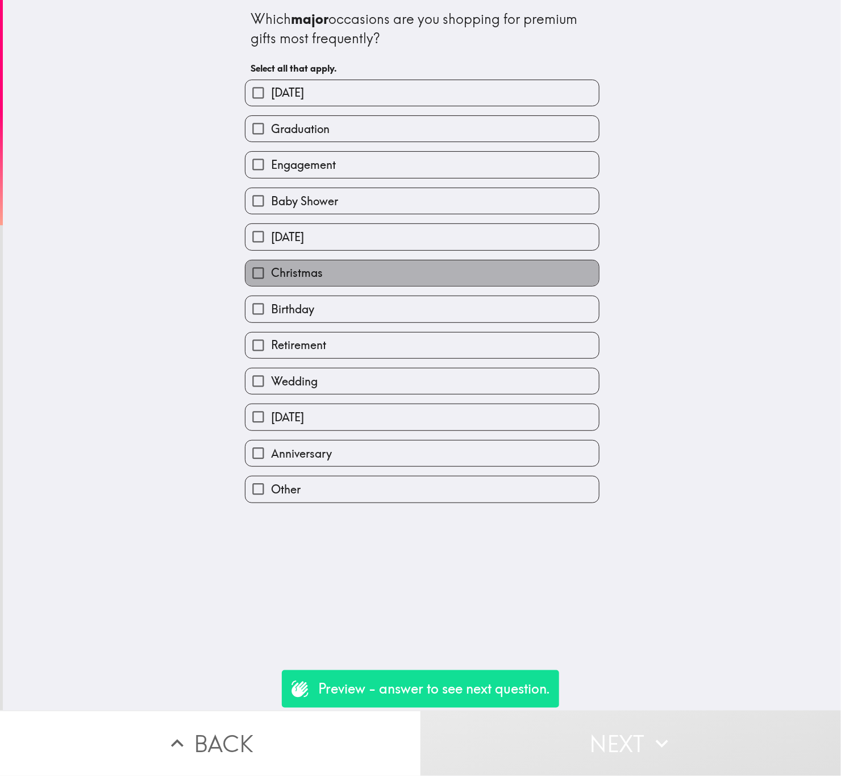
click at [449, 266] on label "Christmas" at bounding box center [421, 273] width 353 height 26
click at [271, 266] on input "Christmas" at bounding box center [258, 273] width 26 height 26
checkbox input "true"
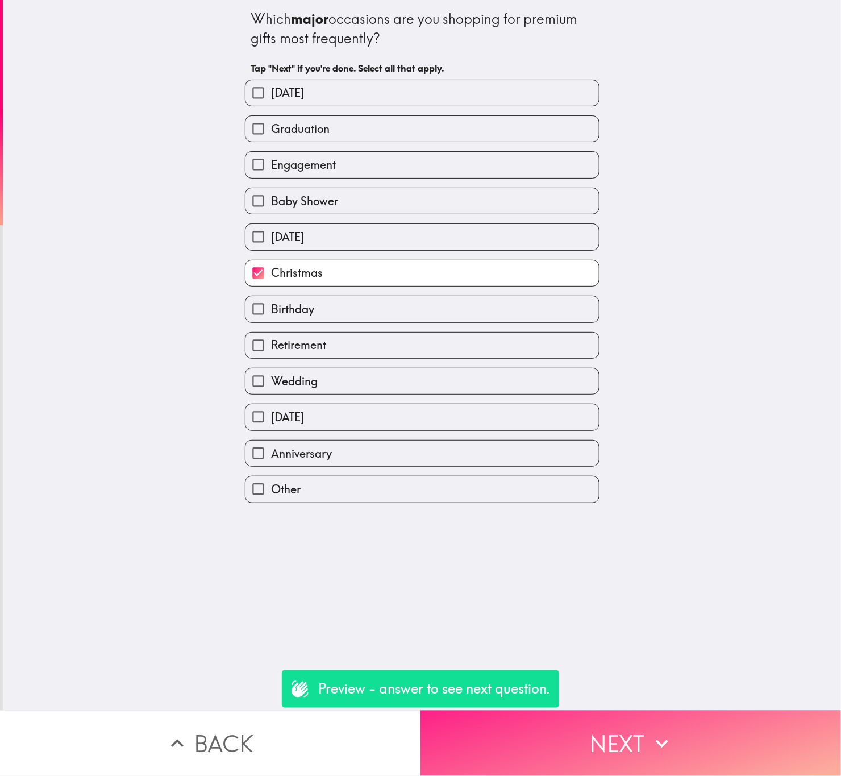
drag, startPoint x: 590, startPoint y: 689, endPoint x: 610, endPoint y: 709, distance: 28.9
click at [599, 704] on div "Which major occasions are you shopping for premium gifts most frequently? Tap "…" at bounding box center [420, 388] width 841 height 776
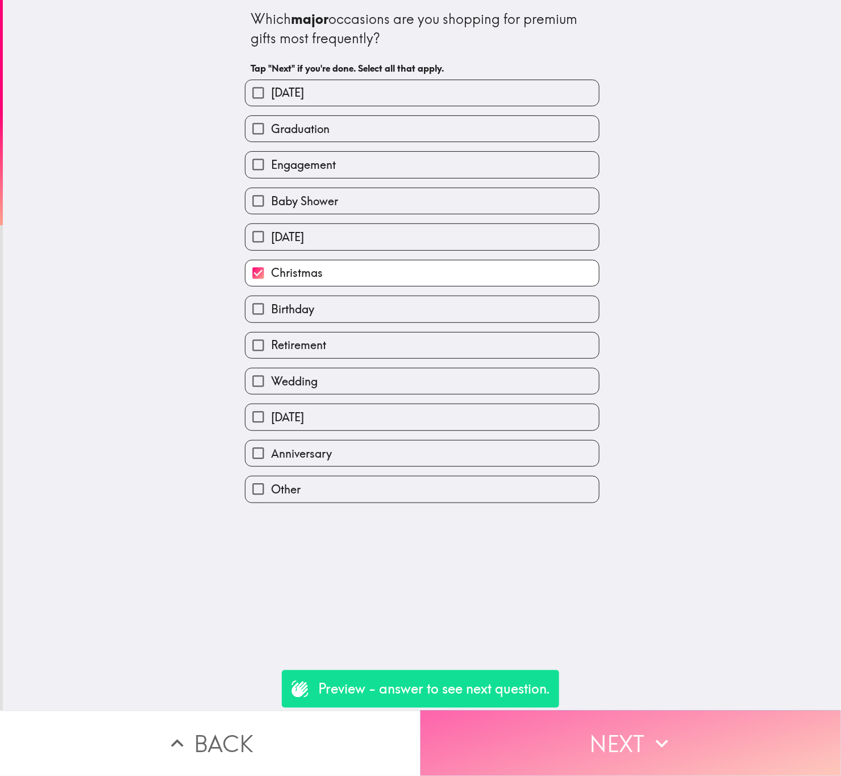
click at [611, 710] on button "Next" at bounding box center [631, 742] width 421 height 65
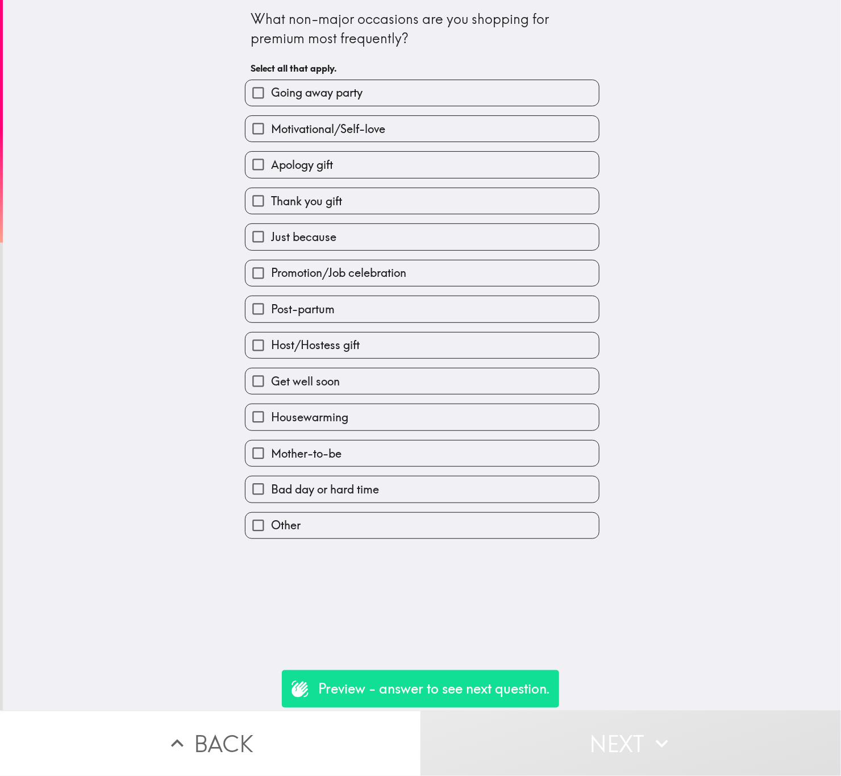
click at [443, 286] on label "Promotion/Job celebration" at bounding box center [421, 273] width 353 height 26
click at [271, 286] on input "Promotion/Job celebration" at bounding box center [258, 273] width 26 height 26
checkbox input "true"
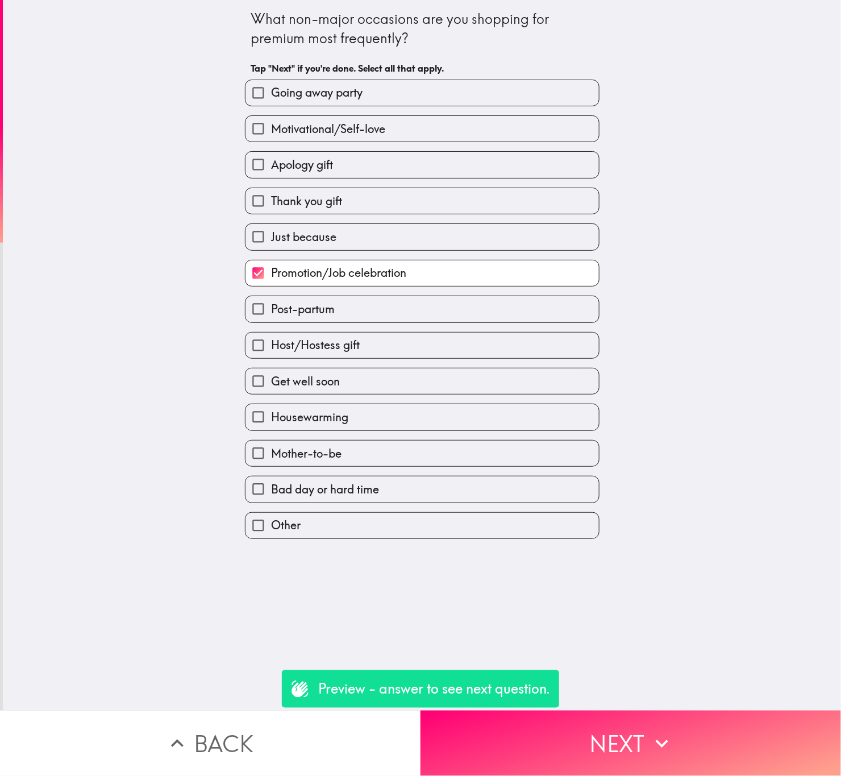
click at [341, 728] on button "Back" at bounding box center [210, 742] width 421 height 65
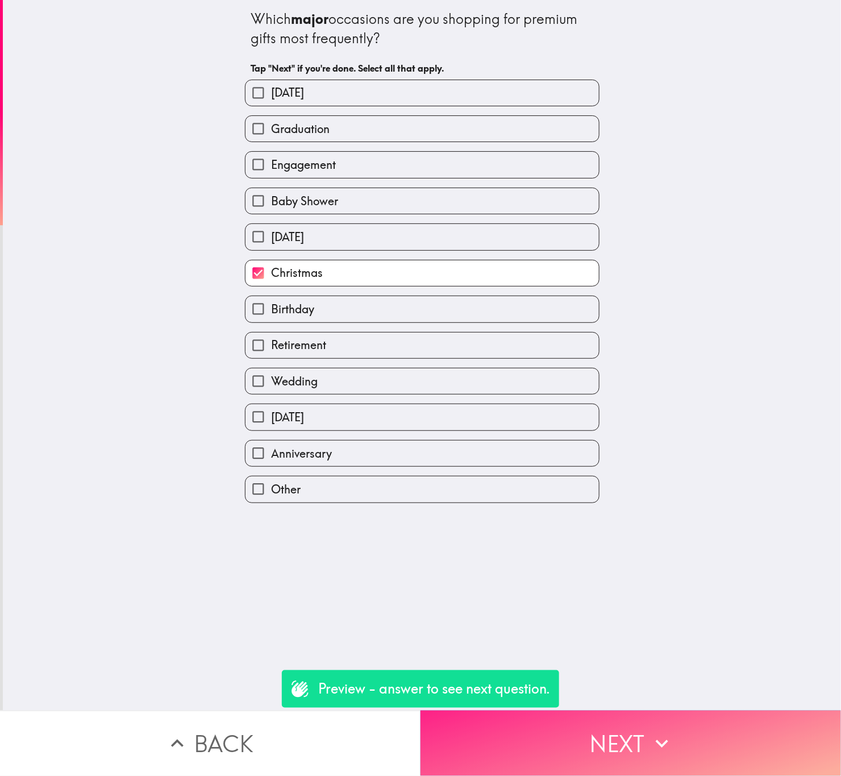
click at [680, 721] on button "Next" at bounding box center [631, 742] width 421 height 65
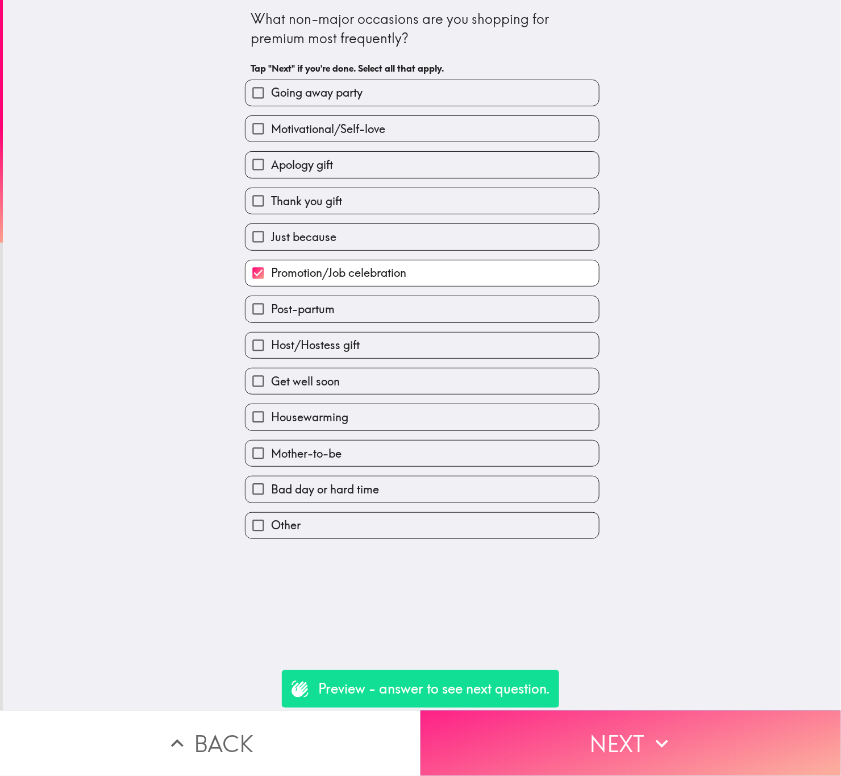
click at [681, 728] on button "Next" at bounding box center [631, 742] width 421 height 65
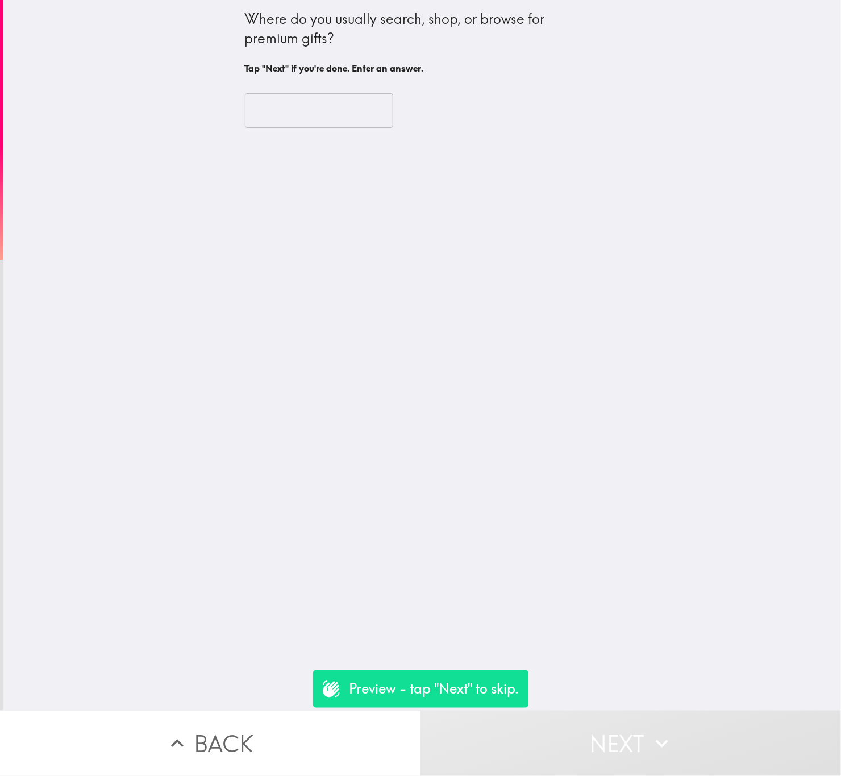
click at [297, 105] on input "text" at bounding box center [319, 110] width 148 height 35
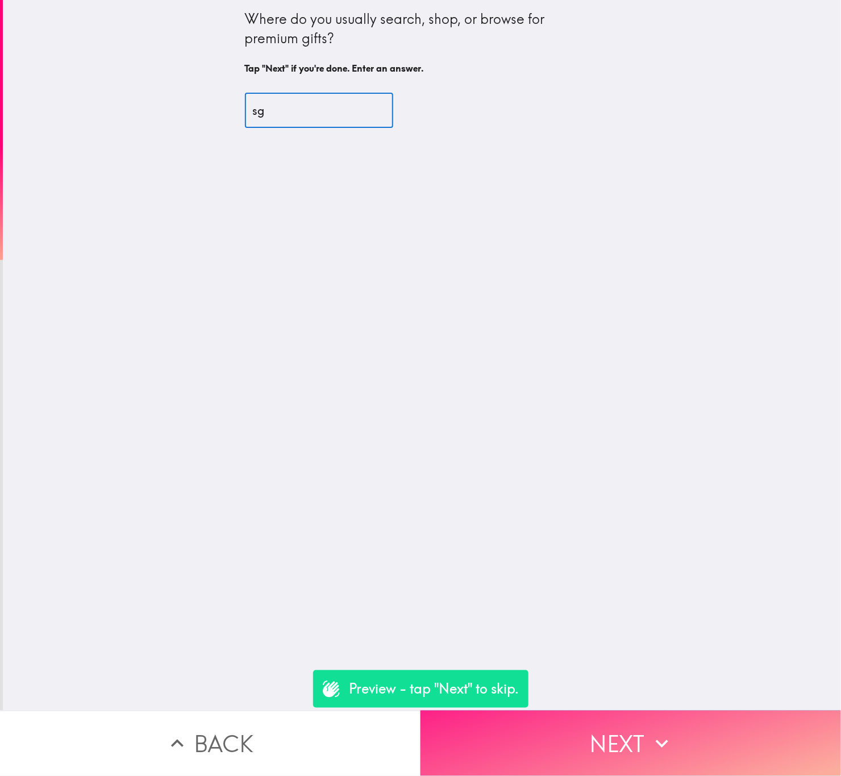
type input "sg"
click at [682, 750] on button "Next" at bounding box center [631, 742] width 421 height 65
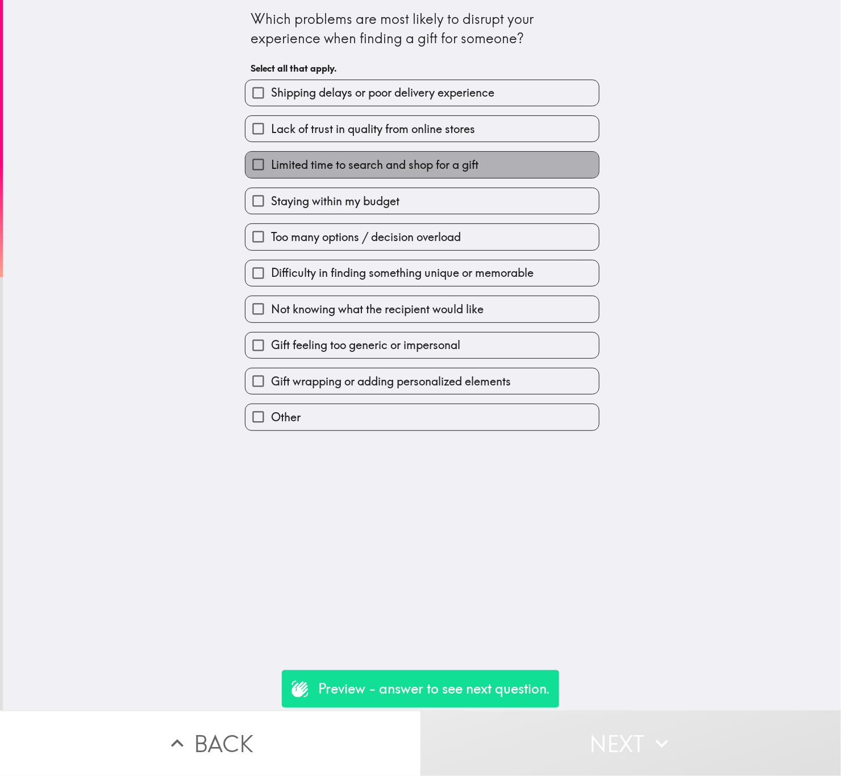
click at [389, 176] on label "Limited time to search and shop for a gift" at bounding box center [421, 165] width 353 height 26
click at [271, 176] on input "Limited time to search and shop for a gift" at bounding box center [258, 165] width 26 height 26
checkbox input "true"
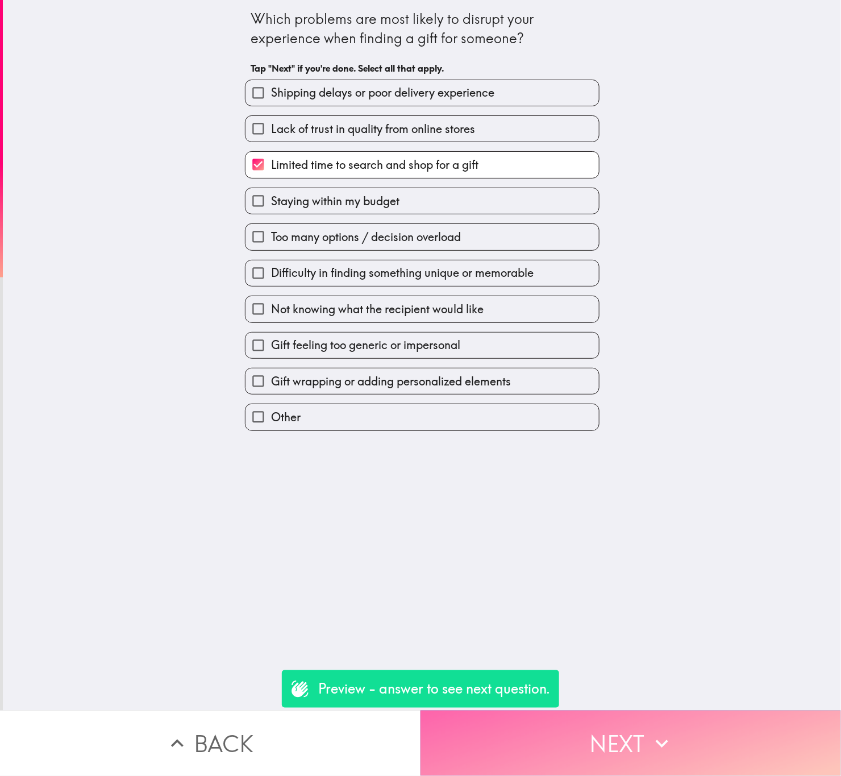
click at [660, 731] on icon "button" at bounding box center [662, 743] width 25 height 25
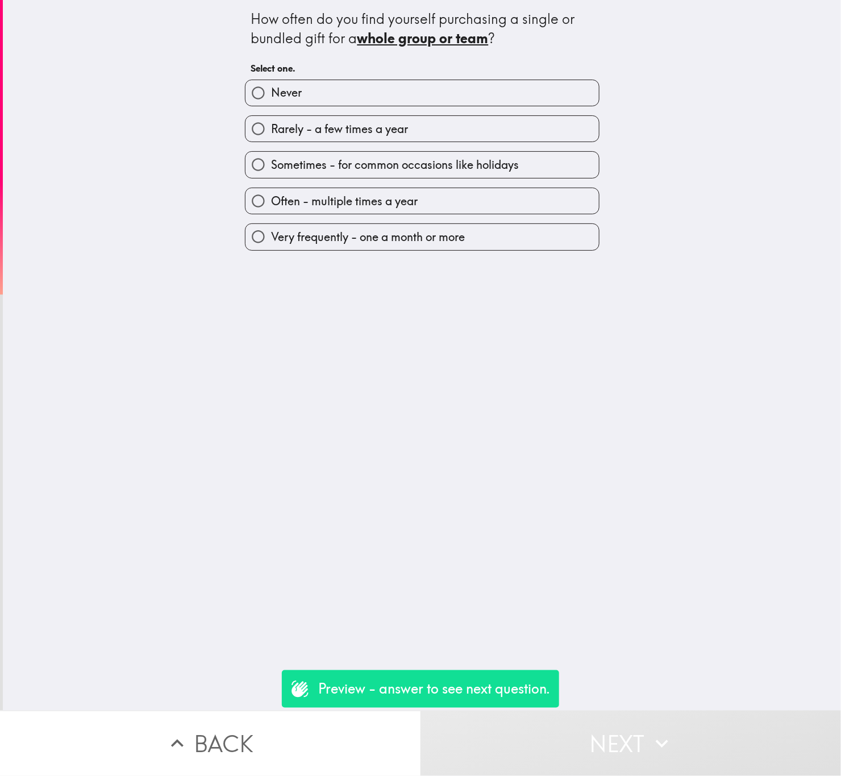
click at [466, 319] on div "How often do you find yourself purchasing a single or bundled gift for a whole …" at bounding box center [422, 355] width 838 height 710
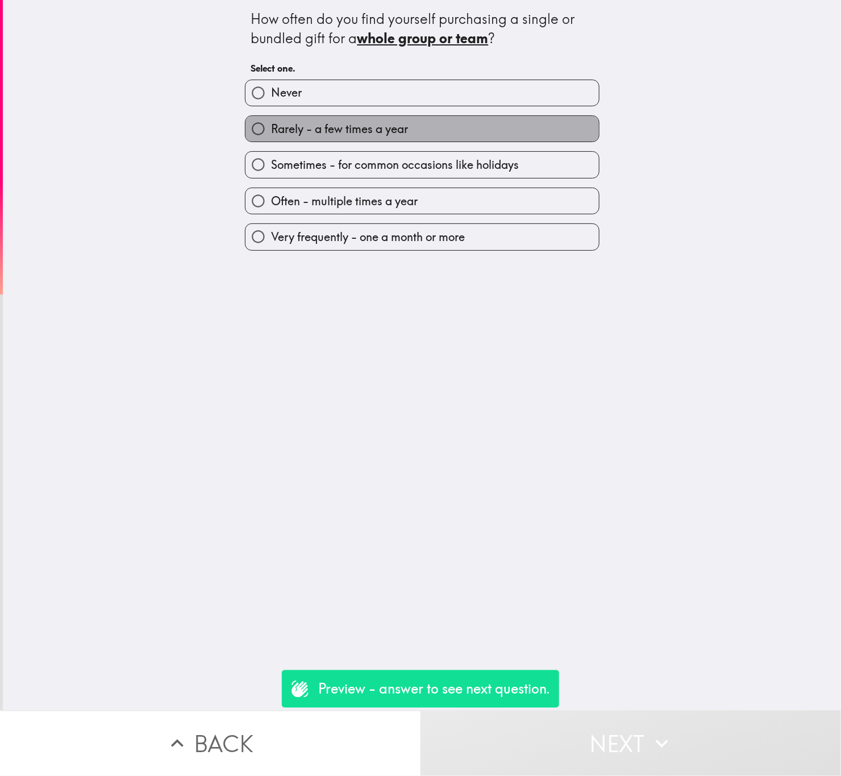
click at [416, 135] on label "Rarely - a few times a year" at bounding box center [421, 129] width 353 height 26
click at [271, 135] on input "Rarely - a few times a year" at bounding box center [258, 129] width 26 height 26
radio input "true"
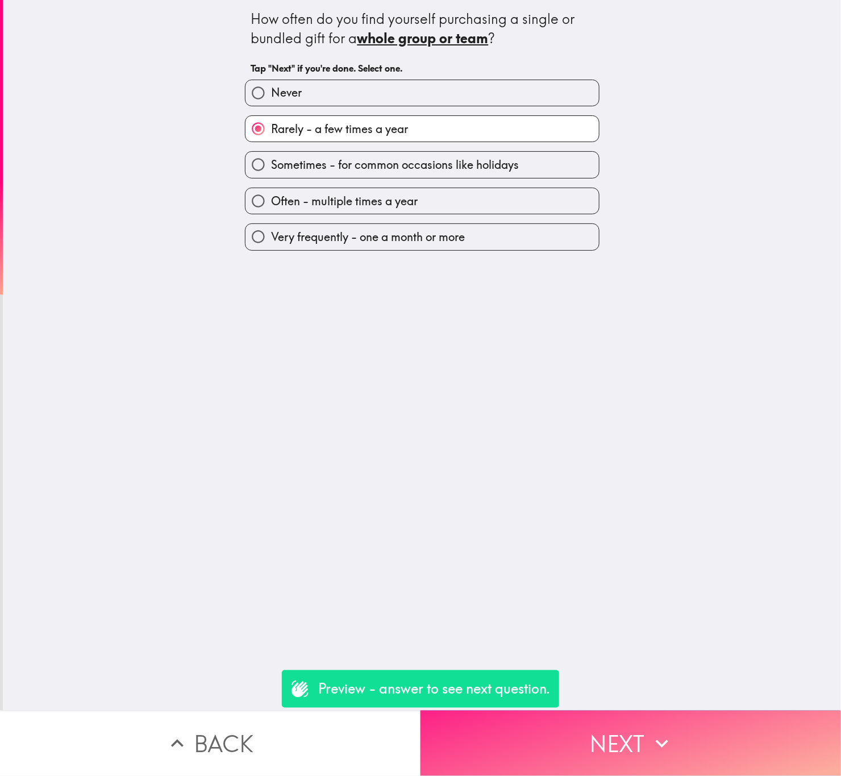
click at [677, 710] on button "Next" at bounding box center [631, 742] width 421 height 65
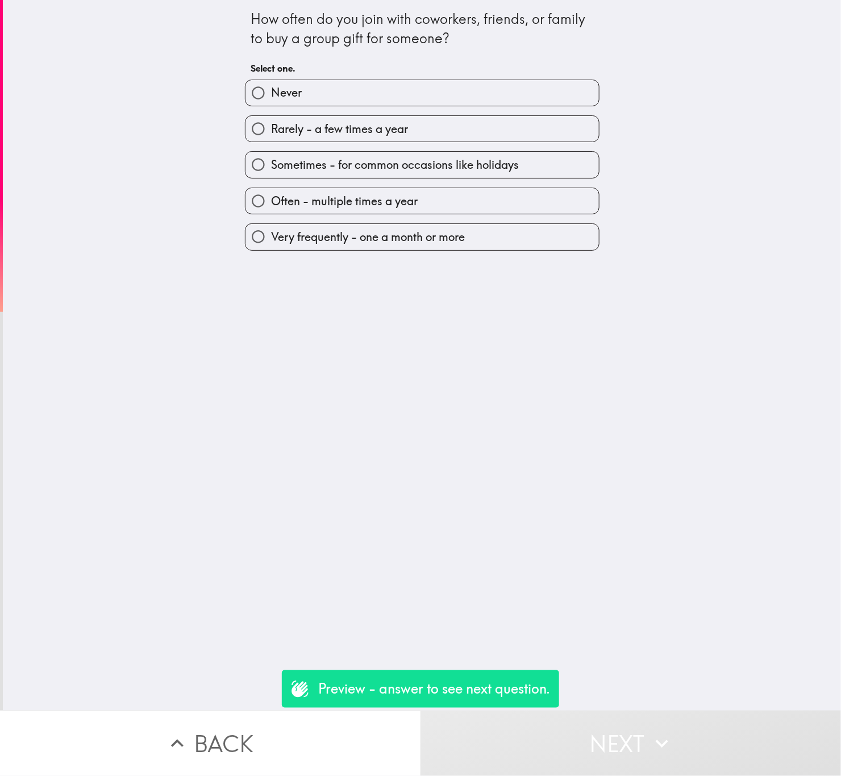
click at [561, 126] on label "Rarely - a few times a year" at bounding box center [421, 129] width 353 height 26
click at [271, 126] on input "Rarely - a few times a year" at bounding box center [258, 129] width 26 height 26
radio input "true"
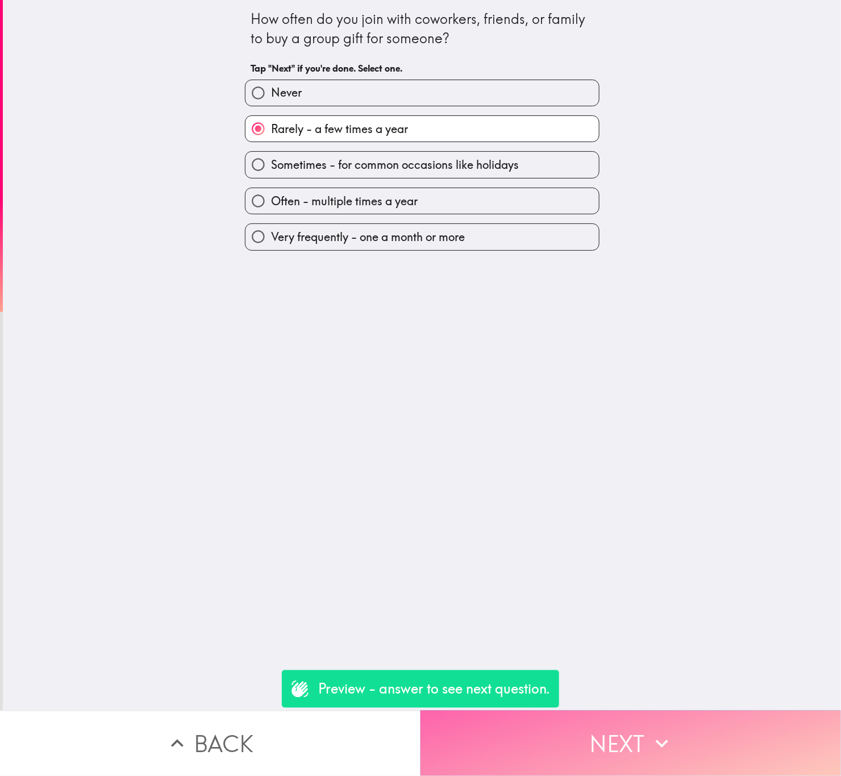
click at [674, 720] on button "Next" at bounding box center [631, 742] width 421 height 65
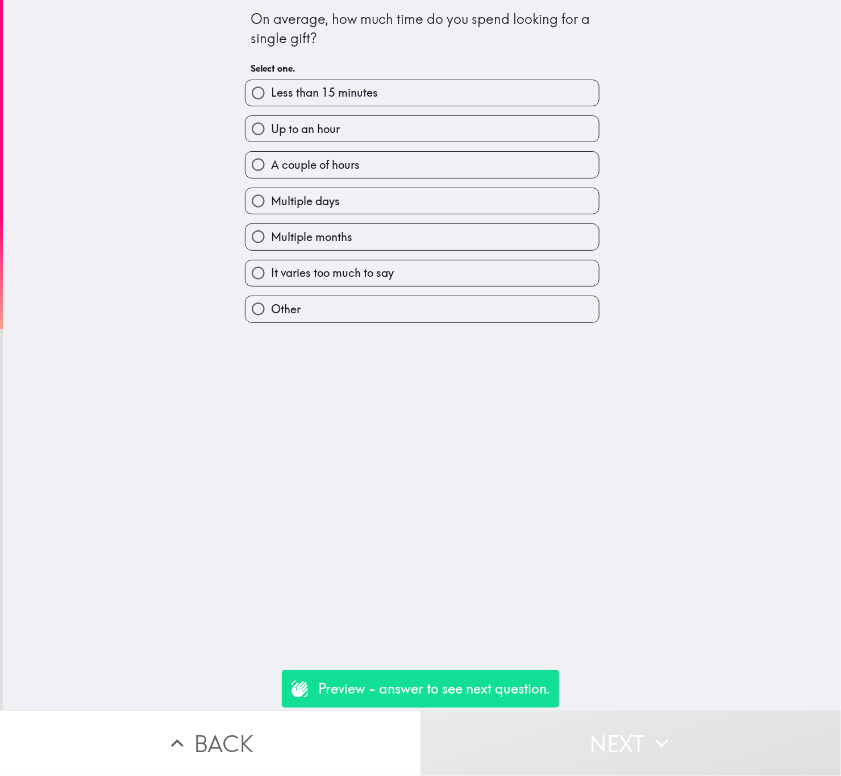
click at [375, 107] on div "Up to an hour" at bounding box center [418, 124] width 364 height 36
drag, startPoint x: 401, startPoint y: 133, endPoint x: 431, endPoint y: 155, distance: 37.4
click at [402, 133] on label "Up to an hour" at bounding box center [421, 129] width 353 height 26
click at [271, 133] on input "Up to an hour" at bounding box center [258, 129] width 26 height 26
radio input "true"
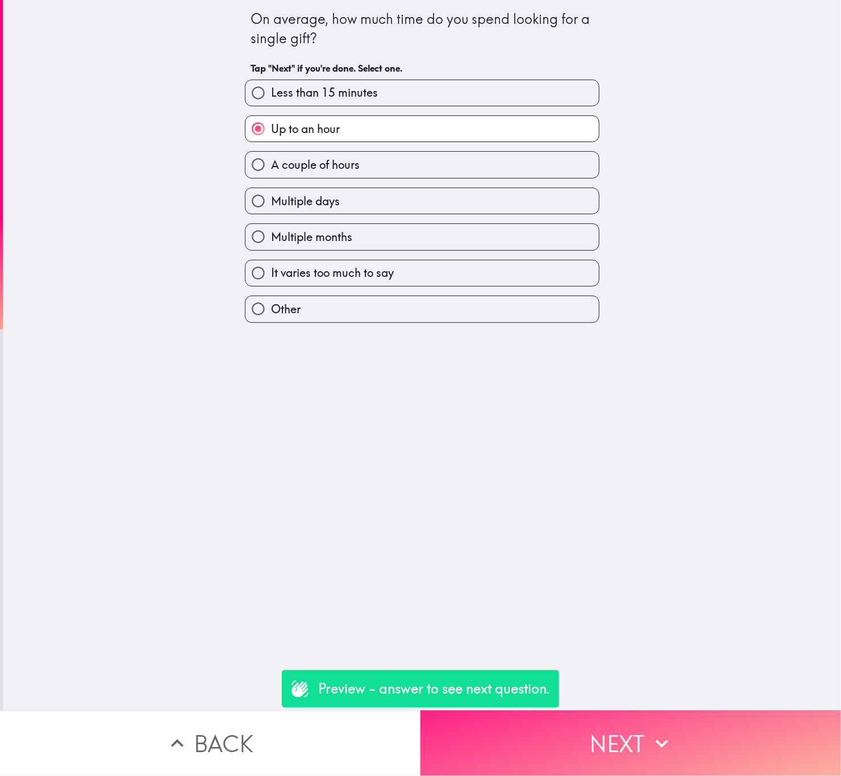
click at [634, 711] on button "Next" at bounding box center [631, 742] width 421 height 65
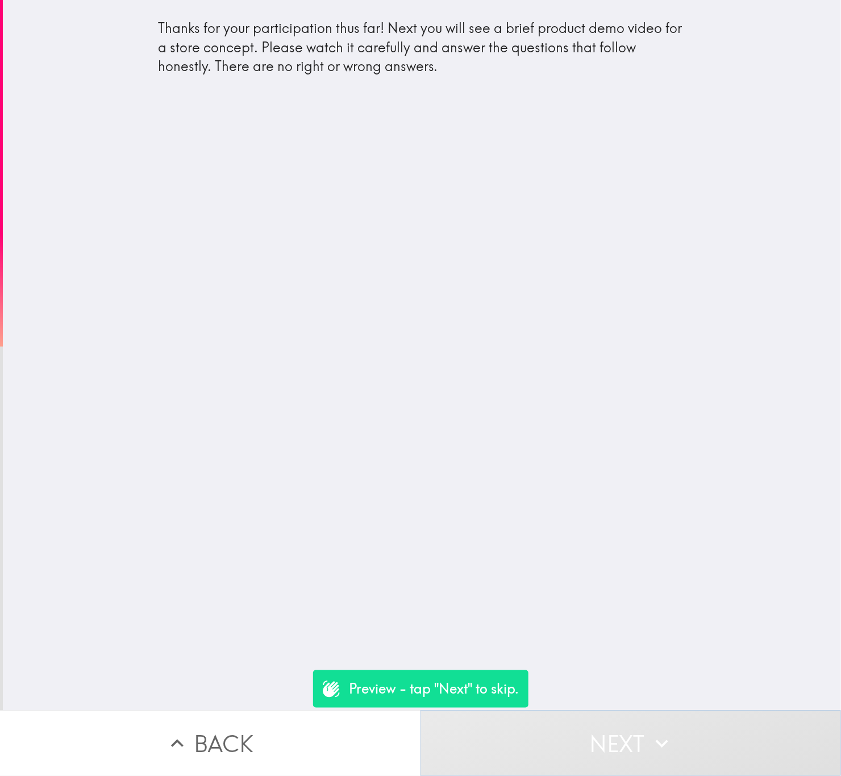
click at [631, 725] on button "Next" at bounding box center [631, 742] width 421 height 65
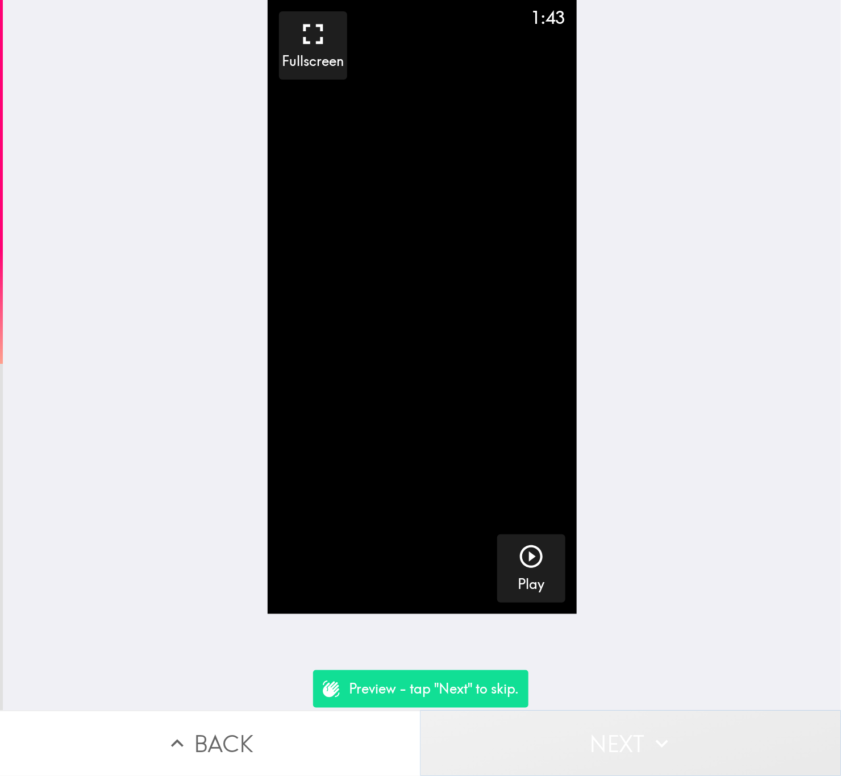
click at [631, 725] on button "Next" at bounding box center [631, 742] width 421 height 65
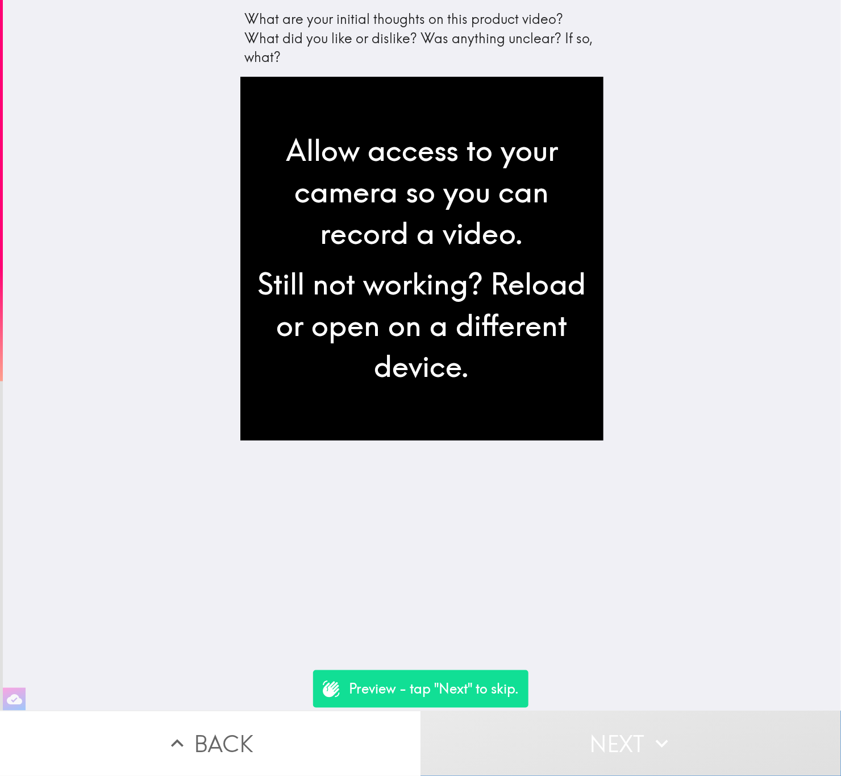
click at [631, 725] on button "Next" at bounding box center [631, 742] width 421 height 65
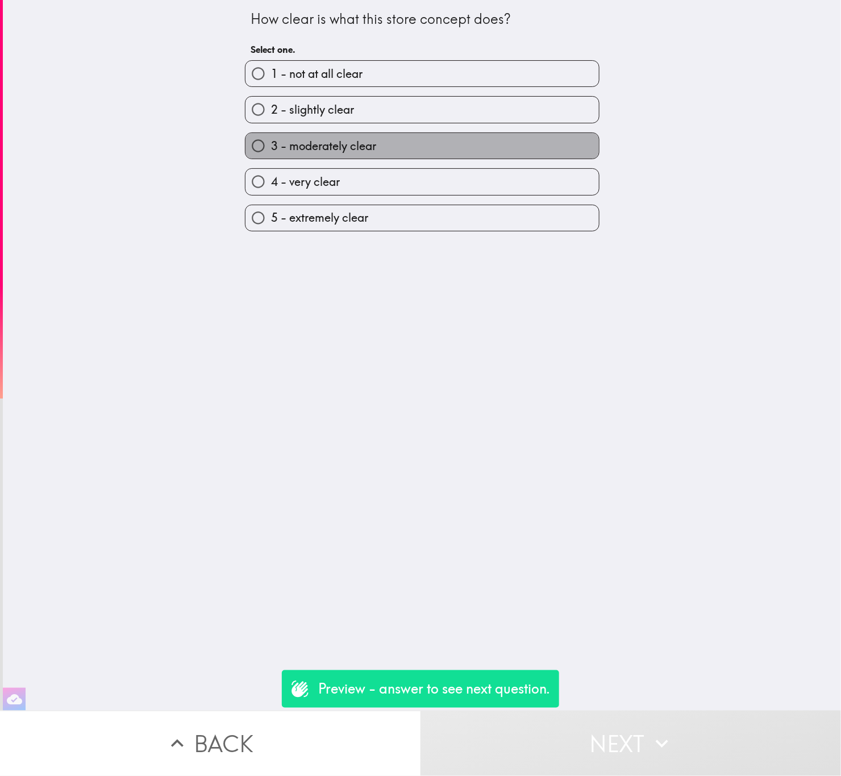
click at [370, 154] on label "3 - moderately clear" at bounding box center [421, 146] width 353 height 26
click at [271, 154] on input "3 - moderately clear" at bounding box center [258, 146] width 26 height 26
radio input "true"
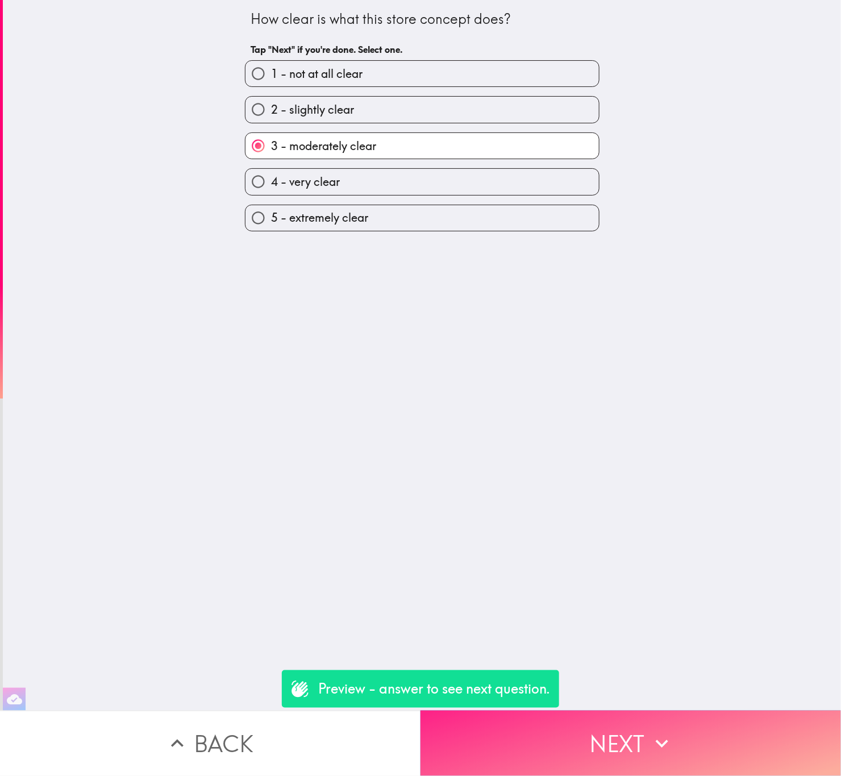
click at [684, 710] on button "Next" at bounding box center [631, 742] width 421 height 65
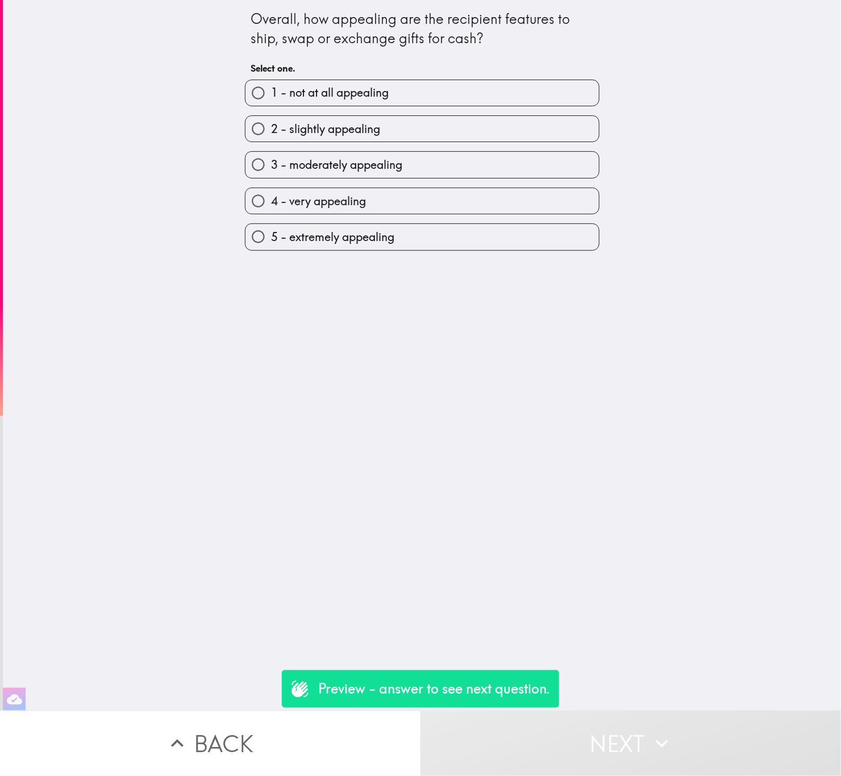
click at [396, 106] on div "2 - slightly appealing" at bounding box center [418, 124] width 364 height 36
click at [410, 128] on label "2 - slightly appealing" at bounding box center [421, 129] width 353 height 26
click at [271, 128] on input "2 - slightly appealing" at bounding box center [258, 129] width 26 height 26
radio input "true"
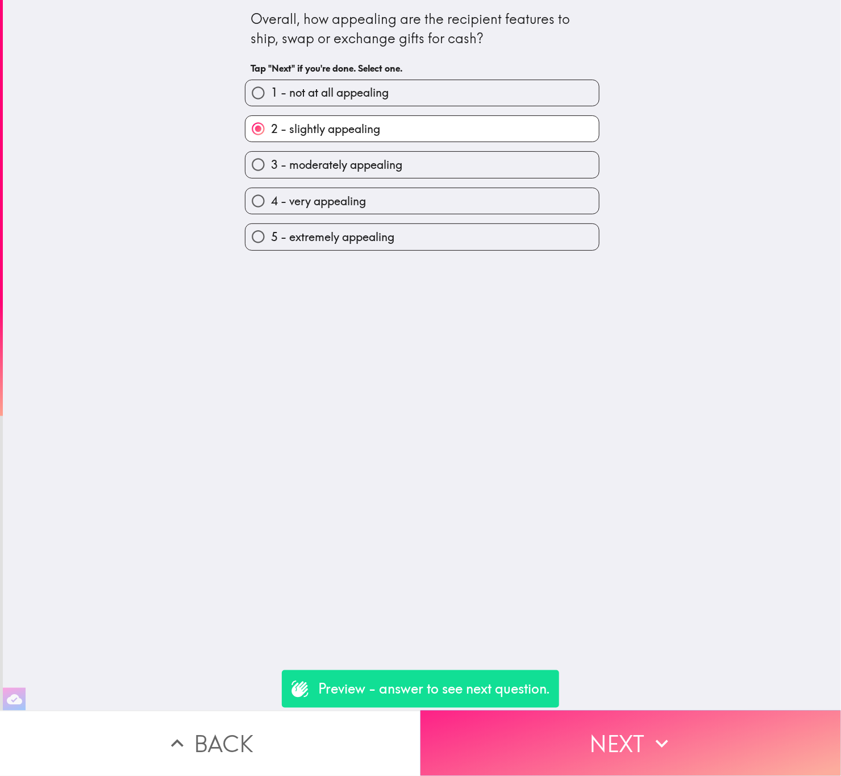
click at [646, 711] on button "Next" at bounding box center [631, 742] width 421 height 65
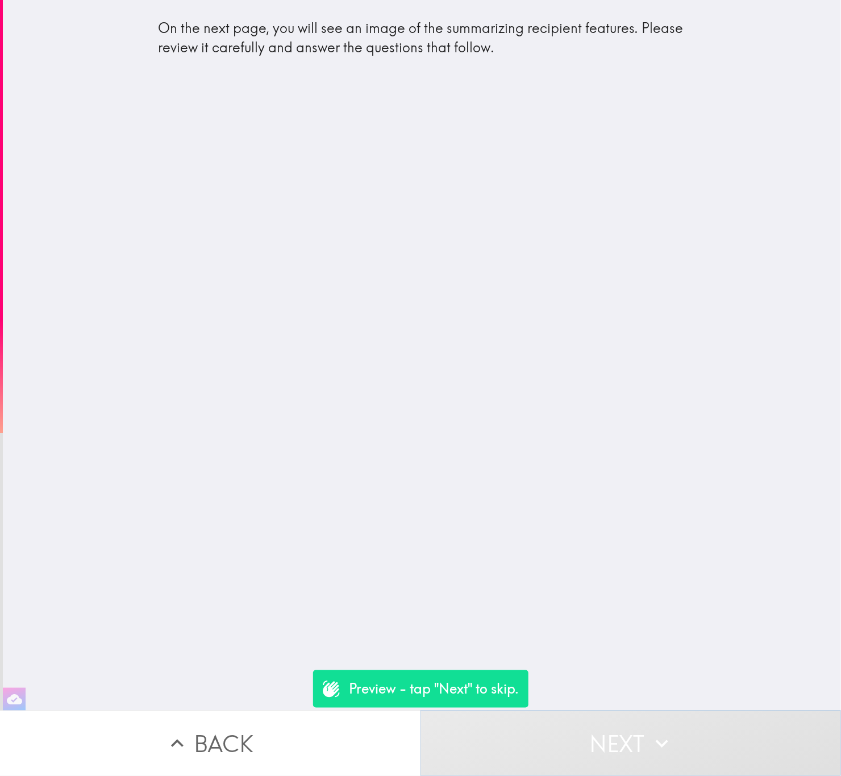
click at [622, 710] on button "Next" at bounding box center [631, 742] width 421 height 65
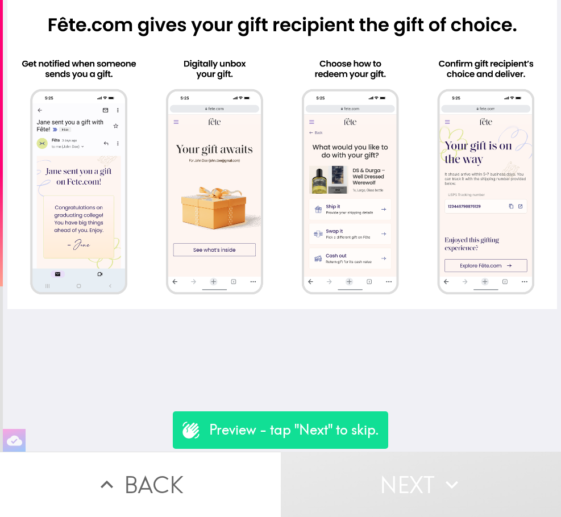
drag, startPoint x: 672, startPoint y: 7, endPoint x: 223, endPoint y: 358, distance: 570.0
click at [221, 363] on div at bounding box center [282, 226] width 558 height 452
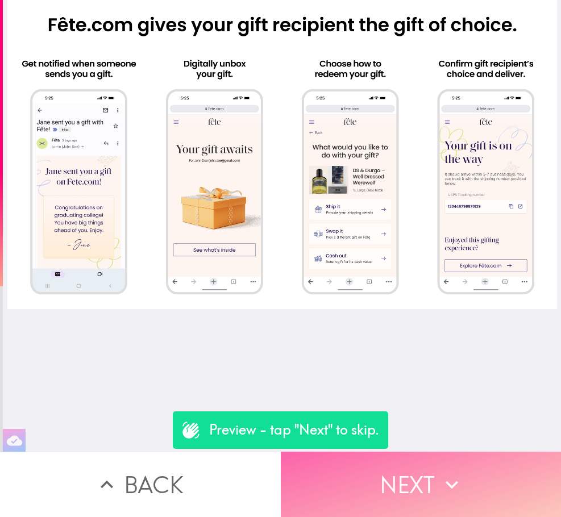
click at [441, 472] on icon "button" at bounding box center [451, 484] width 25 height 25
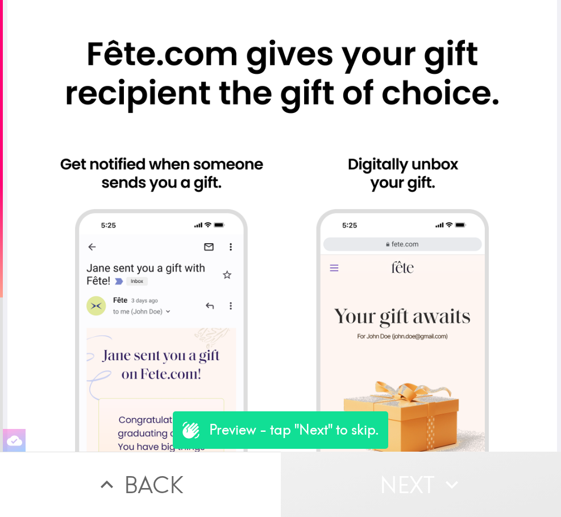
click at [432, 459] on button "Next" at bounding box center [421, 484] width 281 height 65
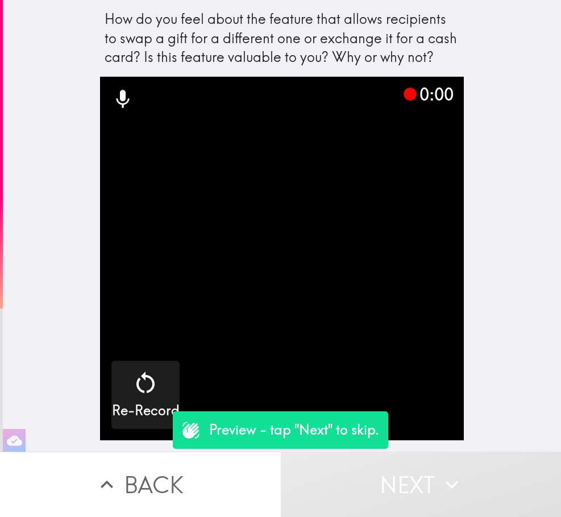
click at [515, 478] on button "Next" at bounding box center [421, 484] width 281 height 65
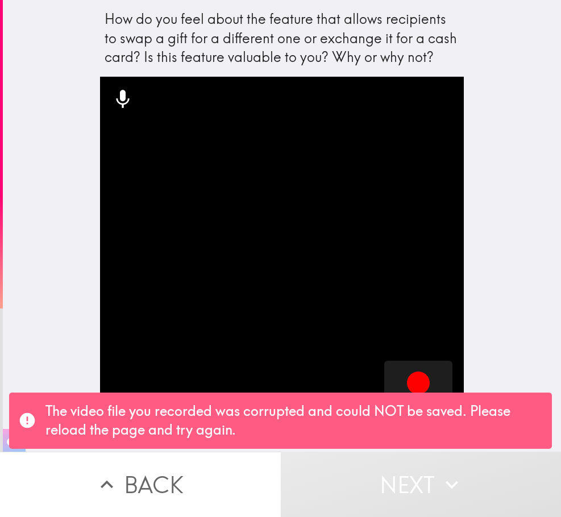
click at [249, 460] on button "Back" at bounding box center [140, 484] width 281 height 65
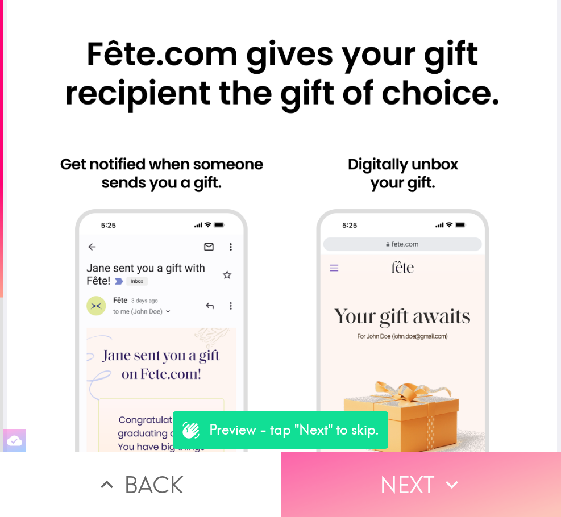
click at [402, 465] on button "Next" at bounding box center [421, 484] width 281 height 65
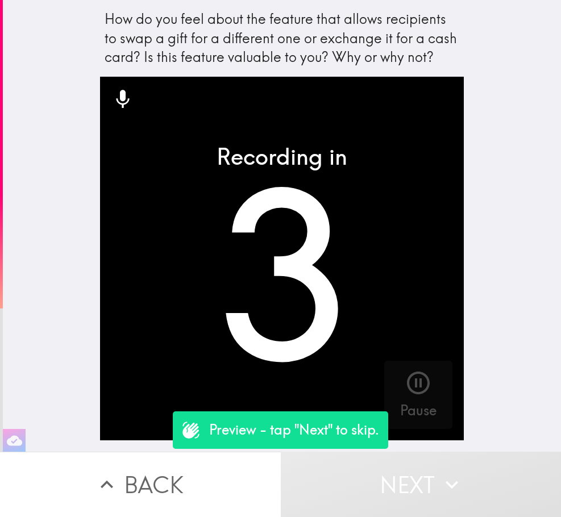
click at [410, 467] on button "Next" at bounding box center [421, 484] width 281 height 65
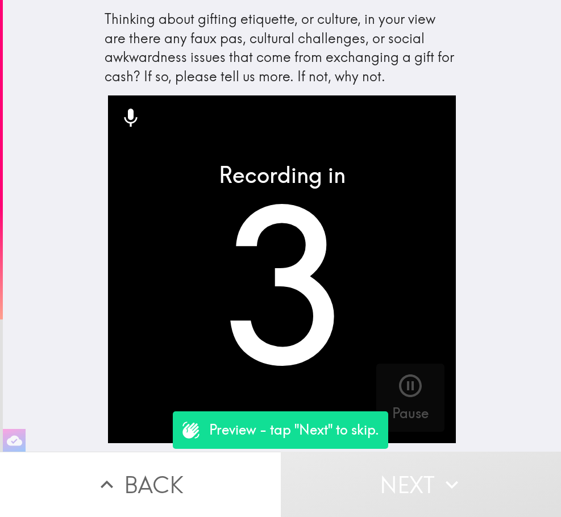
click at [411, 465] on button "Next" at bounding box center [421, 484] width 281 height 65
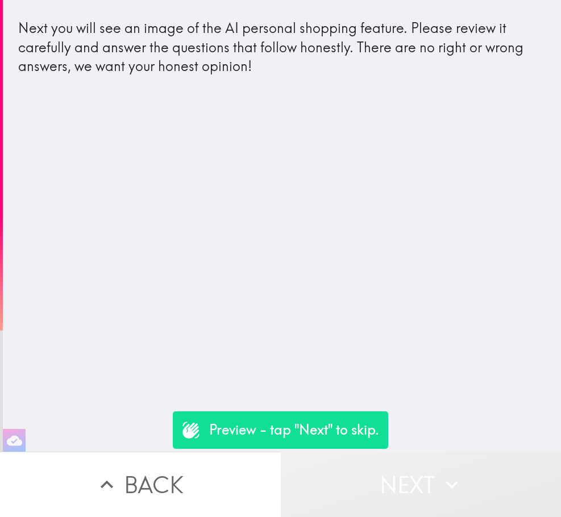
click at [411, 465] on button "Next" at bounding box center [421, 484] width 281 height 65
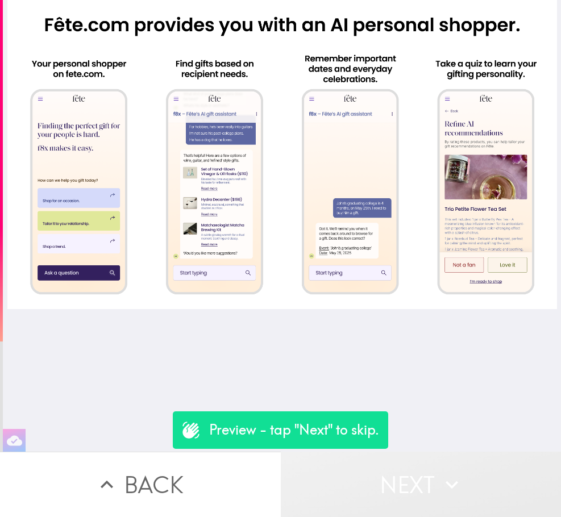
click at [411, 465] on button "Next" at bounding box center [421, 484] width 281 height 65
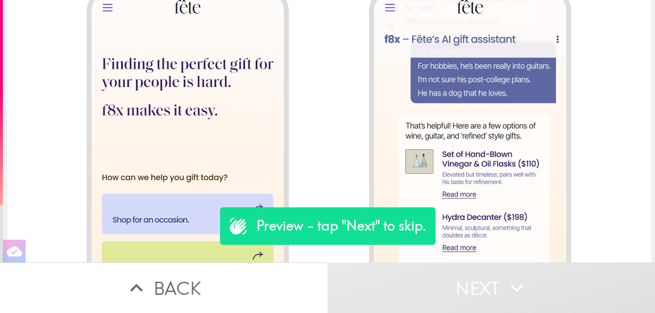
scroll to position [259, 0]
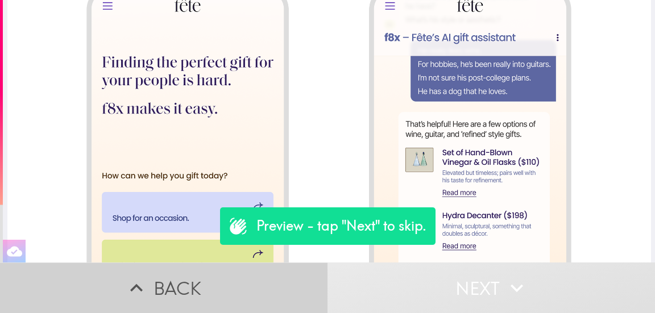
click at [269, 278] on button "Back" at bounding box center [163, 288] width 327 height 51
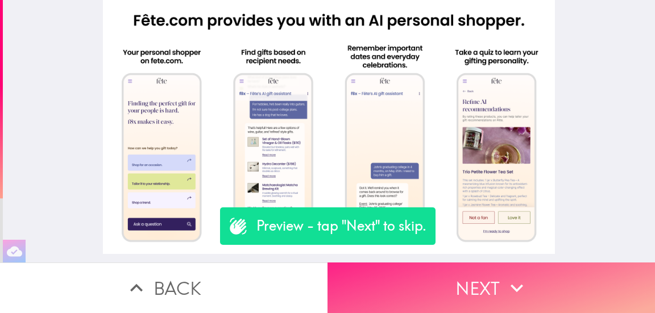
click at [513, 264] on button "Next" at bounding box center [490, 288] width 327 height 51
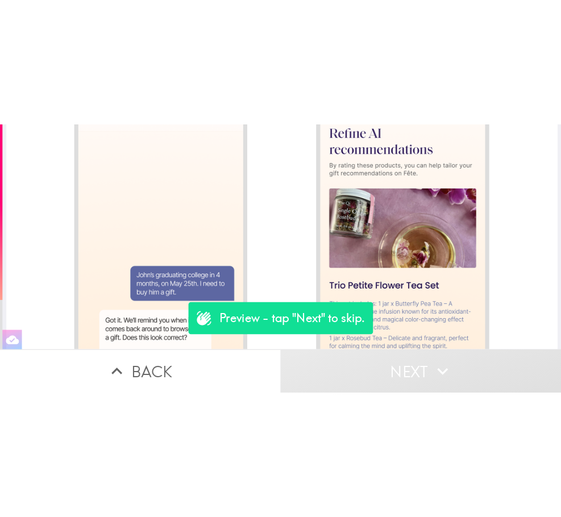
scroll to position [657, 0]
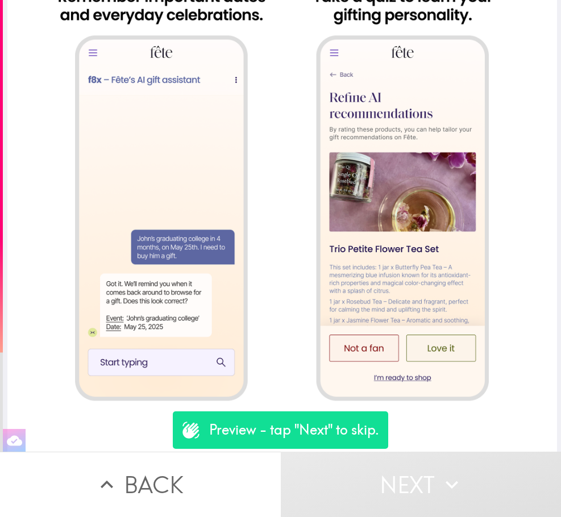
click at [403, 452] on button "Next" at bounding box center [421, 484] width 281 height 65
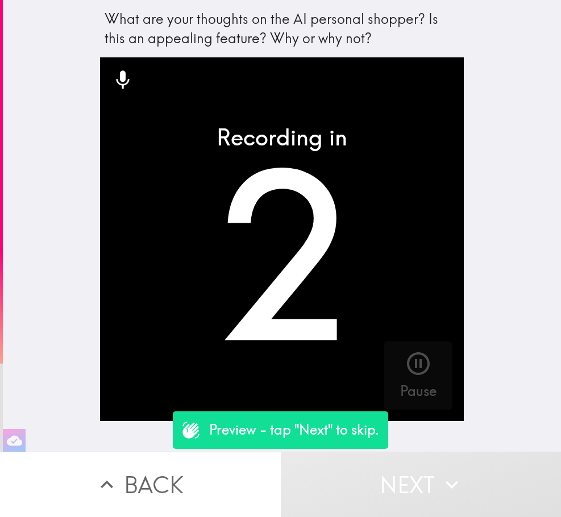
click at [249, 483] on button "Back" at bounding box center [140, 484] width 281 height 65
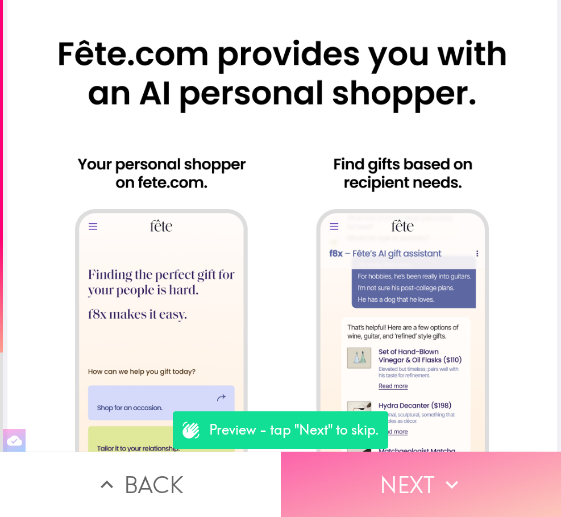
click at [360, 473] on button "Next" at bounding box center [421, 484] width 281 height 65
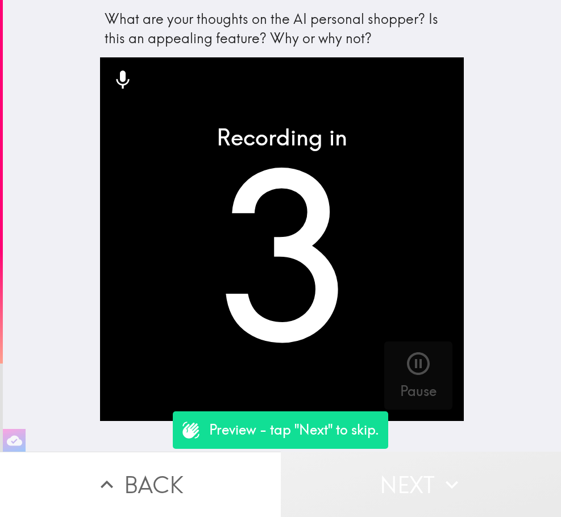
click at [389, 468] on button "Next" at bounding box center [421, 484] width 281 height 65
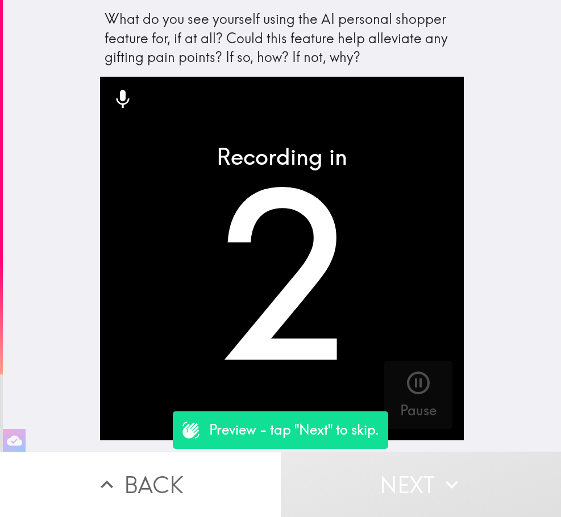
click at [400, 467] on button "Next" at bounding box center [421, 484] width 281 height 65
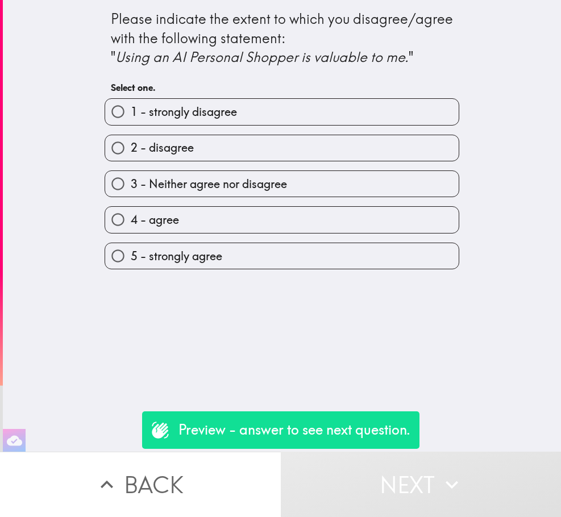
click at [372, 215] on label "4 - agree" at bounding box center [281, 220] width 353 height 26
click at [131, 215] on input "4 - agree" at bounding box center [118, 220] width 26 height 26
radio input "true"
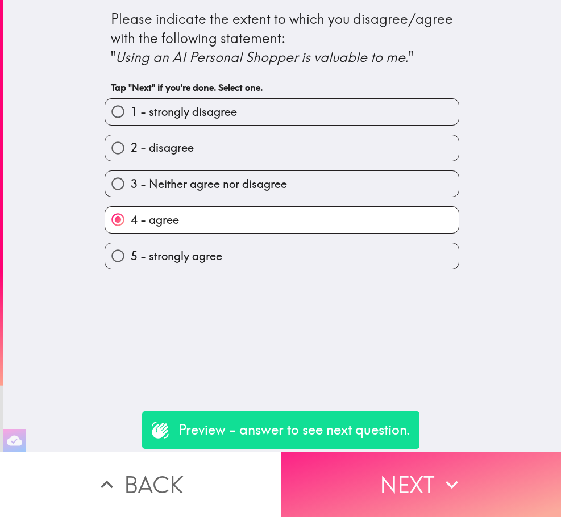
click at [442, 478] on icon "button" at bounding box center [451, 484] width 25 height 25
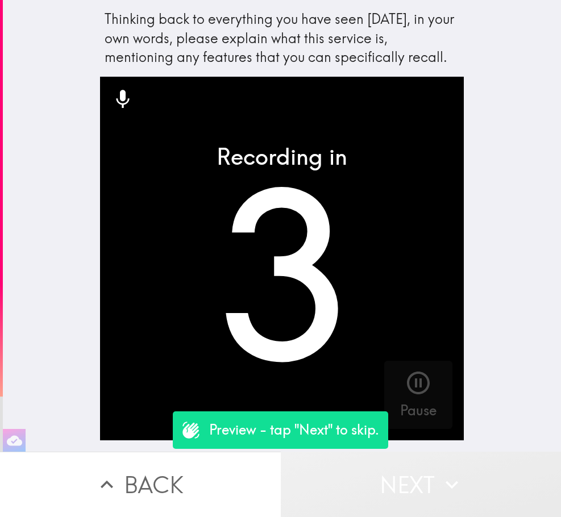
click at [442, 478] on icon "button" at bounding box center [451, 484] width 25 height 25
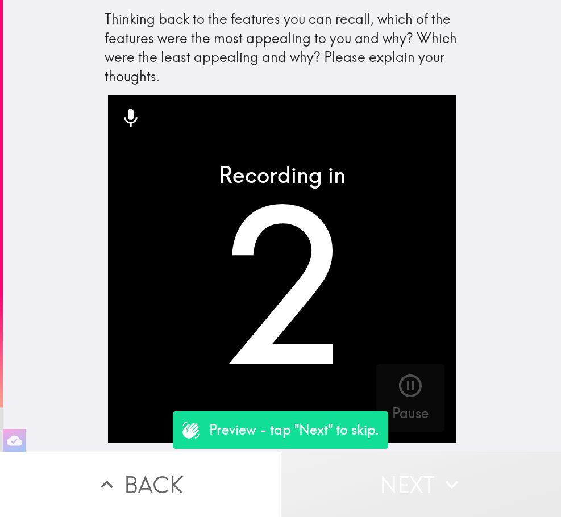
click at [281, 480] on button "Next" at bounding box center [421, 484] width 281 height 65
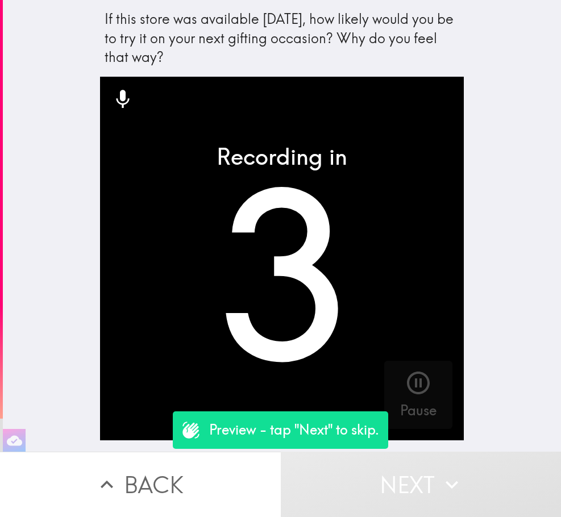
click at [273, 469] on button "Back" at bounding box center [140, 484] width 281 height 65
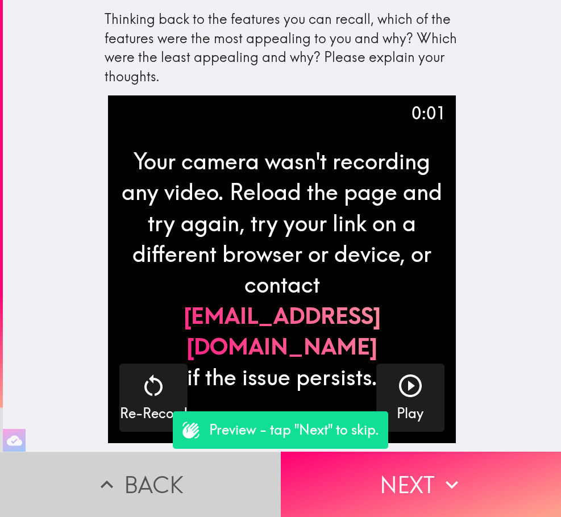
click at [231, 469] on button "Back" at bounding box center [140, 484] width 281 height 65
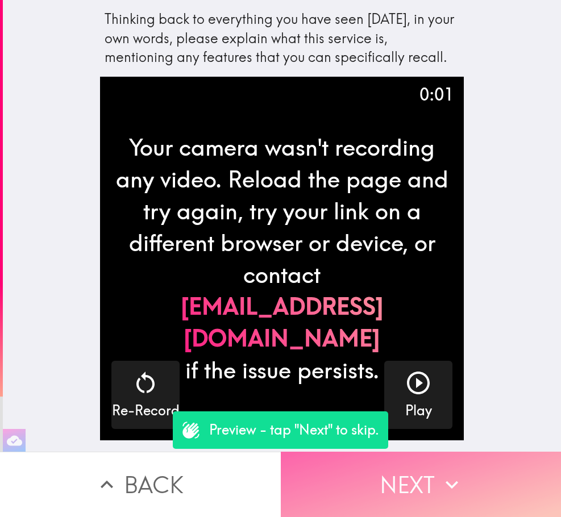
click at [447, 474] on icon "button" at bounding box center [451, 484] width 25 height 25
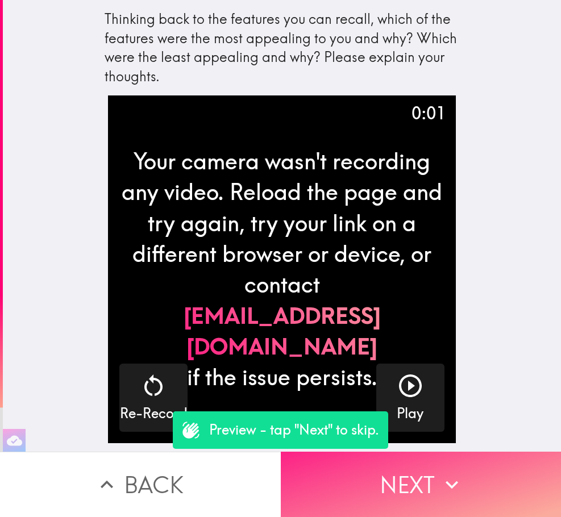
click at [447, 474] on icon "button" at bounding box center [451, 484] width 25 height 25
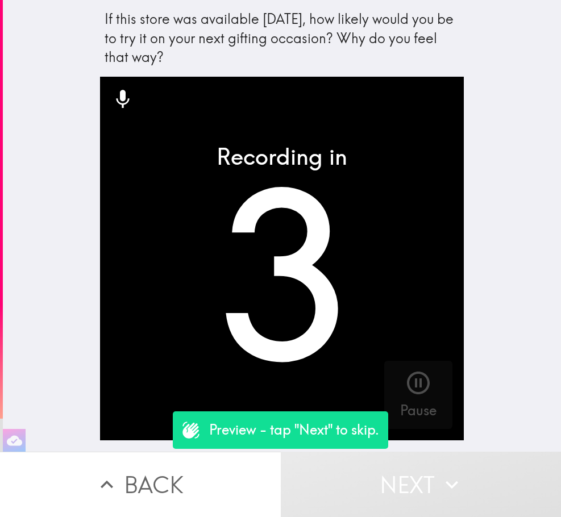
click at [447, 474] on icon "button" at bounding box center [451, 484] width 25 height 25
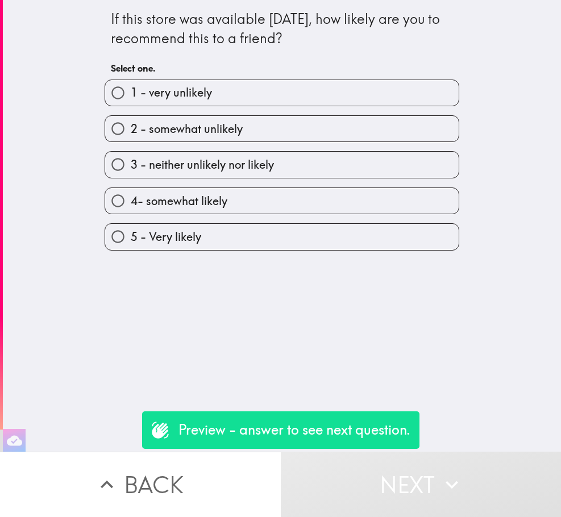
click at [323, 199] on label "4- somewhat likely" at bounding box center [281, 201] width 353 height 26
click at [131, 199] on input "4- somewhat likely" at bounding box center [118, 201] width 26 height 26
radio input "true"
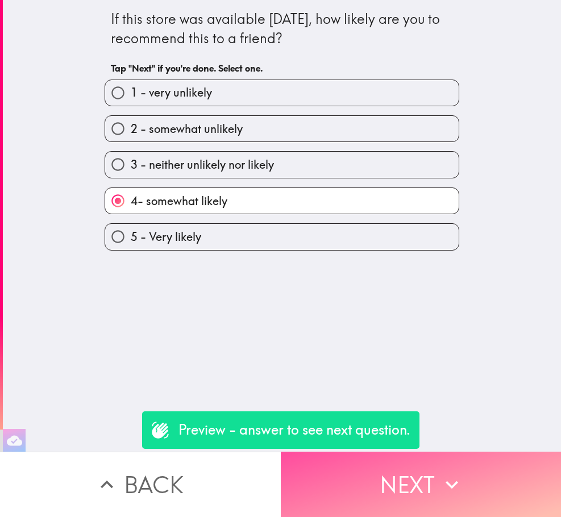
drag, startPoint x: 440, startPoint y: 469, endPoint x: 432, endPoint y: 461, distance: 12.1
click at [440, 472] on icon "button" at bounding box center [451, 484] width 25 height 25
